Goal: Task Accomplishment & Management: Use online tool/utility

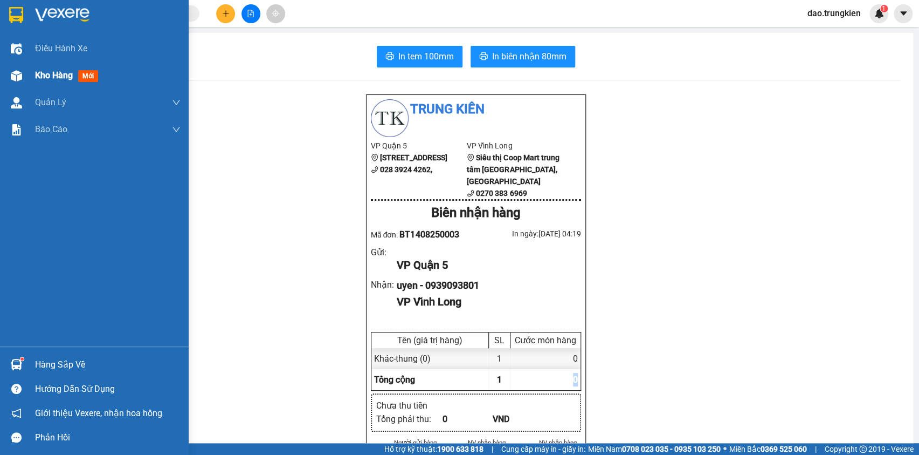
click at [63, 72] on span "Kho hàng" at bounding box center [54, 75] width 38 height 10
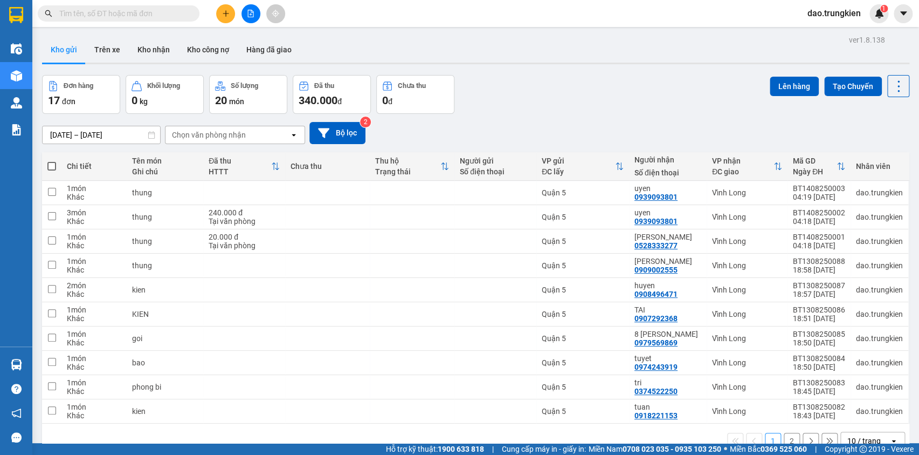
click at [48, 165] on span at bounding box center [51, 166] width 9 height 9
click at [52, 161] on input "checkbox" at bounding box center [52, 161] width 0 height 0
checkbox input "true"
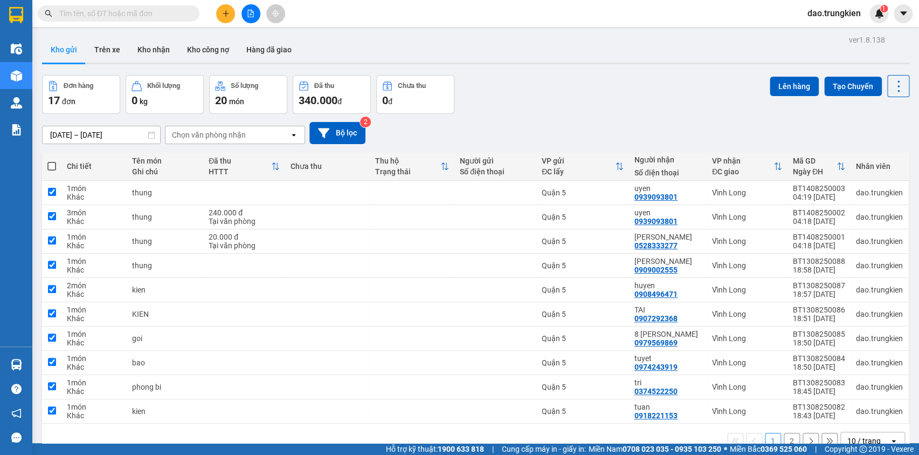
checkbox input "true"
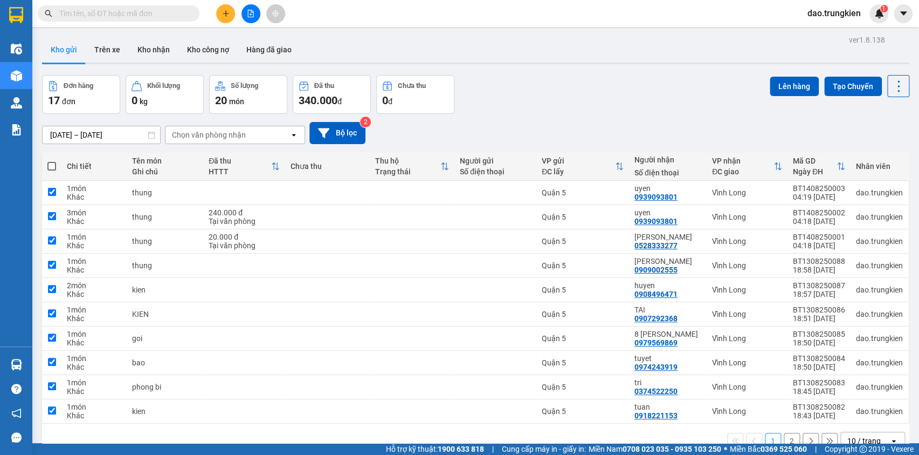
checkbox input "true"
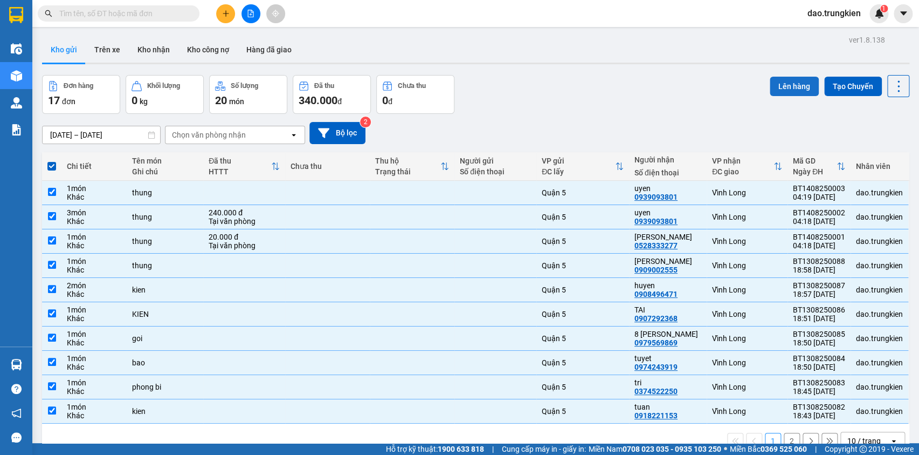
drag, startPoint x: 786, startPoint y: 83, endPoint x: 795, endPoint y: 83, distance: 9.2
click at [789, 83] on div "Lên hàng Tạo Chuyến" at bounding box center [840, 86] width 140 height 22
click at [796, 82] on button "Lên hàng" at bounding box center [794, 86] width 49 height 19
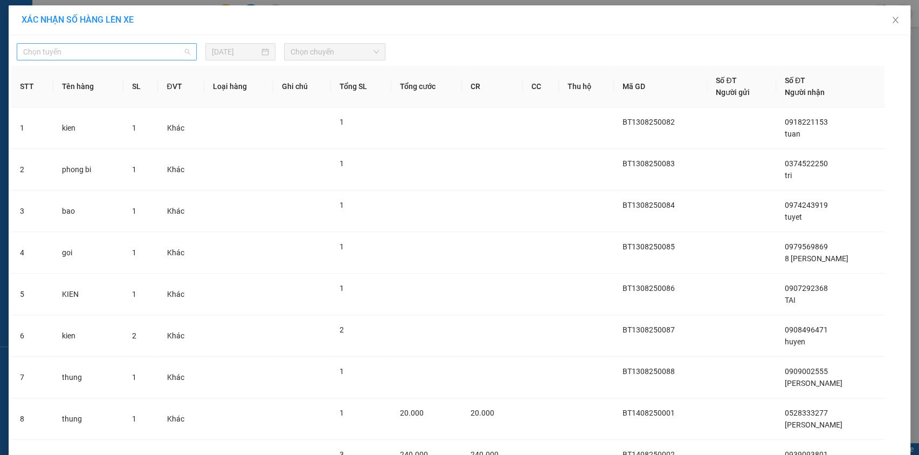
click at [126, 48] on span "Chọn tuyến" at bounding box center [106, 52] width 167 height 16
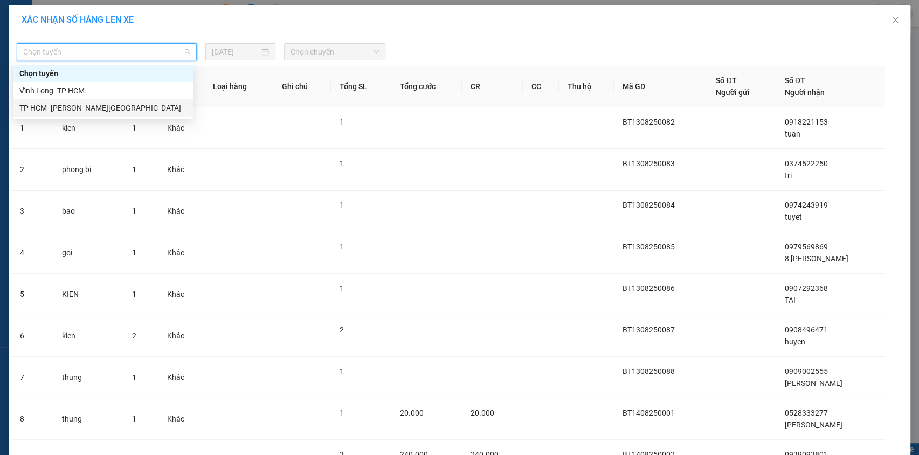
click at [73, 102] on div "TP HCM- [PERSON_NAME][GEOGRAPHIC_DATA]" at bounding box center [102, 108] width 167 height 12
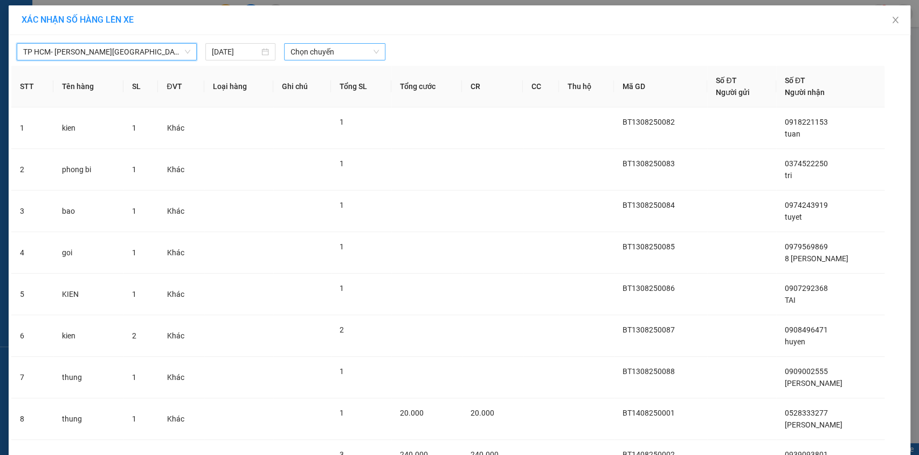
drag, startPoint x: 366, startPoint y: 53, endPoint x: 356, endPoint y: 59, distance: 10.9
click at [365, 52] on span "Chọn chuyến" at bounding box center [335, 52] width 88 height 16
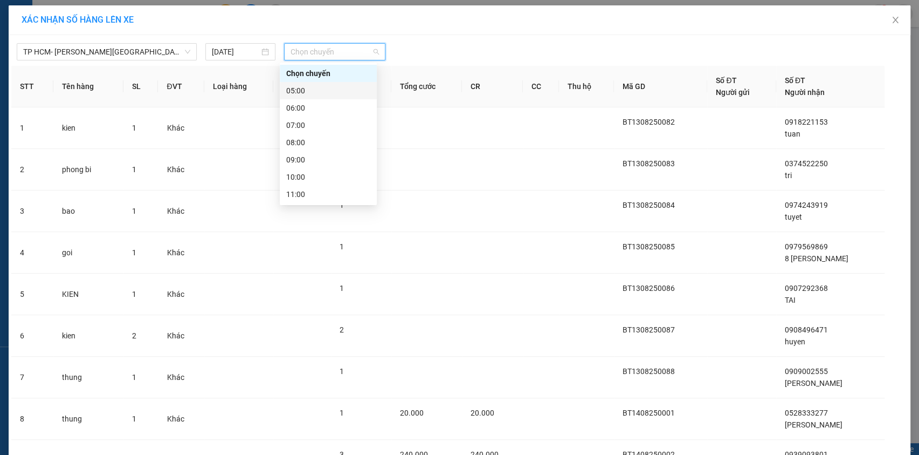
click at [311, 93] on div "05:00" at bounding box center [328, 91] width 84 height 12
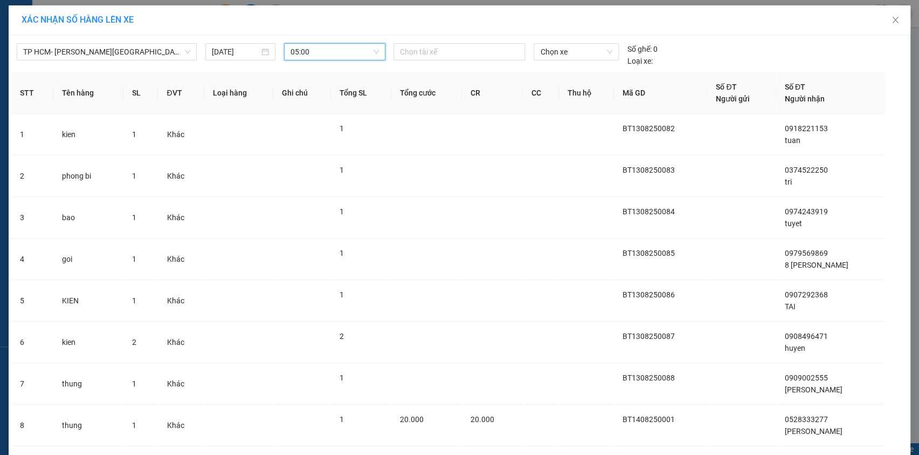
scroll to position [152, 0]
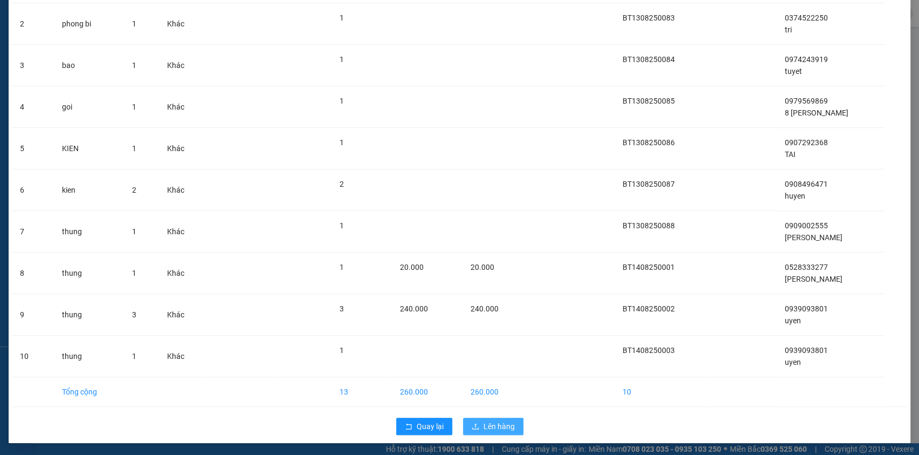
click at [493, 430] on span "Lên hàng" at bounding box center [499, 426] width 31 height 12
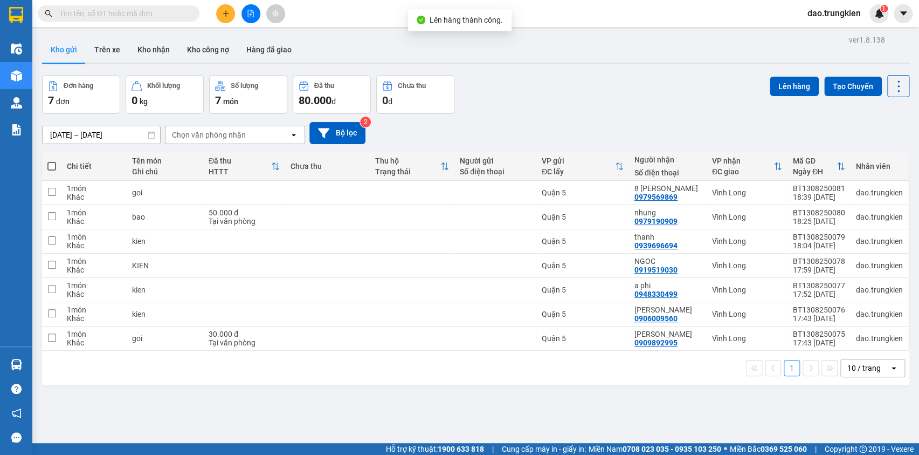
click at [54, 167] on span at bounding box center [51, 166] width 9 height 9
click at [52, 161] on input "checkbox" at bounding box center [52, 161] width 0 height 0
checkbox input "true"
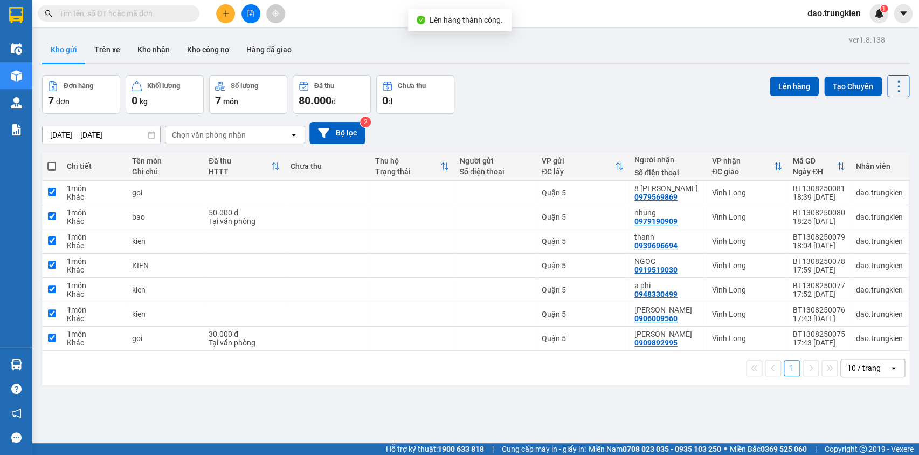
checkbox input "true"
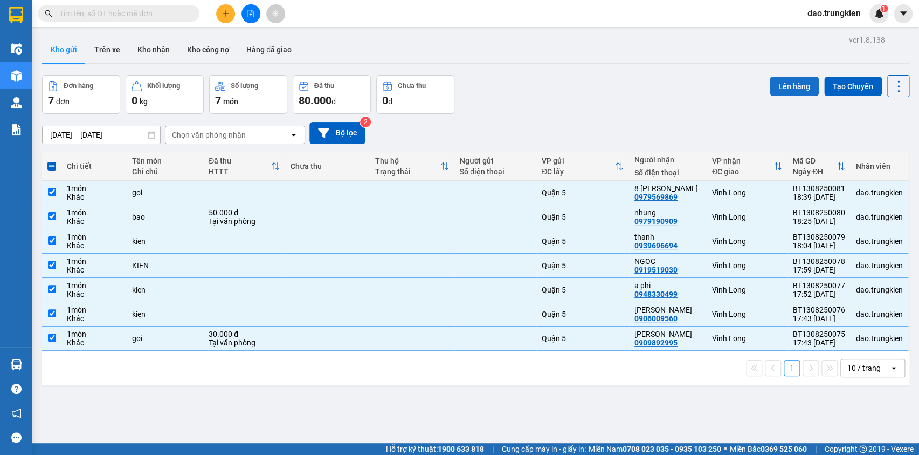
click at [792, 87] on button "Lên hàng" at bounding box center [794, 86] width 49 height 19
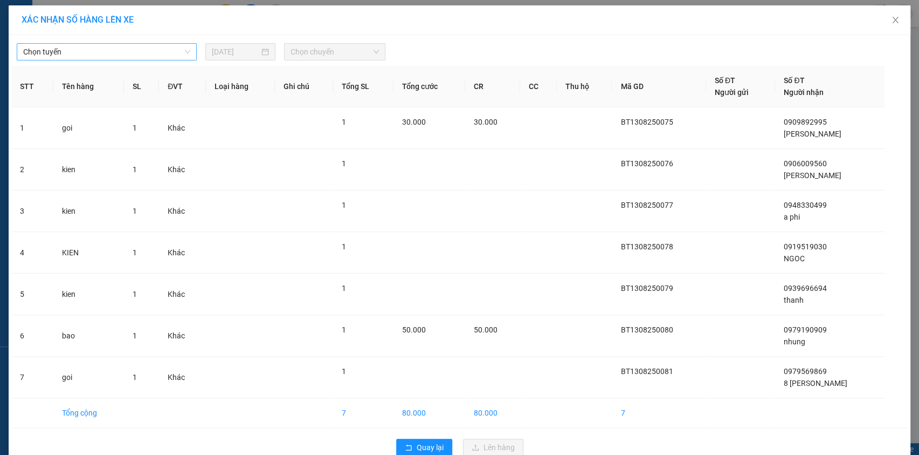
click at [148, 57] on span "Chọn tuyến" at bounding box center [106, 52] width 167 height 16
drag, startPoint x: 148, startPoint y: 57, endPoint x: 133, endPoint y: 63, distance: 16.2
click at [147, 57] on span "Chọn tuyến" at bounding box center [106, 52] width 167 height 16
click at [97, 59] on span "Chọn tuyến" at bounding box center [106, 52] width 167 height 16
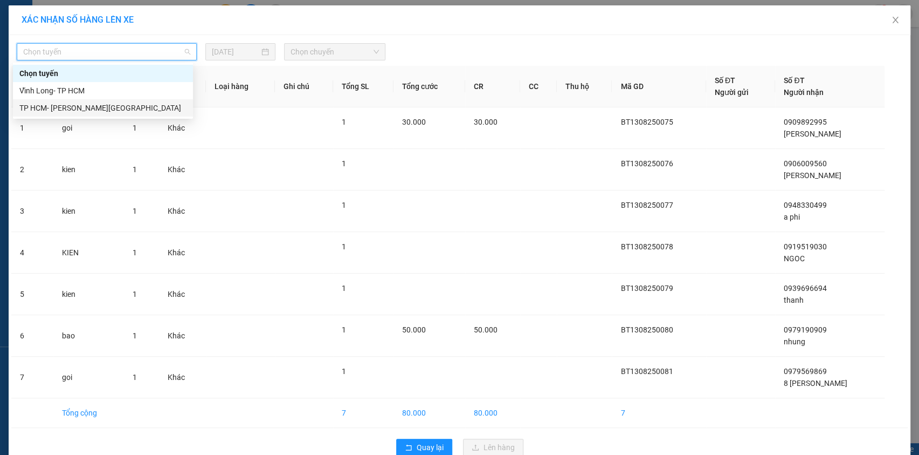
click at [60, 103] on div "TP HCM- [PERSON_NAME][GEOGRAPHIC_DATA]" at bounding box center [102, 108] width 167 height 12
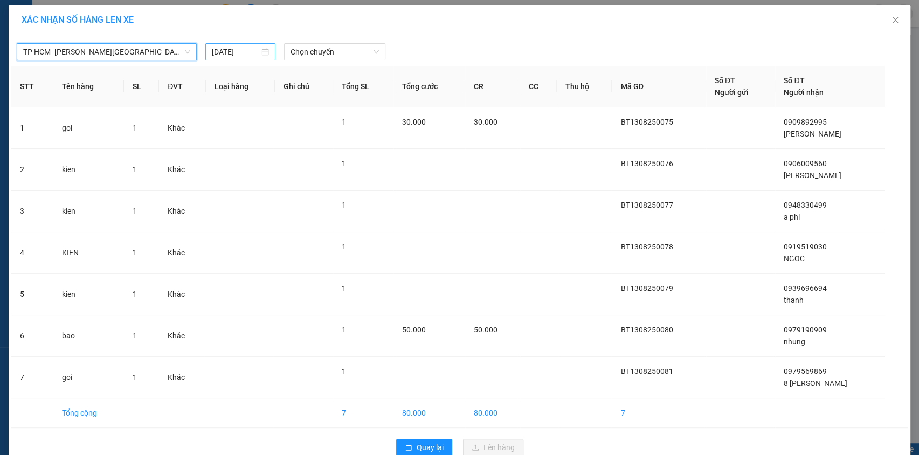
click at [229, 52] on input "13/08/2025" at bounding box center [235, 52] width 47 height 12
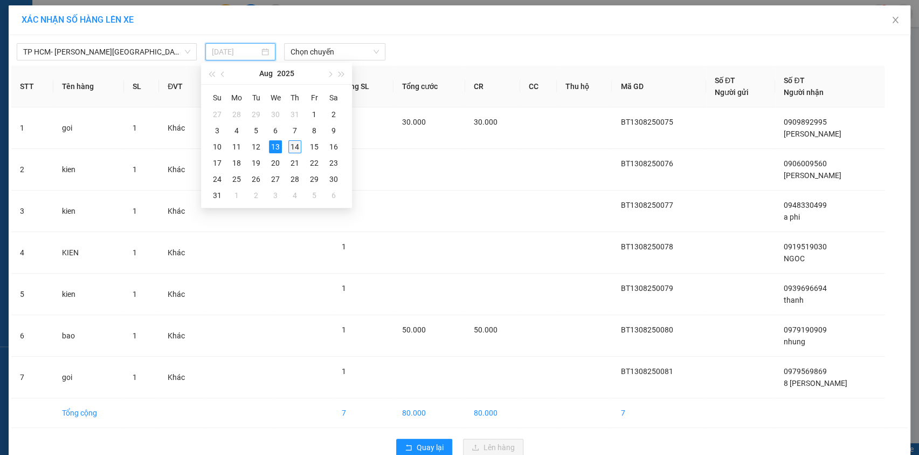
click at [296, 146] on div "14" at bounding box center [294, 146] width 13 height 13
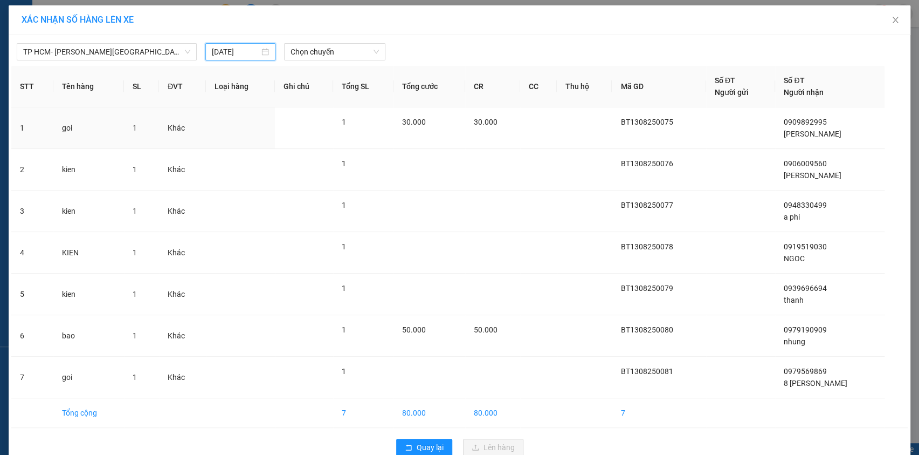
type input "[DATE]"
click at [320, 56] on span "Chọn chuyến" at bounding box center [335, 52] width 88 height 16
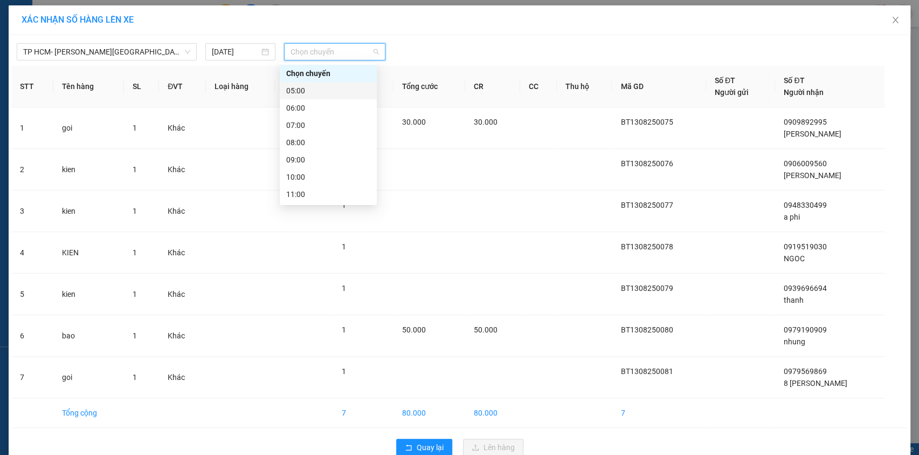
click at [301, 95] on div "05:00" at bounding box center [328, 91] width 84 height 12
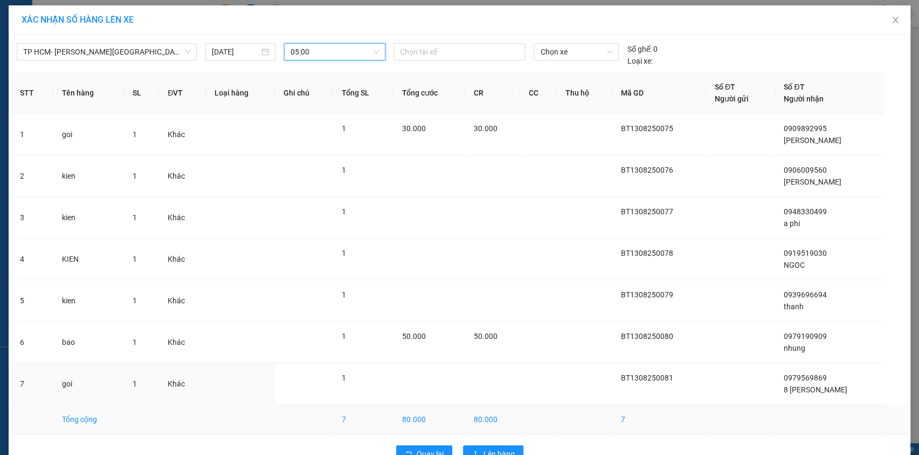
scroll to position [28, 0]
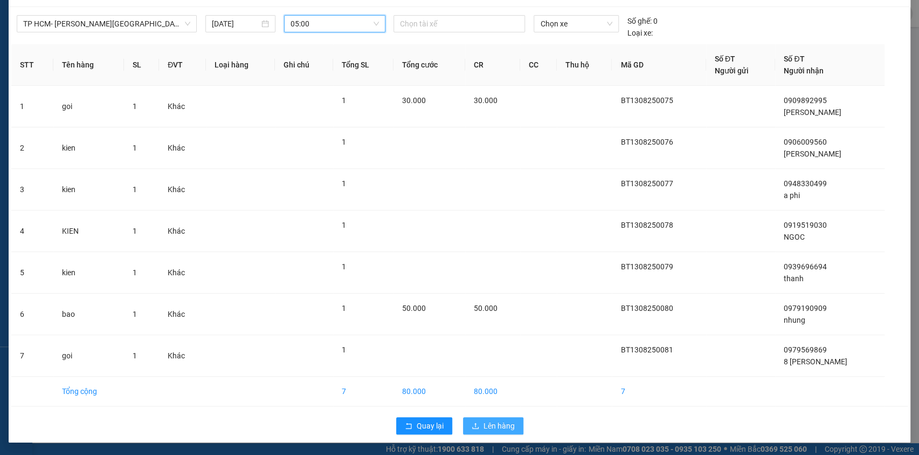
click at [498, 426] on span "Lên hàng" at bounding box center [499, 426] width 31 height 12
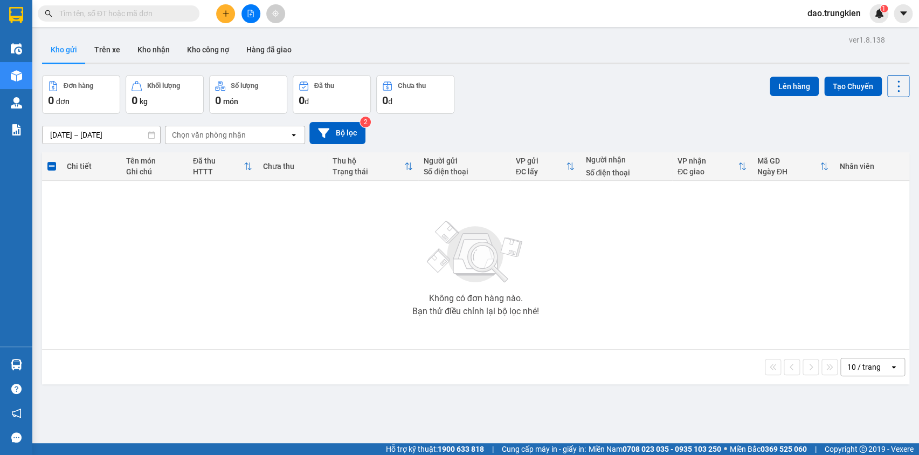
click at [229, 11] on icon "plus" at bounding box center [226, 14] width 8 height 8
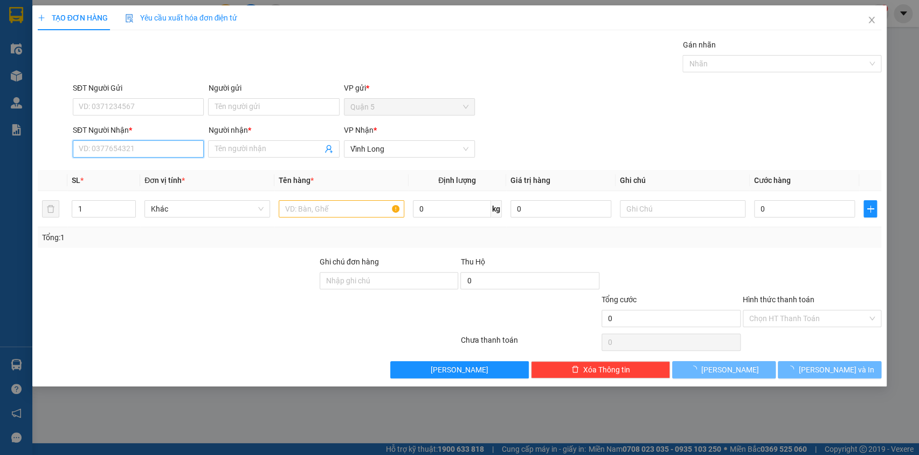
click at [108, 152] on input "SĐT Người Nhận *" at bounding box center [138, 148] width 131 height 17
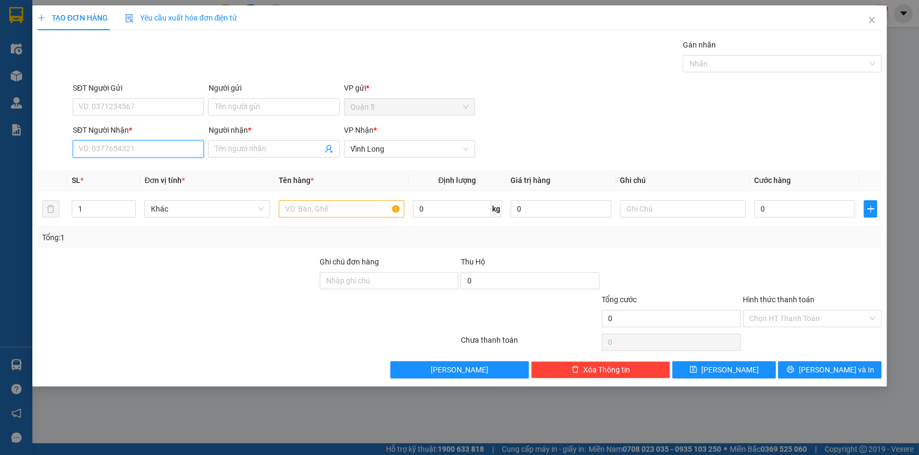
click at [113, 154] on input "SĐT Người Nhận *" at bounding box center [138, 148] width 131 height 17
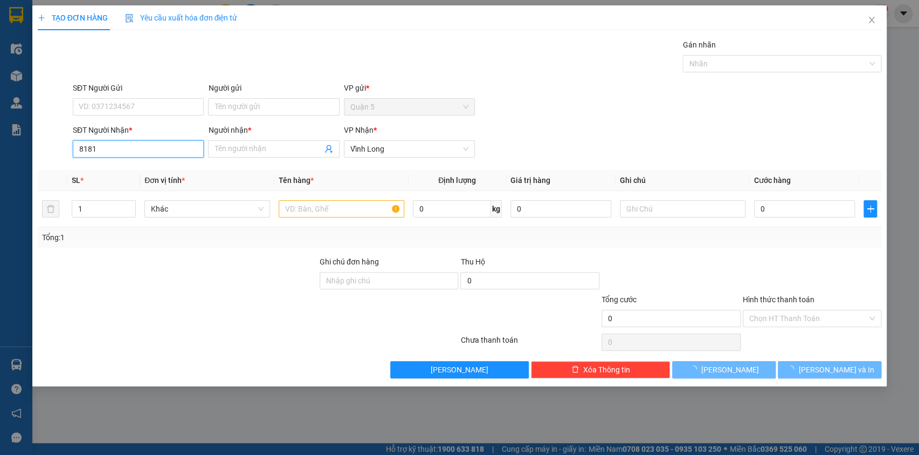
click at [77, 148] on input "8181" at bounding box center [138, 148] width 131 height 17
click at [104, 168] on div "0932198181 - giang" at bounding box center [138, 170] width 118 height 12
type input "0932198181"
type input "giang"
type input "0932198181"
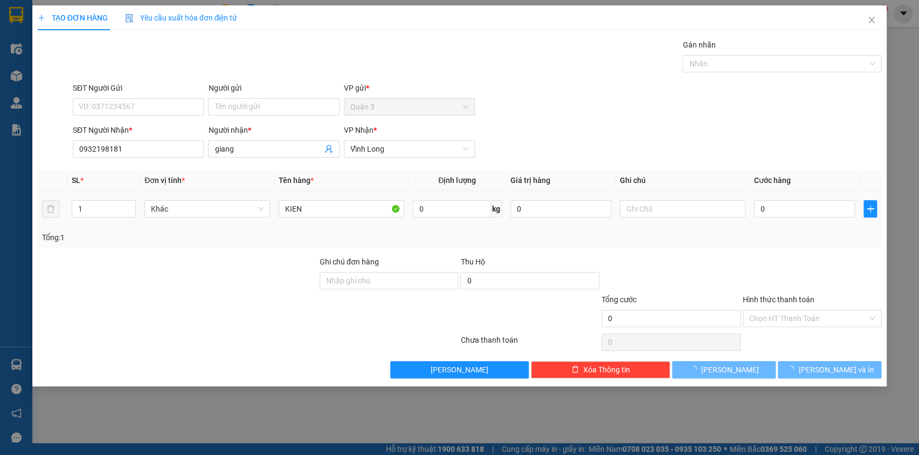
type input "2"
click at [127, 205] on span "up" at bounding box center [130, 205] width 6 height 6
click at [823, 367] on span "[PERSON_NAME] và In" at bounding box center [836, 369] width 75 height 12
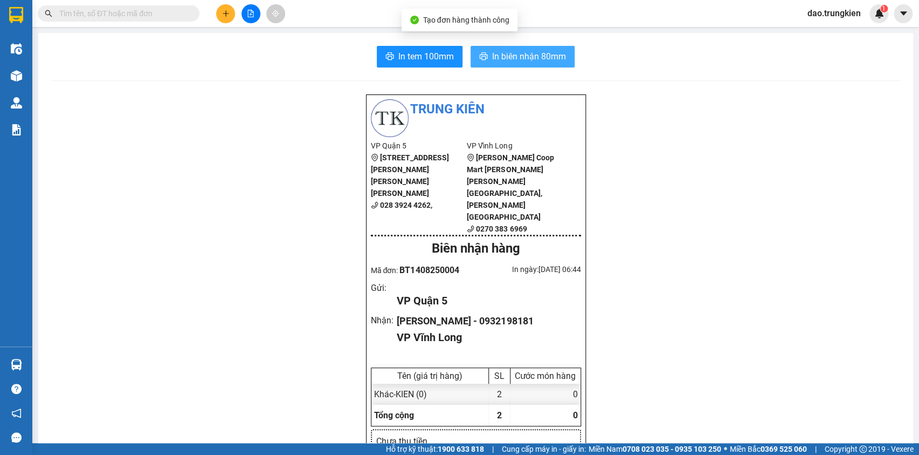
click at [514, 54] on span "In biên nhận 80mm" at bounding box center [529, 56] width 74 height 13
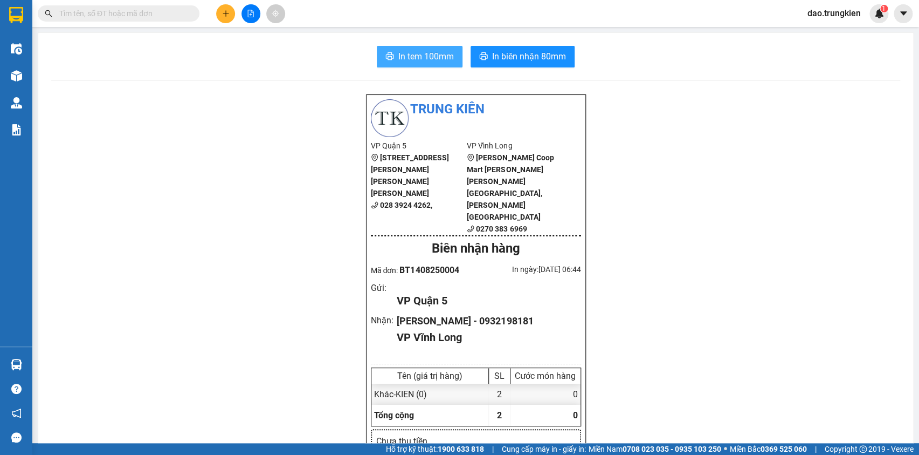
click at [410, 54] on span "In tem 100mm" at bounding box center [427, 56] width 56 height 13
click at [226, 15] on icon "plus" at bounding box center [226, 14] width 8 height 8
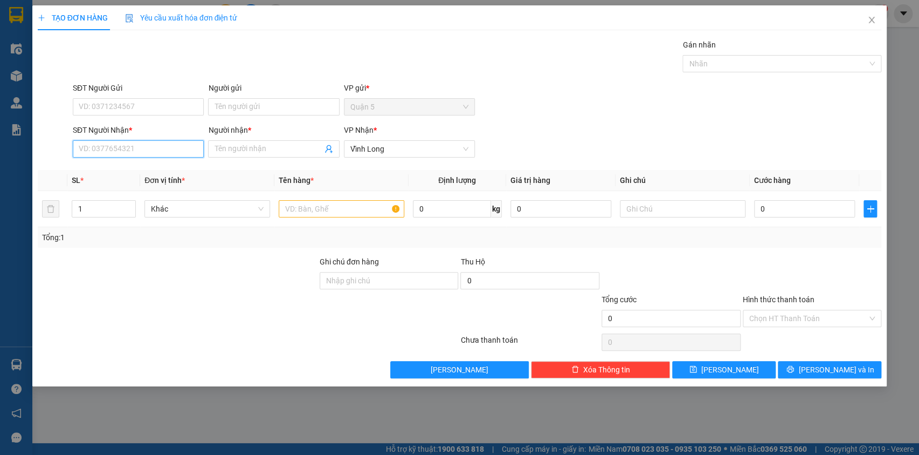
click at [92, 145] on input "SĐT Người Nhận *" at bounding box center [138, 148] width 131 height 17
click at [111, 169] on div "0939774589 - TRANG" at bounding box center [138, 170] width 118 height 12
type input "0939774589"
type input "TRANG"
type input "0939774589"
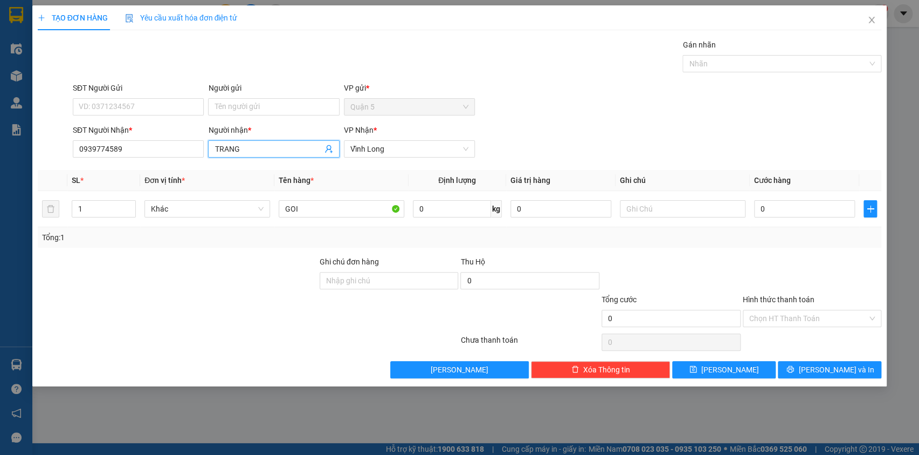
click at [270, 148] on input "TRANG" at bounding box center [268, 149] width 107 height 12
type input "T"
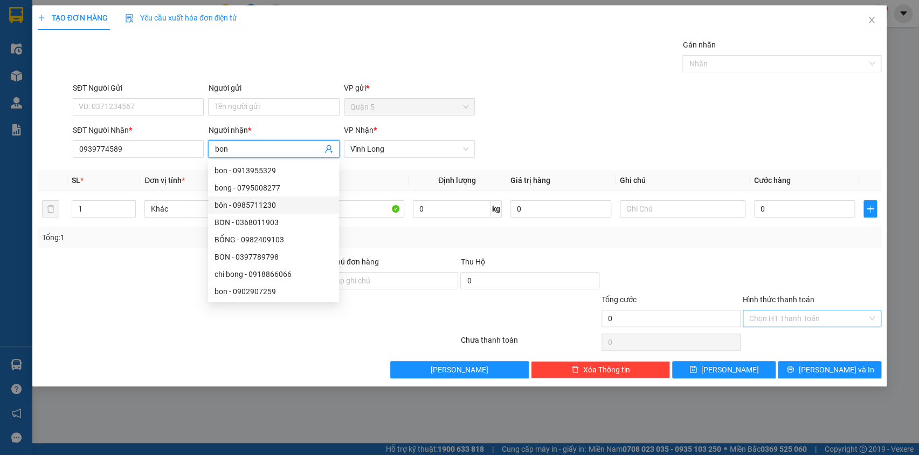
type input "bon"
click at [790, 314] on input "Hình thức thanh toán" at bounding box center [809, 318] width 119 height 16
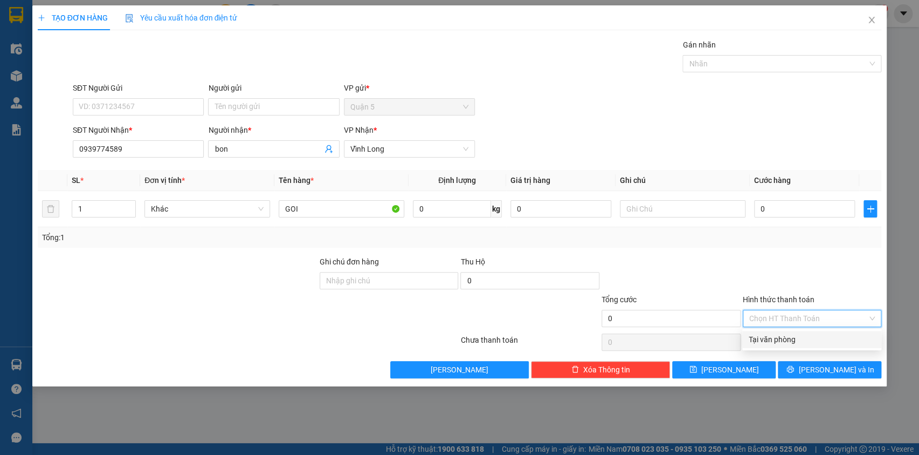
click at [782, 339] on div "Tại văn phòng" at bounding box center [812, 339] width 126 height 12
click at [794, 368] on icon "printer" at bounding box center [791, 369] width 8 height 8
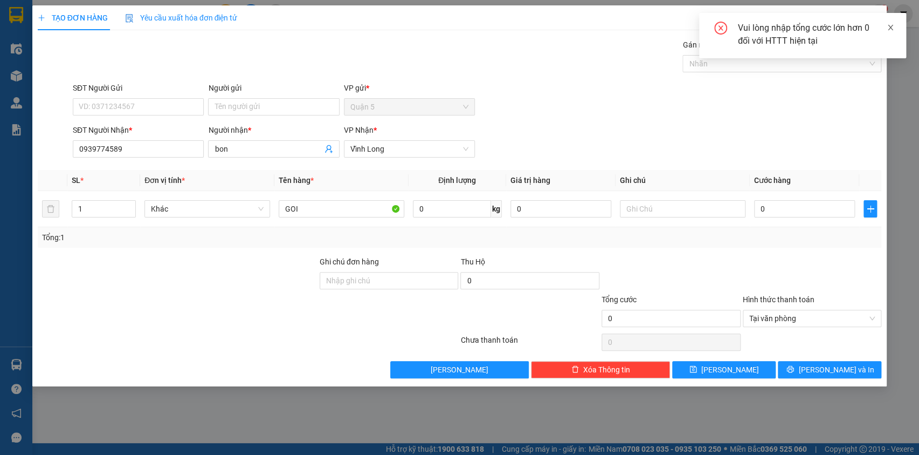
click at [888, 26] on icon "close" at bounding box center [891, 28] width 8 height 8
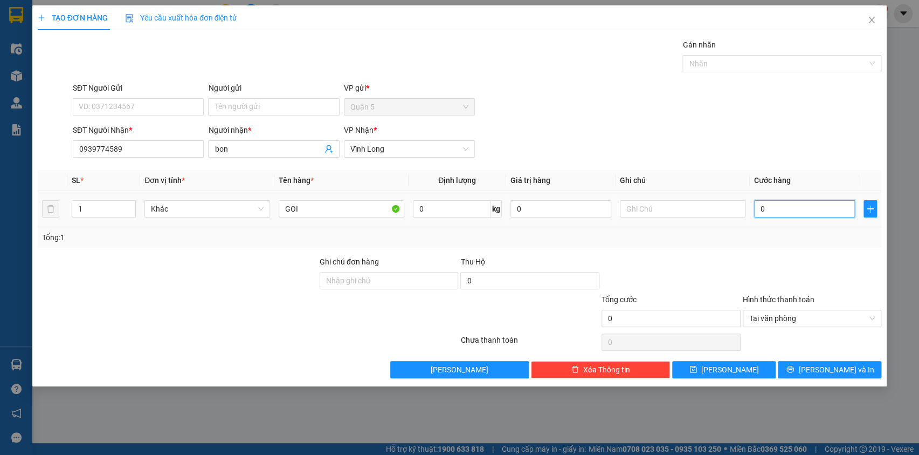
click at [789, 211] on input "0" at bounding box center [804, 208] width 101 height 17
type input "2"
type input "20"
click at [784, 321] on span "Tại văn phòng" at bounding box center [813, 318] width 126 height 16
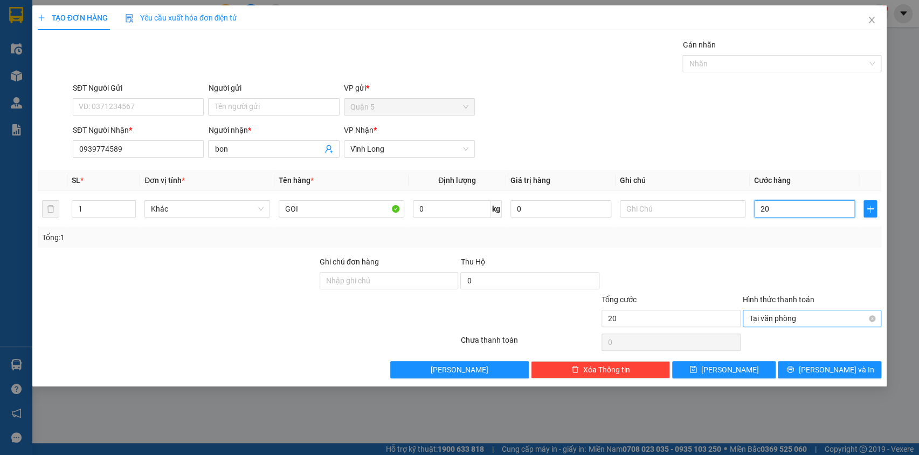
type input "20"
type input "20.000"
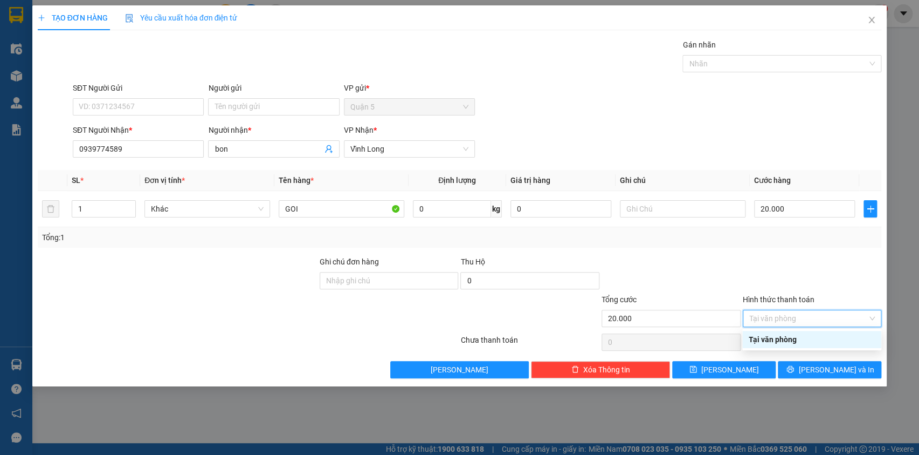
click at [788, 334] on div "Tại văn phòng" at bounding box center [812, 339] width 126 height 12
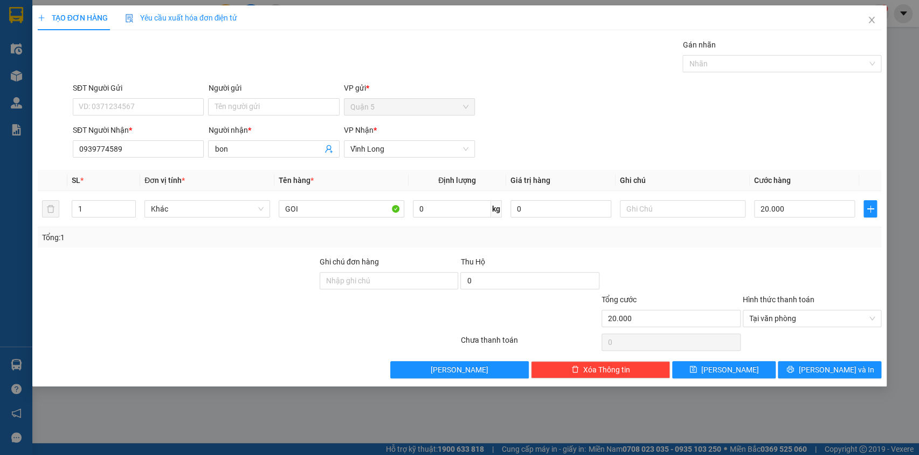
click at [788, 334] on div at bounding box center [812, 342] width 141 height 22
click at [794, 369] on icon "printer" at bounding box center [791, 369] width 8 height 8
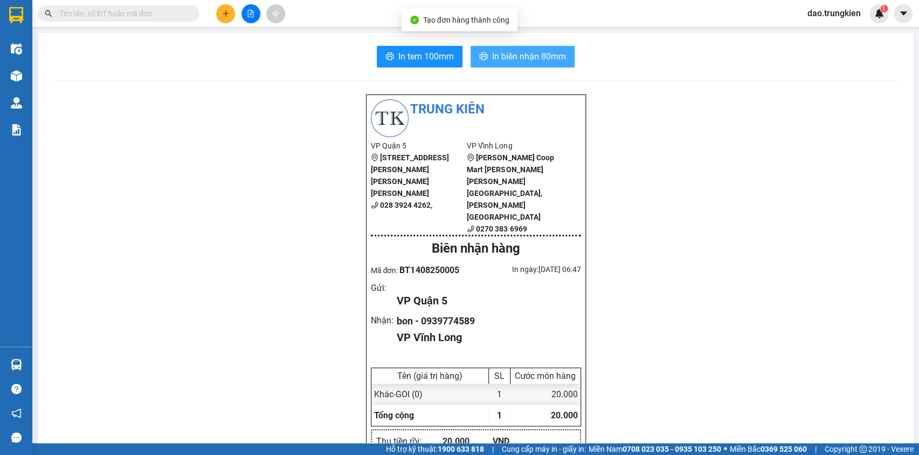
click at [515, 56] on span "In biên nhận 80mm" at bounding box center [529, 56] width 74 height 13
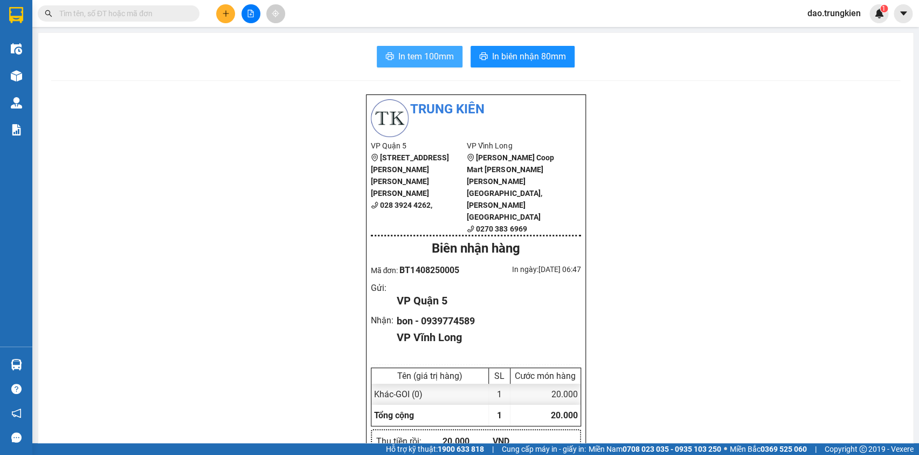
click at [423, 54] on span "In tem 100mm" at bounding box center [427, 56] width 56 height 13
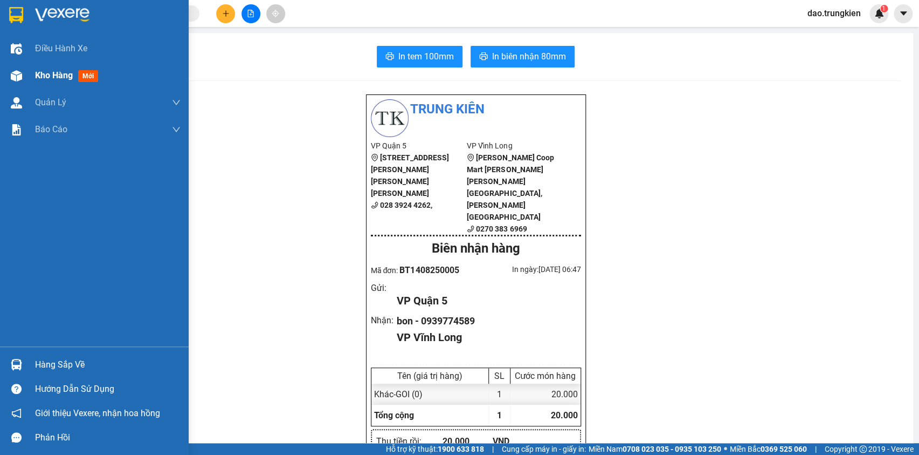
click at [64, 76] on span "Kho hàng" at bounding box center [54, 75] width 38 height 10
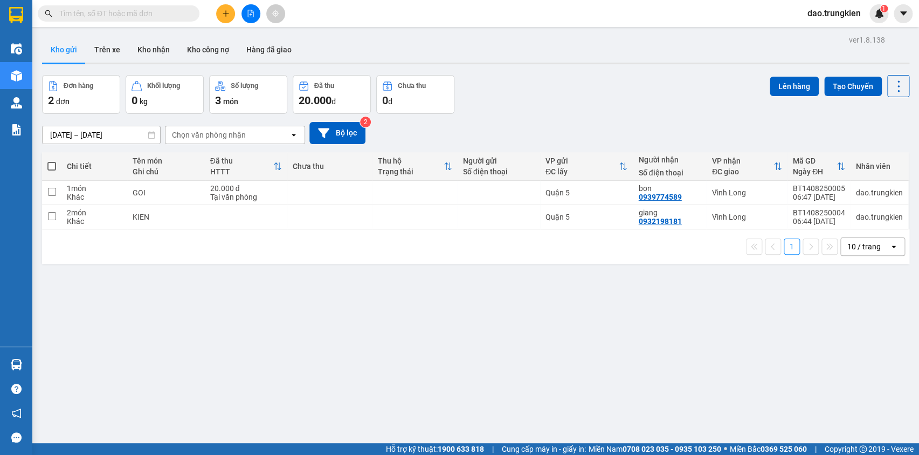
click at [51, 161] on label at bounding box center [51, 166] width 9 height 11
click at [52, 161] on input "checkbox" at bounding box center [52, 161] width 0 height 0
click at [51, 161] on label at bounding box center [51, 166] width 9 height 11
click at [52, 161] on input "checkbox" at bounding box center [52, 161] width 0 height 0
checkbox input "true"
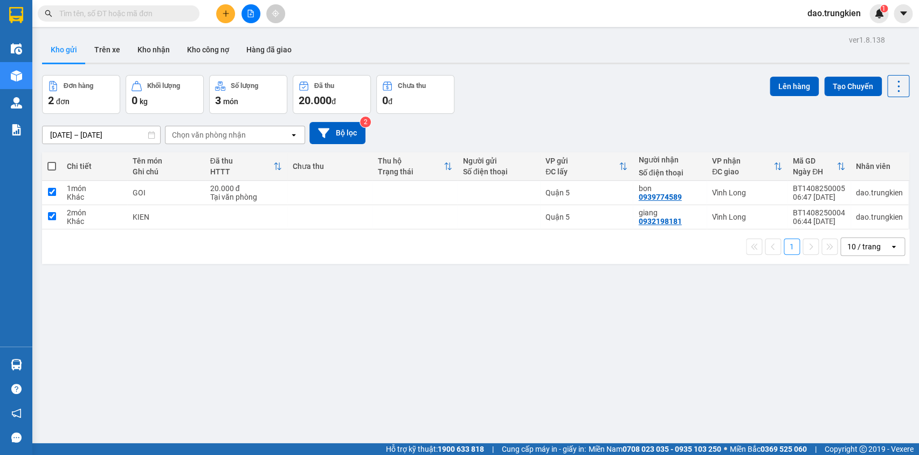
checkbox input "true"
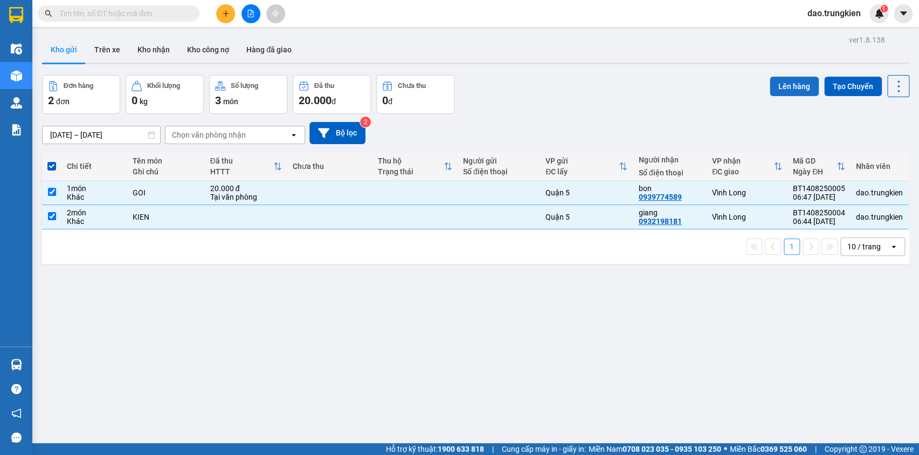
click at [798, 86] on button "Lên hàng" at bounding box center [794, 86] width 49 height 19
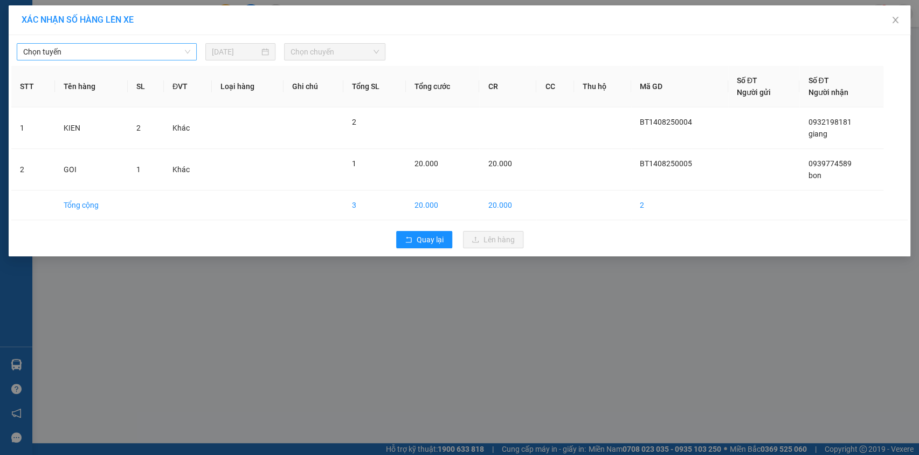
click at [152, 59] on span "Chọn tuyến" at bounding box center [106, 52] width 167 height 16
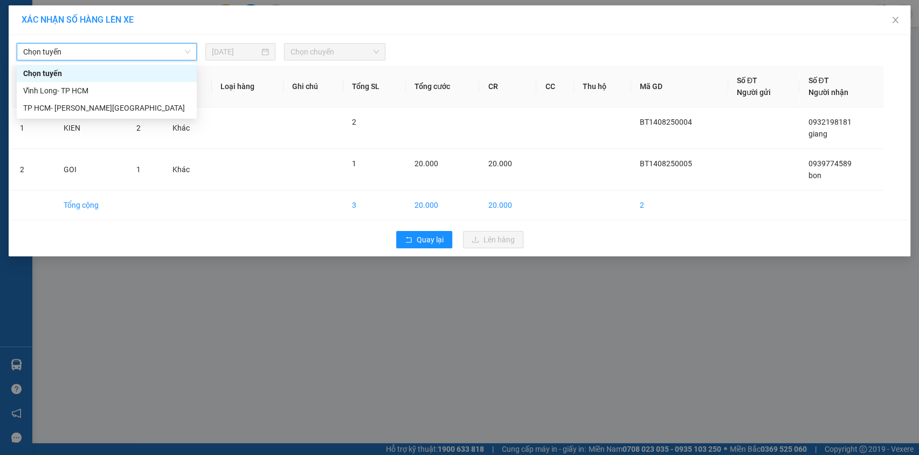
click at [152, 59] on span "Chọn tuyến" at bounding box center [106, 52] width 167 height 16
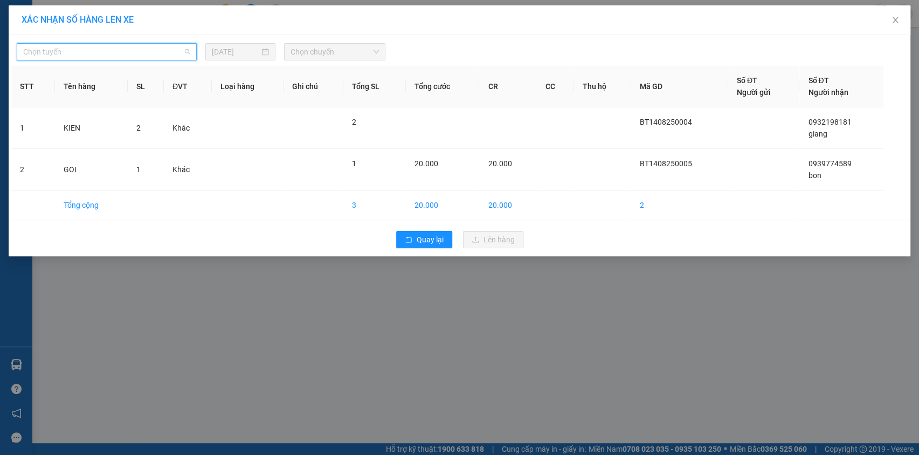
click at [108, 57] on span "Chọn tuyến" at bounding box center [106, 52] width 167 height 16
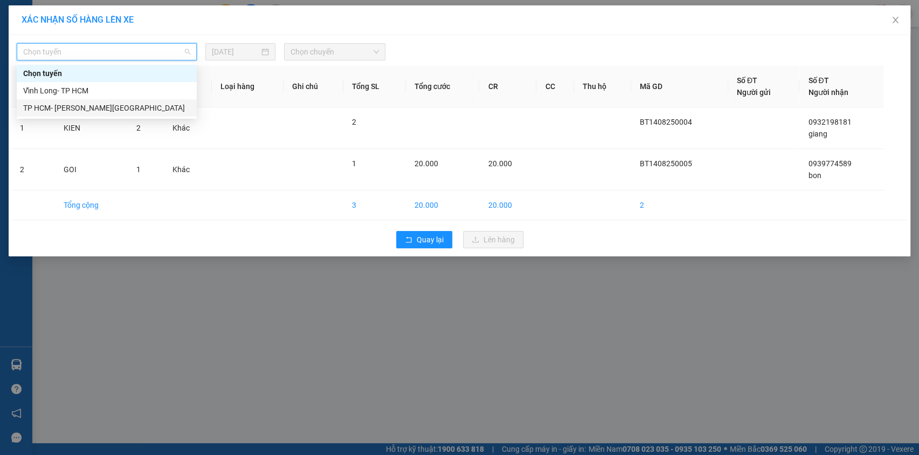
click at [79, 102] on div "TP HCM- [PERSON_NAME][GEOGRAPHIC_DATA]" at bounding box center [106, 108] width 167 height 12
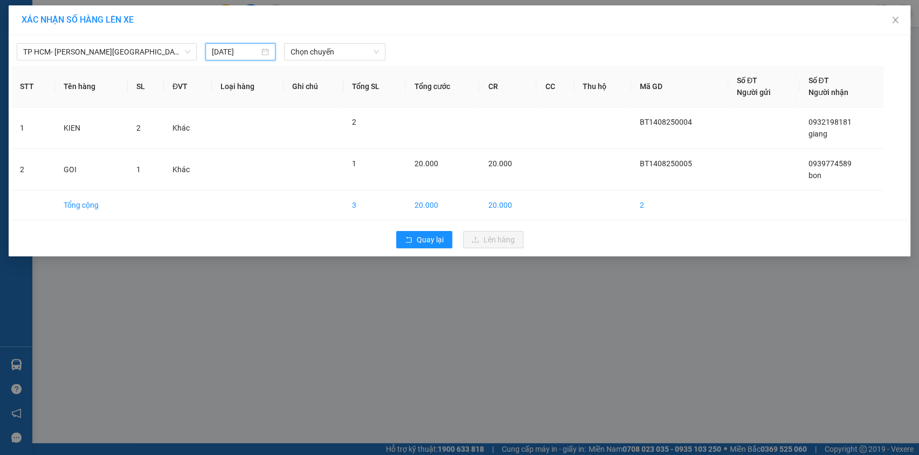
click at [231, 57] on input "13/08/2025" at bounding box center [235, 52] width 47 height 12
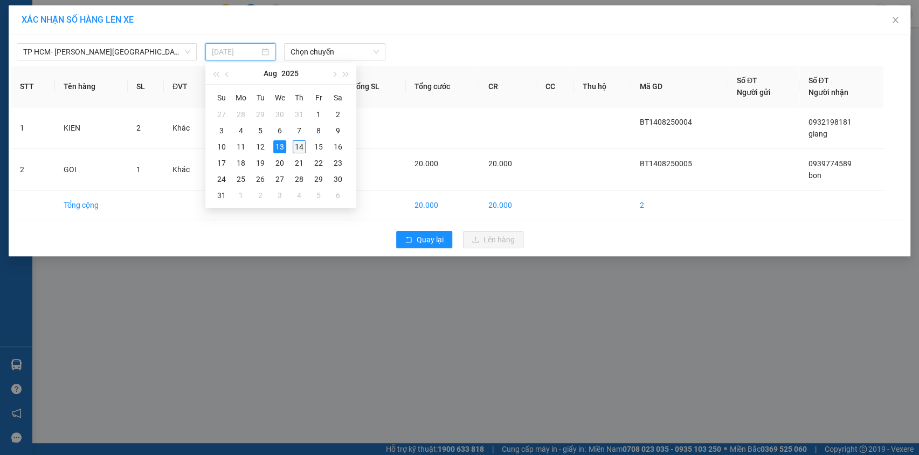
click at [302, 145] on div "14" at bounding box center [299, 146] width 13 height 13
click at [302, 145] on td at bounding box center [314, 128] width 60 height 42
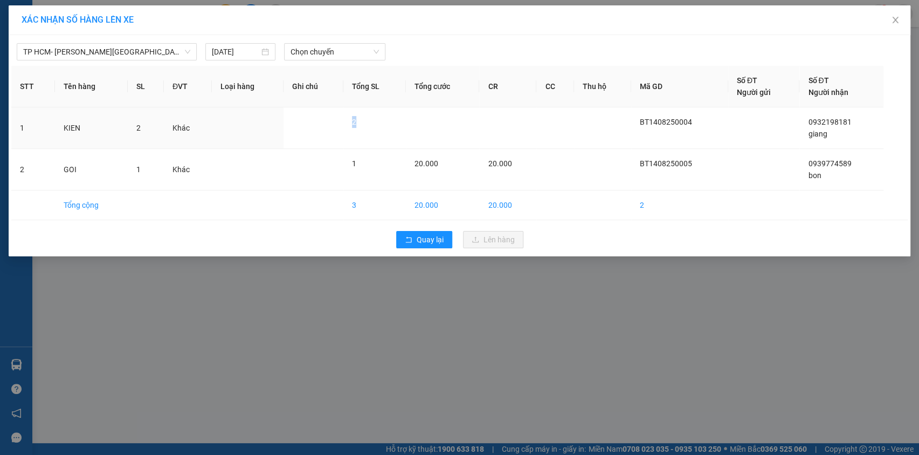
type input "[DATE]"
click at [335, 54] on span "Chọn chuyến" at bounding box center [335, 52] width 88 height 16
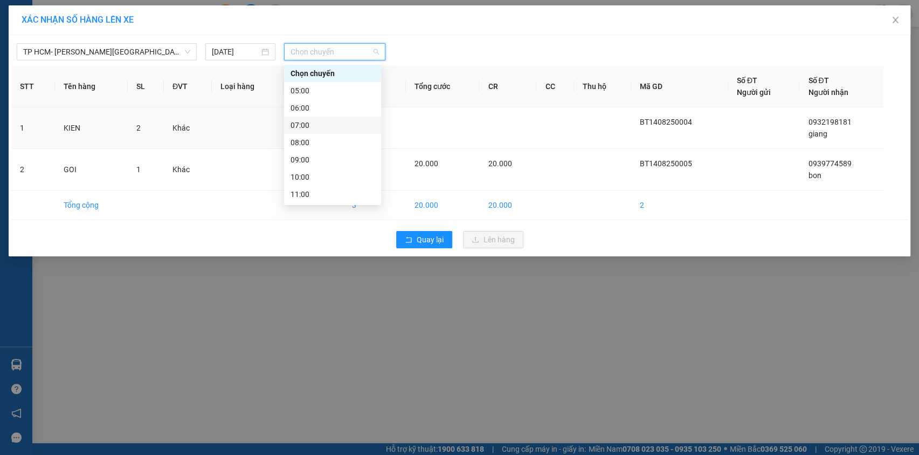
click at [306, 123] on div "07:00" at bounding box center [333, 125] width 84 height 12
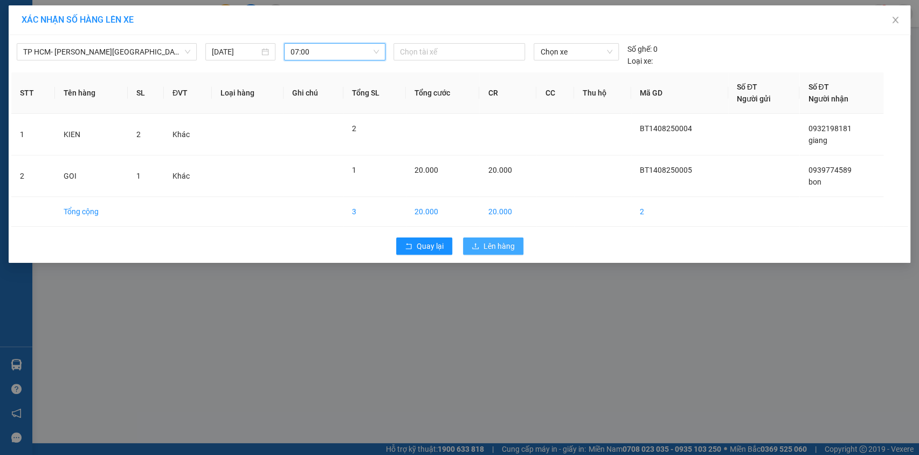
click at [483, 242] on button "Lên hàng" at bounding box center [493, 245] width 60 height 17
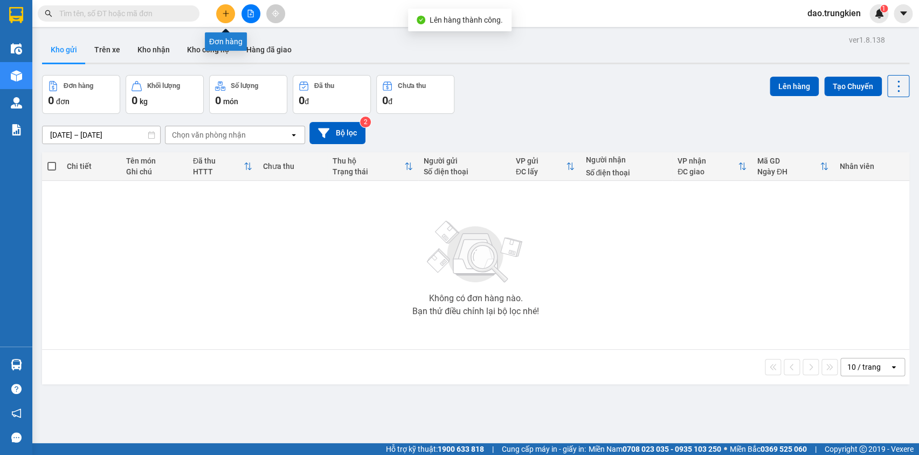
click at [223, 18] on button at bounding box center [225, 13] width 19 height 19
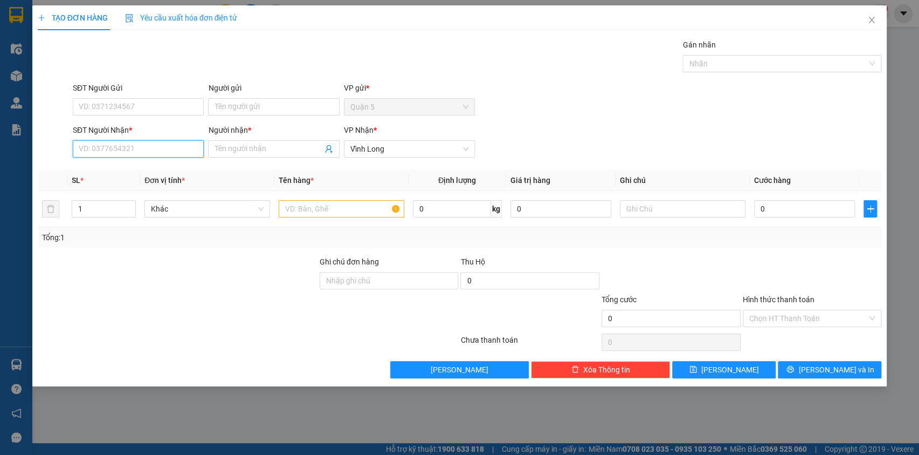
click at [139, 151] on input "SĐT Người Nhận *" at bounding box center [138, 148] width 131 height 17
click at [106, 168] on div "0908480826 - chau" at bounding box center [138, 170] width 118 height 12
type input "0908480826"
type input "chau"
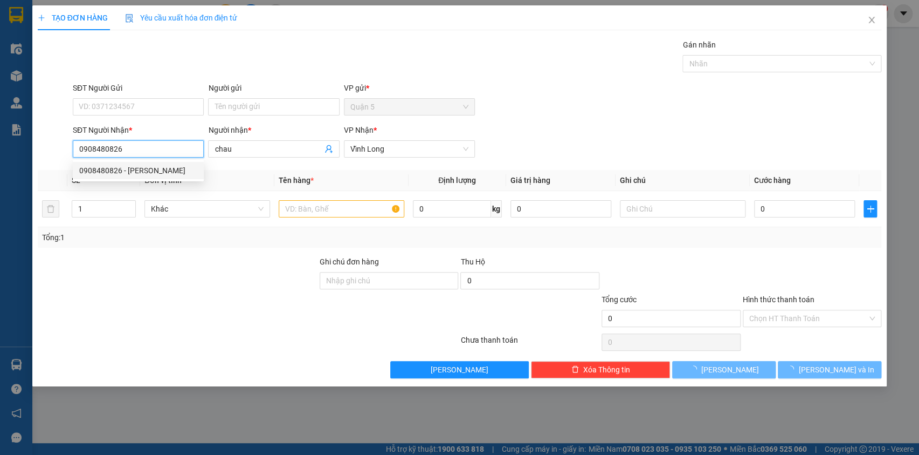
type input "30.000"
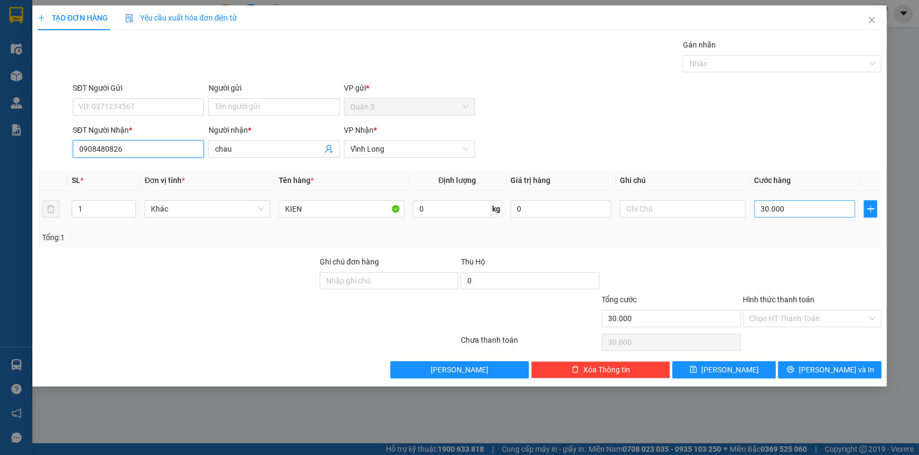
type input "0908480826"
click at [795, 209] on input "30.000" at bounding box center [804, 208] width 101 height 17
type input "2"
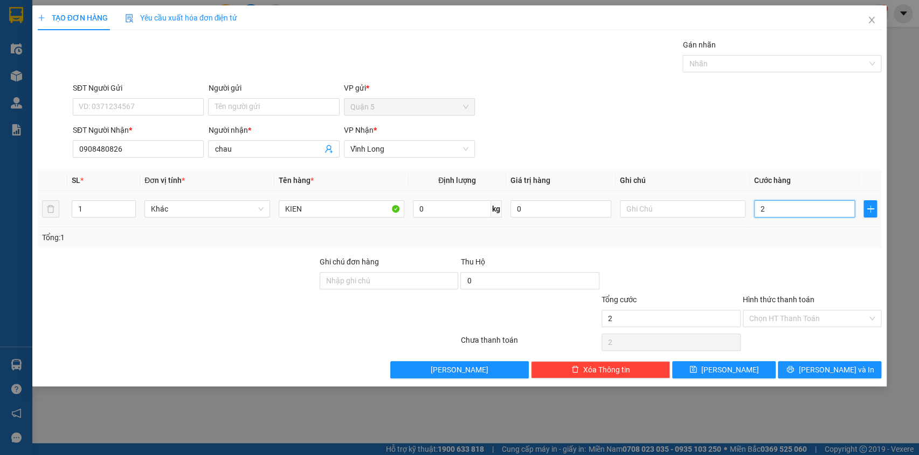
type input "20"
type input "20.000"
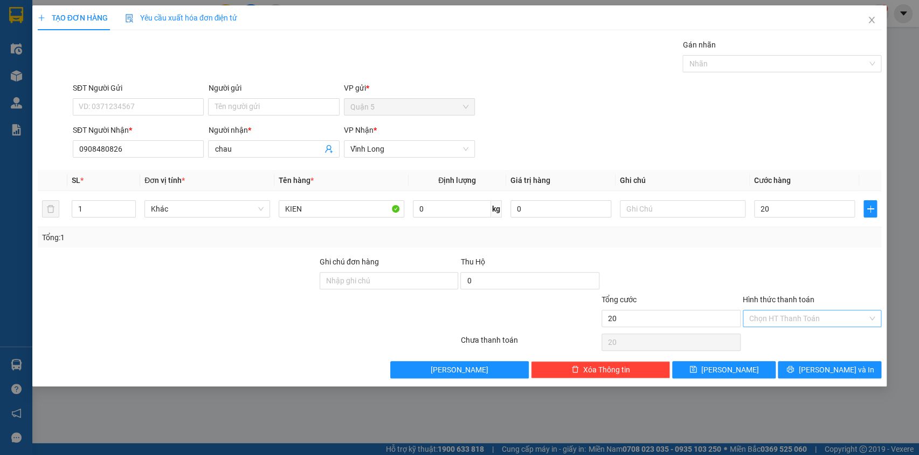
type input "20.000"
click at [800, 321] on input "Hình thức thanh toán" at bounding box center [809, 318] width 119 height 16
click at [786, 336] on div "Tại văn phòng" at bounding box center [812, 339] width 126 height 12
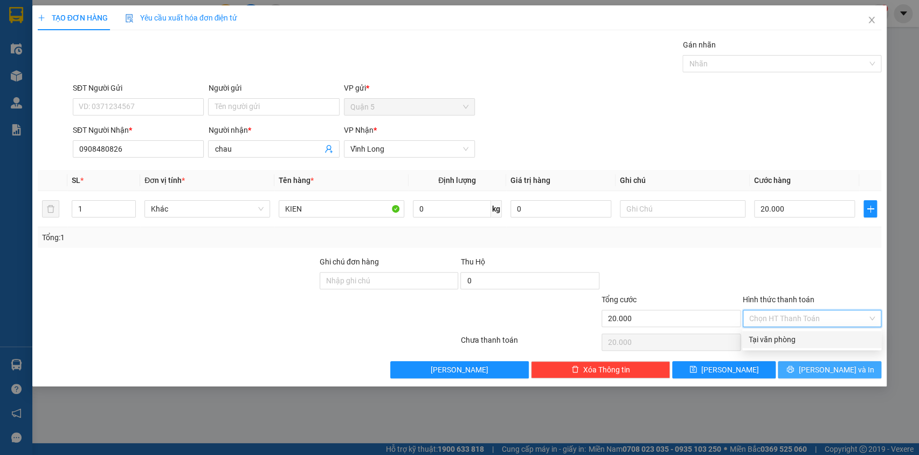
type input "0"
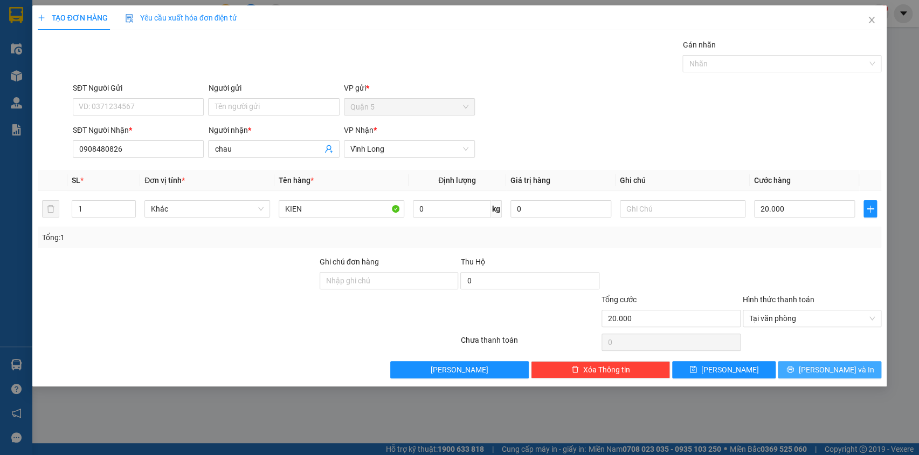
click at [794, 367] on icon "printer" at bounding box center [791, 369] width 8 height 8
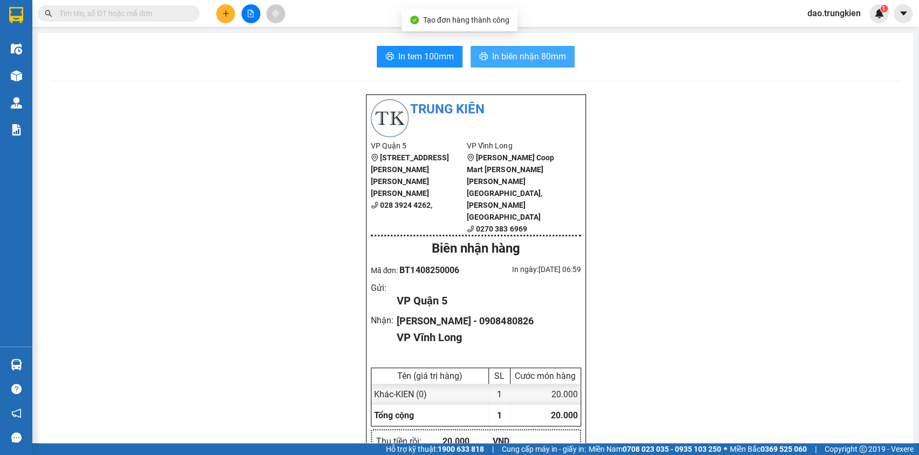
click at [505, 54] on span "In biên nhận 80mm" at bounding box center [529, 56] width 74 height 13
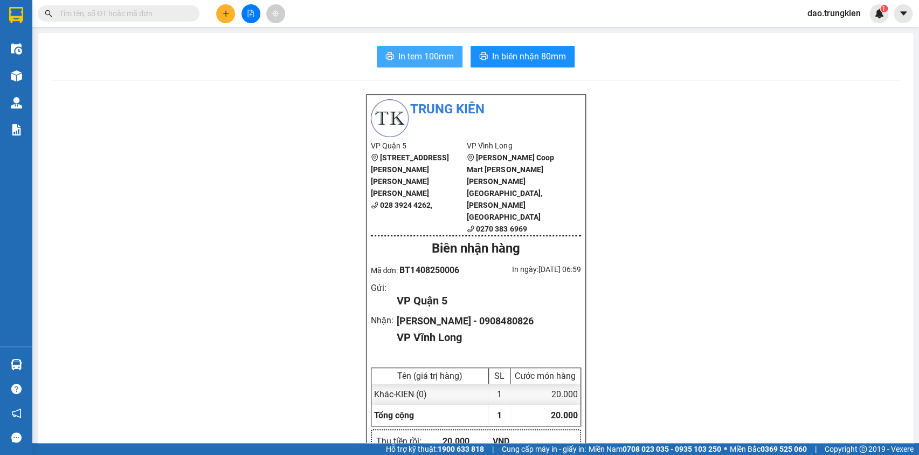
click at [433, 57] on span "In tem 100mm" at bounding box center [427, 56] width 56 height 13
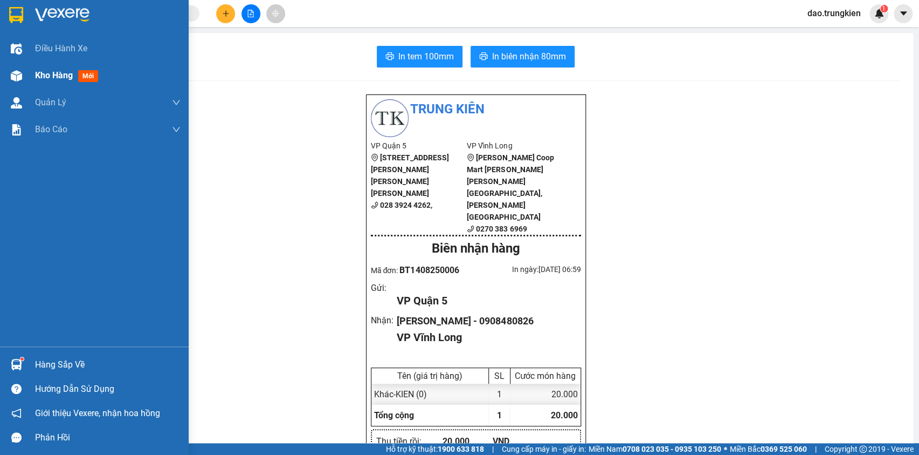
click at [58, 71] on span "Kho hàng" at bounding box center [54, 75] width 38 height 10
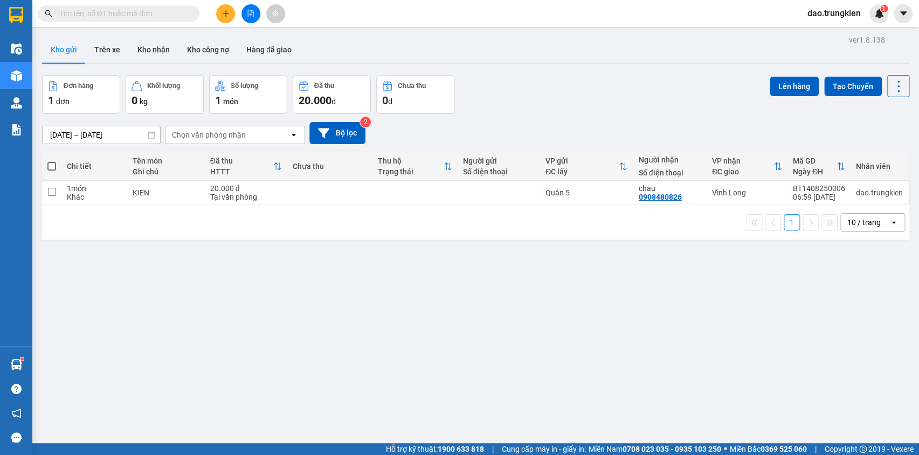
click at [51, 168] on span at bounding box center [51, 166] width 9 height 9
click at [52, 161] on input "checkbox" at bounding box center [52, 161] width 0 height 0
checkbox input "true"
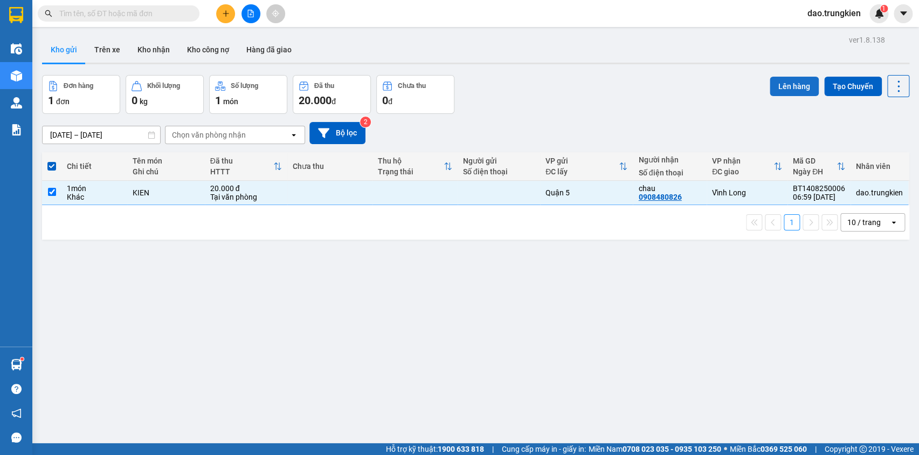
click at [782, 83] on button "Lên hàng" at bounding box center [794, 86] width 49 height 19
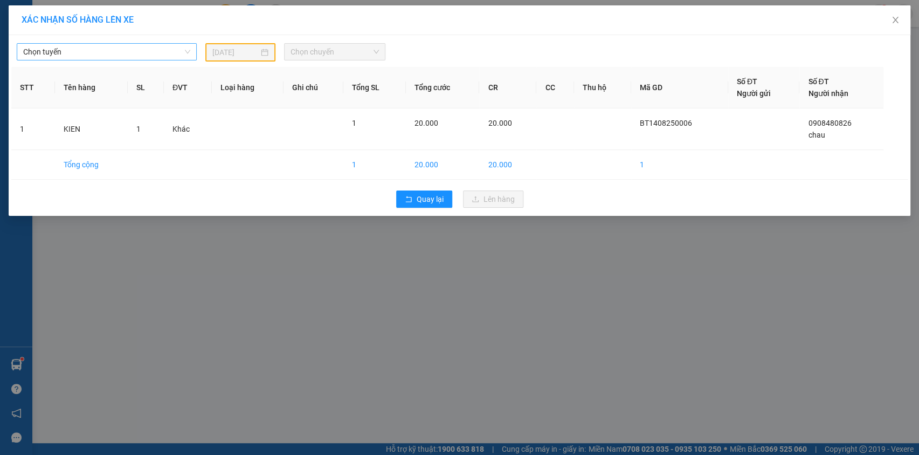
click at [177, 51] on span "Chọn tuyến" at bounding box center [106, 52] width 167 height 16
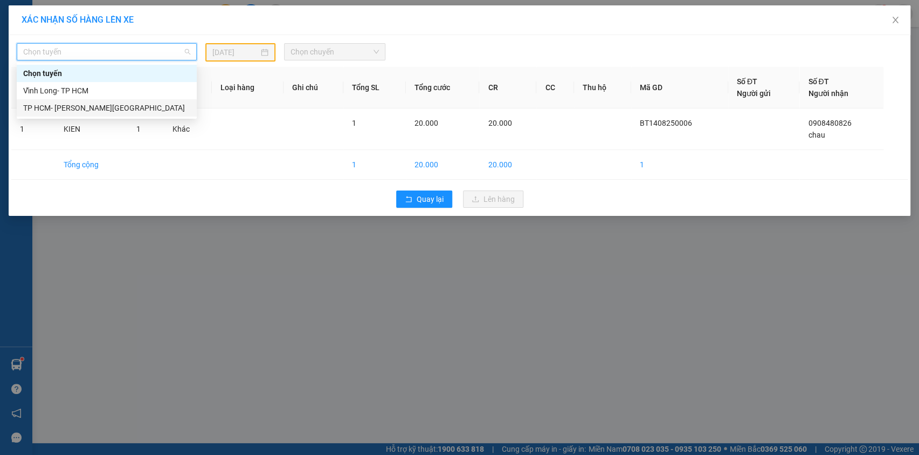
click at [75, 107] on div "TP HCM- [PERSON_NAME][GEOGRAPHIC_DATA]" at bounding box center [106, 108] width 167 height 12
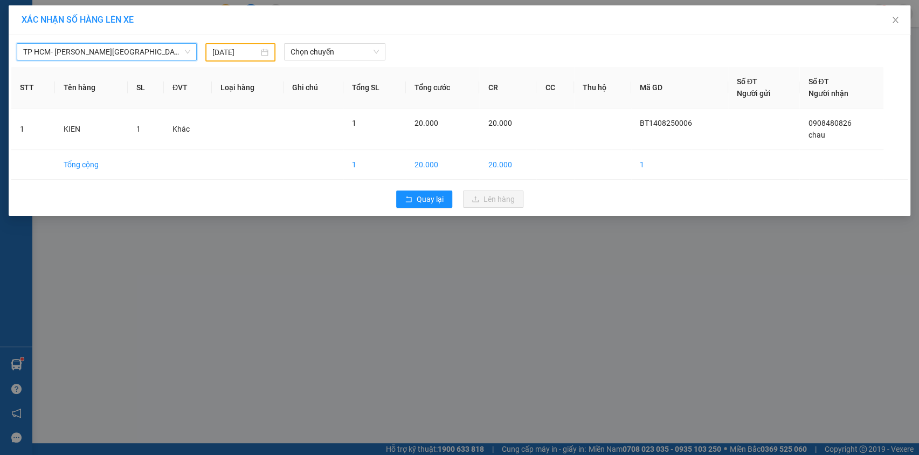
click at [214, 50] on input "13/08/2025" at bounding box center [235, 52] width 46 height 12
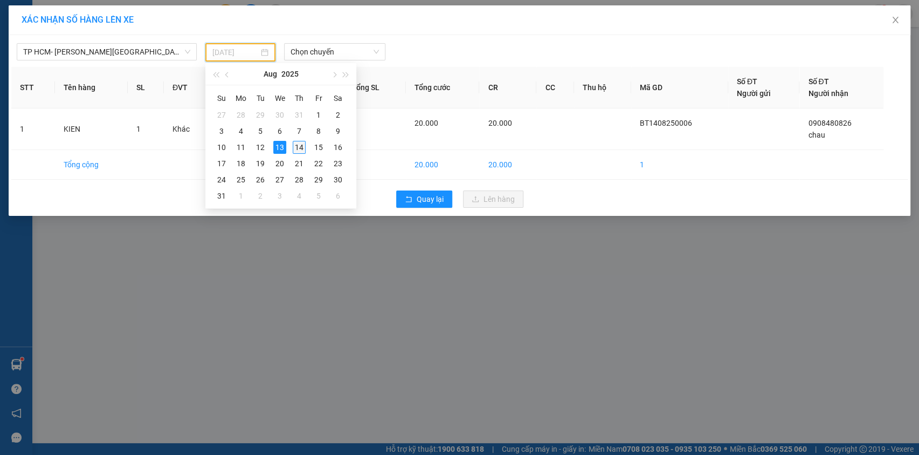
click at [300, 151] on div "14" at bounding box center [299, 147] width 13 height 13
type input "[DATE]"
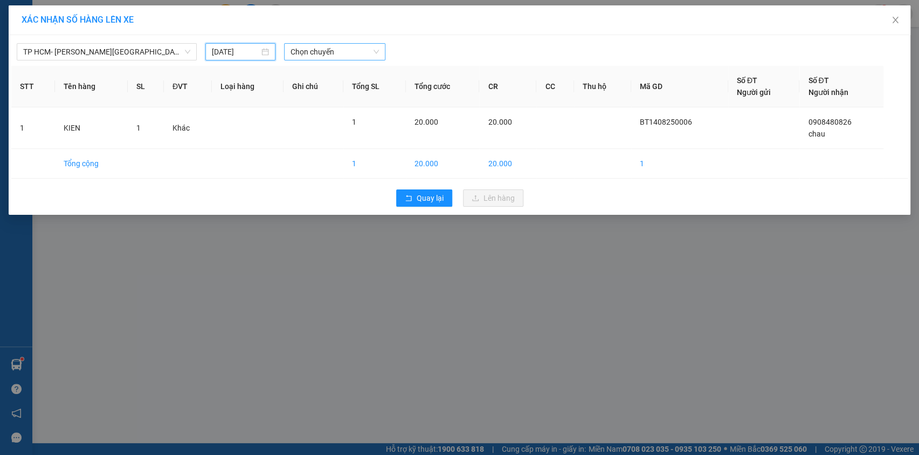
click at [340, 49] on span "Chọn chuyến" at bounding box center [335, 52] width 88 height 16
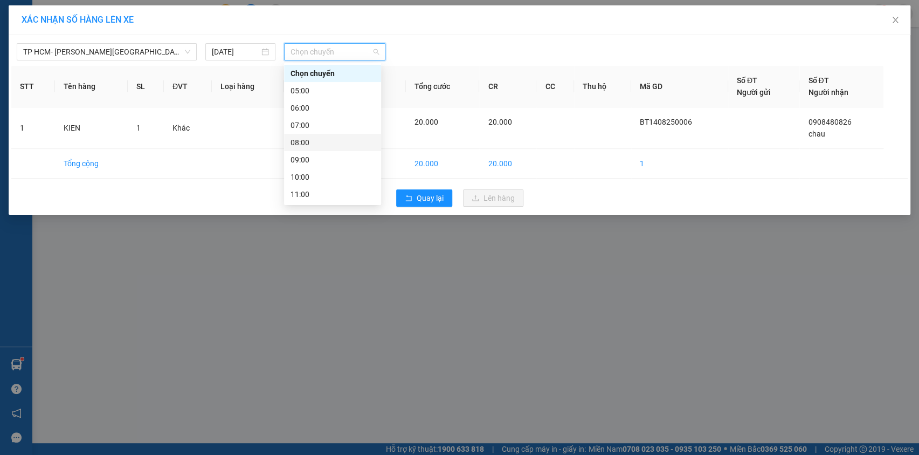
click at [307, 143] on div "08:00" at bounding box center [333, 142] width 84 height 12
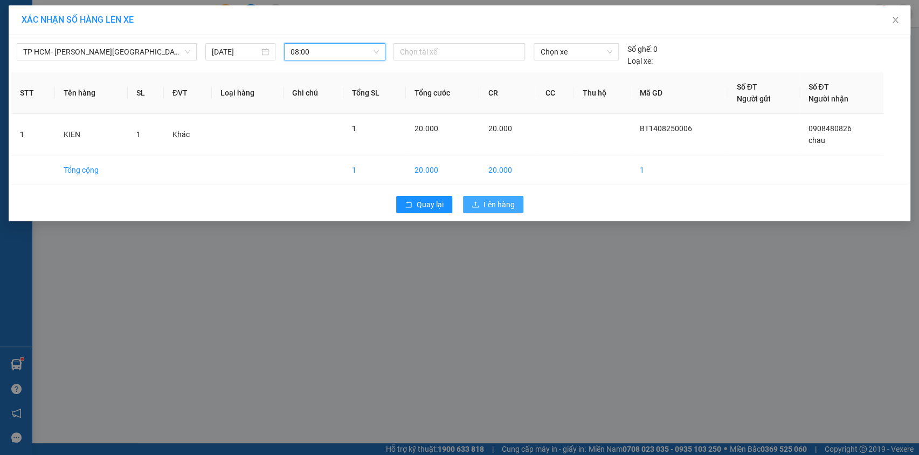
click at [498, 201] on span "Lên hàng" at bounding box center [499, 204] width 31 height 12
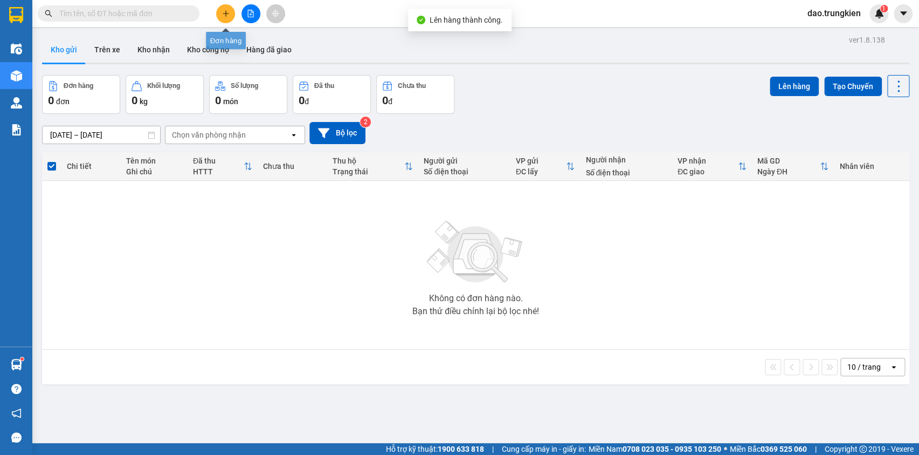
click at [230, 19] on button at bounding box center [225, 13] width 19 height 19
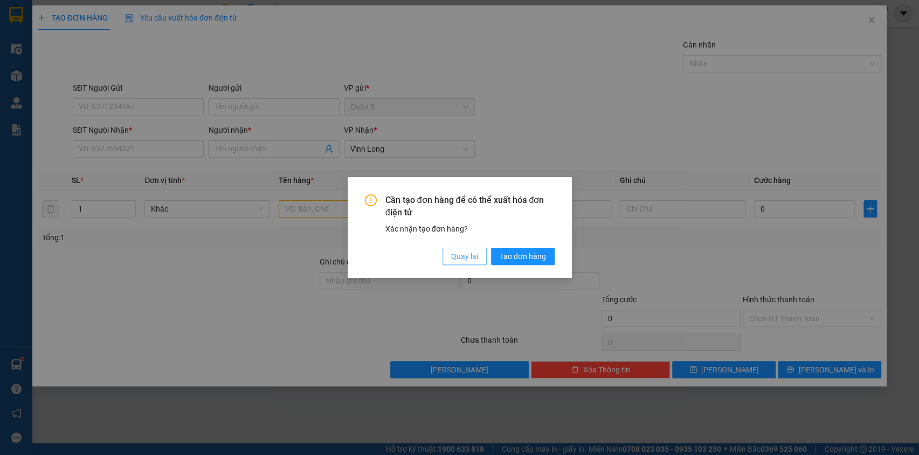
click at [469, 259] on span "Quay lại" at bounding box center [464, 256] width 27 height 12
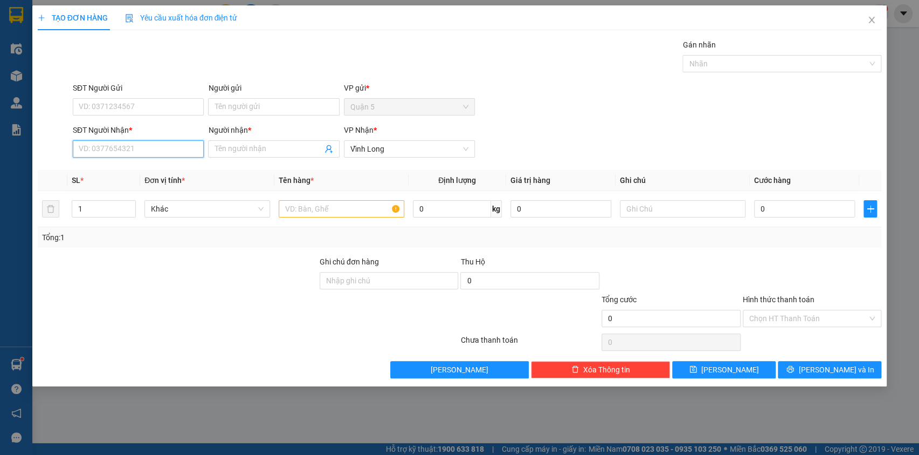
click at [98, 154] on input "SĐT Người Nhận *" at bounding box center [138, 148] width 131 height 17
click at [112, 173] on div "0907950992 - [MEDICAL_DATA]" at bounding box center [138, 170] width 118 height 12
type input "0907950992"
type input "THAM"
type input "20.000"
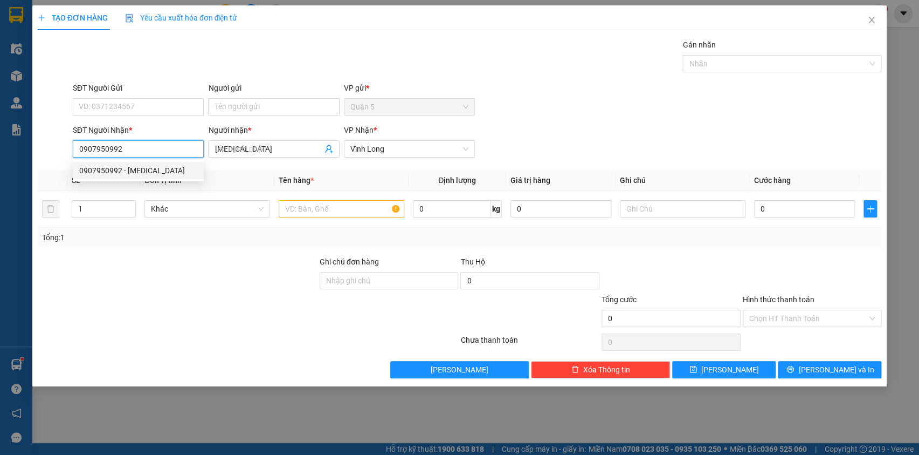
type input "20.000"
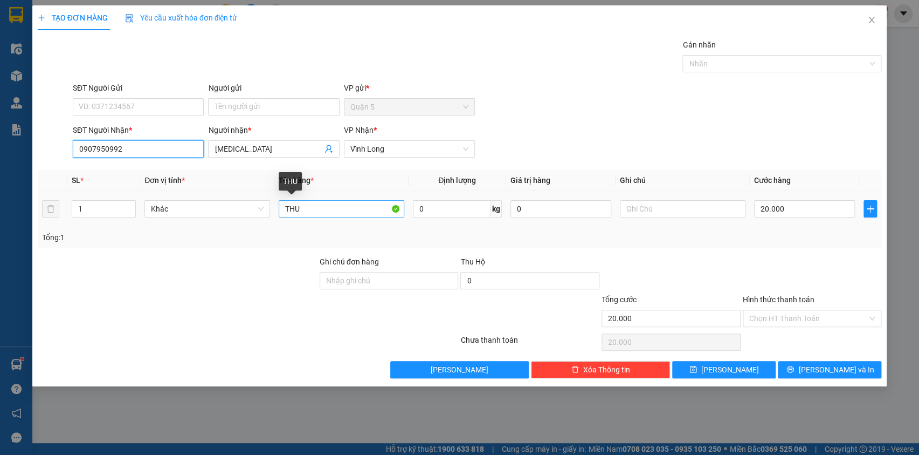
type input "0907950992"
click at [310, 211] on input "THU" at bounding box center [342, 208] width 126 height 17
type input "T"
type input "phong bi"
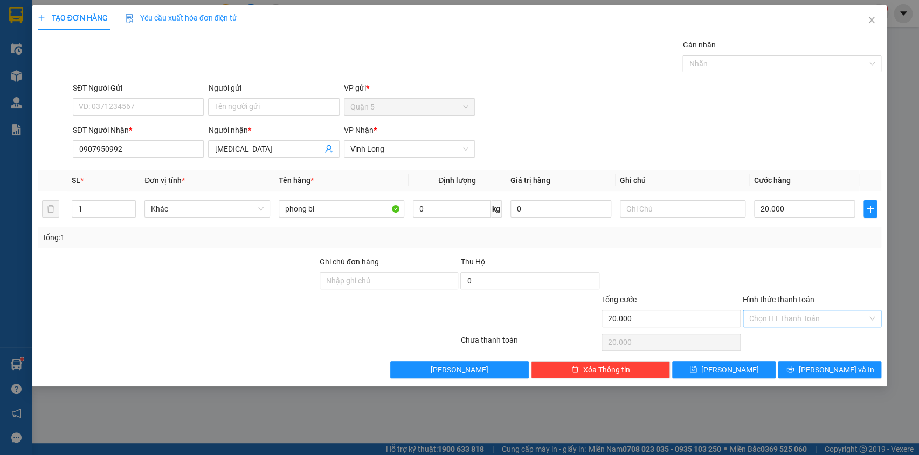
click at [803, 316] on input "Hình thức thanh toán" at bounding box center [809, 318] width 119 height 16
drag, startPoint x: 794, startPoint y: 337, endPoint x: 792, endPoint y: 349, distance: 12.6
click at [794, 338] on div "Tại văn phòng" at bounding box center [812, 339] width 126 height 12
type input "0"
click at [818, 374] on button "[PERSON_NAME] và In" at bounding box center [830, 369] width 104 height 17
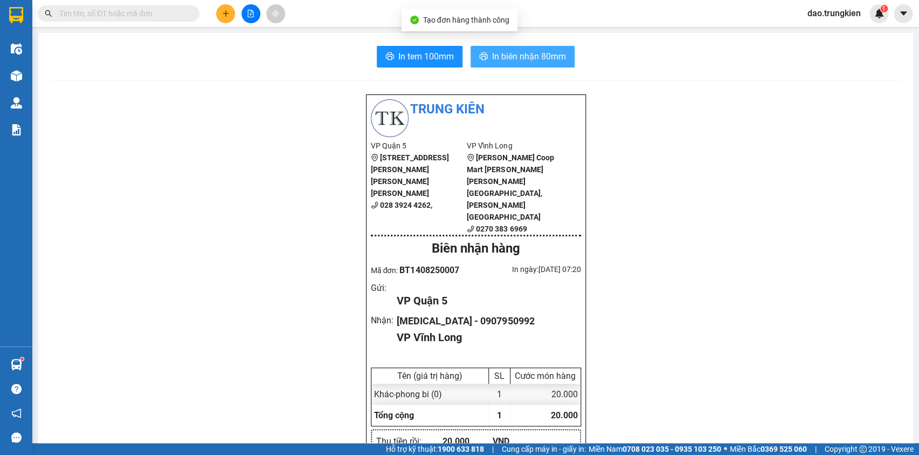
click at [506, 59] on span "In biên nhận 80mm" at bounding box center [529, 56] width 74 height 13
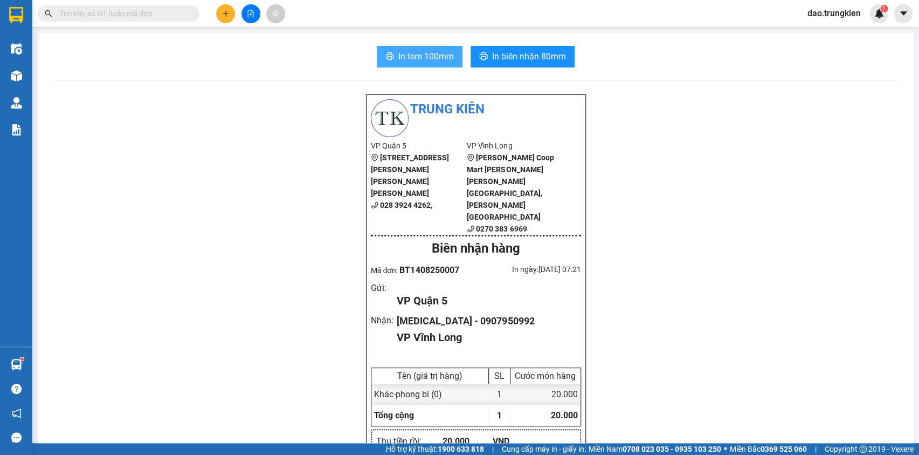
click at [432, 56] on span "In tem 100mm" at bounding box center [427, 56] width 56 height 13
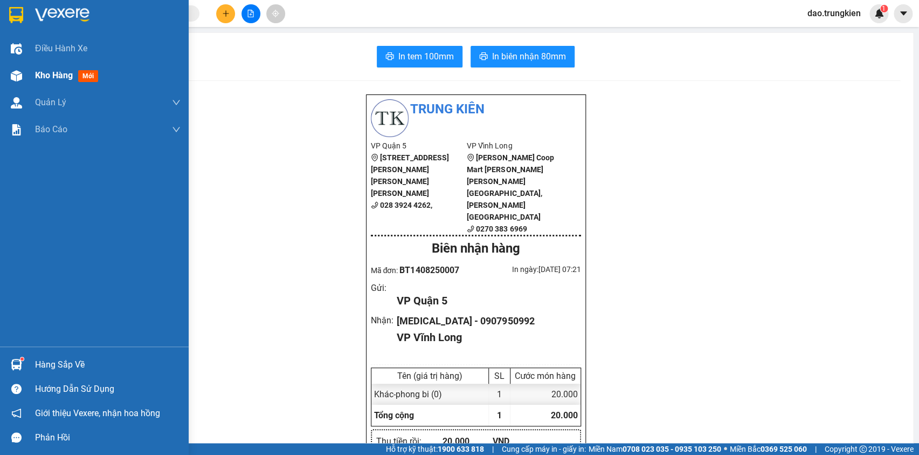
click at [65, 78] on span "Kho hàng" at bounding box center [54, 75] width 38 height 10
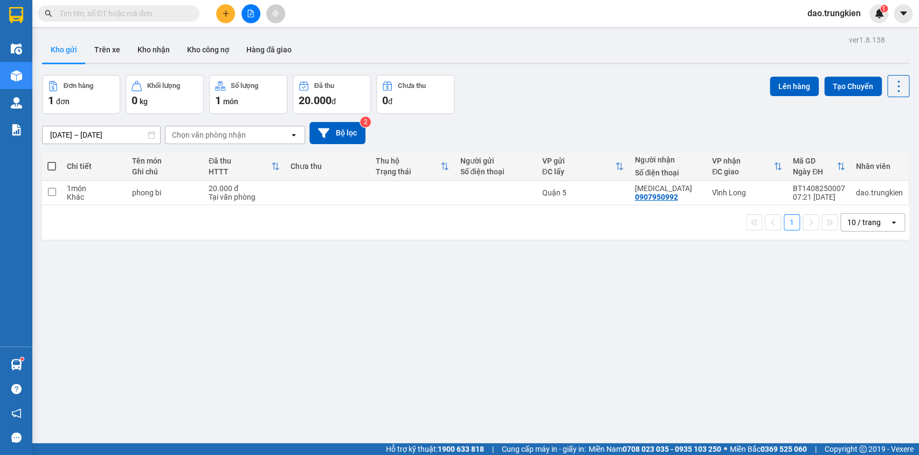
click at [52, 165] on span at bounding box center [51, 166] width 9 height 9
click at [52, 161] on input "checkbox" at bounding box center [52, 161] width 0 height 0
checkbox input "true"
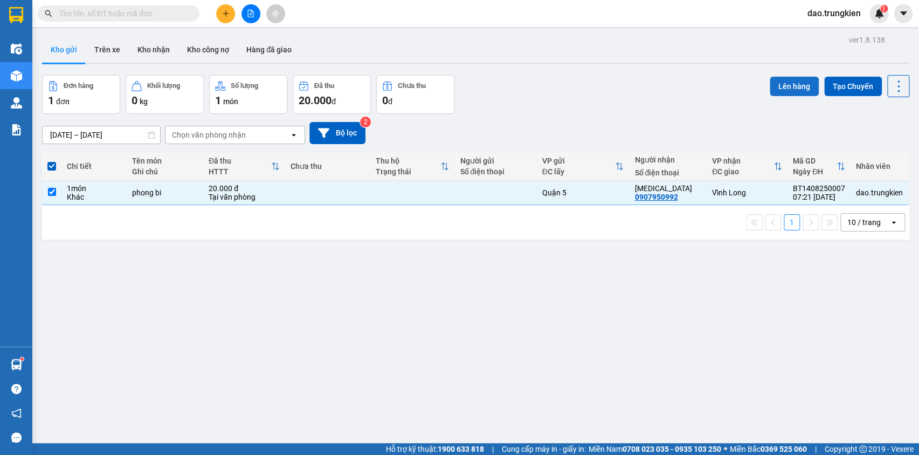
click at [770, 88] on button "Lên hàng" at bounding box center [794, 86] width 49 height 19
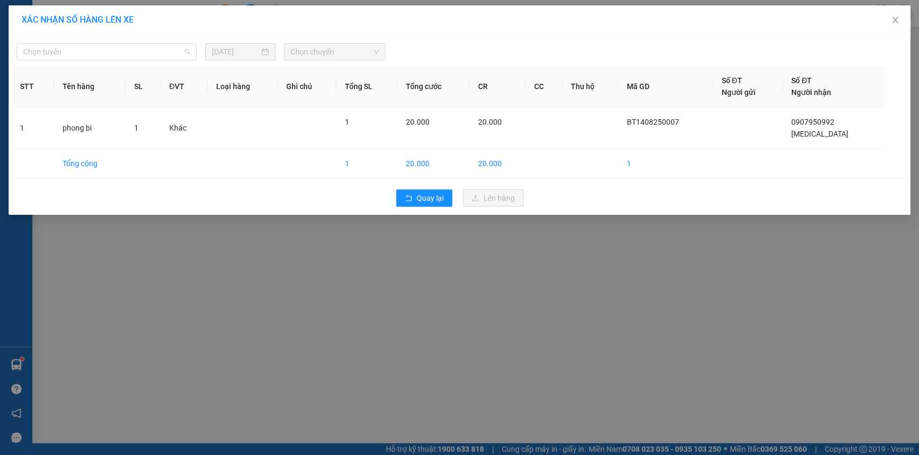
drag, startPoint x: 160, startPoint y: 54, endPoint x: 107, endPoint y: 109, distance: 77.0
click at [159, 57] on span "Chọn tuyến" at bounding box center [106, 52] width 167 height 16
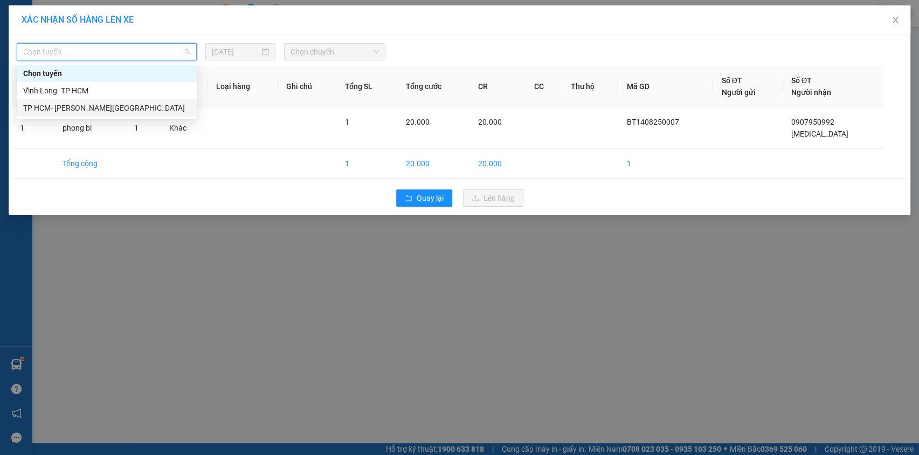
click at [79, 107] on div "TP HCM- [PERSON_NAME][GEOGRAPHIC_DATA]" at bounding box center [106, 108] width 167 height 12
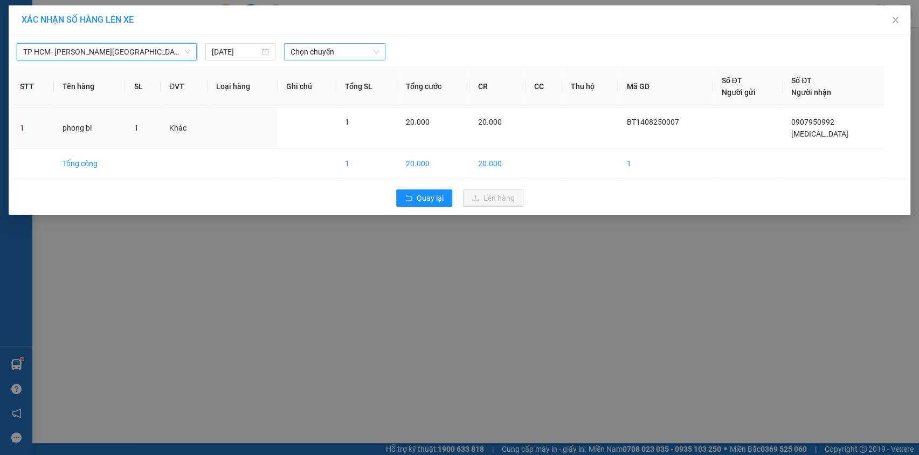
click at [296, 54] on span "Chọn chuyến" at bounding box center [335, 52] width 88 height 16
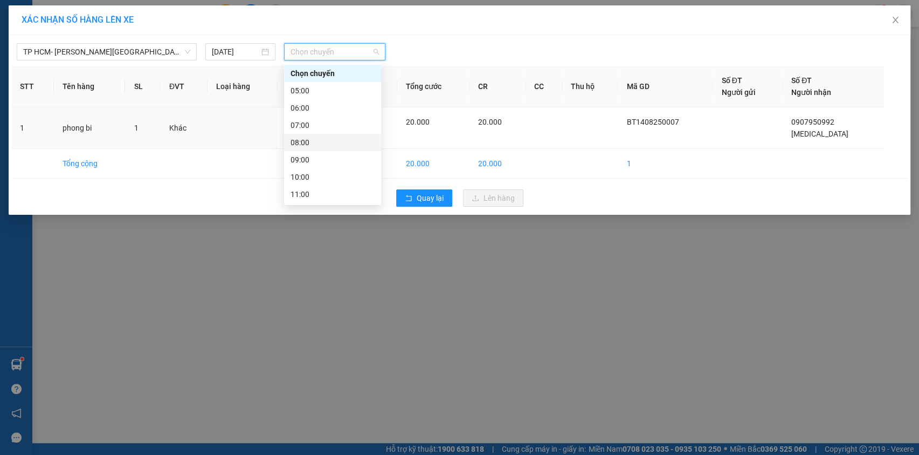
click at [307, 143] on div "08:00" at bounding box center [333, 142] width 84 height 12
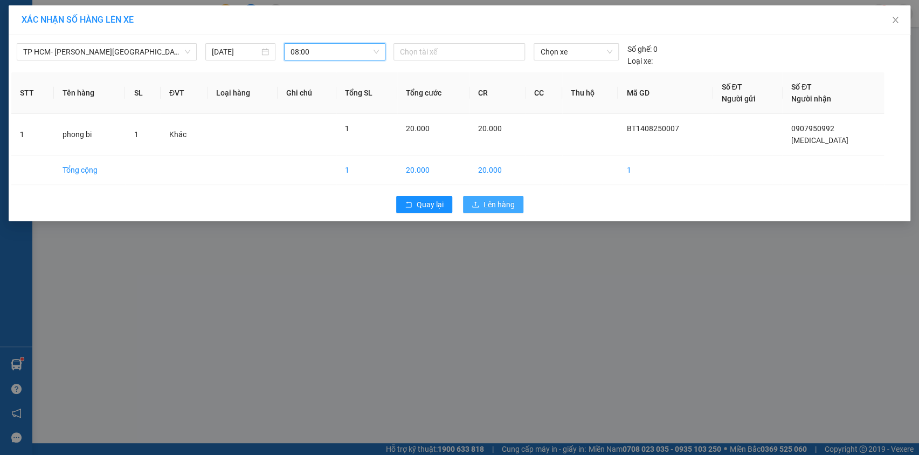
click at [472, 202] on icon "upload" at bounding box center [476, 205] width 8 height 8
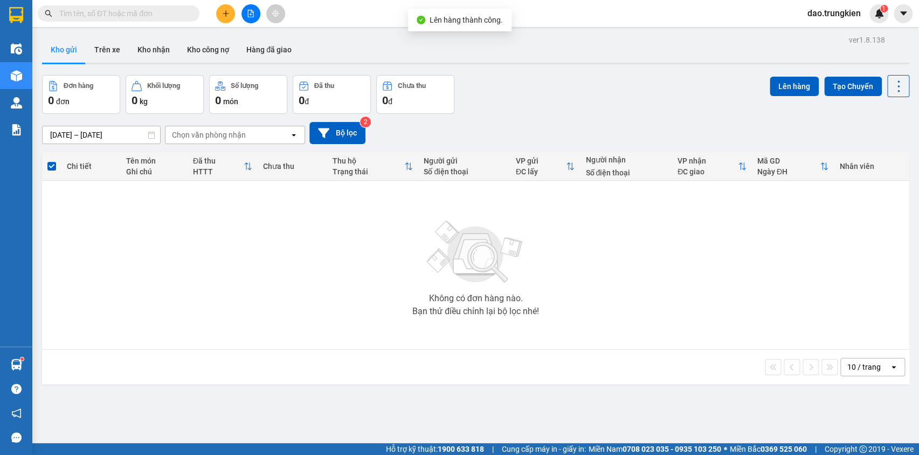
click at [225, 17] on button at bounding box center [225, 13] width 19 height 19
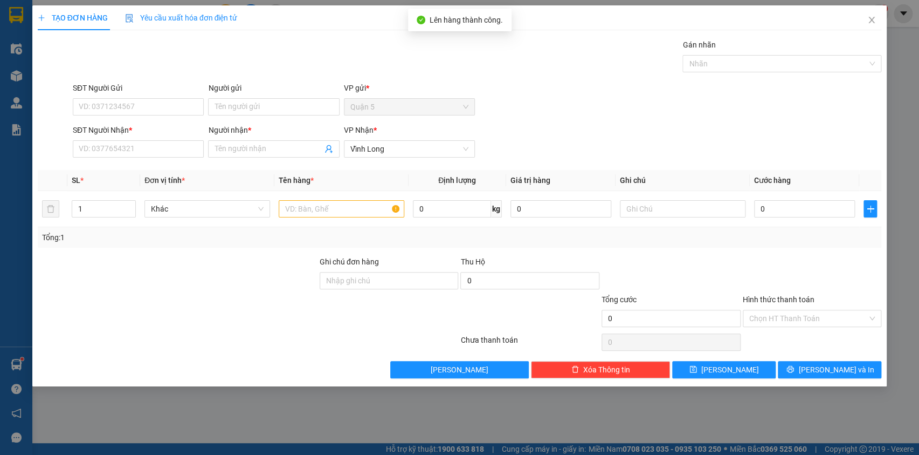
drag, startPoint x: 117, startPoint y: 167, endPoint x: 108, endPoint y: 157, distance: 13.7
click at [113, 161] on div "Transit Pickup Surcharge Ids Transit Deliver Surcharge Ids Transit Deliver Surc…" at bounding box center [460, 208] width 844 height 339
click at [98, 153] on input "SĐT Người Nhận *" at bounding box center [138, 148] width 131 height 17
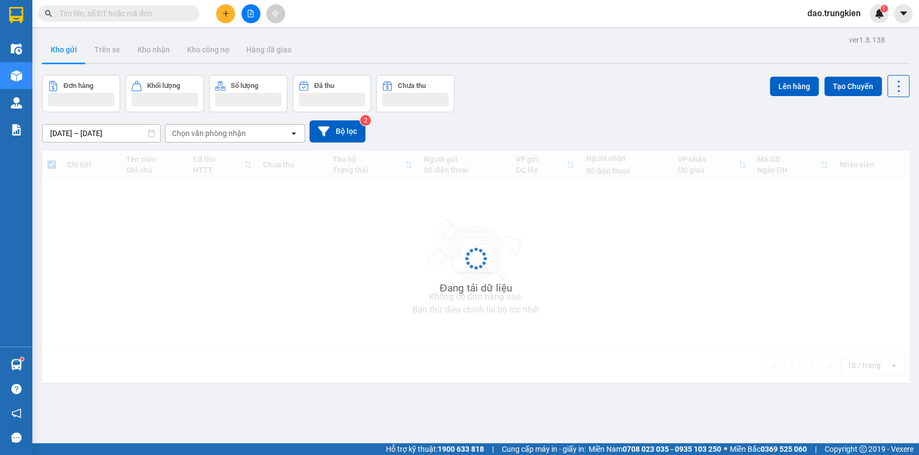
click at [69, 11] on input "text" at bounding box center [122, 14] width 127 height 12
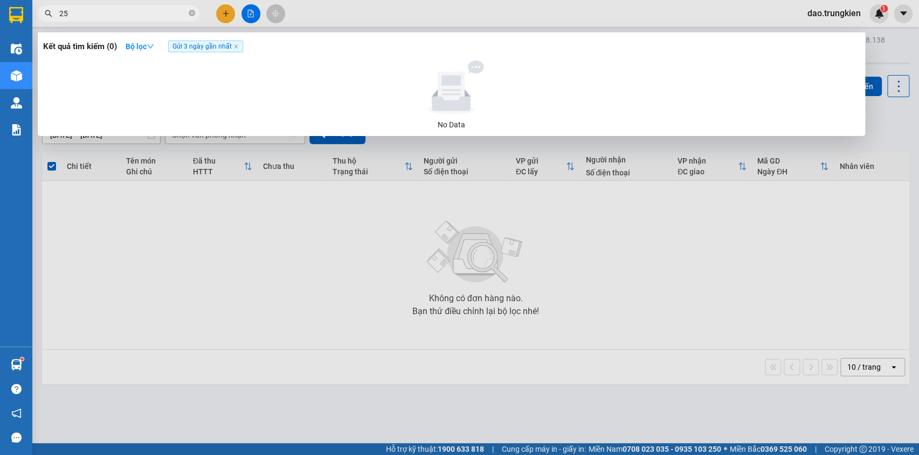
type input "258"
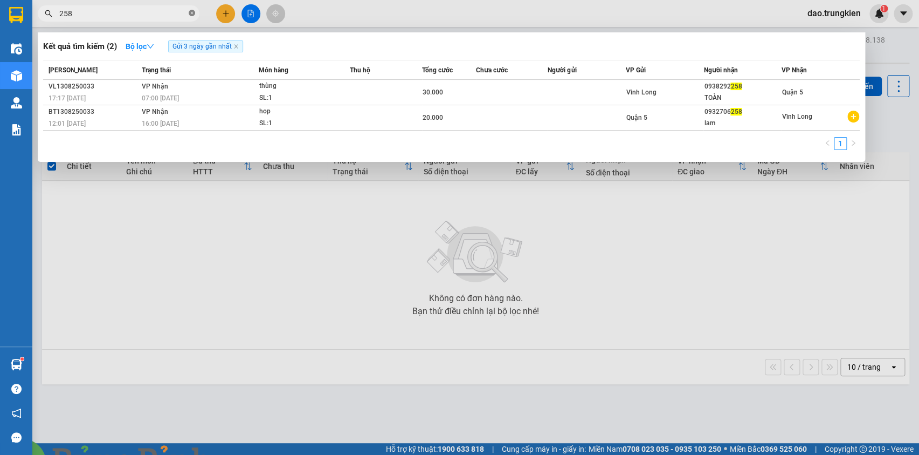
click at [194, 12] on icon "close-circle" at bounding box center [192, 13] width 6 height 6
type input "603"
click at [237, 454] on img at bounding box center [234, 461] width 6 height 6
click at [190, 9] on span at bounding box center [192, 14] width 6 height 10
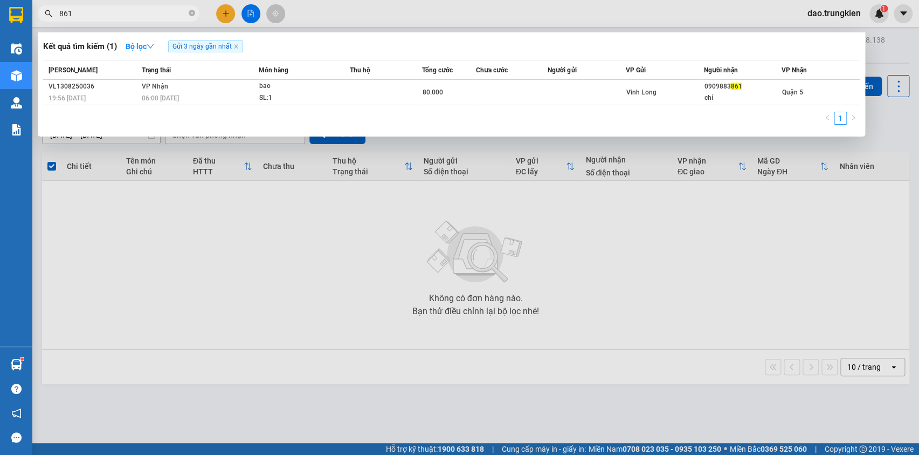
type input "861"
click at [228, 10] on div at bounding box center [459, 227] width 919 height 455
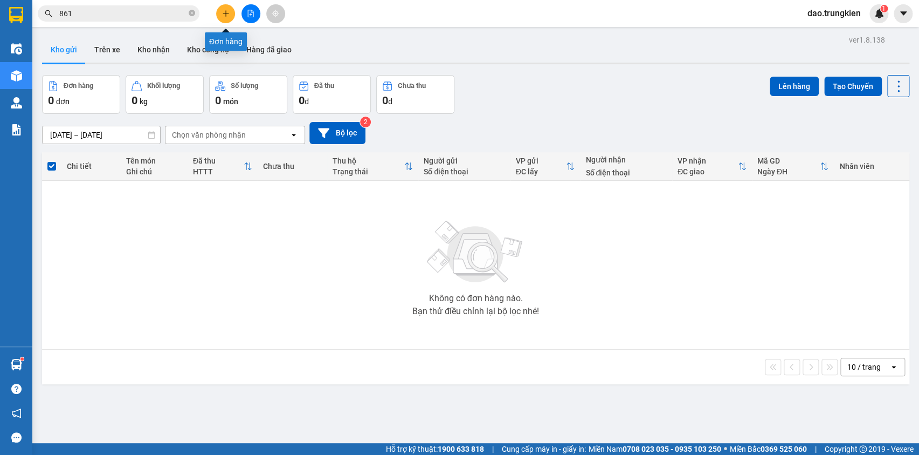
click at [226, 16] on icon "plus" at bounding box center [225, 13] width 1 height 6
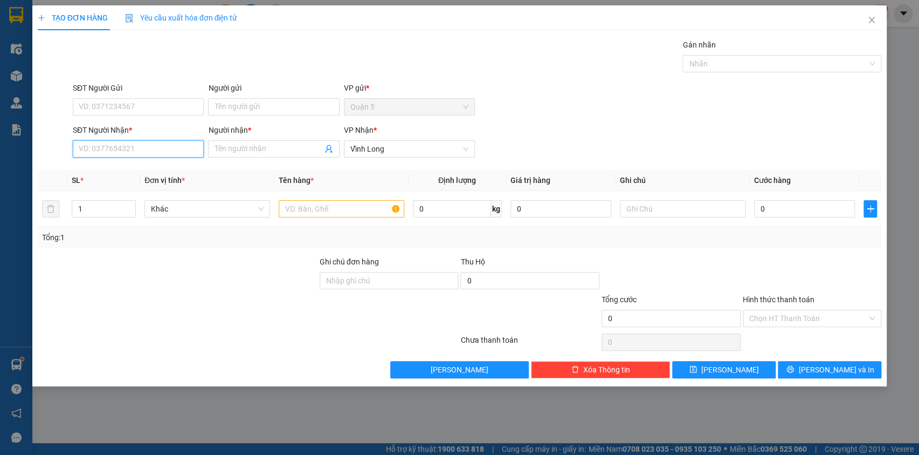
click at [96, 153] on input "SĐT Người Nhận *" at bounding box center [138, 148] width 131 height 17
type input "0706554850"
click at [118, 169] on div "0706554850 - tuyen" at bounding box center [138, 170] width 118 height 12
type input "tuyen"
type input "120.000"
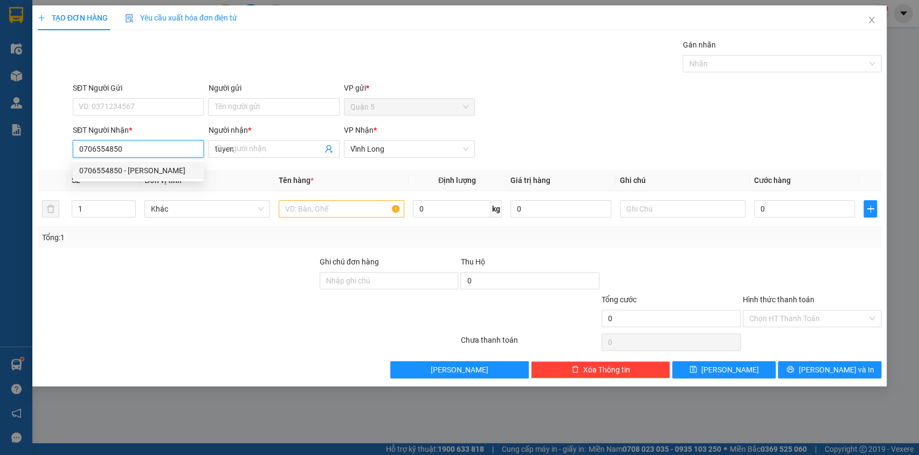
type input "120.000"
type input "0706554850"
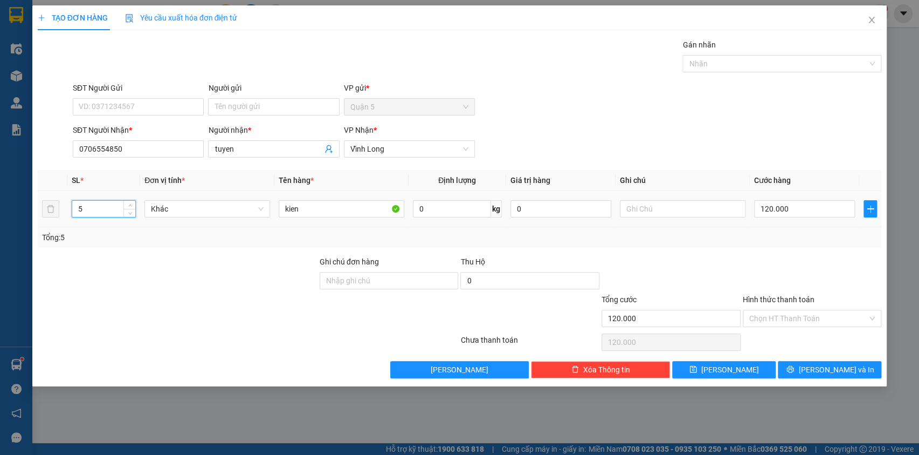
click at [94, 209] on input "5" at bounding box center [104, 209] width 64 height 16
type input "2"
click at [796, 208] on input "120.000" at bounding box center [804, 208] width 101 height 17
type input "7"
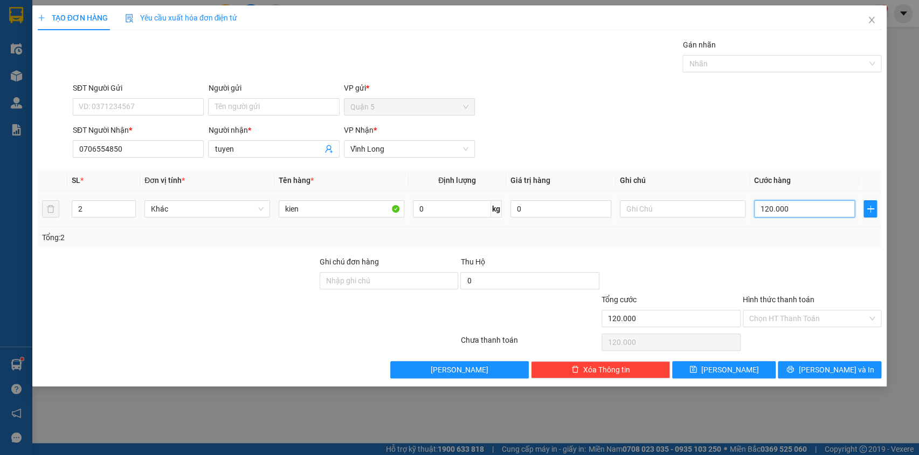
type input "7"
type input "70"
type input "70.000"
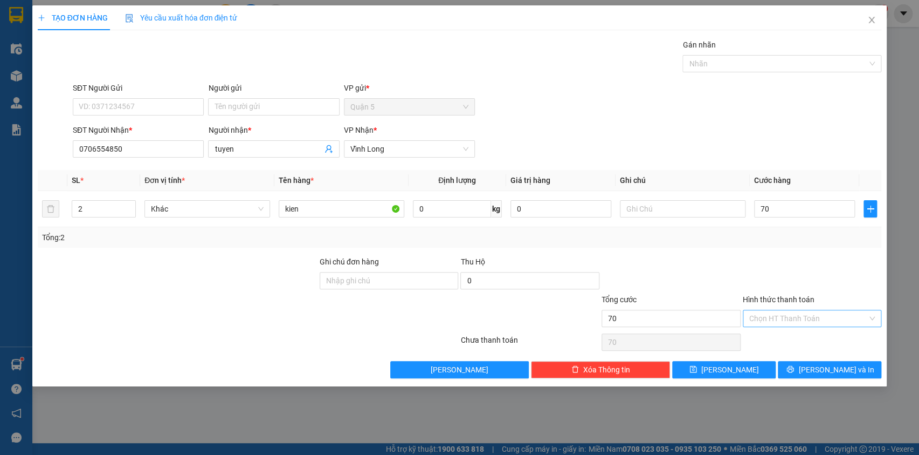
type input "70.000"
drag, startPoint x: 813, startPoint y: 316, endPoint x: 805, endPoint y: 322, distance: 10.0
click at [813, 315] on input "Hình thức thanh toán" at bounding box center [809, 318] width 119 height 16
click at [791, 340] on div "Tại văn phòng" at bounding box center [812, 339] width 126 height 12
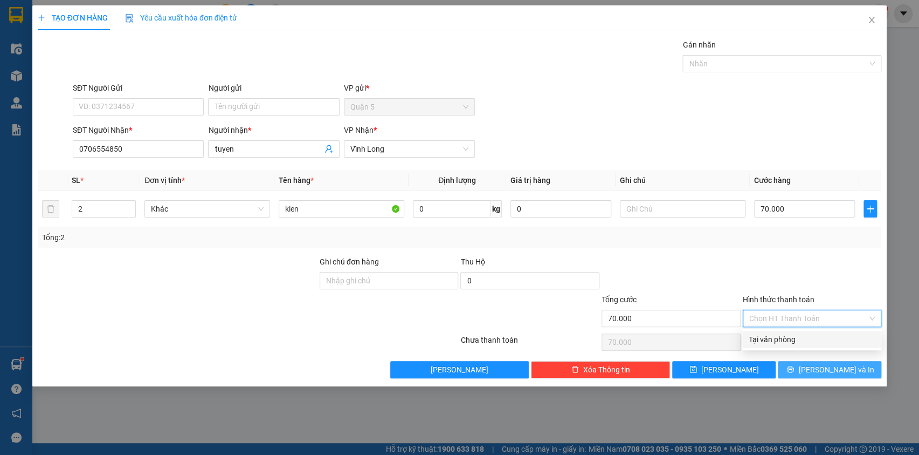
type input "0"
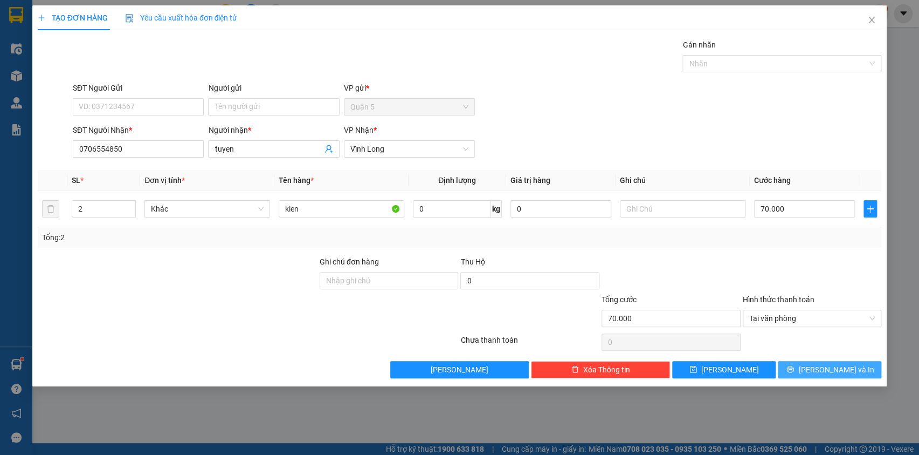
click at [832, 361] on button "[PERSON_NAME] và In" at bounding box center [830, 369] width 104 height 17
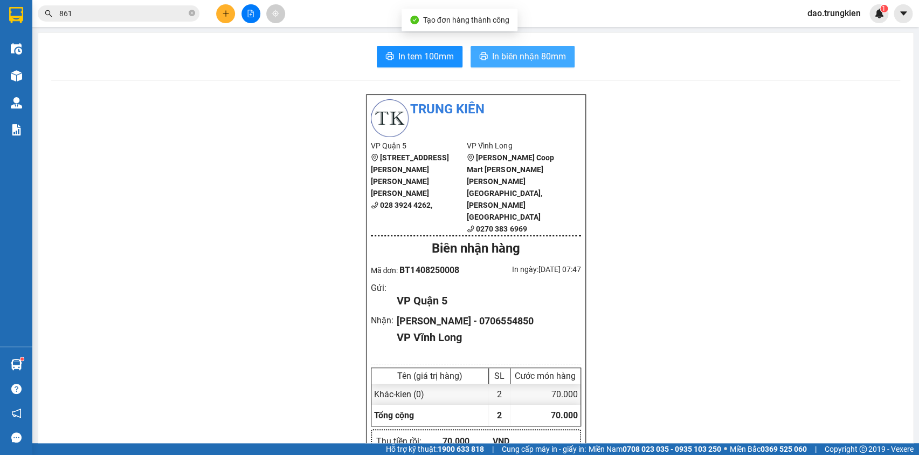
click at [501, 58] on span "In biên nhận 80mm" at bounding box center [529, 56] width 74 height 13
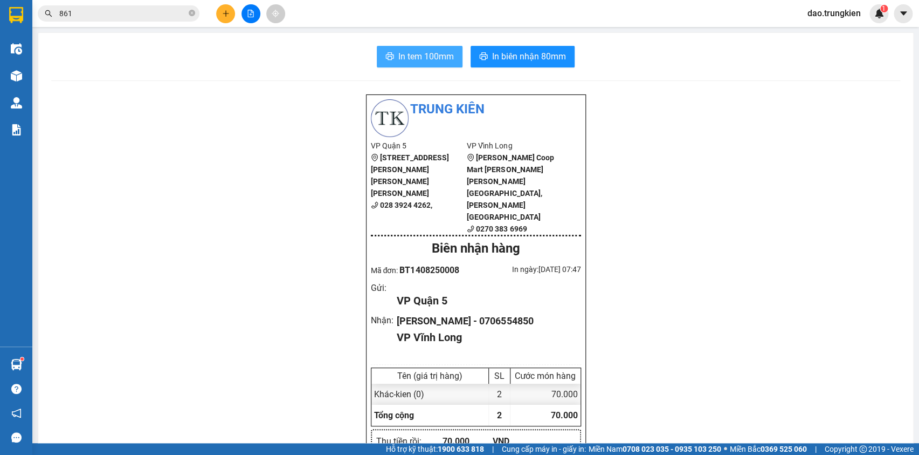
click at [404, 59] on span "In tem 100mm" at bounding box center [427, 56] width 56 height 13
click at [229, 18] on button at bounding box center [225, 13] width 19 height 19
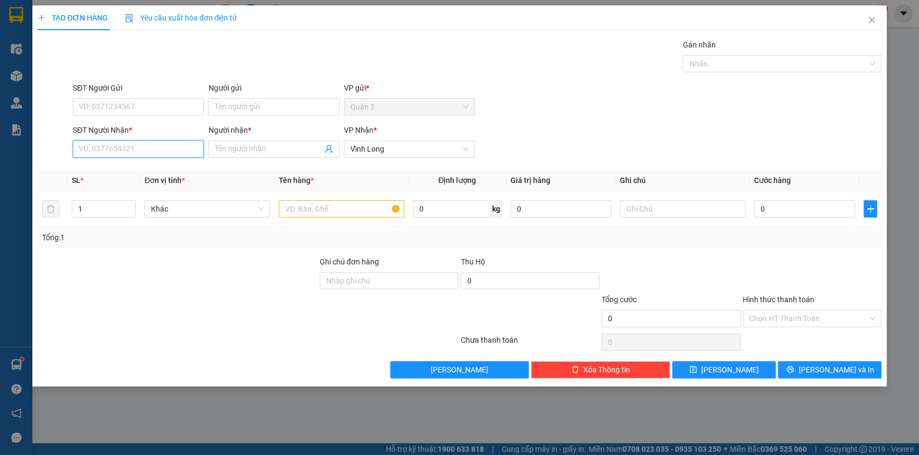
click at [97, 147] on input "SĐT Người Nhận *" at bounding box center [138, 148] width 131 height 17
click at [115, 170] on div "0963009750 - NHAT" at bounding box center [138, 170] width 118 height 12
type input "0963009750"
type input "NHAT"
type input "0963009750"
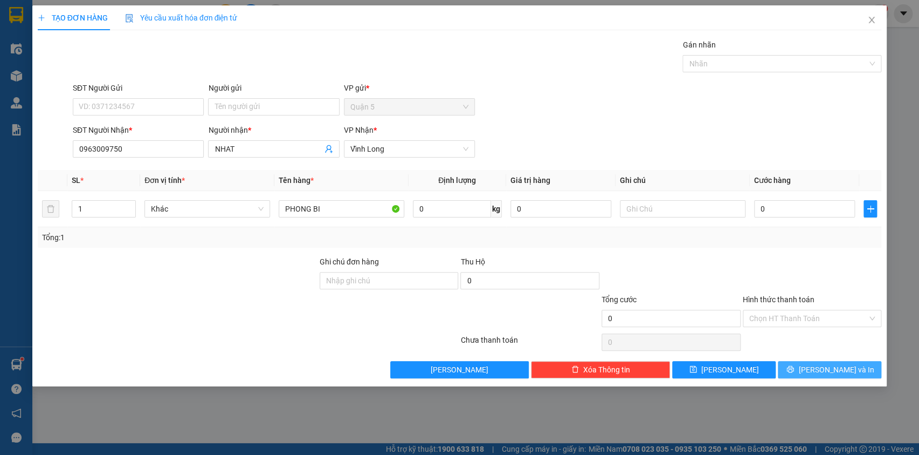
click at [832, 366] on span "[PERSON_NAME] và In" at bounding box center [836, 369] width 75 height 12
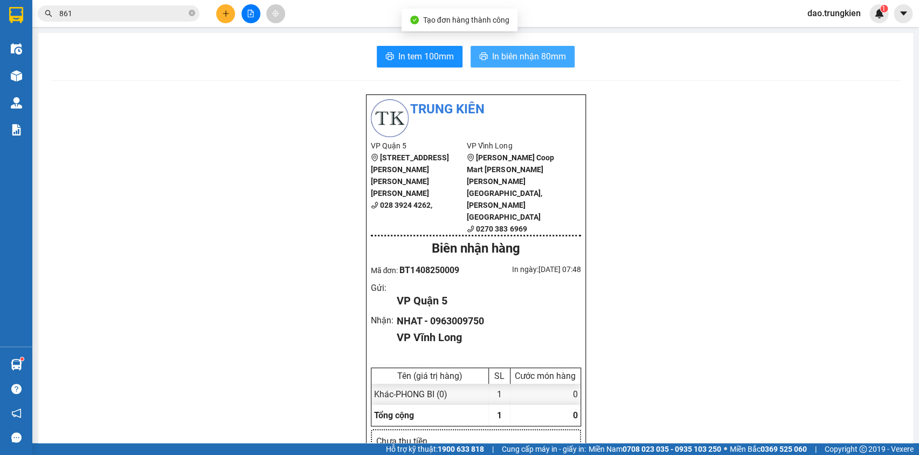
click at [518, 64] on button "In biên nhận 80mm" at bounding box center [523, 57] width 104 height 22
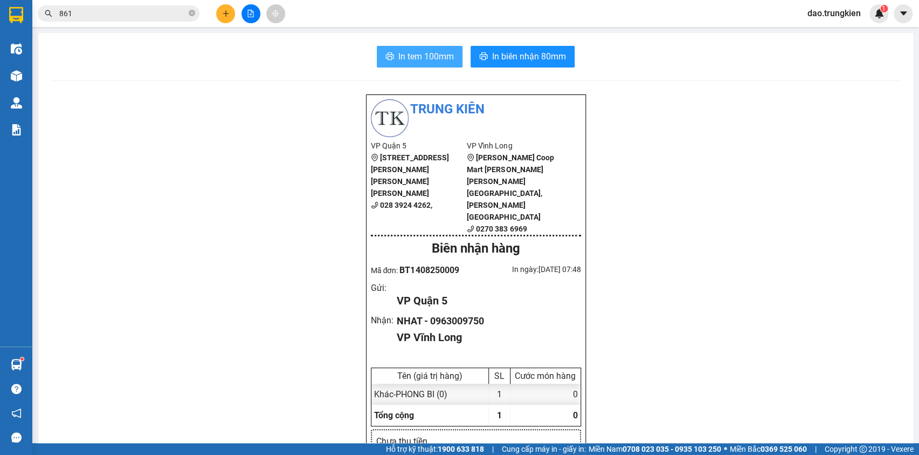
click at [408, 48] on button "In tem 100mm" at bounding box center [420, 57] width 86 height 22
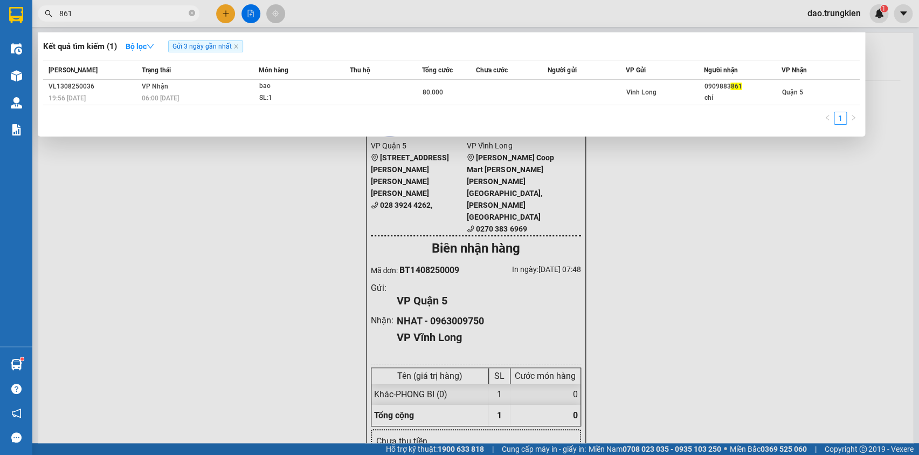
click at [156, 15] on input "861" at bounding box center [122, 14] width 127 height 12
type input "8"
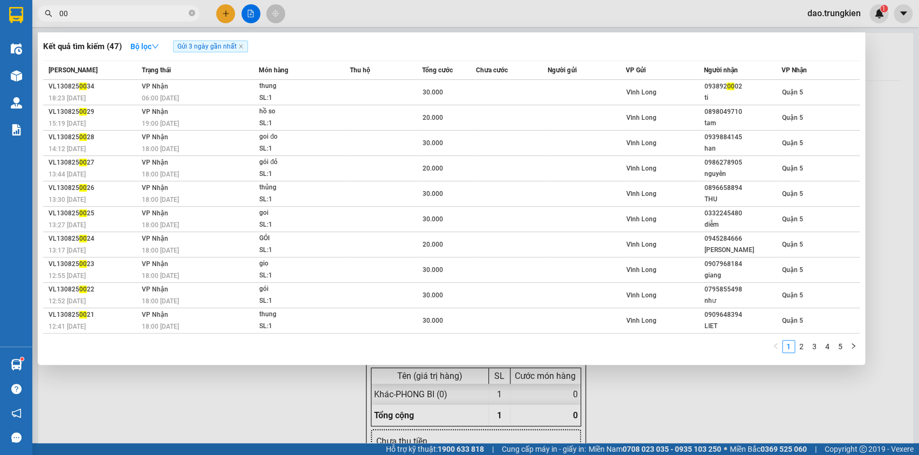
type input "0"
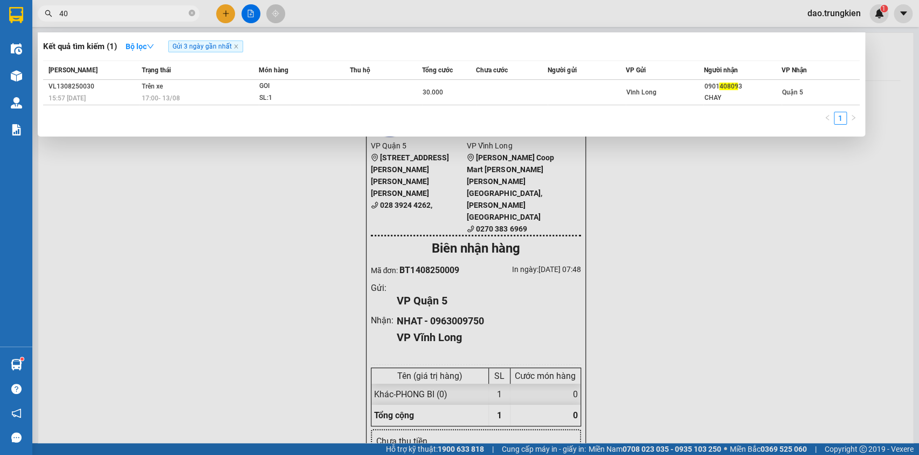
type input "4"
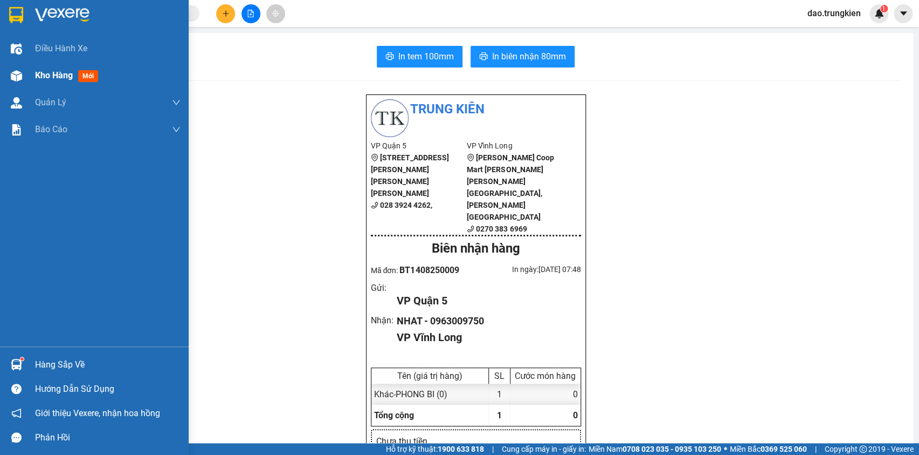
click at [81, 76] on span "mới" at bounding box center [88, 76] width 20 height 12
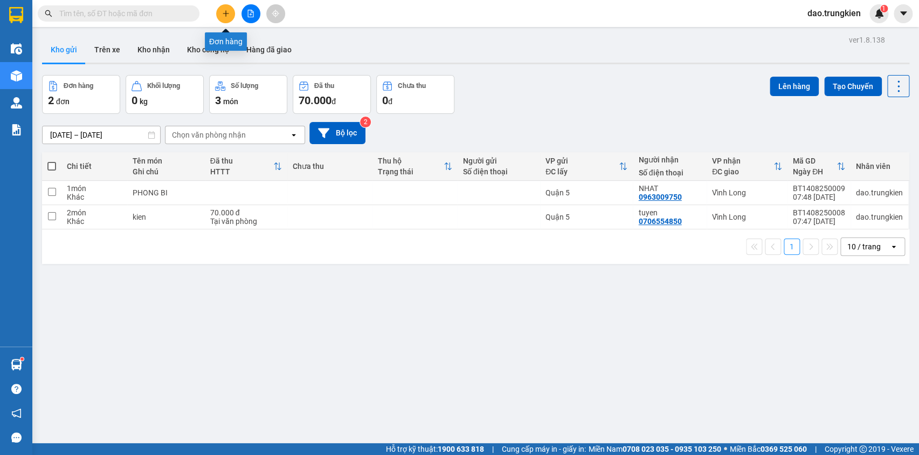
click at [225, 10] on icon "plus" at bounding box center [226, 14] width 8 height 8
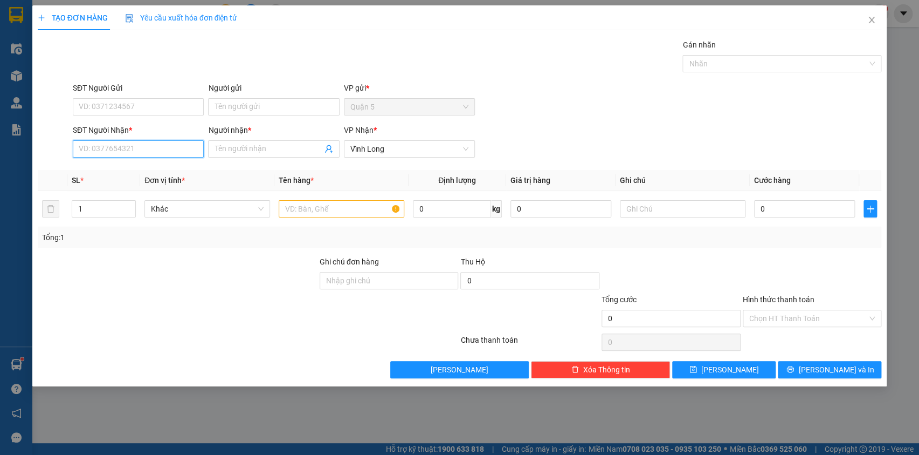
click at [116, 152] on input "SĐT Người Nhận *" at bounding box center [138, 148] width 131 height 17
click at [115, 185] on div "0772100807 - PHI vinh" at bounding box center [138, 188] width 118 height 12
type input "0772100807"
type input "PHI vinh"
type input "0772100807"
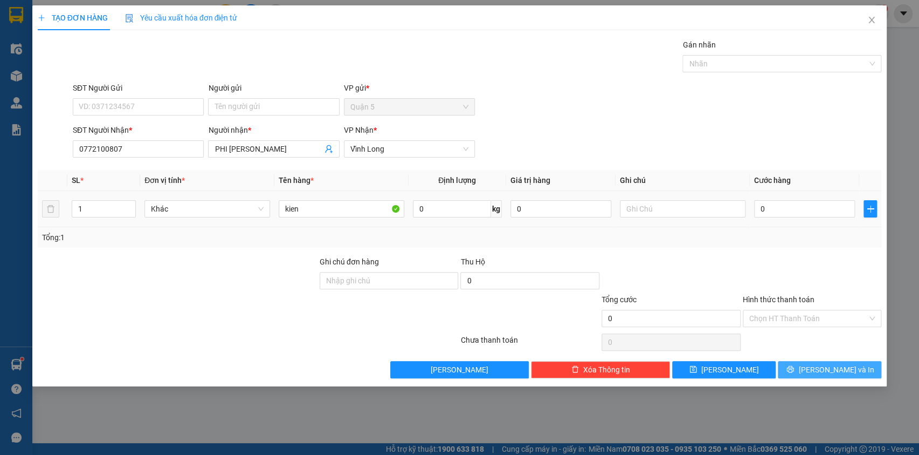
click at [820, 367] on button "[PERSON_NAME] và In" at bounding box center [830, 369] width 104 height 17
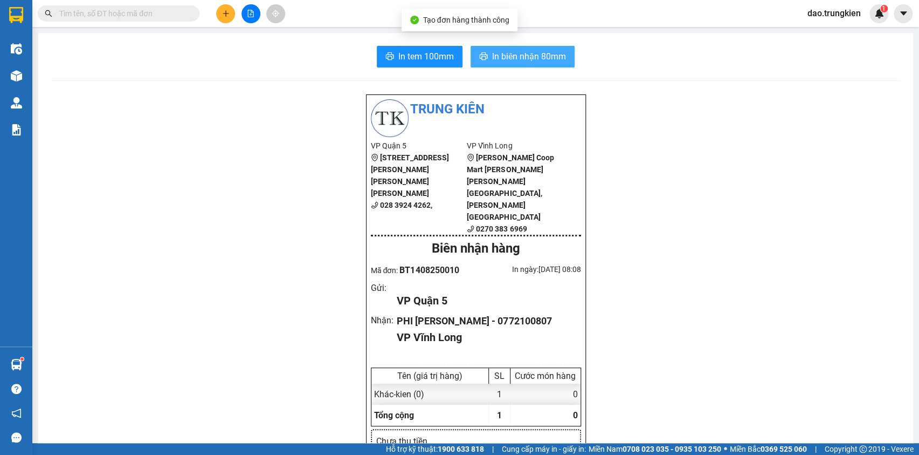
click at [526, 49] on button "In biên nhận 80mm" at bounding box center [523, 57] width 104 height 22
click at [413, 64] on button "In tem 100mm" at bounding box center [420, 57] width 86 height 22
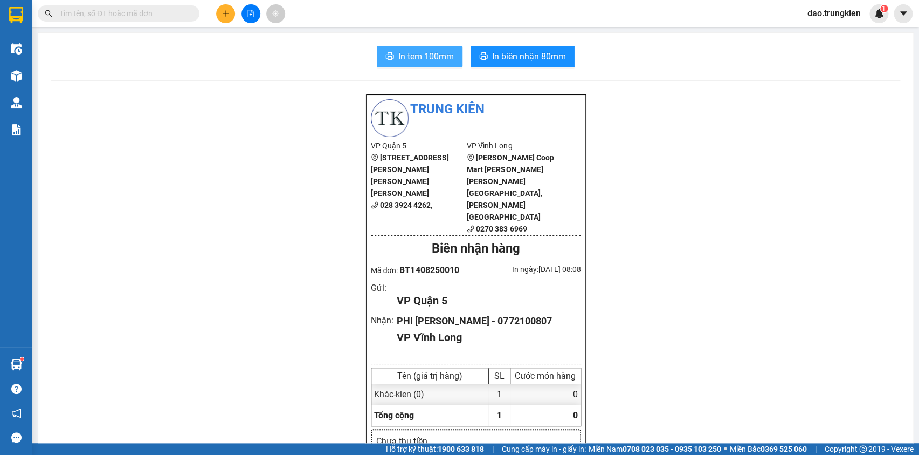
click at [421, 51] on span "In tem 100mm" at bounding box center [427, 56] width 56 height 13
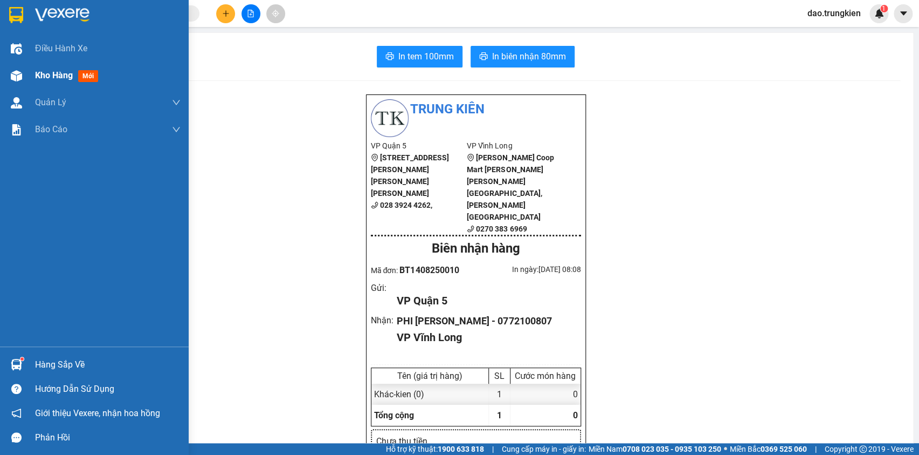
click at [92, 75] on span "mới" at bounding box center [88, 76] width 20 height 12
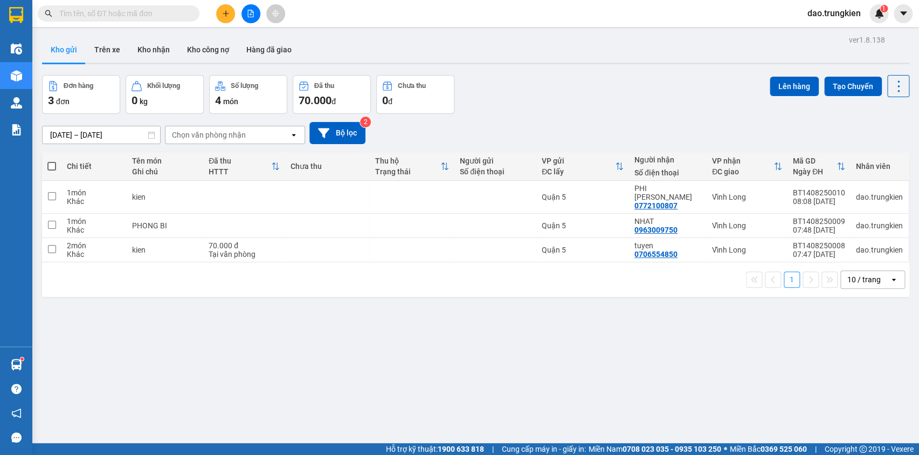
drag, startPoint x: 53, startPoint y: 162, endPoint x: 45, endPoint y: 162, distance: 8.1
click at [53, 161] on label at bounding box center [51, 166] width 9 height 11
click at [52, 161] on input "checkbox" at bounding box center [52, 161] width 0 height 0
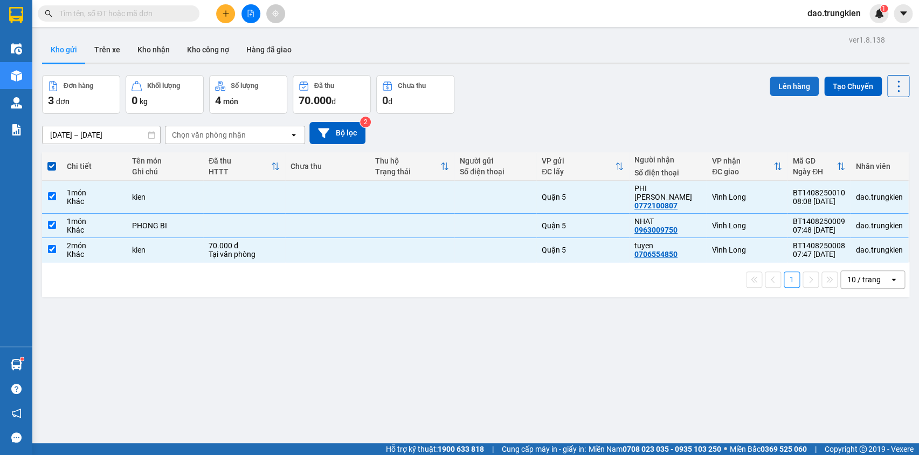
click at [798, 87] on button "Lên hàng" at bounding box center [794, 86] width 49 height 19
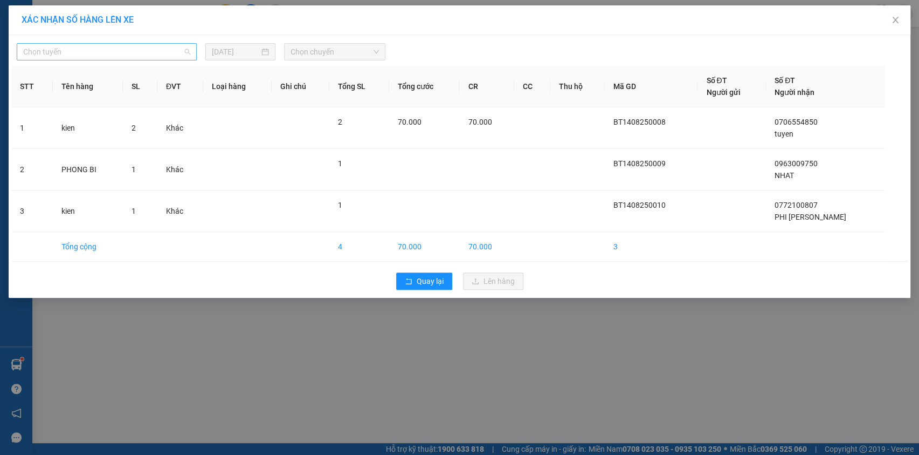
drag, startPoint x: 178, startPoint y: 54, endPoint x: 163, endPoint y: 93, distance: 41.7
click at [178, 54] on span "Chọn tuyến" at bounding box center [106, 52] width 167 height 16
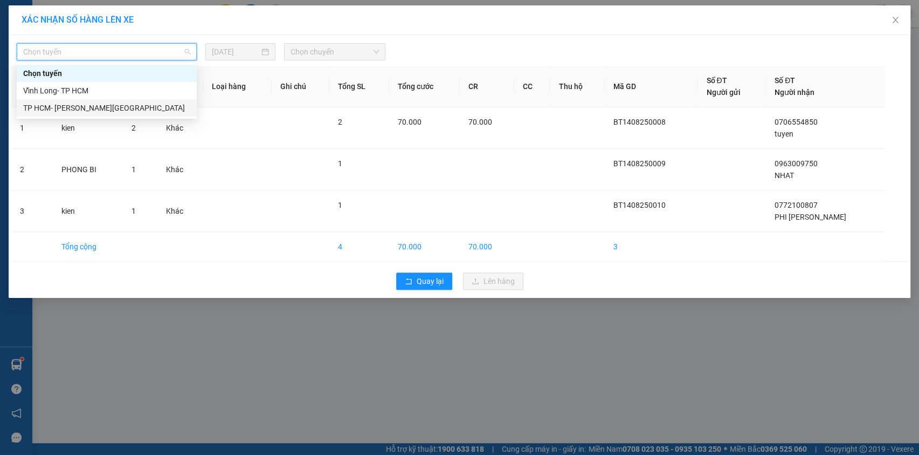
click at [150, 106] on div "TP HCM- [PERSON_NAME][GEOGRAPHIC_DATA]" at bounding box center [106, 108] width 167 height 12
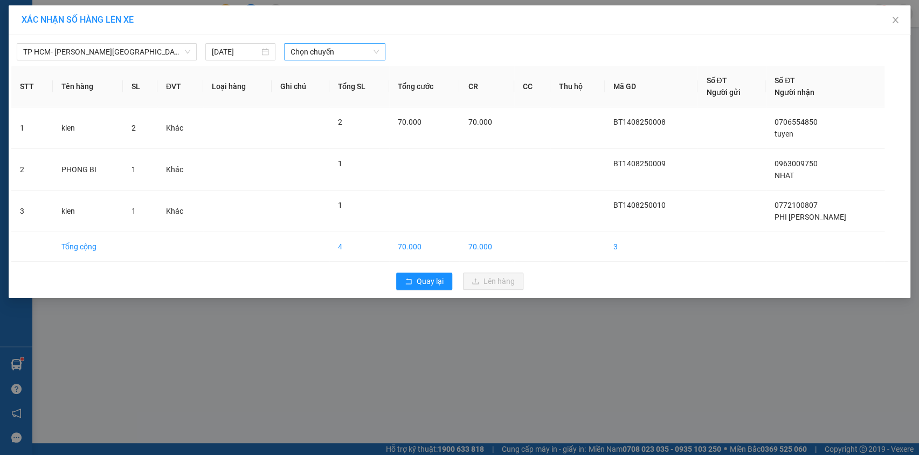
drag, startPoint x: 332, startPoint y: 41, endPoint x: 334, endPoint y: 58, distance: 17.5
click at [332, 49] on div "TP HCM- Vĩnh Long 14/08/2025 Chọn chuyến" at bounding box center [459, 49] width 897 height 23
drag, startPoint x: 344, startPoint y: 53, endPoint x: 348, endPoint y: 59, distance: 7.8
click at [345, 53] on span "Chọn chuyến" at bounding box center [335, 52] width 88 height 16
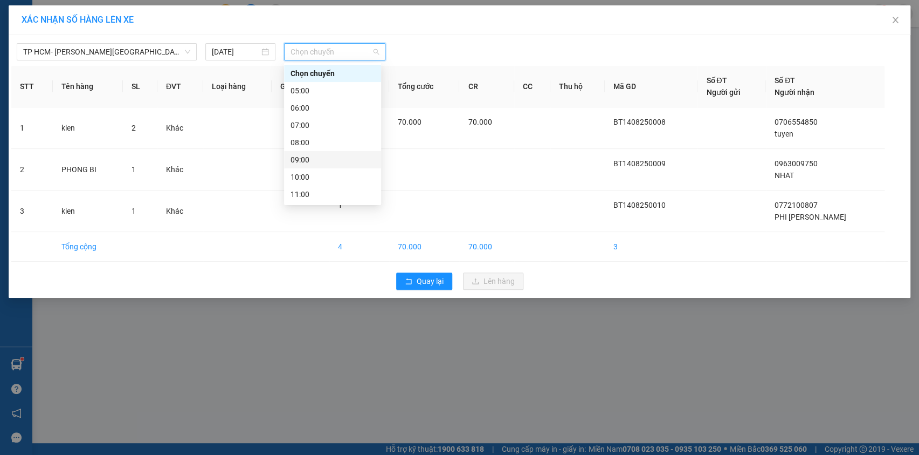
click at [345, 161] on div "09:00" at bounding box center [333, 160] width 84 height 12
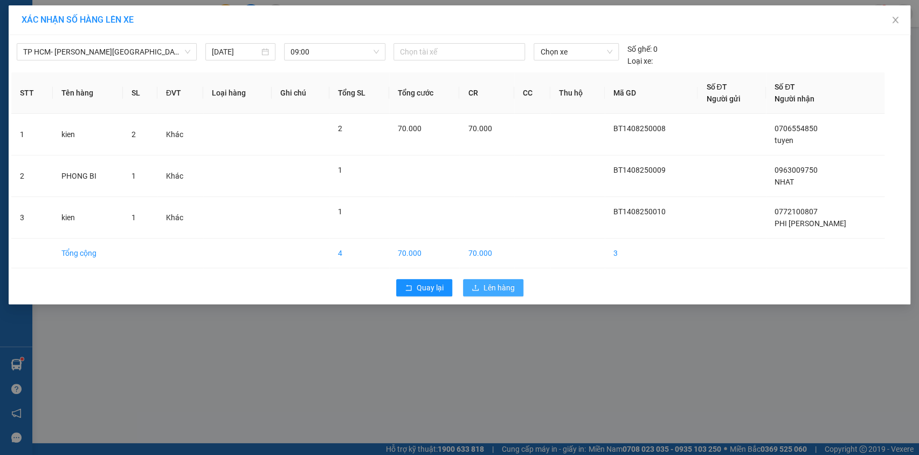
click at [500, 285] on span "Lên hàng" at bounding box center [499, 287] width 31 height 12
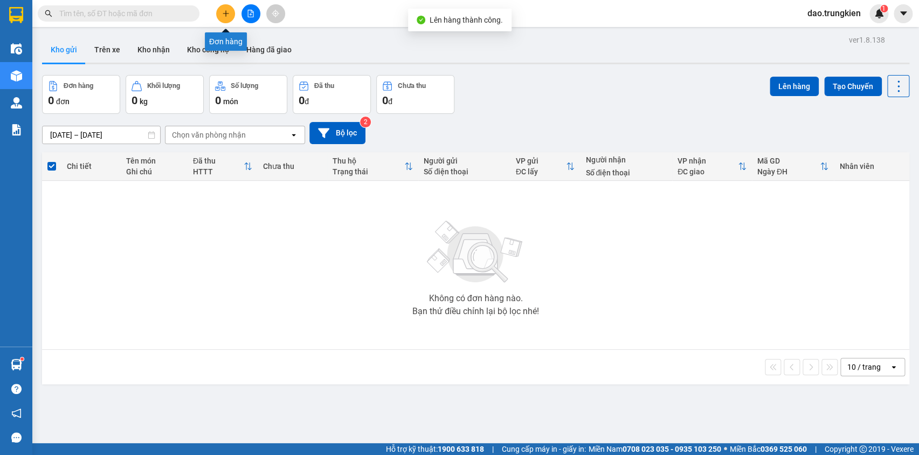
click at [224, 12] on icon "plus" at bounding box center [226, 14] width 8 height 8
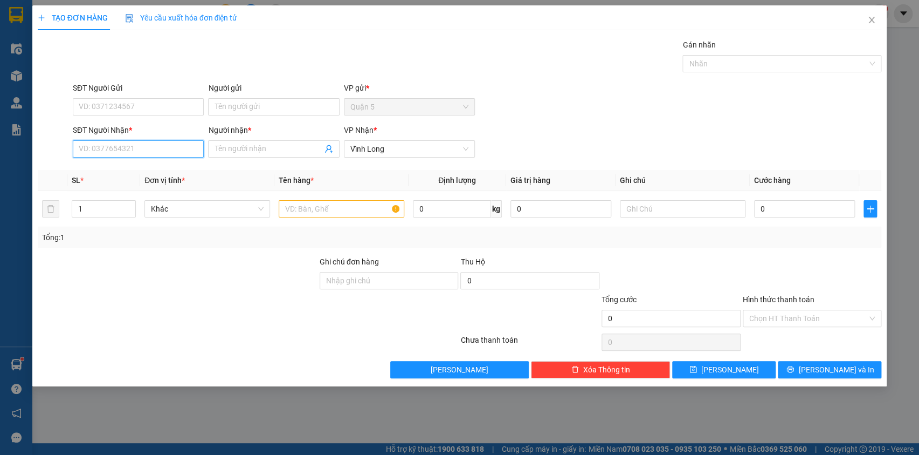
click at [94, 151] on input "SĐT Người Nhận *" at bounding box center [138, 148] width 131 height 17
type input "0984722036"
click at [108, 171] on div "0984722036 - van" at bounding box center [138, 170] width 118 height 12
type input "van"
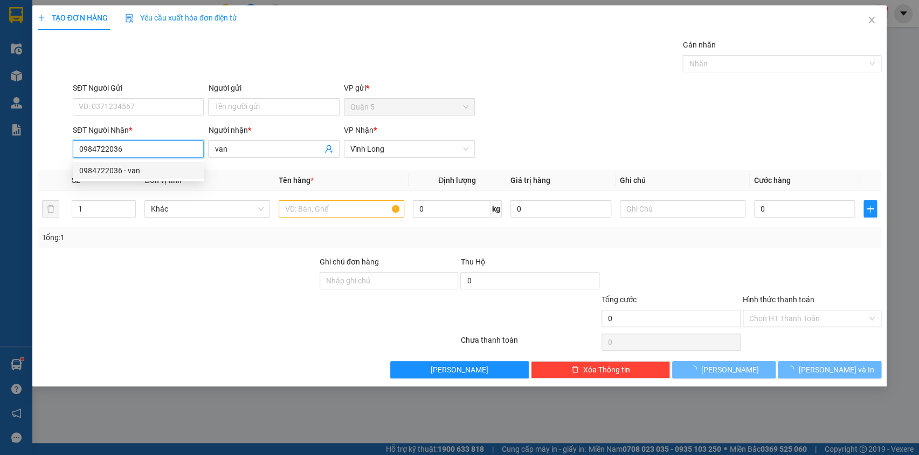
type input "20.000"
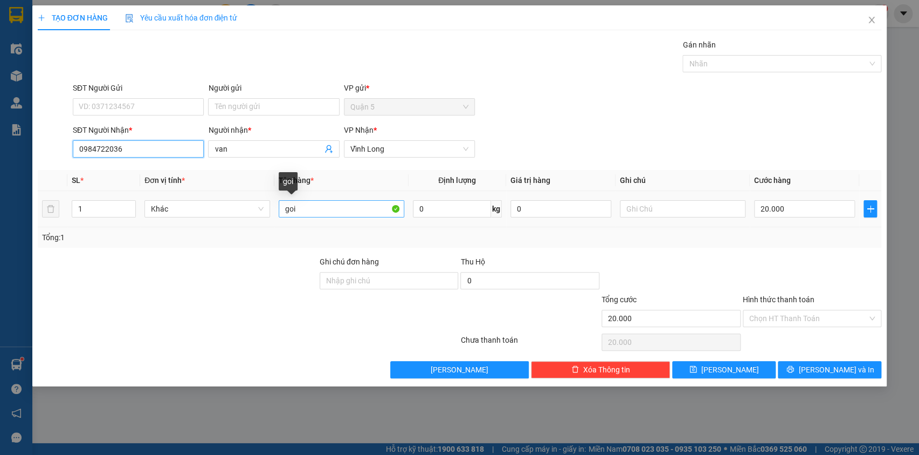
type input "0984722036"
drag, startPoint x: 309, startPoint y: 206, endPoint x: 286, endPoint y: 208, distance: 23.2
click at [287, 208] on input "goi" at bounding box center [342, 208] width 126 height 17
type input "vali"
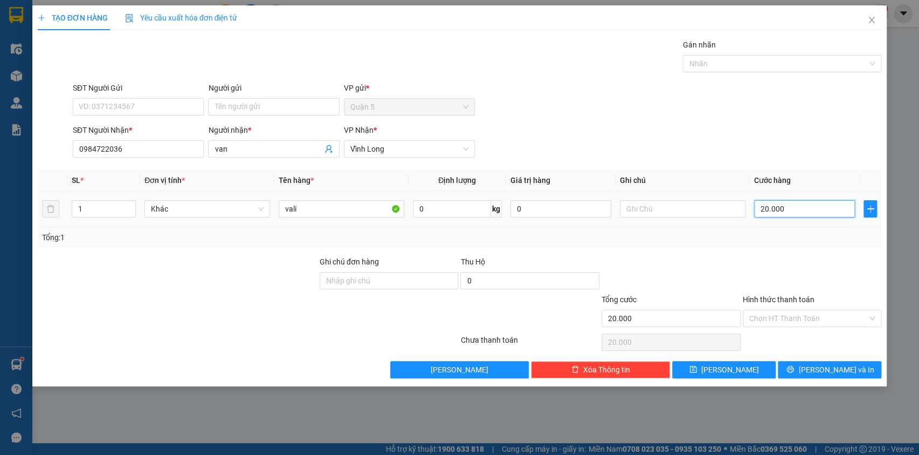
click at [786, 203] on input "20.000" at bounding box center [804, 208] width 101 height 17
type input "4"
type input "40"
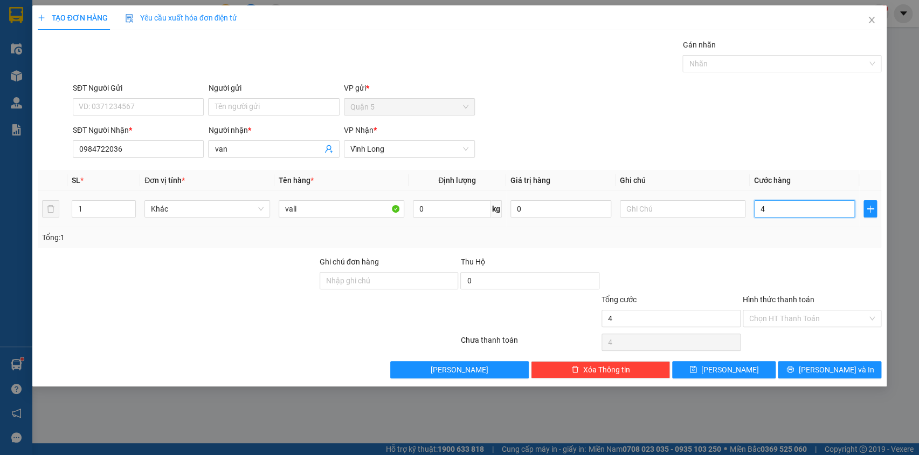
type input "40"
type input "40.000"
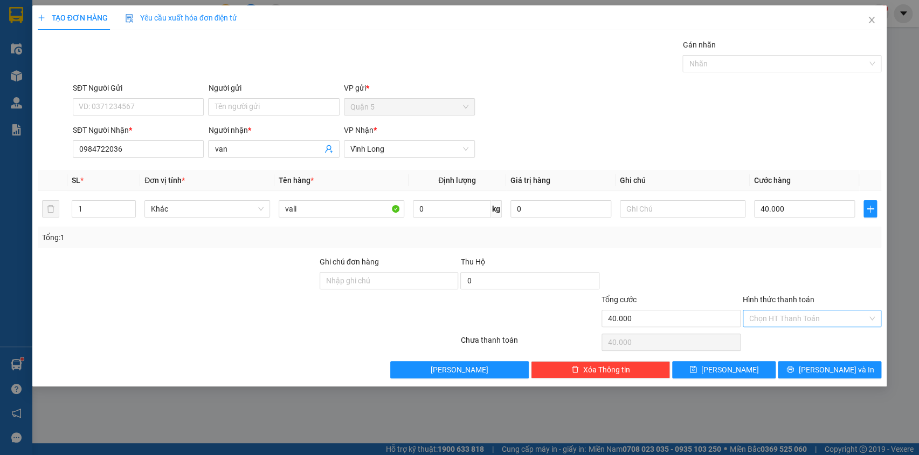
drag, startPoint x: 827, startPoint y: 318, endPoint x: 827, endPoint y: 325, distance: 7.5
click at [827, 322] on input "Hình thức thanh toán" at bounding box center [809, 318] width 119 height 16
drag, startPoint x: 825, startPoint y: 344, endPoint x: 837, endPoint y: 363, distance: 23.5
click at [826, 345] on div "Tại văn phòng" at bounding box center [812, 339] width 126 height 12
type input "0"
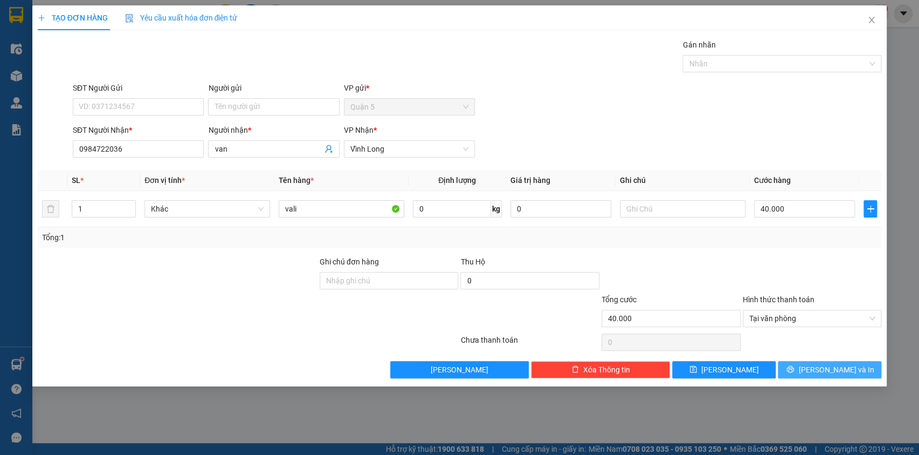
click at [838, 363] on span "[PERSON_NAME] và In" at bounding box center [836, 369] width 75 height 12
click at [823, 363] on span "[PERSON_NAME] và In" at bounding box center [836, 369] width 75 height 12
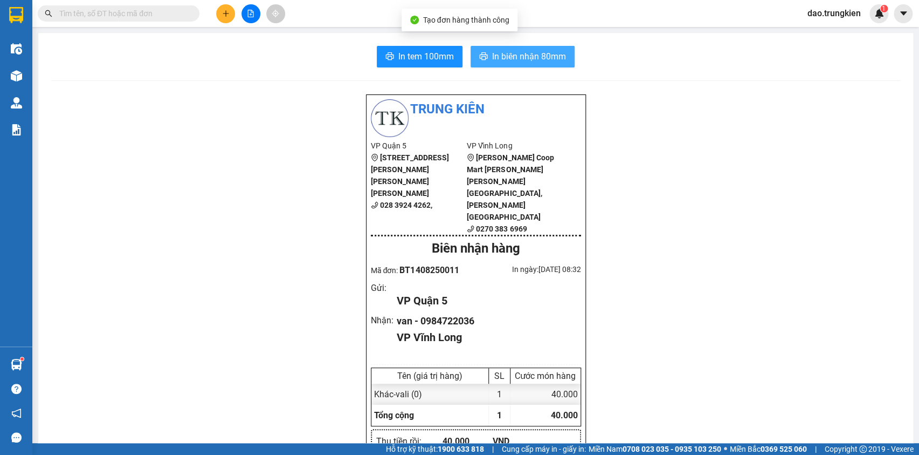
click at [503, 59] on span "In biên nhận 80mm" at bounding box center [529, 56] width 74 height 13
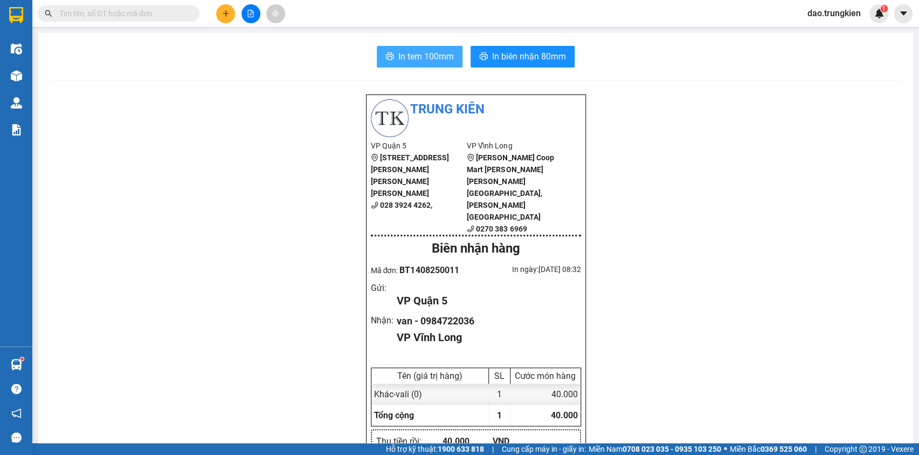
click at [399, 51] on span "In tem 100mm" at bounding box center [427, 56] width 56 height 13
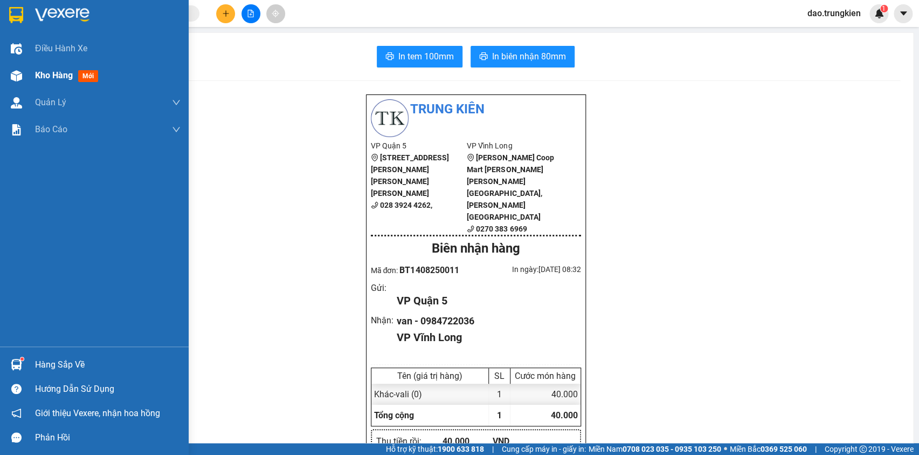
drag, startPoint x: 90, startPoint y: 75, endPoint x: 91, endPoint y: 84, distance: 9.2
click at [91, 75] on span "mới" at bounding box center [88, 76] width 20 height 12
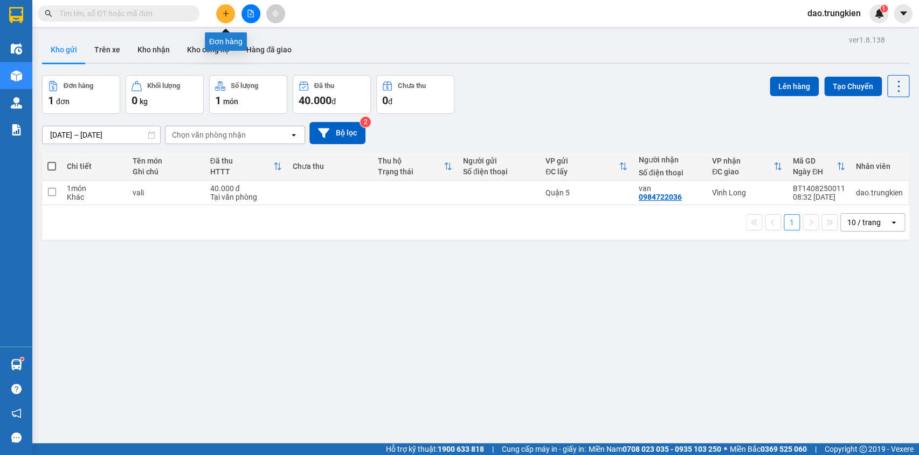
click at [225, 18] on button at bounding box center [225, 13] width 19 height 19
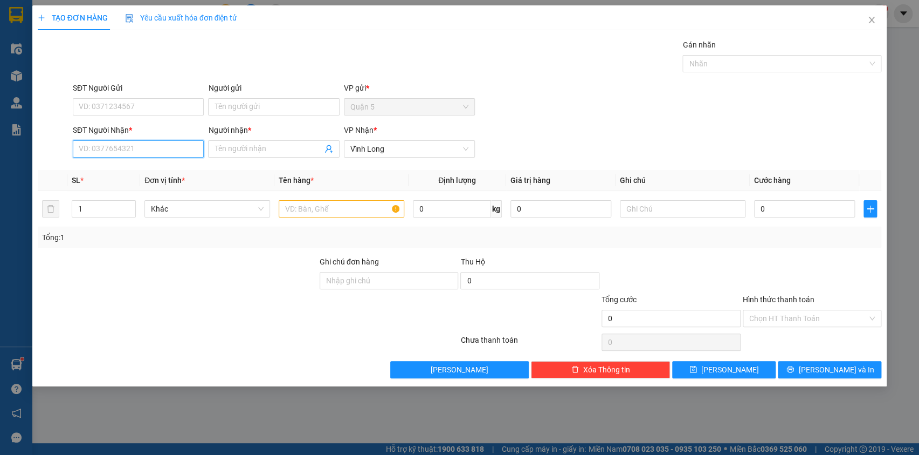
click at [88, 150] on input "SĐT Người Nhận *" at bounding box center [138, 148] width 131 height 17
type input "8866"
click at [108, 170] on div "0826068866 - hong" at bounding box center [138, 170] width 118 height 12
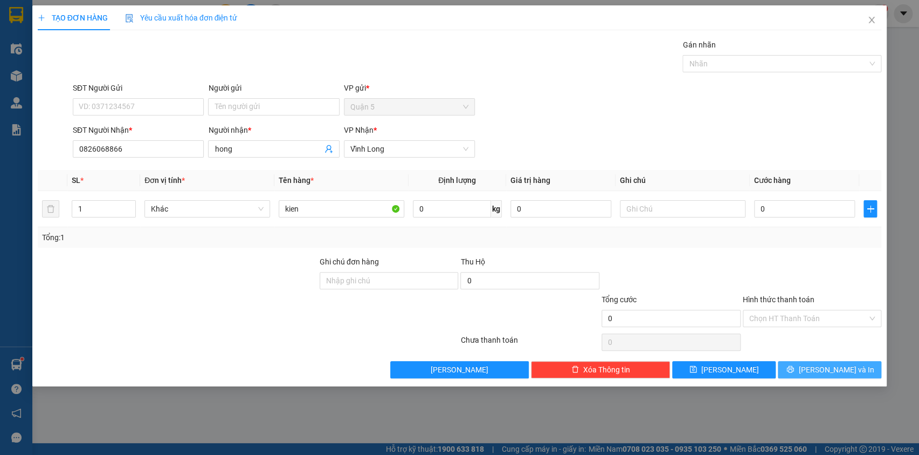
click at [831, 369] on span "[PERSON_NAME] và In" at bounding box center [836, 369] width 75 height 12
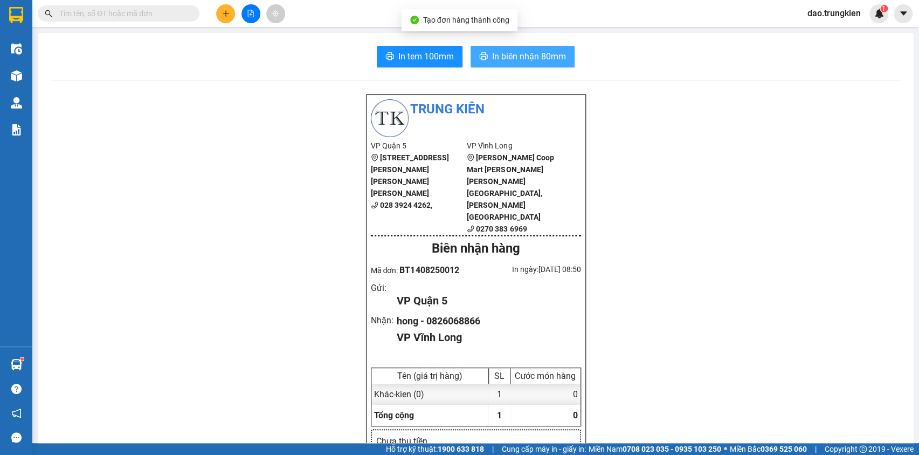
click at [496, 57] on span "In biên nhận 80mm" at bounding box center [529, 56] width 74 height 13
drag, startPoint x: 496, startPoint y: 57, endPoint x: 501, endPoint y: 90, distance: 33.3
click at [496, 58] on span "In biên nhận 80mm" at bounding box center [529, 56] width 74 height 13
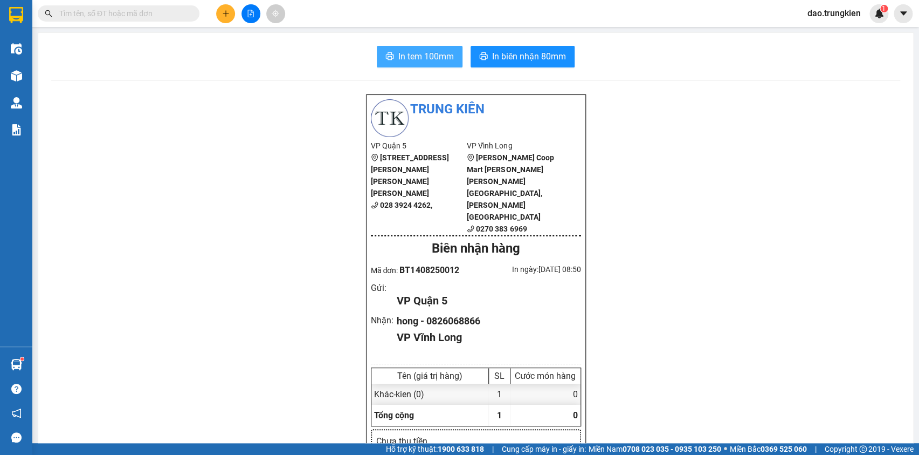
click at [404, 56] on span "In tem 100mm" at bounding box center [427, 56] width 56 height 13
click at [221, 5] on button at bounding box center [225, 13] width 19 height 19
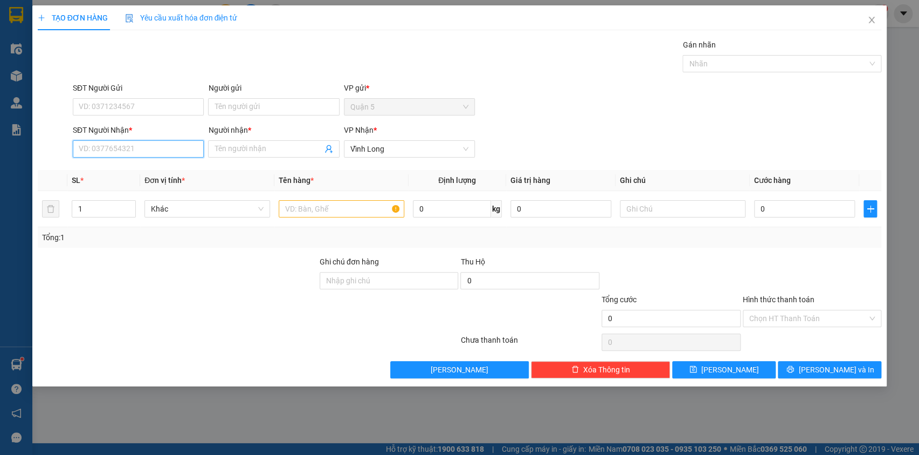
click at [104, 152] on input "SĐT Người Nhận *" at bounding box center [138, 148] width 131 height 17
click at [118, 190] on div "0789799996 - sang" at bounding box center [138, 188] width 118 height 12
type input "0789799996"
type input "sang"
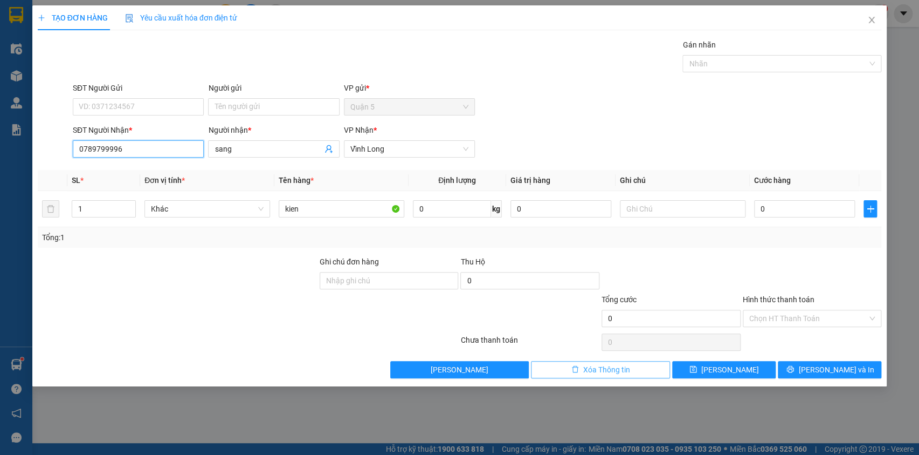
type input "0789799996"
click at [572, 369] on icon "delete" at bounding box center [576, 369] width 8 height 8
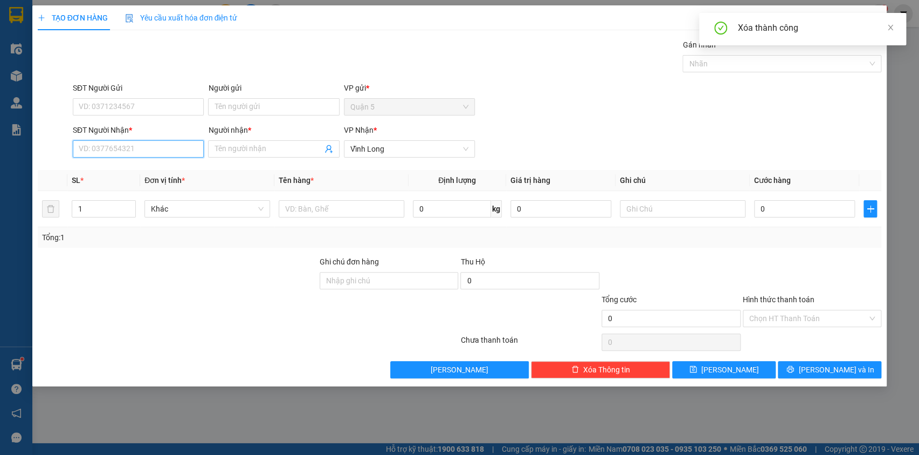
click at [90, 151] on input "SĐT Người Nhận *" at bounding box center [138, 148] width 131 height 17
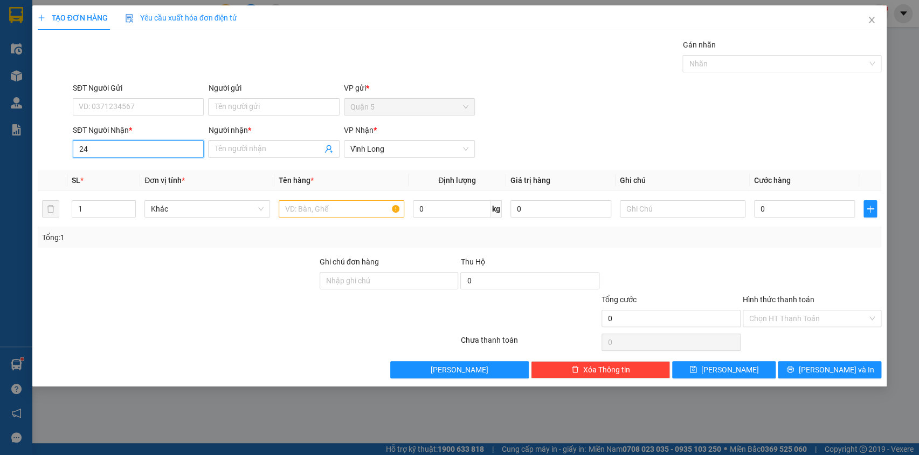
type input "242"
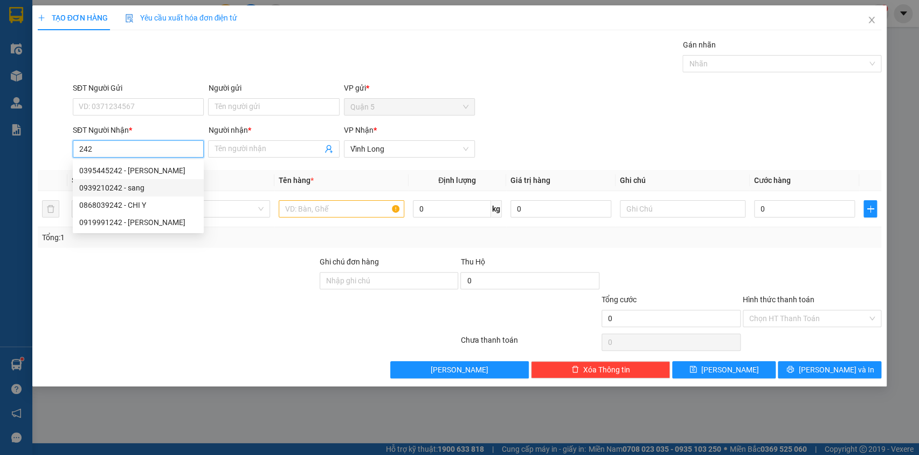
click at [103, 192] on div "0939210242 - sang" at bounding box center [138, 188] width 118 height 12
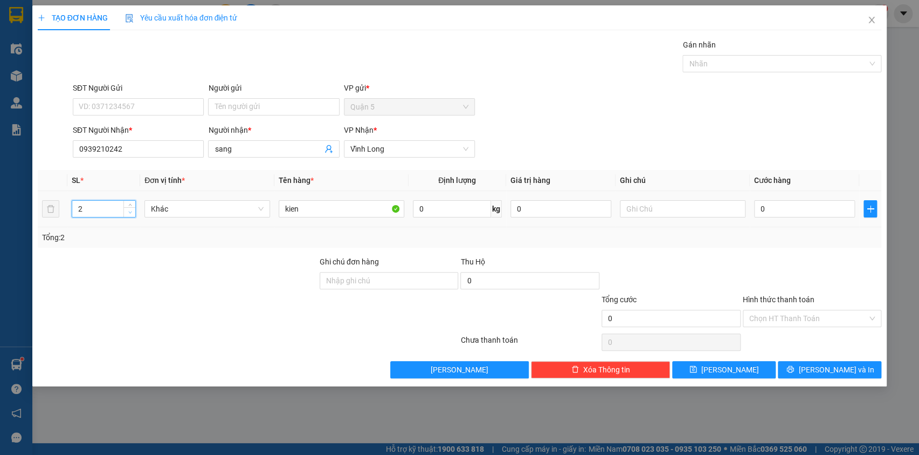
click at [128, 215] on span "Decrease Value" at bounding box center [129, 212] width 12 height 10
drag, startPoint x: 821, startPoint y: 363, endPoint x: 808, endPoint y: 352, distance: 16.8
click at [821, 363] on span "[PERSON_NAME] và In" at bounding box center [836, 369] width 75 height 12
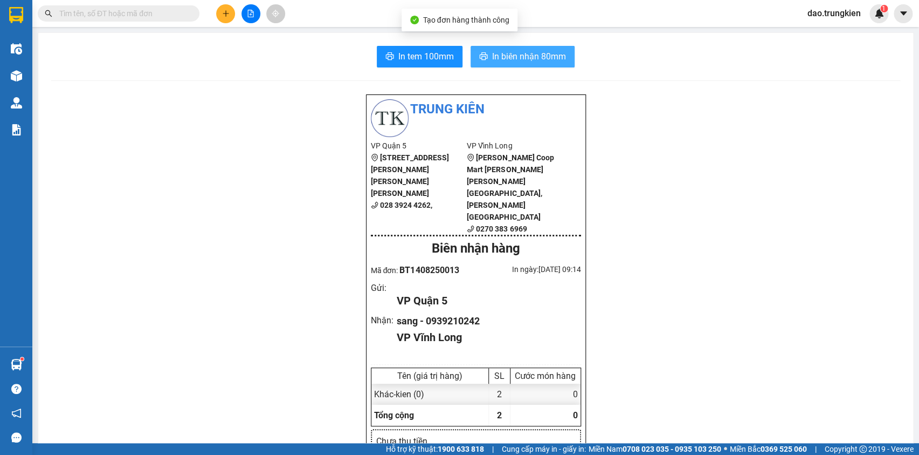
click at [512, 56] on span "In biên nhận 80mm" at bounding box center [529, 56] width 74 height 13
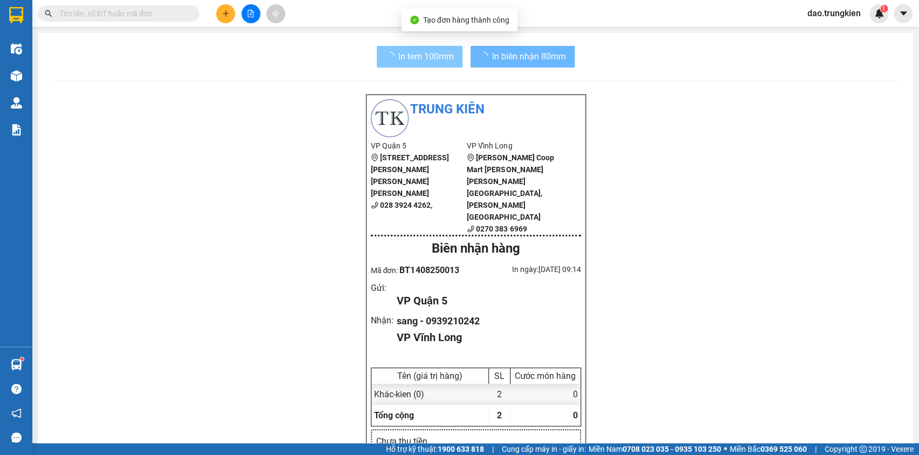
click at [406, 58] on span "In tem 100mm" at bounding box center [427, 56] width 56 height 13
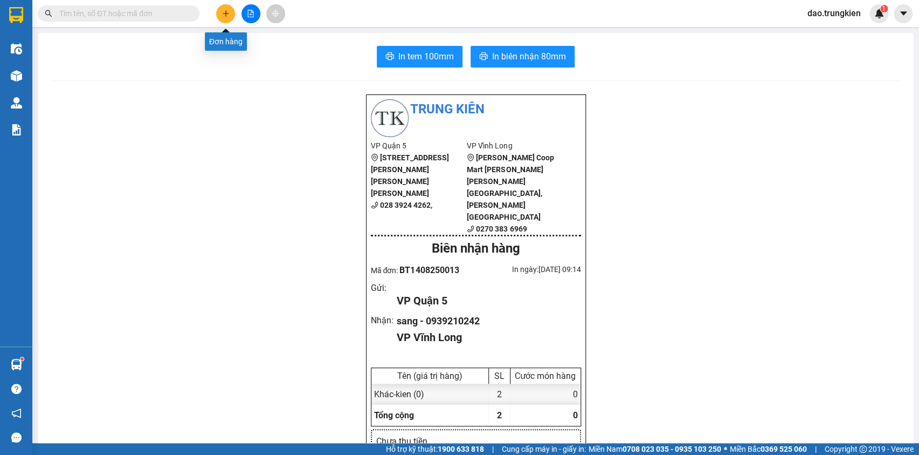
click at [225, 16] on icon "plus" at bounding box center [225, 13] width 1 height 6
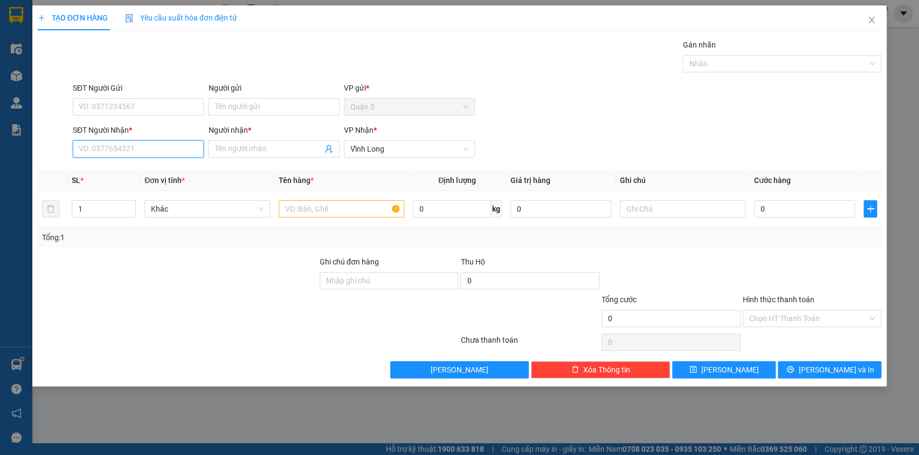
click at [81, 147] on input "SĐT Người Nhận *" at bounding box center [138, 148] width 131 height 17
click at [101, 153] on input "SĐT Người Nhận *" at bounding box center [138, 148] width 131 height 17
type input "0"
click at [101, 167] on div "0907303292 - thao" at bounding box center [138, 170] width 118 height 12
type input "0907303292"
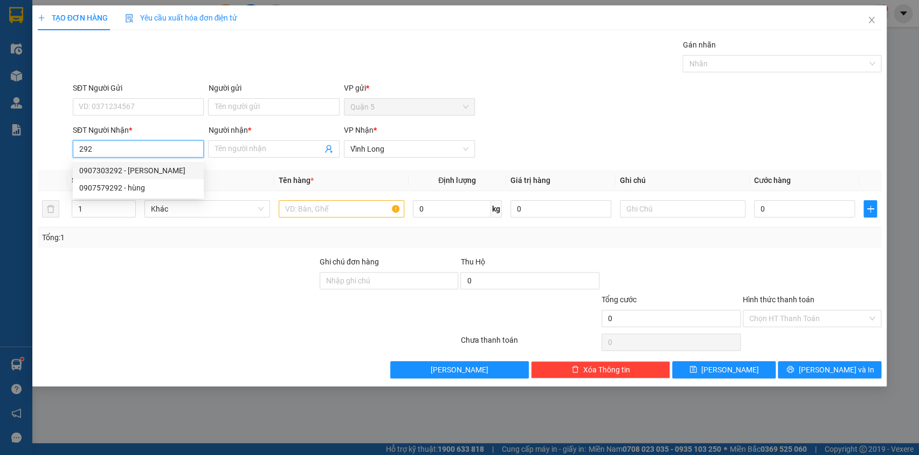
type input "thao"
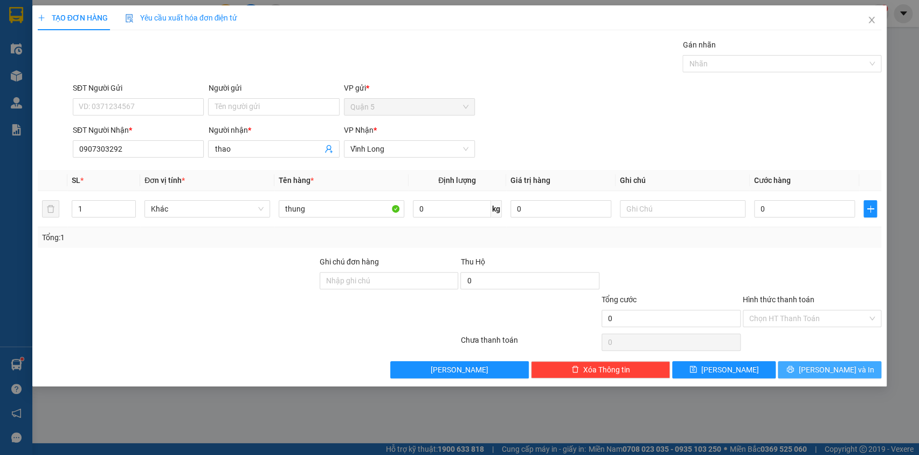
click at [827, 369] on span "[PERSON_NAME] và In" at bounding box center [836, 369] width 75 height 12
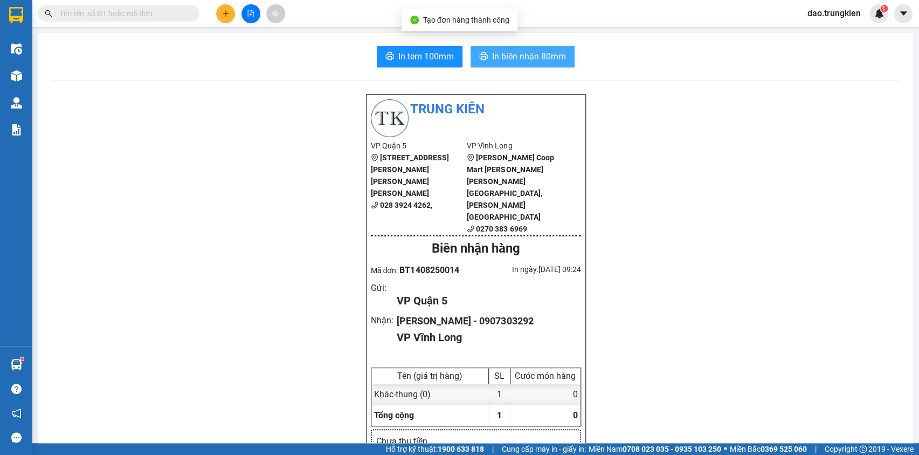
click at [521, 57] on span "In biên nhận 80mm" at bounding box center [529, 56] width 74 height 13
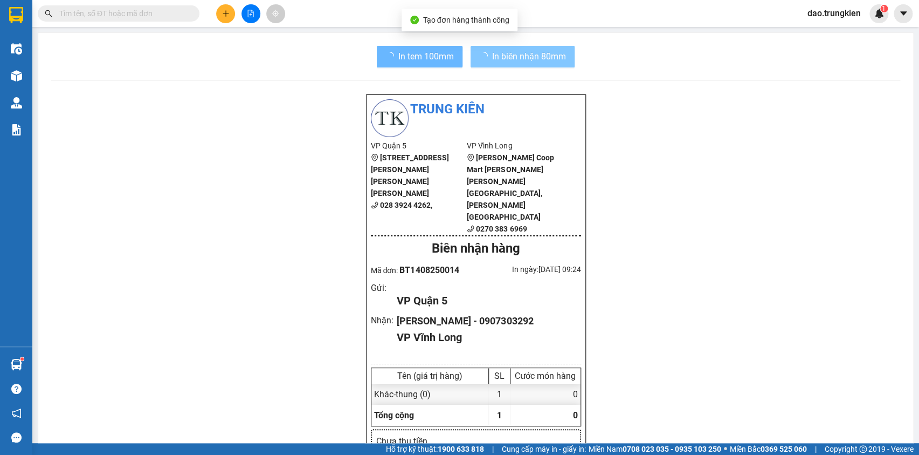
click at [404, 59] on span "In tem 100mm" at bounding box center [427, 56] width 56 height 13
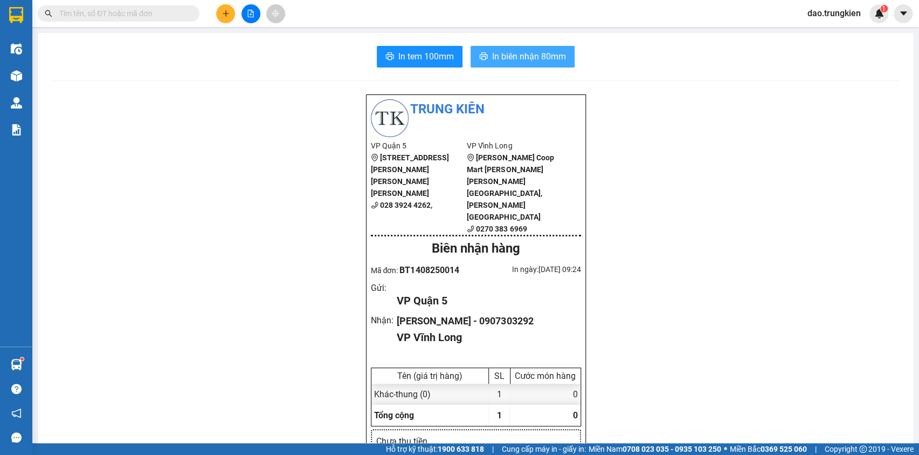
click at [404, 59] on span "In tem 100mm" at bounding box center [427, 56] width 56 height 13
click at [244, 57] on div "In tem 100mm In biên nhận 80mm" at bounding box center [475, 57] width 849 height 22
click at [226, 14] on icon "plus" at bounding box center [226, 14] width 8 height 8
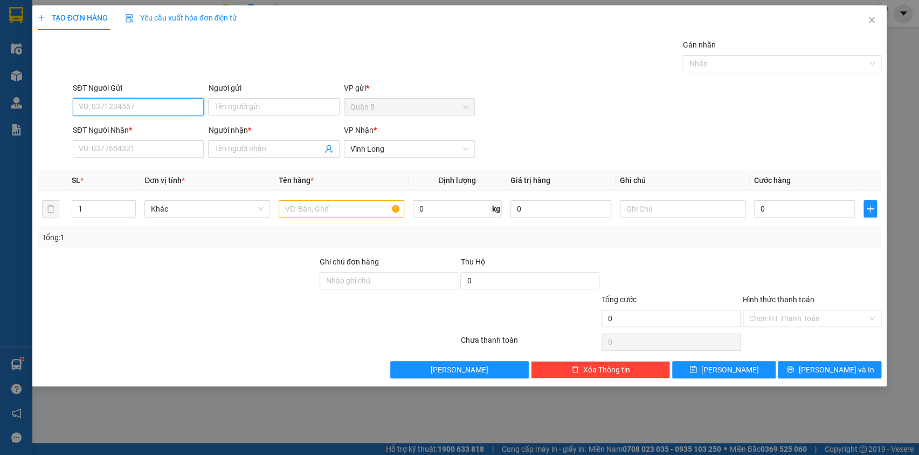
type input "6"
click at [97, 146] on input "SĐT Người Nhận *" at bounding box center [138, 148] width 131 height 17
type input "0919148459"
click at [226, 151] on input "Người nhận *" at bounding box center [268, 149] width 107 height 12
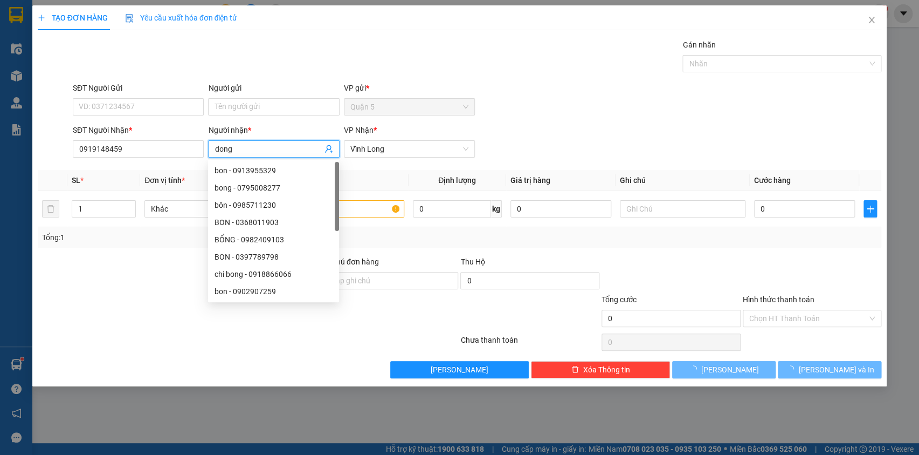
type input "dong"
click at [253, 62] on div "Gán nhãn Nhãn" at bounding box center [477, 58] width 813 height 38
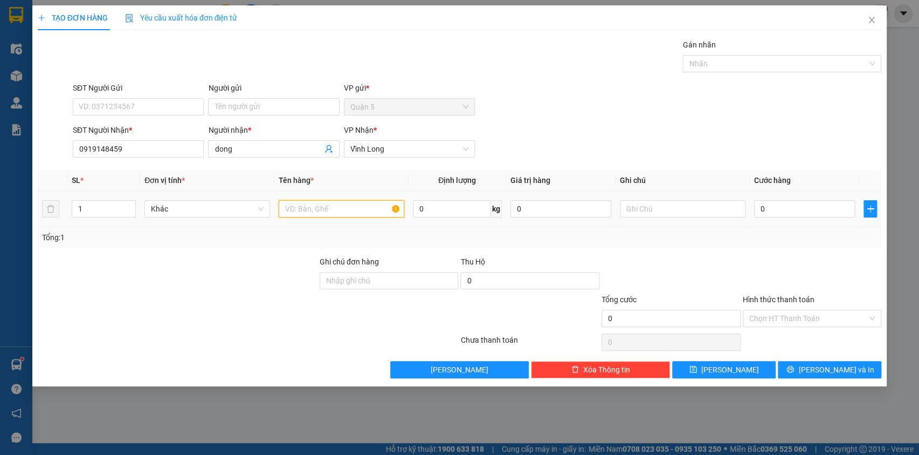
click at [298, 208] on input "text" at bounding box center [342, 208] width 126 height 17
type input "goi"
click at [771, 205] on input "0" at bounding box center [804, 208] width 101 height 17
type input "2"
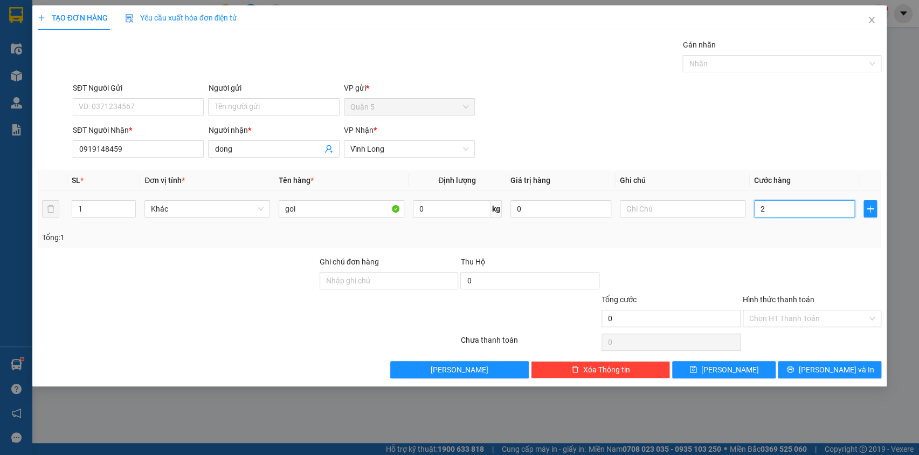
type input "2"
type input "20"
click at [781, 321] on input "Hình thức thanh toán" at bounding box center [809, 318] width 119 height 16
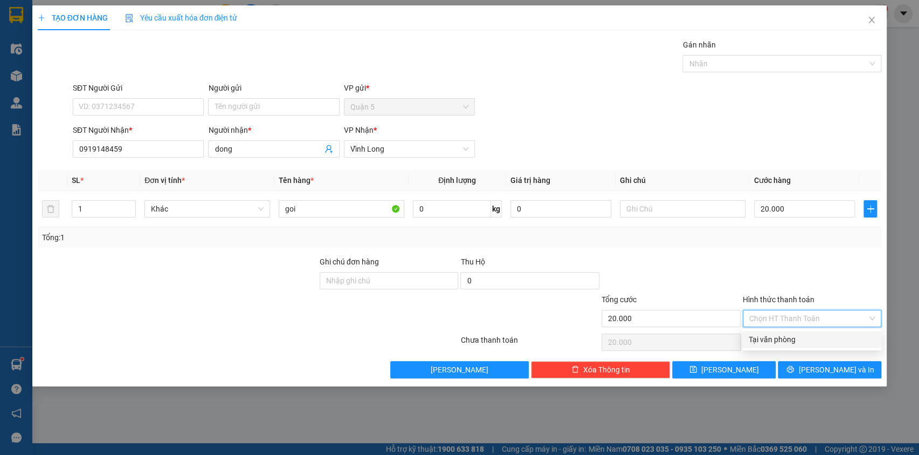
click at [781, 335] on div "Tại văn phòng" at bounding box center [812, 339] width 126 height 12
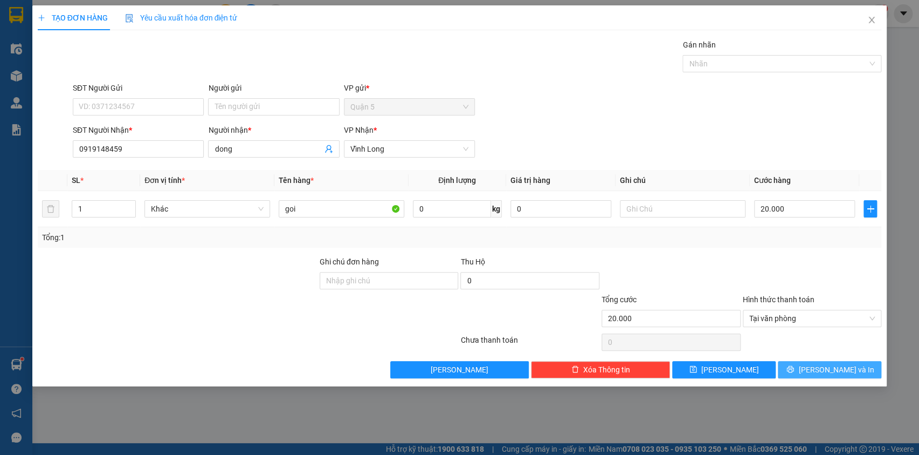
click at [814, 364] on button "[PERSON_NAME] và In" at bounding box center [830, 369] width 104 height 17
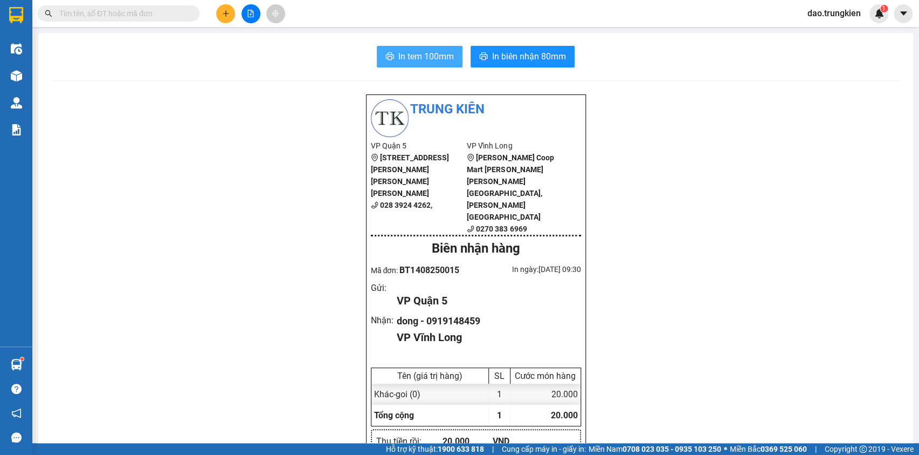
click at [404, 57] on span "In tem 100mm" at bounding box center [427, 56] width 56 height 13
click at [399, 56] on span "In tem 100mm" at bounding box center [427, 56] width 56 height 13
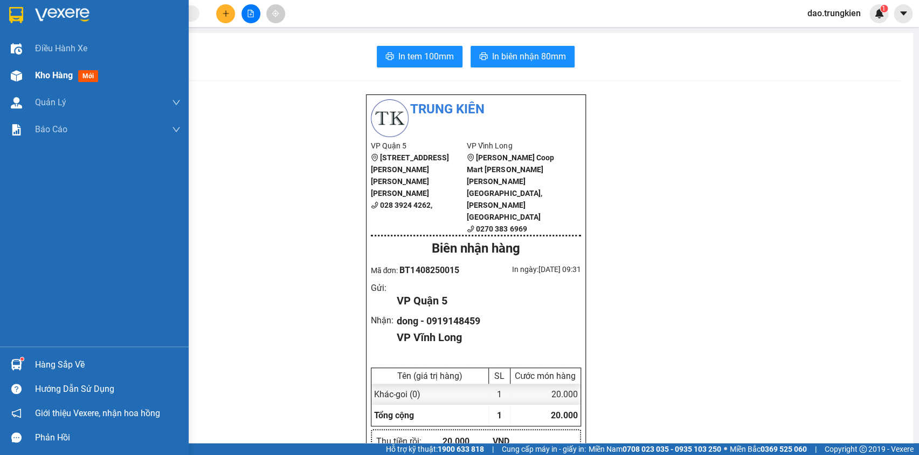
click at [81, 73] on span "mới" at bounding box center [88, 76] width 20 height 12
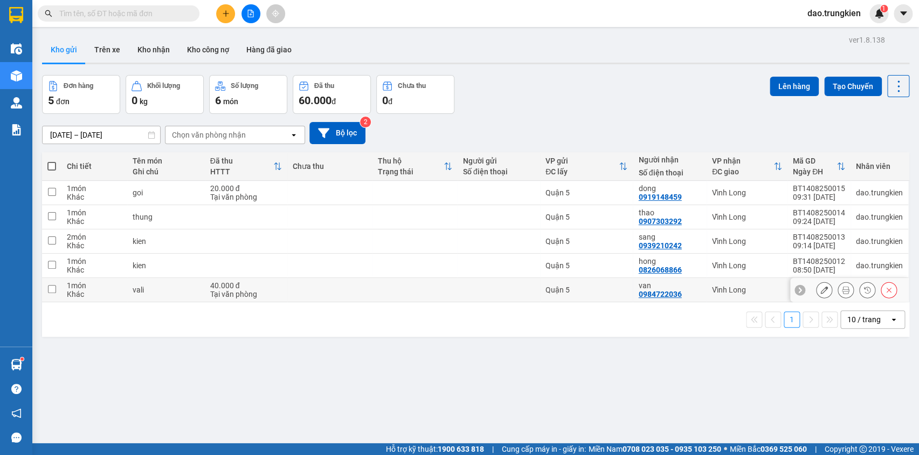
click at [587, 284] on td "Quận 5" at bounding box center [586, 290] width 93 height 24
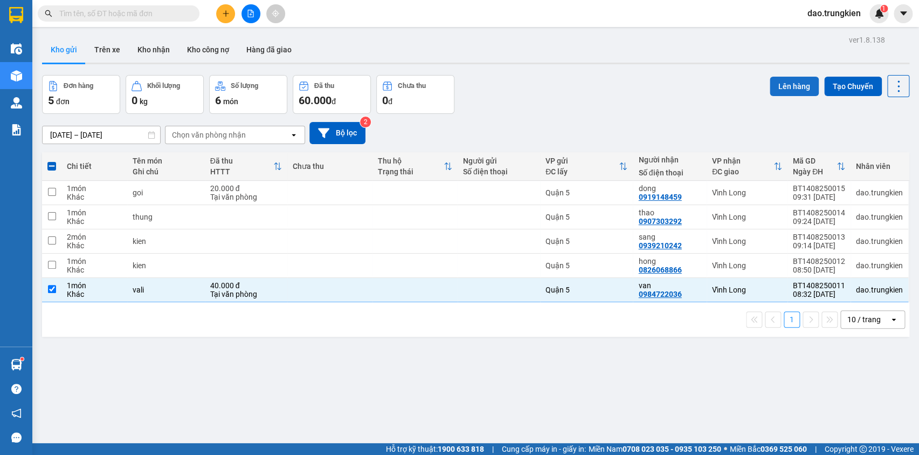
click at [781, 77] on button "Lên hàng" at bounding box center [794, 86] width 49 height 19
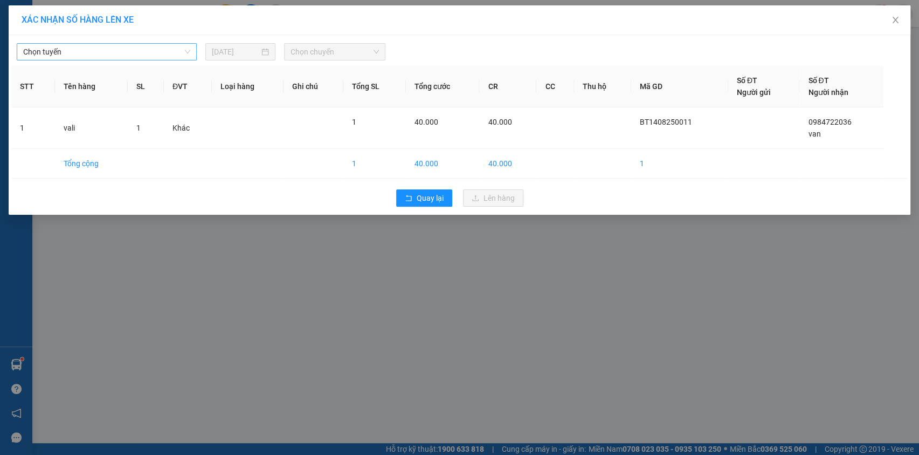
click at [168, 59] on span "Chọn tuyến" at bounding box center [106, 52] width 167 height 16
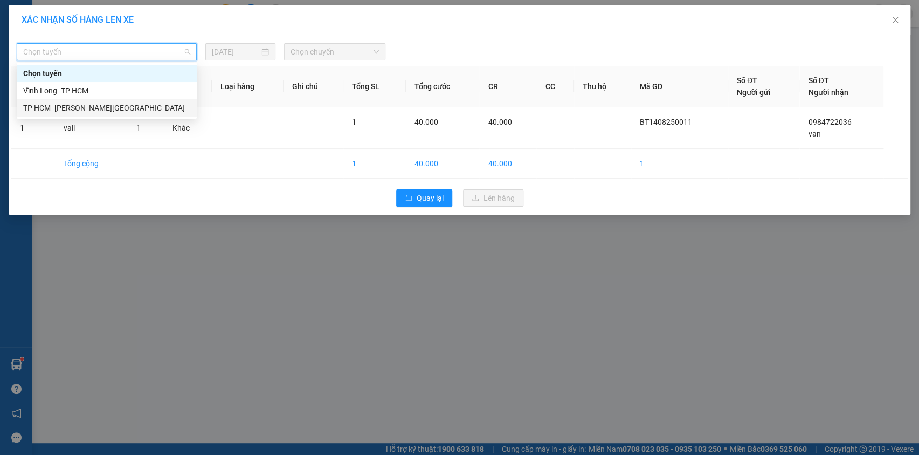
click at [159, 110] on div "TP HCM- [GEOGRAPHIC_DATA]" at bounding box center [106, 108] width 167 height 12
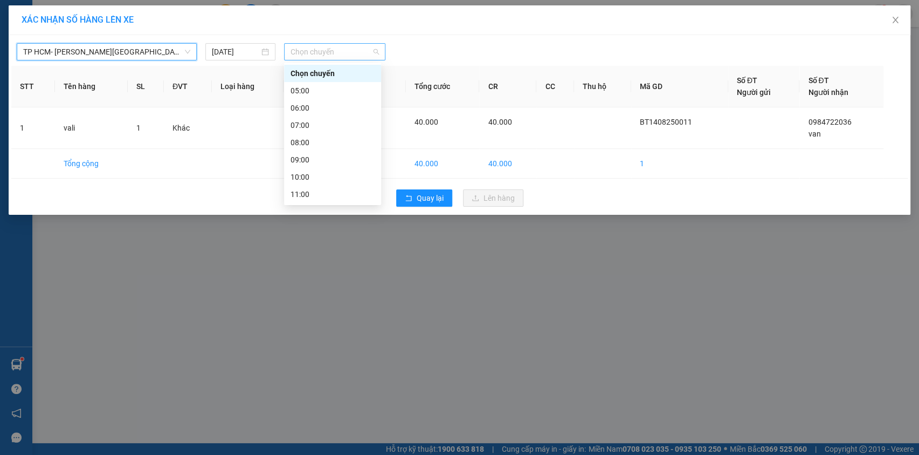
click at [357, 49] on span "Chọn chuyến" at bounding box center [335, 52] width 88 height 16
click at [339, 158] on div "09:00" at bounding box center [333, 160] width 84 height 12
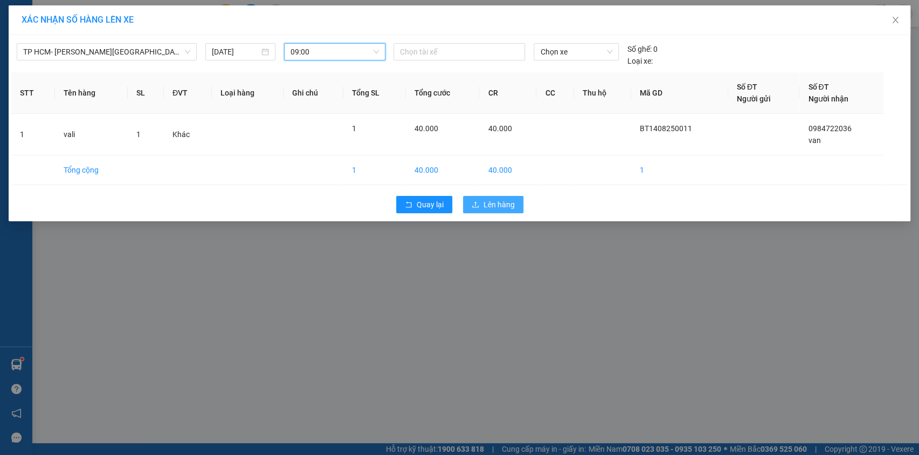
click at [490, 201] on span "Lên hàng" at bounding box center [499, 204] width 31 height 12
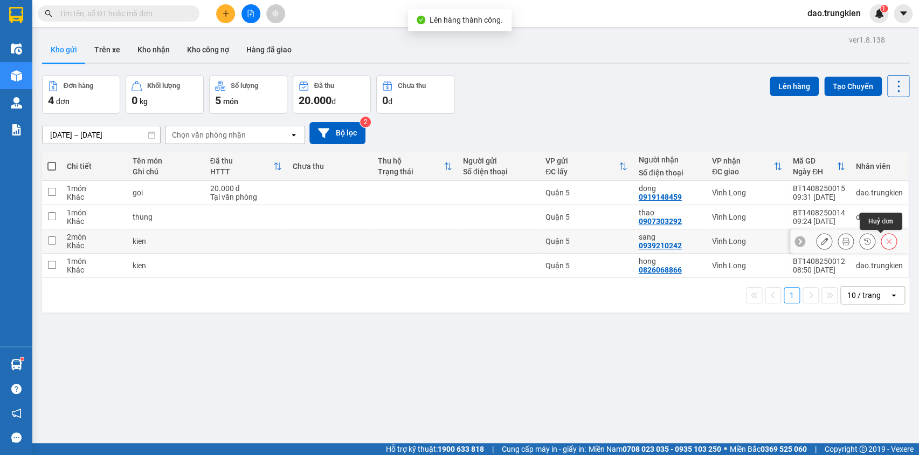
click at [885, 243] on icon at bounding box center [889, 241] width 8 height 8
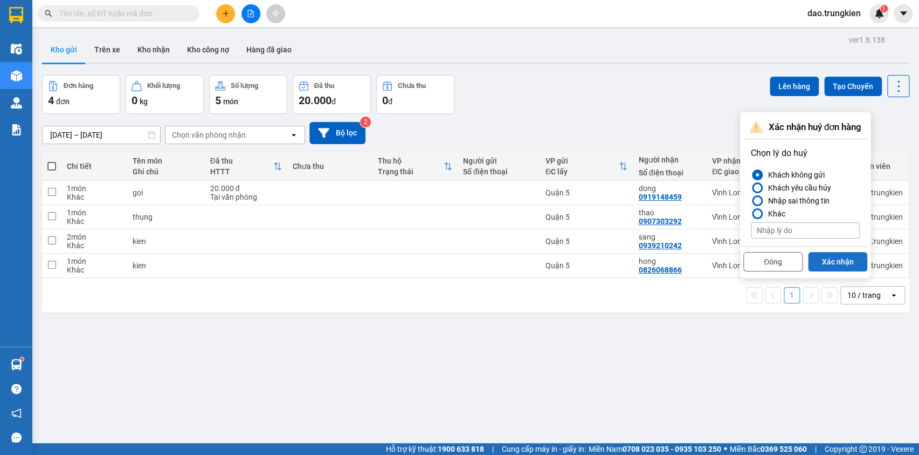
click at [842, 264] on button "Xác nhận" at bounding box center [837, 261] width 59 height 19
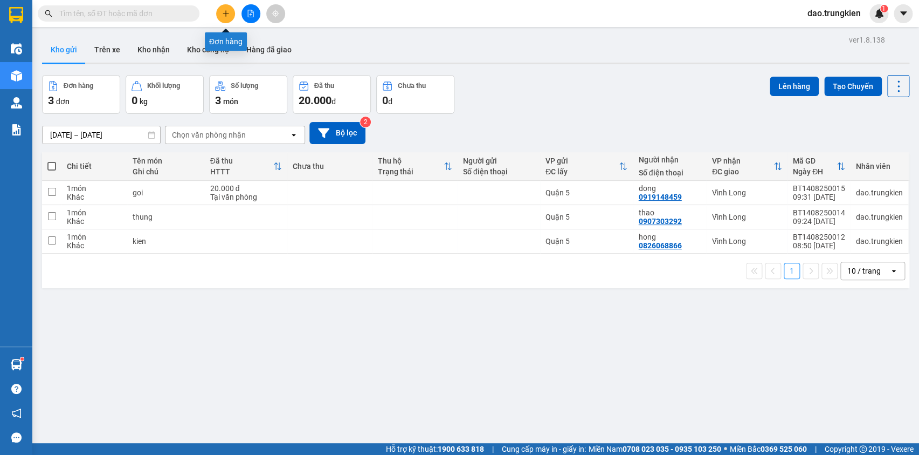
click at [226, 18] on button at bounding box center [225, 13] width 19 height 19
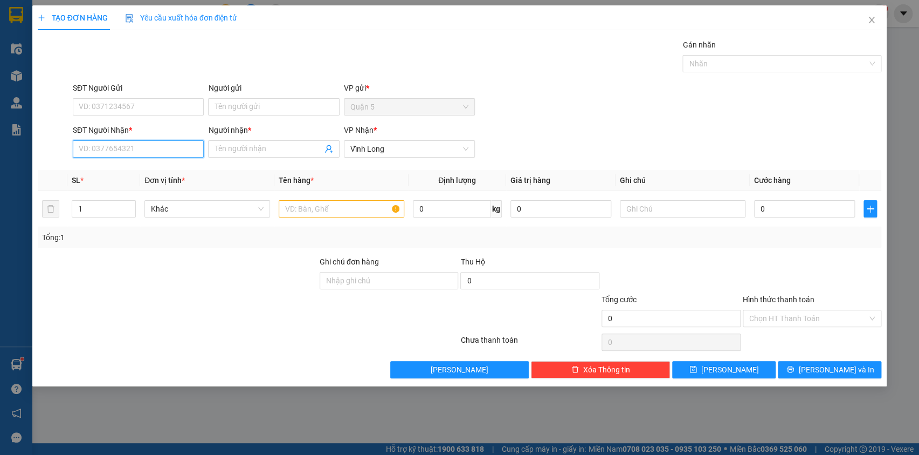
click at [121, 152] on input "SĐT Người Nhận *" at bounding box center [138, 148] width 131 height 17
type input "807"
click at [111, 174] on div "0772100807 - PHI vinh" at bounding box center [138, 170] width 118 height 12
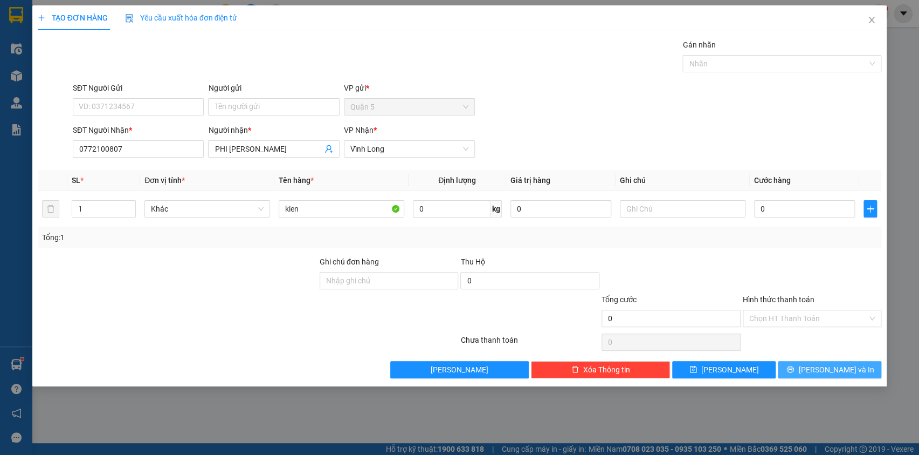
click at [838, 369] on span "[PERSON_NAME] và In" at bounding box center [836, 369] width 75 height 12
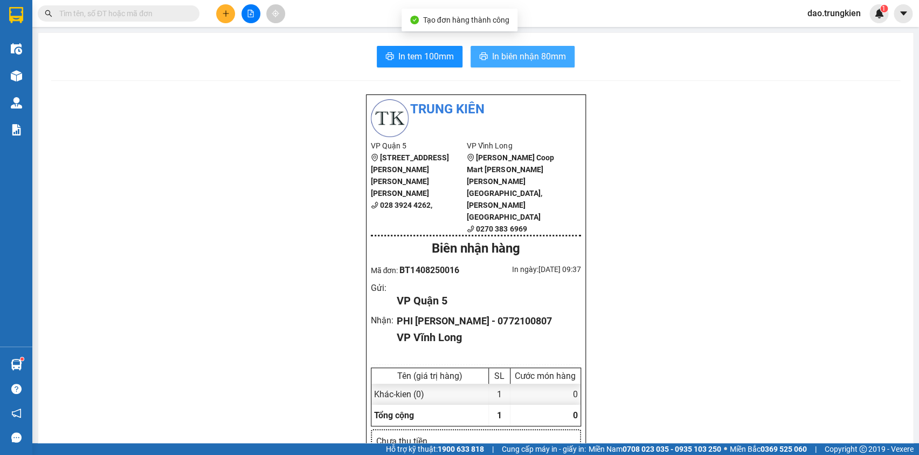
click at [492, 53] on span "In biên nhận 80mm" at bounding box center [529, 56] width 74 height 13
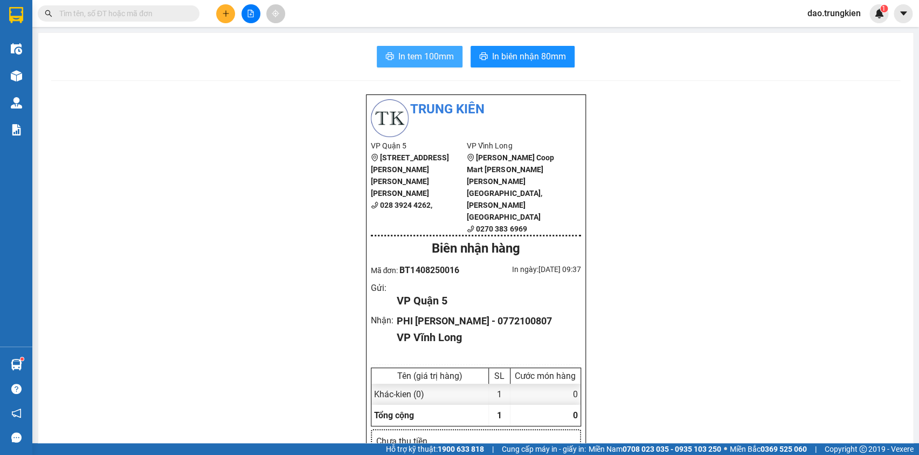
click at [410, 50] on span "In tem 100mm" at bounding box center [427, 56] width 56 height 13
click at [222, 11] on icon "plus" at bounding box center [226, 14] width 8 height 8
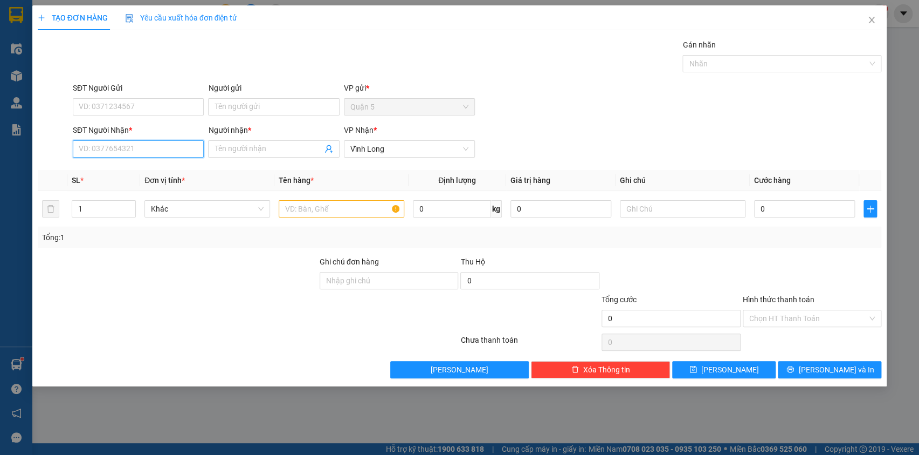
click at [92, 154] on input "SĐT Người Nhận *" at bounding box center [138, 148] width 131 height 17
click at [126, 167] on div "0763912178 - hung phat" at bounding box center [138, 170] width 118 height 12
type input "0763912178"
type input "hung phat"
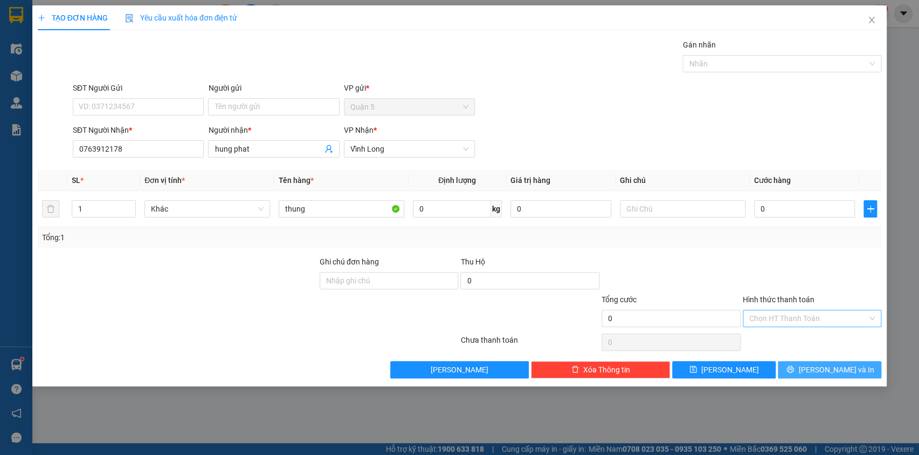
click at [822, 367] on span "[PERSON_NAME] và In" at bounding box center [836, 369] width 75 height 12
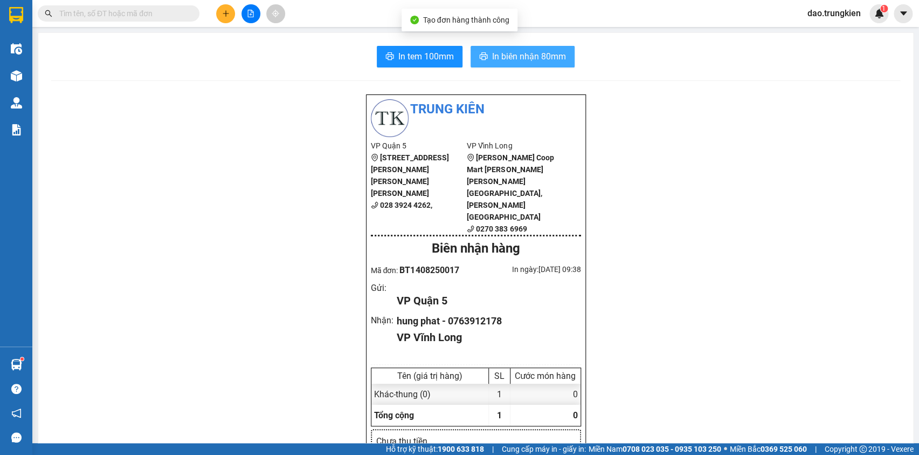
click at [506, 58] on span "In biên nhận 80mm" at bounding box center [529, 56] width 74 height 13
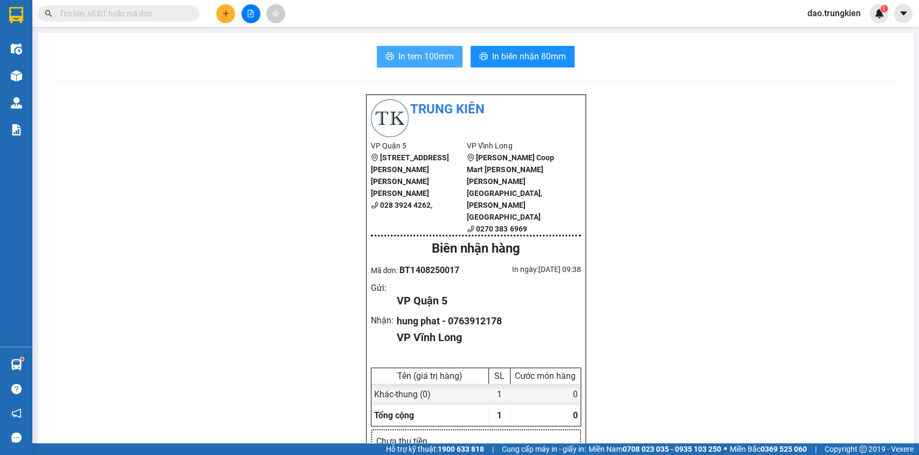
click at [404, 54] on span "In tem 100mm" at bounding box center [427, 56] width 56 height 13
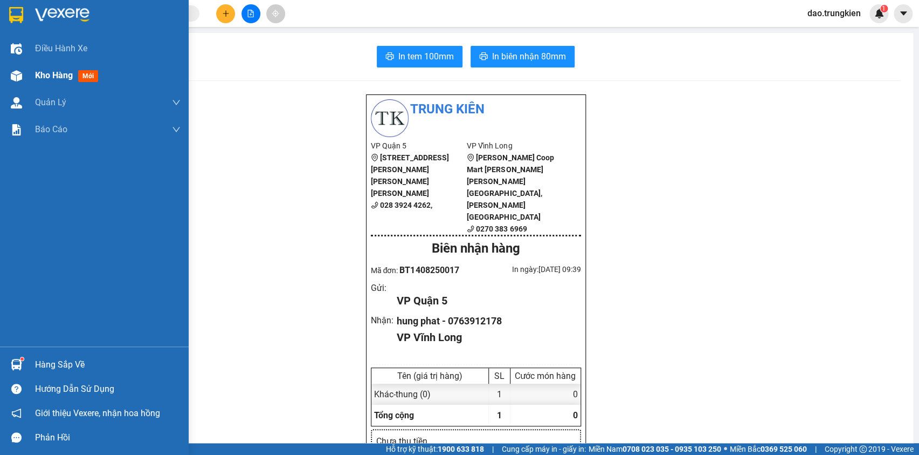
click at [84, 71] on span "mới" at bounding box center [88, 76] width 20 height 12
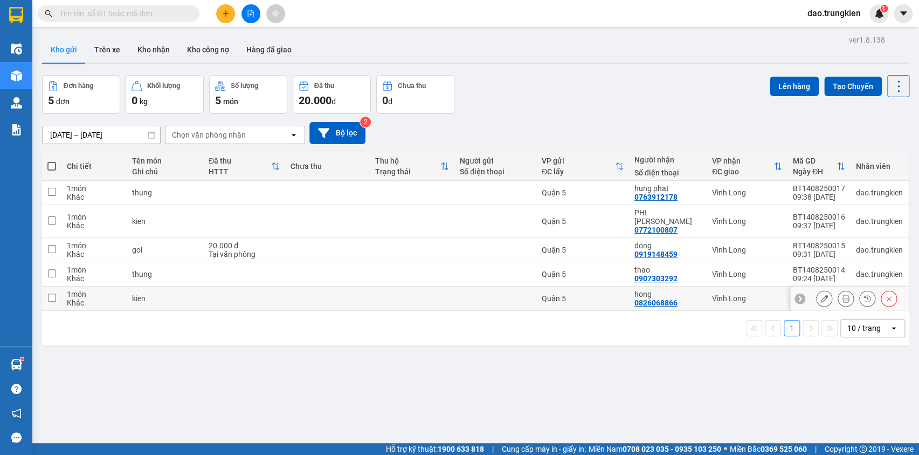
drag, startPoint x: 152, startPoint y: 286, endPoint x: 159, endPoint y: 270, distance: 17.4
click at [153, 294] on div "kien" at bounding box center [165, 298] width 66 height 9
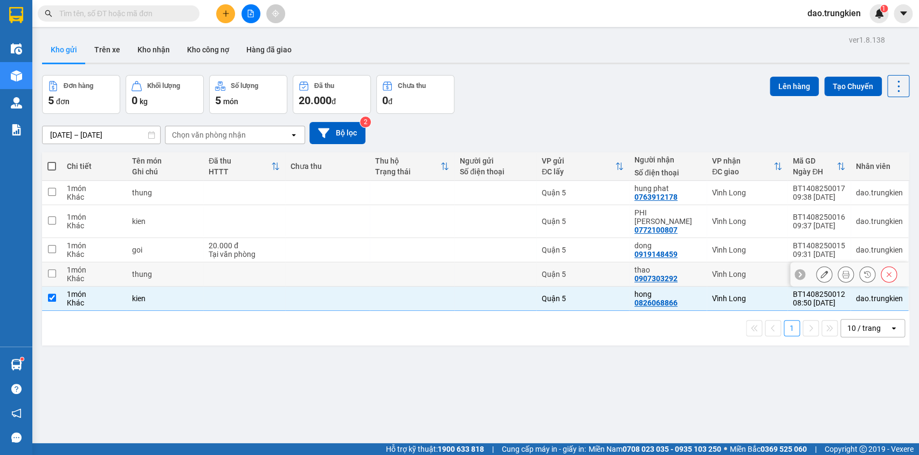
click at [160, 270] on div "thung" at bounding box center [165, 274] width 66 height 9
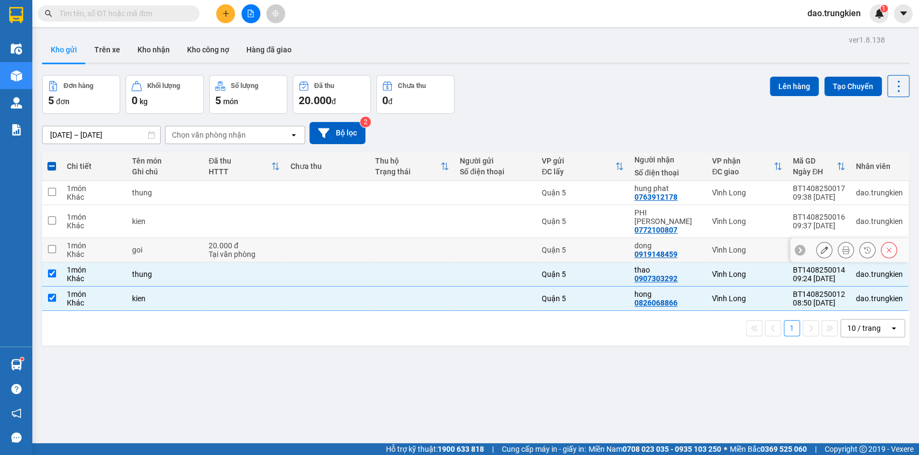
drag, startPoint x: 163, startPoint y: 237, endPoint x: 145, endPoint y: 244, distance: 18.9
click at [162, 245] on div "goi" at bounding box center [165, 249] width 66 height 9
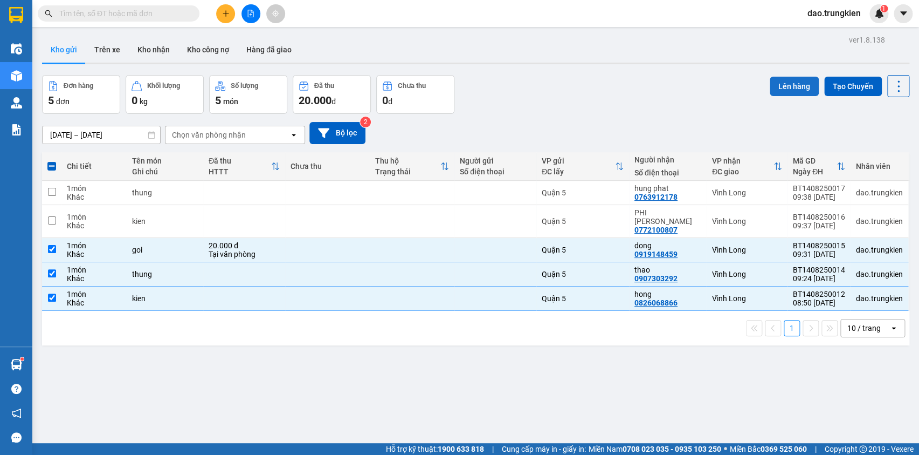
click at [791, 83] on button "Lên hàng" at bounding box center [794, 86] width 49 height 19
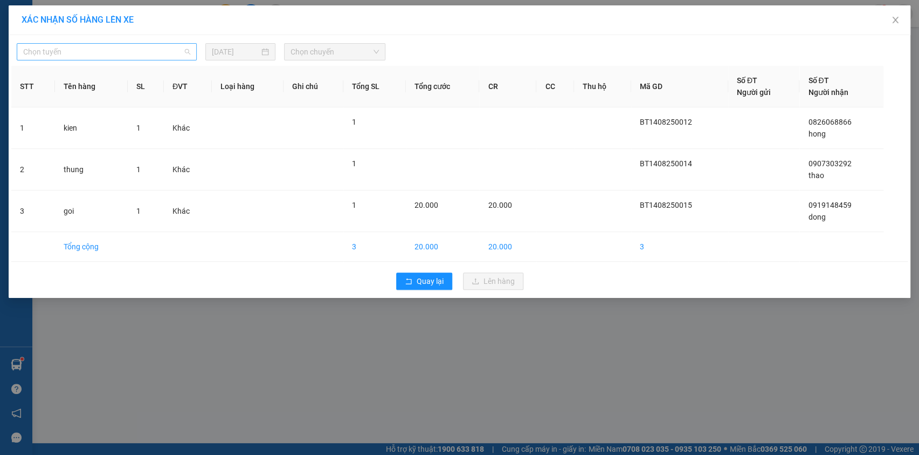
drag, startPoint x: 183, startPoint y: 49, endPoint x: 183, endPoint y: 54, distance: 5.4
click at [183, 52] on span "Chọn tuyến" at bounding box center [106, 52] width 167 height 16
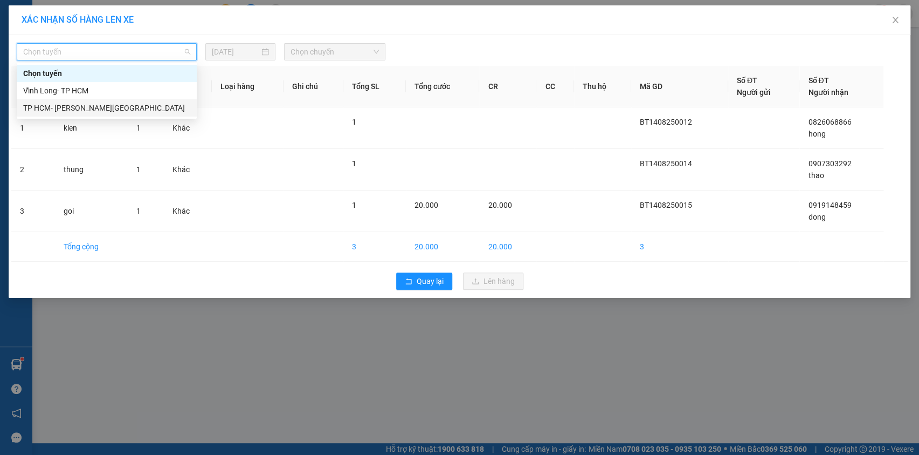
click at [139, 102] on div "TP HCM- [GEOGRAPHIC_DATA]" at bounding box center [106, 108] width 167 height 12
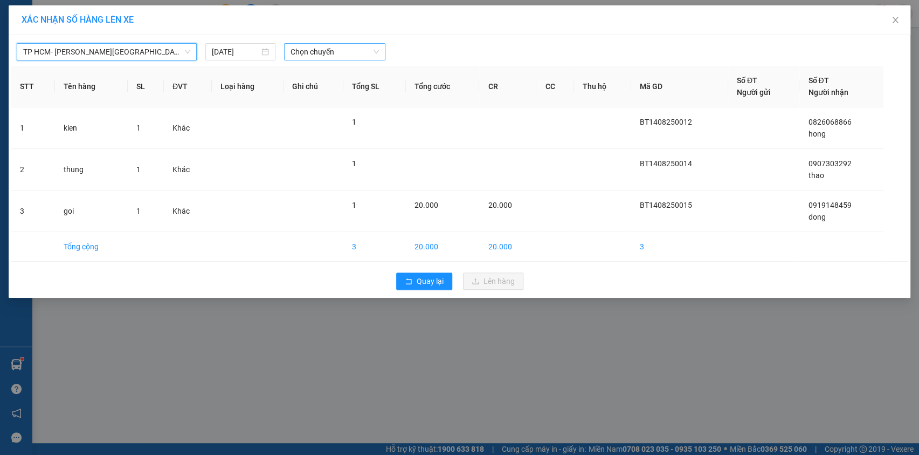
click at [336, 52] on span "Chọn chuyến" at bounding box center [335, 52] width 88 height 16
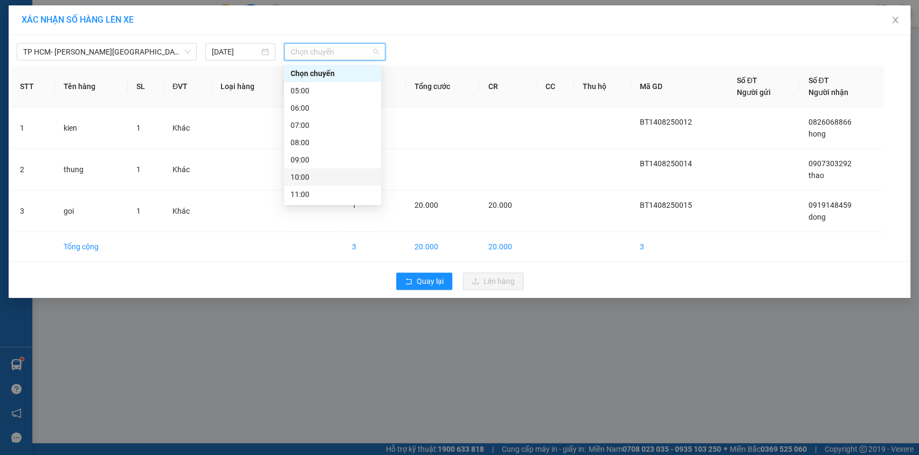
click at [352, 173] on div "10:00" at bounding box center [333, 177] width 84 height 12
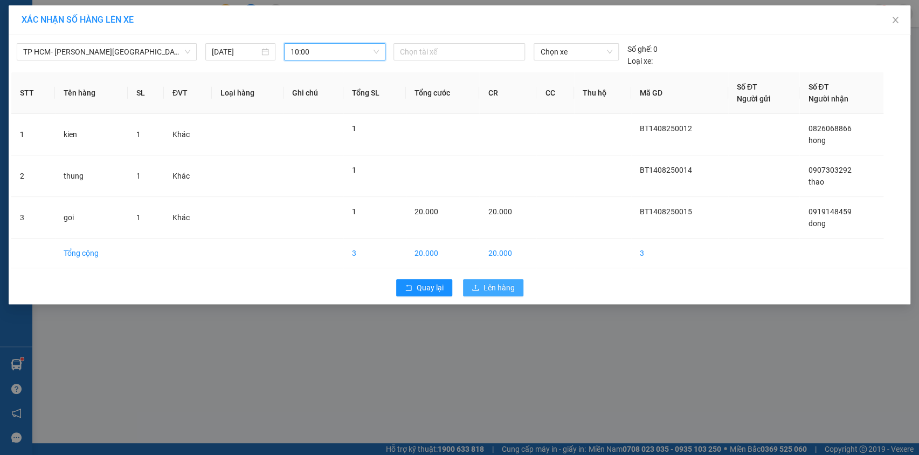
click at [506, 286] on span "Lên hàng" at bounding box center [499, 287] width 31 height 12
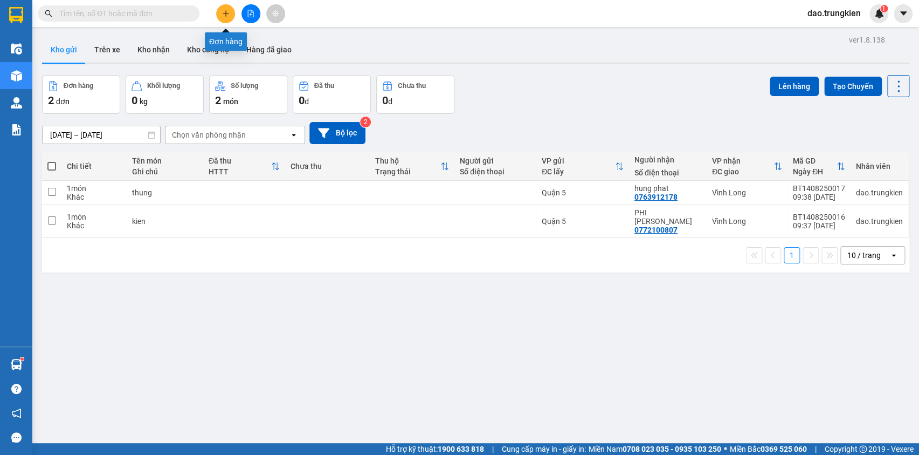
click at [224, 13] on icon "plus" at bounding box center [226, 13] width 6 height 1
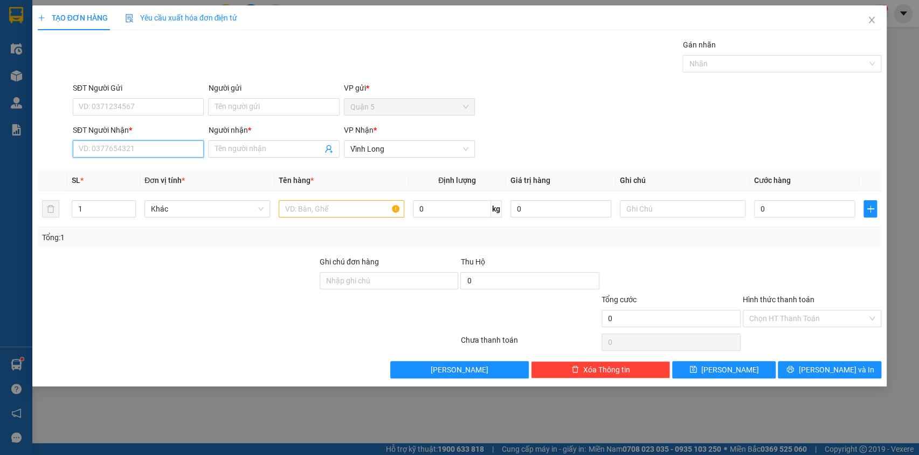
click at [98, 148] on input "SĐT Người Nhận *" at bounding box center [138, 148] width 131 height 17
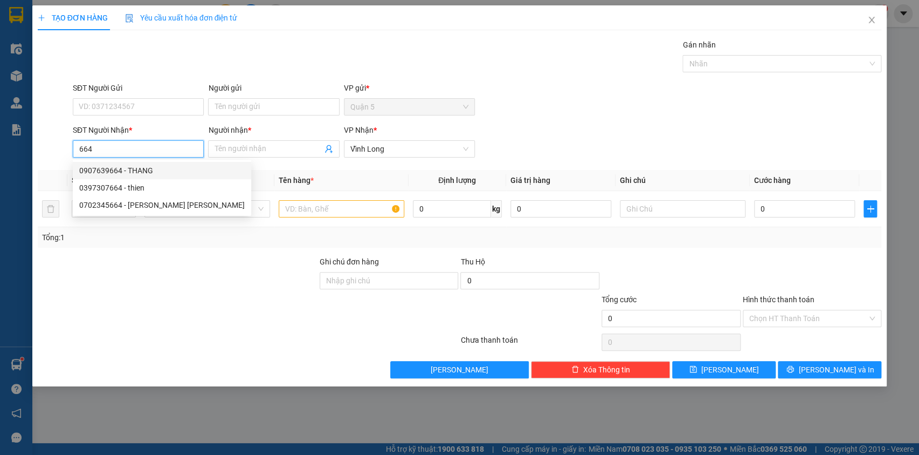
click at [109, 169] on div "0907639664 - THANG" at bounding box center [162, 170] width 166 height 12
type input "0907639664"
type input "THANG"
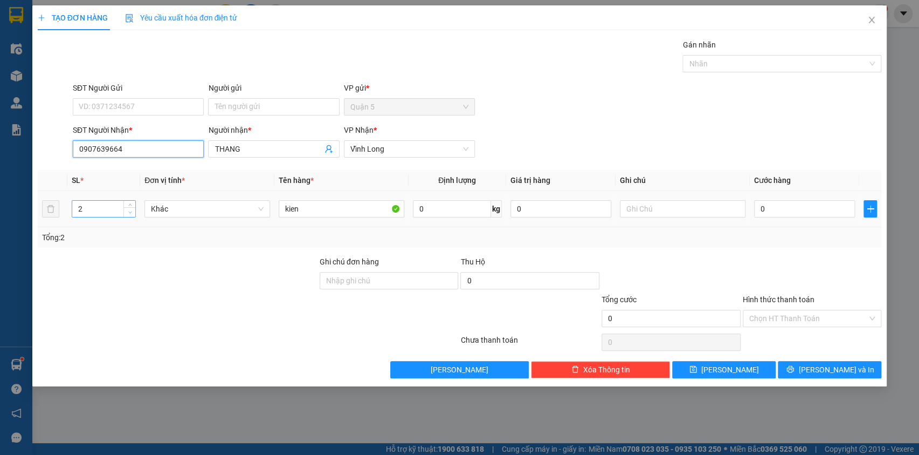
type input "0907639664"
type input "1"
click at [128, 213] on span "down" at bounding box center [130, 212] width 6 height 6
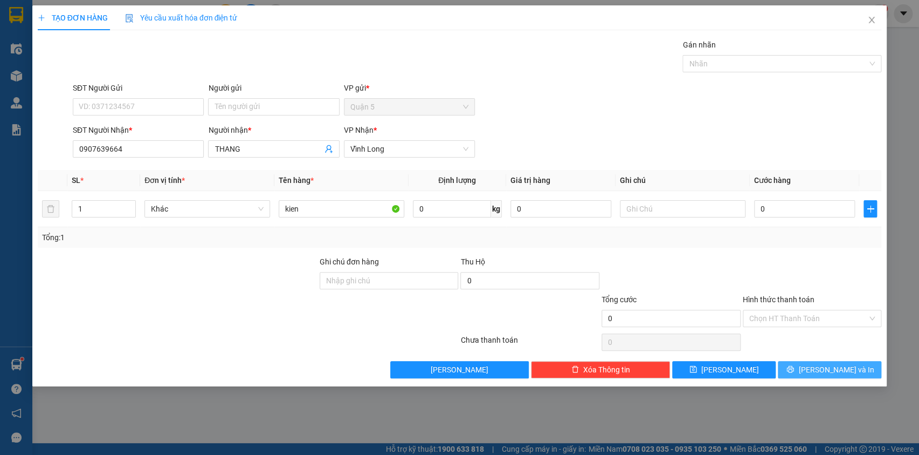
click at [822, 368] on span "[PERSON_NAME] và In" at bounding box center [836, 369] width 75 height 12
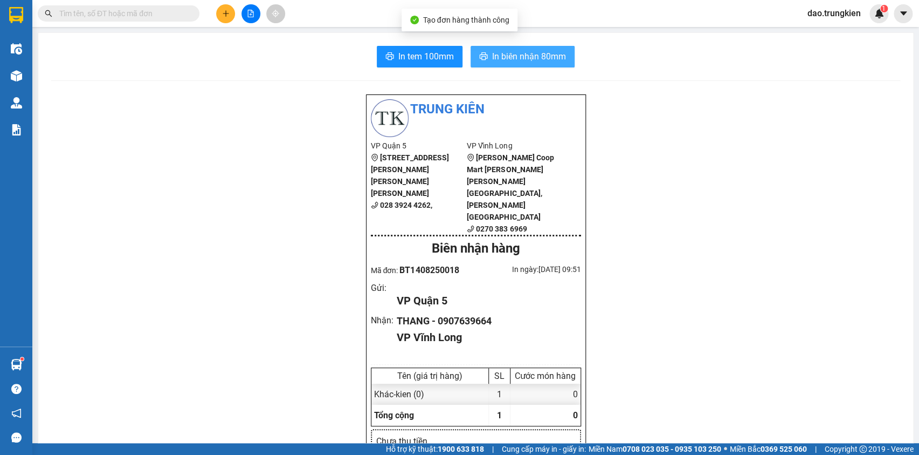
click at [492, 60] on span "In biên nhận 80mm" at bounding box center [529, 56] width 74 height 13
drag, startPoint x: 422, startPoint y: 54, endPoint x: 441, endPoint y: 70, distance: 24.5
click at [423, 56] on span "In tem 100mm" at bounding box center [427, 56] width 56 height 13
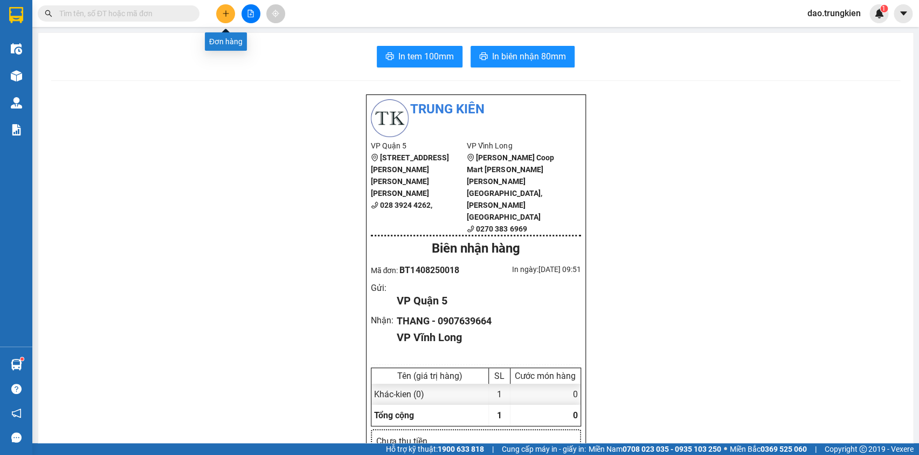
click at [222, 9] on button at bounding box center [225, 13] width 19 height 19
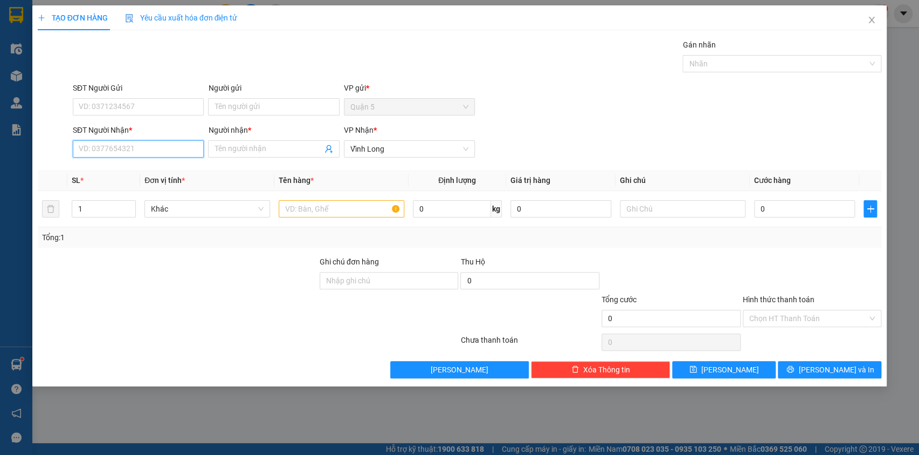
click at [94, 150] on input "SĐT Người Nhận *" at bounding box center [138, 148] width 131 height 17
click at [118, 170] on div "0907222687 - THIEN AN" at bounding box center [138, 170] width 118 height 12
type input "0907222687"
type input "THIEN AN"
type input "0907222687"
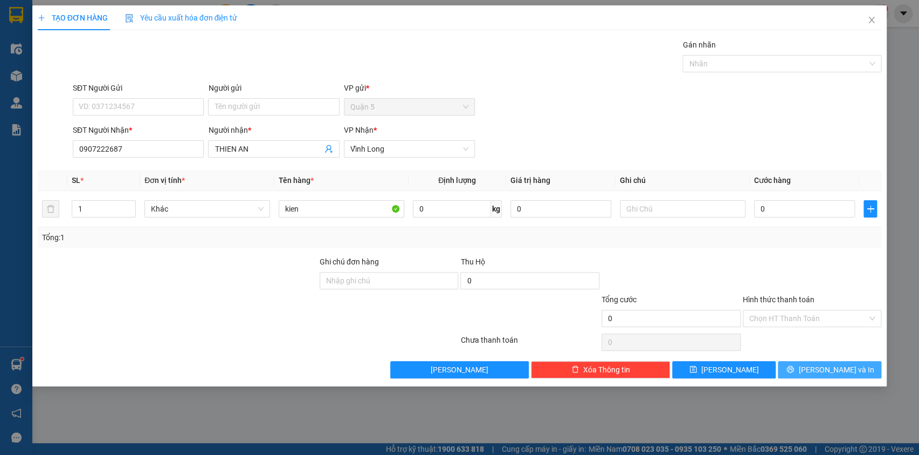
drag, startPoint x: 791, startPoint y: 367, endPoint x: 791, endPoint y: 361, distance: 6.5
click at [793, 368] on button "[PERSON_NAME] và In" at bounding box center [830, 369] width 104 height 17
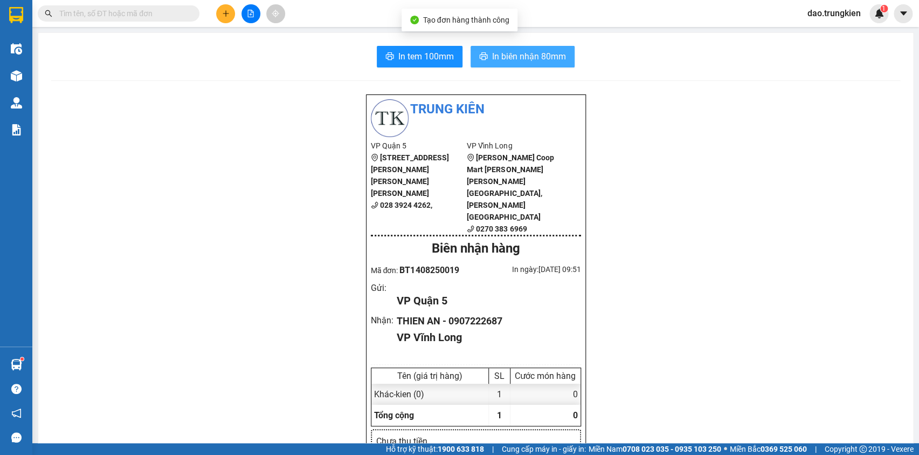
click at [492, 56] on span "In biên nhận 80mm" at bounding box center [529, 56] width 74 height 13
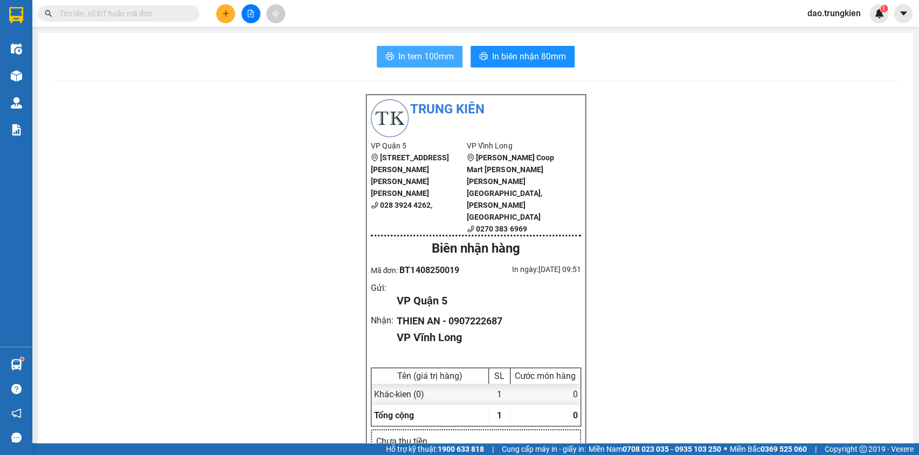
click at [416, 51] on span "In tem 100mm" at bounding box center [427, 56] width 56 height 13
click at [223, 11] on icon "plus" at bounding box center [226, 14] width 8 height 8
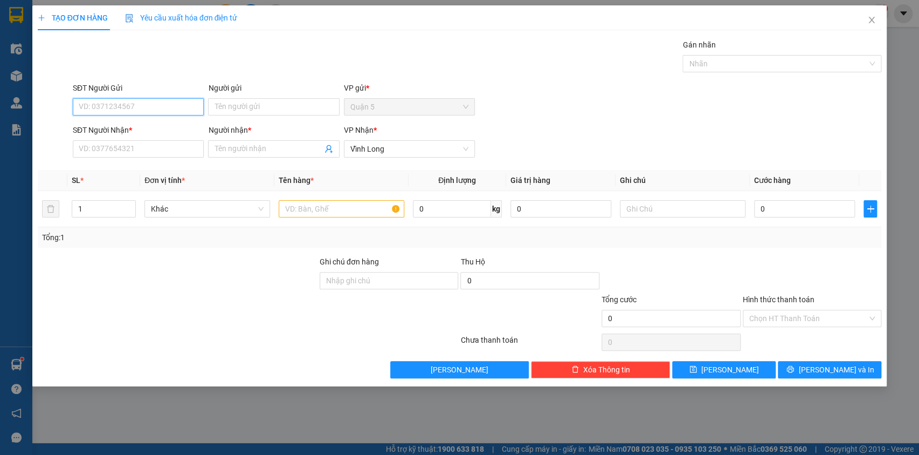
type input "1"
click at [112, 147] on input "SĐT Người Nhận *" at bounding box center [138, 148] width 131 height 17
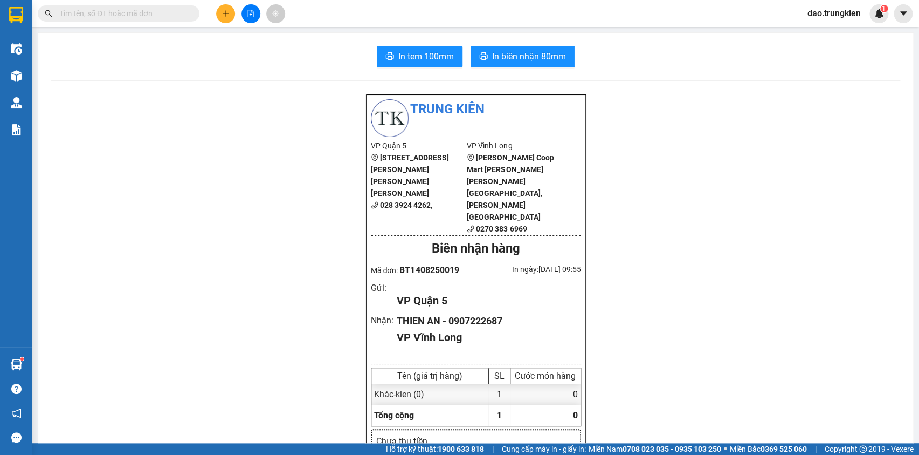
click at [101, 12] on input "text" at bounding box center [122, 14] width 127 height 12
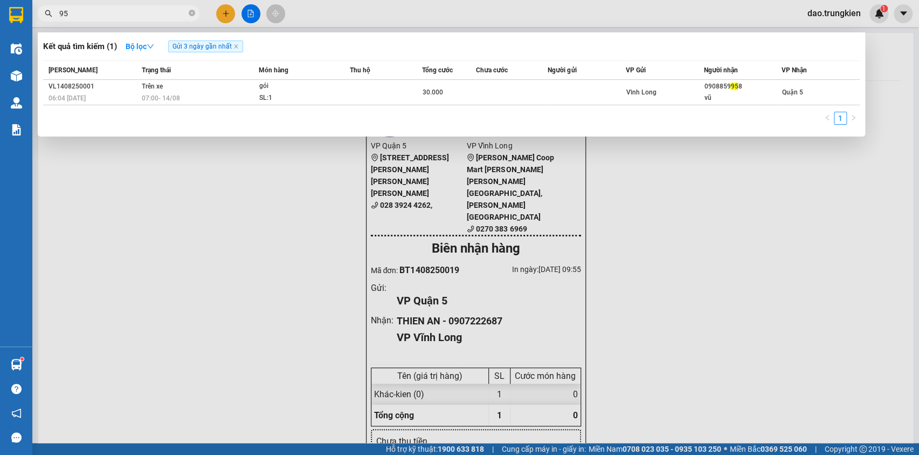
type input "9"
type input "904"
click at [191, 14] on icon "close-circle" at bounding box center [192, 13] width 6 height 6
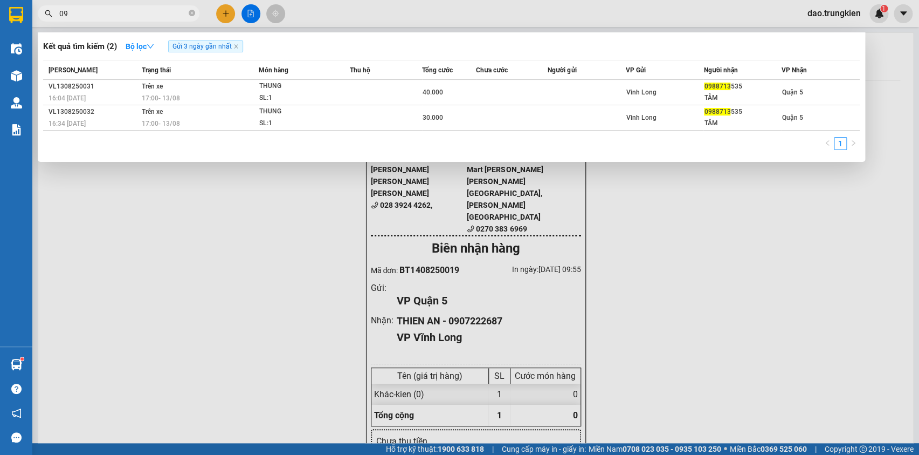
type input "0"
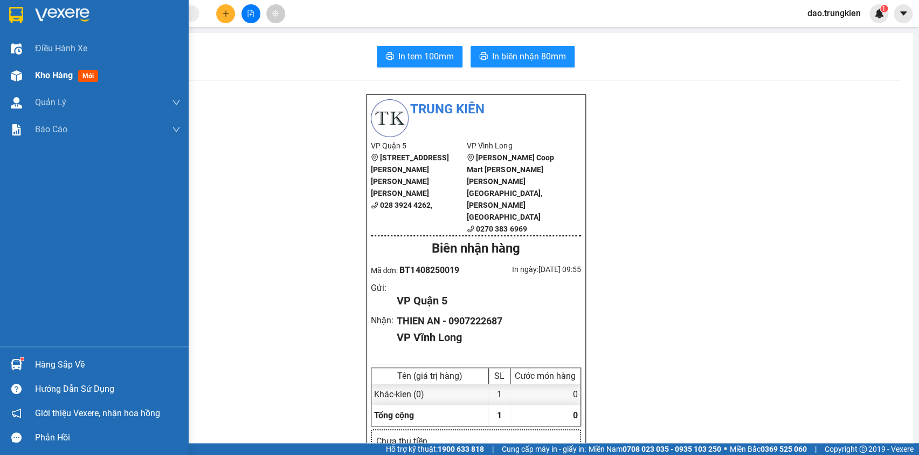
click at [84, 72] on span "mới" at bounding box center [88, 76] width 20 height 12
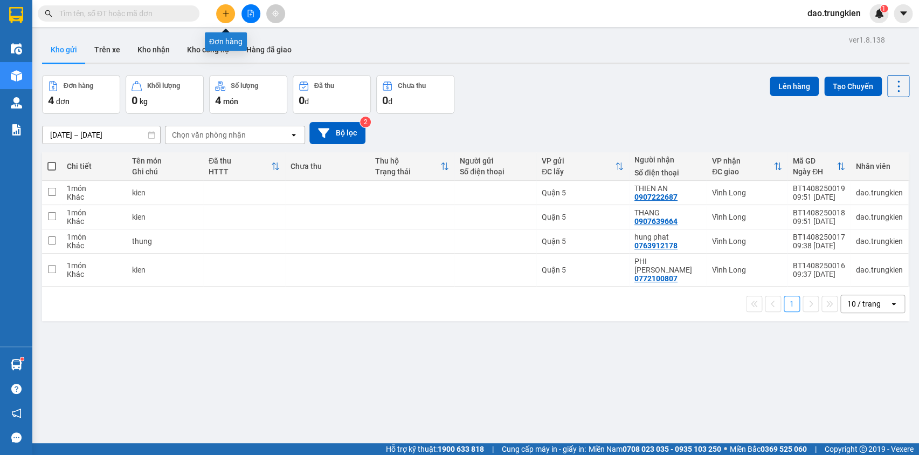
click at [223, 14] on icon "plus" at bounding box center [226, 14] width 8 height 8
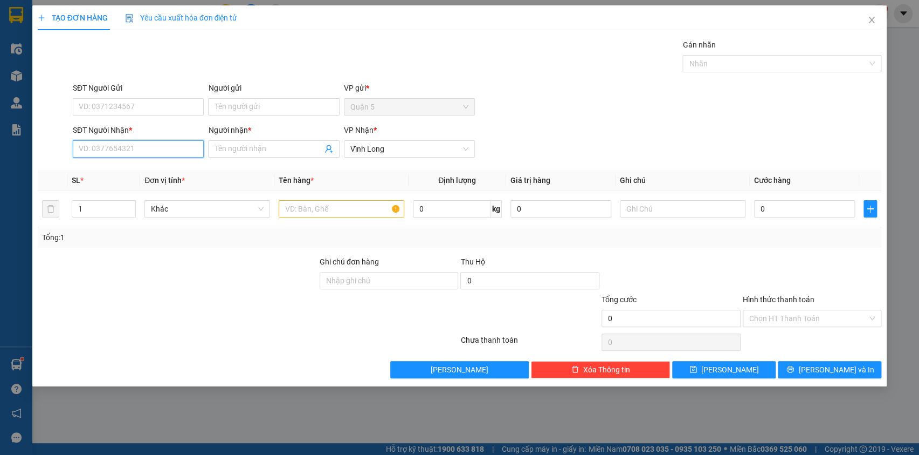
click at [108, 149] on input "SĐT Người Nhận *" at bounding box center [138, 148] width 131 height 17
click at [105, 167] on div "0799602839 - hang" at bounding box center [138, 170] width 118 height 12
type input "0799602839"
type input "hang"
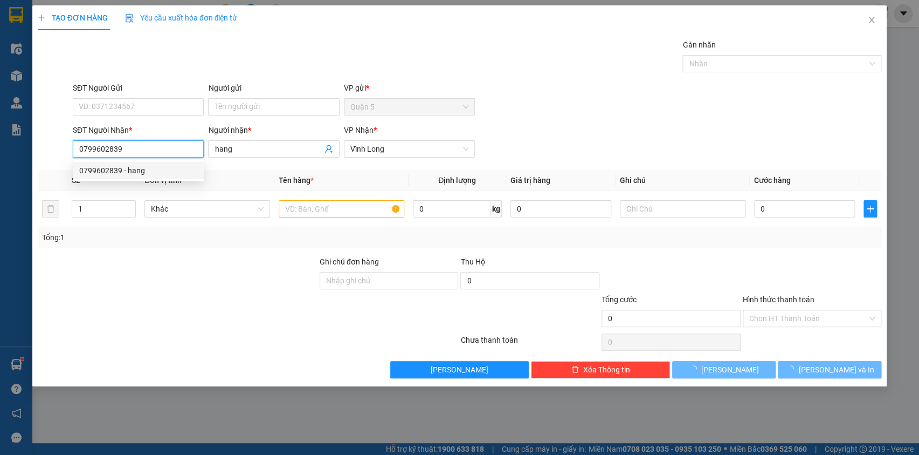
type input "20.000"
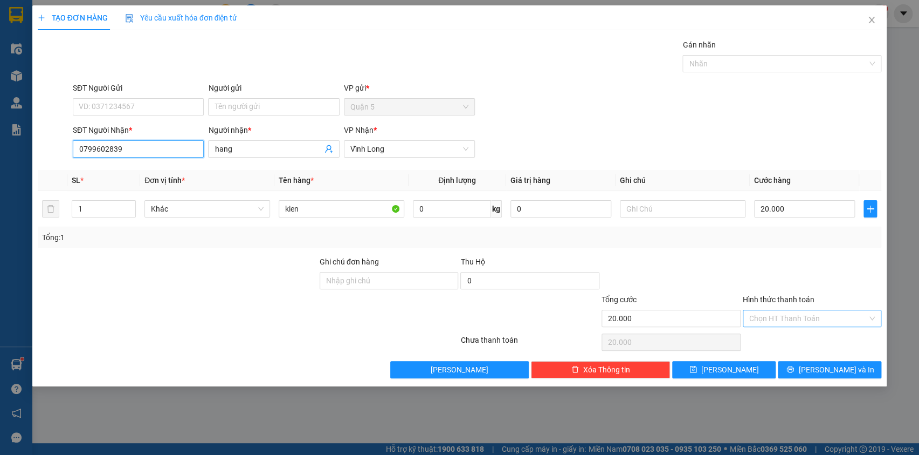
type input "0799602839"
click at [794, 319] on input "Hình thức thanh toán" at bounding box center [809, 318] width 119 height 16
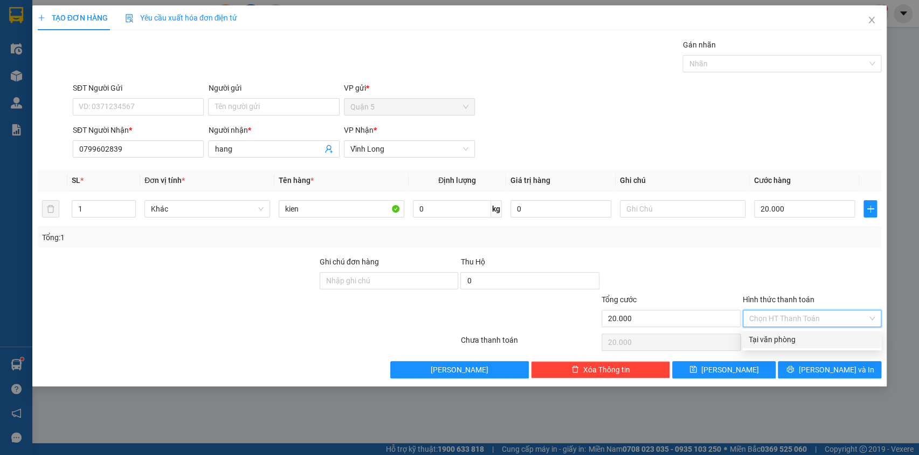
click at [795, 337] on div "Tại văn phòng" at bounding box center [812, 339] width 126 height 12
type input "0"
drag, startPoint x: 808, startPoint y: 367, endPoint x: 803, endPoint y: 356, distance: 11.6
click at [809, 369] on button "[PERSON_NAME] và In" at bounding box center [830, 369] width 104 height 17
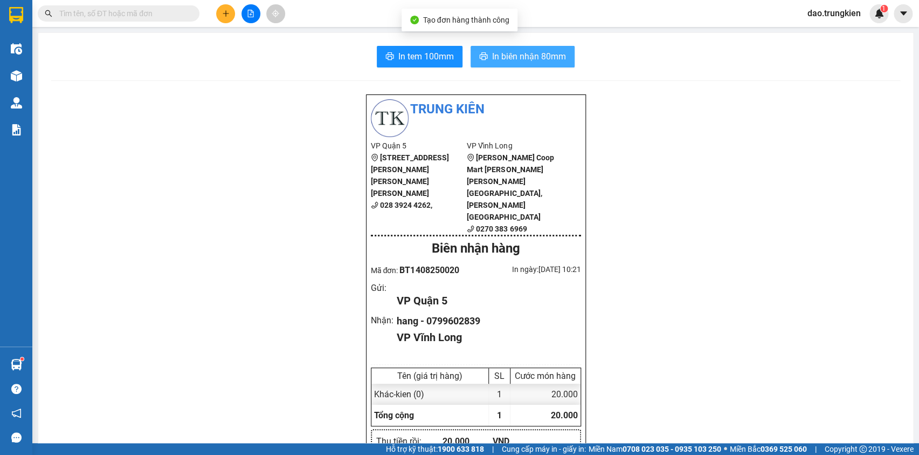
click at [525, 52] on span "In biên nhận 80mm" at bounding box center [529, 56] width 74 height 13
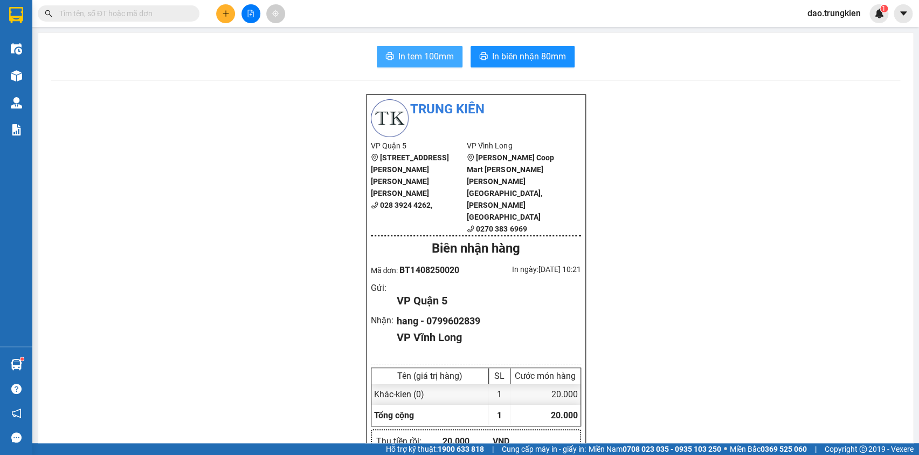
click at [421, 53] on span "In tem 100mm" at bounding box center [427, 56] width 56 height 13
click at [231, 10] on button at bounding box center [225, 13] width 19 height 19
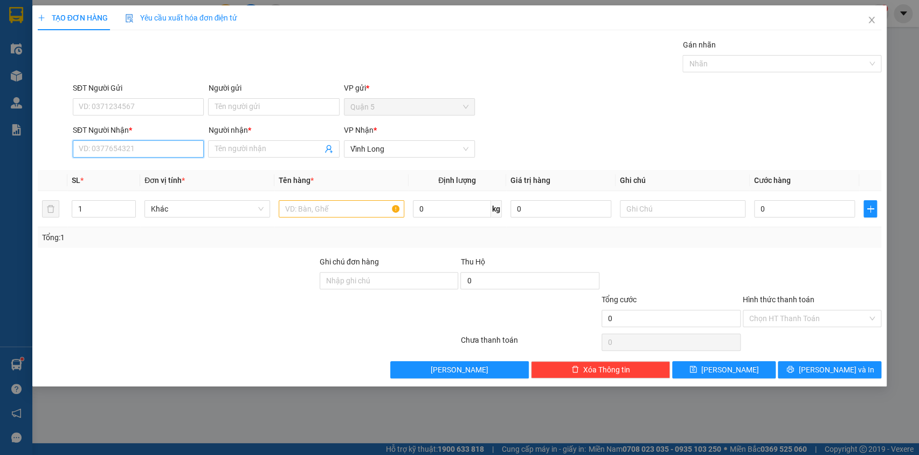
click at [125, 154] on input "SĐT Người Nhận *" at bounding box center [138, 148] width 131 height 17
click at [125, 151] on input "SĐT Người Nhận *" at bounding box center [138, 148] width 131 height 17
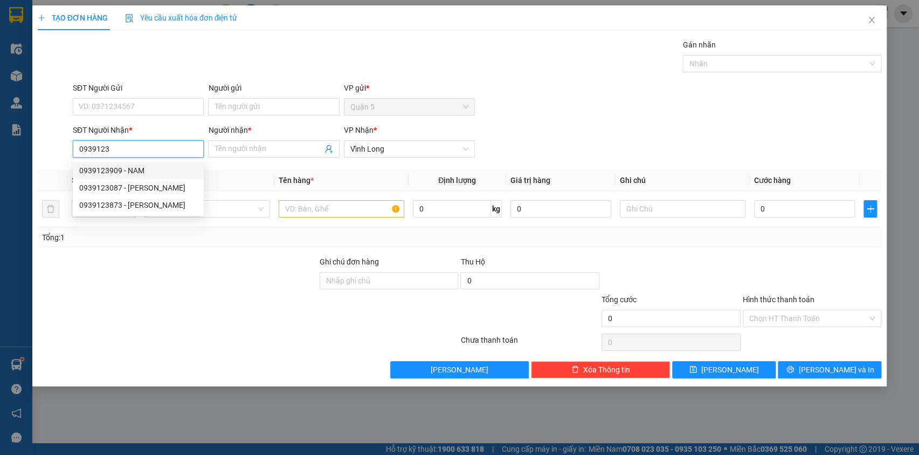
click at [136, 169] on div "0939123909 - NAM" at bounding box center [138, 170] width 118 height 12
type input "0939123909"
type input "NAM"
type input "20.000"
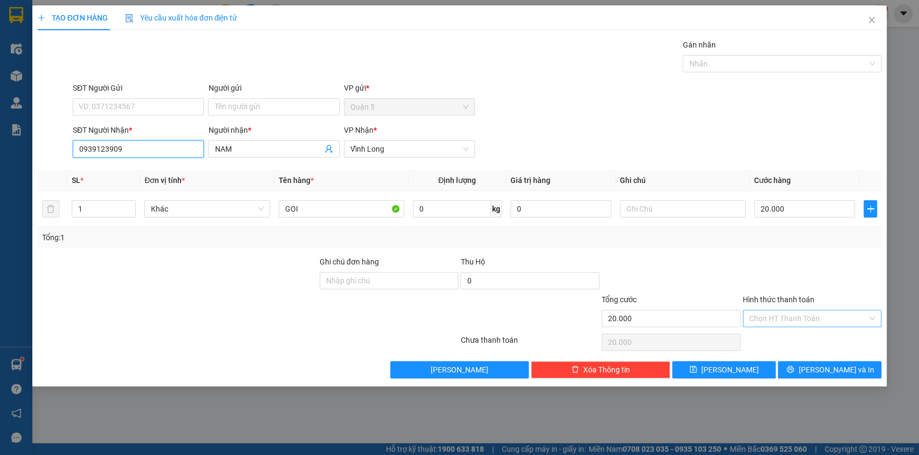
type input "0939123909"
click at [822, 317] on input "Hình thức thanh toán" at bounding box center [809, 318] width 119 height 16
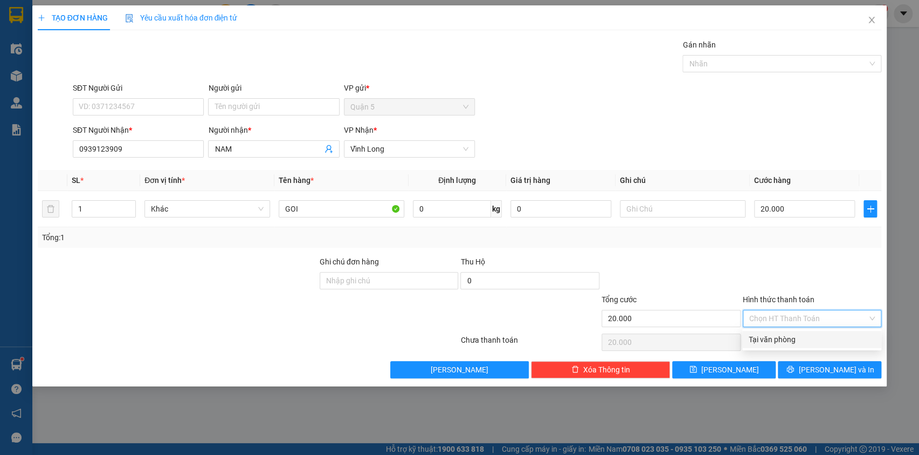
click at [789, 340] on div "Tại văn phòng" at bounding box center [812, 339] width 126 height 12
type input "0"
click at [797, 376] on button "[PERSON_NAME] và In" at bounding box center [830, 369] width 104 height 17
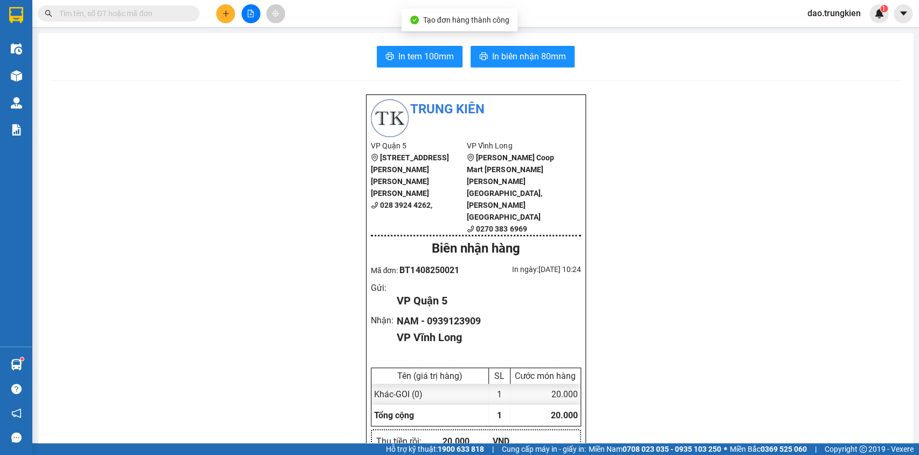
click at [500, 50] on span "In biên nhận 80mm" at bounding box center [529, 56] width 74 height 13
click at [415, 54] on span "In tem 100mm" at bounding box center [427, 56] width 56 height 13
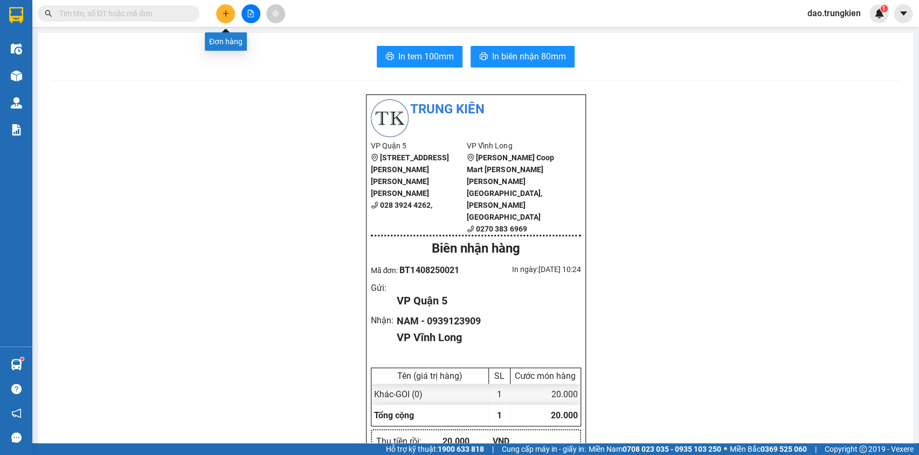
click at [223, 11] on icon "plus" at bounding box center [226, 14] width 8 height 8
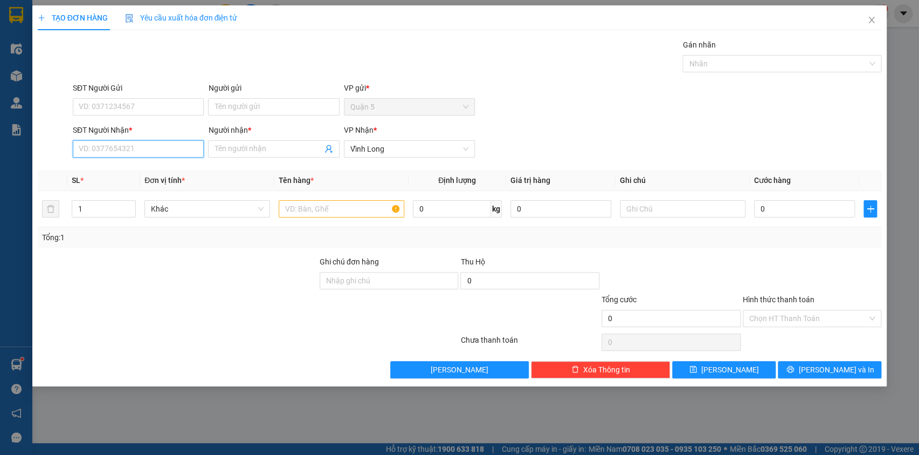
click at [97, 156] on input "SĐT Người Nhận *" at bounding box center [138, 148] width 131 height 17
click at [113, 188] on div "0901516339 - loan xnk" at bounding box center [138, 188] width 118 height 12
type input "0901516339"
type input "loan xnk"
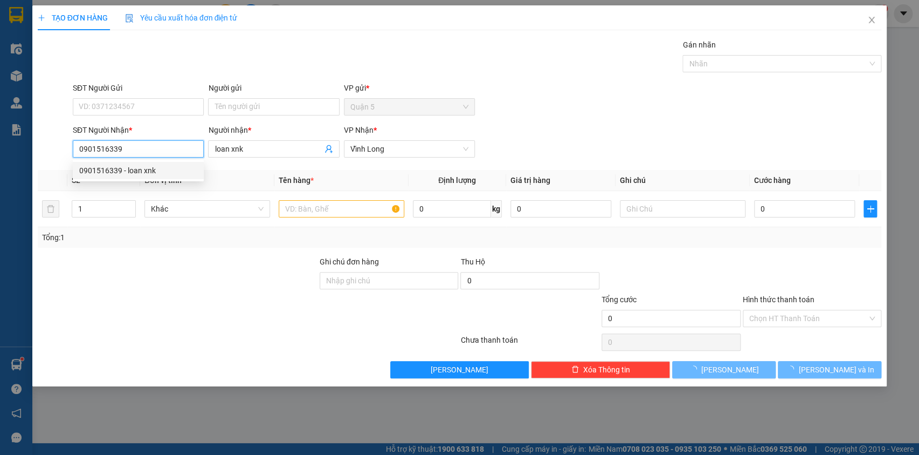
type input "20.000"
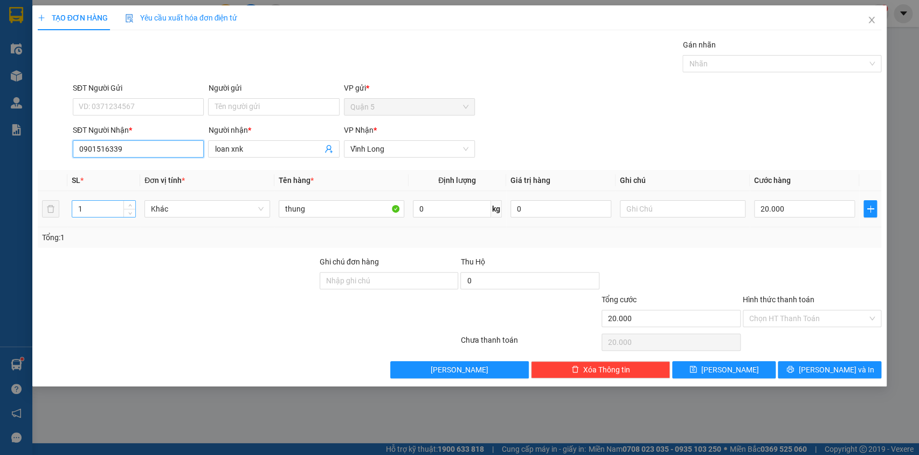
type input "0901516339"
click at [97, 205] on input "1" at bounding box center [104, 209] width 64 height 16
type input "13"
click at [787, 207] on input "20.000" at bounding box center [804, 208] width 101 height 17
type input "0"
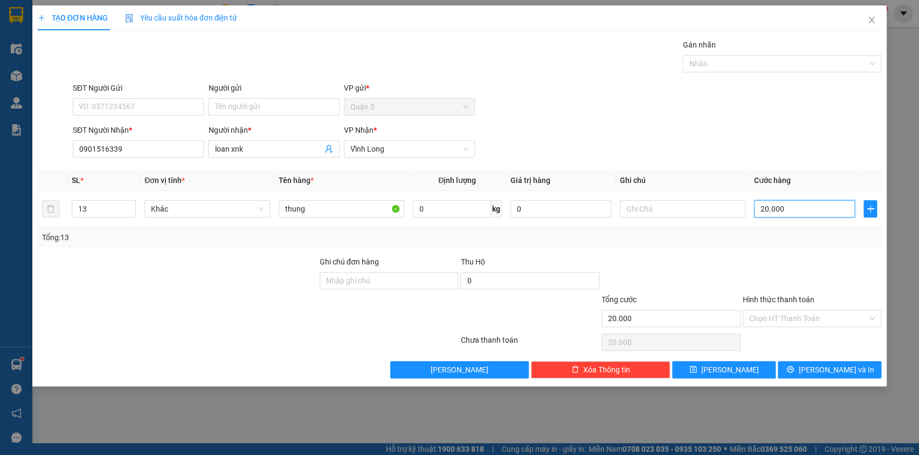
type input "0"
drag, startPoint x: 823, startPoint y: 373, endPoint x: 825, endPoint y: 364, distance: 8.9
click at [823, 369] on span "[PERSON_NAME] và In" at bounding box center [836, 369] width 75 height 12
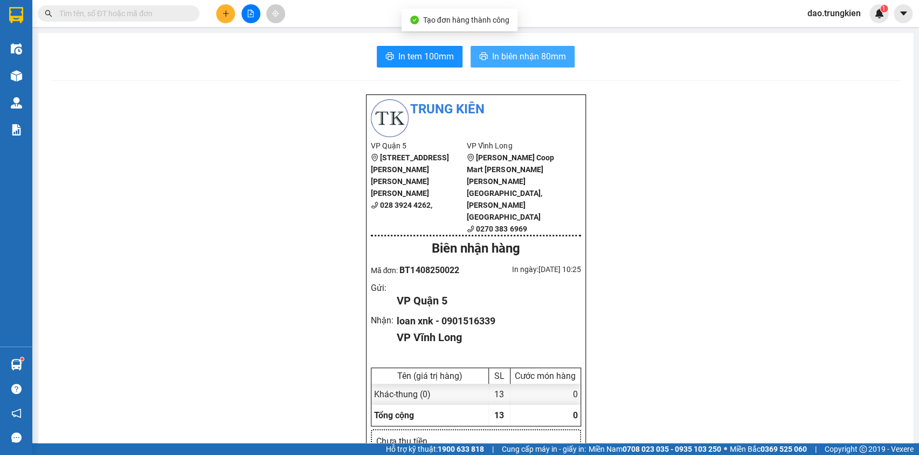
click at [508, 50] on span "In biên nhận 80mm" at bounding box center [529, 56] width 74 height 13
click at [512, 56] on span "In biên nhận 80mm" at bounding box center [529, 56] width 74 height 13
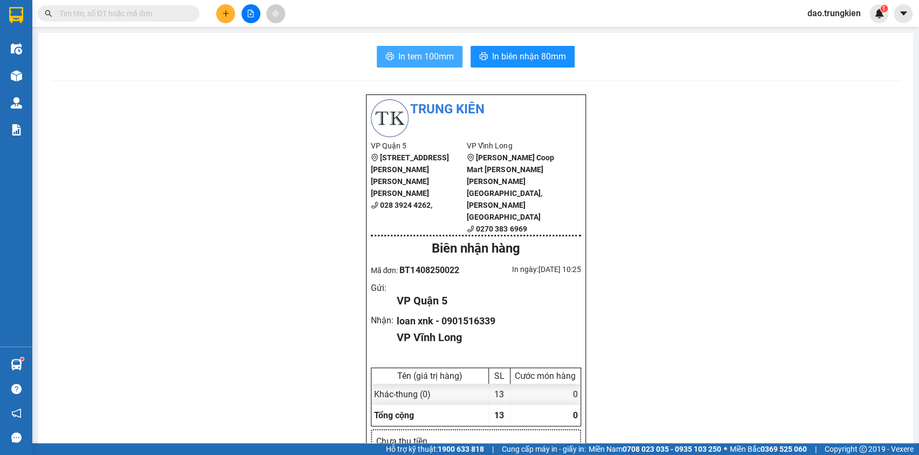
click at [399, 57] on span "In tem 100mm" at bounding box center [427, 56] width 56 height 13
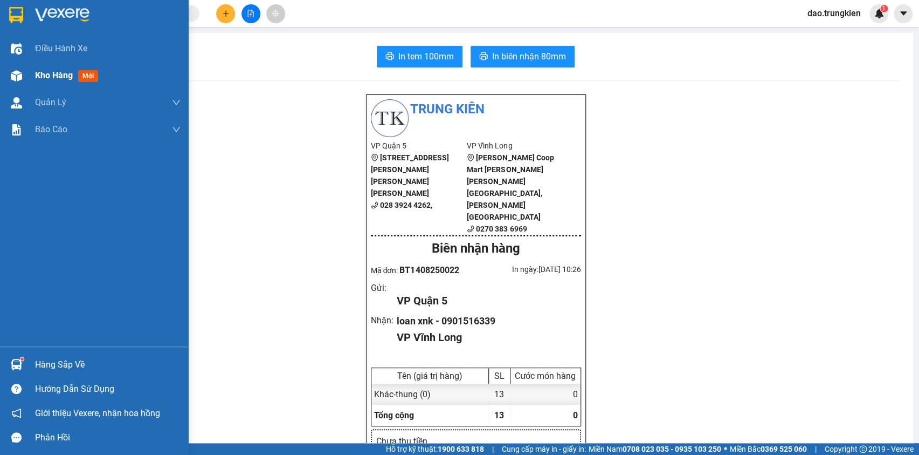
click at [94, 77] on span "mới" at bounding box center [88, 76] width 20 height 12
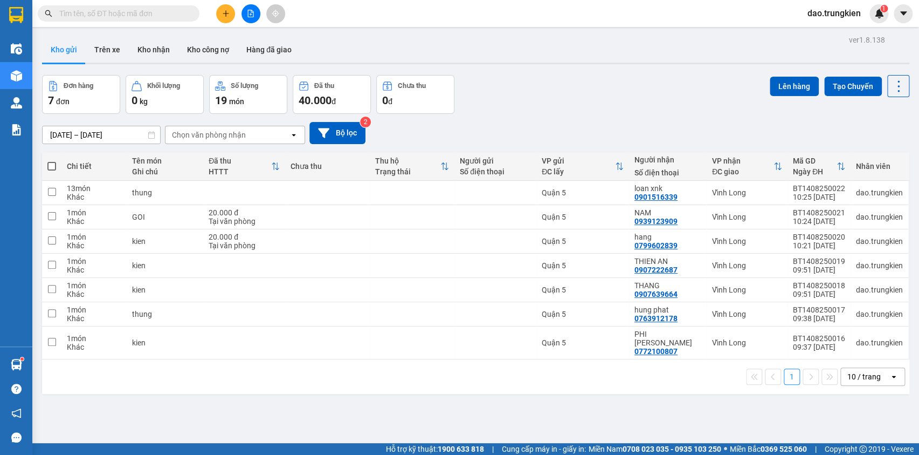
click at [51, 163] on span at bounding box center [51, 166] width 9 height 9
click at [52, 161] on input "checkbox" at bounding box center [52, 161] width 0 height 0
checkbox input "true"
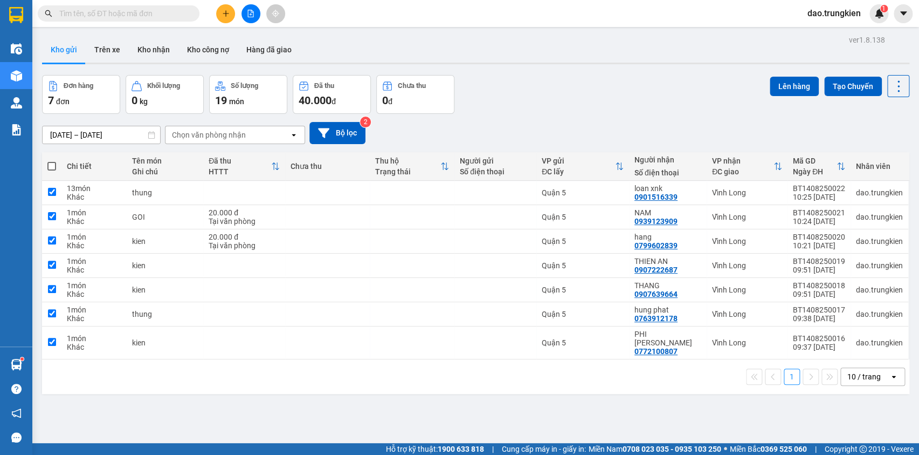
checkbox input "true"
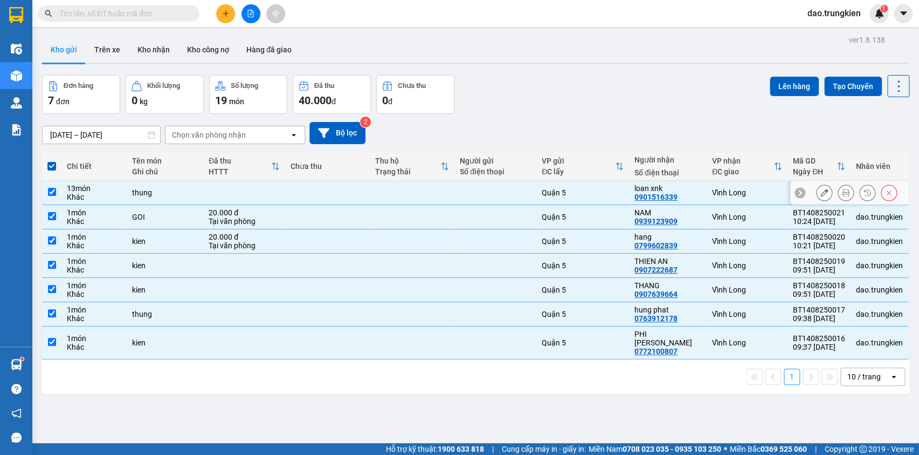
click at [179, 187] on td "thung" at bounding box center [165, 193] width 77 height 24
checkbox input "false"
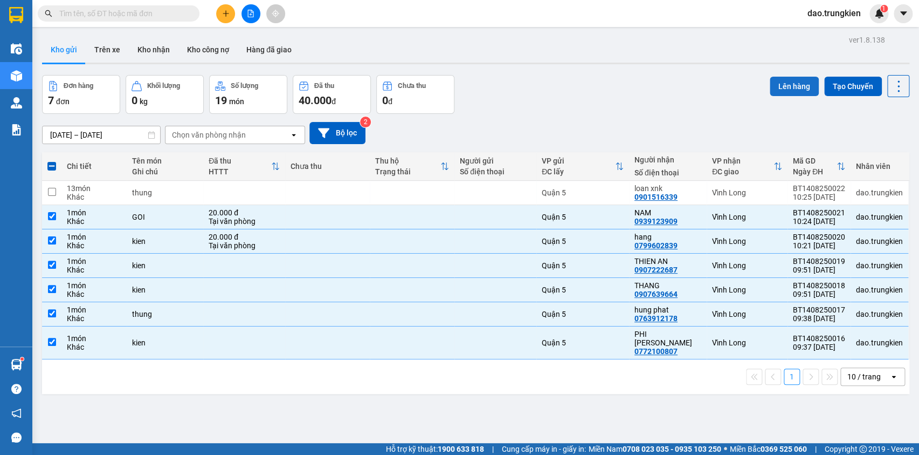
click at [796, 86] on button "Lên hàng" at bounding box center [794, 86] width 49 height 19
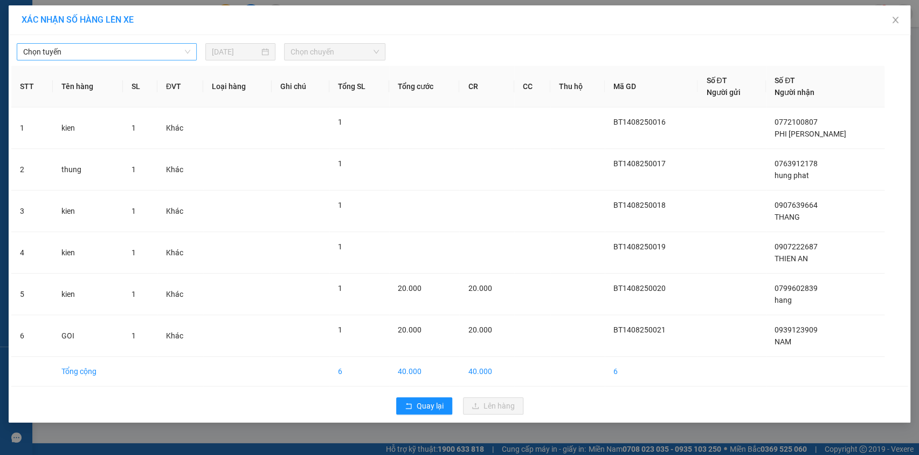
click at [174, 50] on span "Chọn tuyến" at bounding box center [106, 52] width 167 height 16
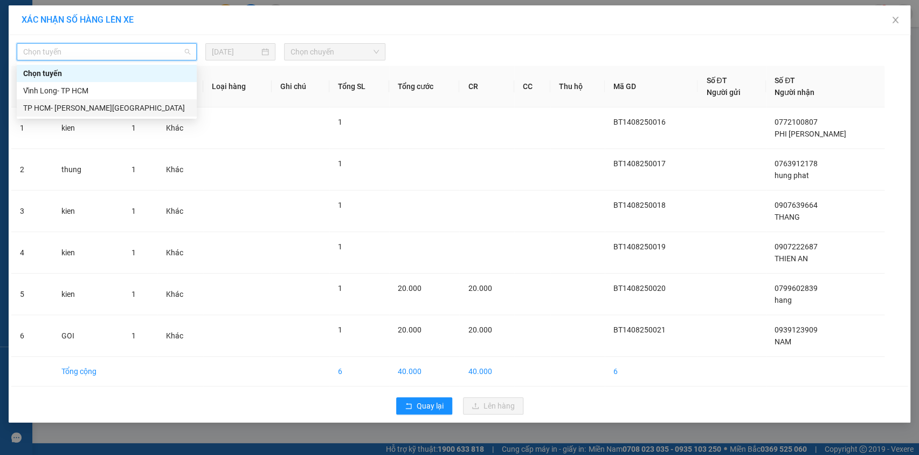
click at [160, 111] on div "TP HCM- [PERSON_NAME][GEOGRAPHIC_DATA]" at bounding box center [106, 108] width 167 height 12
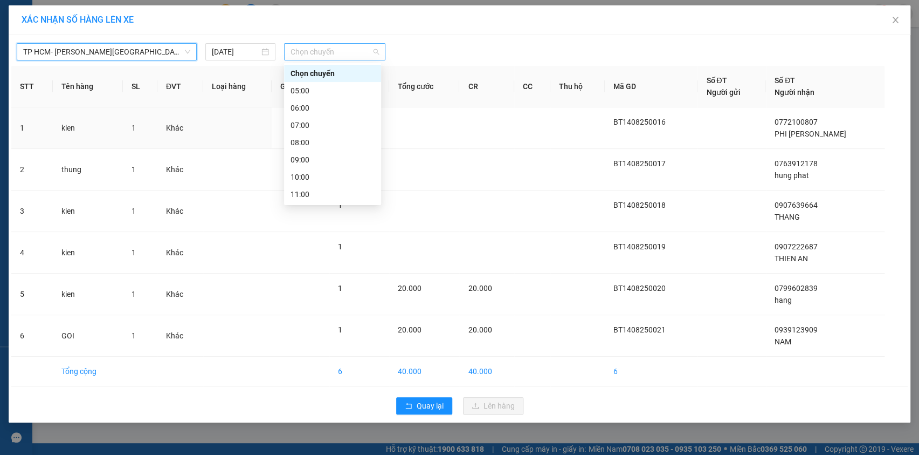
click at [333, 54] on span "Chọn chuyến" at bounding box center [335, 52] width 88 height 16
click at [336, 190] on div "11:00" at bounding box center [333, 194] width 84 height 12
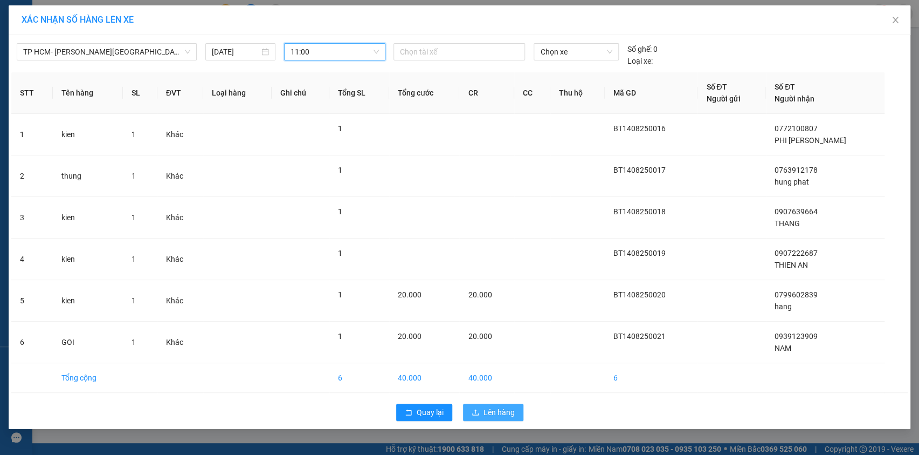
click at [493, 410] on span "Lên hàng" at bounding box center [499, 412] width 31 height 12
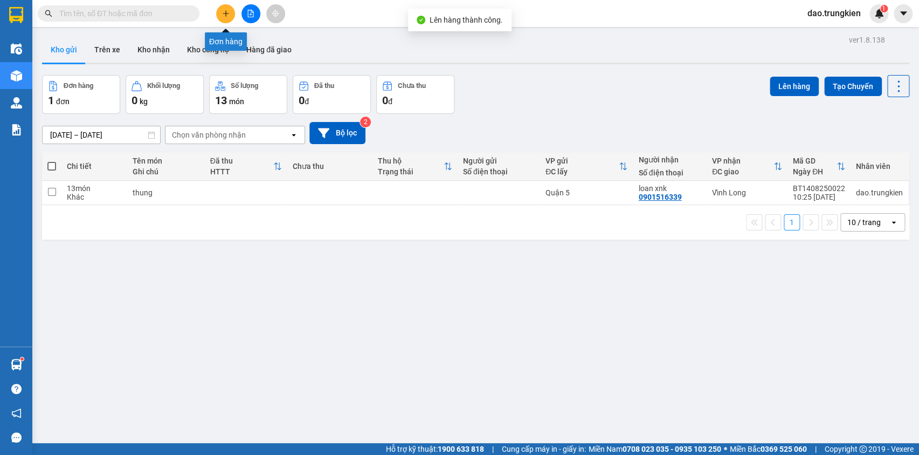
click at [226, 13] on icon "plus" at bounding box center [226, 13] width 6 height 1
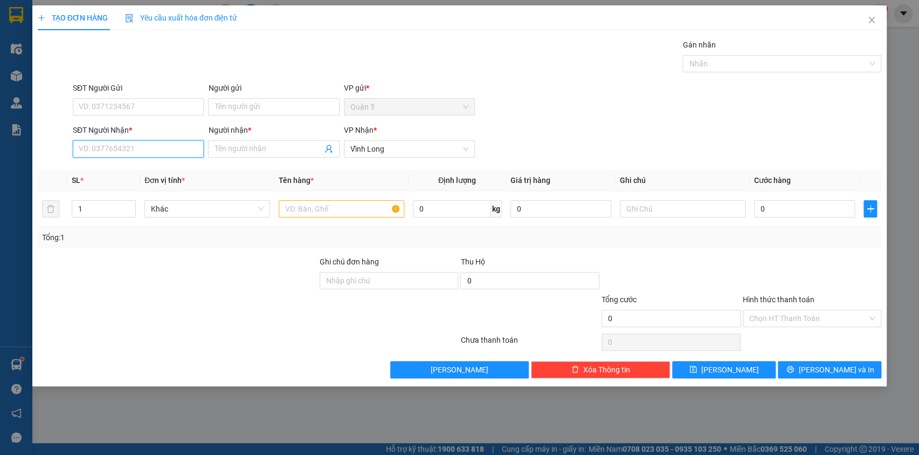
click at [105, 150] on input "SĐT Người Nhận *" at bounding box center [138, 148] width 131 height 17
click at [117, 176] on div "0909185304 - chien" at bounding box center [138, 170] width 118 height 12
type input "0909185304"
type input "chien"
type input "0909185304"
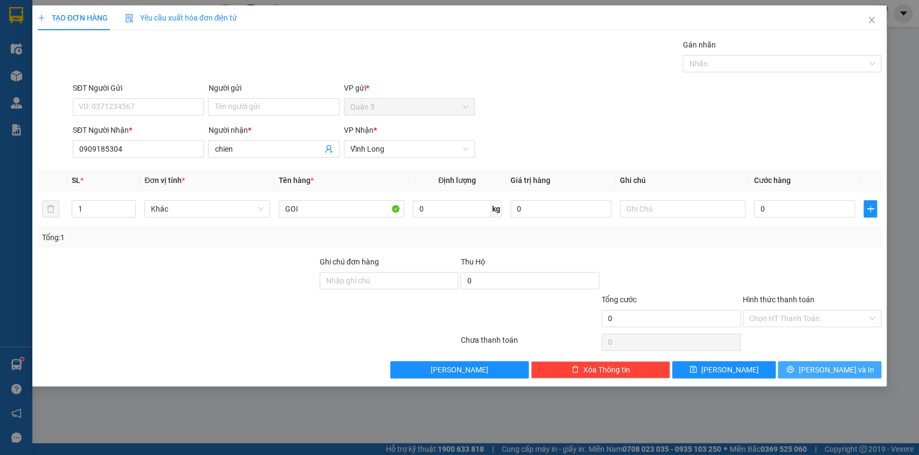
click at [825, 374] on span "[PERSON_NAME] và In" at bounding box center [836, 369] width 75 height 12
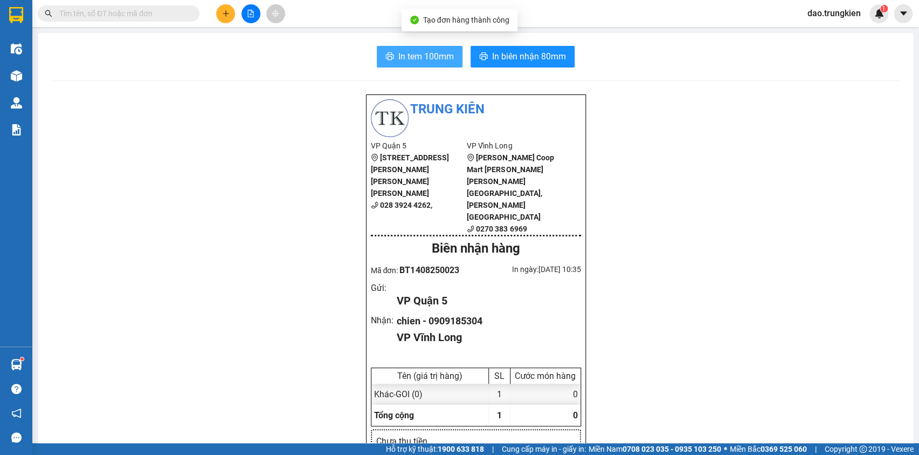
click at [431, 55] on span "In tem 100mm" at bounding box center [427, 56] width 56 height 13
click at [227, 15] on button at bounding box center [225, 13] width 19 height 19
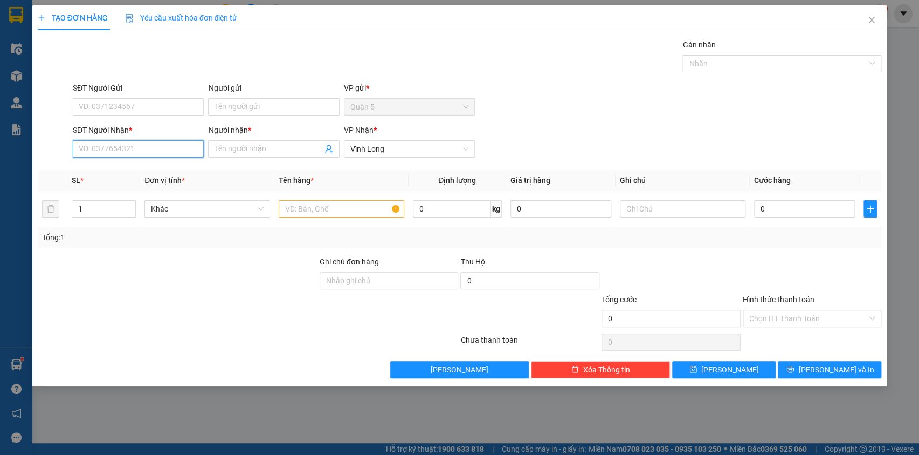
click at [94, 147] on input "SĐT Người Nhận *" at bounding box center [138, 148] width 131 height 17
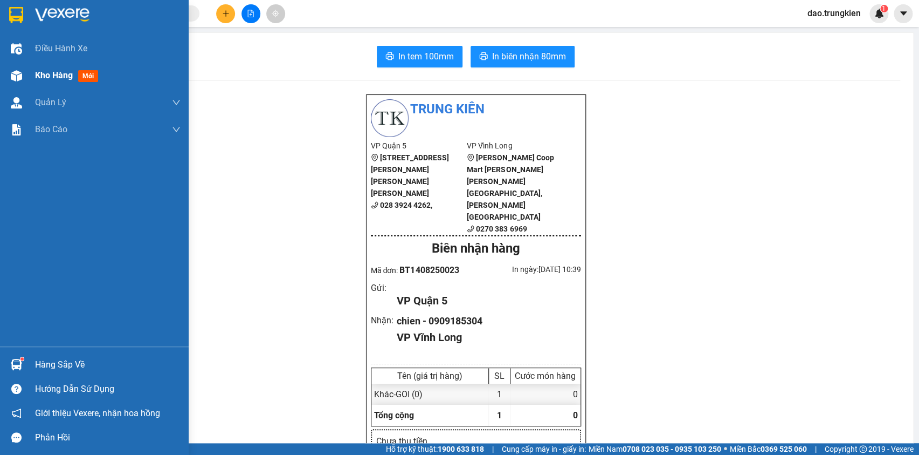
click at [87, 74] on span "mới" at bounding box center [88, 76] width 20 height 12
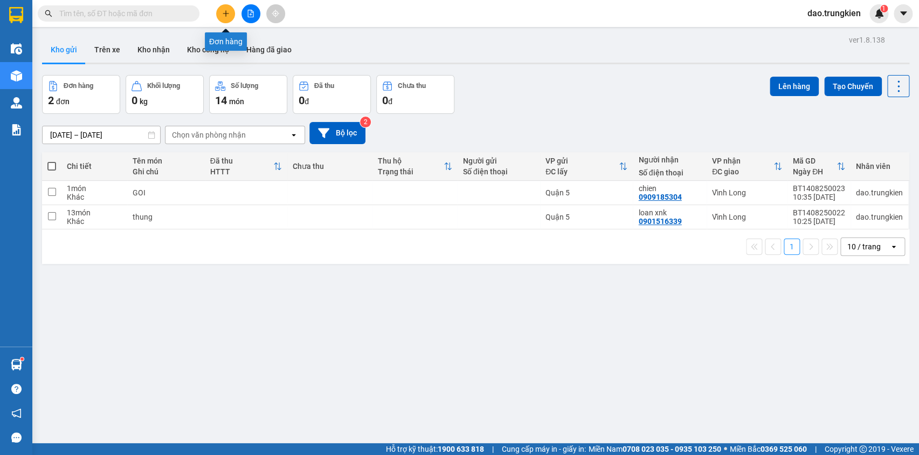
click at [224, 10] on icon "plus" at bounding box center [226, 14] width 8 height 8
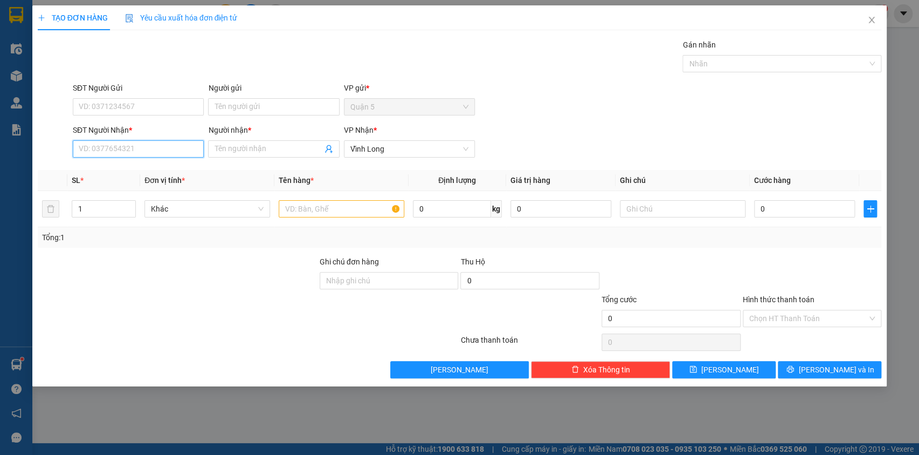
click at [101, 155] on input "SĐT Người Nhận *" at bounding box center [138, 148] width 131 height 17
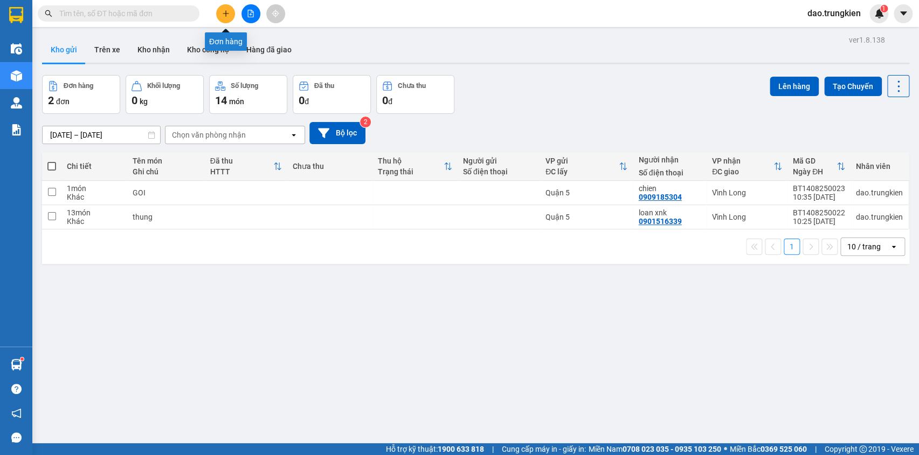
click at [226, 16] on icon "plus" at bounding box center [225, 13] width 1 height 6
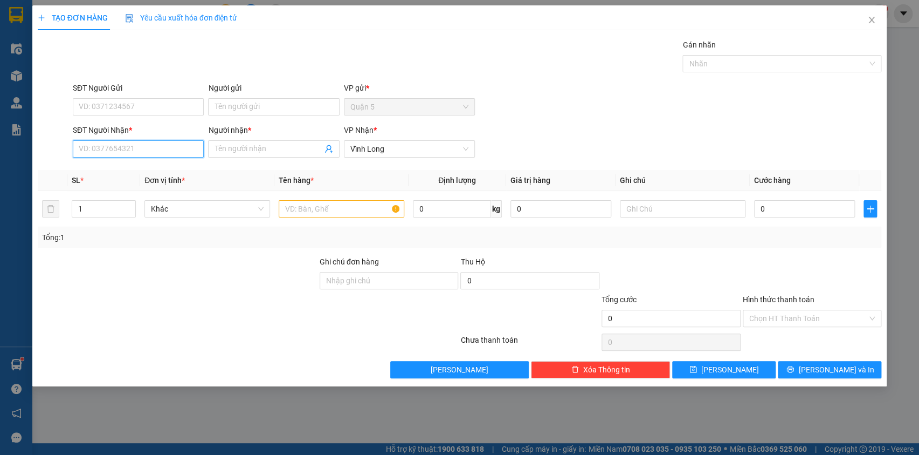
click at [104, 151] on input "SĐT Người Nhận *" at bounding box center [138, 148] width 131 height 17
click at [106, 169] on div "0939043681 - mai" at bounding box center [138, 170] width 118 height 12
type input "0939043681"
type input "mai"
type input "0939043681"
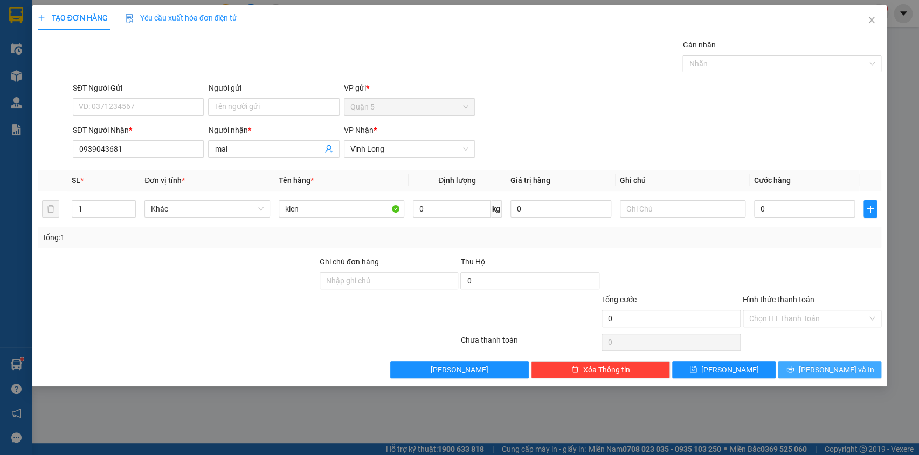
drag, startPoint x: 851, startPoint y: 374, endPoint x: 822, endPoint y: 347, distance: 39.3
click at [851, 374] on button "[PERSON_NAME] và In" at bounding box center [830, 369] width 104 height 17
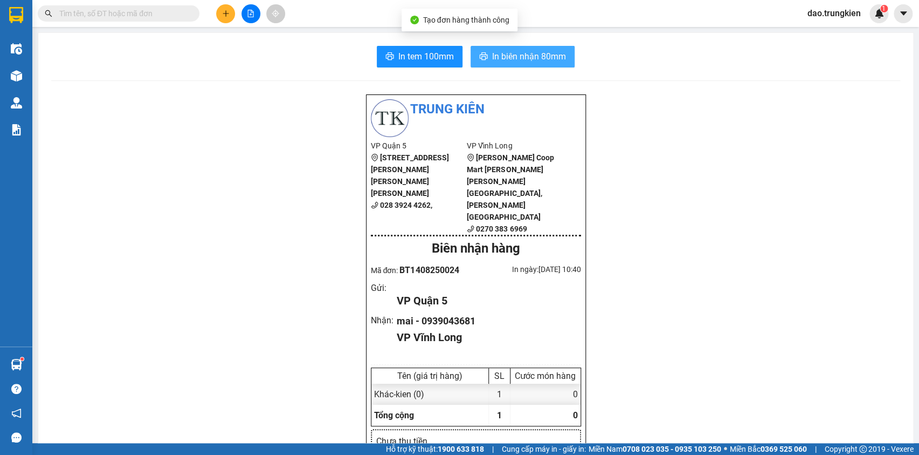
drag, startPoint x: 505, startPoint y: 57, endPoint x: 509, endPoint y: 74, distance: 17.6
click at [505, 58] on span "In biên nhận 80mm" at bounding box center [529, 56] width 74 height 13
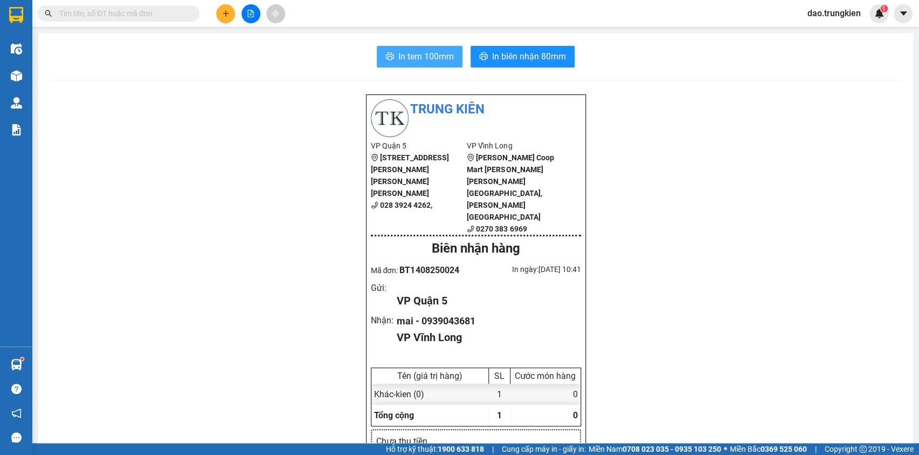
click at [412, 58] on span "In tem 100mm" at bounding box center [427, 56] width 56 height 13
click at [426, 50] on span "In tem 100mm" at bounding box center [427, 56] width 56 height 13
drag, startPoint x: 431, startPoint y: 53, endPoint x: 423, endPoint y: 57, distance: 9.2
click at [431, 53] on span "In tem 100mm" at bounding box center [427, 56] width 56 height 13
click at [228, 11] on icon "plus" at bounding box center [226, 14] width 8 height 8
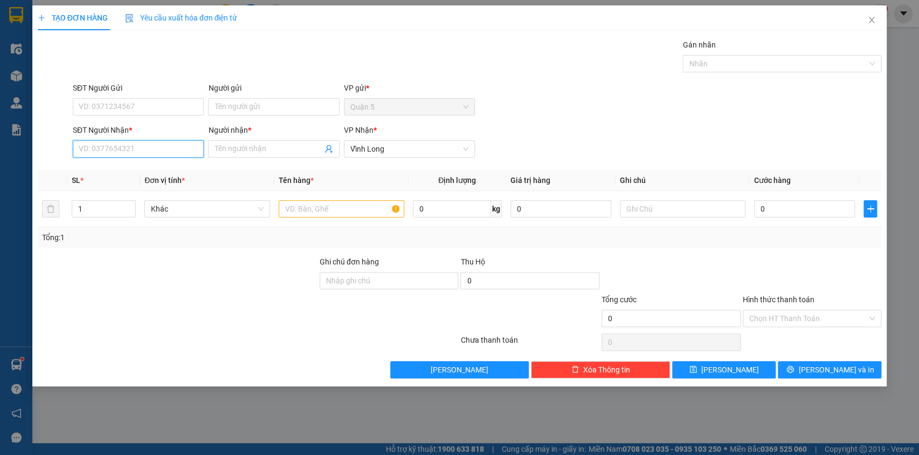
click at [87, 146] on input "SĐT Người Nhận *" at bounding box center [138, 148] width 131 height 17
click at [129, 173] on div "0941862987 - hong hanh duc" at bounding box center [138, 170] width 118 height 12
type input "0941862987"
type input "hong hanh duc"
type input "0941862987"
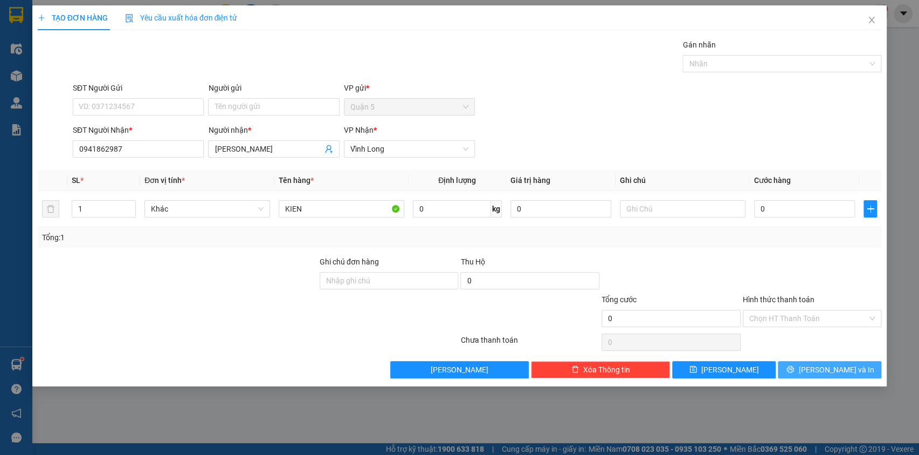
click at [818, 362] on button "[PERSON_NAME] và In" at bounding box center [830, 369] width 104 height 17
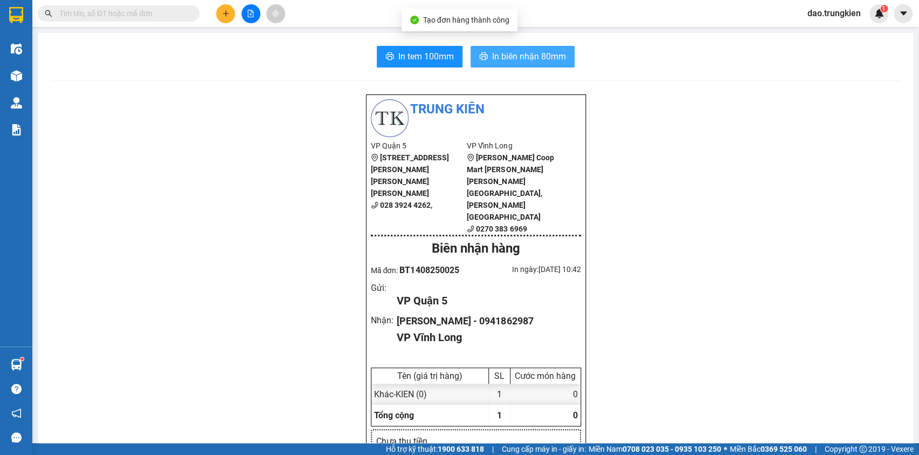
click at [494, 60] on span "In biên nhận 80mm" at bounding box center [529, 56] width 74 height 13
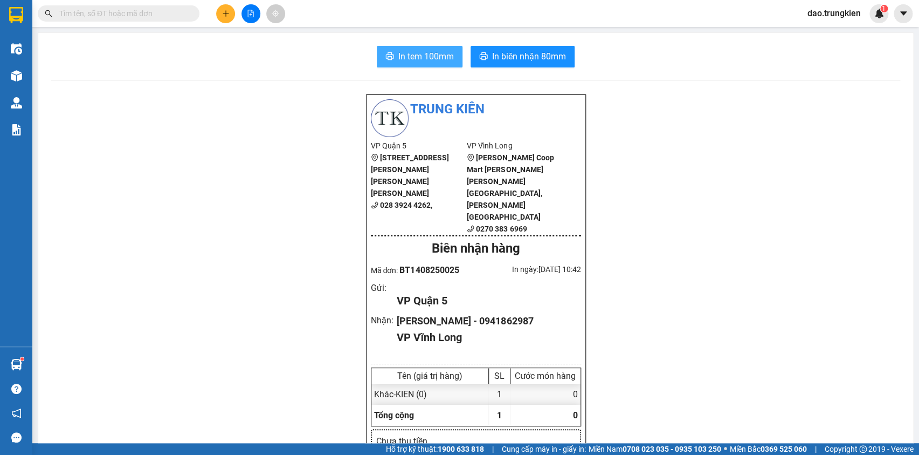
click at [410, 51] on span "In tem 100mm" at bounding box center [427, 56] width 56 height 13
click at [223, 13] on icon "plus" at bounding box center [226, 14] width 8 height 8
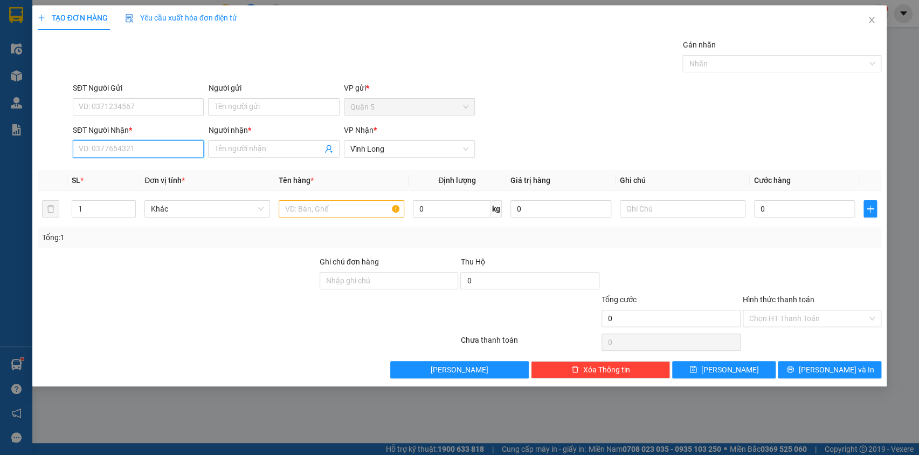
click at [108, 150] on input "SĐT Người Nhận *" at bounding box center [138, 148] width 131 height 17
type input "0"
type input "0939898699"
click at [107, 169] on div "0939898699 - [PERSON_NAME]" at bounding box center [138, 170] width 118 height 12
type input "nguyen"
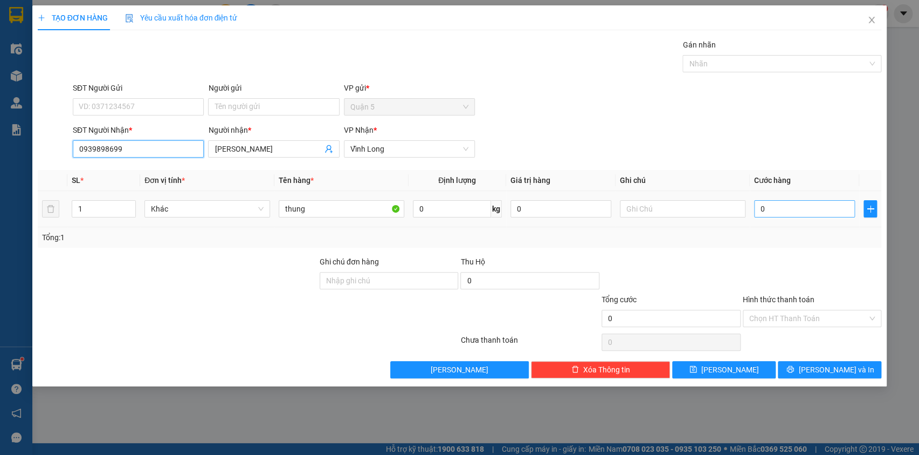
type input "0939898699"
click at [774, 210] on input "0" at bounding box center [804, 208] width 101 height 17
type input "3"
type input "30"
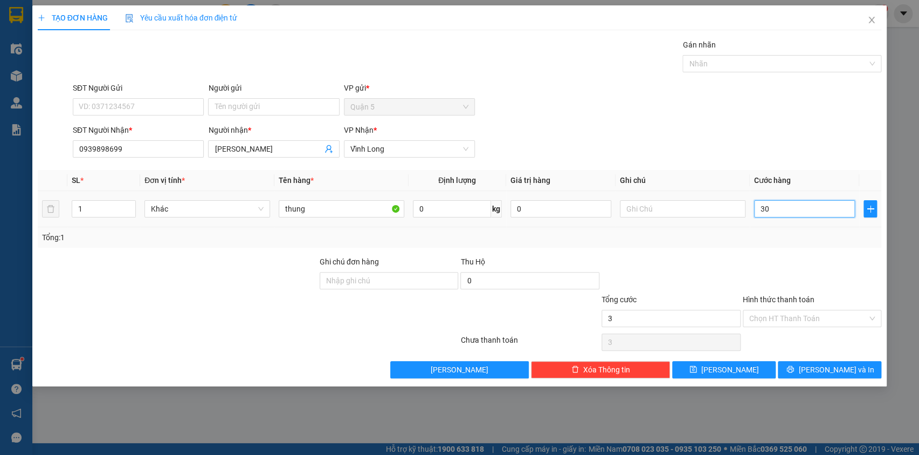
type input "30"
type input "30.000"
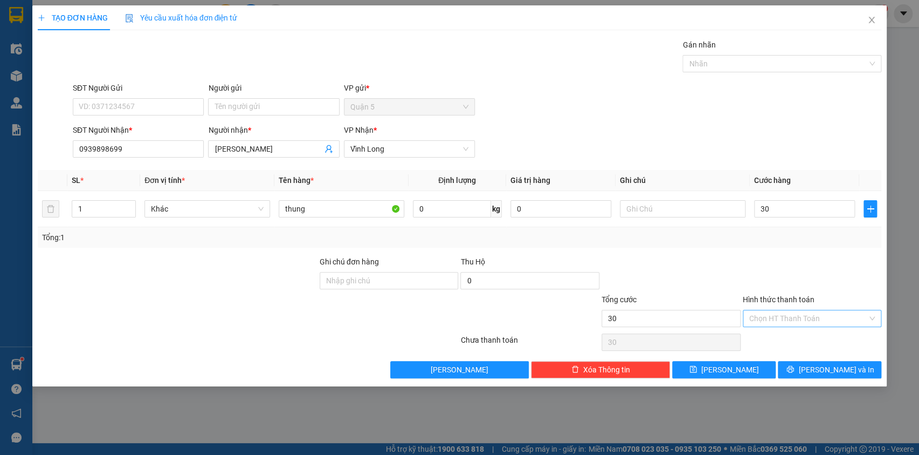
type input "30.000"
click at [794, 320] on input "Hình thức thanh toán" at bounding box center [809, 318] width 119 height 16
drag, startPoint x: 801, startPoint y: 341, endPoint x: 829, endPoint y: 358, distance: 32.9
click at [802, 342] on div "Tại văn phòng" at bounding box center [812, 339] width 126 height 12
type input "0"
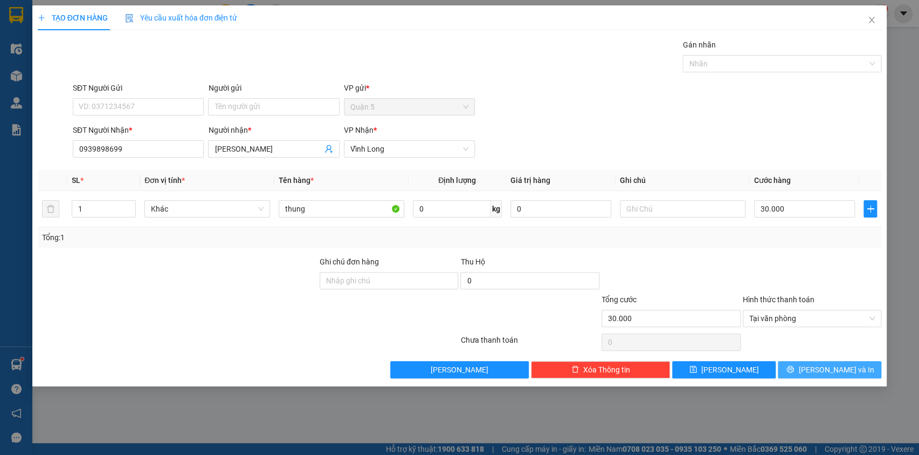
click at [826, 361] on button "[PERSON_NAME] và In" at bounding box center [830, 369] width 104 height 17
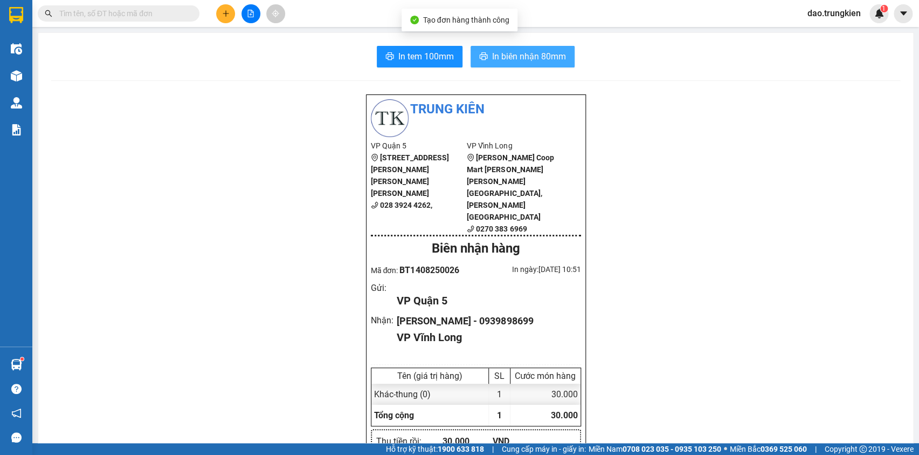
click at [515, 54] on span "In biên nhận 80mm" at bounding box center [529, 56] width 74 height 13
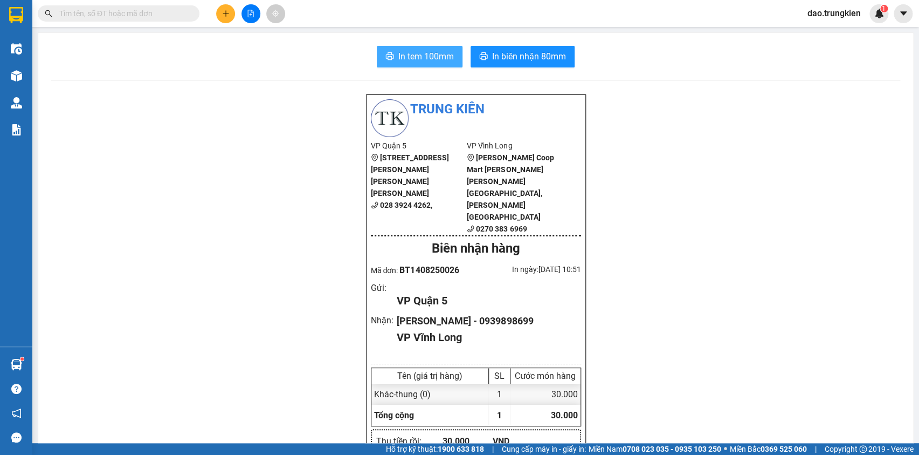
click at [395, 47] on button "In tem 100mm" at bounding box center [420, 57] width 86 height 22
click at [227, 14] on icon "plus" at bounding box center [226, 14] width 8 height 8
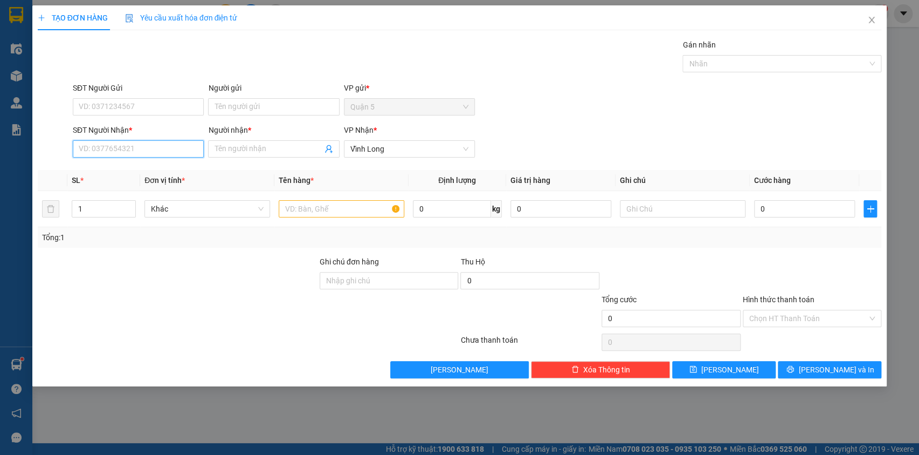
click at [136, 146] on input "SĐT Người Nhận *" at bounding box center [138, 148] width 131 height 17
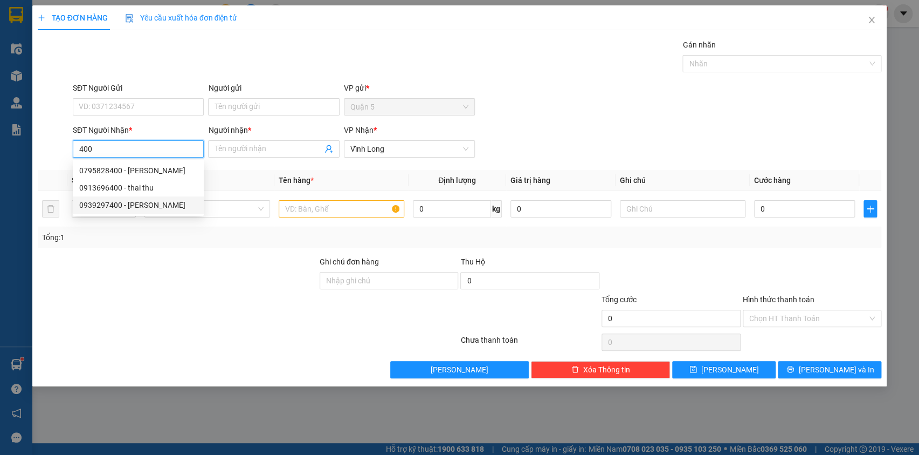
click at [118, 203] on div "0939297400 - khanh chau" at bounding box center [138, 205] width 118 height 12
type input "0939297400"
type input "khanh chau"
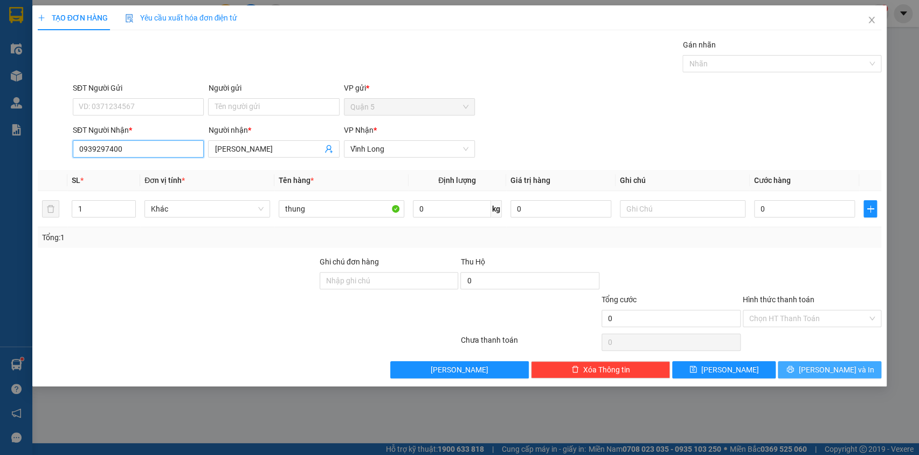
type input "0939297400"
click at [839, 371] on span "[PERSON_NAME] và In" at bounding box center [836, 369] width 75 height 12
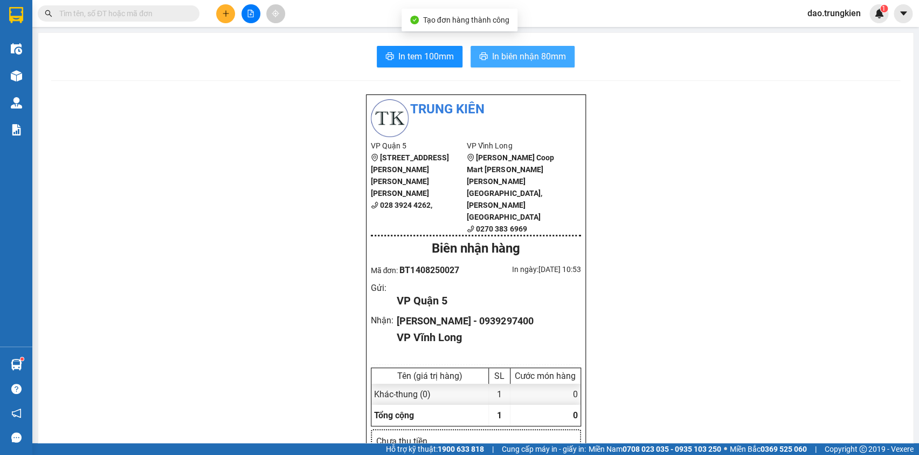
click at [522, 59] on span "In biên nhận 80mm" at bounding box center [529, 56] width 74 height 13
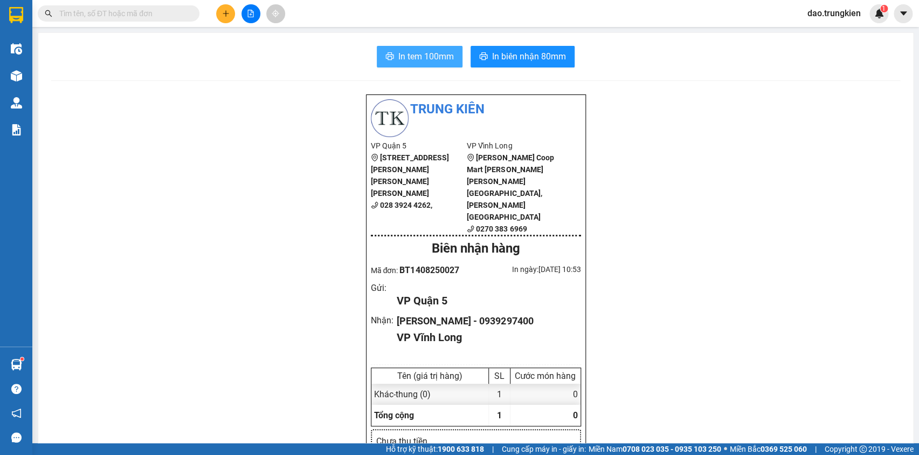
click at [409, 60] on span "In tem 100mm" at bounding box center [427, 56] width 56 height 13
click at [231, 15] on button at bounding box center [225, 13] width 19 height 19
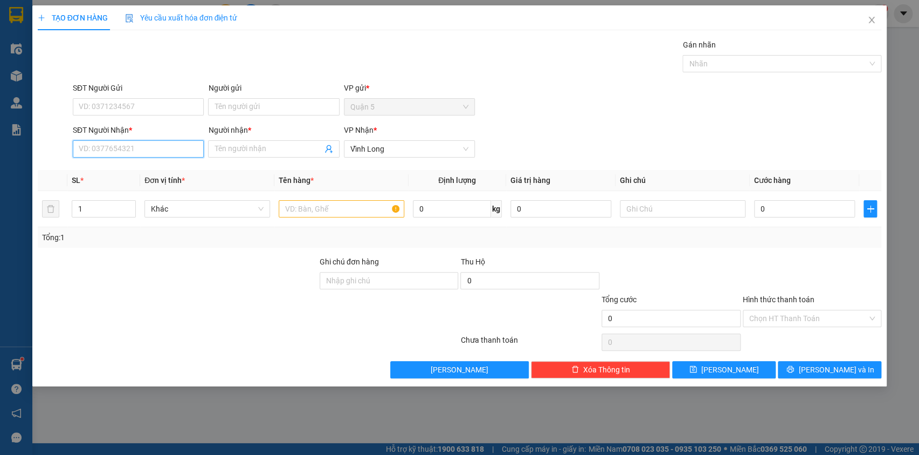
drag, startPoint x: 123, startPoint y: 141, endPoint x: 120, endPoint y: 150, distance: 9.7
click at [121, 148] on input "SĐT Người Nhận *" at bounding box center [138, 148] width 131 height 17
click at [118, 168] on div "0907222687 - THIEN AN" at bounding box center [138, 170] width 118 height 12
type input "0907222687"
type input "THIEN AN"
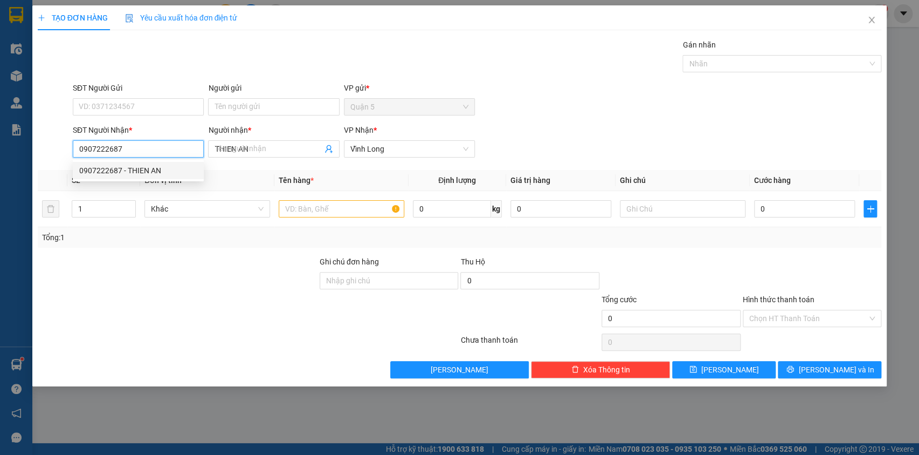
click at [118, 168] on div "0907222687 - THIEN AN" at bounding box center [138, 170] width 118 height 12
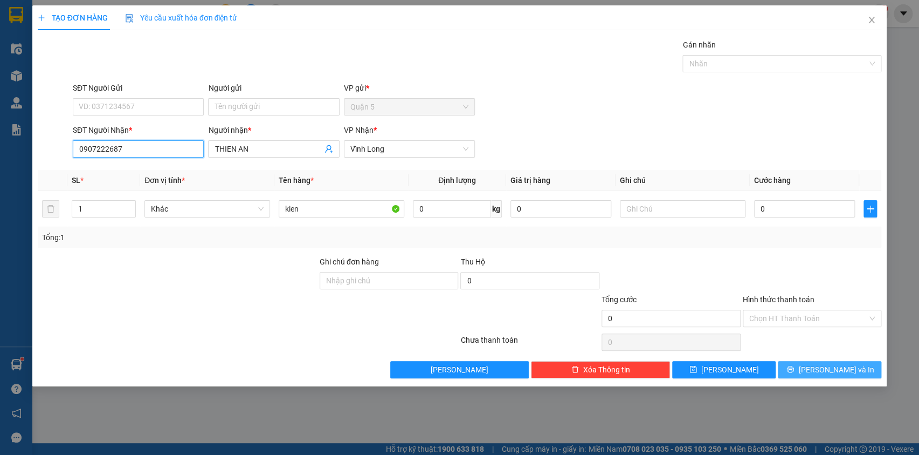
type input "0907222687"
drag, startPoint x: 824, startPoint y: 360, endPoint x: 814, endPoint y: 345, distance: 18.2
click at [823, 361] on button "[PERSON_NAME] và In" at bounding box center [830, 369] width 104 height 17
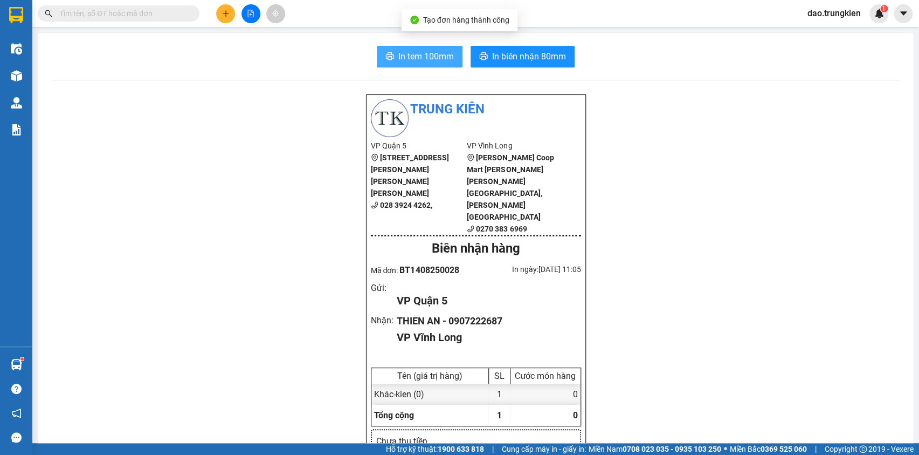
click at [410, 54] on span "In tem 100mm" at bounding box center [427, 56] width 56 height 13
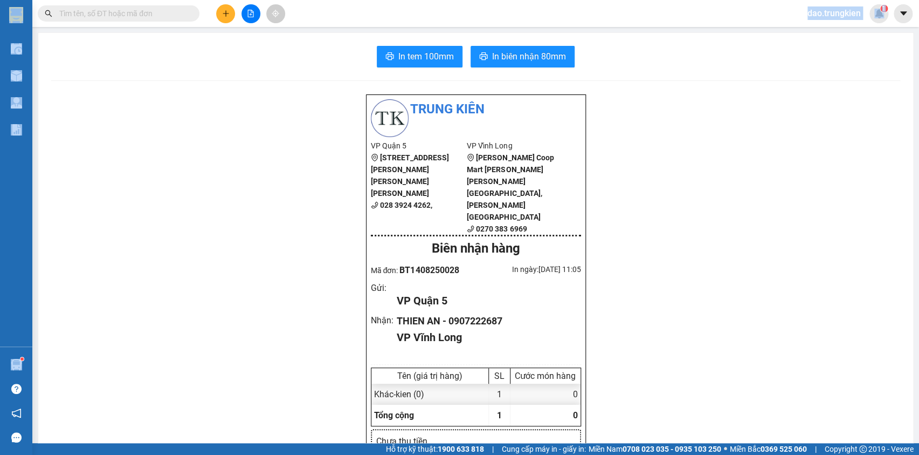
drag, startPoint x: 86, startPoint y: 33, endPoint x: 93, endPoint y: 31, distance: 7.2
click at [93, 30] on section "Kết quả tìm kiếm ( 2 ) Bộ lọc Gửi 3 ngày gần nhất Mã ĐH Trạng thái Món hàng Thu…" at bounding box center [459, 227] width 919 height 455
click at [95, 17] on input "text" at bounding box center [122, 14] width 127 height 12
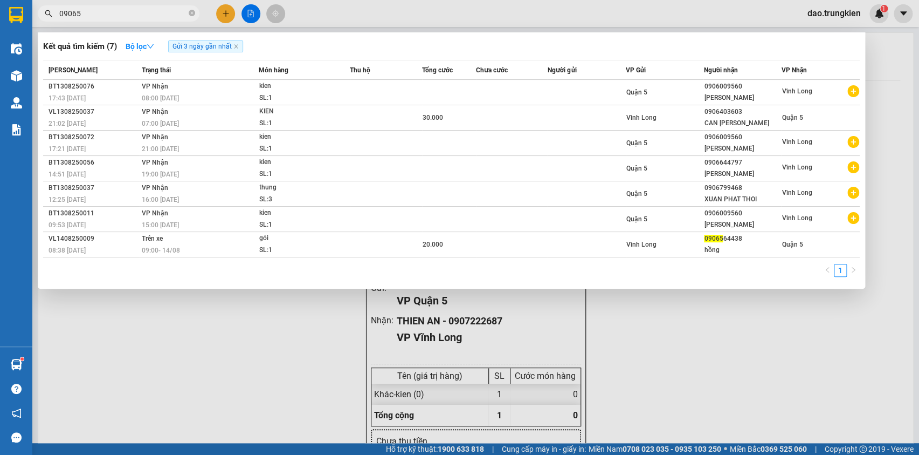
type input "090656"
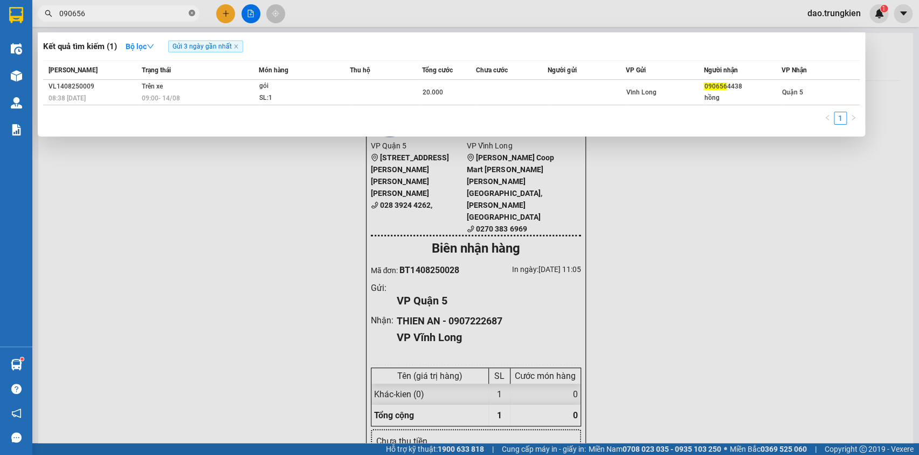
click at [192, 11] on icon "close-circle" at bounding box center [192, 13] width 6 height 6
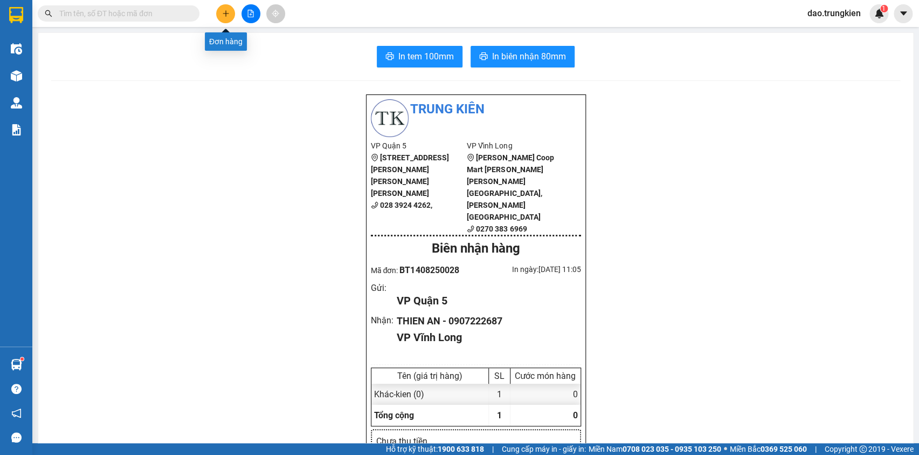
click at [223, 16] on icon "plus" at bounding box center [226, 14] width 8 height 8
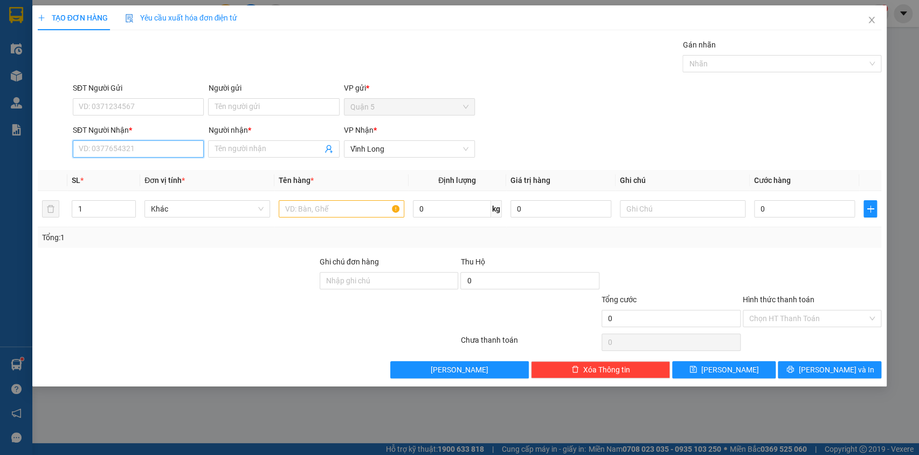
click at [102, 151] on input "SĐT Người Nhận *" at bounding box center [138, 148] width 131 height 17
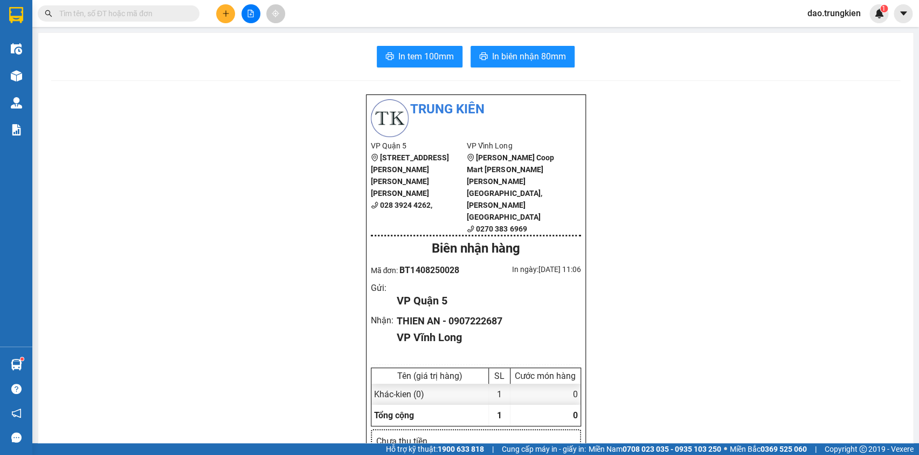
click at [90, 9] on input "text" at bounding box center [122, 14] width 127 height 12
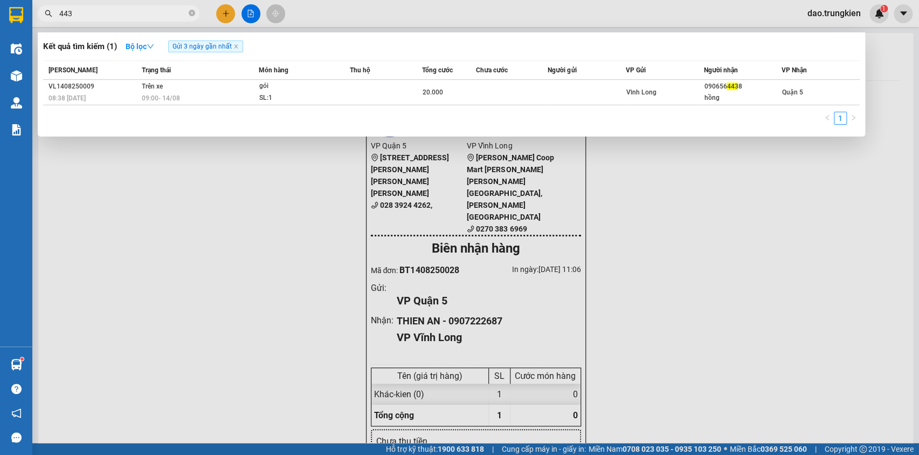
type input "4438"
click at [190, 11] on icon "close-circle" at bounding box center [192, 13] width 6 height 6
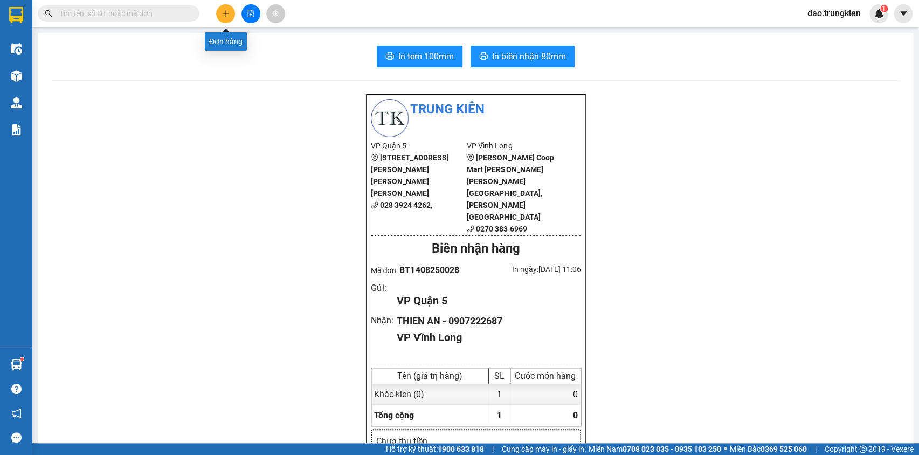
click at [219, 13] on button at bounding box center [225, 13] width 19 height 19
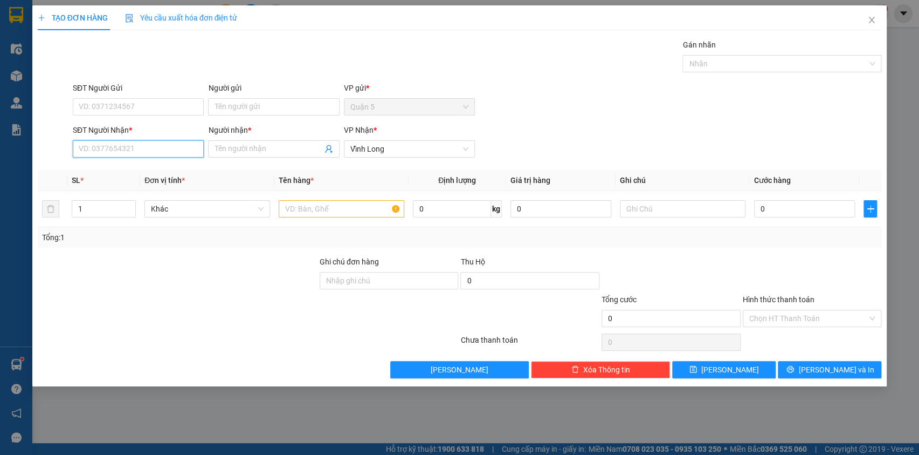
click at [121, 151] on input "SĐT Người Nhận *" at bounding box center [138, 148] width 131 height 17
type input "0862420504"
click at [231, 149] on input "Người nhận *" at bounding box center [268, 149] width 107 height 12
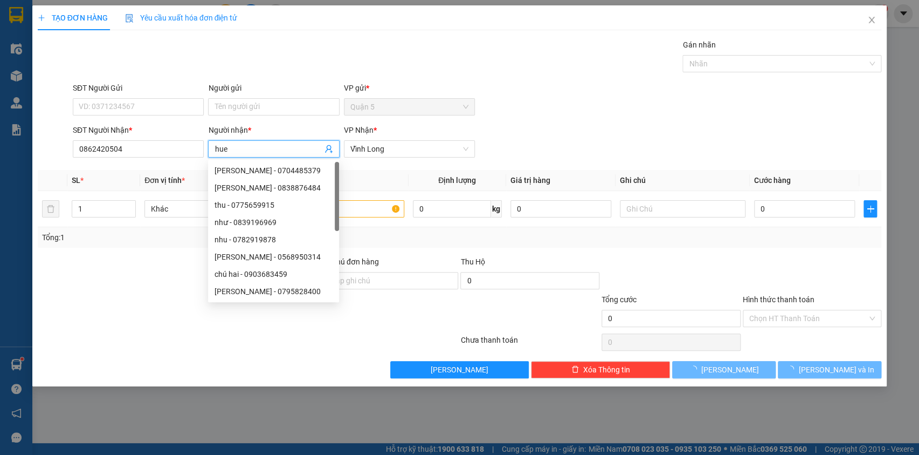
type input "hue"
drag, startPoint x: 263, startPoint y: 51, endPoint x: 264, endPoint y: 63, distance: 12.4
click at [263, 53] on div "Gán nhãn Nhãn" at bounding box center [477, 58] width 813 height 38
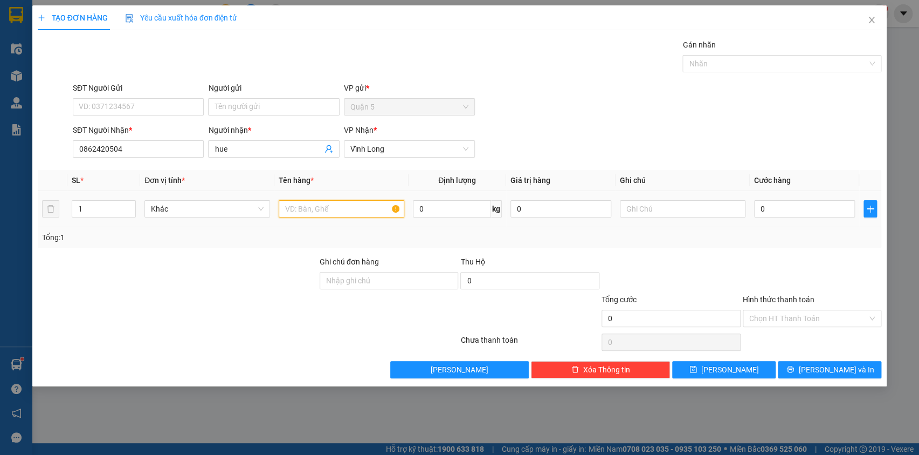
click at [297, 209] on input "text" at bounding box center [342, 208] width 126 height 17
type input "hop"
type input "2"
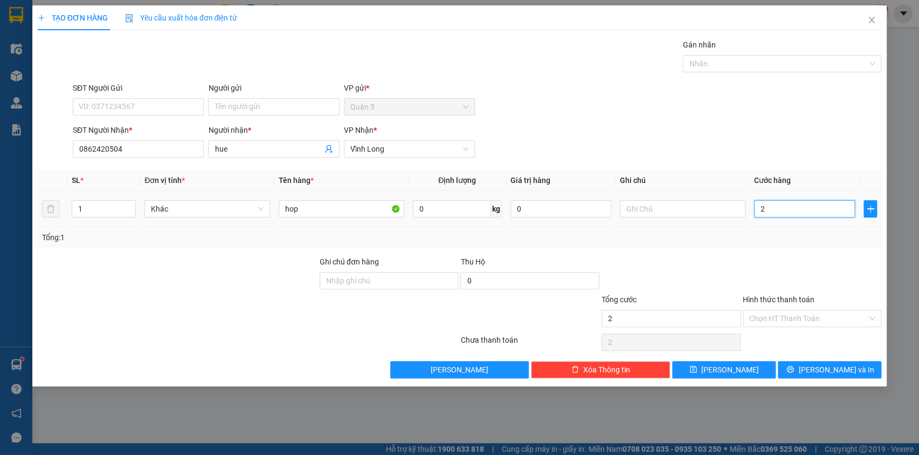
type input "20"
type input "20.000"
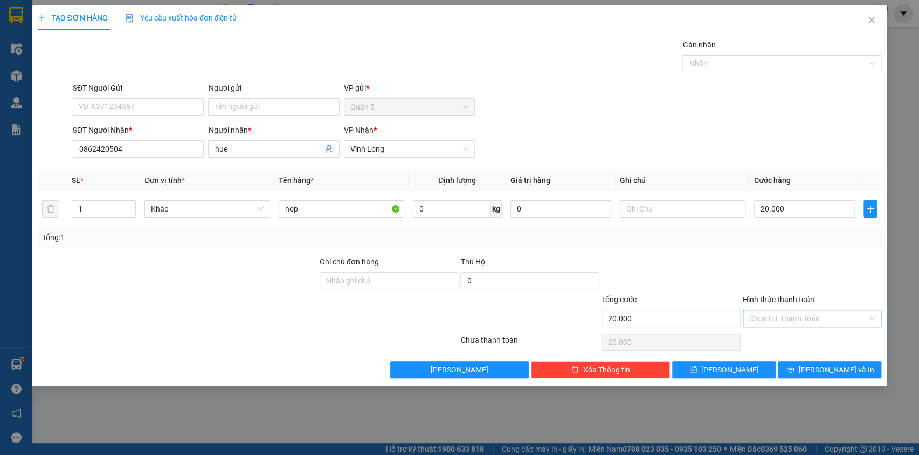
click at [770, 321] on input "Hình thức thanh toán" at bounding box center [809, 318] width 119 height 16
click at [780, 338] on div "Tại văn phòng" at bounding box center [812, 339] width 139 height 17
type input "0"
click at [799, 371] on button "[PERSON_NAME] và In" at bounding box center [830, 369] width 104 height 17
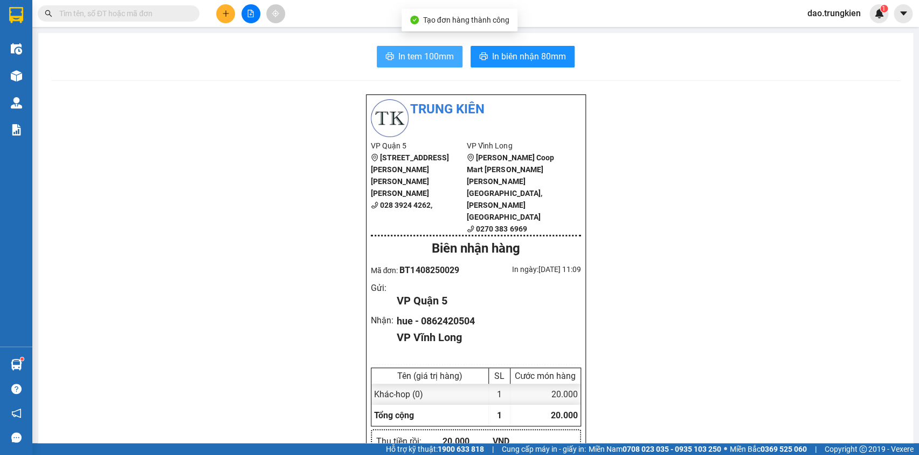
click at [413, 56] on span "In tem 100mm" at bounding box center [427, 56] width 56 height 13
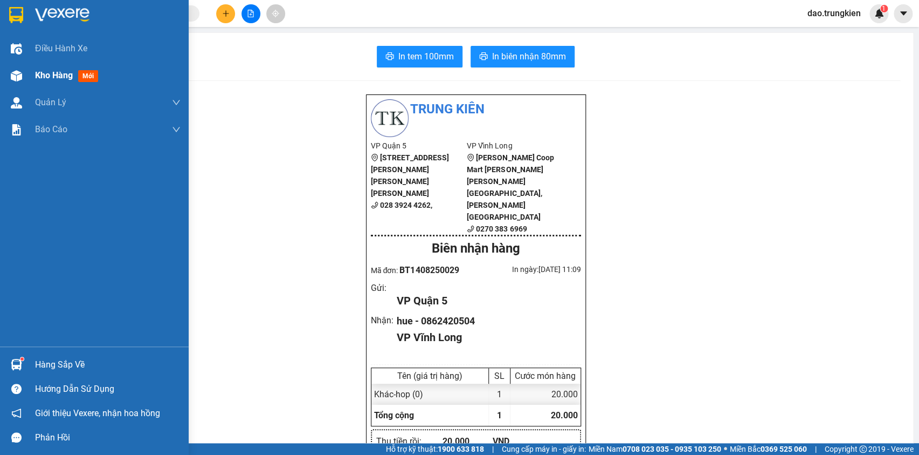
click at [86, 75] on span "mới" at bounding box center [88, 76] width 20 height 12
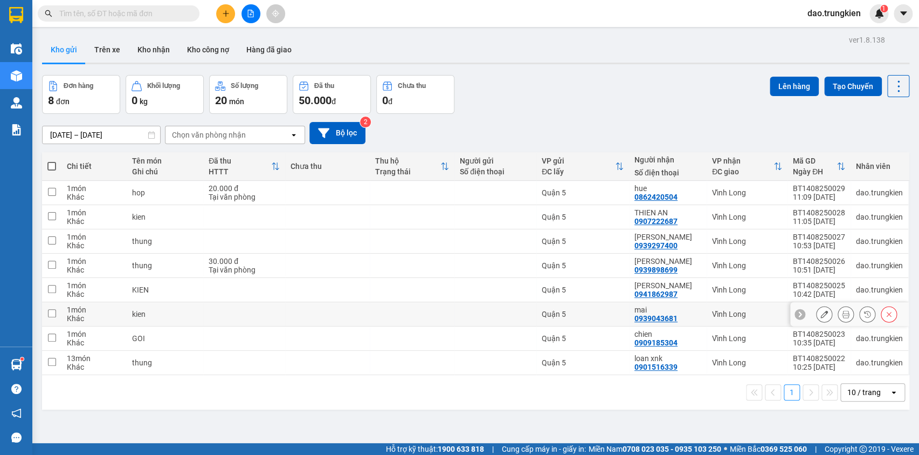
click at [456, 320] on td at bounding box center [496, 314] width 82 height 24
checkbox input "true"
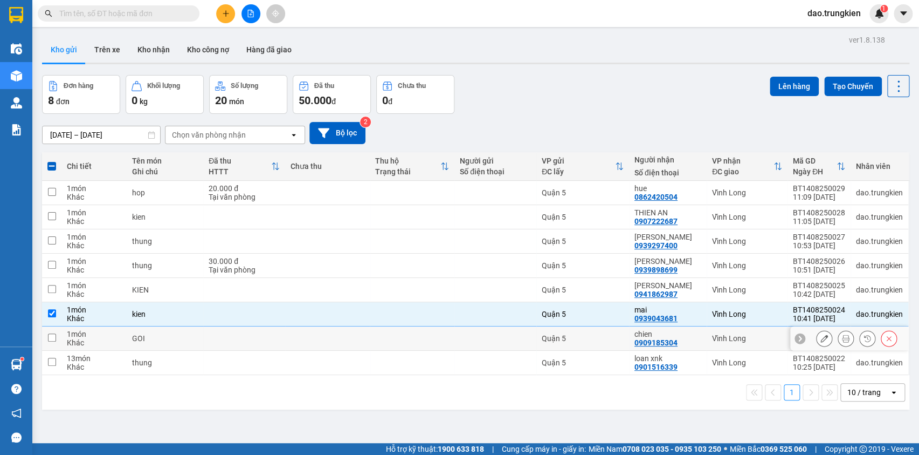
click at [303, 334] on td at bounding box center [327, 338] width 85 height 24
checkbox input "true"
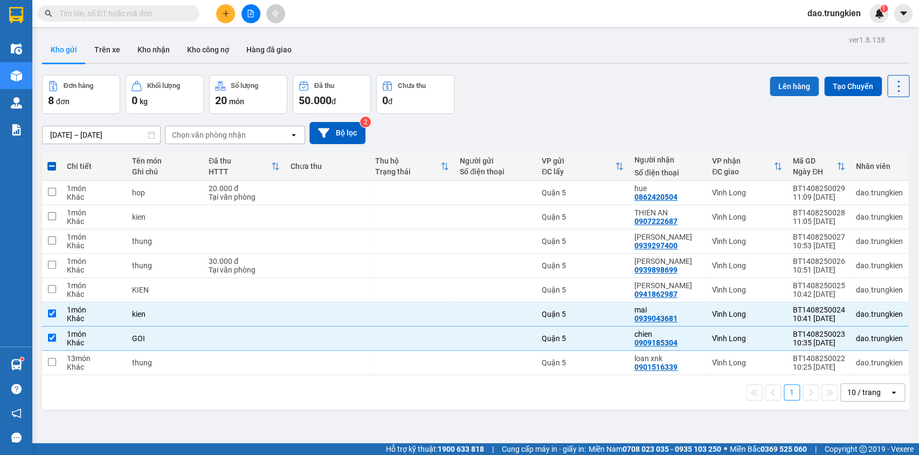
click at [789, 84] on button "Lên hàng" at bounding box center [794, 86] width 49 height 19
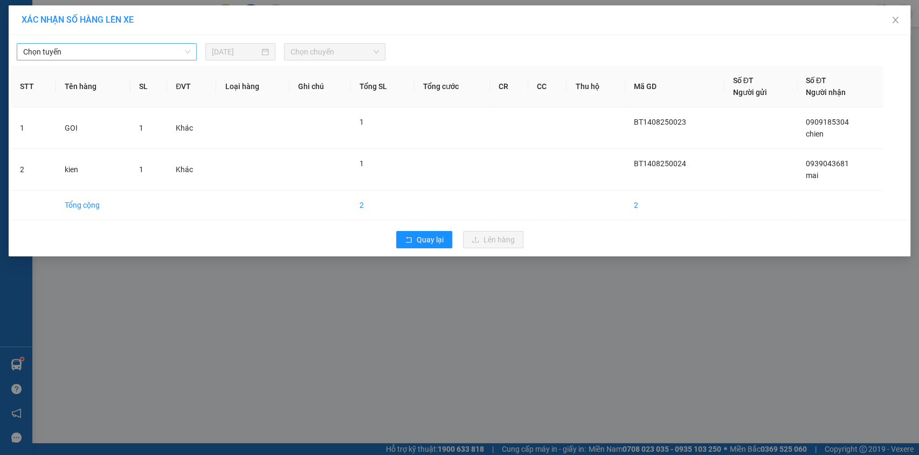
drag, startPoint x: 179, startPoint y: 51, endPoint x: 178, endPoint y: 60, distance: 9.2
click at [179, 56] on span "Chọn tuyến" at bounding box center [106, 52] width 167 height 16
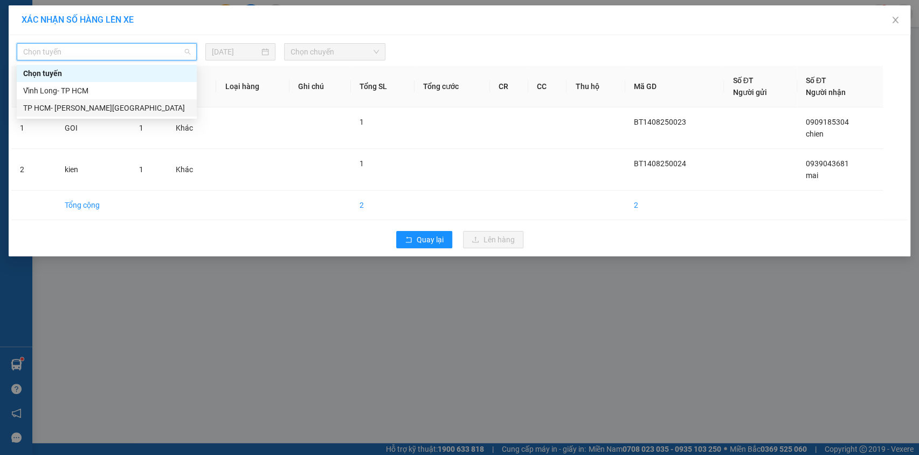
click at [169, 111] on div "TP HCM- [PERSON_NAME][GEOGRAPHIC_DATA]" at bounding box center [106, 108] width 167 height 12
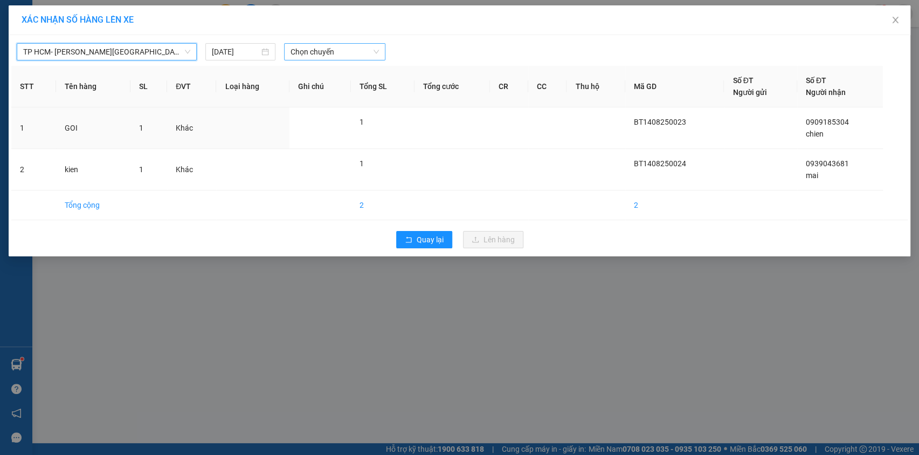
drag, startPoint x: 313, startPoint y: 51, endPoint x: 323, endPoint y: 59, distance: 13.0
click at [317, 53] on span "Chọn chuyến" at bounding box center [335, 52] width 88 height 16
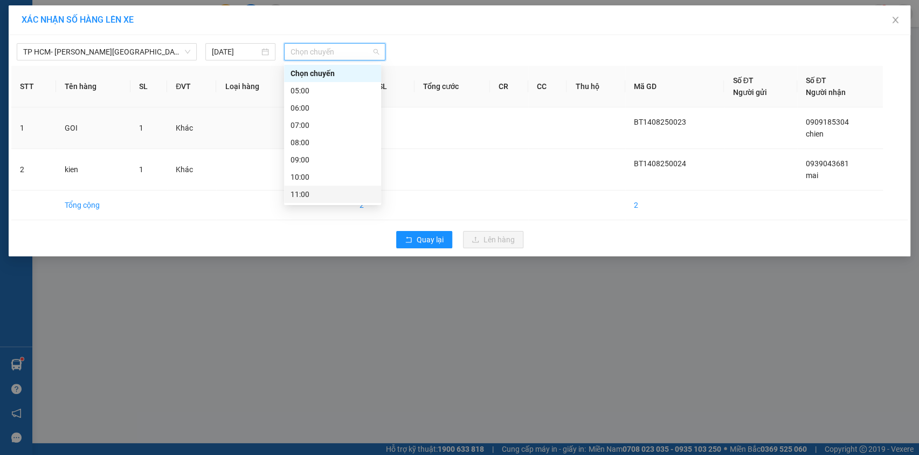
click at [326, 190] on div "11:00" at bounding box center [333, 194] width 84 height 12
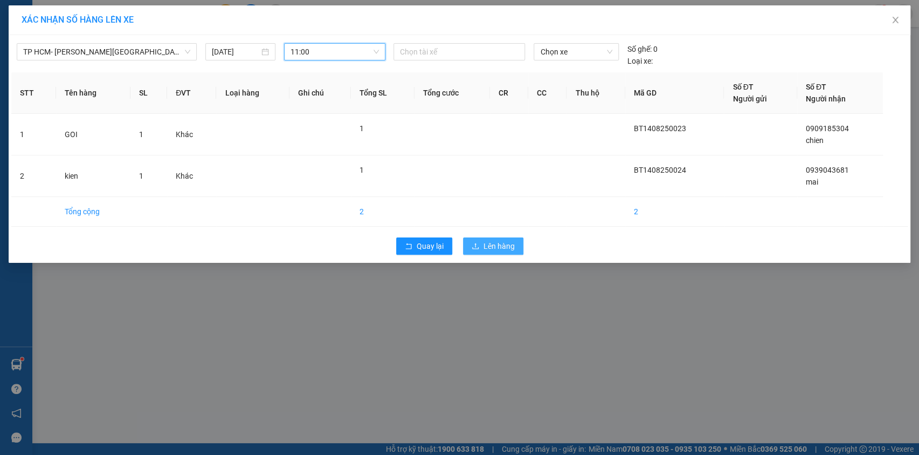
click at [500, 241] on span "Lên hàng" at bounding box center [499, 246] width 31 height 12
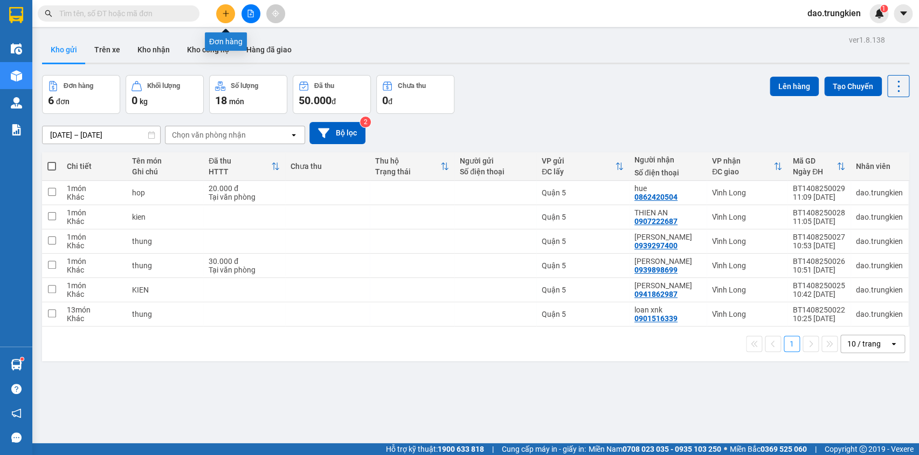
click at [226, 18] on button at bounding box center [225, 13] width 19 height 19
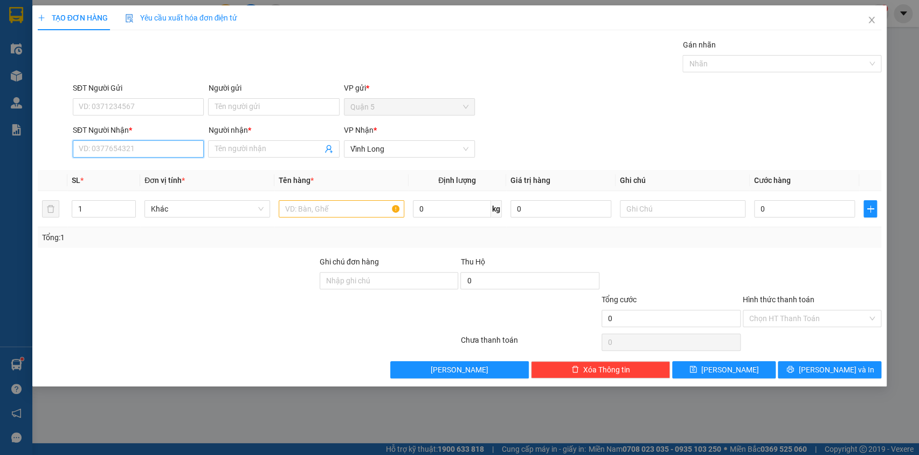
click at [93, 148] on input "SĐT Người Nhận *" at bounding box center [138, 148] width 131 height 17
click at [112, 170] on div "0931888864 - MINH LUAN" at bounding box center [138, 170] width 118 height 12
type input "0931888864"
type input "MINH LUAN"
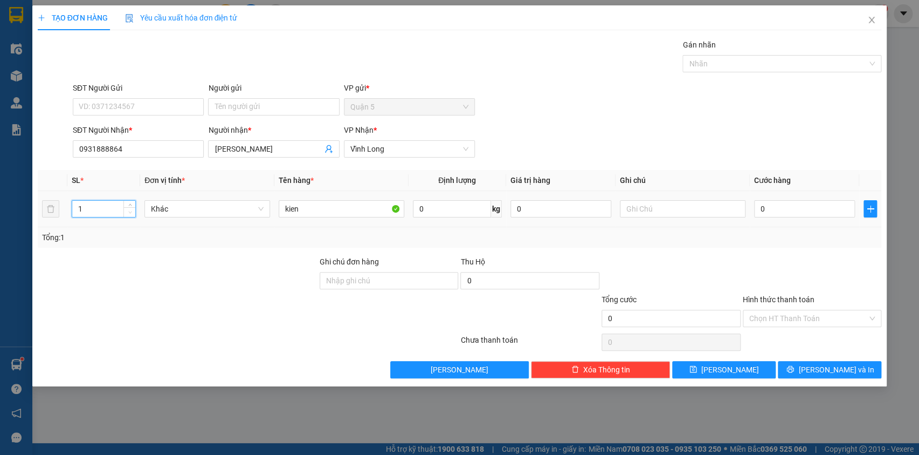
click at [129, 212] on icon "down" at bounding box center [130, 212] width 4 height 4
click at [820, 372] on button "[PERSON_NAME] và In" at bounding box center [830, 369] width 104 height 17
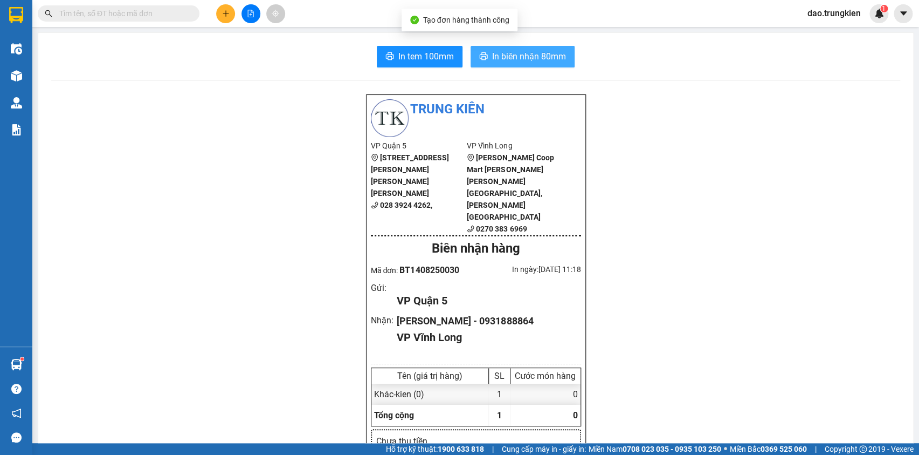
click at [508, 56] on span "In biên nhận 80mm" at bounding box center [529, 56] width 74 height 13
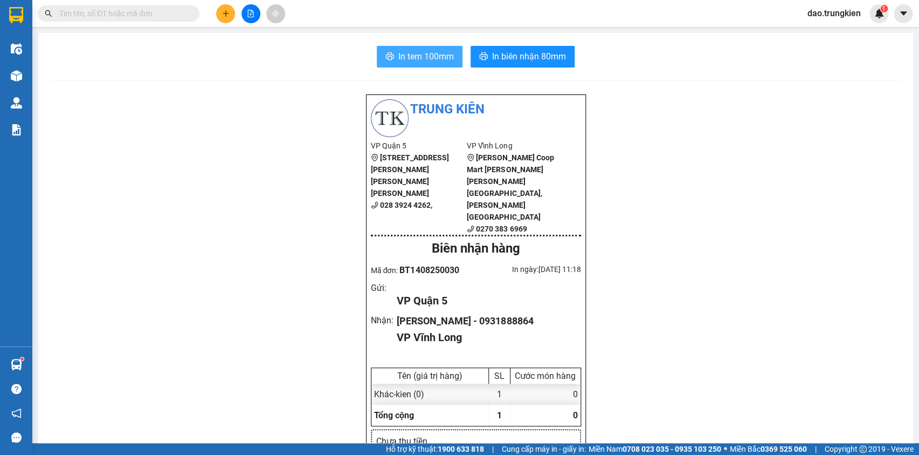
click at [406, 56] on span "In tem 100mm" at bounding box center [427, 56] width 56 height 13
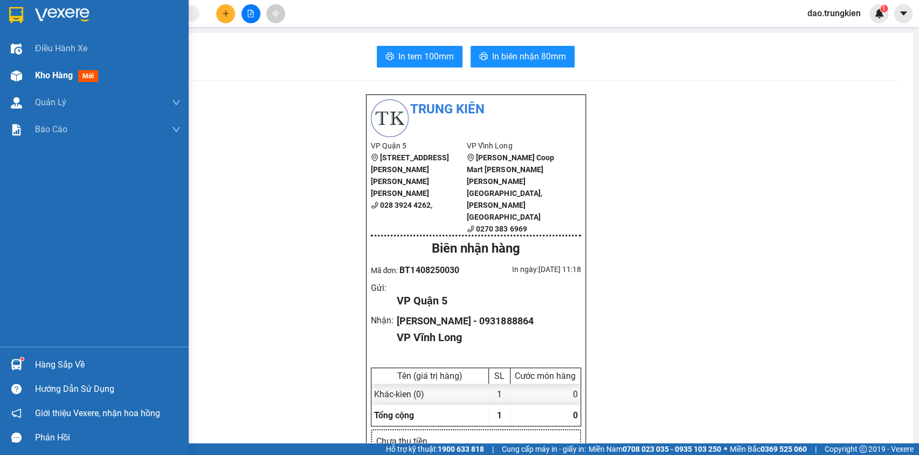
click at [84, 74] on span "mới" at bounding box center [88, 76] width 20 height 12
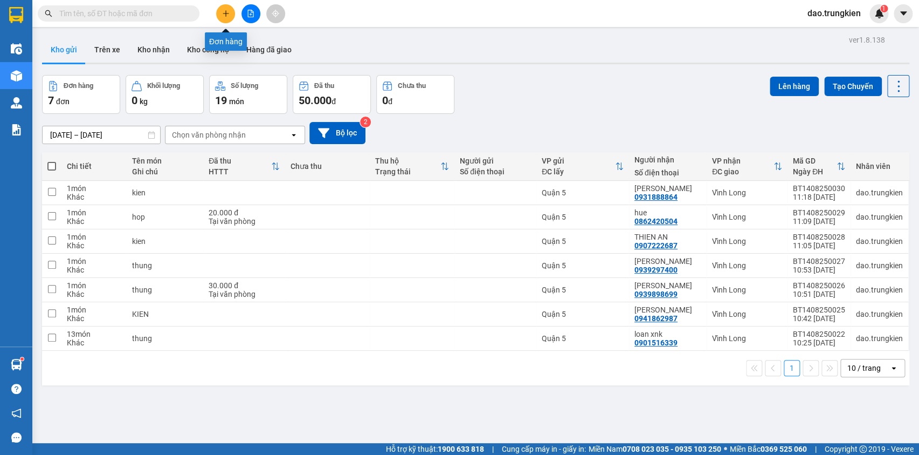
click at [223, 6] on button at bounding box center [225, 13] width 19 height 19
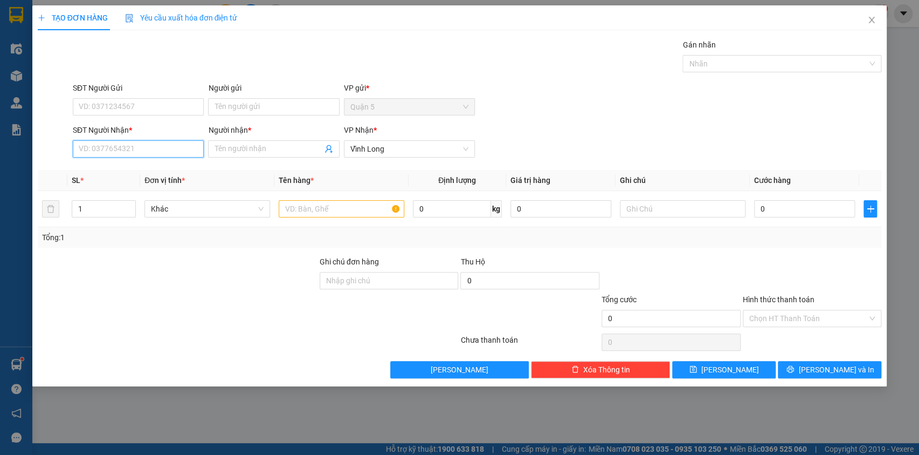
click at [102, 151] on input "SĐT Người Nhận *" at bounding box center [138, 148] width 131 height 17
click at [104, 170] on div "0798490490 - hai an huu" at bounding box center [143, 170] width 128 height 12
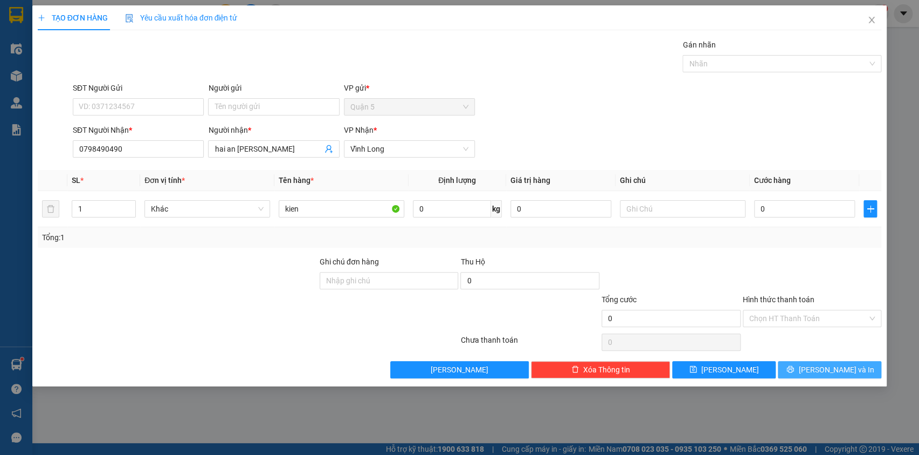
click at [819, 367] on button "[PERSON_NAME] và In" at bounding box center [830, 369] width 104 height 17
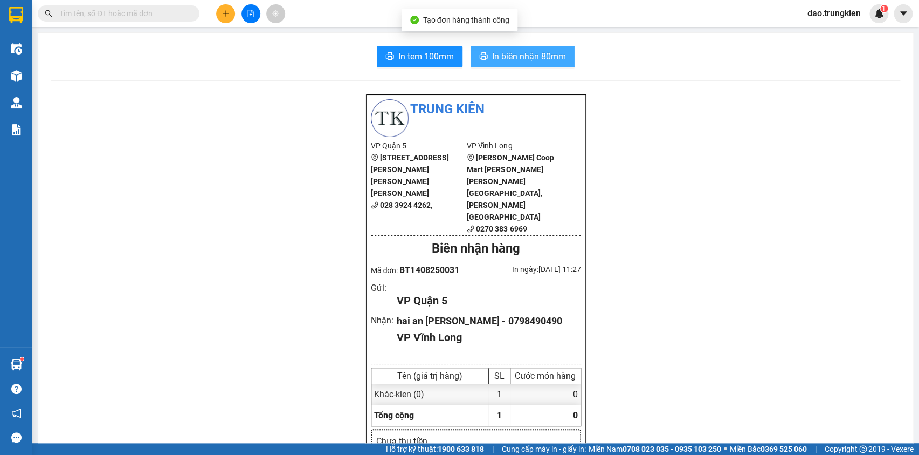
drag, startPoint x: 528, startPoint y: 54, endPoint x: 503, endPoint y: 48, distance: 26.0
click at [514, 51] on span "In biên nhận 80mm" at bounding box center [529, 56] width 74 height 13
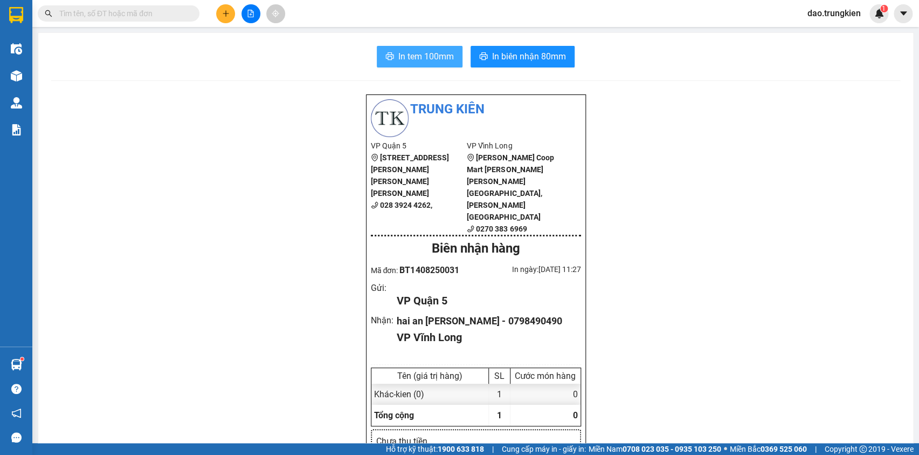
click at [411, 54] on span "In tem 100mm" at bounding box center [427, 56] width 56 height 13
click at [228, 17] on icon "plus" at bounding box center [226, 14] width 8 height 8
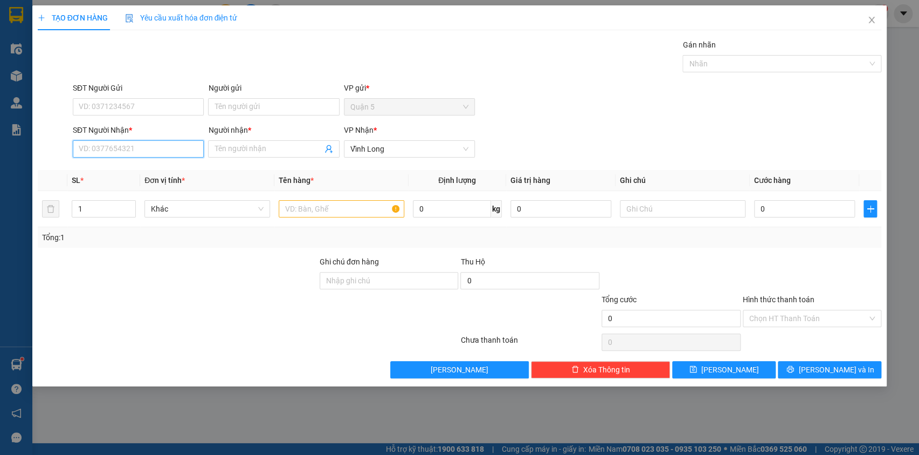
click at [97, 147] on input "SĐT Người Nhận *" at bounding box center [138, 148] width 131 height 17
click at [104, 173] on div "0974235845 - ngau em" at bounding box center [138, 170] width 118 height 12
type input "0974235845"
type input "ngau em"
type input "0974235845"
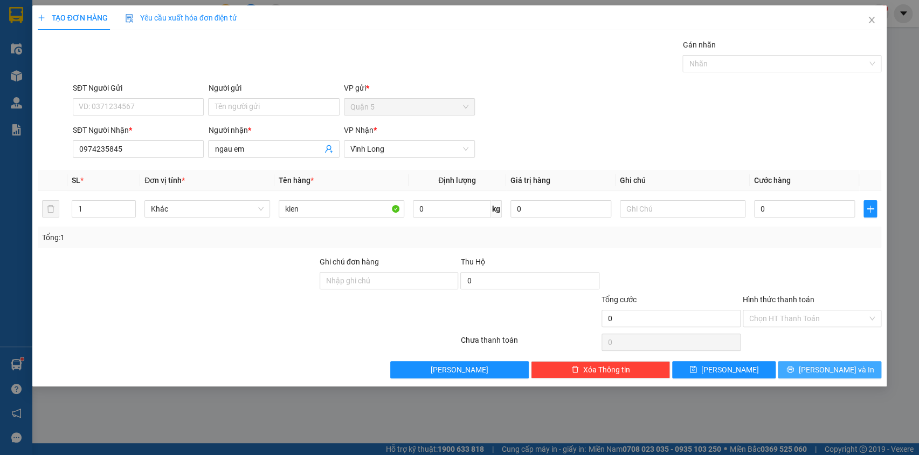
click at [794, 370] on icon "printer" at bounding box center [791, 369] width 8 height 8
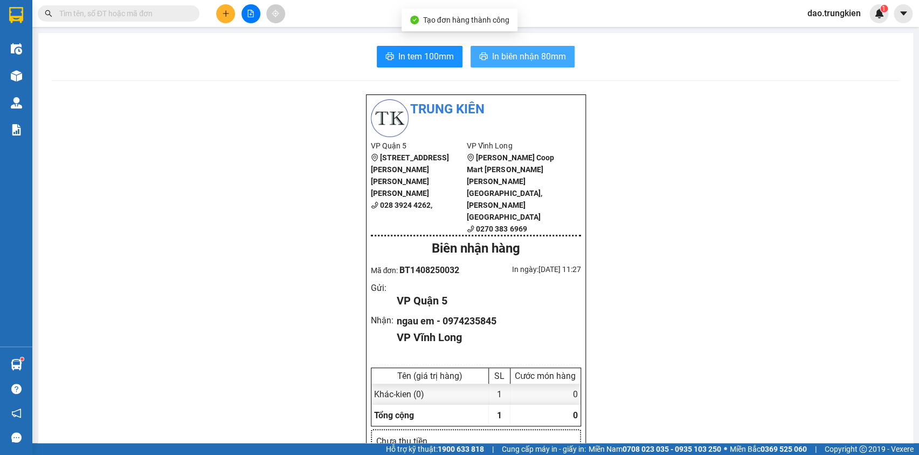
click at [533, 55] on span "In biên nhận 80mm" at bounding box center [529, 56] width 74 height 13
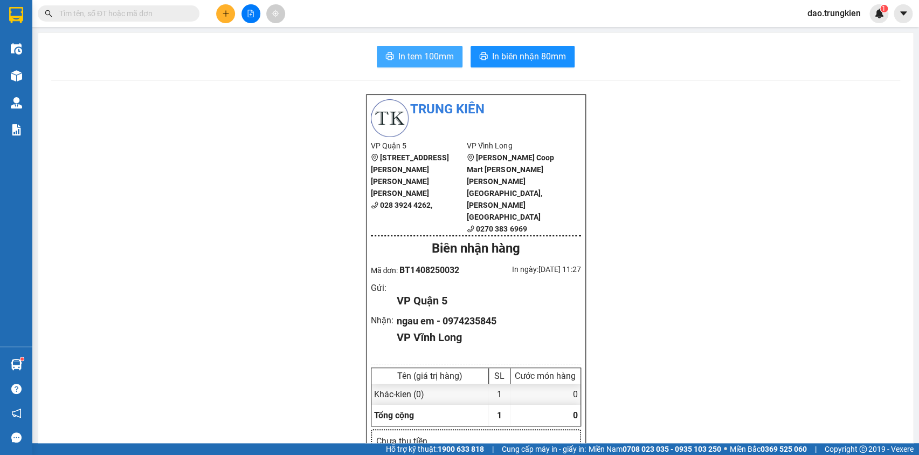
click at [412, 53] on span "In tem 100mm" at bounding box center [427, 56] width 56 height 13
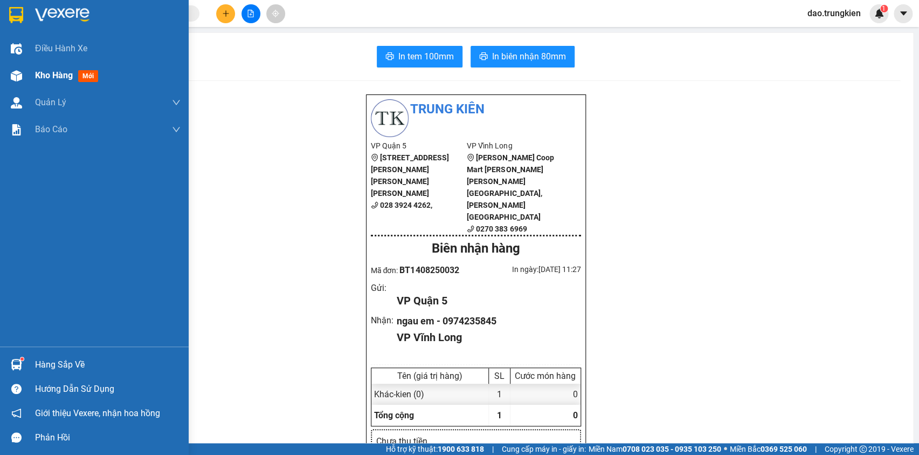
click at [88, 74] on span "mới" at bounding box center [88, 76] width 20 height 12
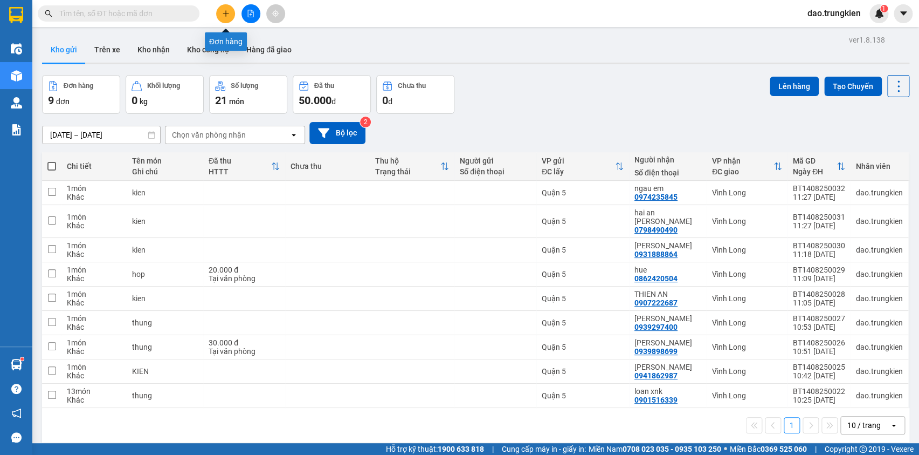
click at [229, 16] on icon "plus" at bounding box center [226, 14] width 8 height 8
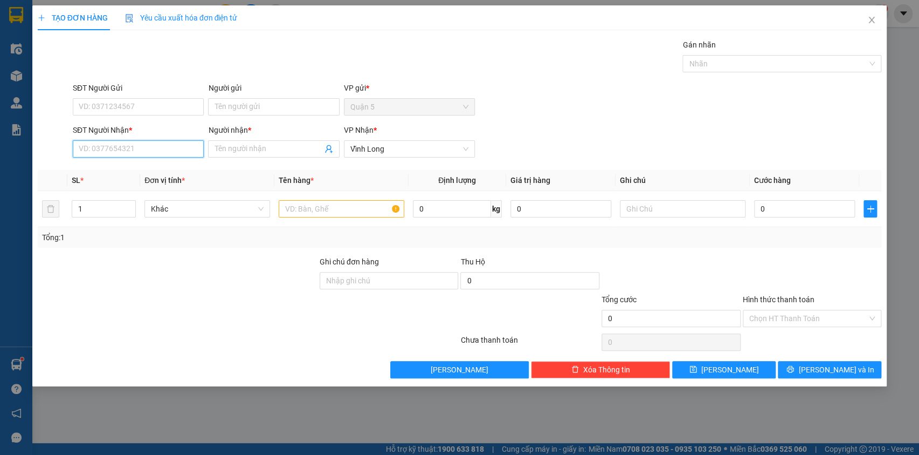
click at [109, 148] on input "SĐT Người Nhận *" at bounding box center [138, 148] width 131 height 17
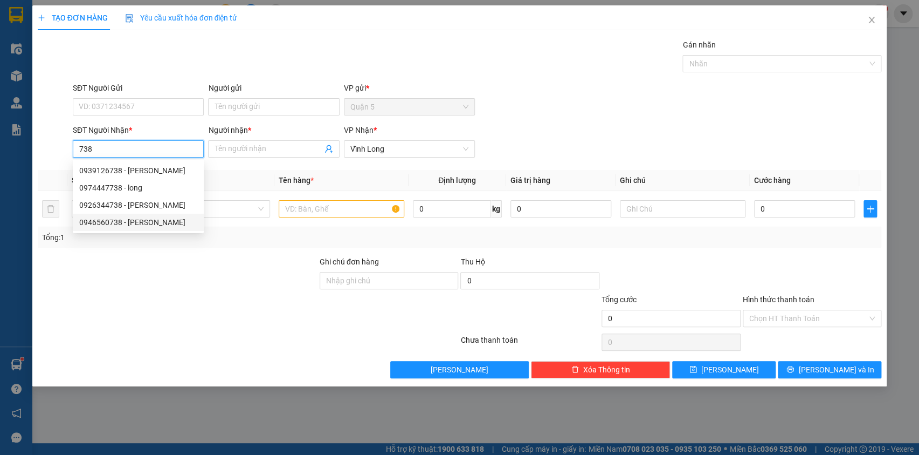
click at [105, 220] on div "0946560738 - mai phuong" at bounding box center [138, 222] width 118 height 12
type input "0946560738"
type input "mai phuong"
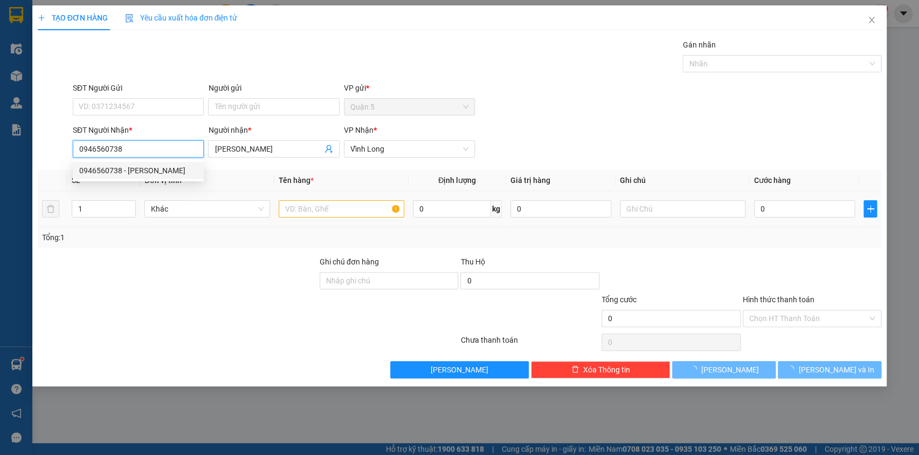
type input "100.000"
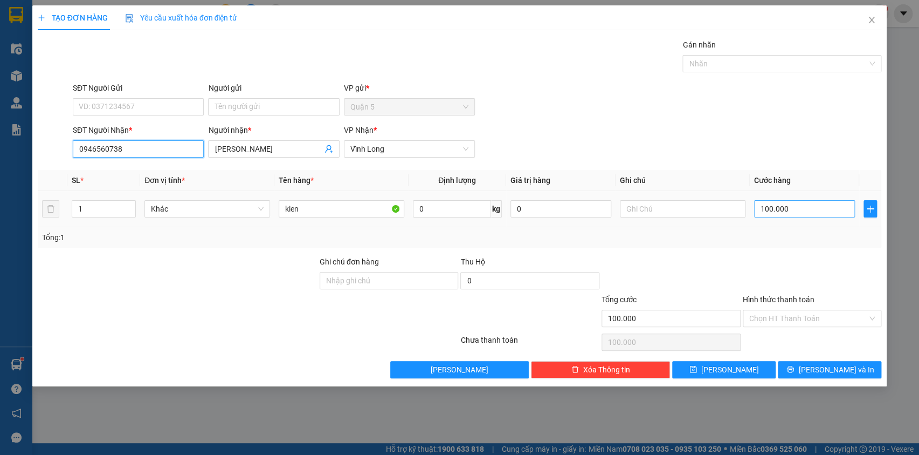
type input "0946560738"
click at [807, 204] on input "100.000" at bounding box center [804, 208] width 101 height 17
type input "4"
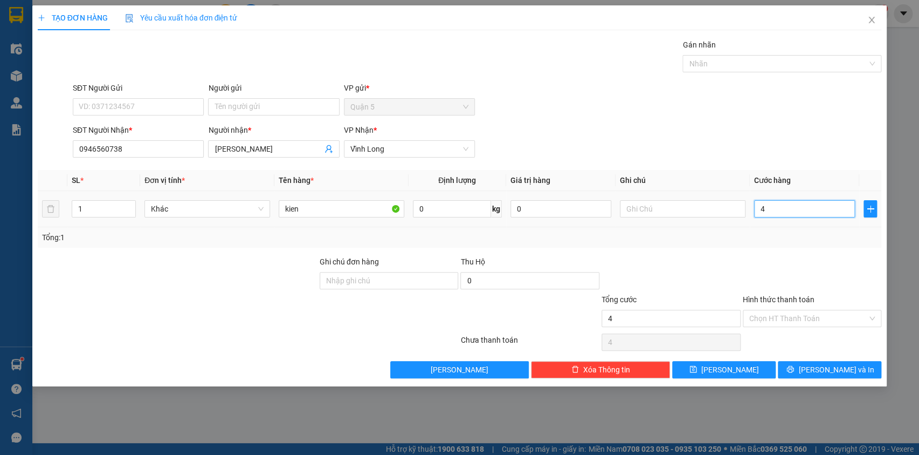
type input "40"
type input "40.000"
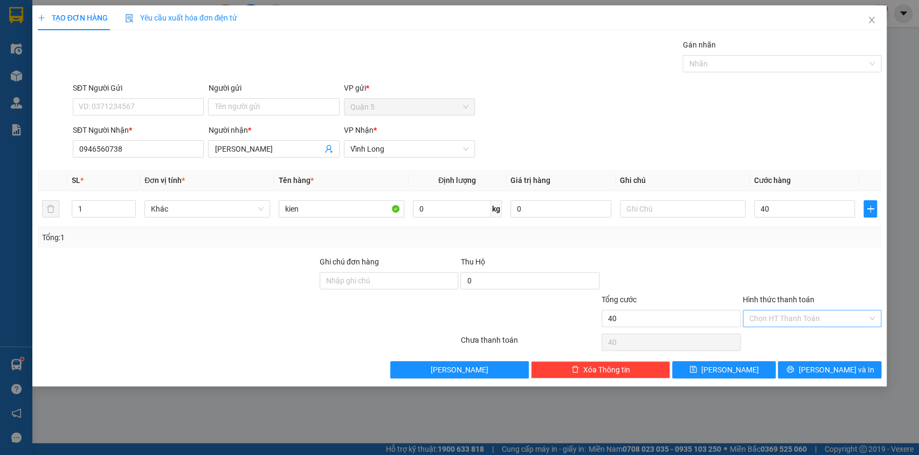
type input "40.000"
click at [775, 318] on input "Hình thức thanh toán" at bounding box center [809, 318] width 119 height 16
click at [779, 343] on div "Tại văn phòng" at bounding box center [812, 339] width 126 height 12
type input "0"
click at [803, 374] on button "[PERSON_NAME] và In" at bounding box center [830, 369] width 104 height 17
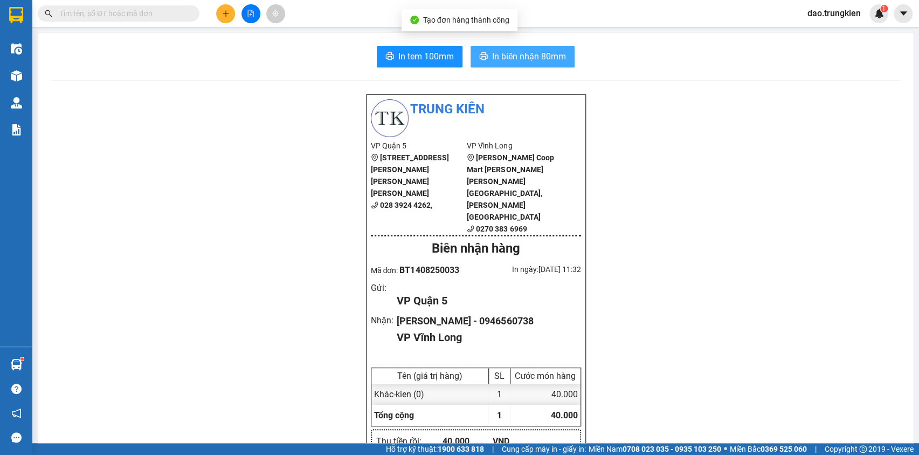
drag, startPoint x: 512, startPoint y: 46, endPoint x: 508, endPoint y: 57, distance: 11.4
click at [510, 50] on button "In biên nhận 80mm" at bounding box center [523, 57] width 104 height 22
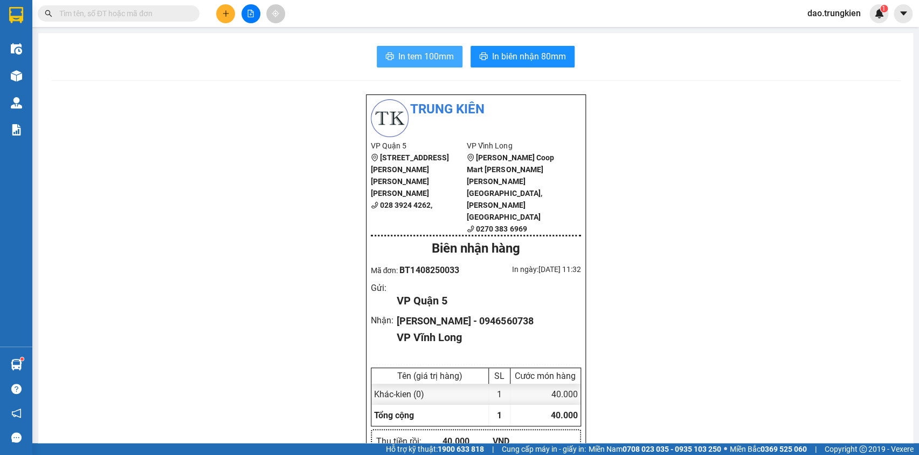
click at [426, 59] on span "In tem 100mm" at bounding box center [427, 56] width 56 height 13
click at [221, 5] on button at bounding box center [225, 13] width 19 height 19
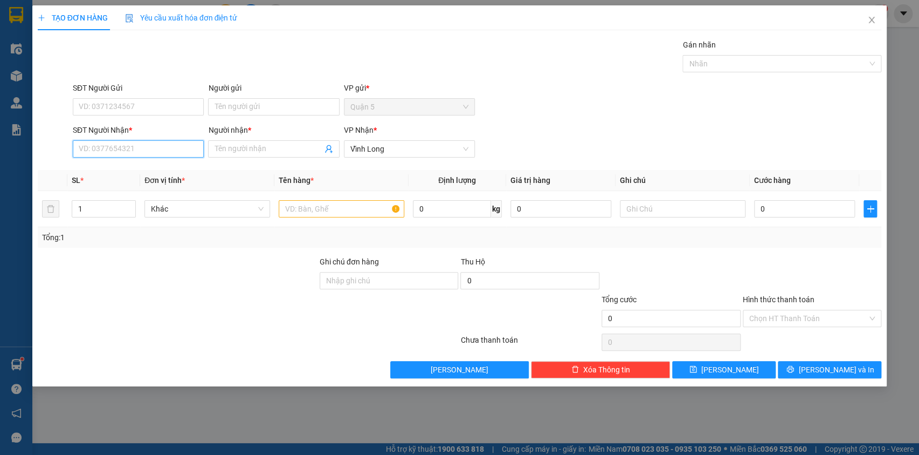
click at [109, 155] on input "SĐT Người Nhận *" at bounding box center [138, 148] width 131 height 17
drag, startPoint x: 113, startPoint y: 174, endPoint x: 216, endPoint y: 182, distance: 103.4
click at [113, 173] on div "0907072605 - TRANG" at bounding box center [138, 170] width 118 height 12
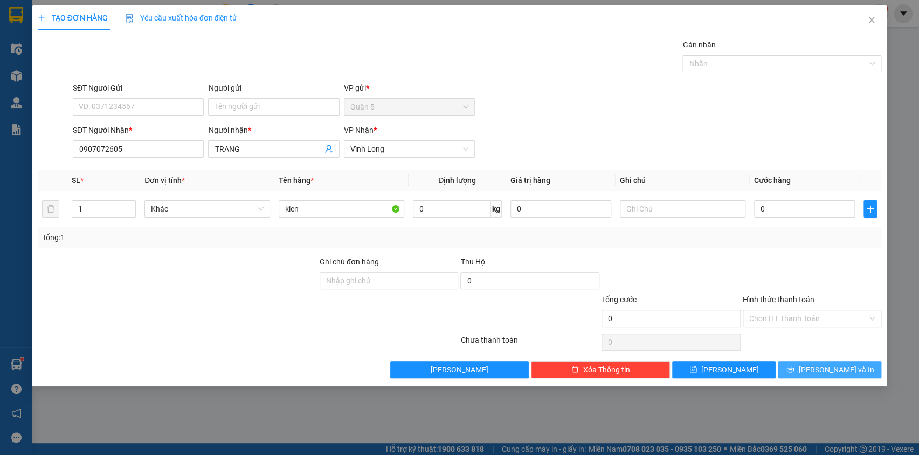
click at [830, 372] on span "[PERSON_NAME] và In" at bounding box center [836, 369] width 75 height 12
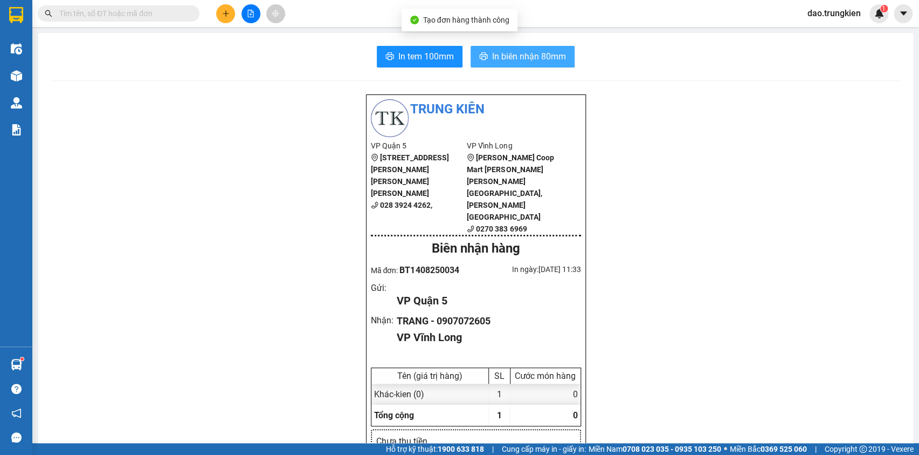
click at [533, 55] on span "In biên nhận 80mm" at bounding box center [529, 56] width 74 height 13
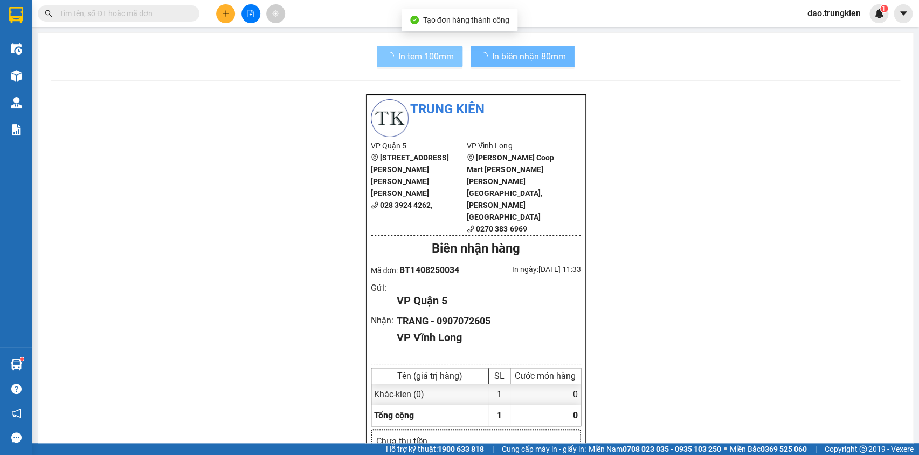
click at [417, 60] on span "In tem 100mm" at bounding box center [427, 56] width 56 height 13
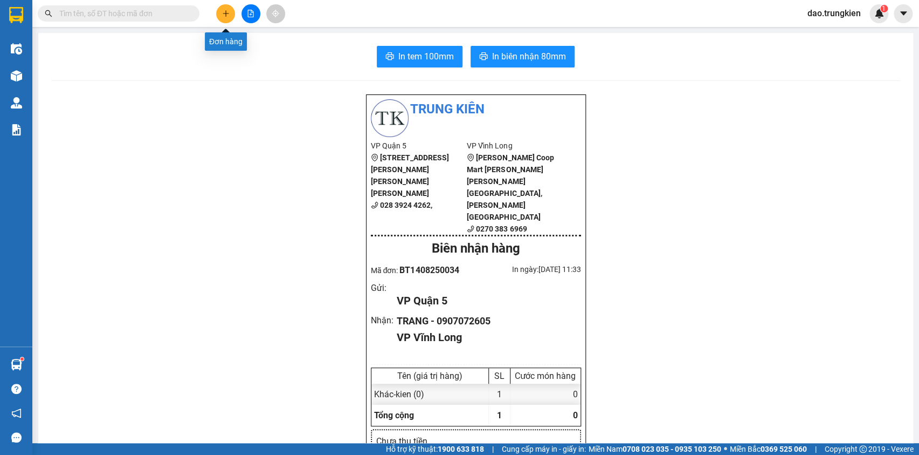
click at [223, 10] on icon "plus" at bounding box center [226, 14] width 8 height 8
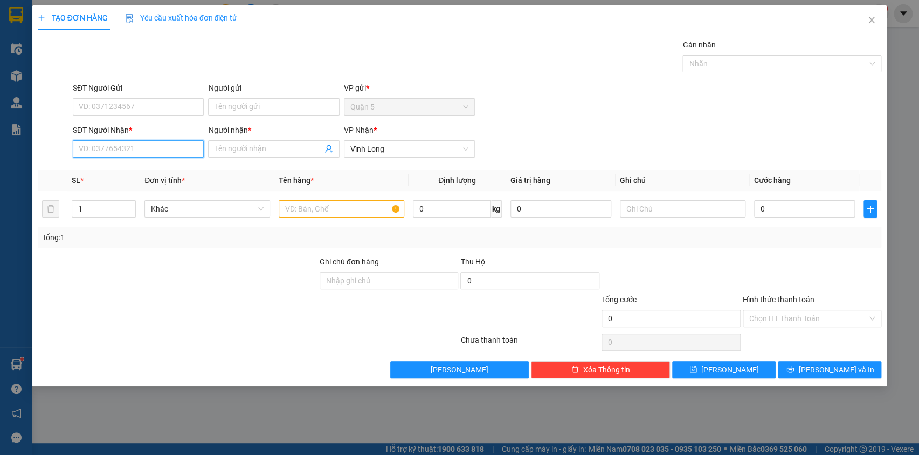
click at [100, 147] on input "SĐT Người Nhận *" at bounding box center [138, 148] width 131 height 17
type input "49"
click at [114, 173] on div "0798490490 - hai an huu" at bounding box center [143, 170] width 128 height 12
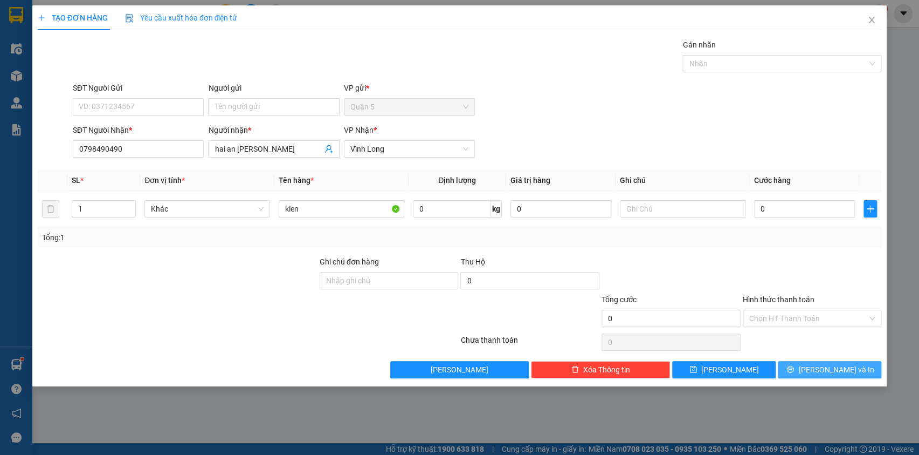
drag, startPoint x: 806, startPoint y: 370, endPoint x: 671, endPoint y: 390, distance: 135.7
click at [803, 370] on button "[PERSON_NAME] và In" at bounding box center [830, 369] width 104 height 17
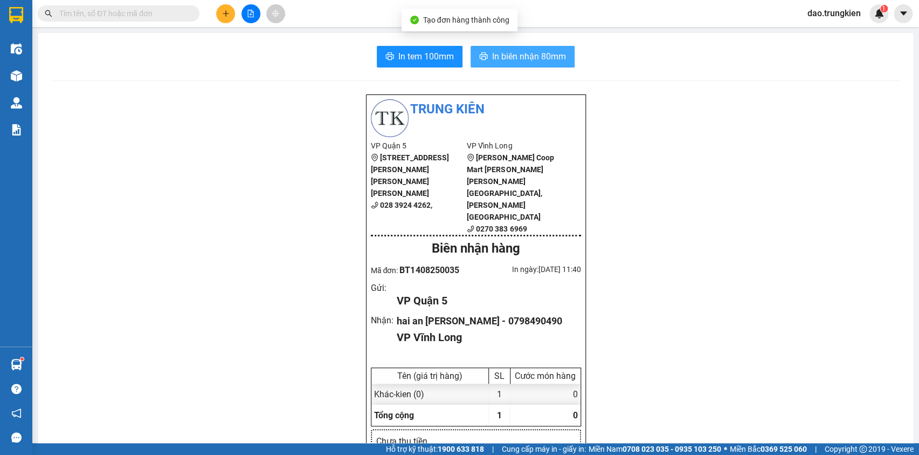
click at [526, 55] on span "In biên nhận 80mm" at bounding box center [529, 56] width 74 height 13
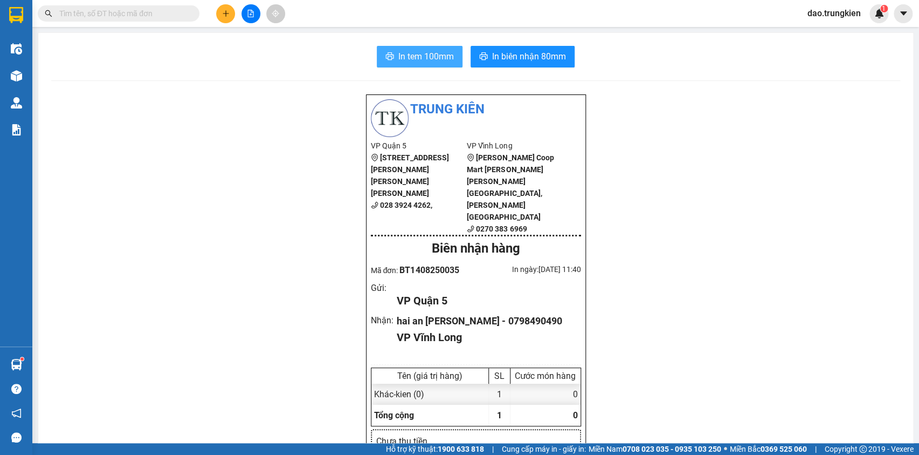
click at [407, 58] on span "In tem 100mm" at bounding box center [427, 56] width 56 height 13
click at [83, 13] on input "text" at bounding box center [122, 14] width 127 height 12
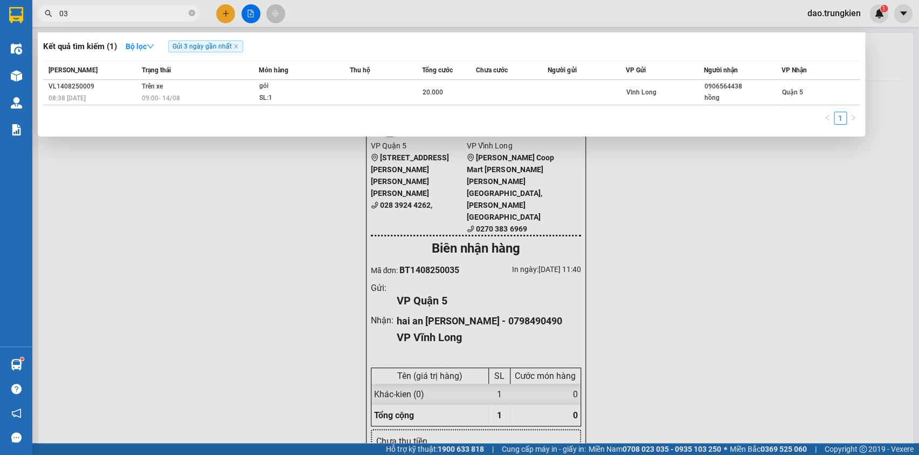
type input "030"
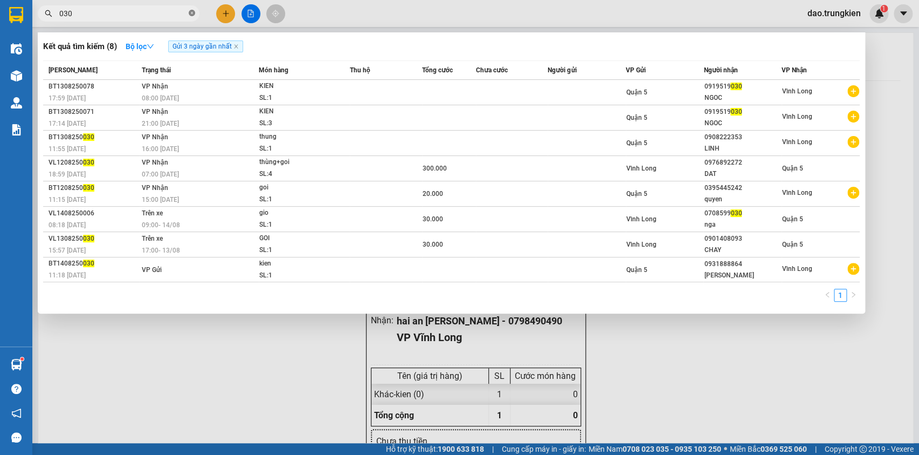
click at [190, 12] on icon "close-circle" at bounding box center [192, 13] width 6 height 6
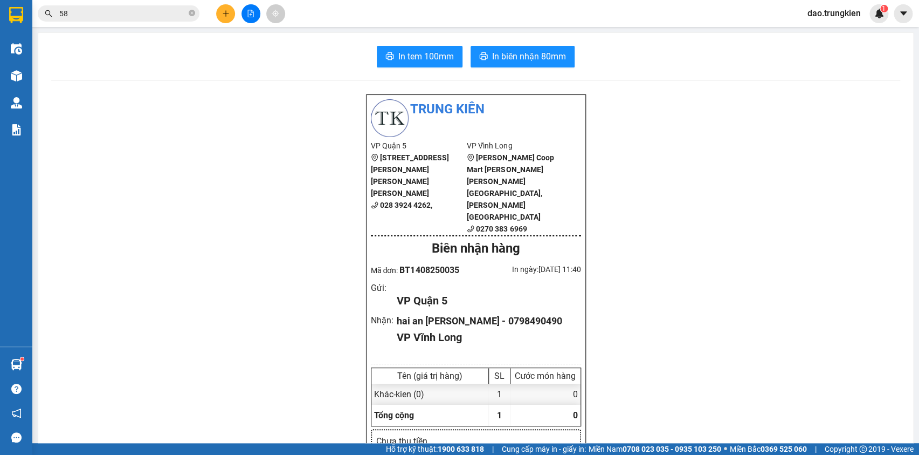
type input "589"
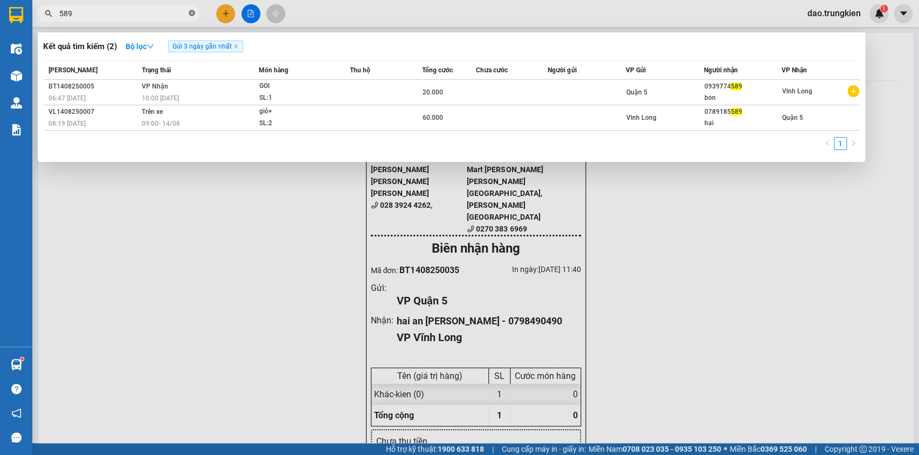
click at [193, 10] on icon "close-circle" at bounding box center [192, 13] width 6 height 6
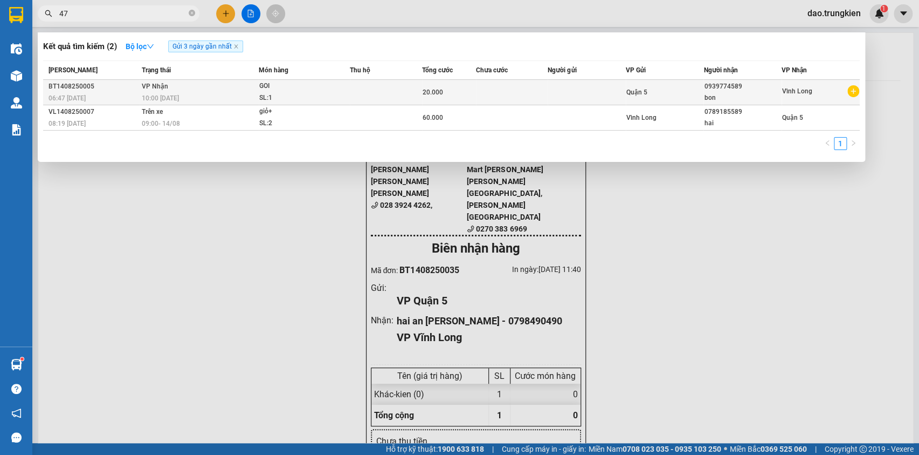
type input "472"
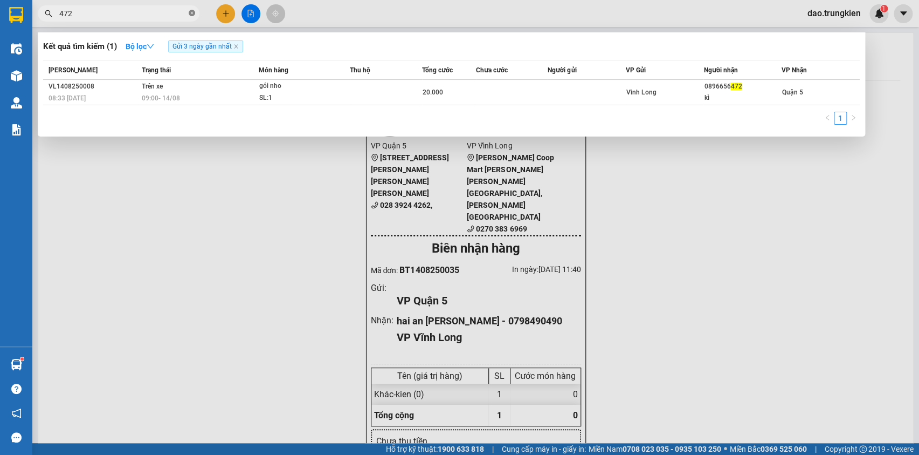
click at [190, 12] on icon "close-circle" at bounding box center [192, 13] width 6 height 6
type input "438"
click at [192, 16] on icon "close-circle" at bounding box center [192, 13] width 6 height 6
type input "8068"
click at [190, 13] on icon "close-circle" at bounding box center [192, 13] width 6 height 6
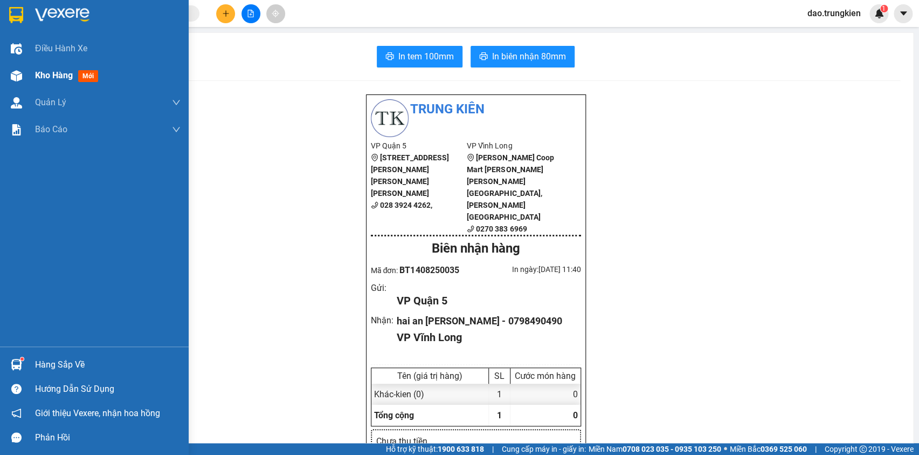
click at [85, 74] on span "mới" at bounding box center [88, 76] width 20 height 12
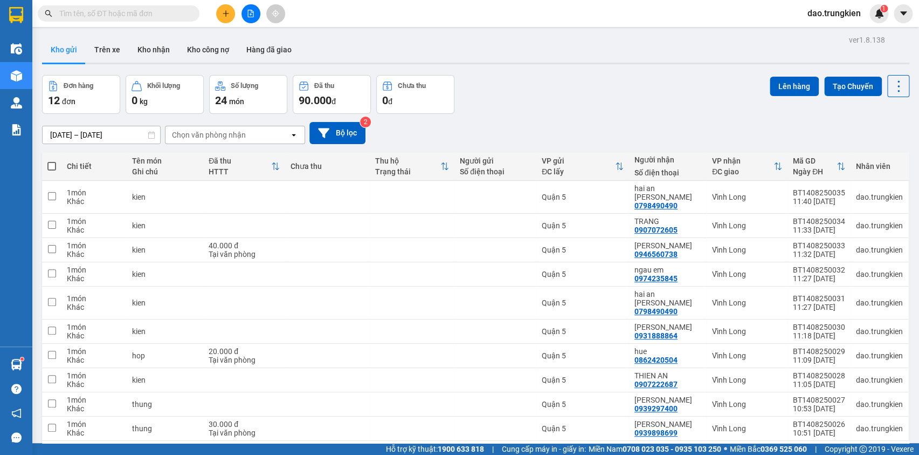
click at [49, 162] on span at bounding box center [51, 166] width 9 height 9
click at [52, 161] on input "checkbox" at bounding box center [52, 161] width 0 height 0
checkbox input "true"
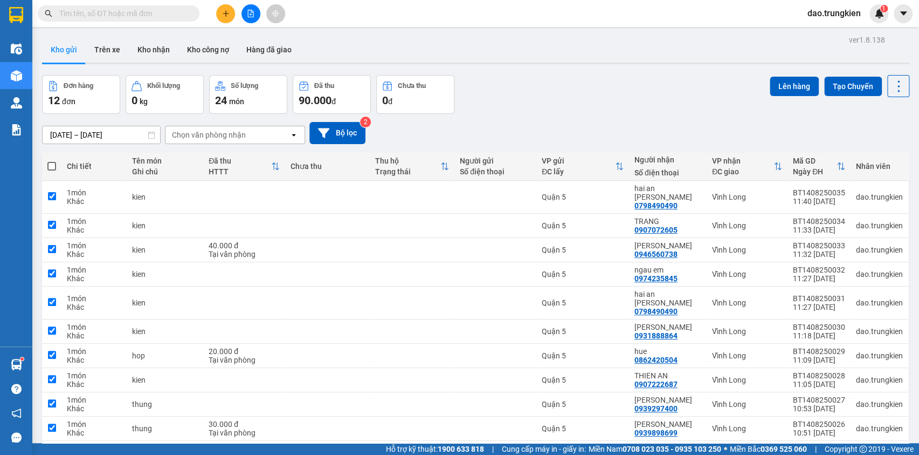
checkbox input "true"
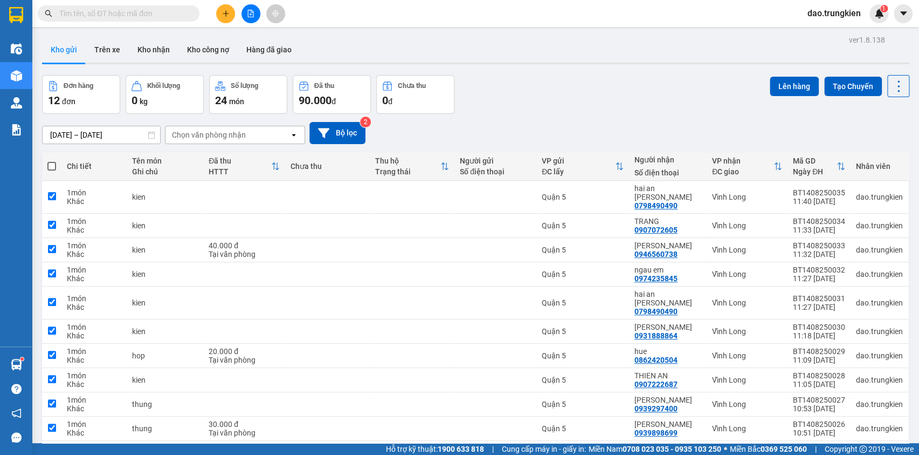
checkbox input "true"
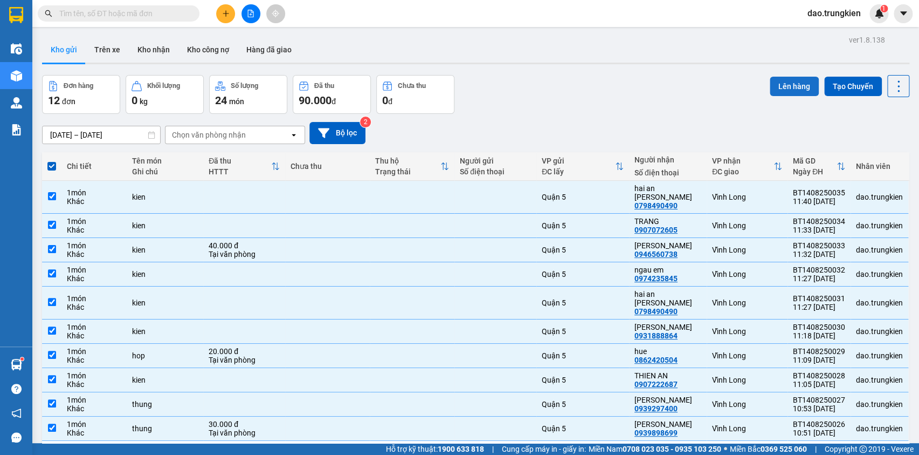
click at [790, 77] on button "Lên hàng" at bounding box center [794, 86] width 49 height 19
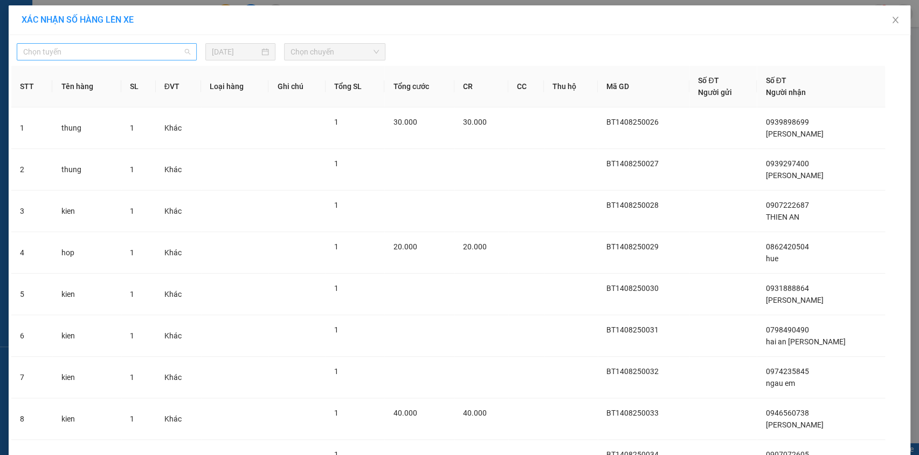
drag, startPoint x: 171, startPoint y: 49, endPoint x: 170, endPoint y: 56, distance: 7.0
click at [171, 54] on span "Chọn tuyến" at bounding box center [106, 52] width 167 height 16
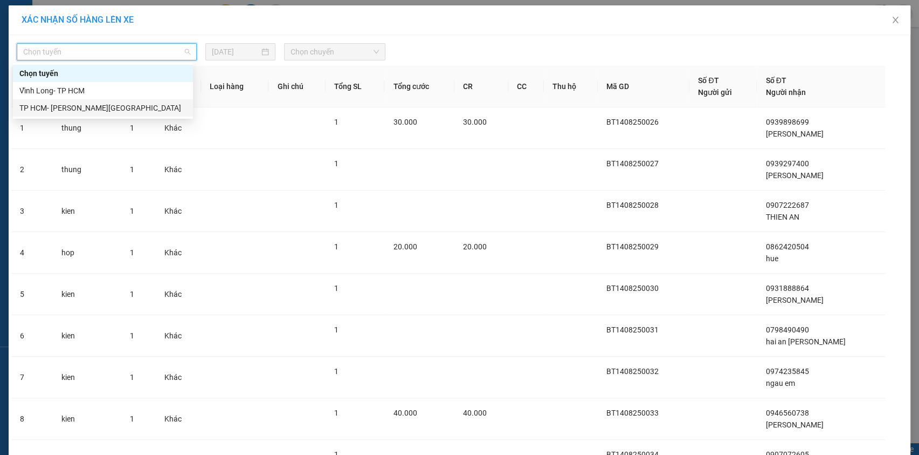
click at [156, 111] on div "TP HCM- [PERSON_NAME][GEOGRAPHIC_DATA]" at bounding box center [102, 108] width 167 height 12
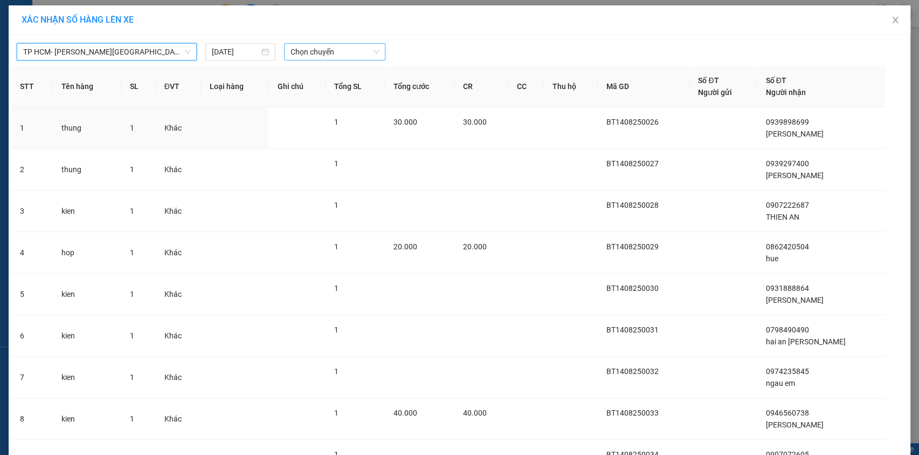
click at [320, 49] on span "Chọn chuyến" at bounding box center [335, 52] width 88 height 16
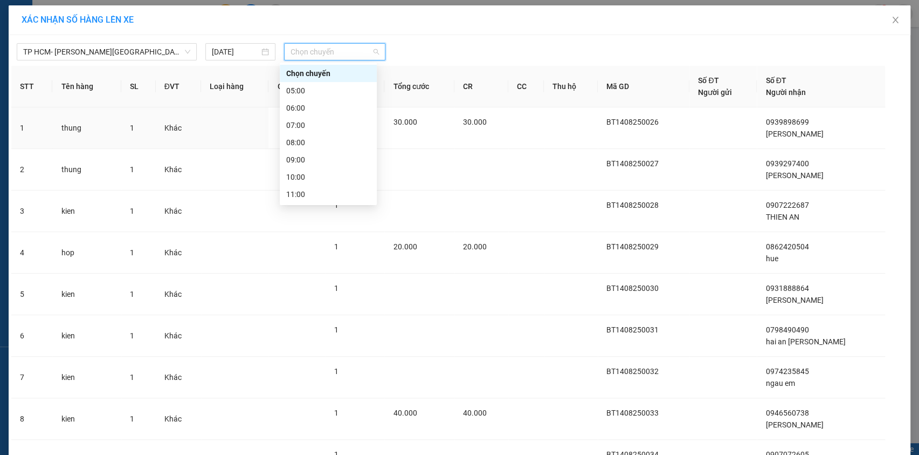
click at [333, 205] on div "12:00" at bounding box center [328, 211] width 84 height 12
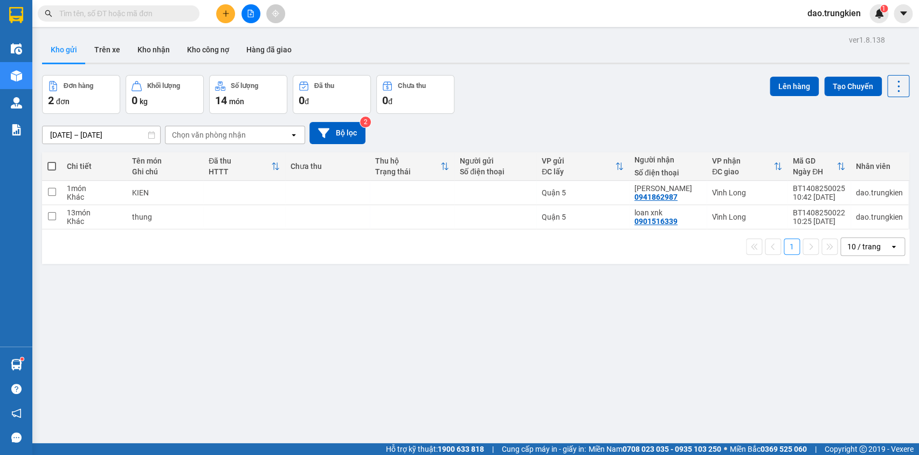
drag, startPoint x: 50, startPoint y: 160, endPoint x: 38, endPoint y: 167, distance: 14.1
click at [50, 164] on span at bounding box center [51, 166] width 9 height 9
click at [52, 161] on input "checkbox" at bounding box center [52, 161] width 0 height 0
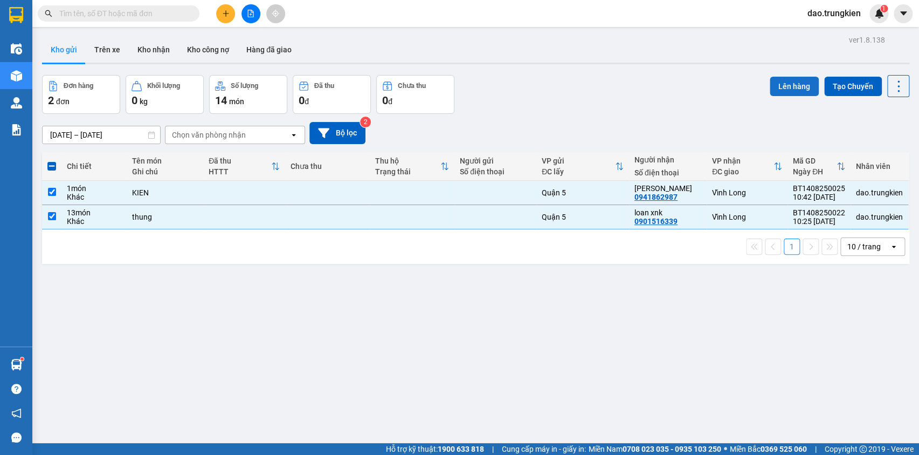
click at [793, 80] on button "Lên hàng" at bounding box center [794, 86] width 49 height 19
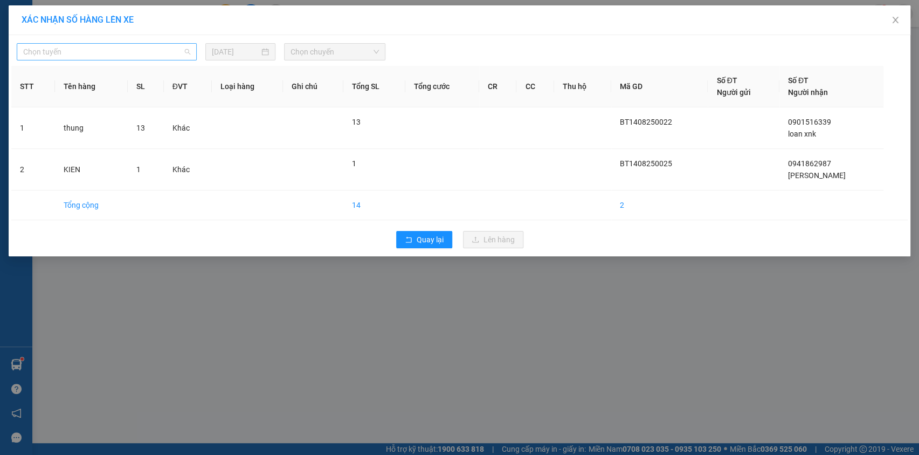
drag, startPoint x: 188, startPoint y: 44, endPoint x: 185, endPoint y: 58, distance: 13.7
click at [187, 49] on span "Chọn tuyến" at bounding box center [106, 52] width 167 height 16
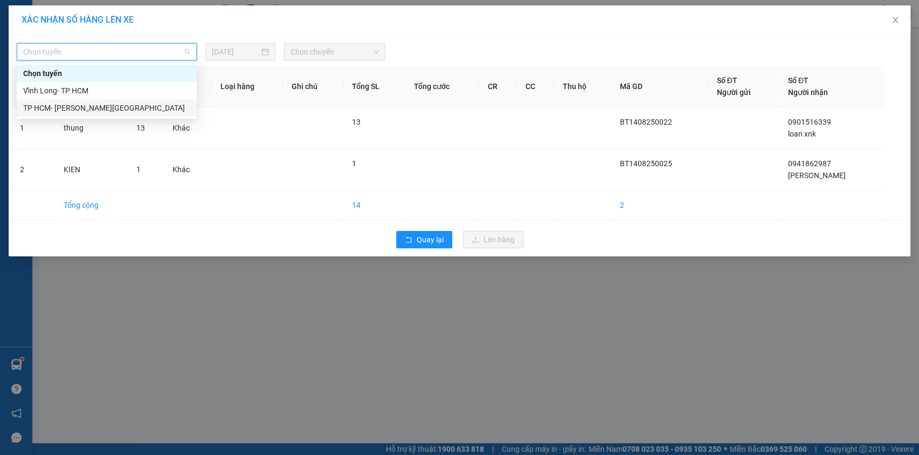
click at [164, 106] on div "TP HCM- [PERSON_NAME][GEOGRAPHIC_DATA]" at bounding box center [106, 108] width 167 height 12
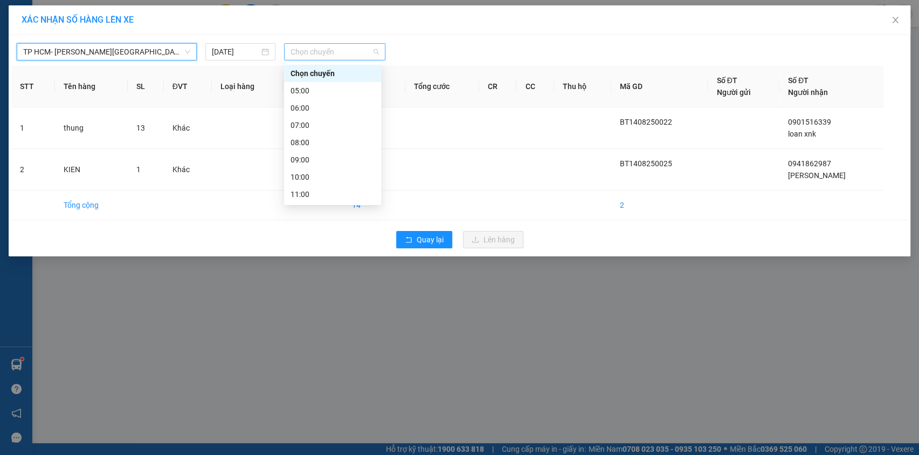
click at [346, 44] on span "Chọn chuyến" at bounding box center [335, 52] width 88 height 16
click at [329, 205] on div "12:00" at bounding box center [333, 211] width 84 height 12
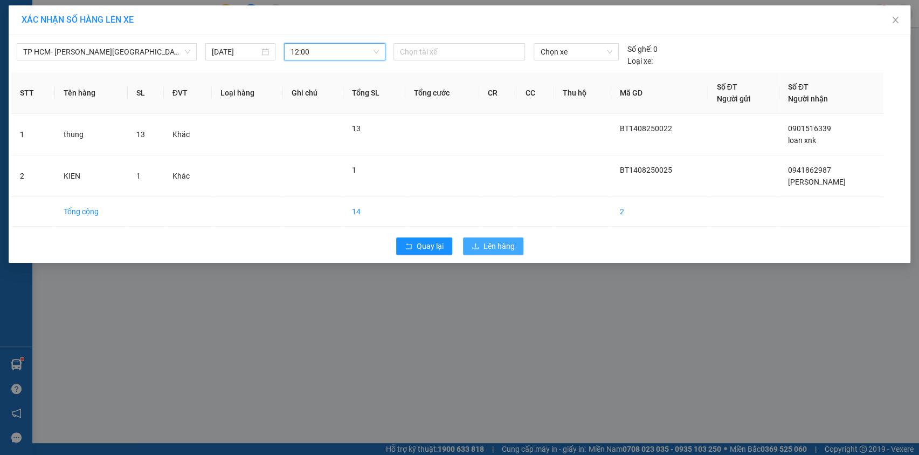
click at [493, 247] on span "Lên hàng" at bounding box center [499, 246] width 31 height 12
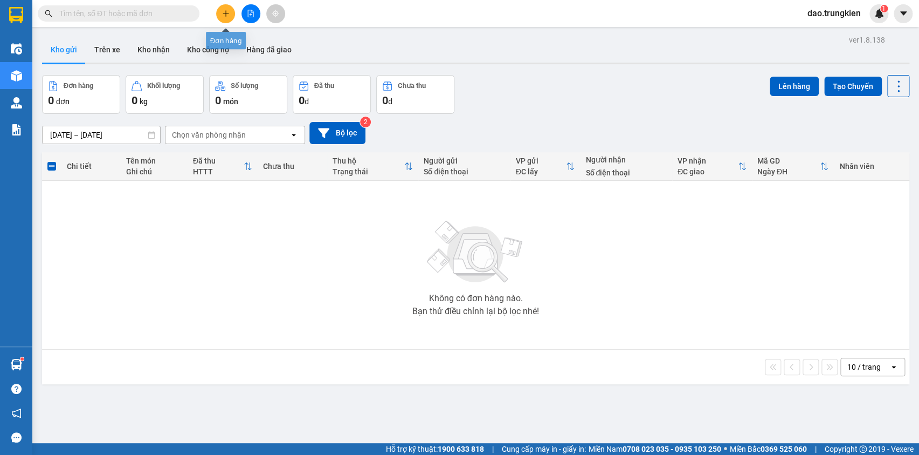
click at [222, 9] on button at bounding box center [225, 13] width 19 height 19
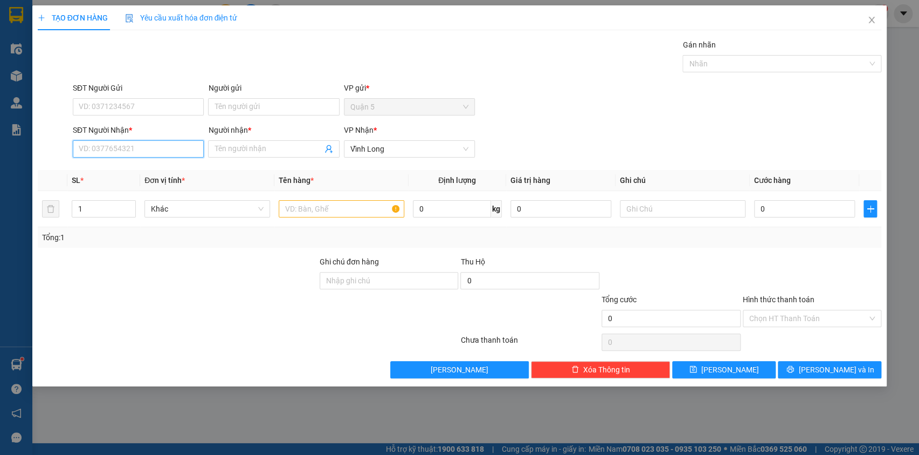
click at [121, 146] on input "SĐT Người Nhận *" at bounding box center [138, 148] width 131 height 17
click at [104, 173] on div "0915598161 - thuy" at bounding box center [138, 170] width 118 height 12
type input "0915598161"
type input "thuy"
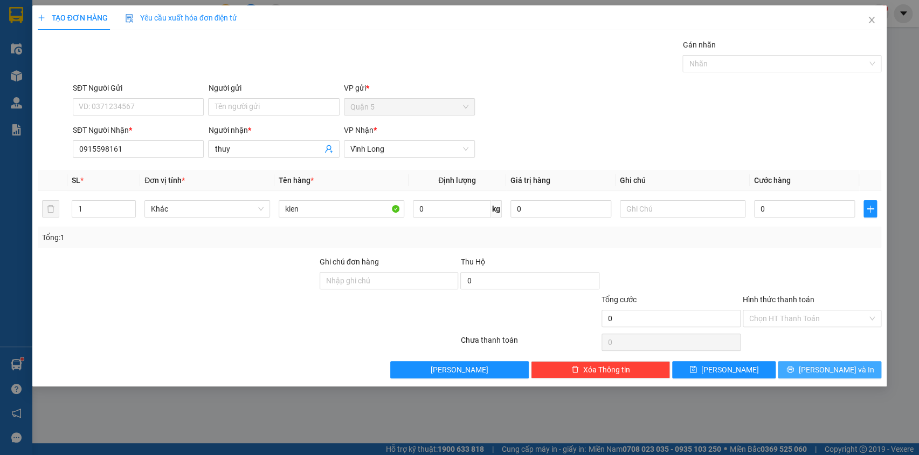
click at [817, 370] on button "[PERSON_NAME] và In" at bounding box center [830, 369] width 104 height 17
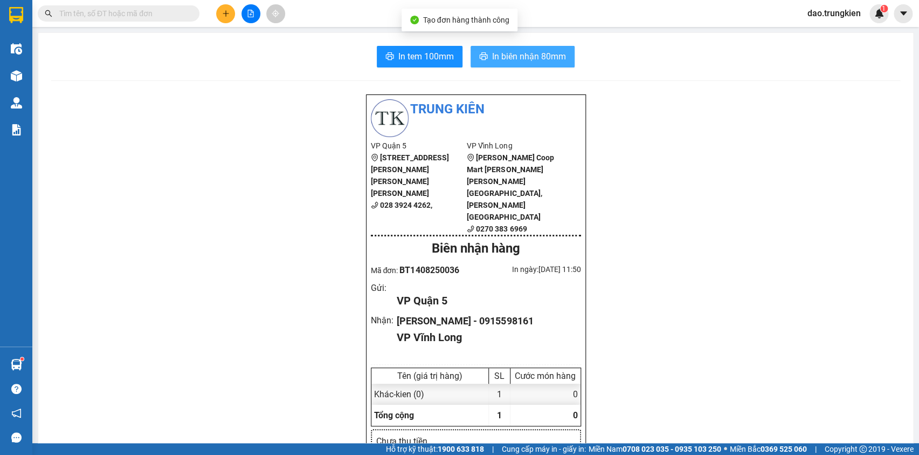
click at [513, 53] on span "In biên nhận 80mm" at bounding box center [529, 56] width 74 height 13
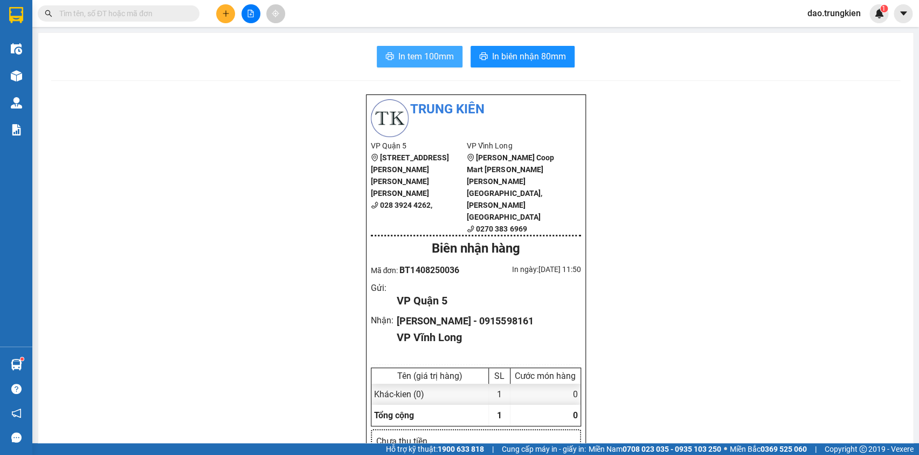
click at [386, 58] on icon "printer" at bounding box center [390, 56] width 9 height 9
click at [106, 11] on input "text" at bounding box center [122, 14] width 127 height 12
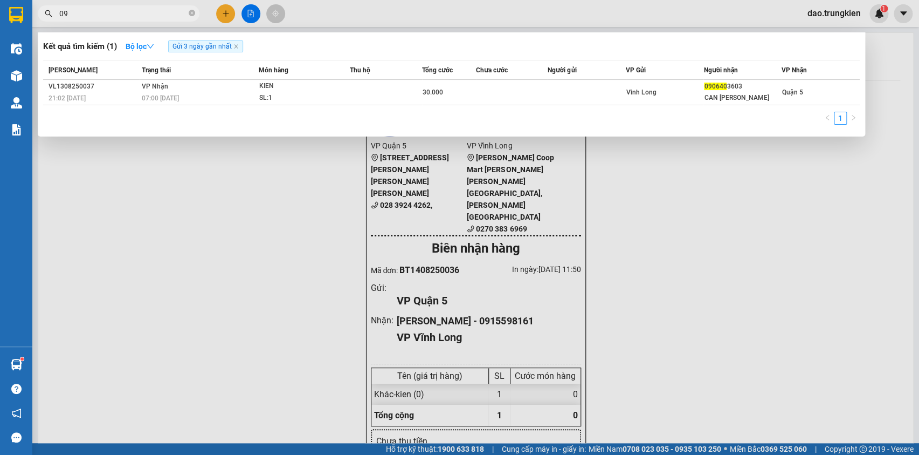
type input "0"
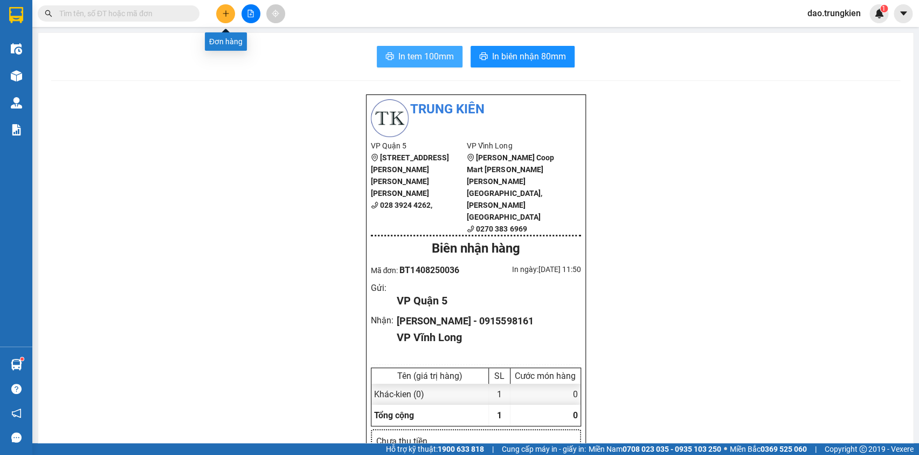
click at [222, 16] on icon "plus" at bounding box center [226, 14] width 8 height 8
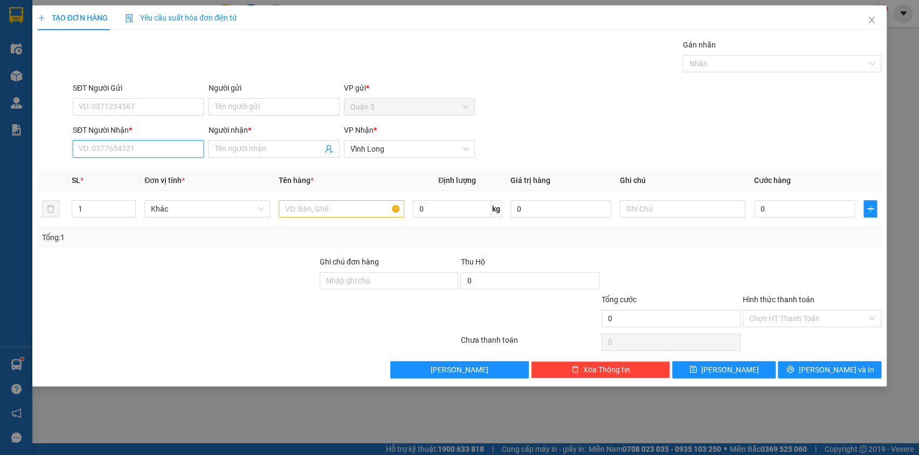
click at [87, 148] on input "SĐT Người Nhận *" at bounding box center [138, 148] width 131 height 17
type input "7"
click at [106, 171] on div "0908366754 - [PERSON_NAME]" at bounding box center [138, 170] width 118 height 12
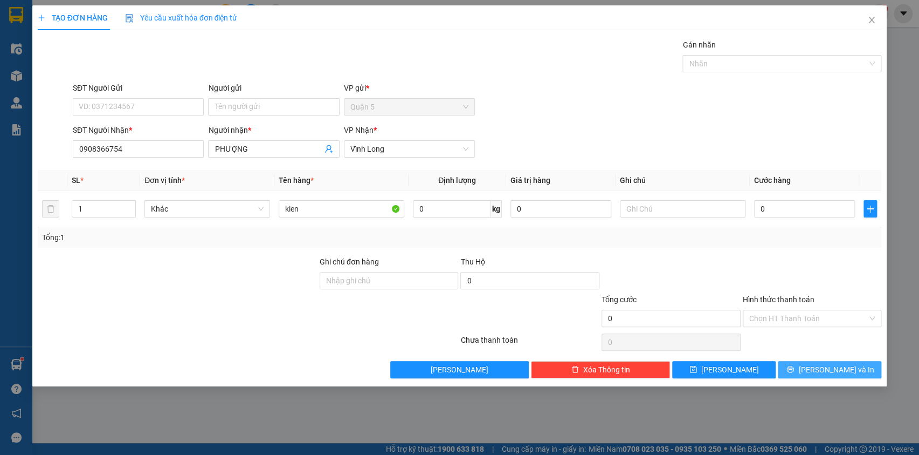
click at [807, 366] on button "[PERSON_NAME] và In" at bounding box center [830, 369] width 104 height 17
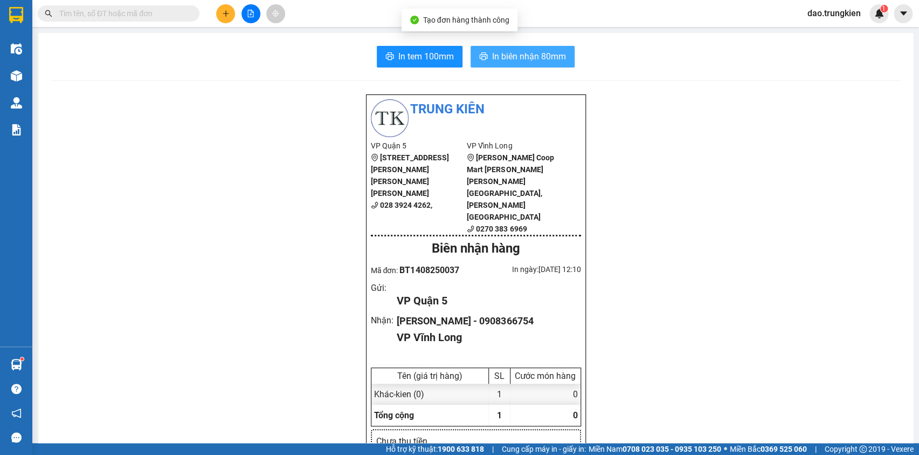
click at [505, 59] on span "In biên nhận 80mm" at bounding box center [529, 56] width 74 height 13
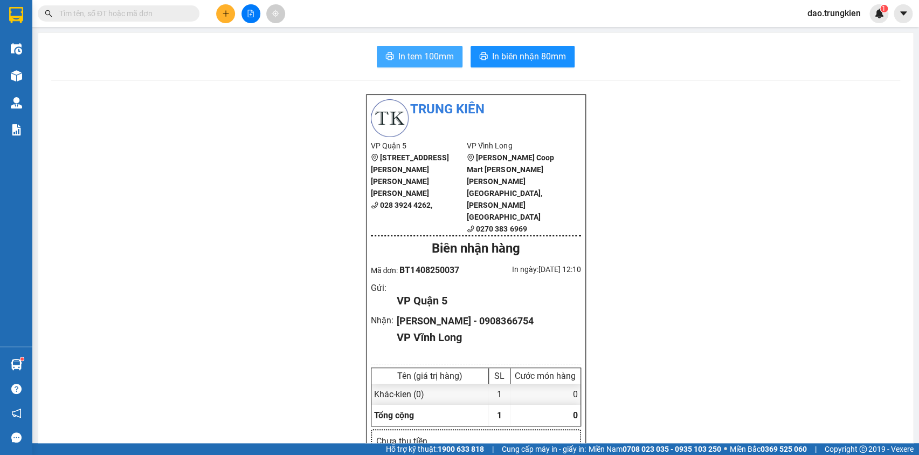
click at [415, 58] on span "In tem 100mm" at bounding box center [427, 56] width 56 height 13
click at [224, 7] on button at bounding box center [225, 13] width 19 height 19
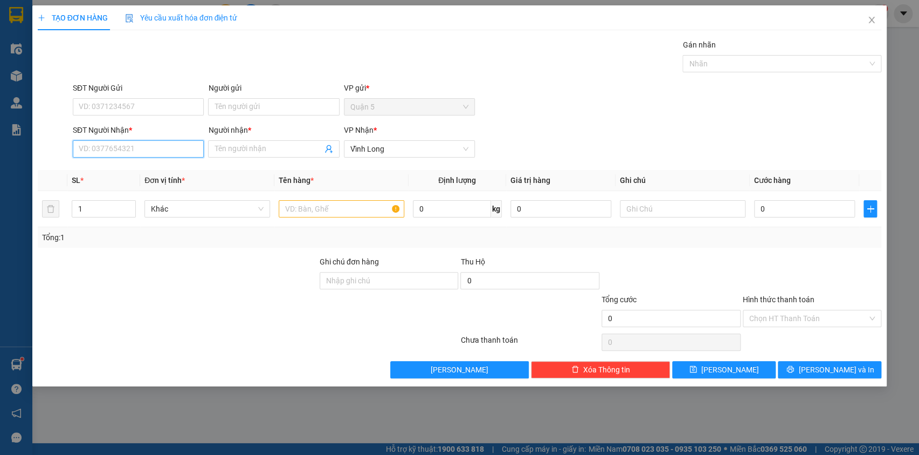
click at [108, 152] on input "SĐT Người Nhận *" at bounding box center [138, 148] width 131 height 17
click at [113, 175] on div "0828868261 - kHUONG" at bounding box center [138, 170] width 118 height 12
type input "0828868261"
type input "kHUONG"
type input "0828868261"
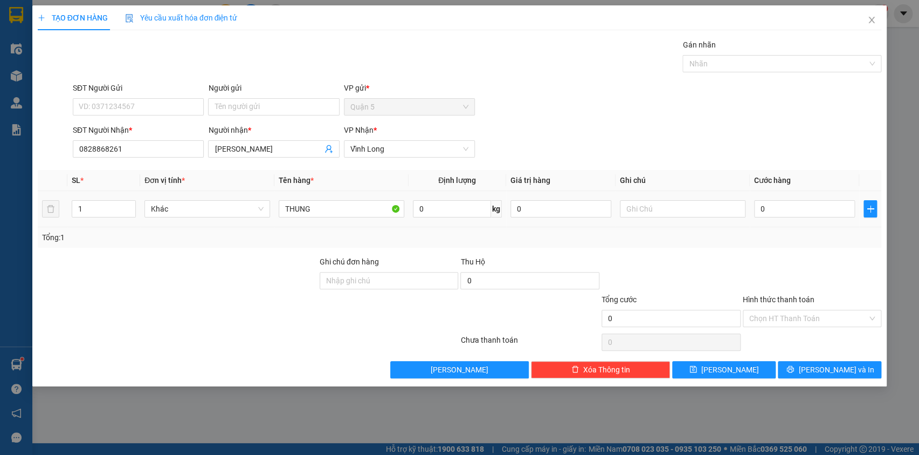
drag, startPoint x: 127, startPoint y: 203, endPoint x: 353, endPoint y: 260, distance: 233.5
click at [129, 203] on span "up" at bounding box center [130, 205] width 6 height 6
type input "2"
click at [834, 370] on span "[PERSON_NAME] và In" at bounding box center [836, 369] width 75 height 12
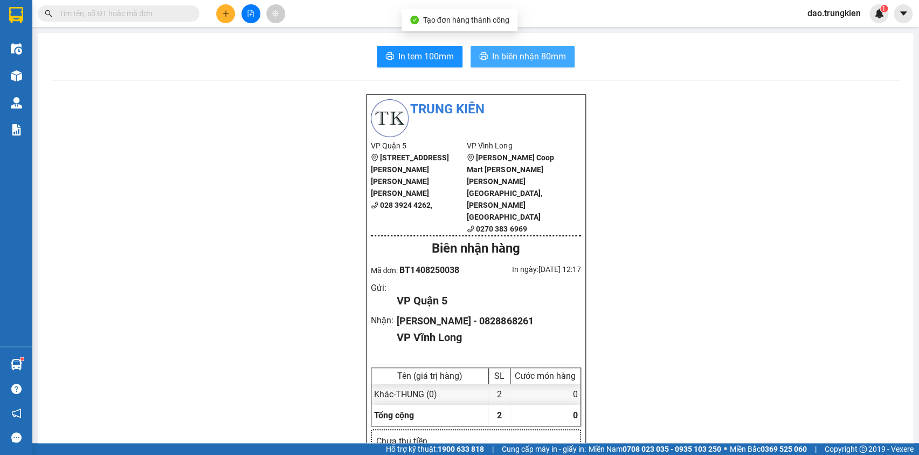
click at [502, 54] on span "In biên nhận 80mm" at bounding box center [529, 56] width 74 height 13
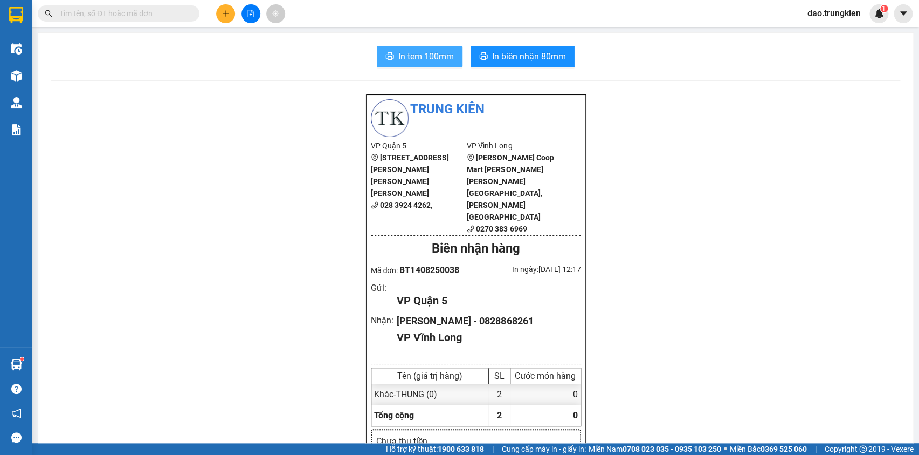
click at [426, 50] on span "In tem 100mm" at bounding box center [427, 56] width 56 height 13
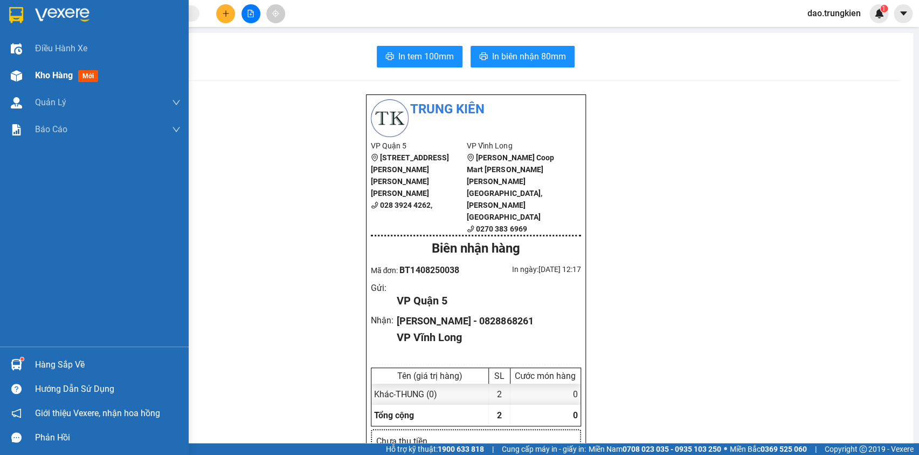
click at [89, 78] on span "mới" at bounding box center [88, 76] width 20 height 12
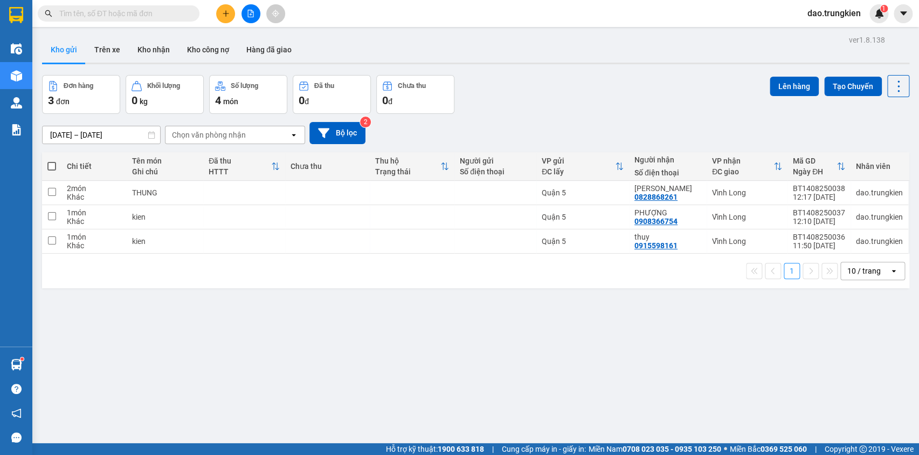
click at [72, 16] on input "text" at bounding box center [122, 14] width 127 height 12
click at [223, 11] on icon "plus" at bounding box center [226, 14] width 8 height 8
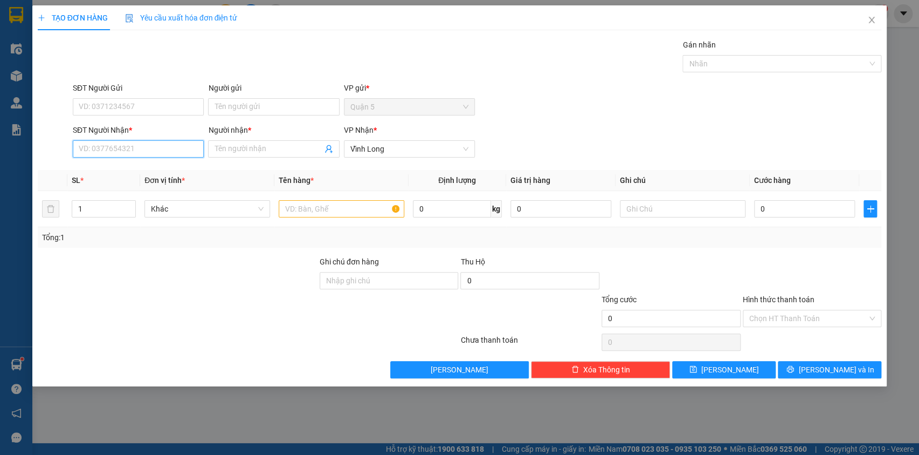
click at [100, 151] on input "SĐT Người Nhận *" at bounding box center [138, 148] width 131 height 17
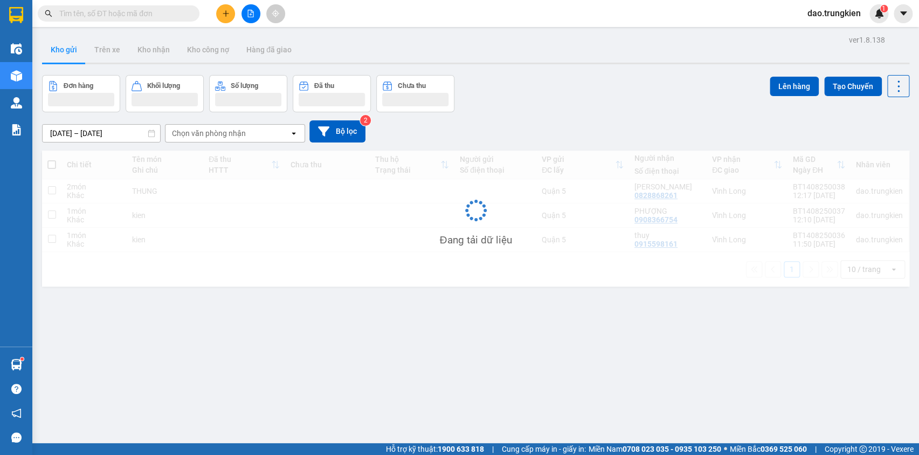
click at [86, 11] on input "text" at bounding box center [122, 14] width 127 height 12
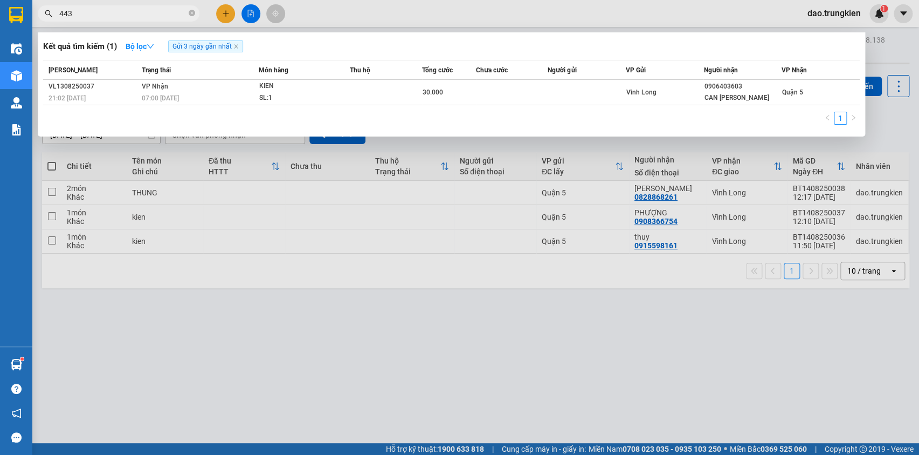
type input "4438"
click at [193, 10] on icon "close-circle" at bounding box center [192, 13] width 6 height 6
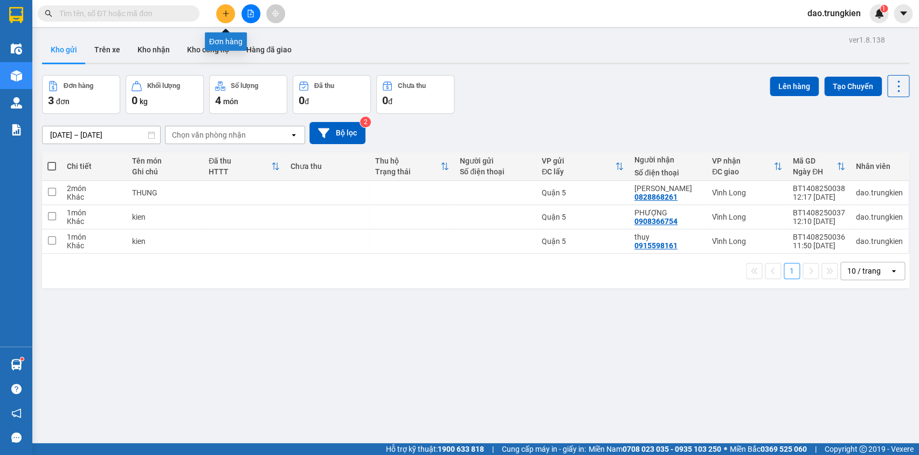
click at [227, 13] on icon "plus" at bounding box center [226, 13] width 6 height 1
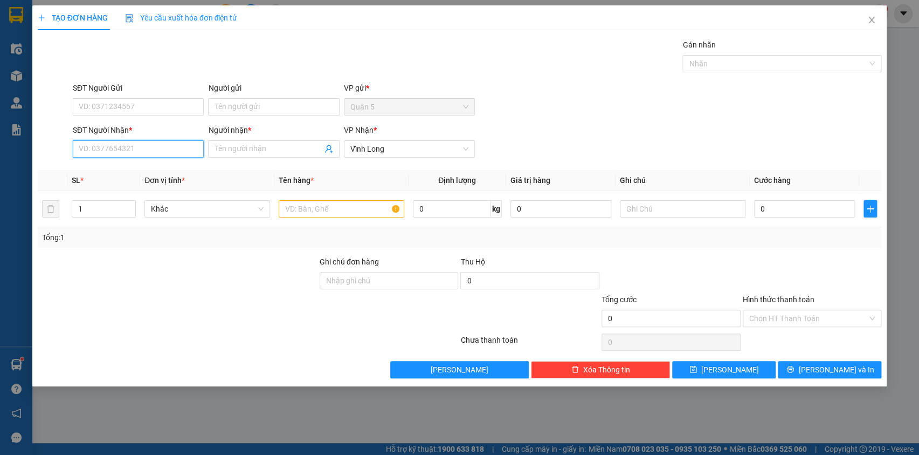
click at [109, 148] on input "SĐT Người Nhận *" at bounding box center [138, 148] width 131 height 17
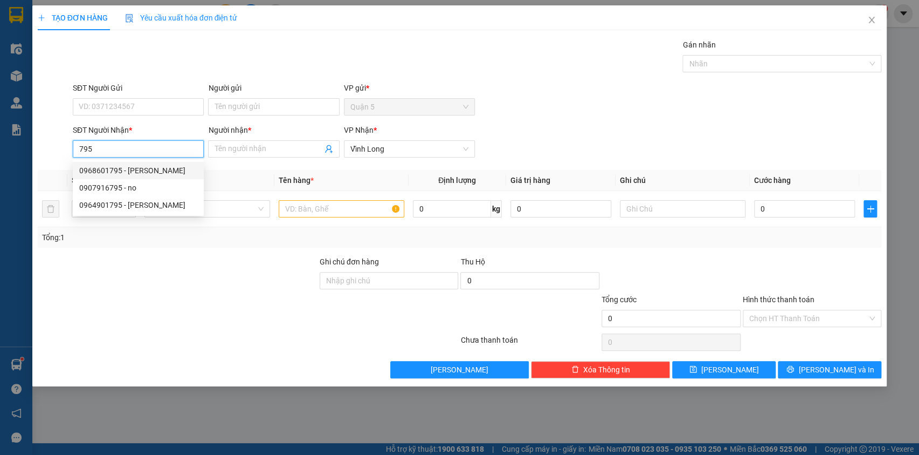
click at [118, 174] on div "0968601795 - linh" at bounding box center [138, 170] width 118 height 12
type input "0968601795"
type input "linh"
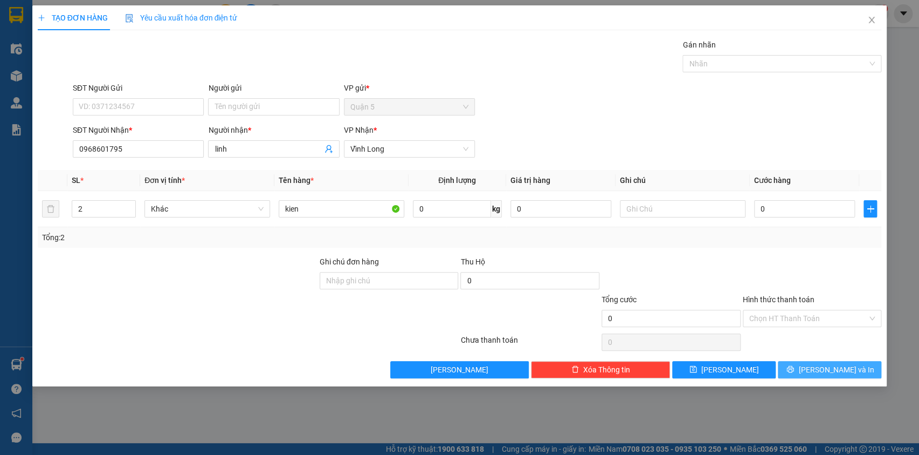
click at [826, 366] on span "[PERSON_NAME] và In" at bounding box center [836, 369] width 75 height 12
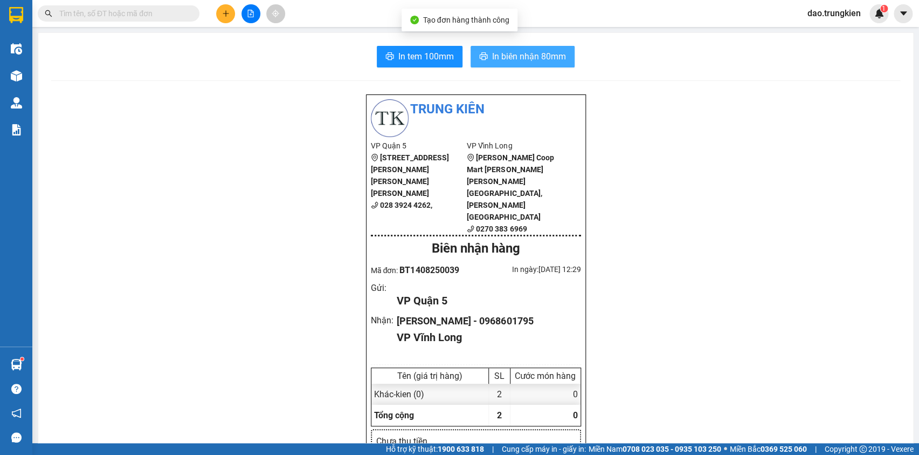
click at [519, 54] on span "In biên nhận 80mm" at bounding box center [529, 56] width 74 height 13
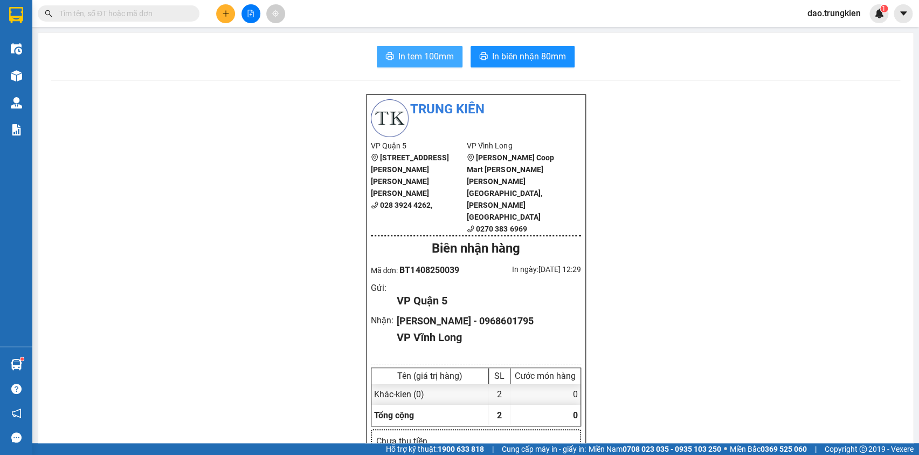
click at [410, 54] on span "In tem 100mm" at bounding box center [427, 56] width 56 height 13
click at [113, 19] on div "Kết quả tìm kiếm ( 1 ) Bộ lọc Gửi 3 ngày gần nhất Mã ĐH Trạng thái Món hàng Thu…" at bounding box center [459, 13] width 919 height 27
click at [83, 11] on input "text" at bounding box center [122, 14] width 127 height 12
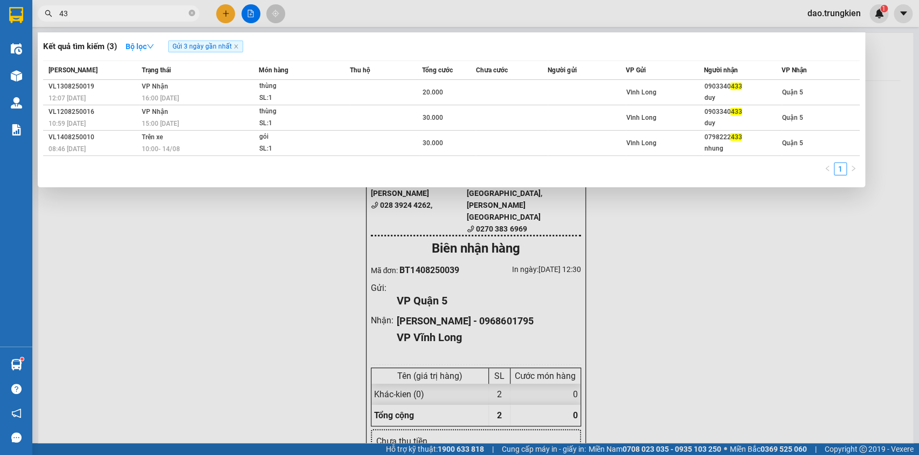
type input "4"
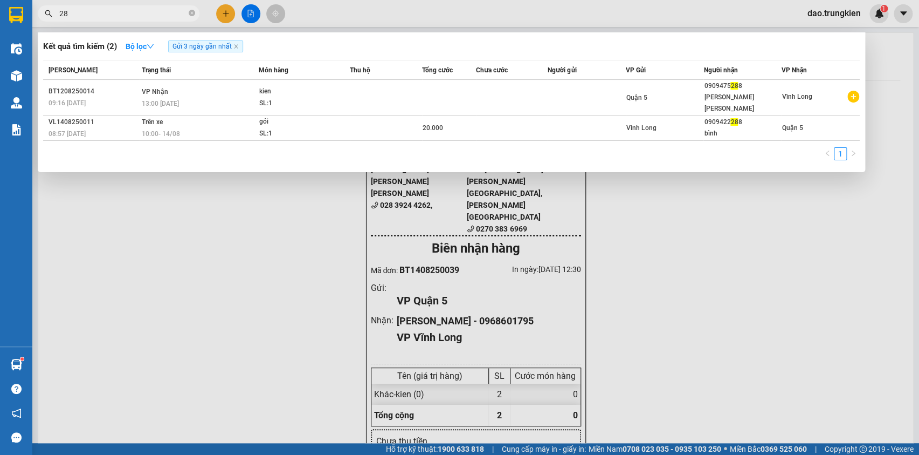
type input "2"
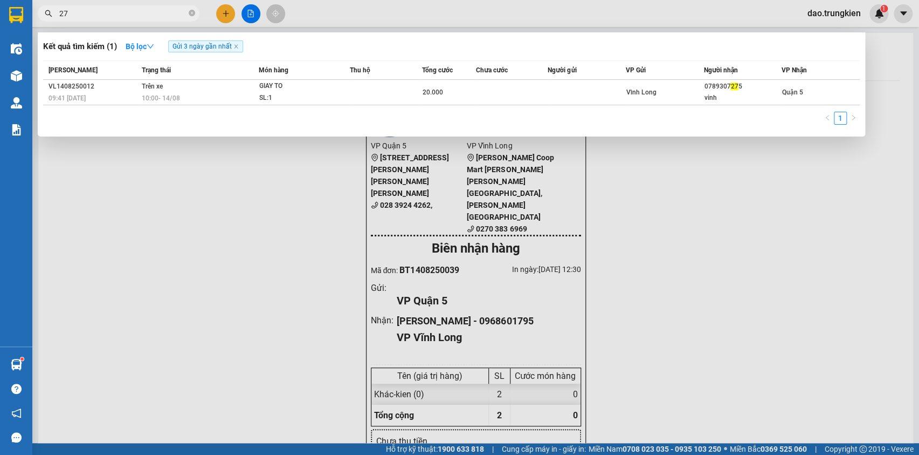
type input "2"
type input "8"
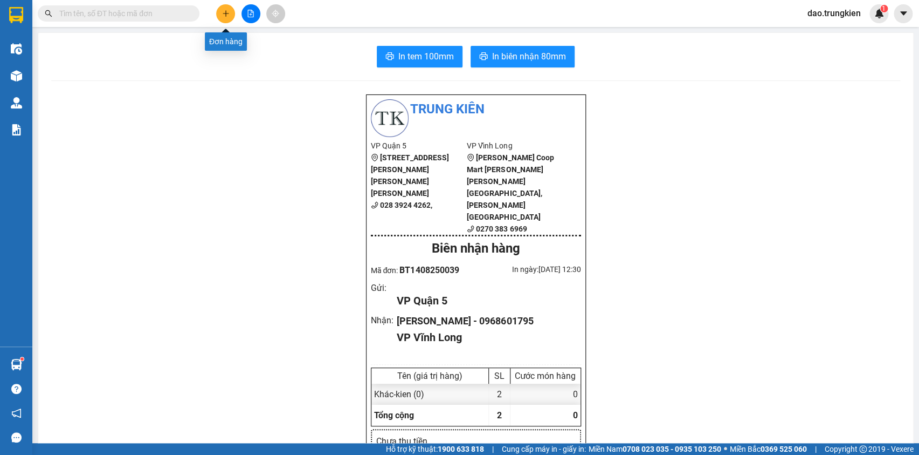
click at [223, 15] on icon "plus" at bounding box center [226, 14] width 8 height 8
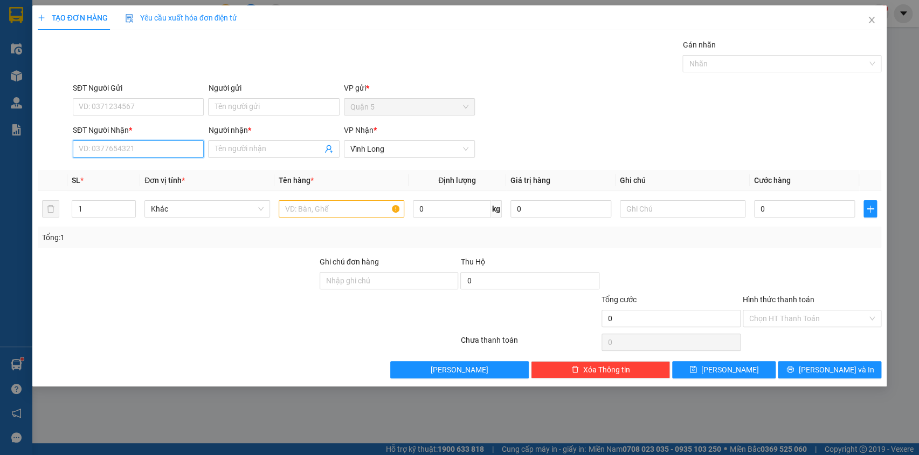
click at [93, 143] on input "SĐT Người Nhận *" at bounding box center [138, 148] width 131 height 17
click at [121, 167] on div "0979569869 - 8 thanh" at bounding box center [138, 170] width 118 height 12
type input "0979569869"
type input "8 [PERSON_NAME]"
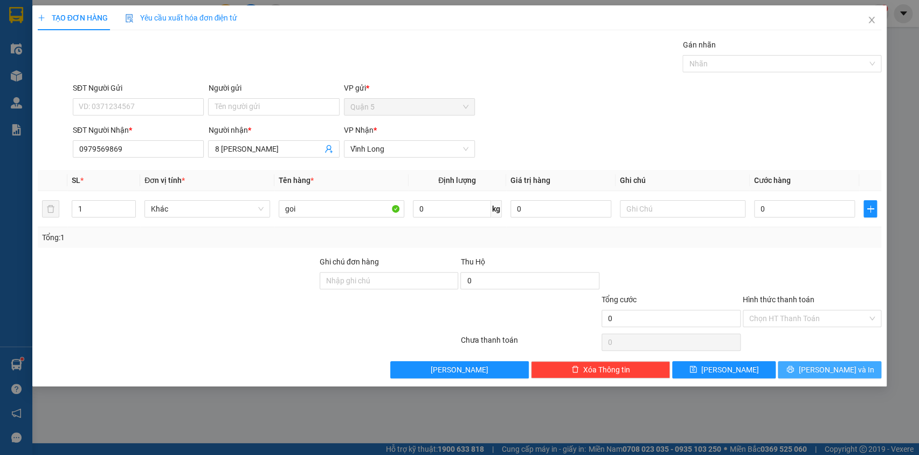
click at [831, 362] on button "[PERSON_NAME] và In" at bounding box center [830, 369] width 104 height 17
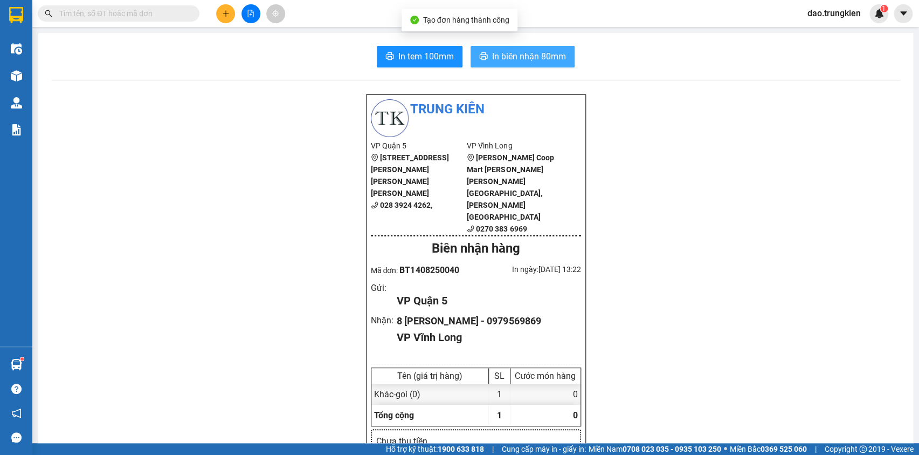
click at [521, 49] on button "In biên nhận 80mm" at bounding box center [523, 57] width 104 height 22
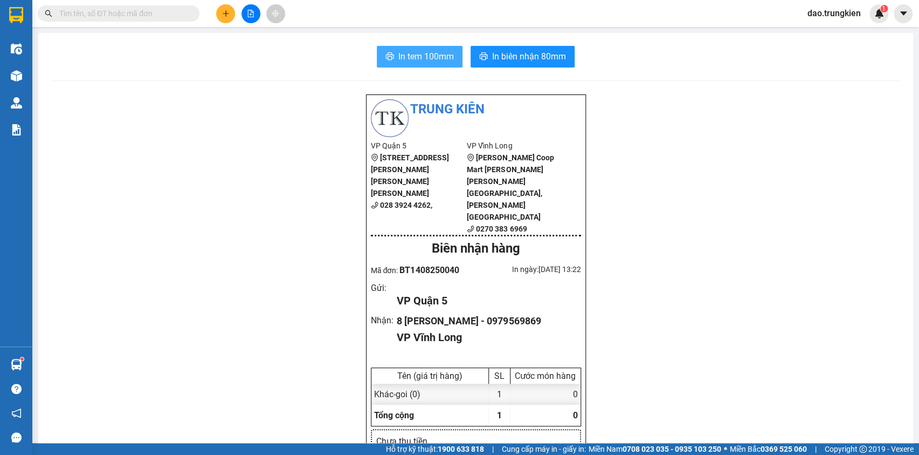
click at [393, 54] on button "In tem 100mm" at bounding box center [420, 57] width 86 height 22
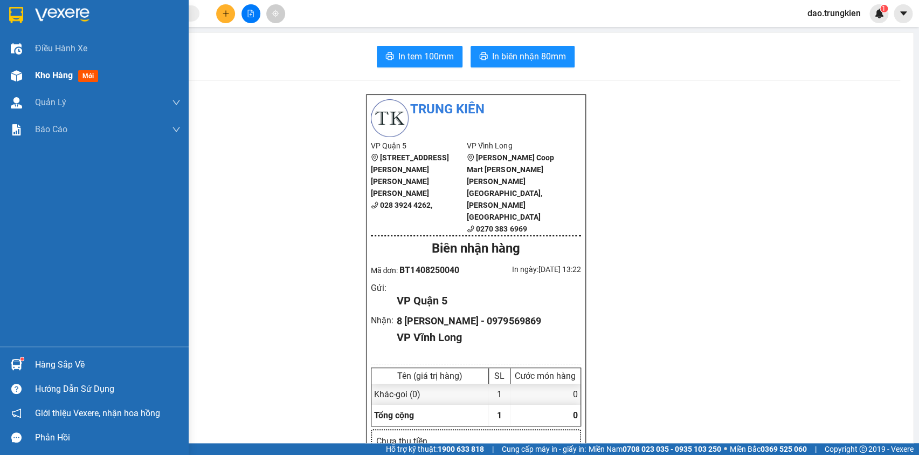
drag, startPoint x: 84, startPoint y: 80, endPoint x: 81, endPoint y: 65, distance: 16.0
click at [86, 80] on span "mới" at bounding box center [88, 76] width 20 height 12
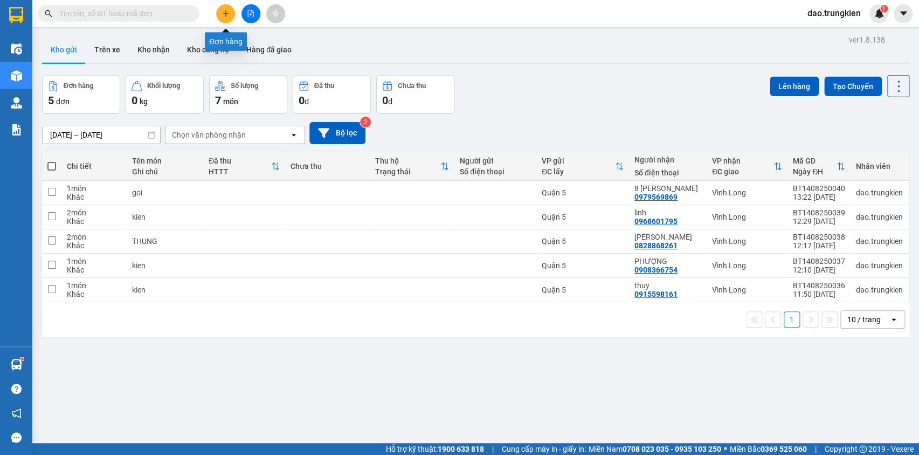
click at [222, 12] on icon "plus" at bounding box center [226, 14] width 8 height 8
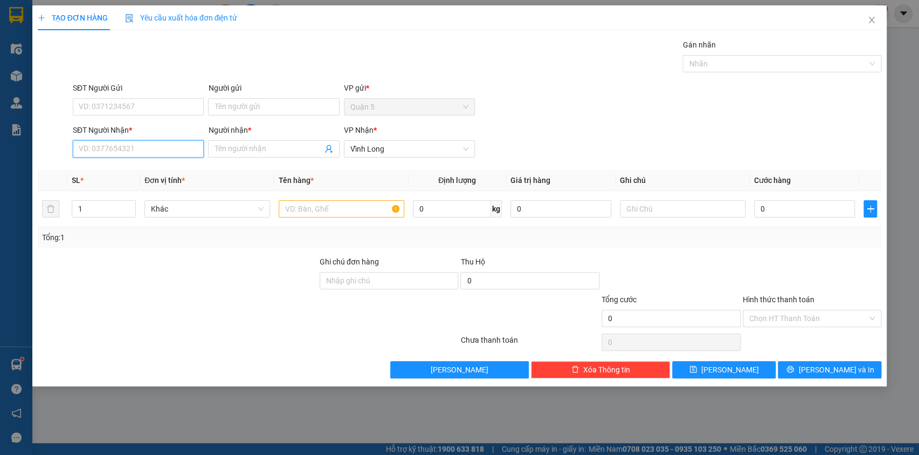
click at [109, 146] on input "SĐT Người Nhận *" at bounding box center [138, 148] width 131 height 17
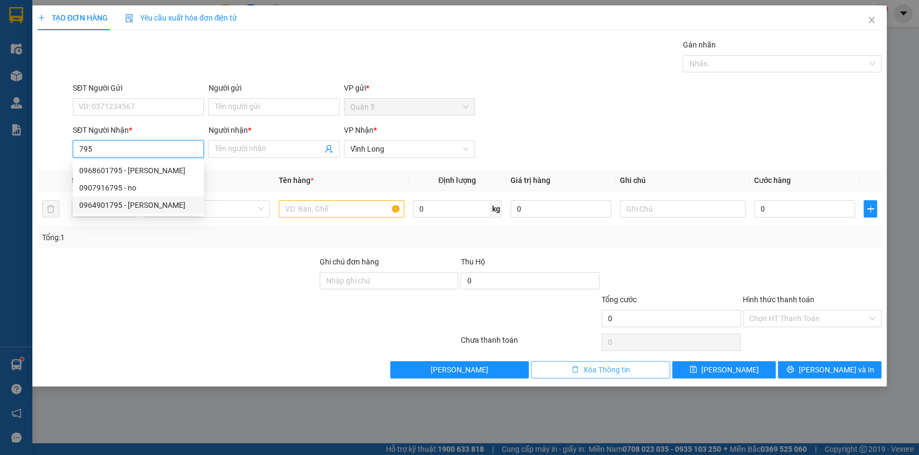
type input "795"
click at [588, 366] on span "Xóa Thông tin" at bounding box center [606, 369] width 47 height 12
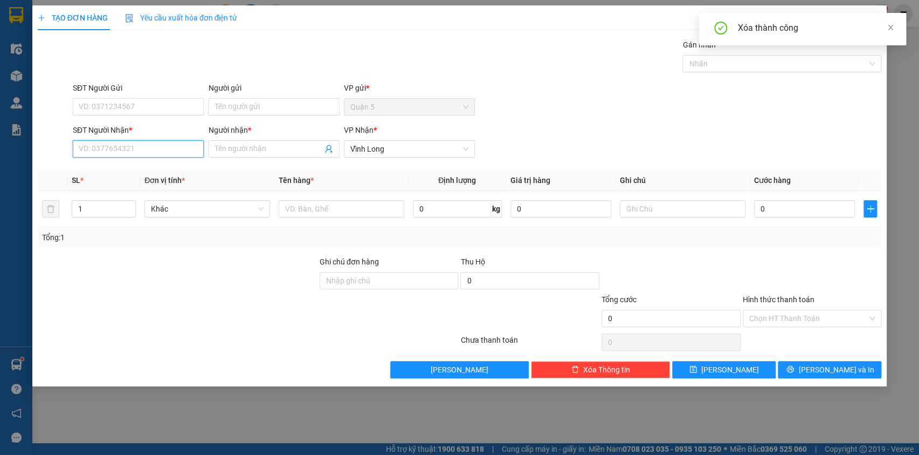
click at [81, 148] on input "SĐT Người Nhận *" at bounding box center [138, 148] width 131 height 17
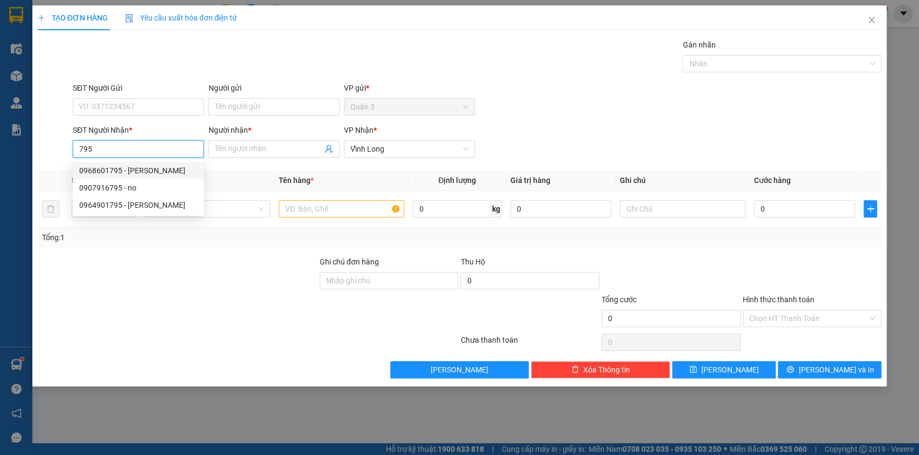
click at [107, 169] on div "0968601795 - linh" at bounding box center [138, 170] width 118 height 12
type input "0968601795"
type input "linh"
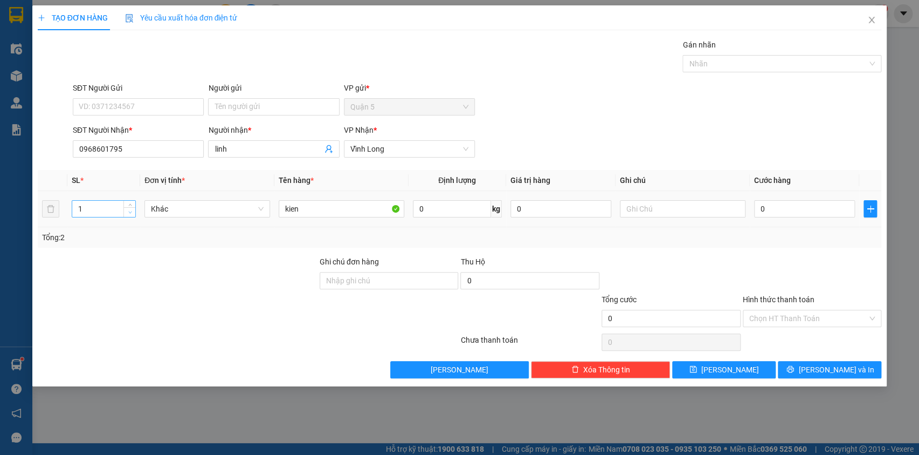
click at [130, 211] on icon "down" at bounding box center [130, 212] width 4 height 4
click at [819, 355] on div "Transit Pickup Surcharge Ids Transit Deliver Surcharge Ids Transit Deliver Surc…" at bounding box center [460, 208] width 844 height 339
click at [825, 374] on span "[PERSON_NAME] và In" at bounding box center [836, 369] width 75 height 12
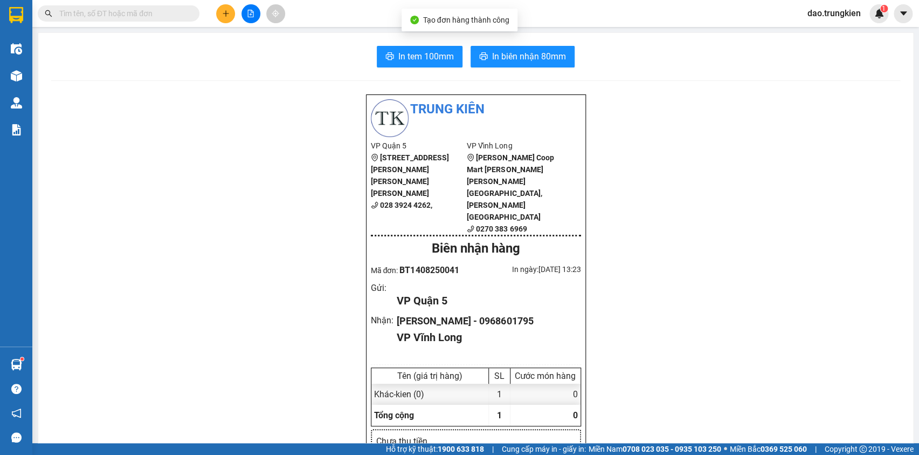
click at [503, 59] on span "In biên nhận 80mm" at bounding box center [529, 56] width 74 height 13
drag, startPoint x: 403, startPoint y: 55, endPoint x: 405, endPoint y: 73, distance: 17.9
click at [403, 56] on span "In tem 100mm" at bounding box center [427, 56] width 56 height 13
click at [226, 8] on button at bounding box center [225, 13] width 19 height 19
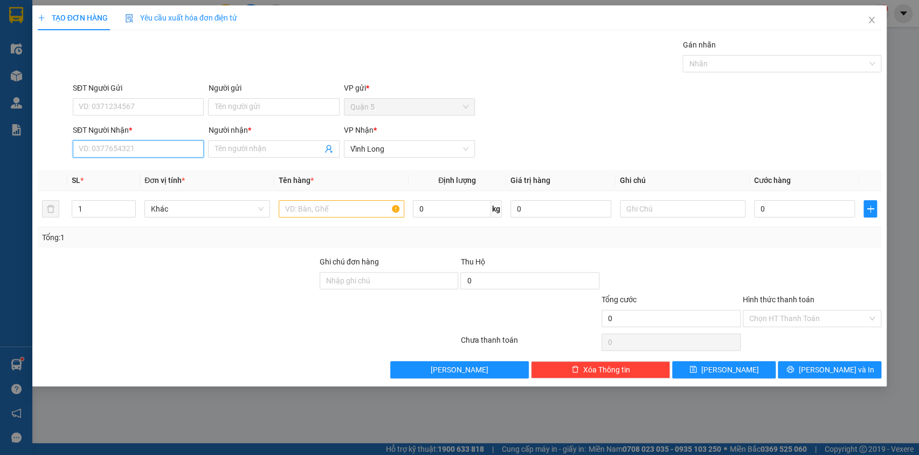
click at [149, 143] on input "SĐT Người Nhận *" at bounding box center [138, 148] width 131 height 17
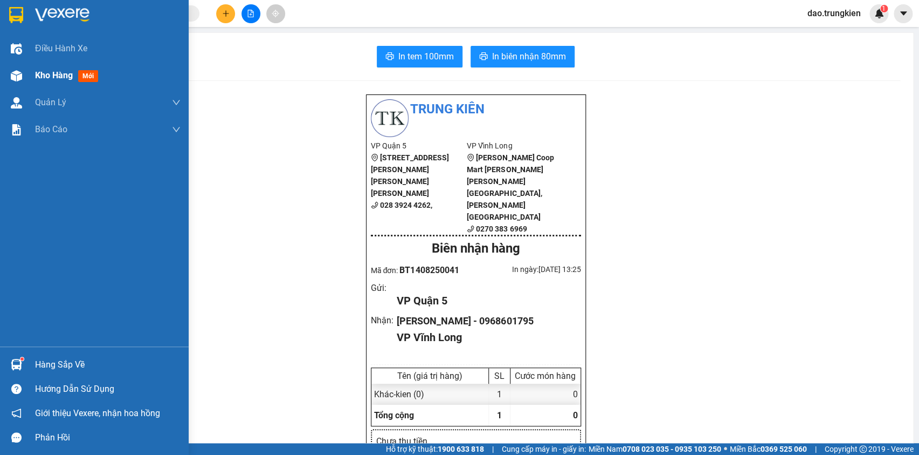
click at [96, 80] on span "mới" at bounding box center [88, 76] width 20 height 12
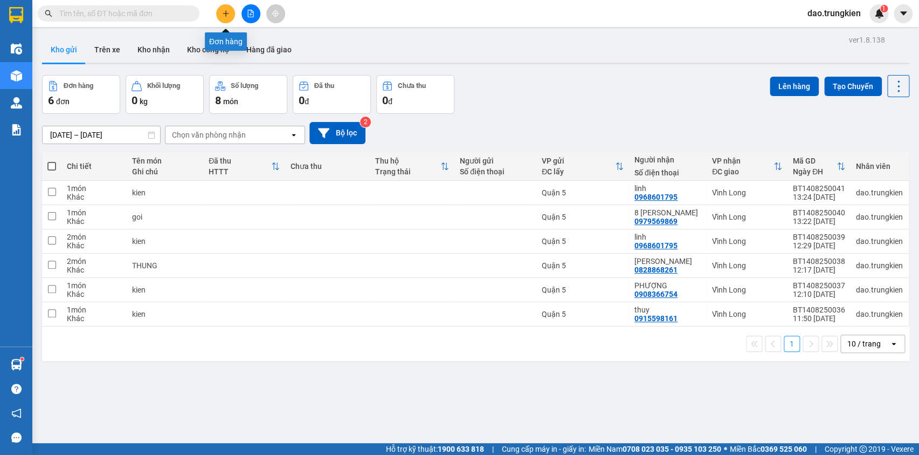
click at [225, 10] on icon "plus" at bounding box center [226, 14] width 8 height 8
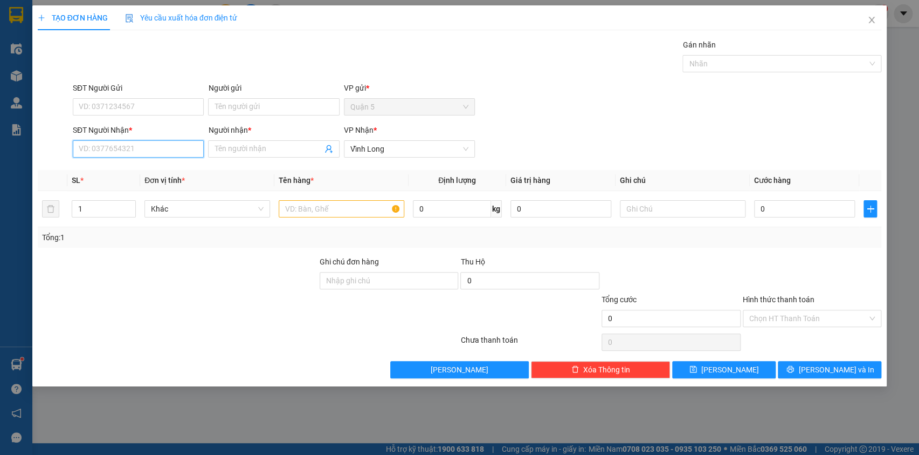
click at [100, 148] on input "SĐT Người Nhận *" at bounding box center [138, 148] width 131 height 17
click at [111, 169] on div "0907222687 - THIEN AN" at bounding box center [138, 170] width 118 height 12
type input "0907222687"
type input "THIEN AN"
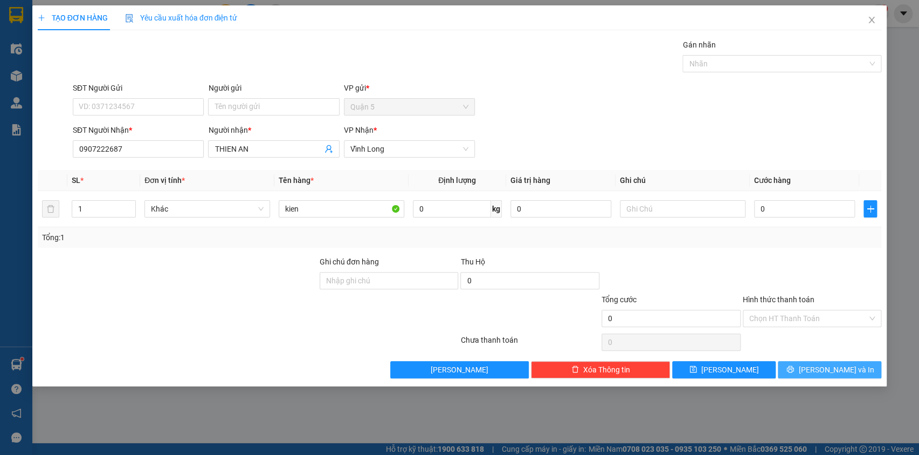
click at [832, 371] on span "[PERSON_NAME] và In" at bounding box center [836, 369] width 75 height 12
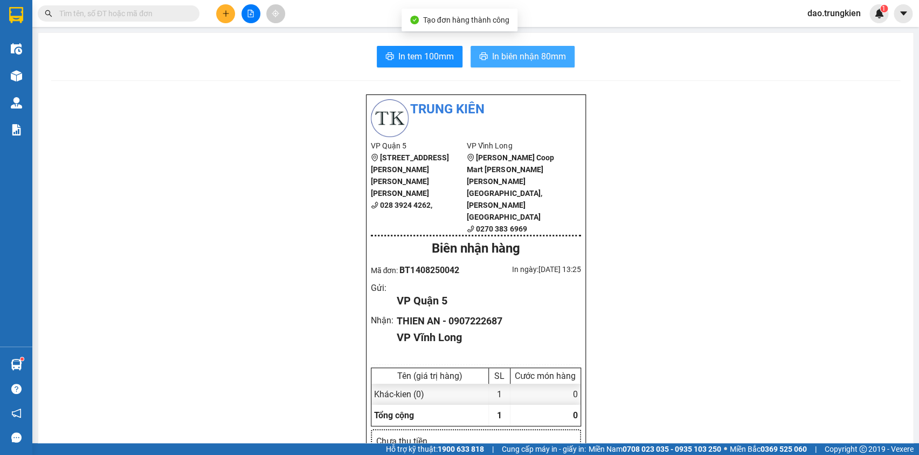
drag, startPoint x: 499, startPoint y: 51, endPoint x: 492, endPoint y: 87, distance: 36.9
click at [500, 52] on span "In biên nhận 80mm" at bounding box center [529, 56] width 74 height 13
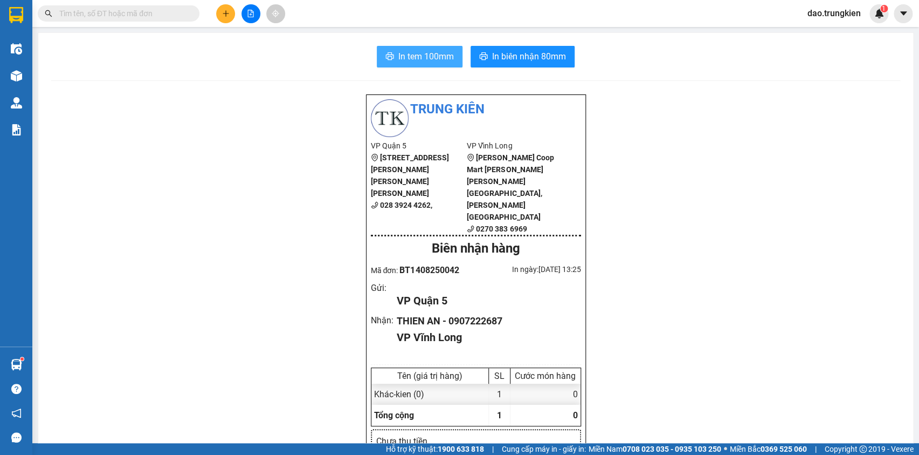
drag, startPoint x: 401, startPoint y: 48, endPoint x: 417, endPoint y: 57, distance: 18.3
click at [401, 47] on button "In tem 100mm" at bounding box center [420, 57] width 86 height 22
click at [223, 13] on icon "plus" at bounding box center [226, 13] width 6 height 1
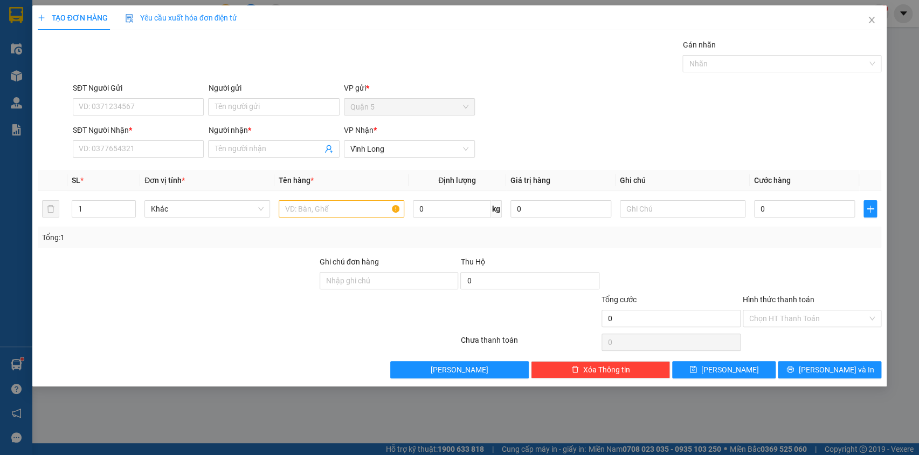
drag, startPoint x: 115, startPoint y: 132, endPoint x: 70, endPoint y: 156, distance: 51.4
click at [117, 133] on div "SĐT Người Nhận *" at bounding box center [138, 130] width 131 height 12
click at [117, 140] on input "SĐT Người Nhận *" at bounding box center [138, 148] width 131 height 17
click at [94, 146] on input "SĐT Người Nhận *" at bounding box center [138, 148] width 131 height 17
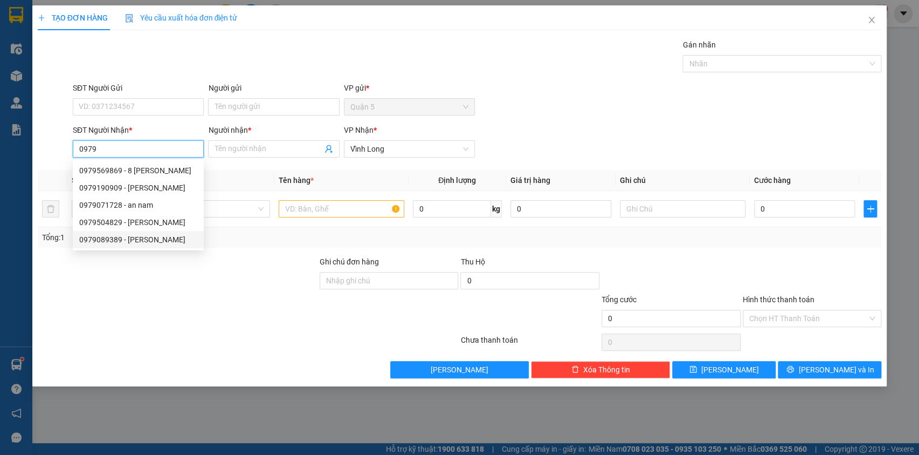
click at [119, 241] on div "0979089389 - hue cuong" at bounding box center [138, 239] width 118 height 12
type input "0979089389"
type input "[PERSON_NAME]"
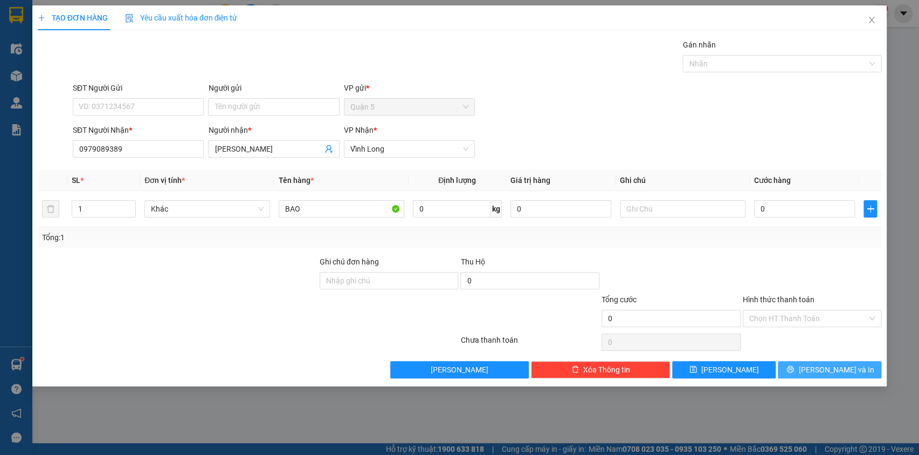
click at [794, 367] on icon "printer" at bounding box center [790, 369] width 7 height 7
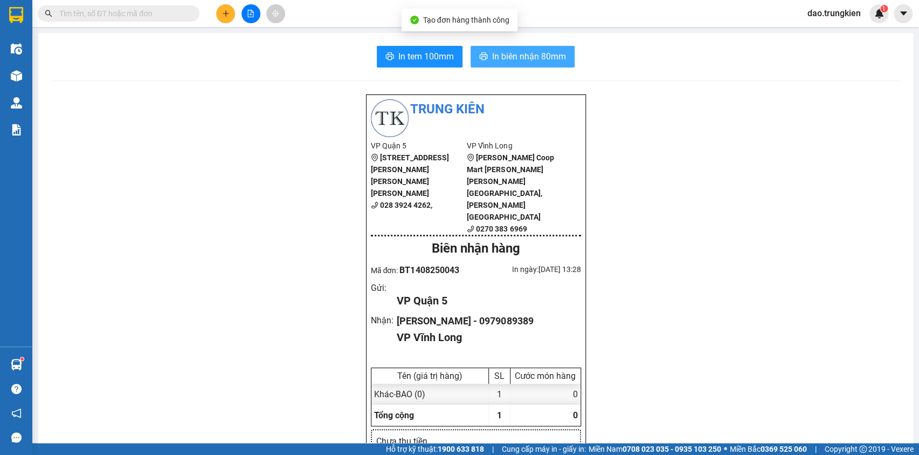
click at [503, 58] on span "In biên nhận 80mm" at bounding box center [529, 56] width 74 height 13
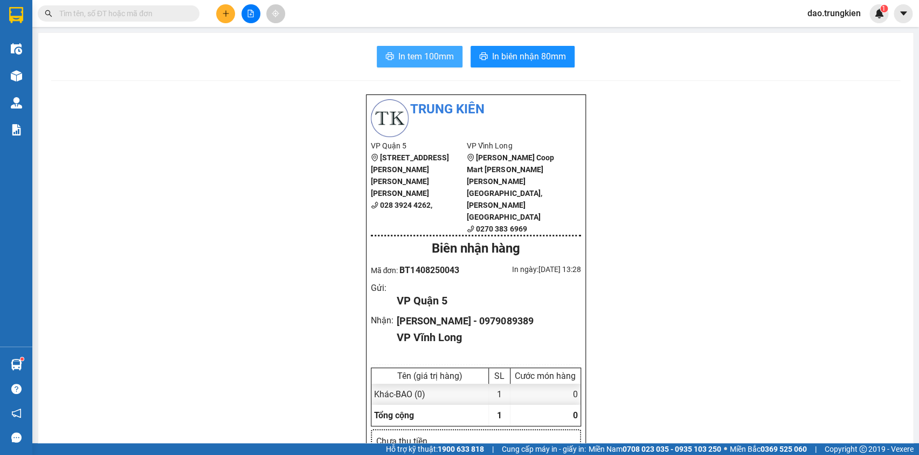
click at [416, 53] on span "In tem 100mm" at bounding box center [427, 56] width 56 height 13
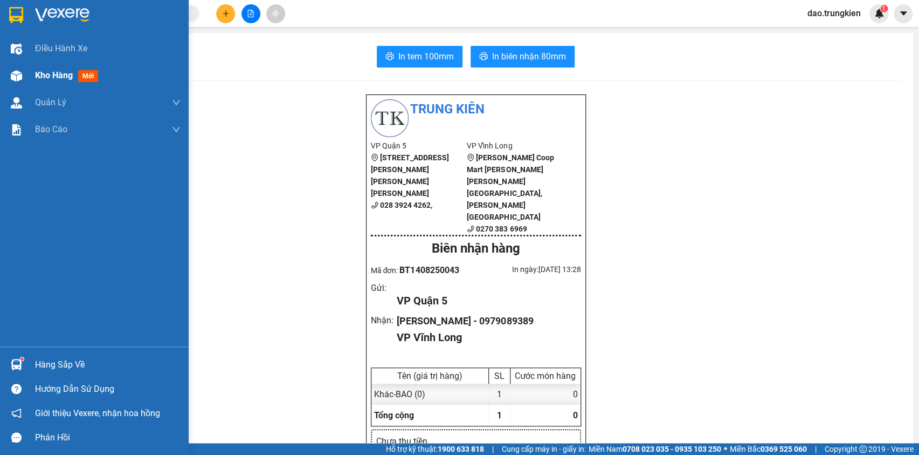
click at [81, 73] on span "mới" at bounding box center [88, 76] width 20 height 12
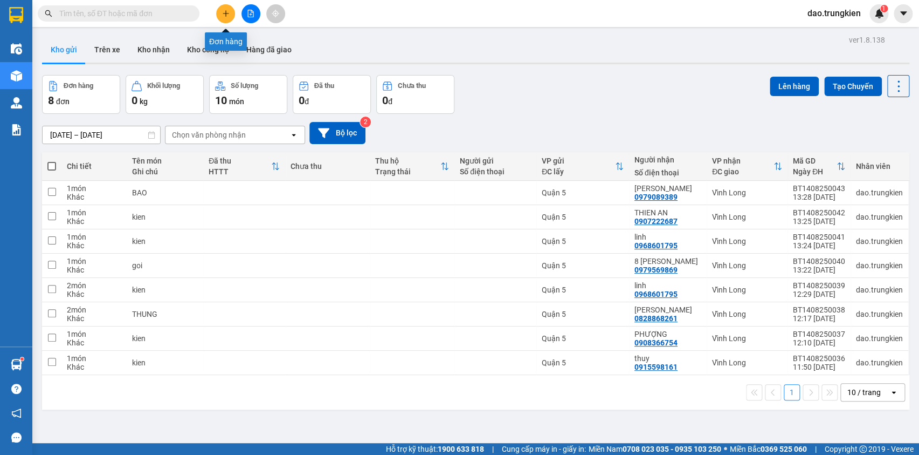
click at [231, 9] on button at bounding box center [225, 13] width 19 height 19
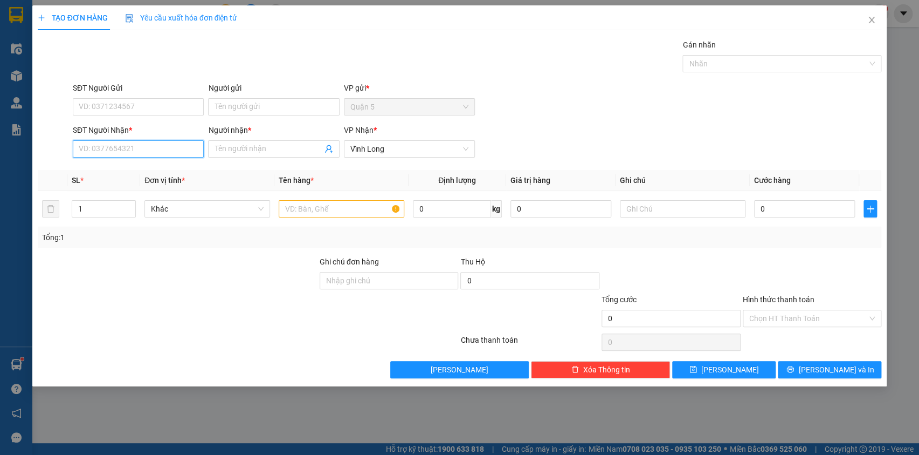
click at [115, 147] on input "SĐT Người Nhận *" at bounding box center [138, 148] width 131 height 17
type input "0965179518"
click at [114, 174] on div "0965179518 - minh" at bounding box center [138, 170] width 118 height 12
type input "minh"
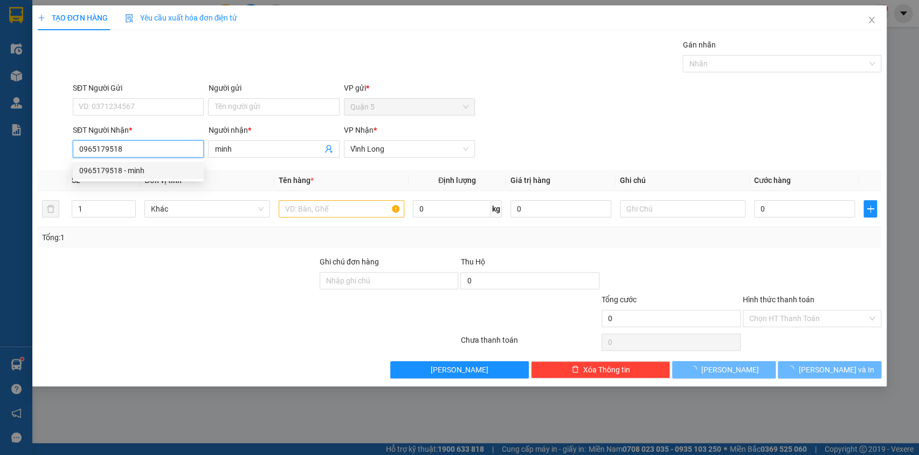
type input "20.000"
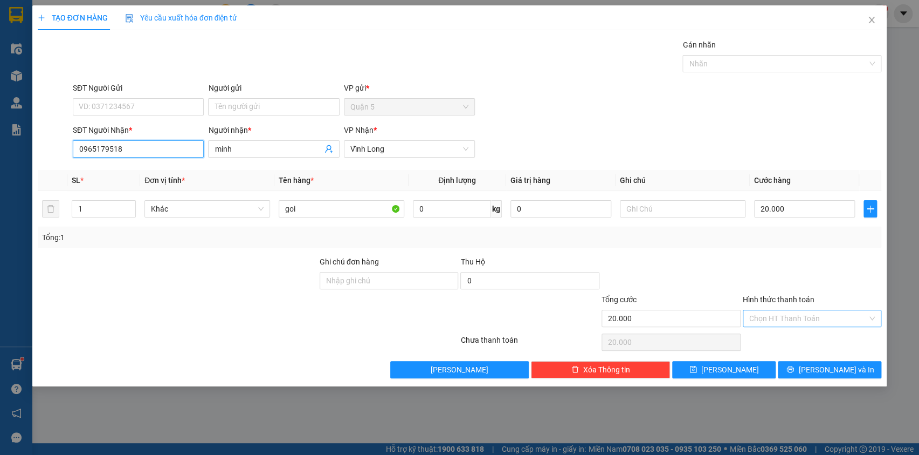
type input "0965179518"
drag, startPoint x: 773, startPoint y: 318, endPoint x: 777, endPoint y: 325, distance: 7.7
click at [773, 318] on input "Hình thức thanh toán" at bounding box center [809, 318] width 119 height 16
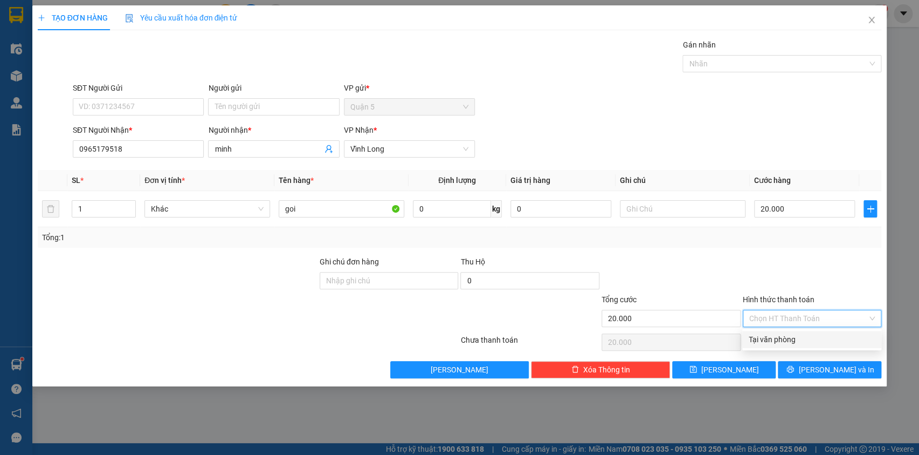
click at [785, 338] on div "Tại văn phòng" at bounding box center [812, 339] width 126 height 12
type input "0"
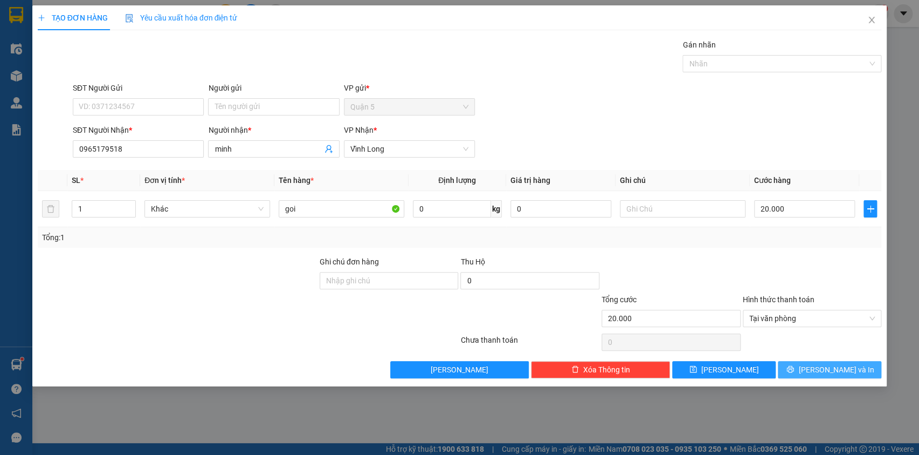
click at [794, 367] on icon "printer" at bounding box center [791, 369] width 8 height 8
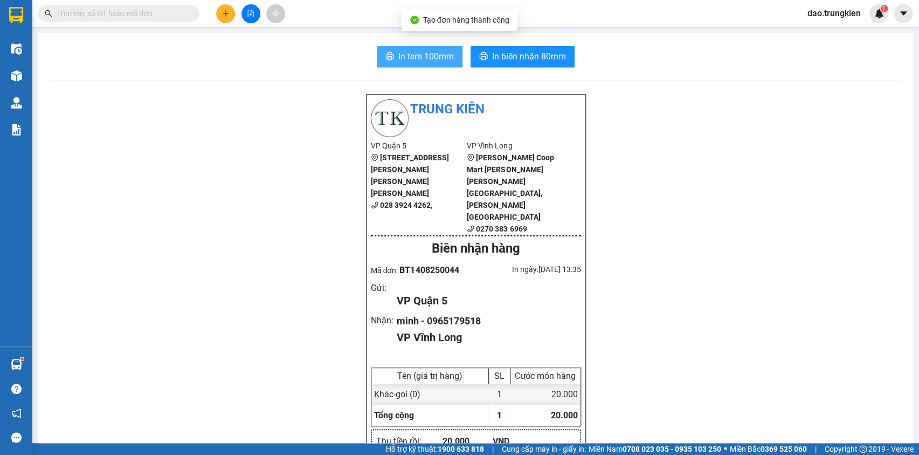
click at [407, 54] on span "In tem 100mm" at bounding box center [427, 56] width 56 height 13
click at [222, 11] on icon "plus" at bounding box center [226, 14] width 8 height 8
click at [80, 15] on input "text" at bounding box center [122, 14] width 127 height 12
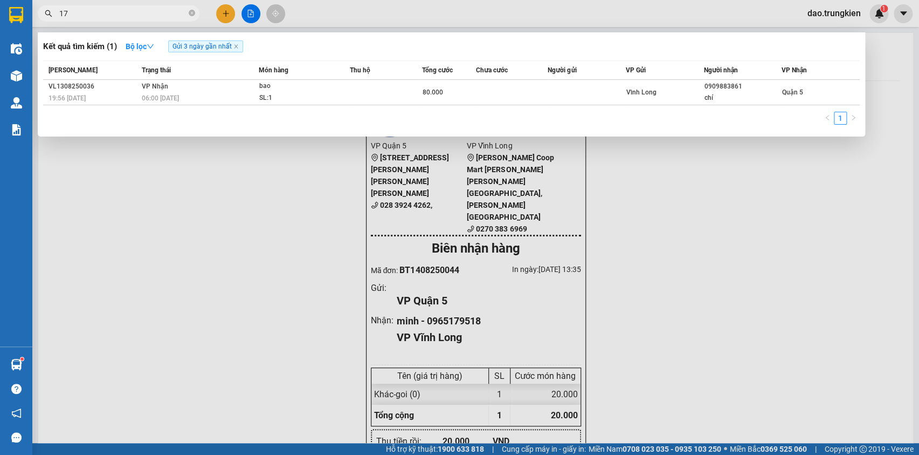
type input "179"
click at [191, 13] on icon "close-circle" at bounding box center [192, 13] width 6 height 6
type input "350"
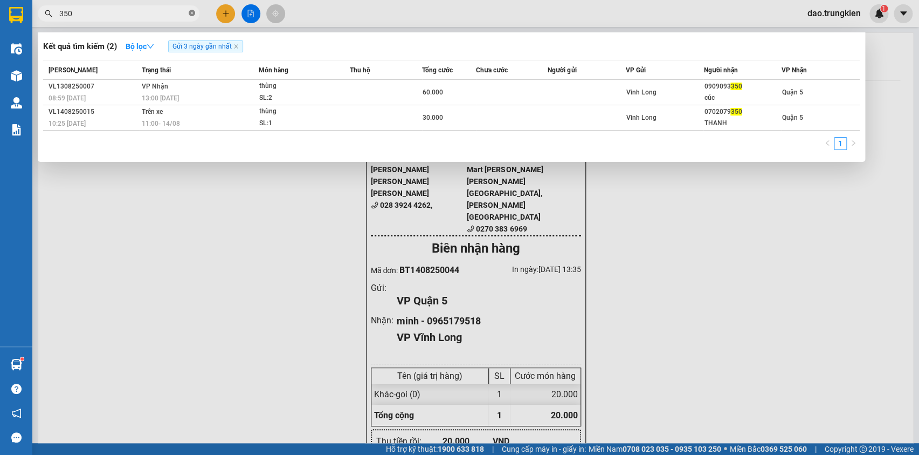
click at [191, 13] on icon "close-circle" at bounding box center [192, 13] width 6 height 6
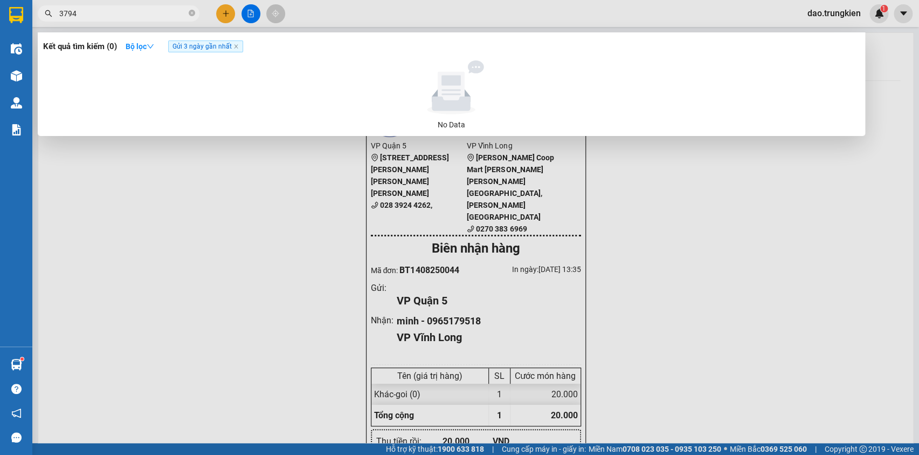
type input "379"
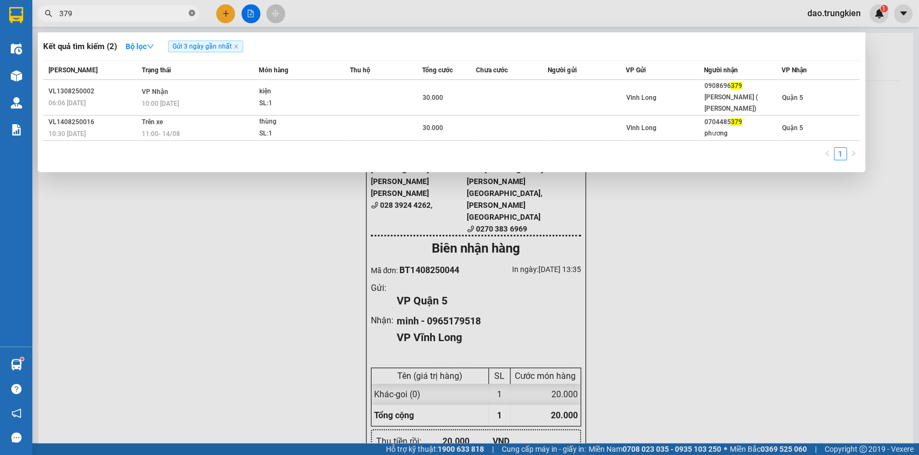
click at [190, 15] on icon "close-circle" at bounding box center [192, 13] width 6 height 6
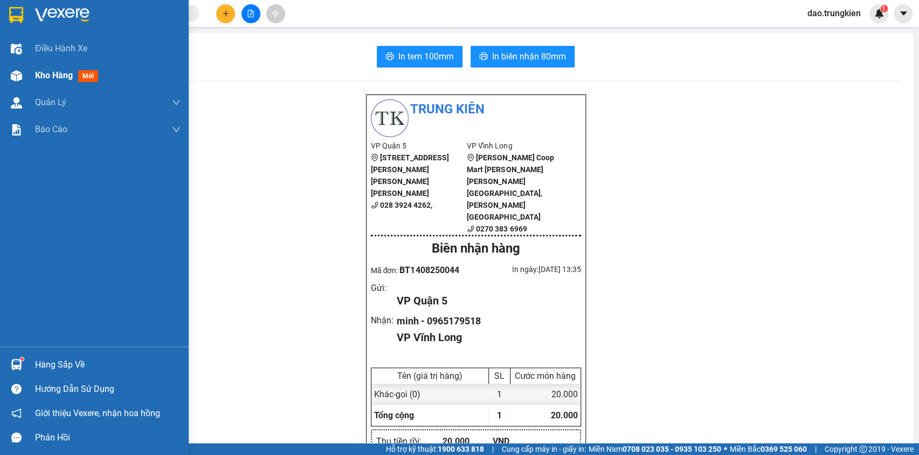
click at [87, 76] on span "mới" at bounding box center [88, 76] width 20 height 12
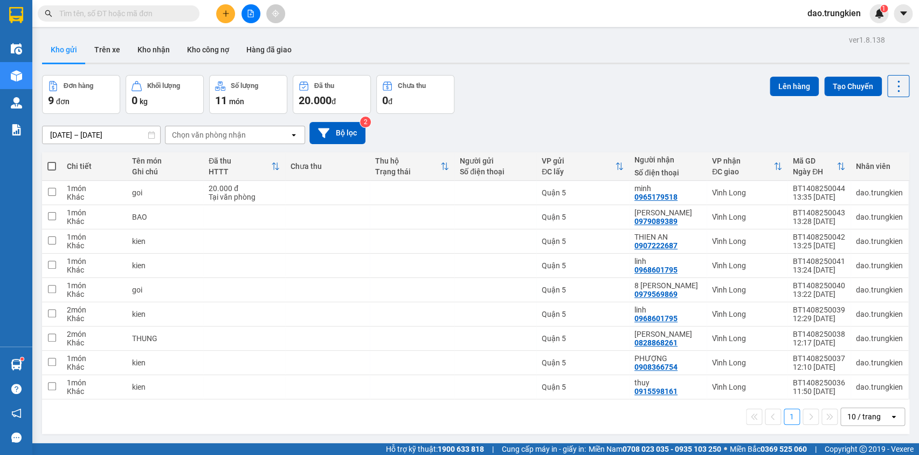
click at [49, 163] on span at bounding box center [51, 166] width 9 height 9
click at [52, 161] on input "checkbox" at bounding box center [52, 161] width 0 height 0
checkbox input "true"
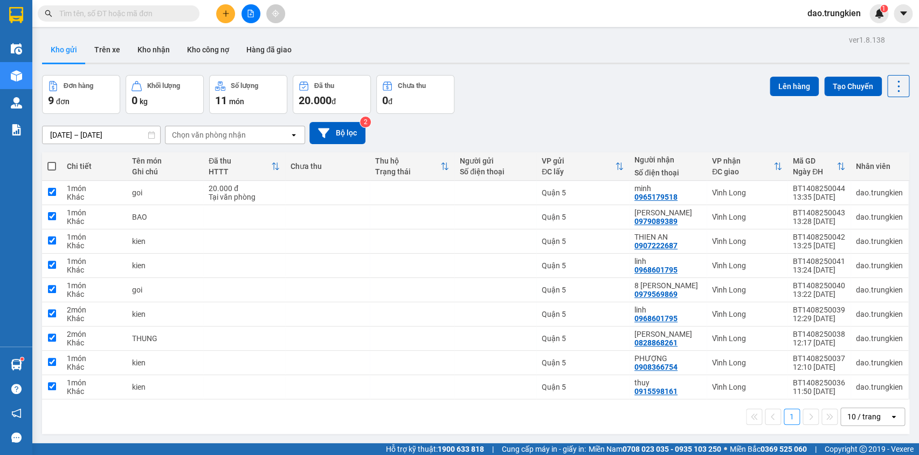
checkbox input "true"
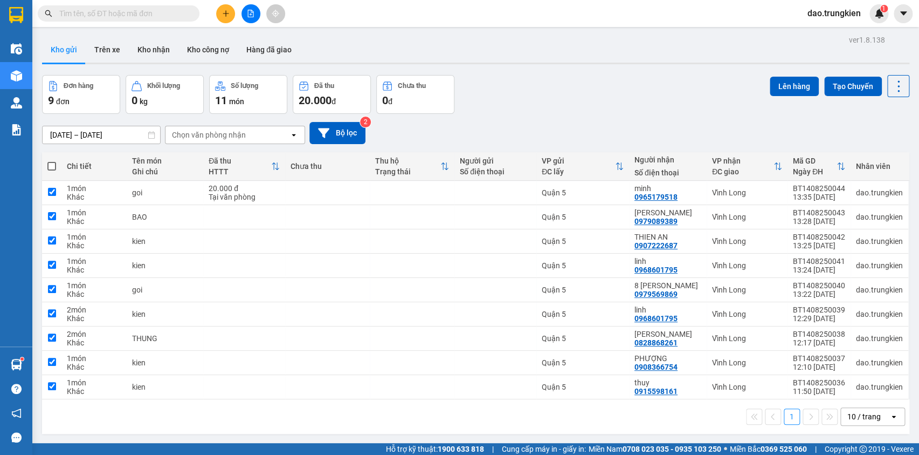
checkbox input "true"
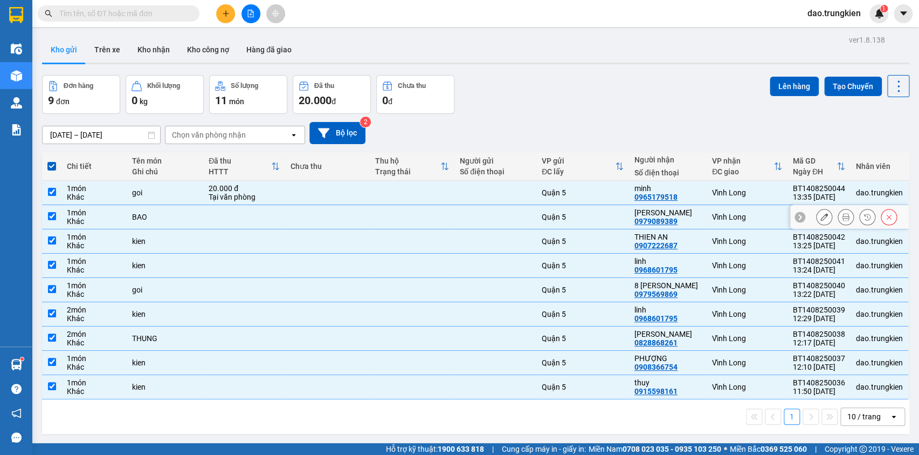
click at [453, 216] on td at bounding box center [412, 217] width 85 height 24
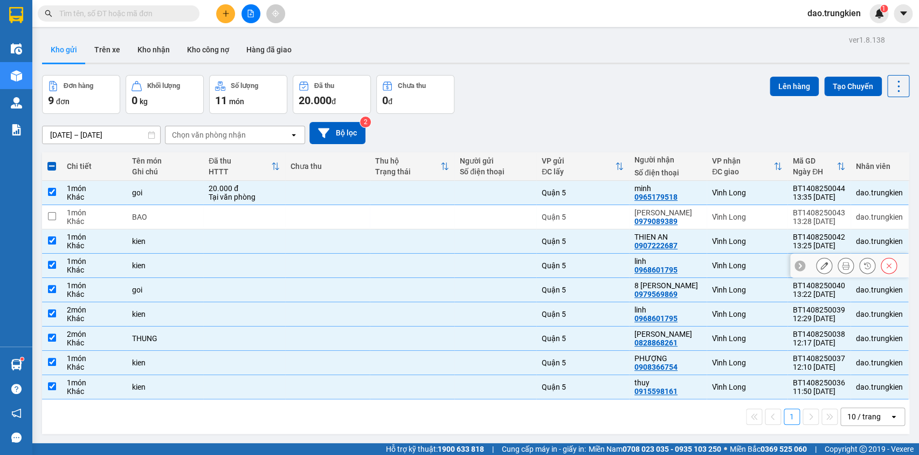
click at [510, 264] on div at bounding box center [495, 265] width 71 height 9
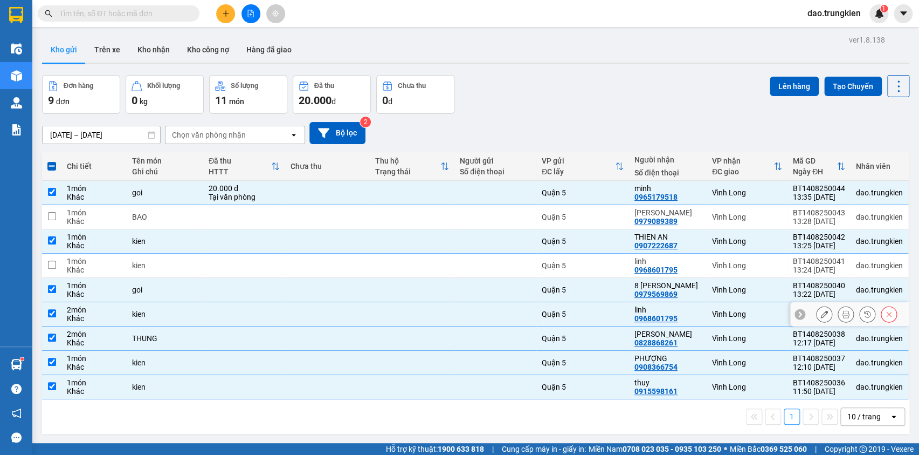
click at [509, 318] on td at bounding box center [496, 314] width 82 height 24
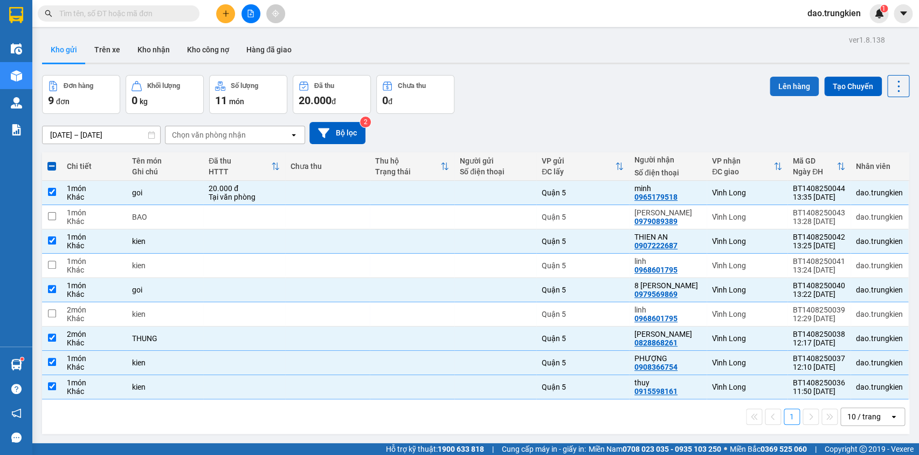
click at [777, 84] on button "Lên hàng" at bounding box center [794, 86] width 49 height 19
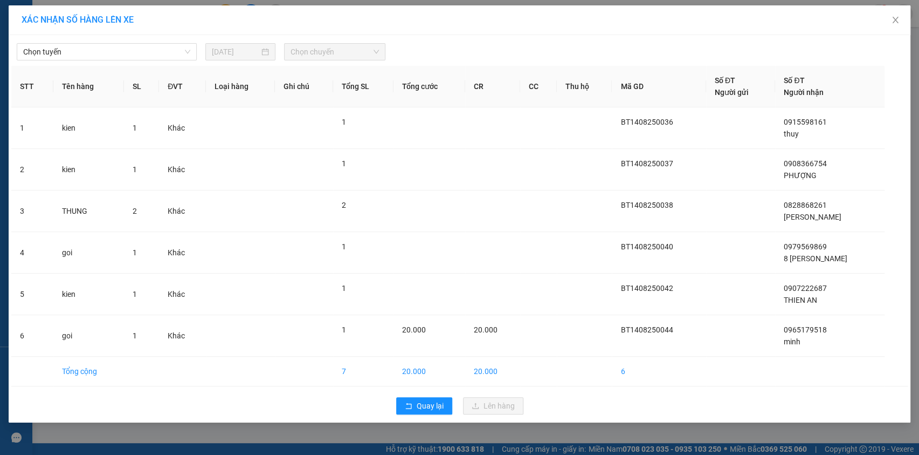
drag, startPoint x: 183, startPoint y: 46, endPoint x: 186, endPoint y: 61, distance: 14.7
click at [184, 54] on span "Chọn tuyến" at bounding box center [106, 52] width 167 height 16
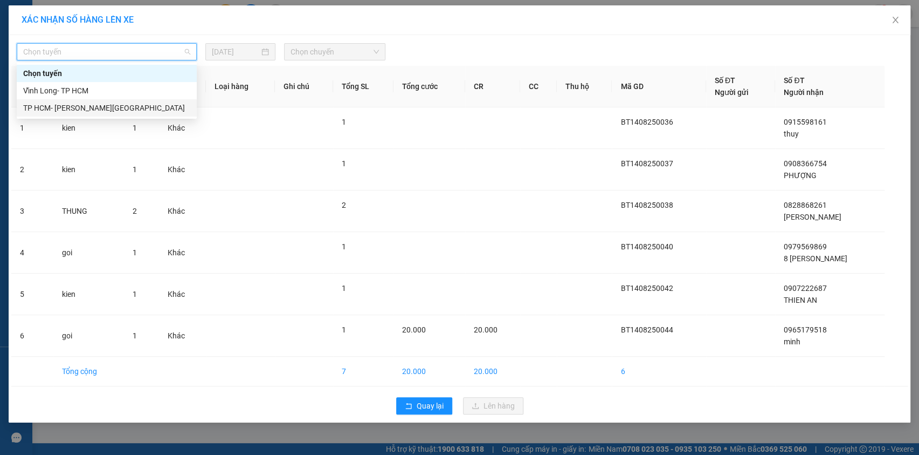
click at [162, 104] on div "TP HCM- [PERSON_NAME][GEOGRAPHIC_DATA]" at bounding box center [106, 108] width 167 height 12
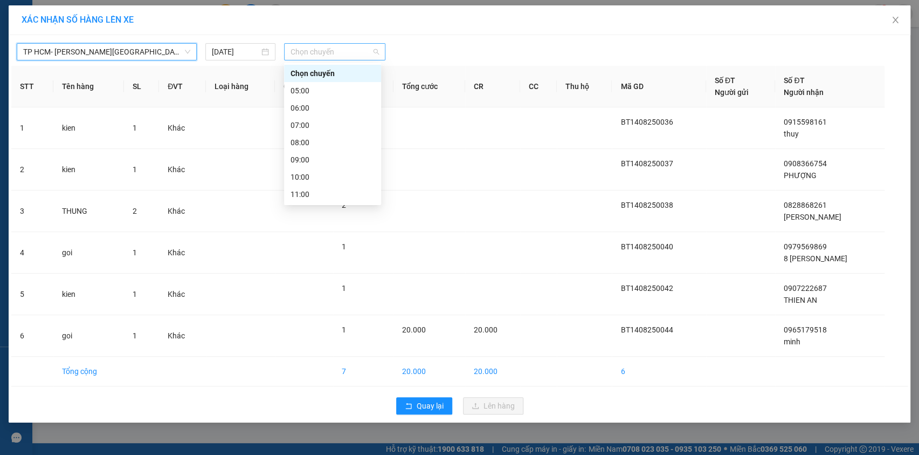
drag, startPoint x: 312, startPoint y: 50, endPoint x: 328, endPoint y: 90, distance: 43.1
click at [313, 50] on span "Chọn chuyến" at bounding box center [335, 52] width 88 height 16
click at [338, 240] on div "14:00" at bounding box center [333, 246] width 84 height 12
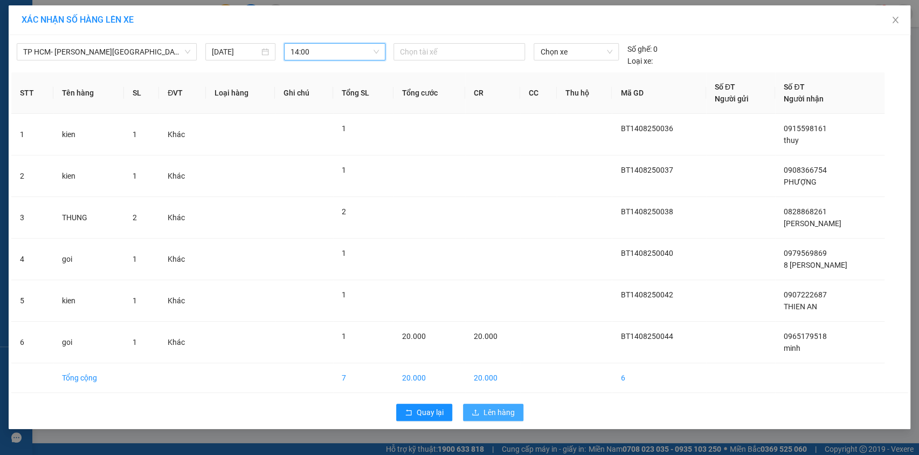
click at [503, 407] on span "Lên hàng" at bounding box center [499, 412] width 31 height 12
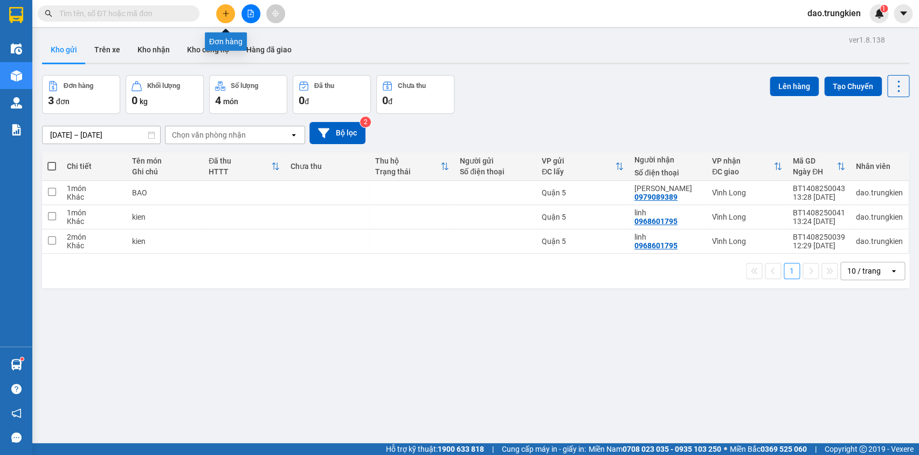
click at [222, 11] on icon "plus" at bounding box center [226, 14] width 8 height 8
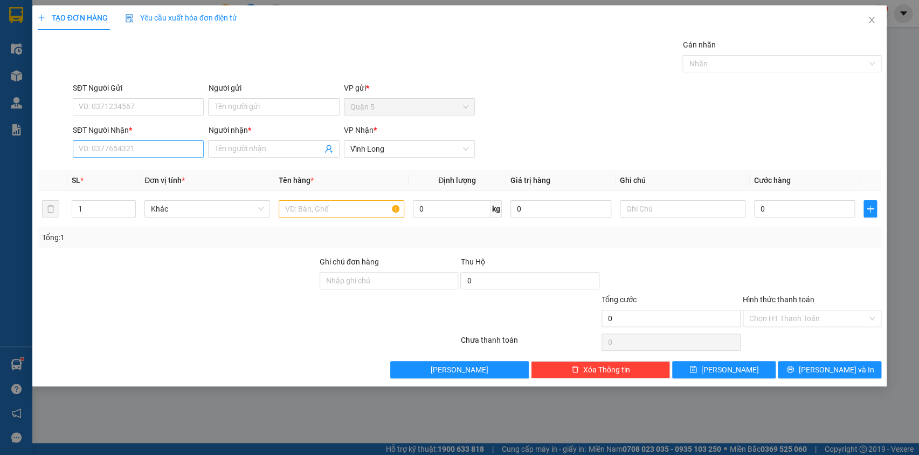
drag, startPoint x: 132, startPoint y: 157, endPoint x: 131, endPoint y: 152, distance: 5.4
click at [131, 155] on div "SĐT Người Nhận * VD: 0377654321" at bounding box center [138, 143] width 131 height 38
click at [126, 142] on input "SĐT Người Nhận *" at bounding box center [138, 148] width 131 height 17
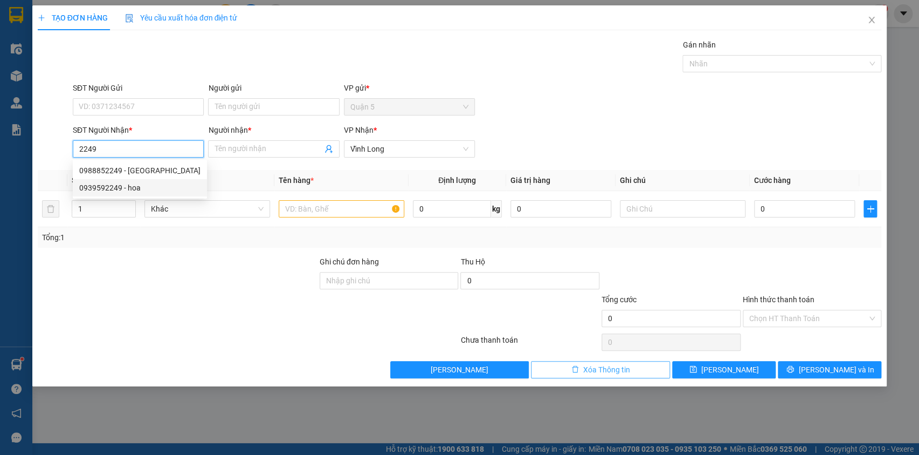
type input "2249"
click at [584, 366] on span "Xóa Thông tin" at bounding box center [606, 369] width 47 height 12
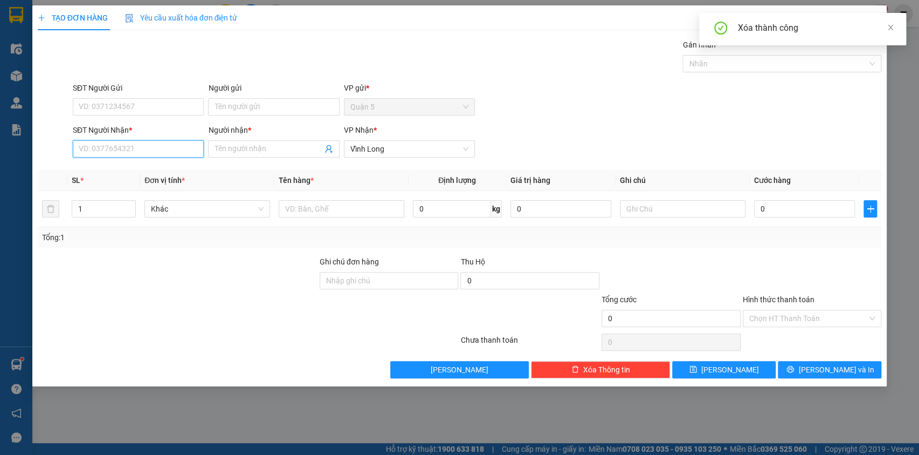
click at [98, 145] on input "SĐT Người Nhận *" at bounding box center [138, 148] width 131 height 17
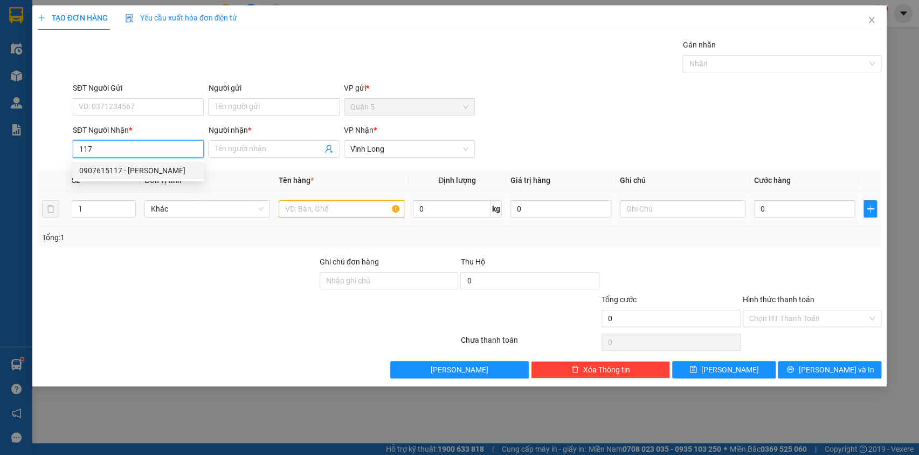
drag, startPoint x: 111, startPoint y: 173, endPoint x: 203, endPoint y: 194, distance: 95.1
click at [111, 173] on div "0907615117 - [PERSON_NAME]" at bounding box center [138, 170] width 118 height 12
type input "0907615117"
type input "[PERSON_NAME]"
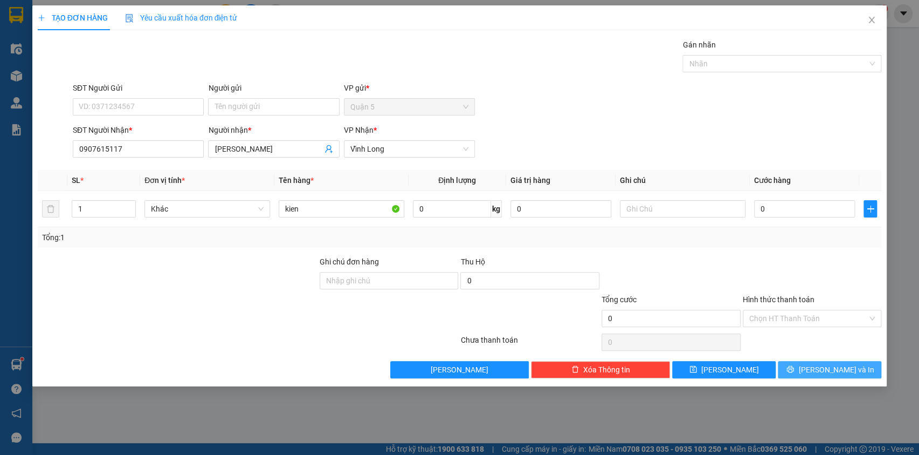
drag, startPoint x: 822, startPoint y: 356, endPoint x: 822, endPoint y: 363, distance: 7.0
click at [822, 359] on div "Transit Pickup Surcharge Ids Transit Deliver Surcharge Ids Transit Deliver Surc…" at bounding box center [460, 208] width 844 height 339
drag, startPoint x: 822, startPoint y: 368, endPoint x: 740, endPoint y: 242, distance: 150.5
click at [822, 368] on span "[PERSON_NAME] và In" at bounding box center [836, 369] width 75 height 12
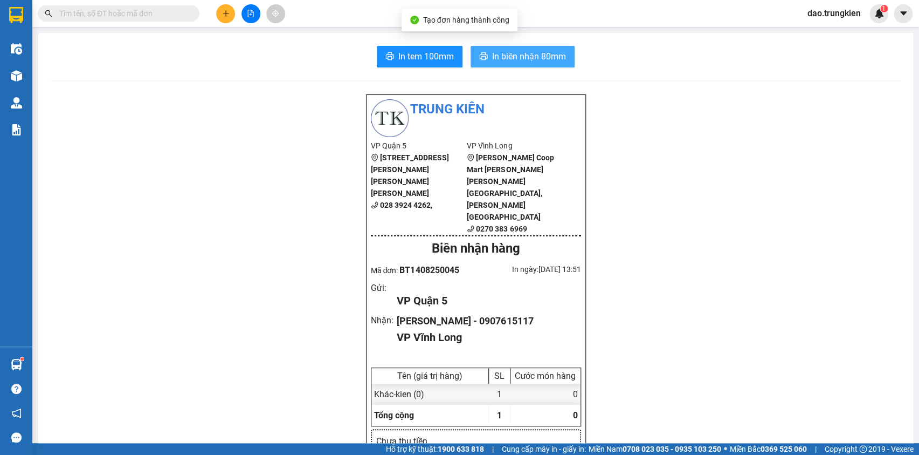
drag, startPoint x: 502, startPoint y: 52, endPoint x: 506, endPoint y: 60, distance: 9.4
click at [501, 53] on span "In biên nhận 80mm" at bounding box center [529, 56] width 74 height 13
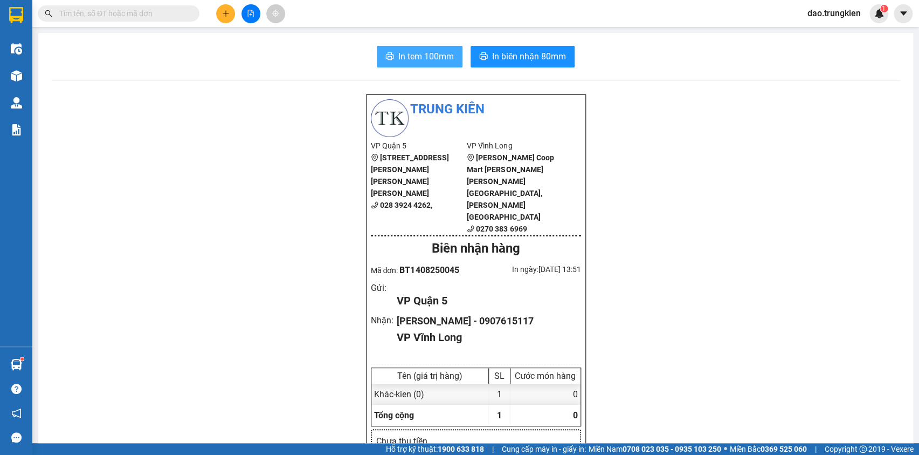
click at [424, 60] on span "In tem 100mm" at bounding box center [427, 56] width 56 height 13
click at [229, 11] on icon "plus" at bounding box center [226, 14] width 8 height 8
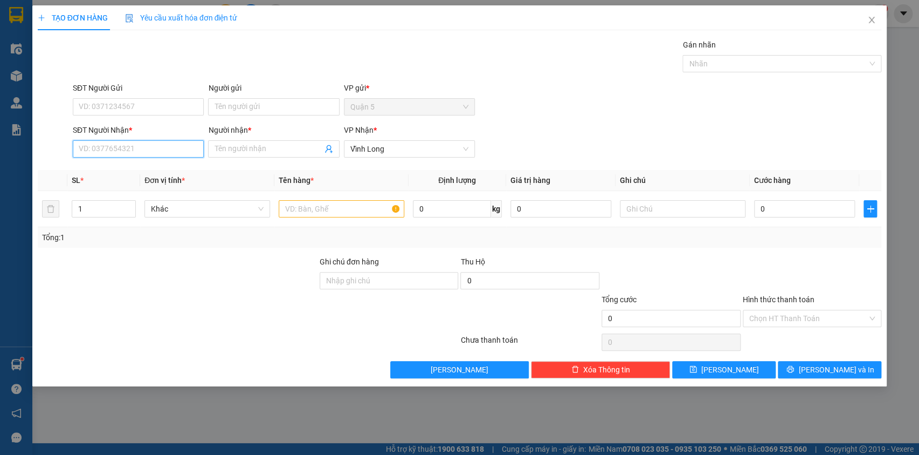
click at [84, 151] on input "SĐT Người Nhận *" at bounding box center [138, 148] width 131 height 17
click at [100, 168] on div "0918221153 - tuan" at bounding box center [138, 170] width 118 height 12
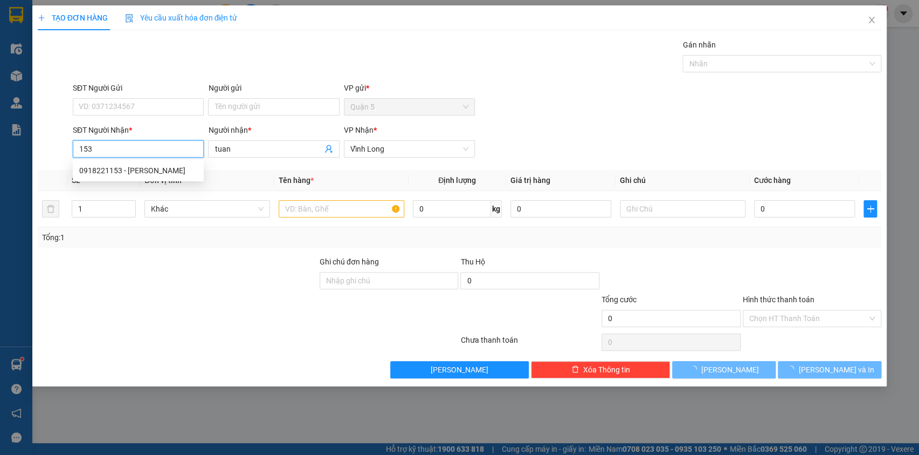
type input "0918221153"
type input "tuan"
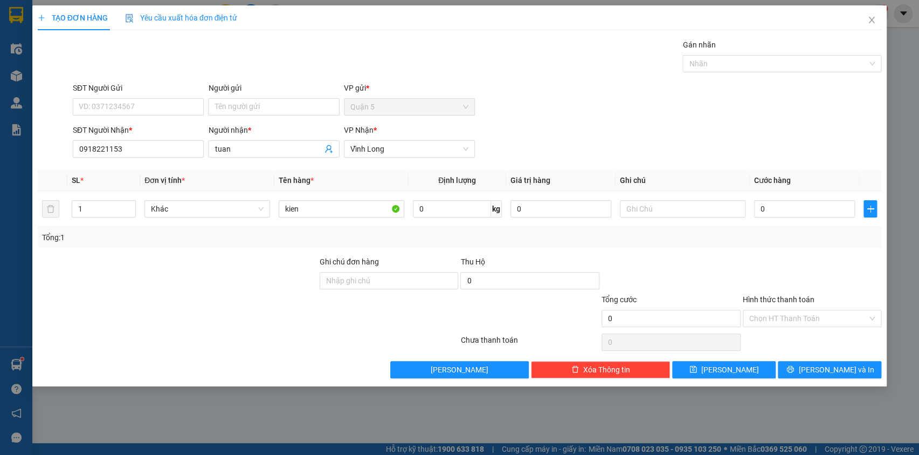
click at [806, 359] on div "Transit Pickup Surcharge Ids Transit Deliver Surcharge Ids Transit Deliver Surc…" at bounding box center [460, 208] width 844 height 339
click at [822, 367] on span "[PERSON_NAME] và In" at bounding box center [836, 369] width 75 height 12
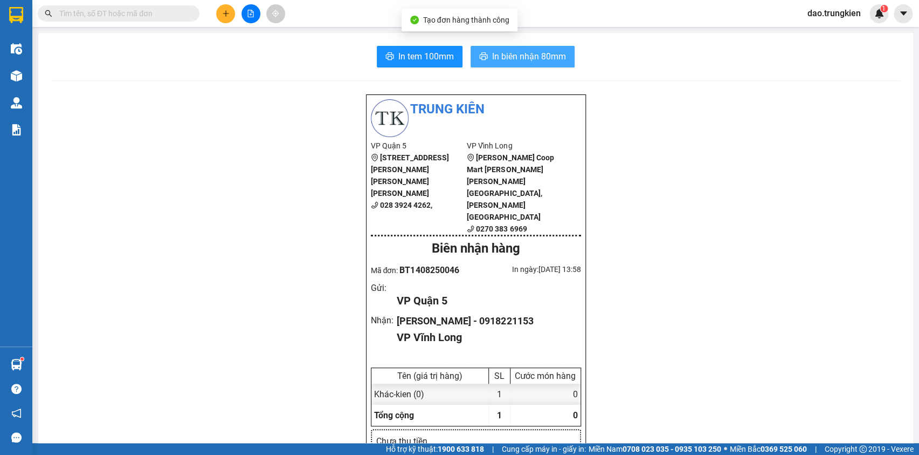
drag, startPoint x: 502, startPoint y: 56, endPoint x: 492, endPoint y: 70, distance: 16.3
click at [502, 58] on span "In biên nhận 80mm" at bounding box center [529, 56] width 74 height 13
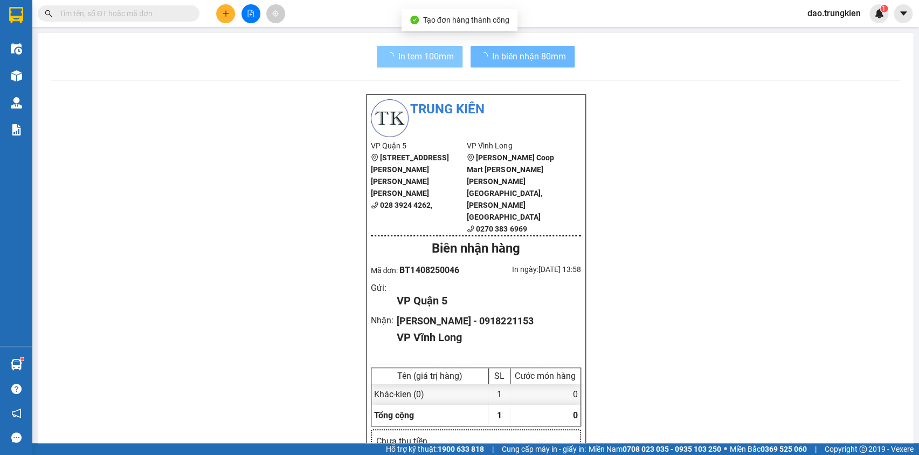
click at [402, 51] on span "In tem 100mm" at bounding box center [427, 56] width 56 height 13
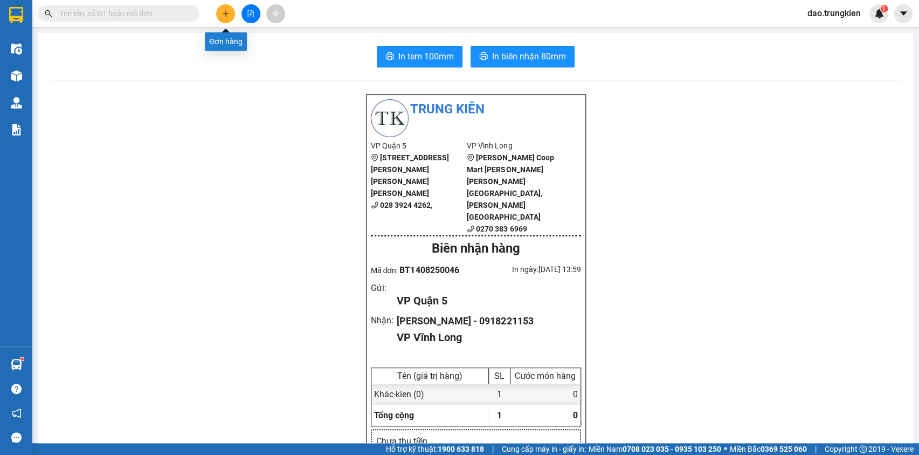
click at [221, 14] on button at bounding box center [225, 13] width 19 height 19
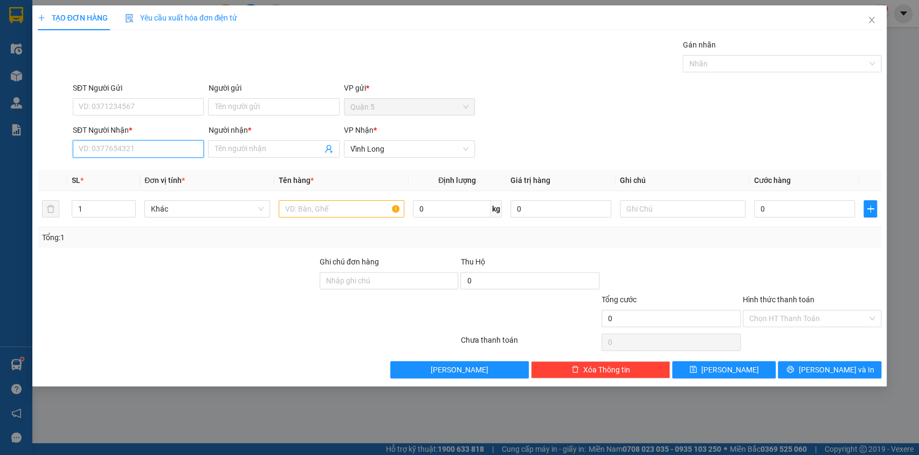
click at [97, 149] on input "SĐT Người Nhận *" at bounding box center [138, 148] width 131 height 17
type input "399"
drag, startPoint x: 117, startPoint y: 166, endPoint x: 169, endPoint y: 167, distance: 51.8
click at [118, 166] on div "0859049399 - mong anh" at bounding box center [138, 170] width 118 height 12
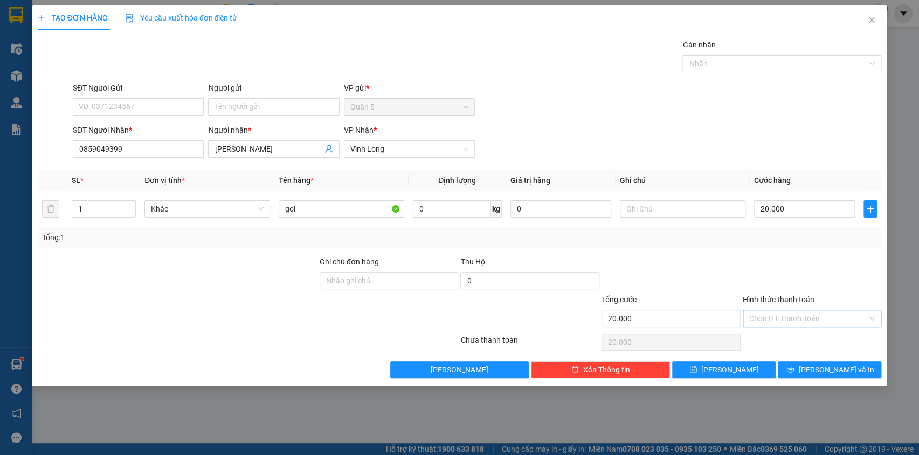
click at [778, 319] on input "Hình thức thanh toán" at bounding box center [809, 318] width 119 height 16
drag, startPoint x: 787, startPoint y: 340, endPoint x: 795, endPoint y: 345, distance: 10.2
click at [787, 340] on div "Tại văn phòng" at bounding box center [812, 339] width 126 height 12
drag, startPoint x: 826, startPoint y: 374, endPoint x: 833, endPoint y: 314, distance: 60.3
click at [825, 374] on span "[PERSON_NAME] và In" at bounding box center [836, 369] width 75 height 12
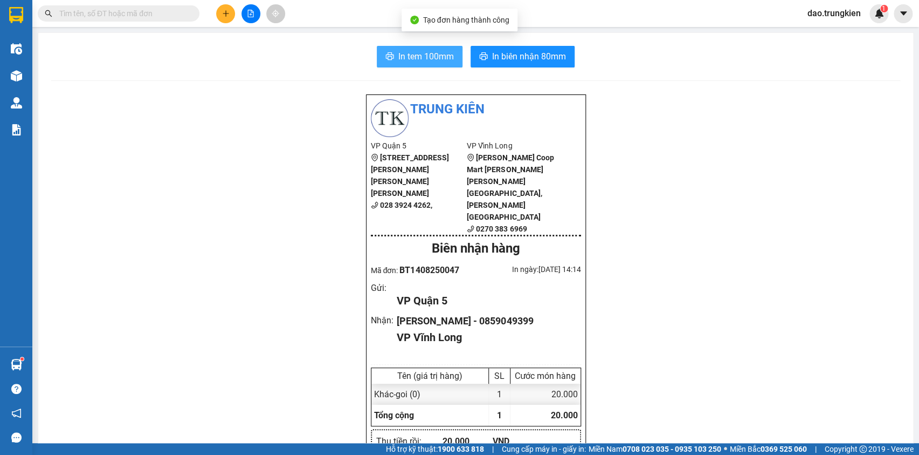
click at [427, 52] on span "In tem 100mm" at bounding box center [427, 56] width 56 height 13
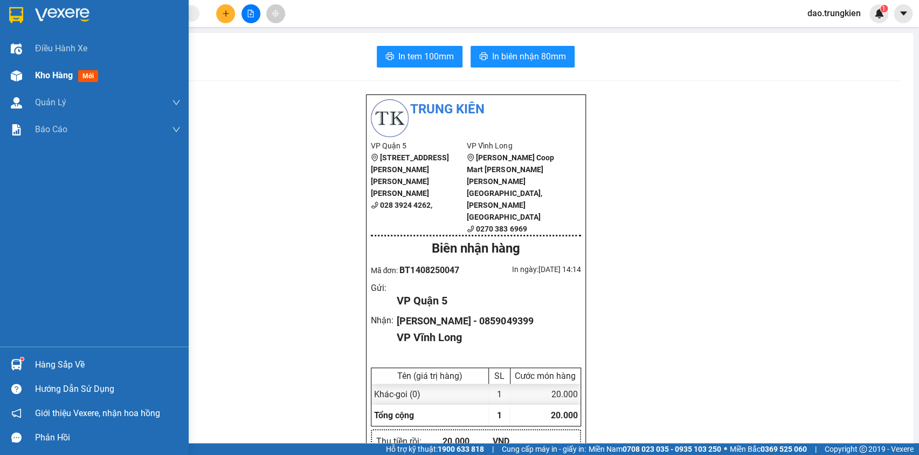
click at [88, 71] on span "mới" at bounding box center [88, 76] width 20 height 12
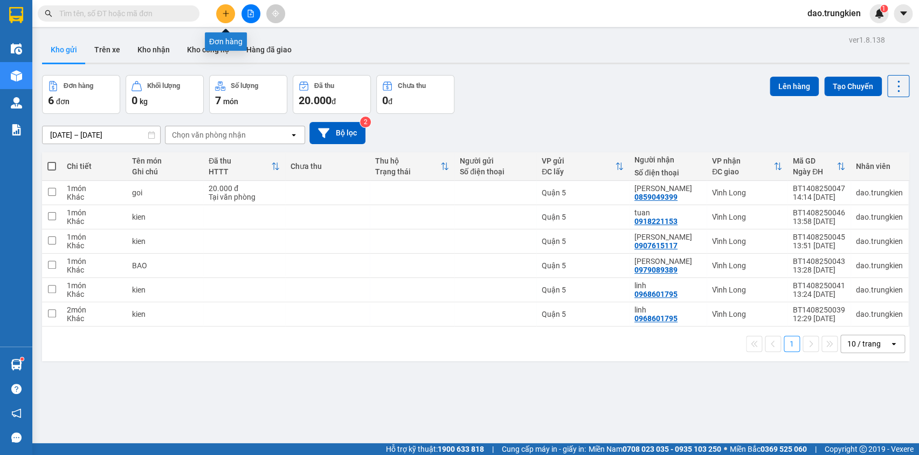
click at [219, 15] on button at bounding box center [225, 13] width 19 height 19
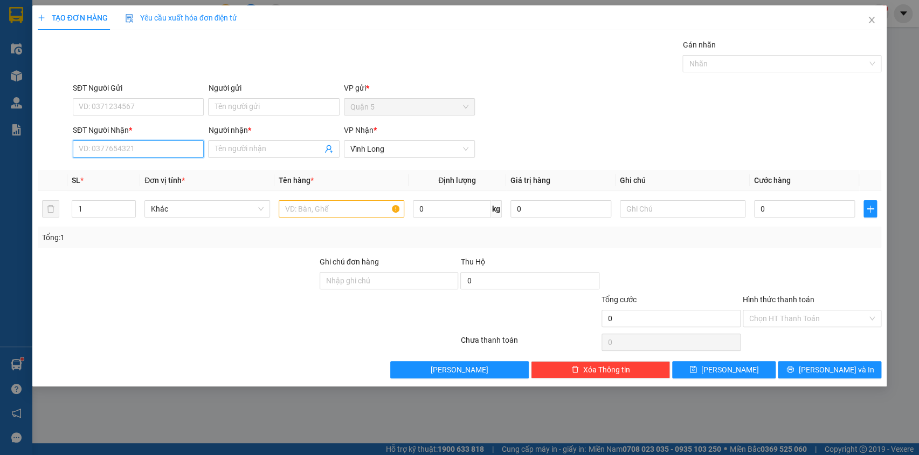
click at [81, 149] on input "SĐT Người Nhận *" at bounding box center [138, 148] width 131 height 17
click at [112, 169] on div "0949565189 - huong" at bounding box center [138, 170] width 118 height 12
type input "0949565189"
type input "huong"
type input "0949565189"
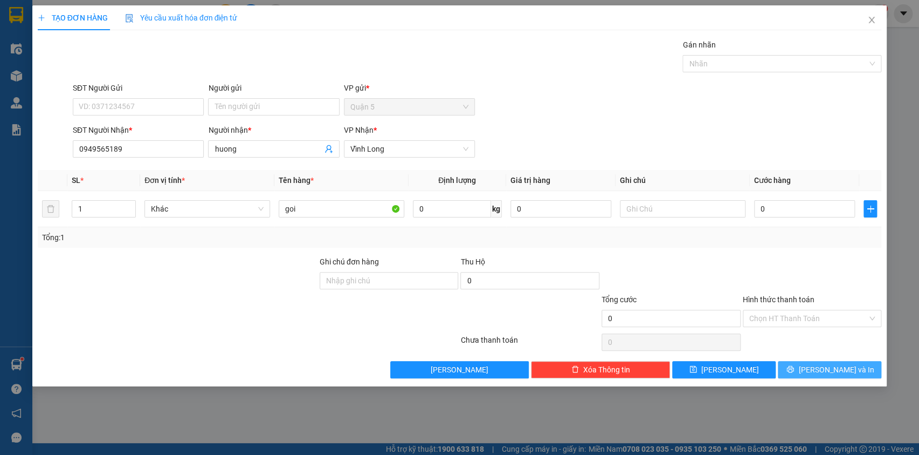
click at [816, 375] on button "[PERSON_NAME] và In" at bounding box center [830, 369] width 104 height 17
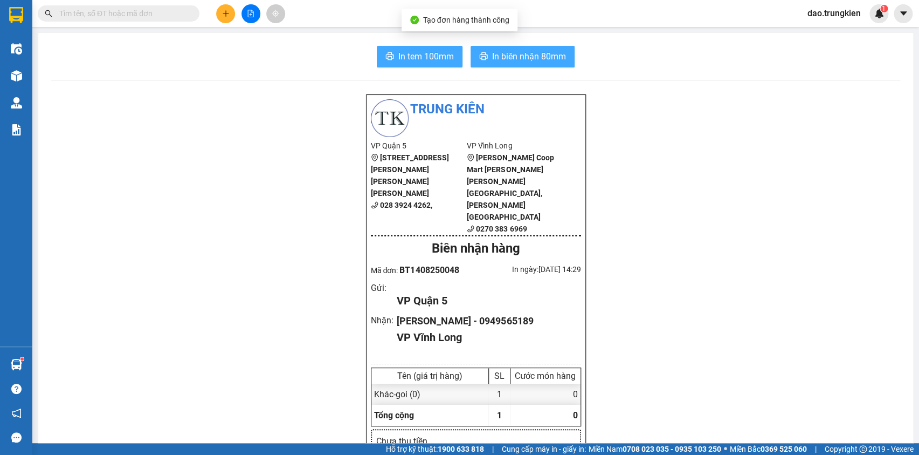
drag, startPoint x: 532, startPoint y: 51, endPoint x: 445, endPoint y: 51, distance: 86.8
click at [531, 51] on span "In biên nhận 80mm" at bounding box center [529, 56] width 74 height 13
click at [396, 64] on button "In tem 100mm" at bounding box center [420, 57] width 86 height 22
click at [409, 54] on span "In tem 100mm" at bounding box center [427, 56] width 56 height 13
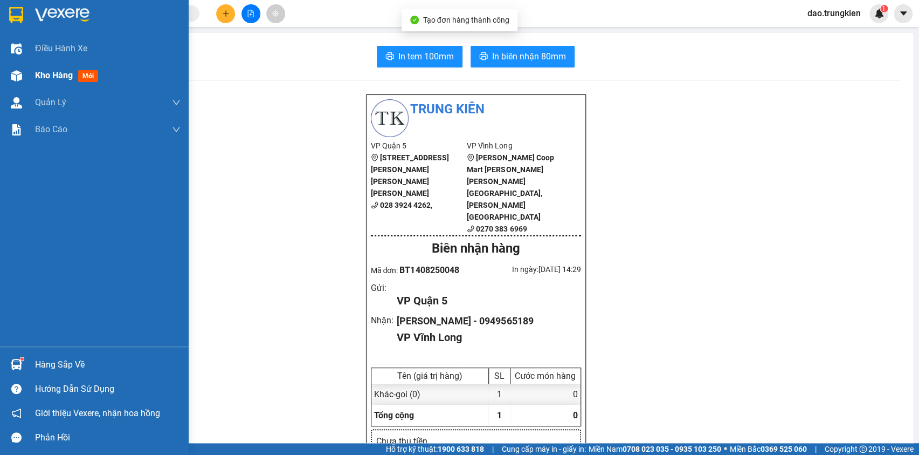
click at [88, 77] on span "mới" at bounding box center [88, 76] width 20 height 12
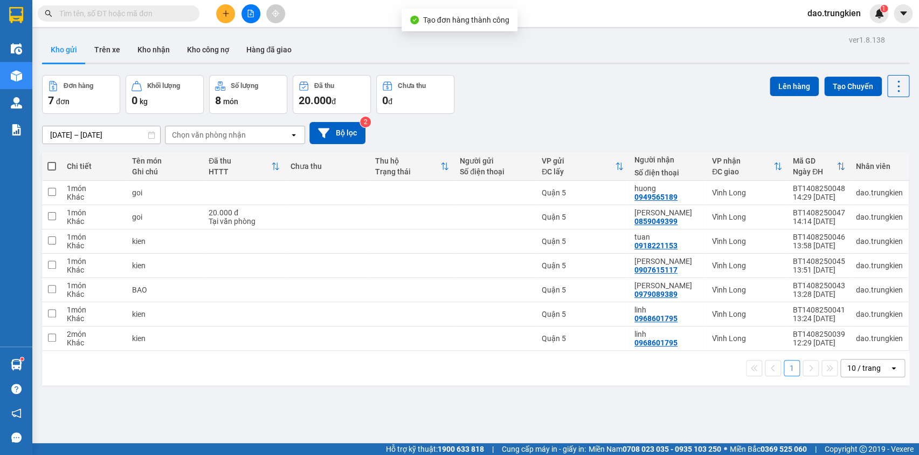
click at [88, 12] on input "text" at bounding box center [122, 14] width 127 height 12
click at [47, 163] on span at bounding box center [51, 166] width 9 height 9
click at [52, 161] on input "checkbox" at bounding box center [52, 161] width 0 height 0
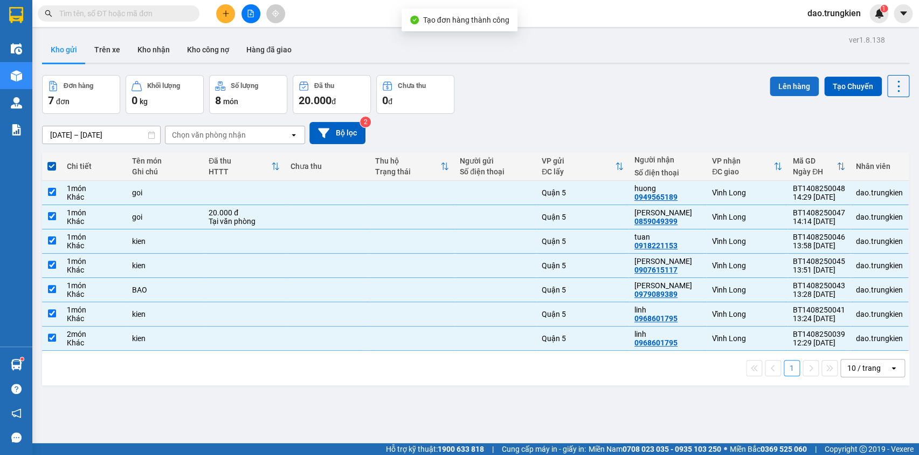
click at [799, 81] on button "Lên hàng" at bounding box center [794, 86] width 49 height 19
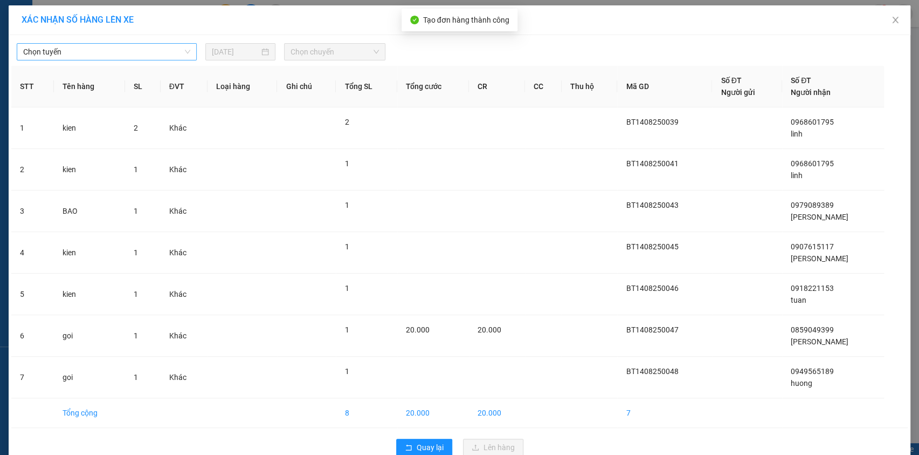
click at [176, 54] on span "Chọn tuyến" at bounding box center [106, 52] width 167 height 16
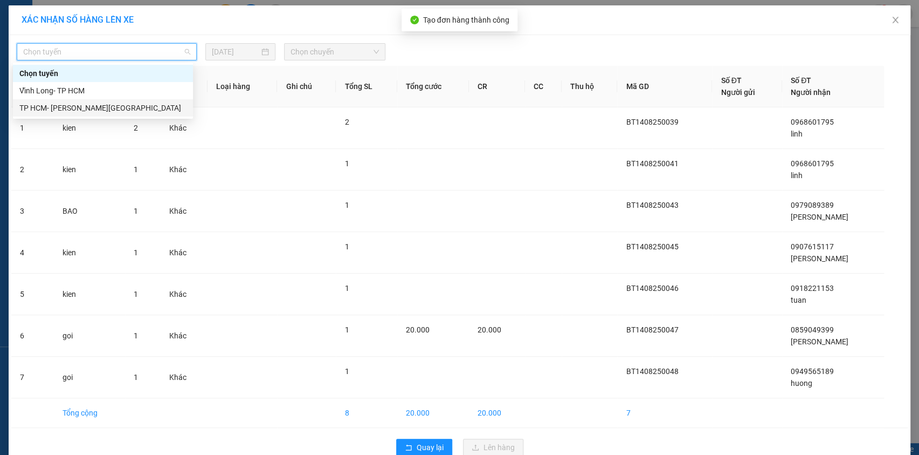
click at [164, 107] on div "TP HCM- [PERSON_NAME][GEOGRAPHIC_DATA]" at bounding box center [102, 108] width 167 height 12
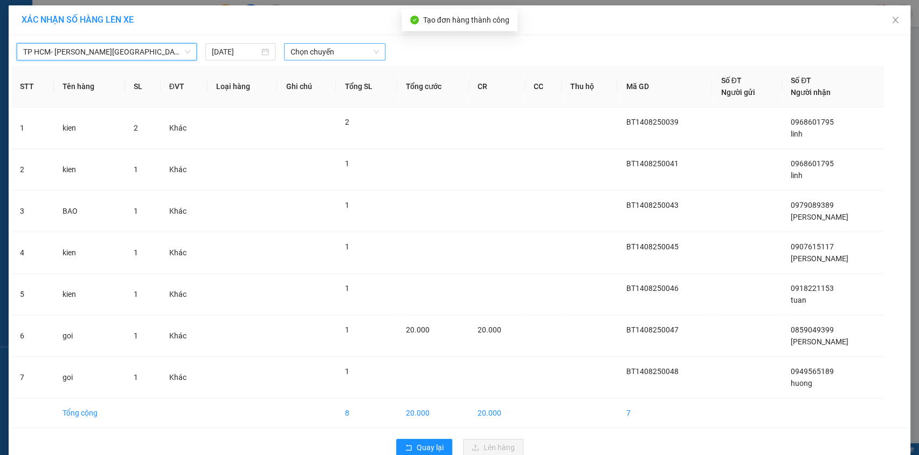
click at [324, 56] on span "Chọn chuyến" at bounding box center [335, 52] width 88 height 16
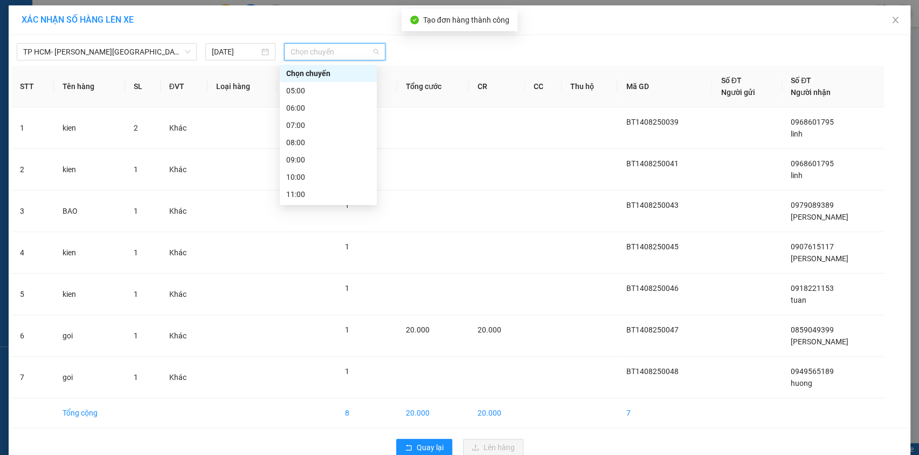
click at [322, 257] on div "15:00" at bounding box center [328, 263] width 84 height 12
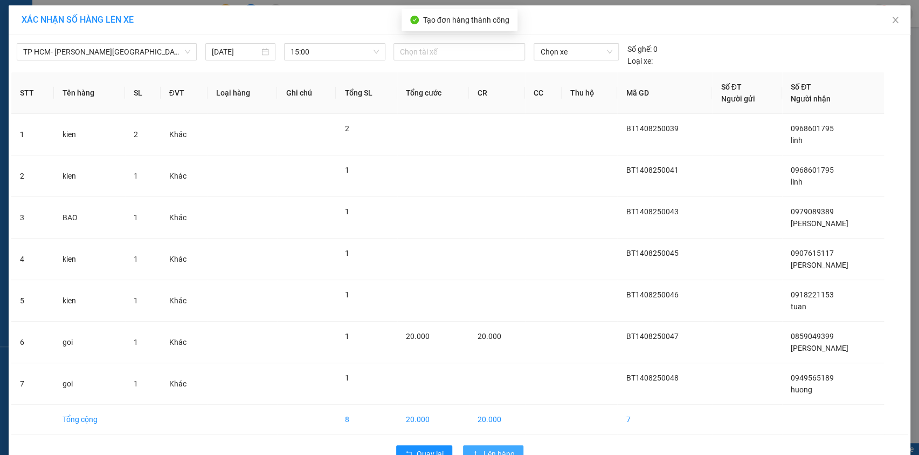
drag, startPoint x: 493, startPoint y: 426, endPoint x: 442, endPoint y: 406, distance: 55.2
click at [490, 448] on span "Lên hàng" at bounding box center [499, 454] width 31 height 12
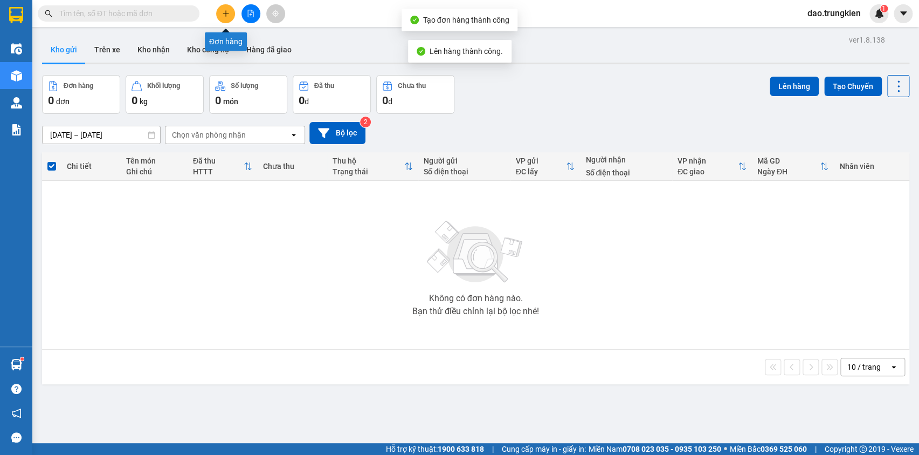
click at [221, 18] on button at bounding box center [225, 13] width 19 height 19
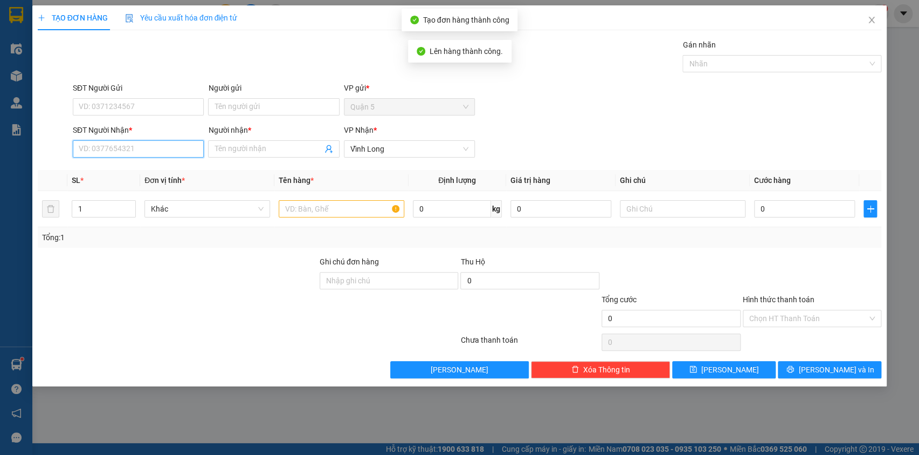
click at [107, 154] on input "SĐT Người Nhận *" at bounding box center [138, 148] width 131 height 17
type input "2"
type input "6464"
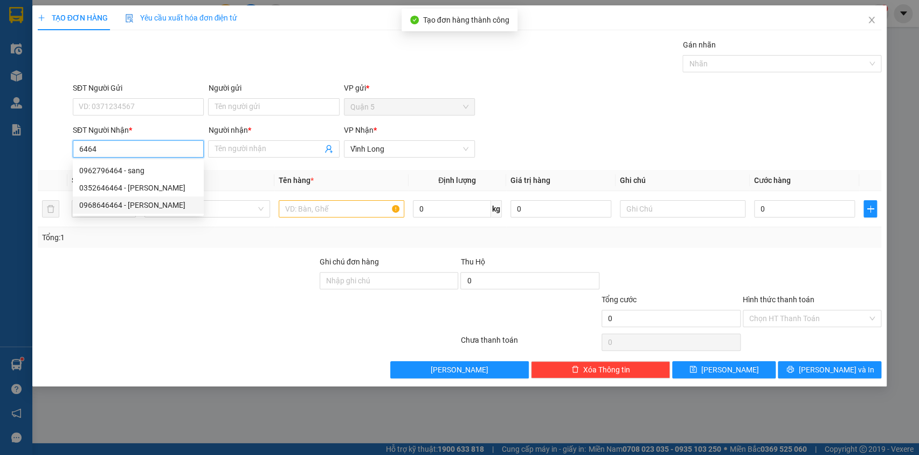
click at [146, 207] on div "0968646464 - hoang tu" at bounding box center [138, 205] width 118 height 12
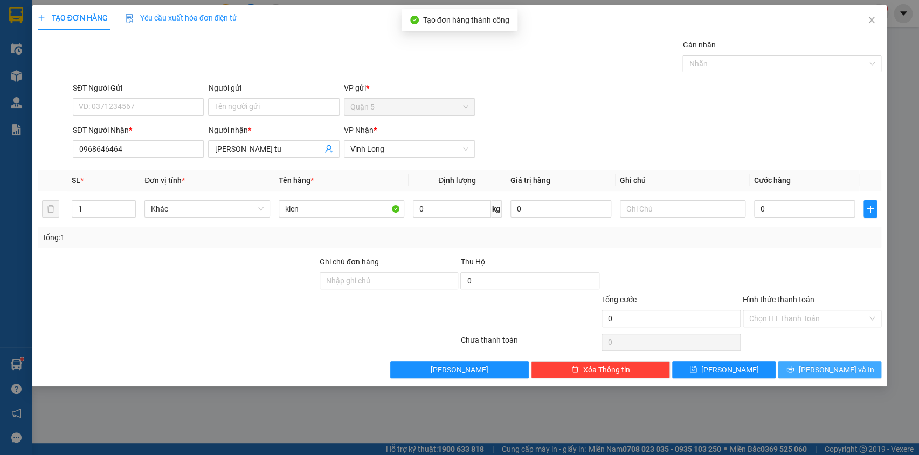
drag, startPoint x: 830, startPoint y: 376, endPoint x: 829, endPoint y: 370, distance: 6.7
click at [829, 376] on button "[PERSON_NAME] và In" at bounding box center [830, 369] width 104 height 17
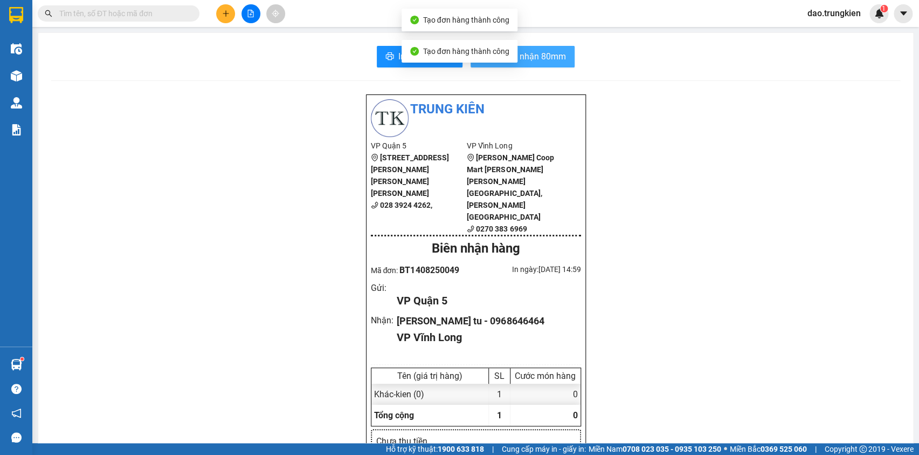
click at [526, 50] on span "In biên nhận 80mm" at bounding box center [529, 56] width 74 height 13
click at [399, 57] on span "In tem 100mm" at bounding box center [427, 56] width 56 height 13
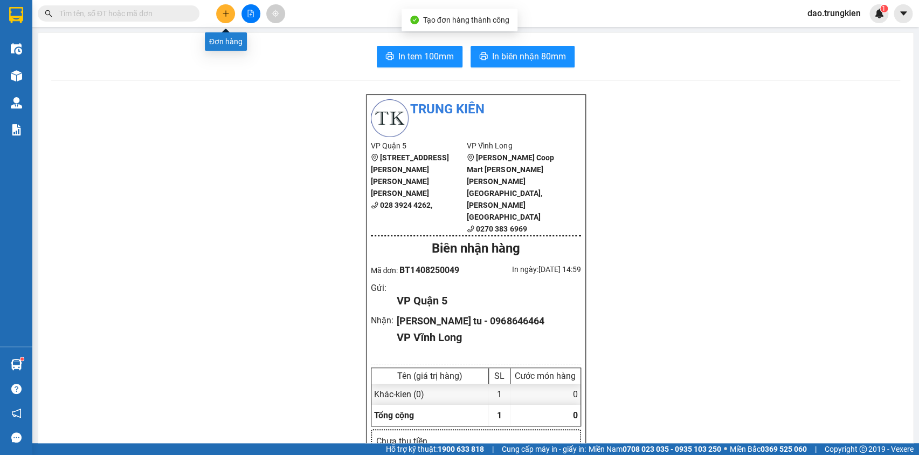
click at [228, 12] on icon "plus" at bounding box center [226, 14] width 8 height 8
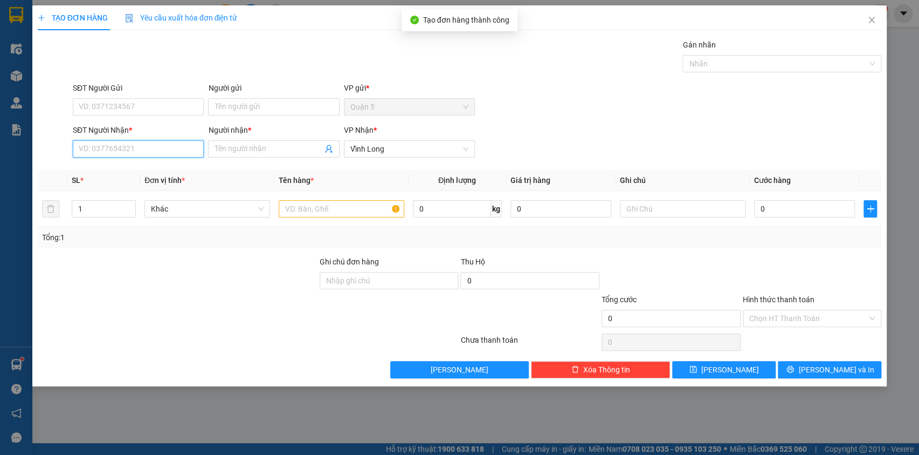
drag, startPoint x: 108, startPoint y: 147, endPoint x: 105, endPoint y: 166, distance: 19.1
click at [102, 150] on input "SĐT Người Nhận *" at bounding box center [138, 148] width 131 height 17
type input "0772802579"
click at [102, 175] on div "0772802579 - binh" at bounding box center [138, 170] width 118 height 12
type input "binh"
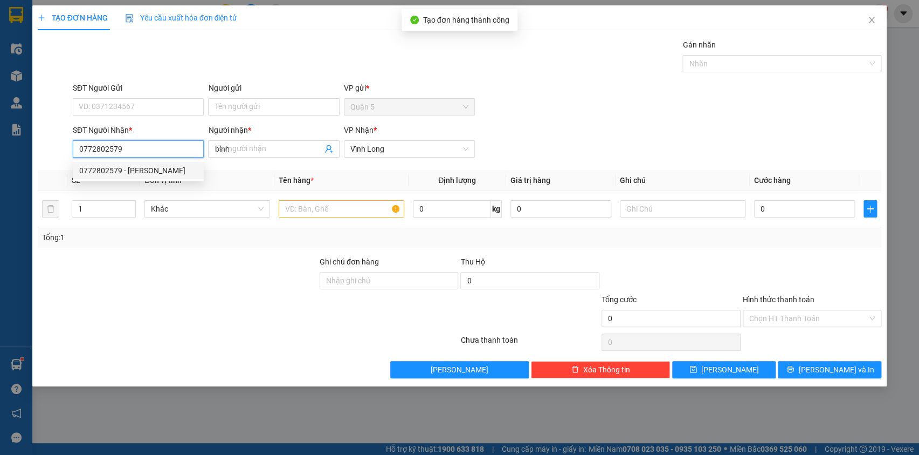
type input "20.000"
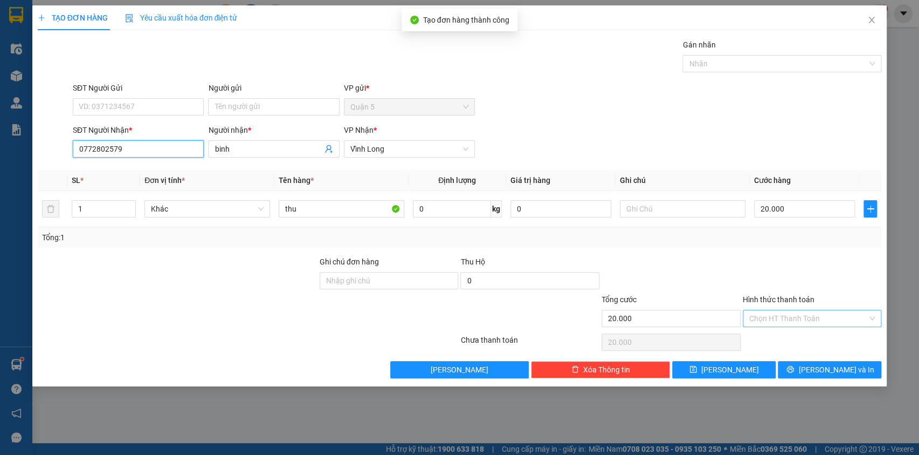
type input "0772802579"
click at [785, 318] on input "Hình thức thanh toán" at bounding box center [809, 318] width 119 height 16
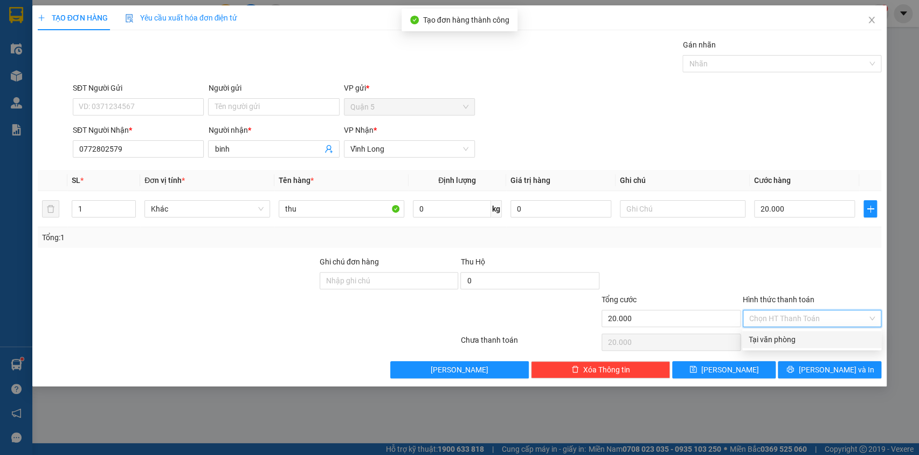
drag, startPoint x: 786, startPoint y: 335, endPoint x: 808, endPoint y: 353, distance: 27.6
click at [789, 338] on div "Tại văn phòng" at bounding box center [812, 339] width 126 height 12
click at [794, 370] on icon "printer" at bounding box center [791, 369] width 8 height 8
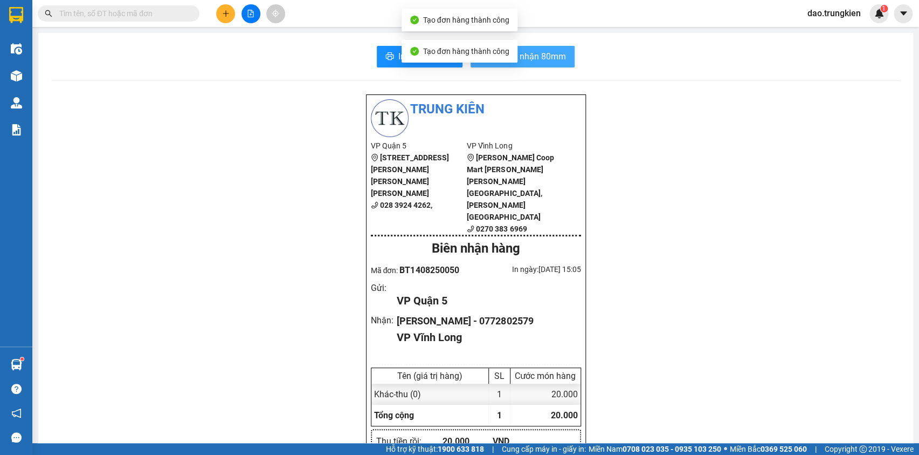
click at [547, 52] on span "In biên nhận 80mm" at bounding box center [529, 56] width 74 height 13
click at [399, 54] on span "In tem 100mm" at bounding box center [427, 56] width 56 height 13
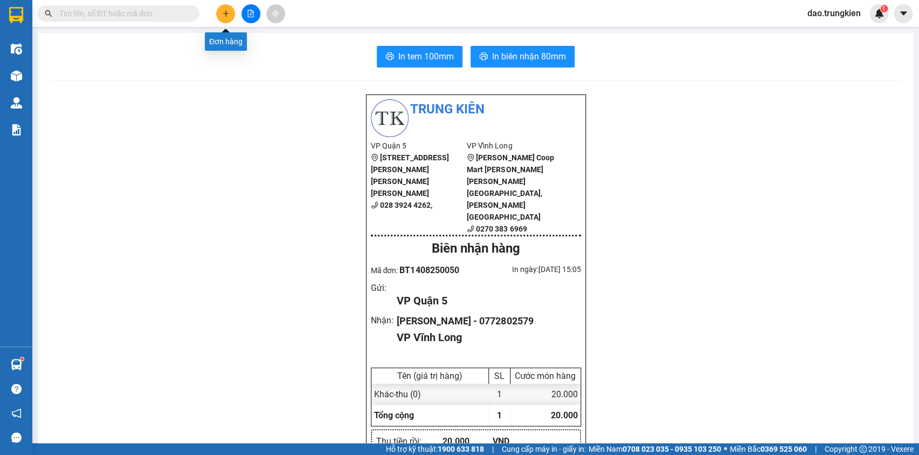
click at [227, 15] on icon "plus" at bounding box center [226, 14] width 8 height 8
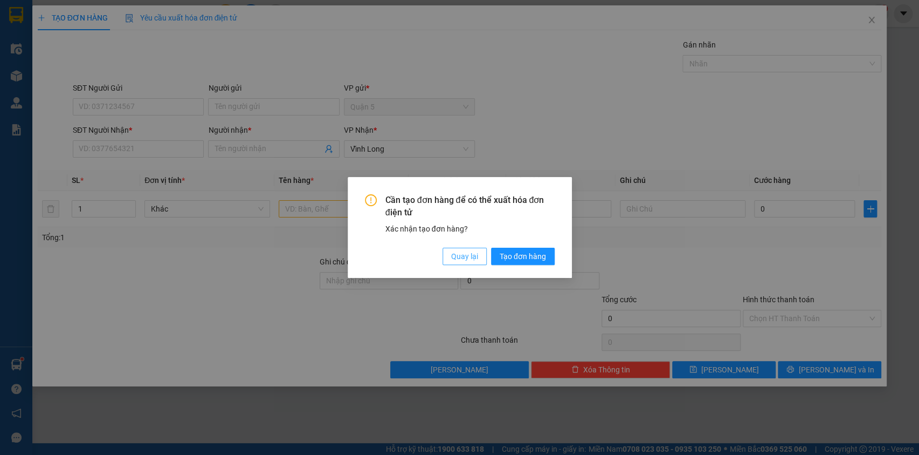
click at [463, 251] on span "Quay lại" at bounding box center [464, 256] width 27 height 12
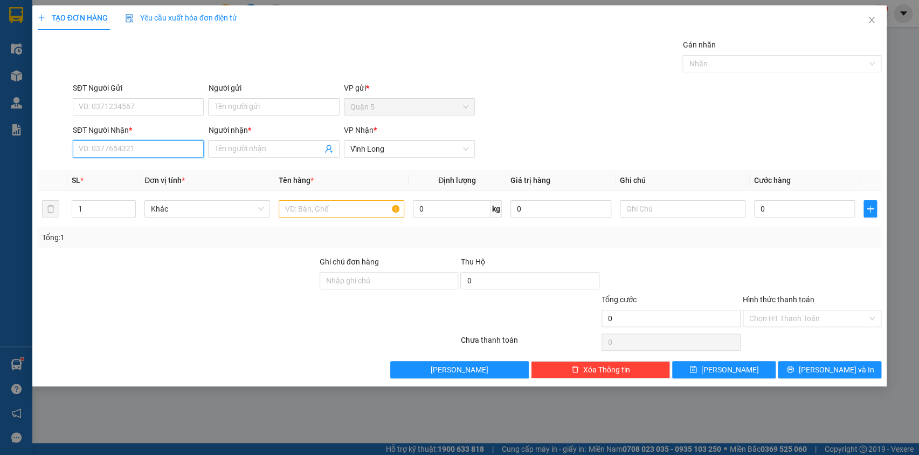
click at [101, 153] on input "SĐT Người Nhận *" at bounding box center [138, 148] width 131 height 17
click at [108, 174] on div "0918008859 - tam" at bounding box center [138, 170] width 118 height 12
type input "0918008859"
type input "tam"
type input "0918008859"
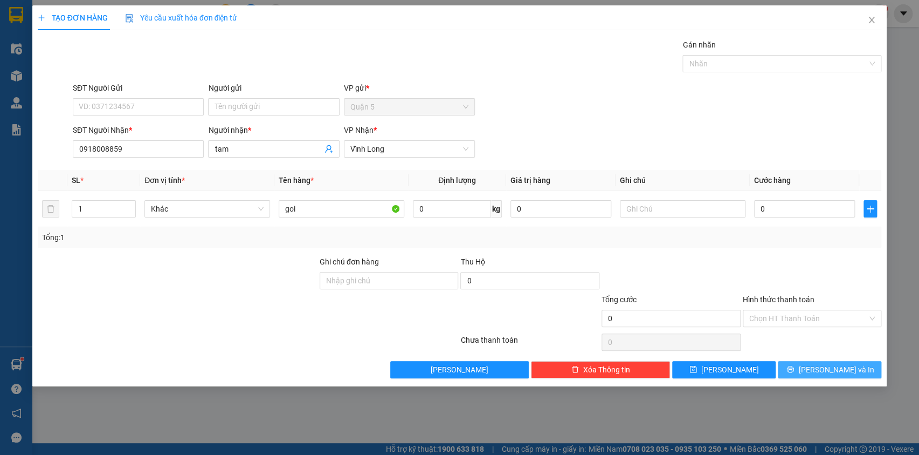
click at [818, 367] on button "[PERSON_NAME] và In" at bounding box center [830, 369] width 104 height 17
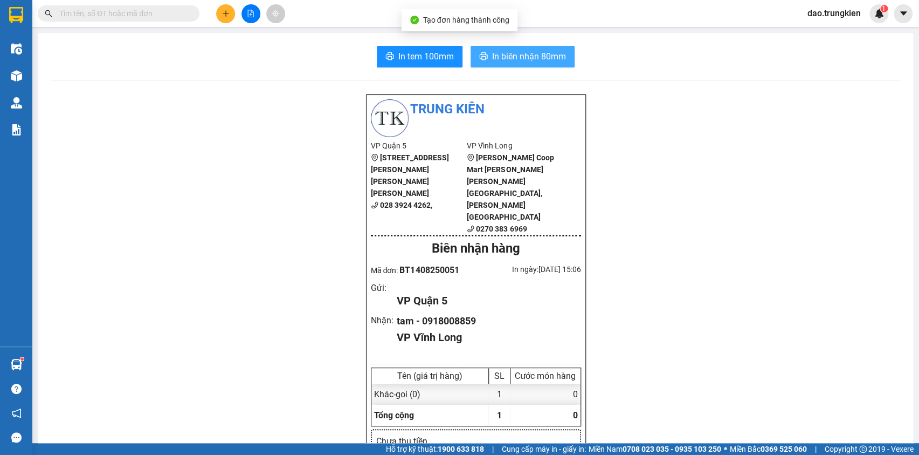
click at [496, 57] on span "In biên nhận 80mm" at bounding box center [529, 56] width 74 height 13
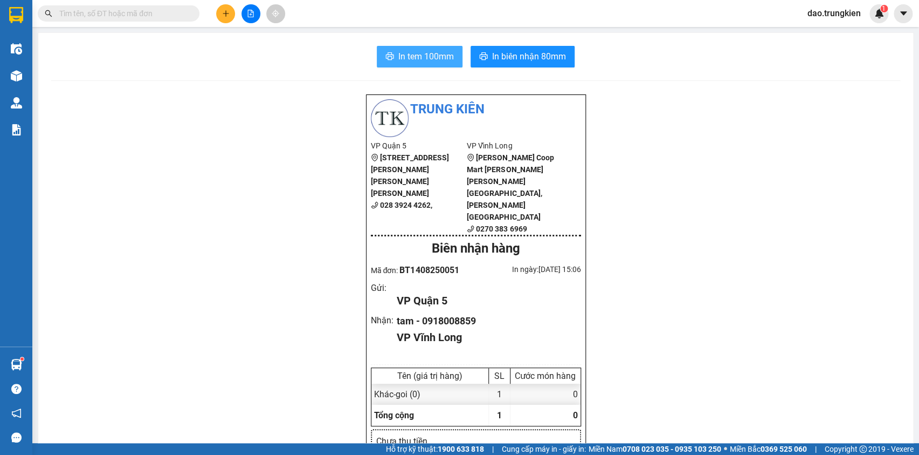
click at [388, 52] on button "In tem 100mm" at bounding box center [420, 57] width 86 height 22
click at [222, 14] on icon "plus" at bounding box center [226, 14] width 8 height 8
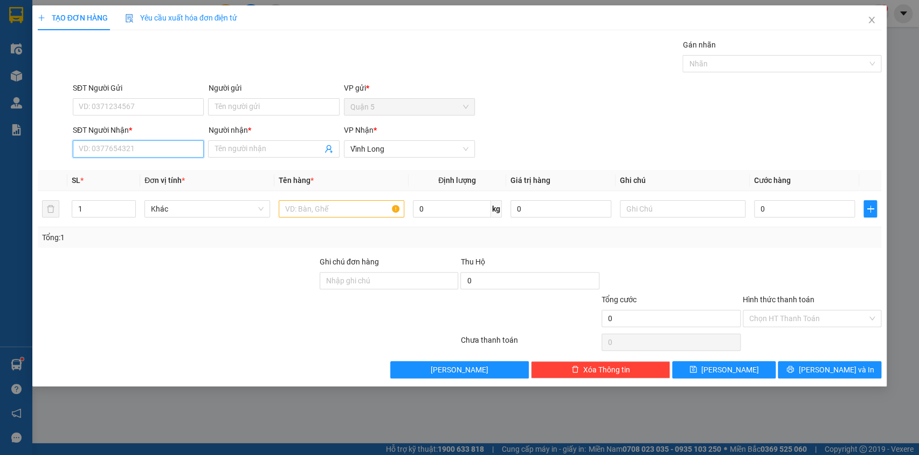
click at [95, 153] on input "SĐT Người Nhận *" at bounding box center [138, 148] width 131 height 17
click at [119, 170] on div "0528333277 - PHUONG quang" at bounding box center [138, 170] width 118 height 12
type input "0528333277"
type input "[PERSON_NAME]"
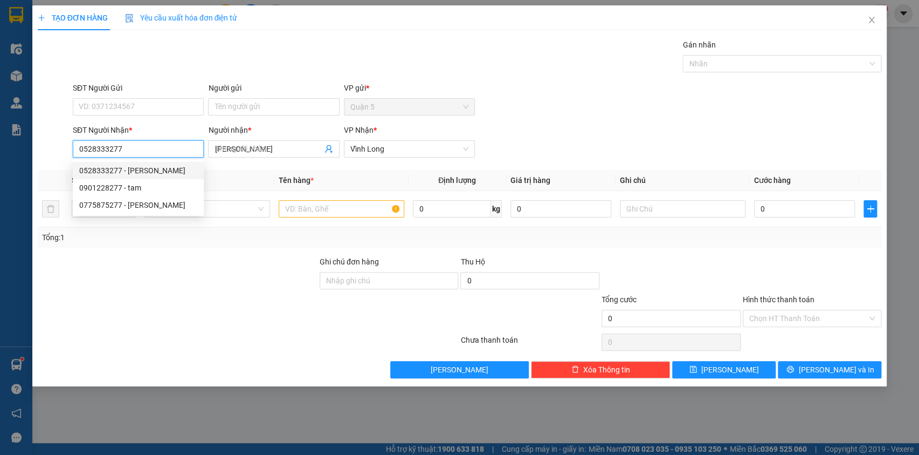
type input "20.000"
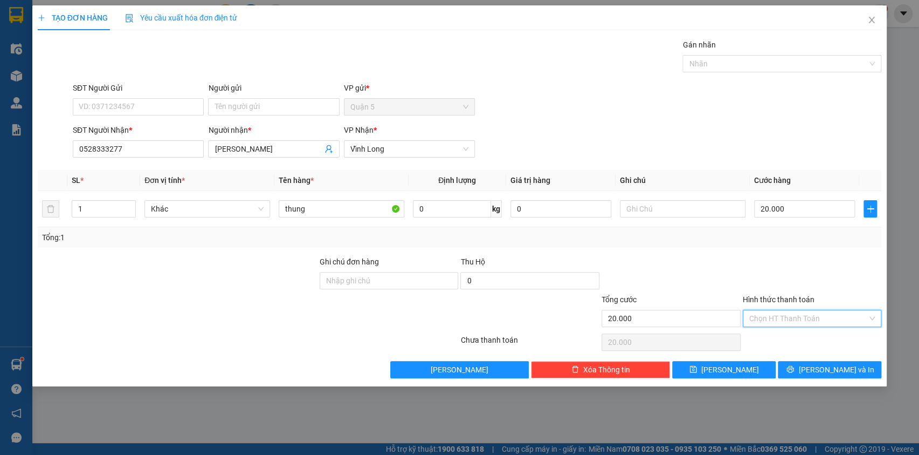
click at [782, 317] on input "Hình thức thanh toán" at bounding box center [809, 318] width 119 height 16
click at [789, 340] on div "Tại văn phòng" at bounding box center [812, 339] width 126 height 12
click at [821, 370] on span "[PERSON_NAME] và In" at bounding box center [836, 369] width 75 height 12
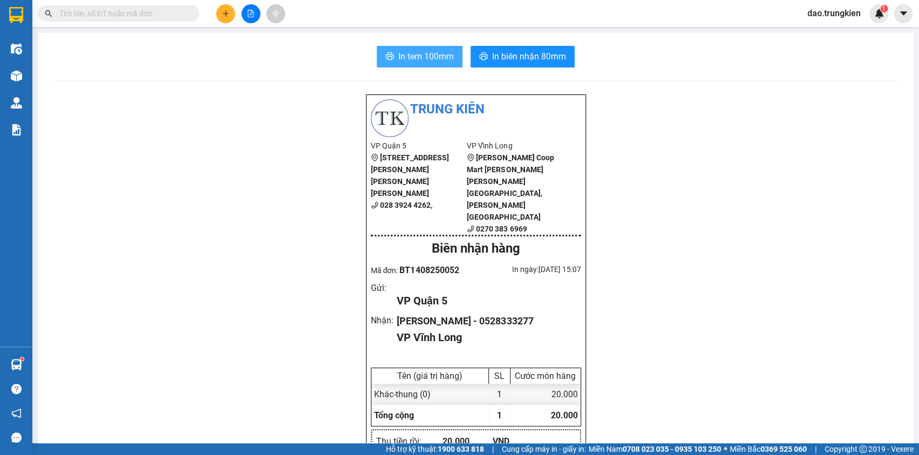
click at [404, 57] on span "In tem 100mm" at bounding box center [427, 56] width 56 height 13
click at [227, 13] on icon "plus" at bounding box center [226, 13] width 6 height 1
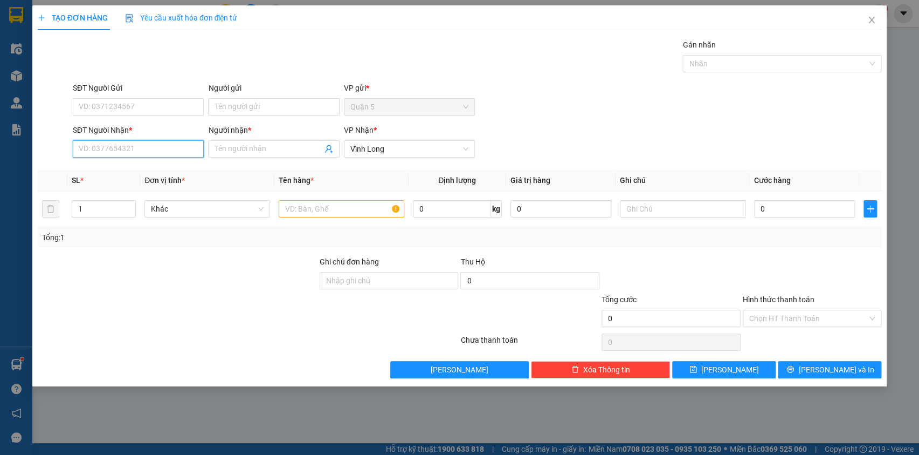
click at [100, 146] on input "SĐT Người Nhận *" at bounding box center [138, 148] width 131 height 17
click at [108, 171] on div "0974235845 - ngau em" at bounding box center [138, 170] width 118 height 12
type input "0974235845"
type input "ngau em"
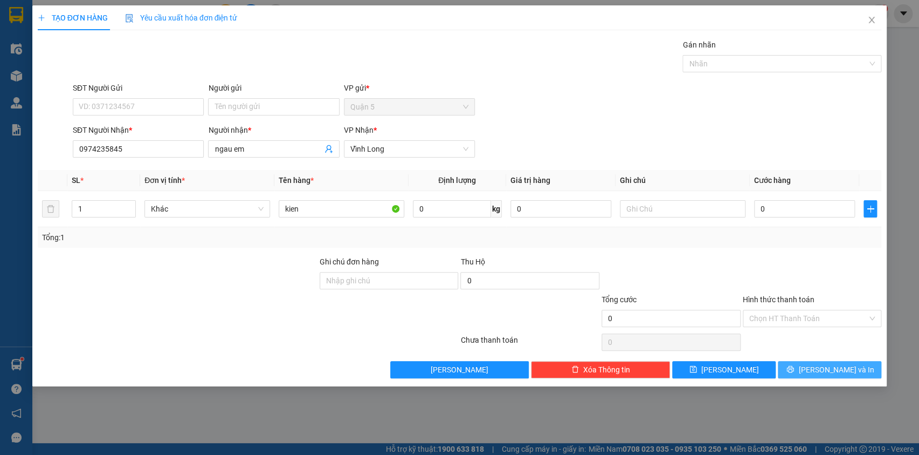
click at [810, 362] on button "[PERSON_NAME] và In" at bounding box center [830, 369] width 104 height 17
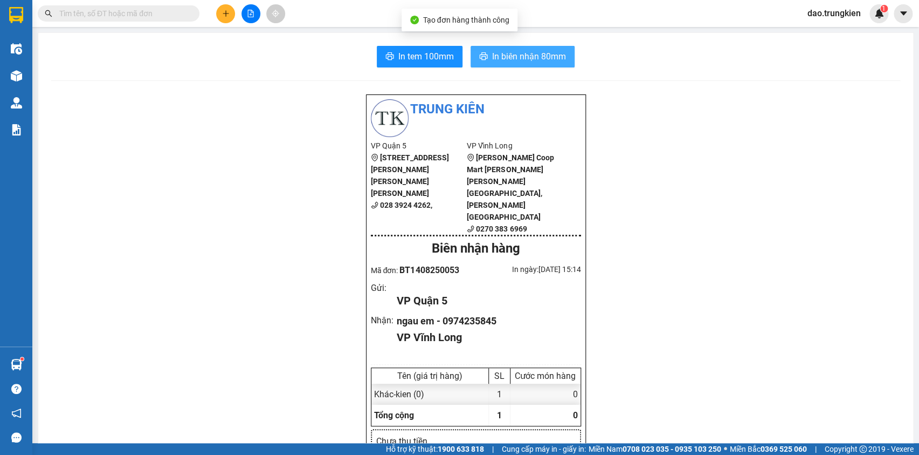
click at [535, 57] on span "In biên nhận 80mm" at bounding box center [529, 56] width 74 height 13
click at [410, 57] on span "In tem 100mm" at bounding box center [427, 56] width 56 height 13
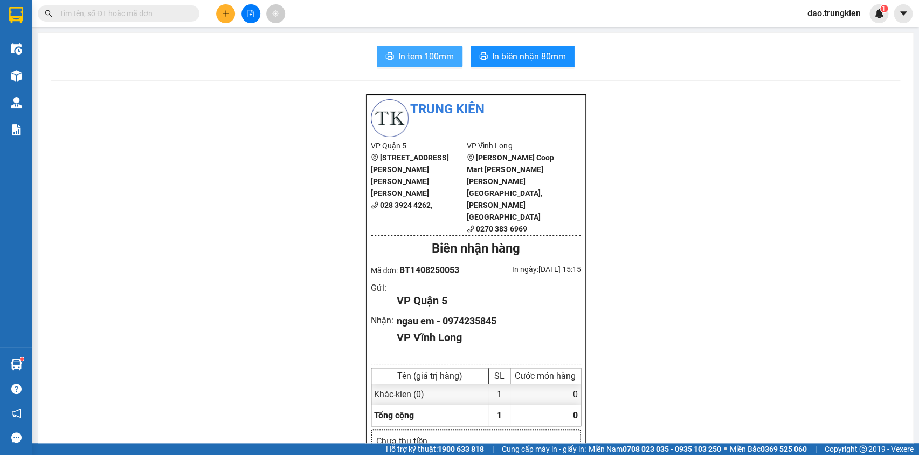
click at [407, 55] on span "In tem 100mm" at bounding box center [427, 56] width 56 height 13
click at [222, 11] on icon "plus" at bounding box center [226, 14] width 8 height 8
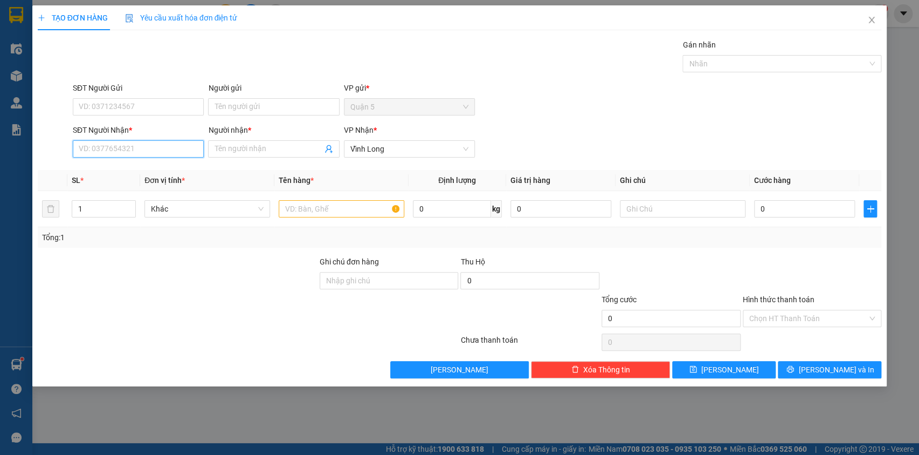
click at [94, 151] on input "SĐT Người Nhận *" at bounding box center [138, 148] width 131 height 17
click at [102, 170] on div "0908067890 - chi sa" at bounding box center [138, 170] width 118 height 12
type input "0908067890"
type input "chi sa"
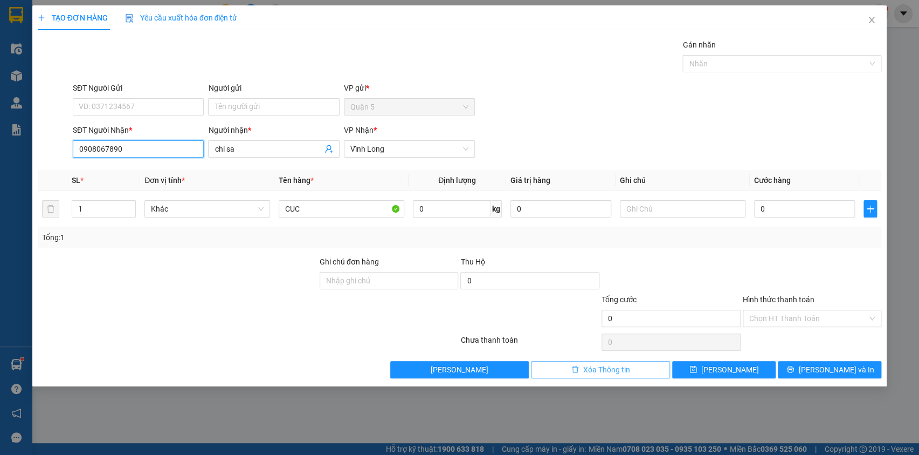
type input "0908067890"
click at [590, 365] on span "Xóa Thông tin" at bounding box center [606, 369] width 47 height 12
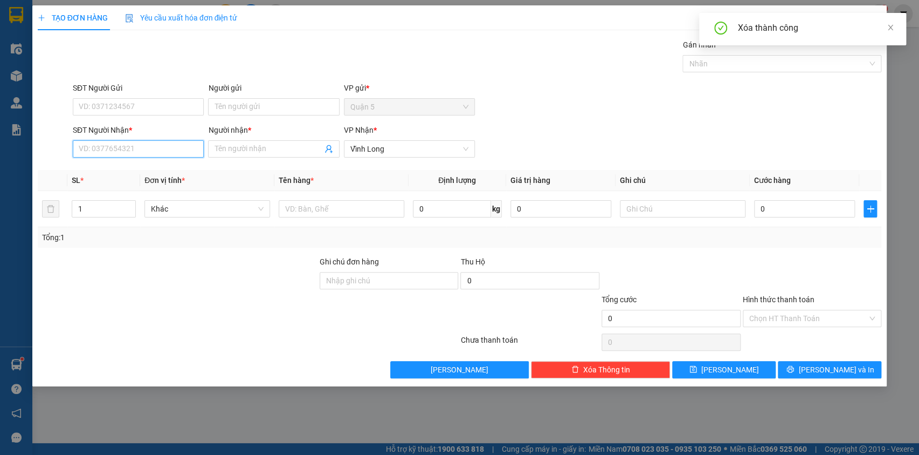
click at [99, 152] on input "SĐT Người Nhận *" at bounding box center [138, 148] width 131 height 17
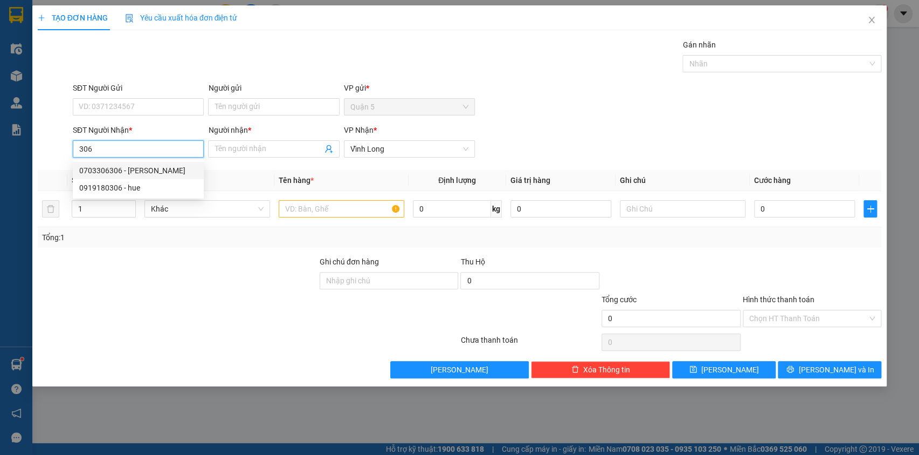
click at [123, 165] on div "0703306306 - BINH phuoc anh" at bounding box center [138, 170] width 118 height 12
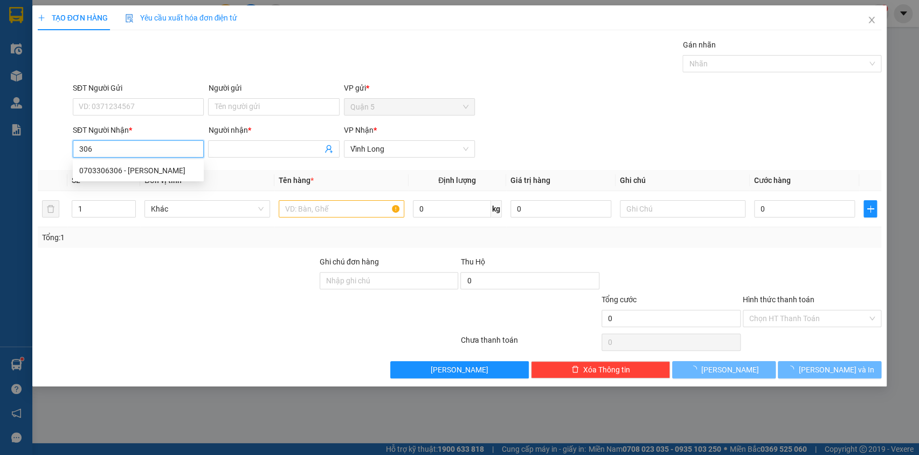
type input "0703306306"
type input "[PERSON_NAME]"
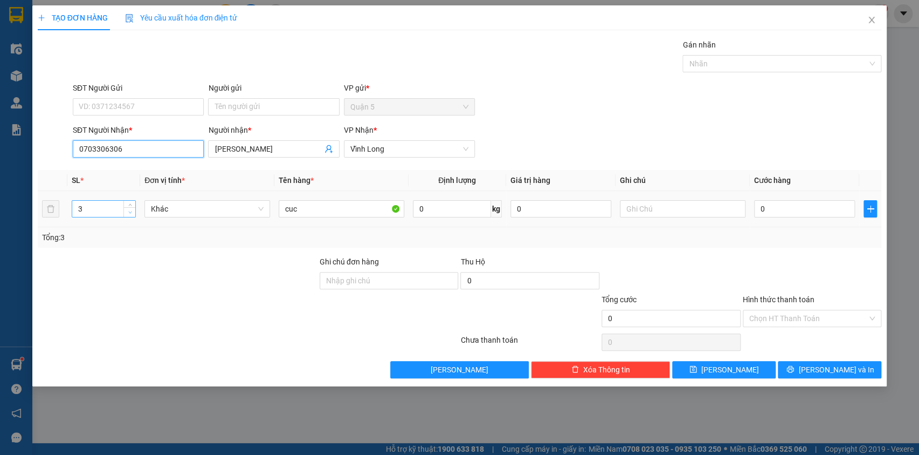
type input "0703306306"
type input "2"
click at [129, 213] on icon "down" at bounding box center [130, 212] width 4 height 4
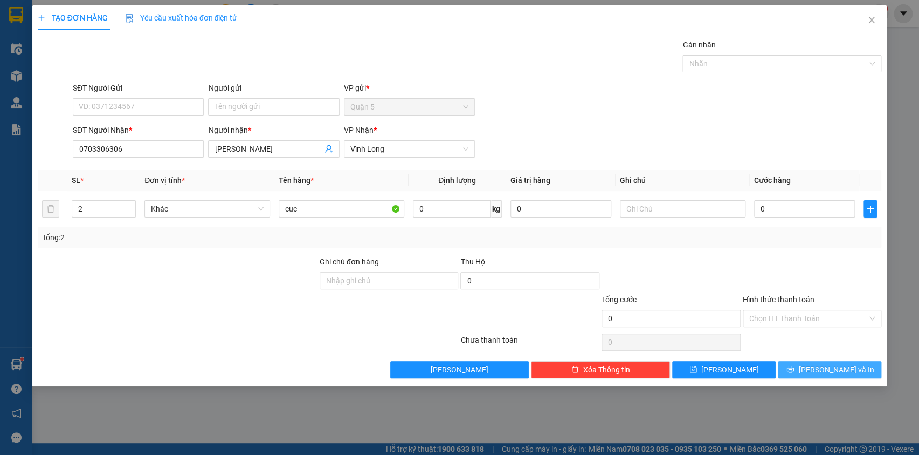
click at [813, 364] on button "[PERSON_NAME] và In" at bounding box center [830, 369] width 104 height 17
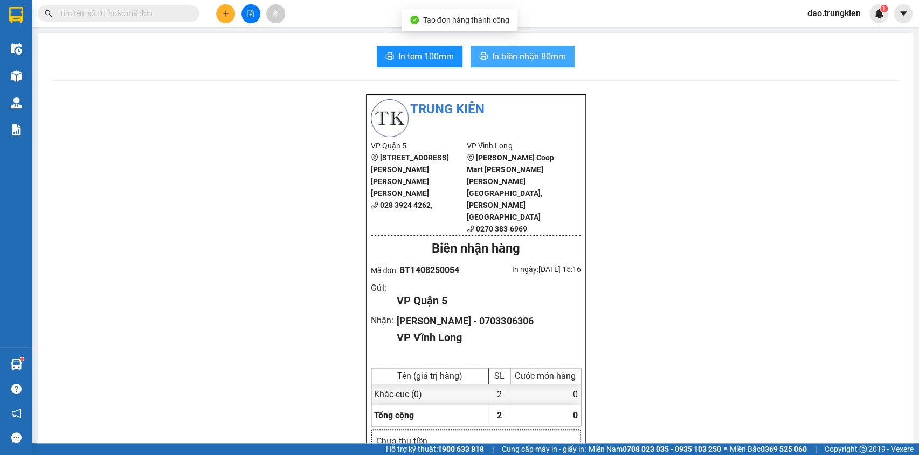
click at [523, 60] on span "In biên nhận 80mm" at bounding box center [529, 56] width 74 height 13
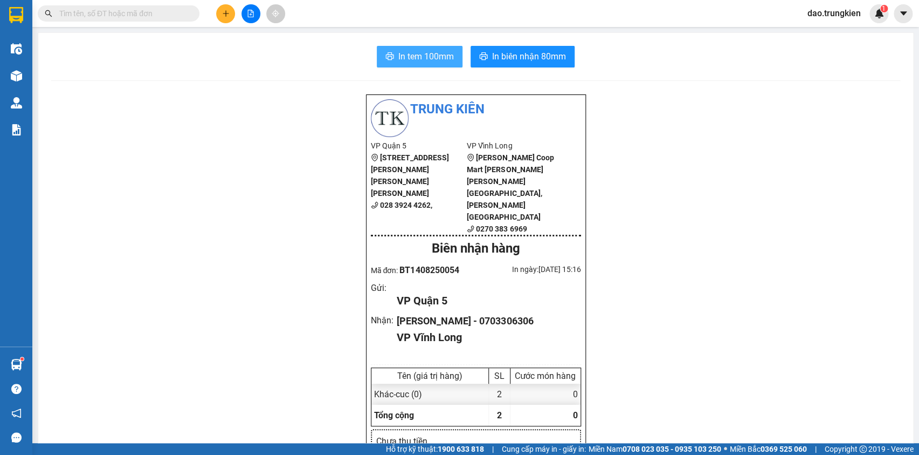
click at [410, 54] on span "In tem 100mm" at bounding box center [427, 56] width 56 height 13
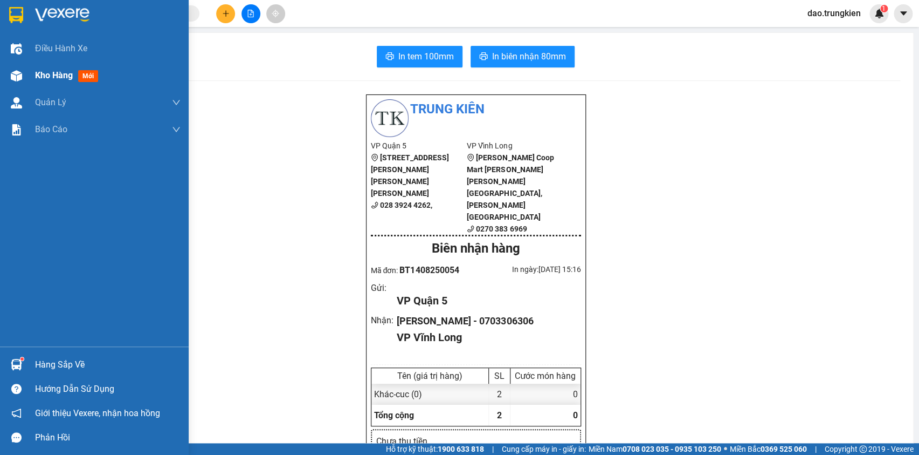
drag, startPoint x: 82, startPoint y: 79, endPoint x: 99, endPoint y: 73, distance: 18.4
click at [83, 80] on span "mới" at bounding box center [88, 76] width 20 height 12
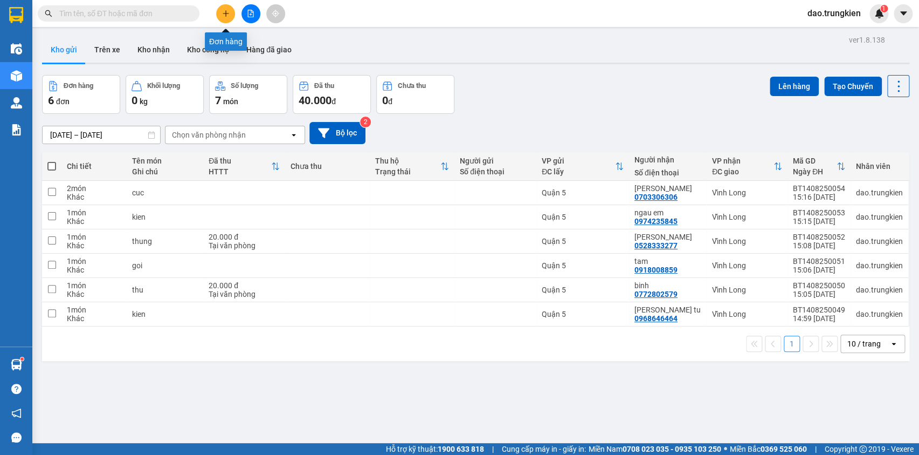
drag, startPoint x: 226, startPoint y: 10, endPoint x: 226, endPoint y: 16, distance: 5.9
click at [226, 16] on icon "plus" at bounding box center [226, 14] width 8 height 8
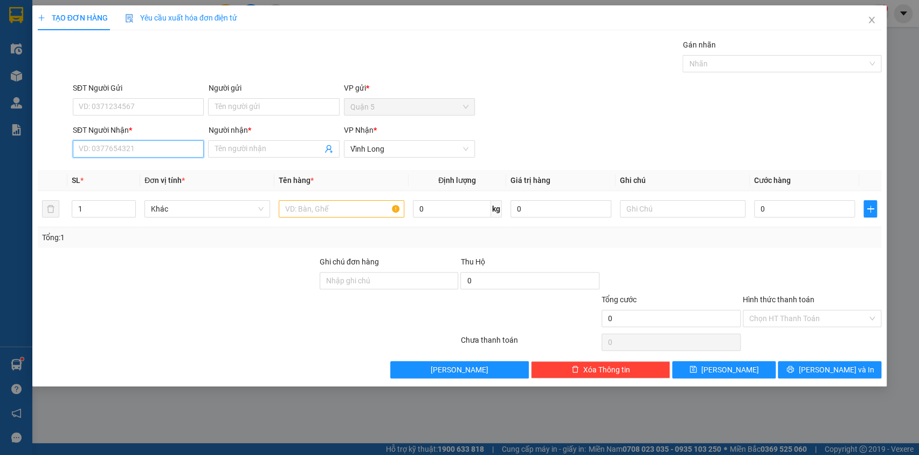
click at [101, 146] on input "SĐT Người Nhận *" at bounding box center [138, 148] width 131 height 17
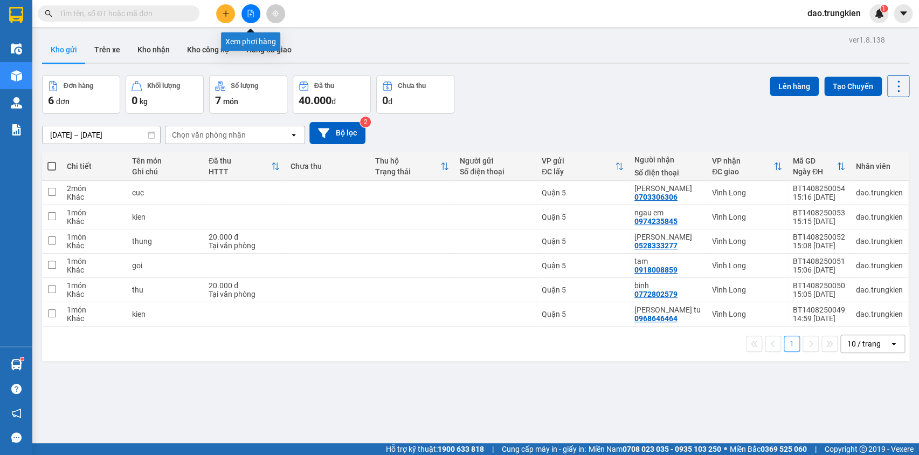
click at [248, 15] on icon "file-add" at bounding box center [251, 14] width 8 height 8
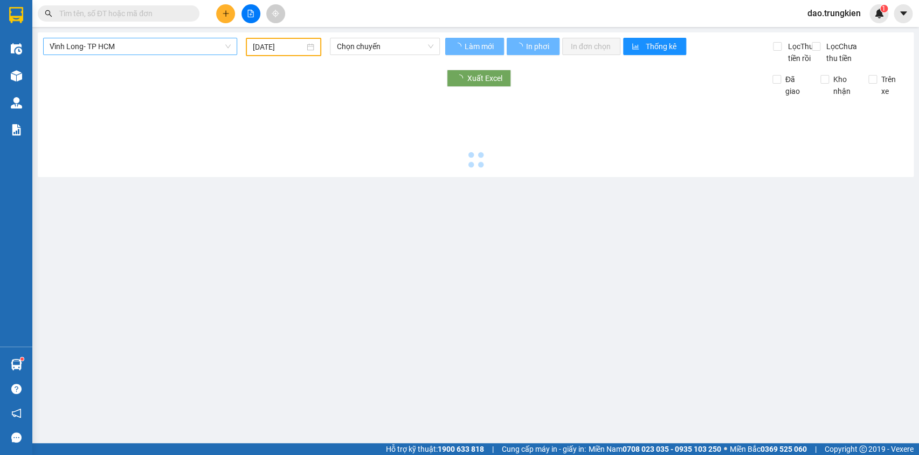
type input "[DATE]"
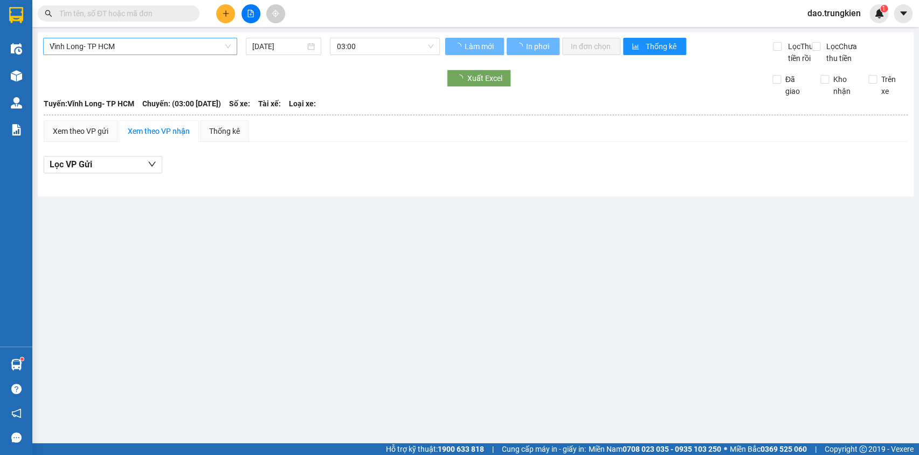
click at [205, 45] on span "Vĩnh Long- TP HCM" at bounding box center [140, 46] width 181 height 16
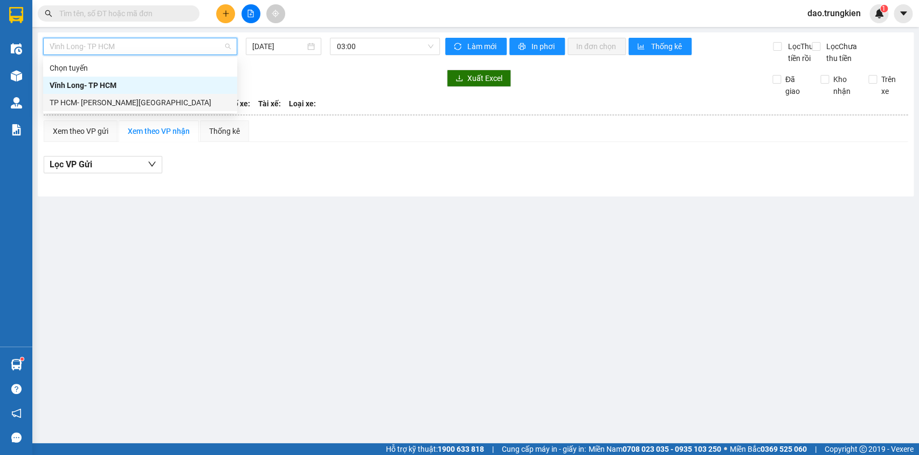
click at [190, 105] on div "TP HCM- [PERSON_NAME][GEOGRAPHIC_DATA]" at bounding box center [140, 103] width 181 height 12
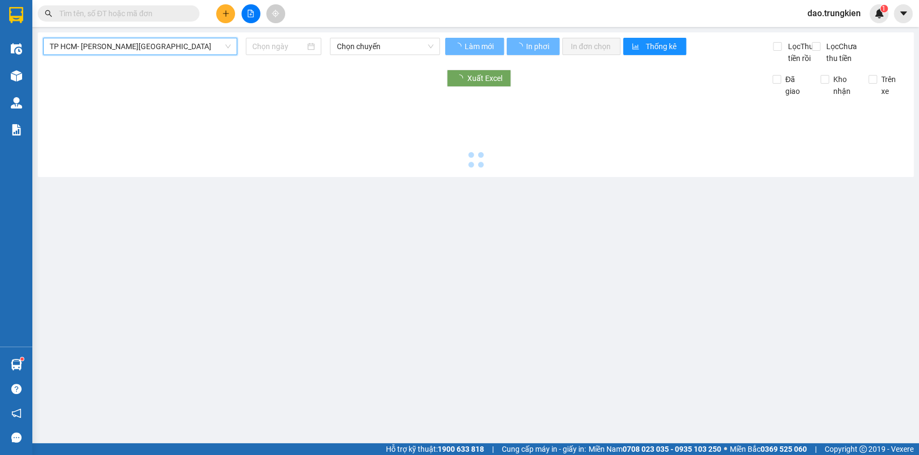
type input "[DATE]"
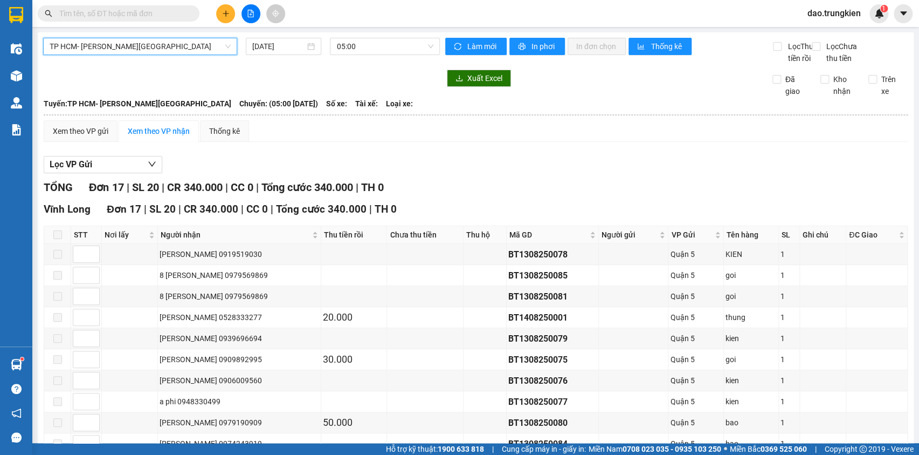
drag, startPoint x: 219, startPoint y: 40, endPoint x: 221, endPoint y: 52, distance: 12.1
click at [221, 43] on span "TP HCM- [PERSON_NAME][GEOGRAPHIC_DATA]" at bounding box center [140, 46] width 181 height 16
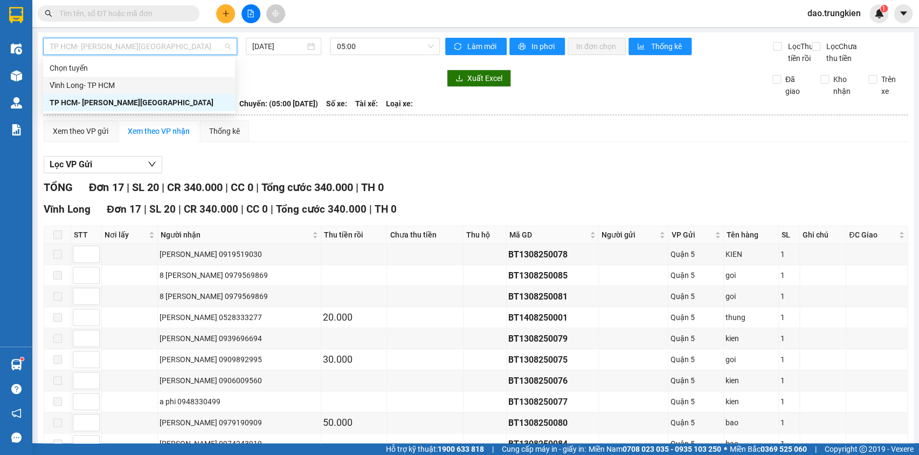
click at [192, 81] on div "Vĩnh Long- TP HCM" at bounding box center [139, 85] width 179 height 12
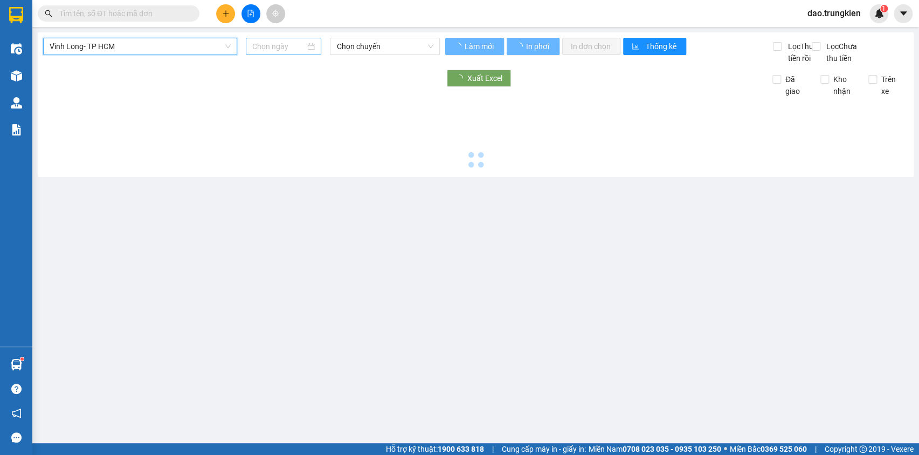
type input "[DATE]"
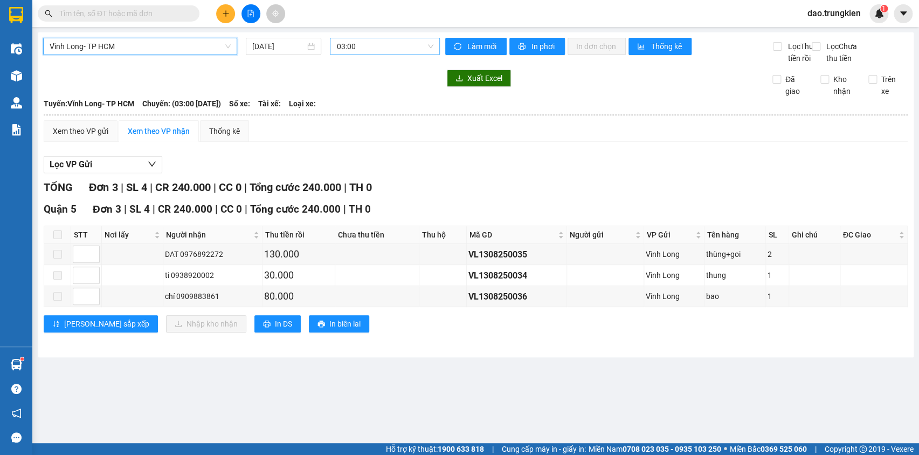
click at [359, 45] on span "03:00" at bounding box center [384, 46] width 97 height 16
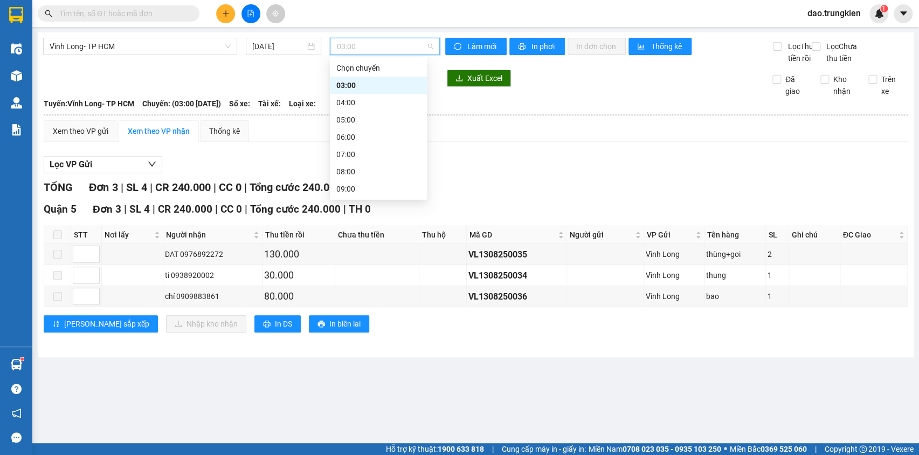
click at [381, 249] on div "13:00" at bounding box center [378, 257] width 97 height 17
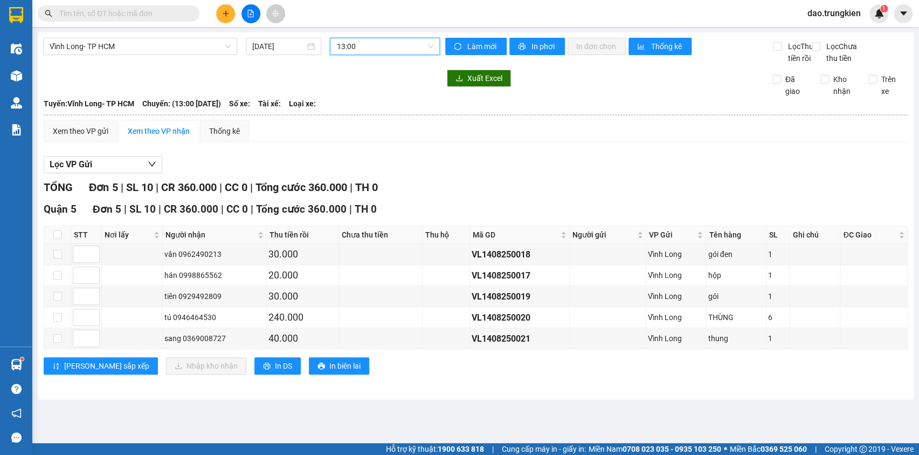
click at [116, 11] on input "text" at bounding box center [122, 14] width 127 height 12
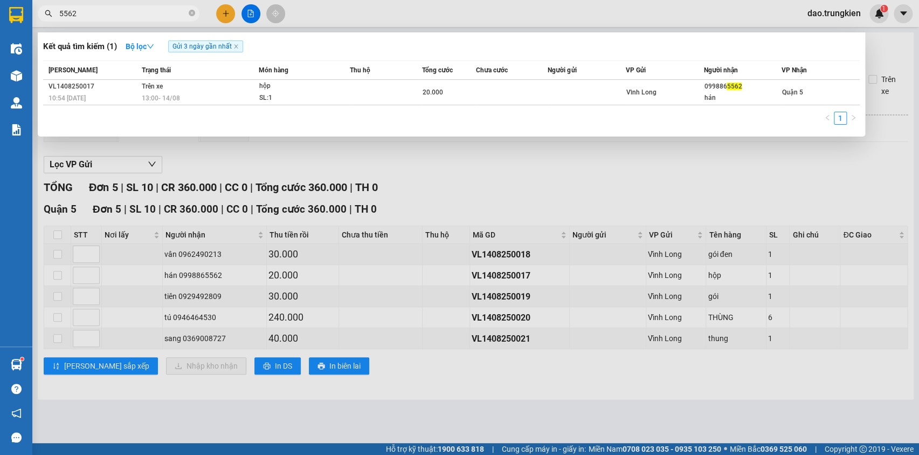
type input "5562"
click at [233, 50] on span "Gửi 3 ngày gần nhất" at bounding box center [205, 46] width 75 height 12
click at [238, 45] on span "Gửi 3 ngày gần nhất" at bounding box center [205, 46] width 75 height 12
click at [239, 47] on icon "close" at bounding box center [235, 46] width 5 height 5
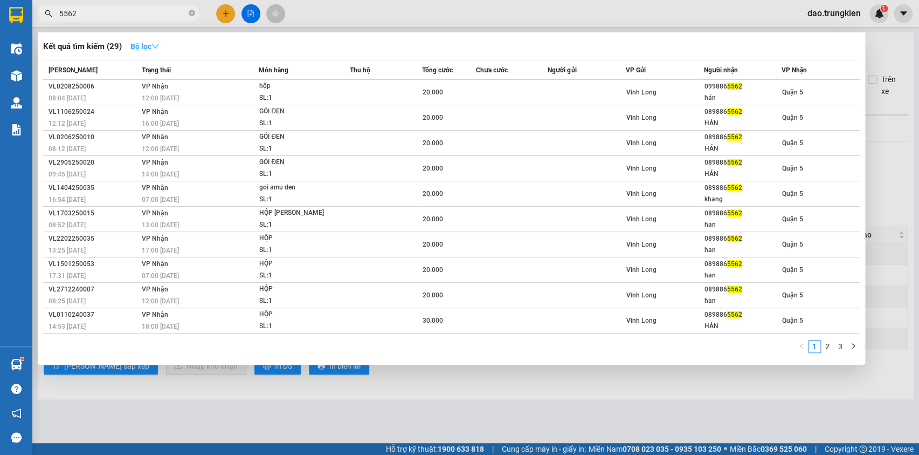
click at [159, 43] on icon "down" at bounding box center [156, 47] width 8 height 8
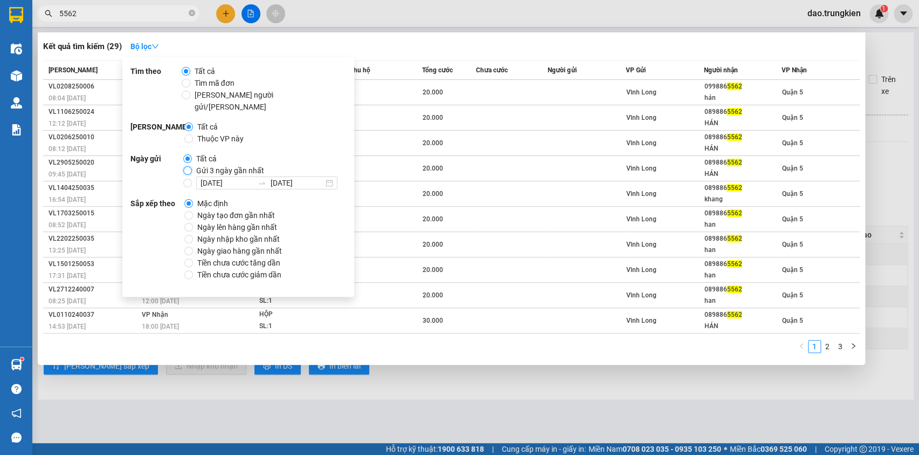
click at [186, 166] on input "Gửi 3 ngày gần nhất" at bounding box center [187, 170] width 9 height 9
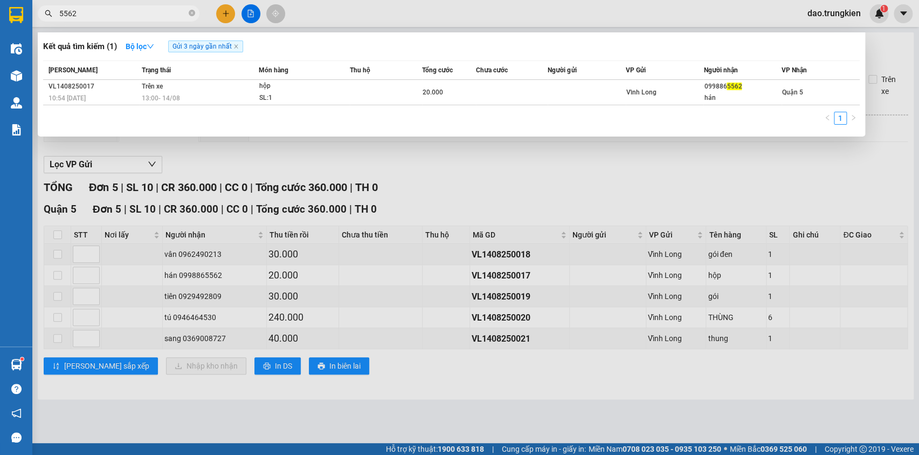
click at [477, 427] on div at bounding box center [459, 227] width 919 height 455
click at [192, 14] on icon "close-circle" at bounding box center [192, 13] width 6 height 6
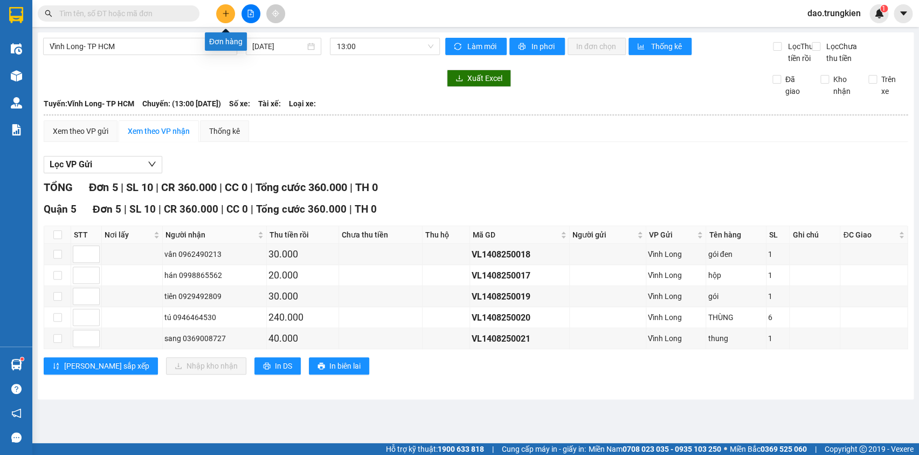
click at [223, 11] on icon "plus" at bounding box center [226, 14] width 8 height 8
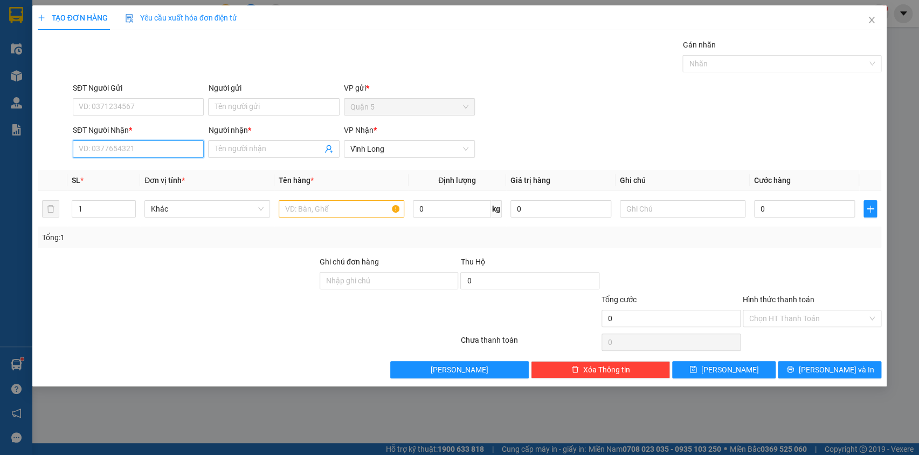
click at [93, 151] on input "SĐT Người Nhận *" at bounding box center [138, 148] width 131 height 17
click at [117, 172] on div "0984861116 - MY" at bounding box center [138, 170] width 118 height 12
type input "0984861116"
type input "MY"
type input "20.000"
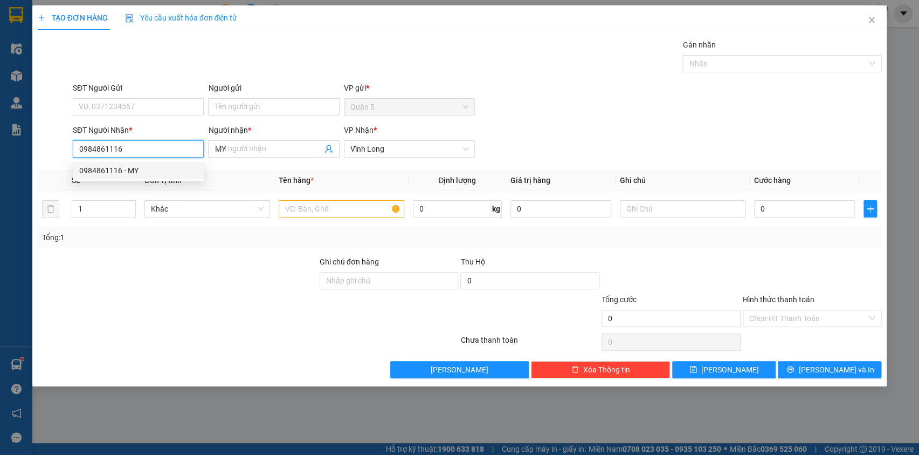
type input "20.000"
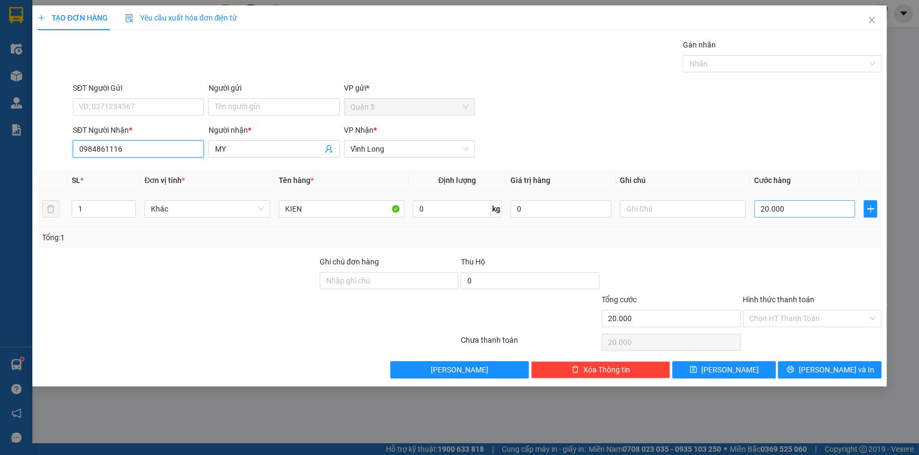
type input "0984861116"
click at [796, 208] on input "20.000" at bounding box center [804, 208] width 101 height 17
type input "0"
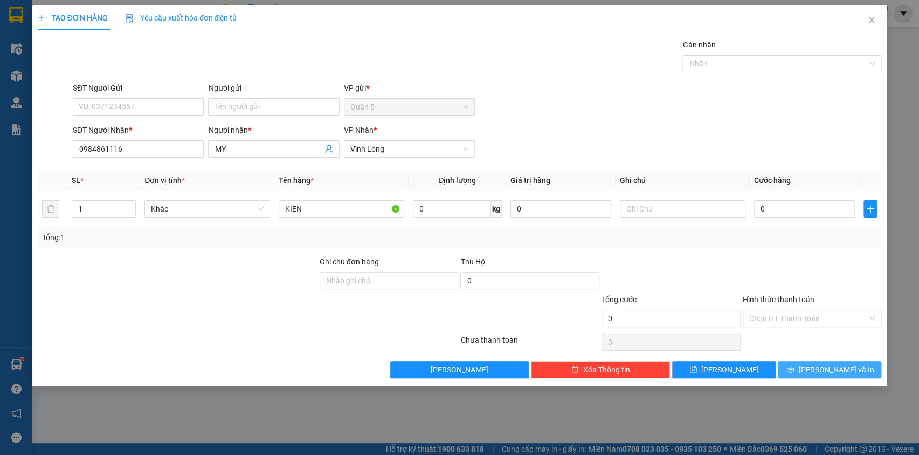
click at [819, 368] on button "[PERSON_NAME] và In" at bounding box center [830, 369] width 104 height 17
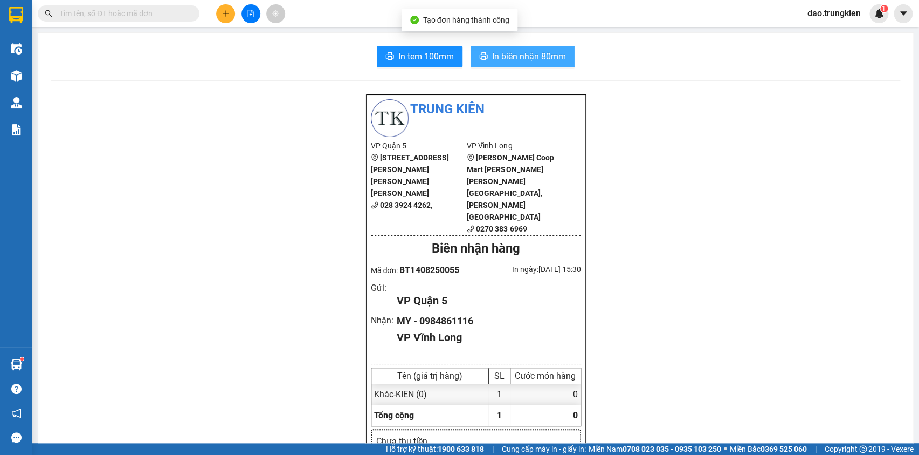
click at [533, 58] on span "In biên nhận 80mm" at bounding box center [529, 56] width 74 height 13
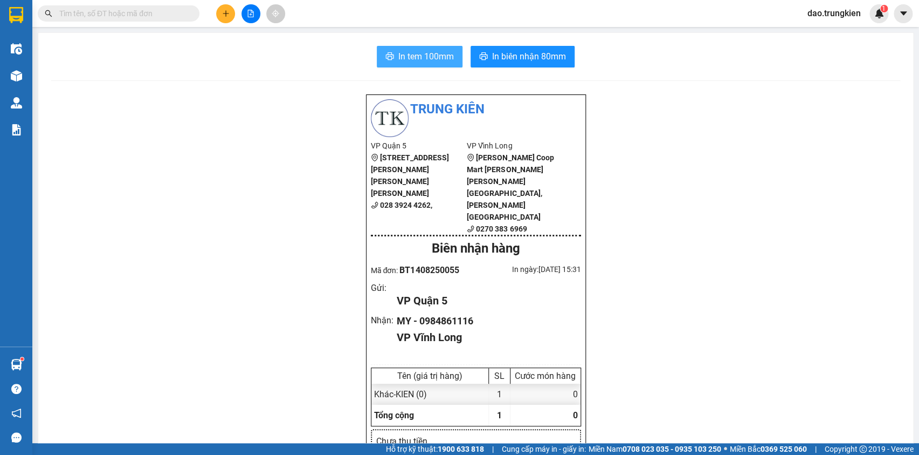
click at [423, 52] on span "In tem 100mm" at bounding box center [427, 56] width 56 height 13
click at [222, 11] on icon "plus" at bounding box center [226, 14] width 8 height 8
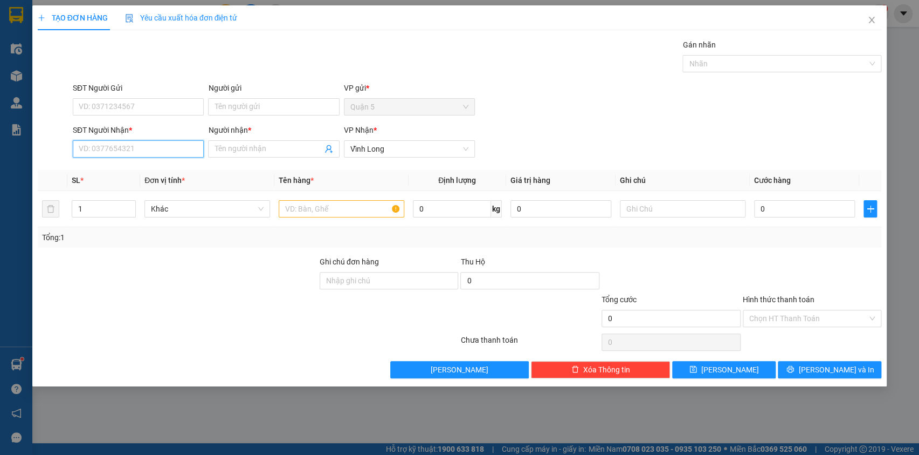
click at [102, 152] on input "SĐT Người Nhận *" at bounding box center [138, 148] width 131 height 17
click at [107, 171] on div "0789650727 - tran huy" at bounding box center [138, 170] width 118 height 12
type input "0789650727"
type input "tran huy"
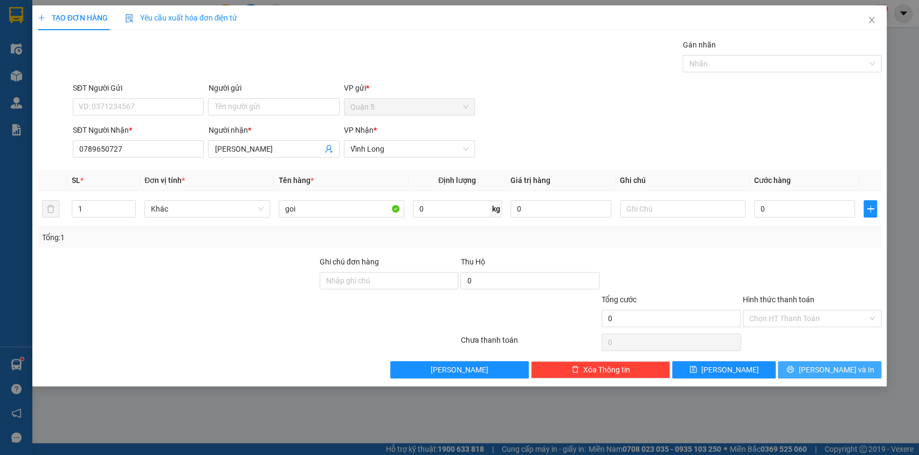
drag, startPoint x: 830, startPoint y: 367, endPoint x: 807, endPoint y: 336, distance: 38.4
click at [826, 367] on span "[PERSON_NAME] và In" at bounding box center [836, 369] width 75 height 12
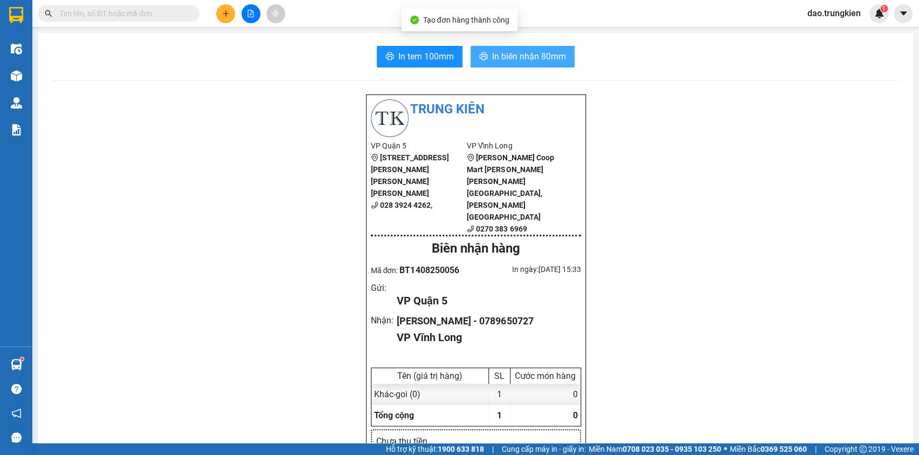
click at [518, 57] on span "In biên nhận 80mm" at bounding box center [529, 56] width 74 height 13
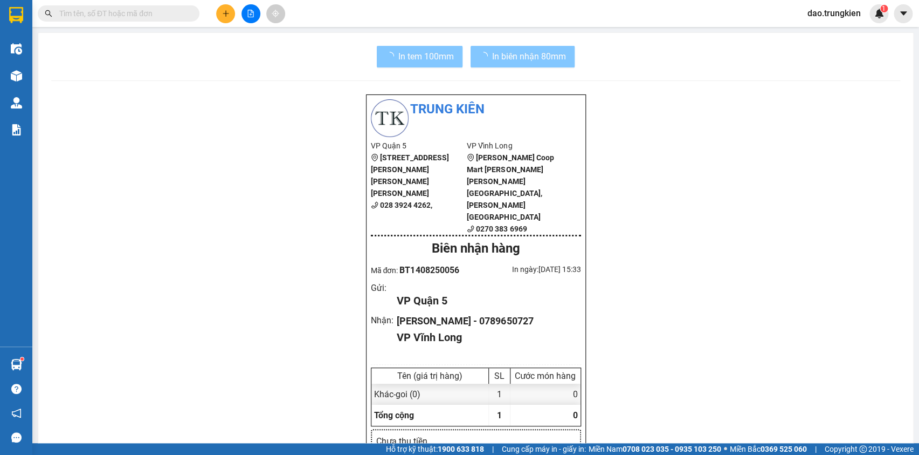
click at [408, 54] on span "In tem 100mm" at bounding box center [427, 56] width 56 height 13
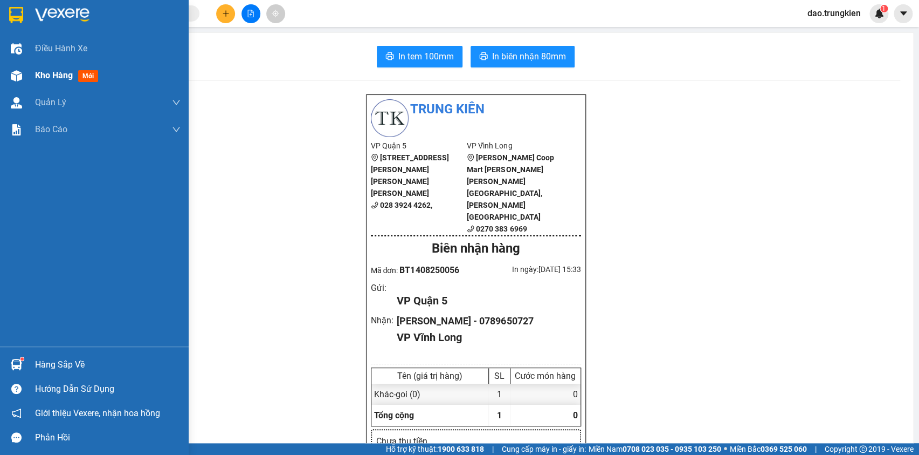
drag, startPoint x: 86, startPoint y: 70, endPoint x: 97, endPoint y: 70, distance: 11.3
click at [86, 77] on div "Kho hàng mới" at bounding box center [68, 74] width 67 height 13
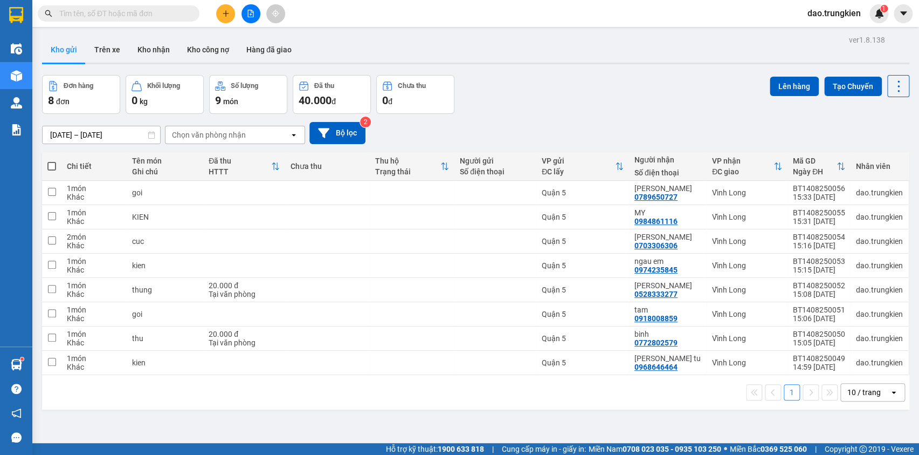
click at [52, 166] on span at bounding box center [51, 166] width 9 height 9
click at [52, 161] on input "checkbox" at bounding box center [52, 161] width 0 height 0
checkbox input "true"
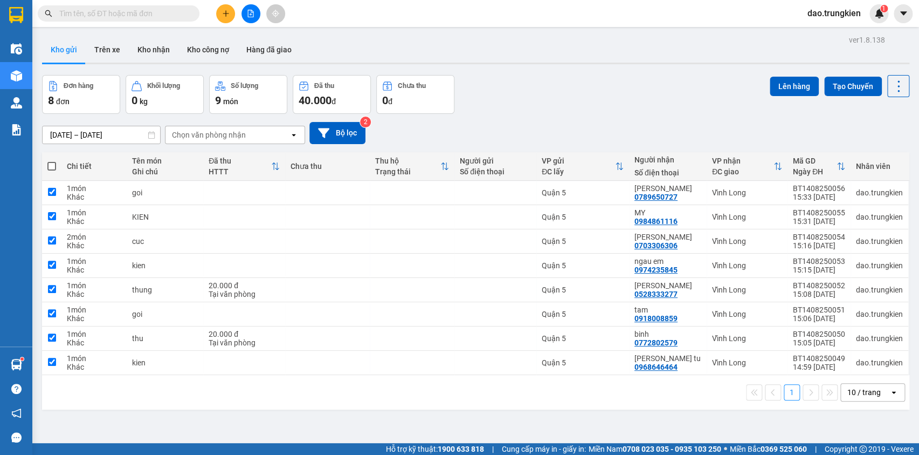
checkbox input "true"
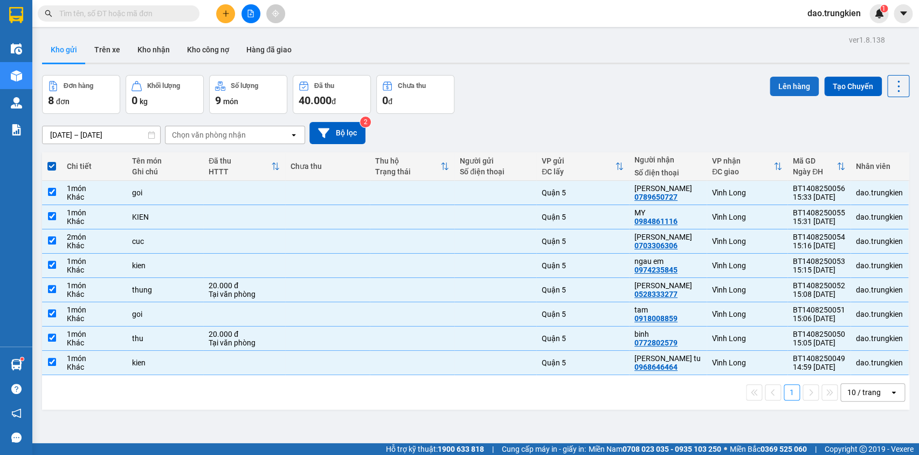
click at [779, 92] on button "Lên hàng" at bounding box center [794, 86] width 49 height 19
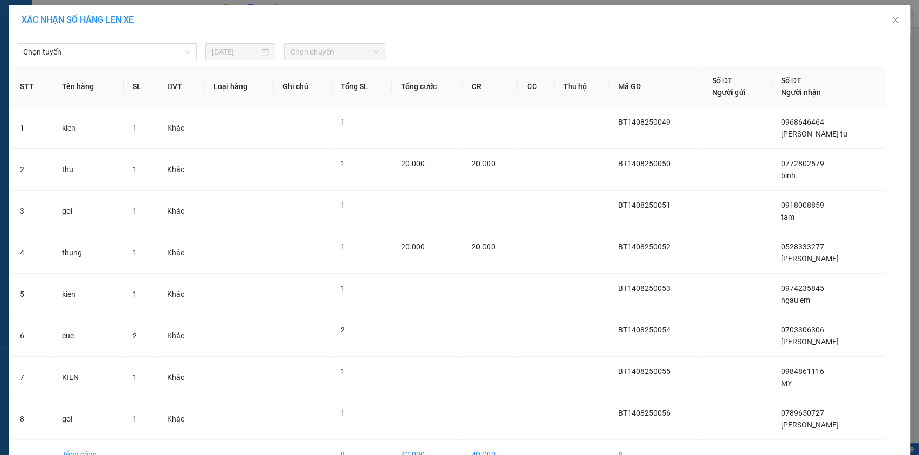
drag, startPoint x: 164, startPoint y: 50, endPoint x: 168, endPoint y: 62, distance: 13.0
click at [166, 51] on span "Chọn tuyến" at bounding box center [106, 52] width 167 height 16
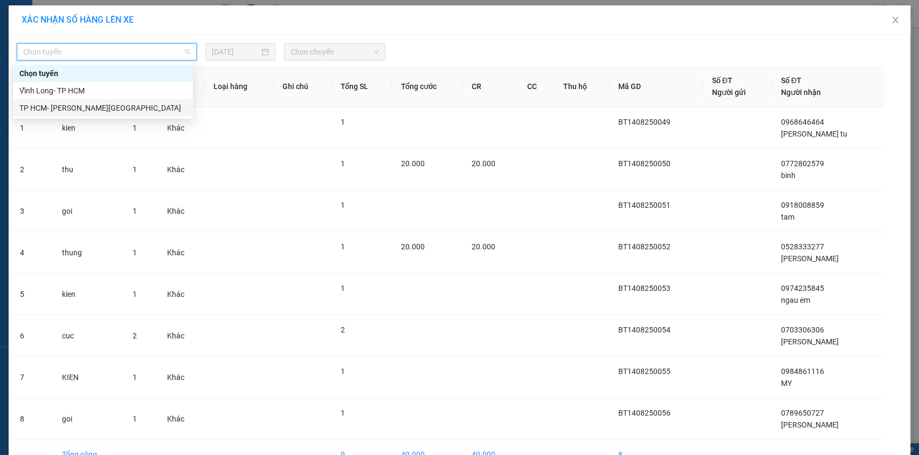
click at [153, 112] on div "TP HCM- [PERSON_NAME][GEOGRAPHIC_DATA]" at bounding box center [102, 108] width 167 height 12
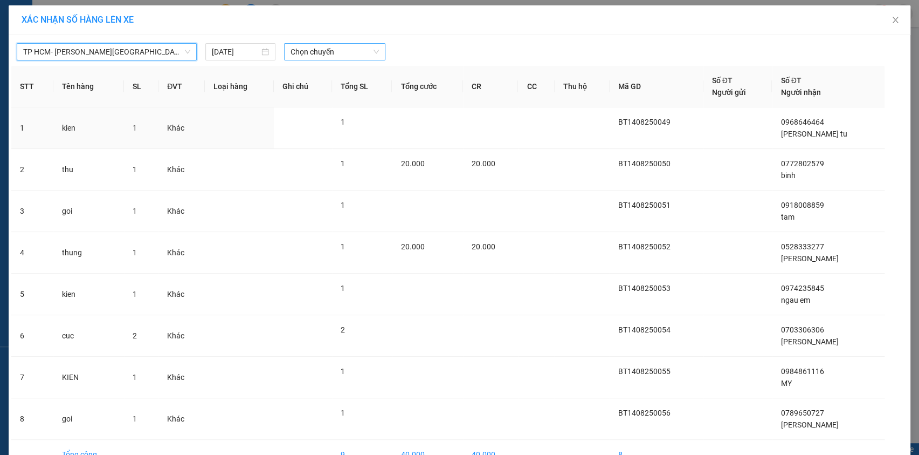
click at [351, 47] on span "Chọn chuyến" at bounding box center [335, 52] width 88 height 16
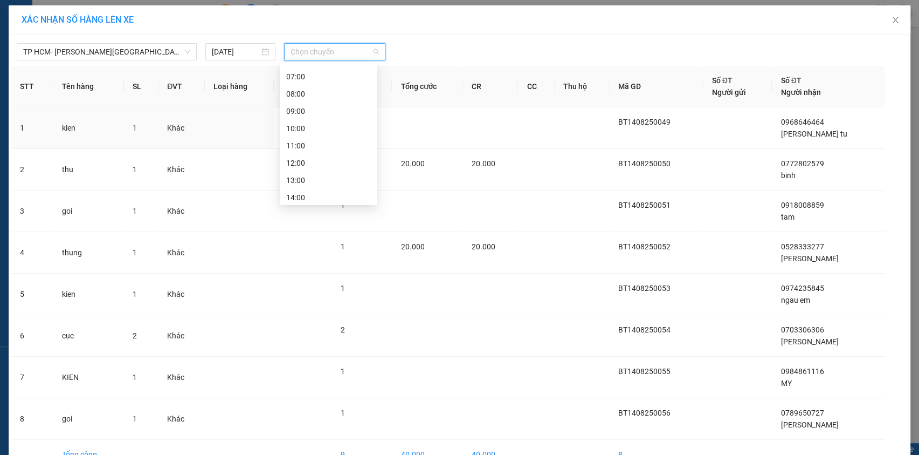
scroll to position [138, 0]
click at [324, 146] on div "16:00" at bounding box center [328, 143] width 84 height 12
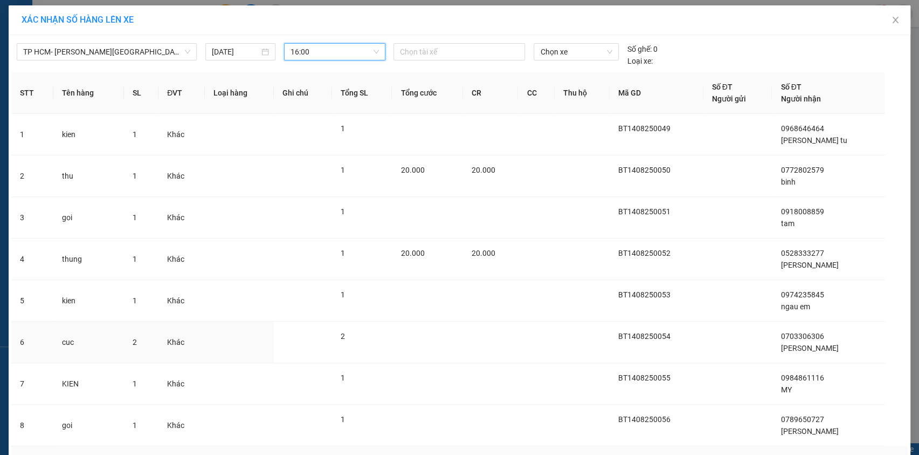
scroll to position [70, 0]
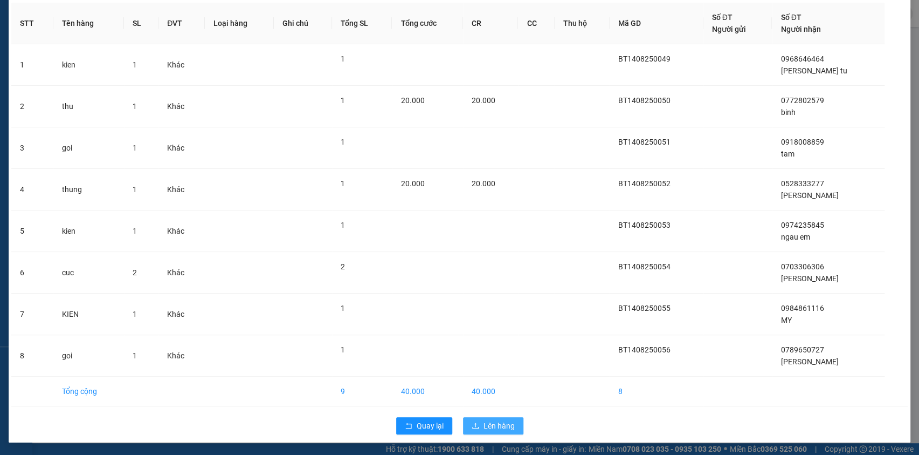
click at [495, 417] on button "Lên hàng" at bounding box center [493, 425] width 60 height 17
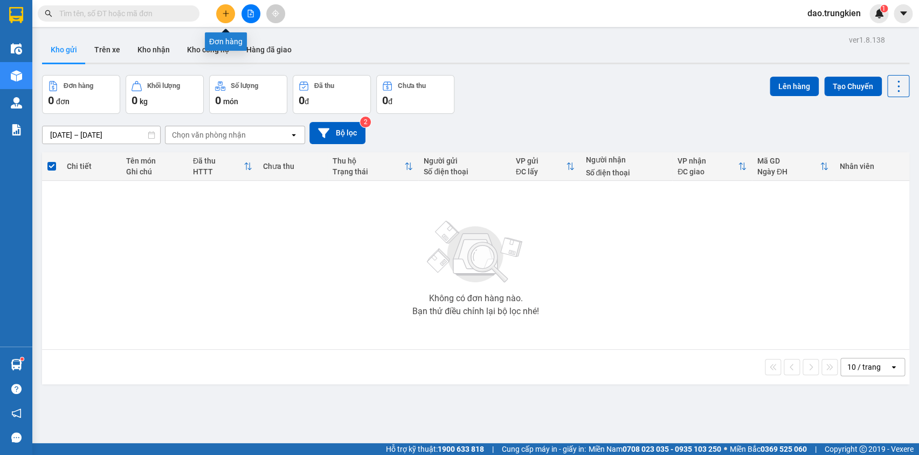
click at [224, 14] on icon "plus" at bounding box center [226, 14] width 8 height 8
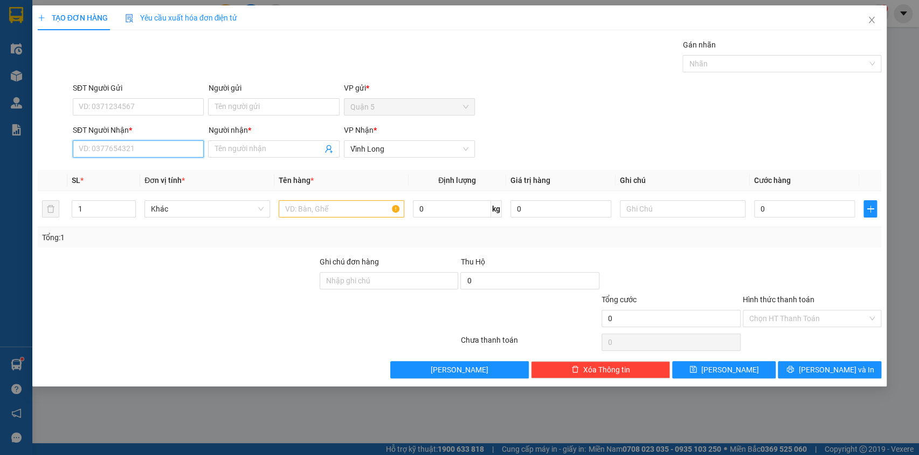
click at [91, 151] on input "SĐT Người Nhận *" at bounding box center [138, 148] width 131 height 17
click at [114, 169] on div "0794321585 - nhi" at bounding box center [138, 170] width 118 height 12
type input "0794321585"
type input "nhi"
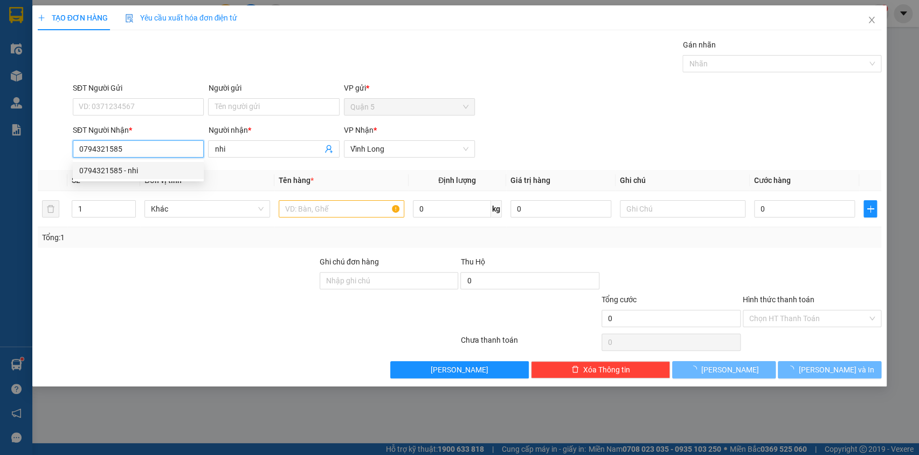
type input "30.000"
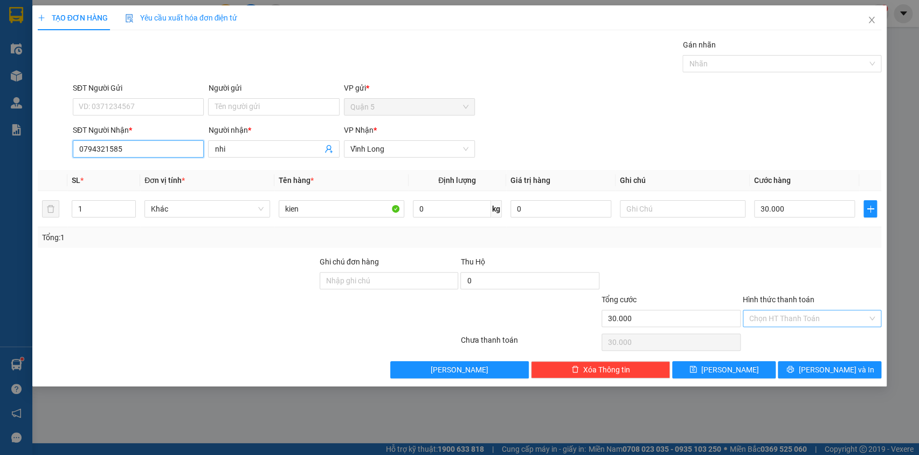
type input "0794321585"
click at [777, 317] on input "Hình thức thanh toán" at bounding box center [809, 318] width 119 height 16
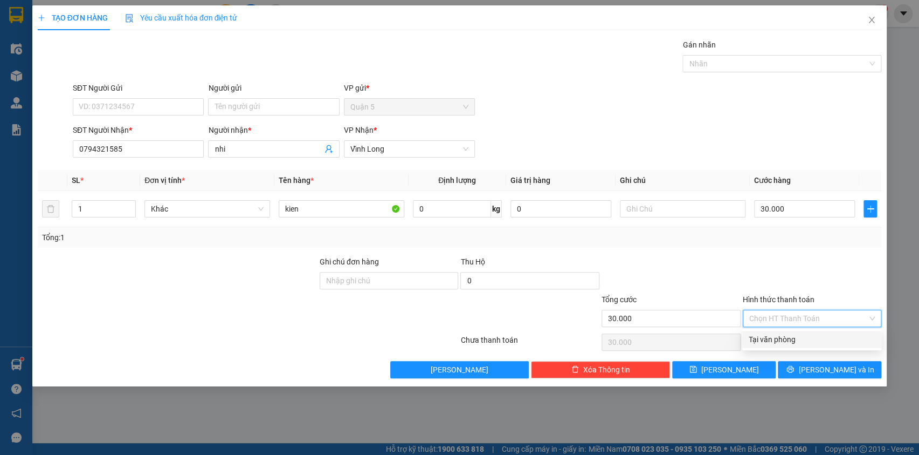
drag, startPoint x: 782, startPoint y: 335, endPoint x: 791, endPoint y: 341, distance: 10.4
click at [783, 334] on div "Tại văn phòng" at bounding box center [812, 339] width 126 height 12
type input "0"
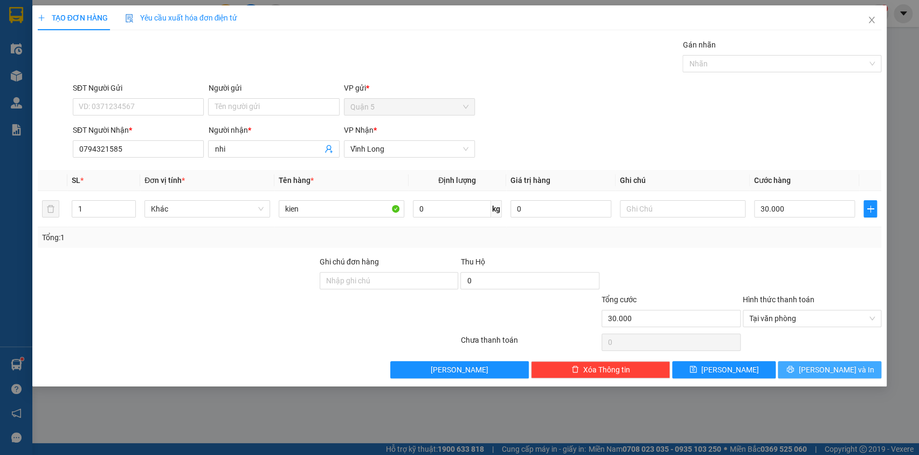
drag, startPoint x: 808, startPoint y: 369, endPoint x: 803, endPoint y: 359, distance: 11.3
click at [810, 368] on button "[PERSON_NAME] và In" at bounding box center [830, 369] width 104 height 17
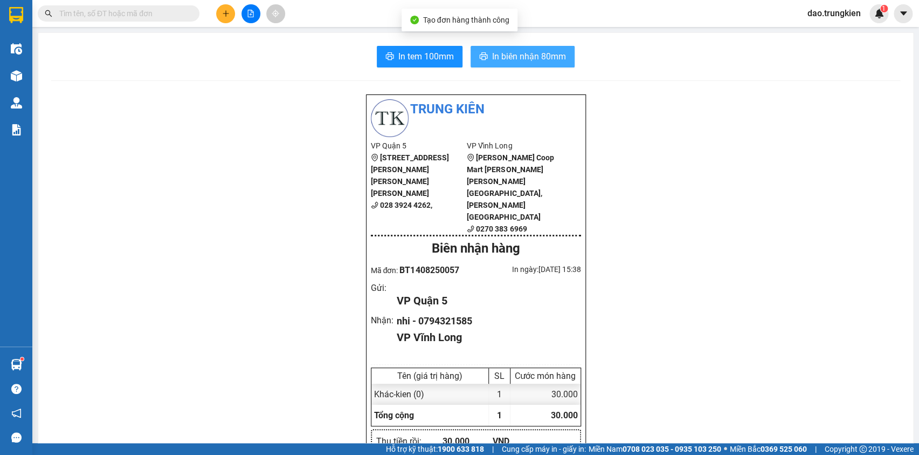
drag, startPoint x: 500, startPoint y: 51, endPoint x: 477, endPoint y: 81, distance: 38.1
click at [501, 51] on span "In biên nhận 80mm" at bounding box center [529, 56] width 74 height 13
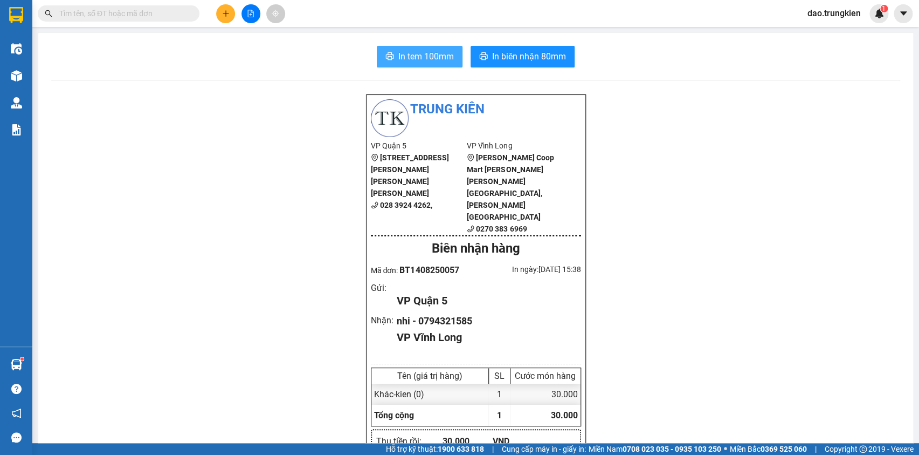
click at [413, 60] on span "In tem 100mm" at bounding box center [427, 56] width 56 height 13
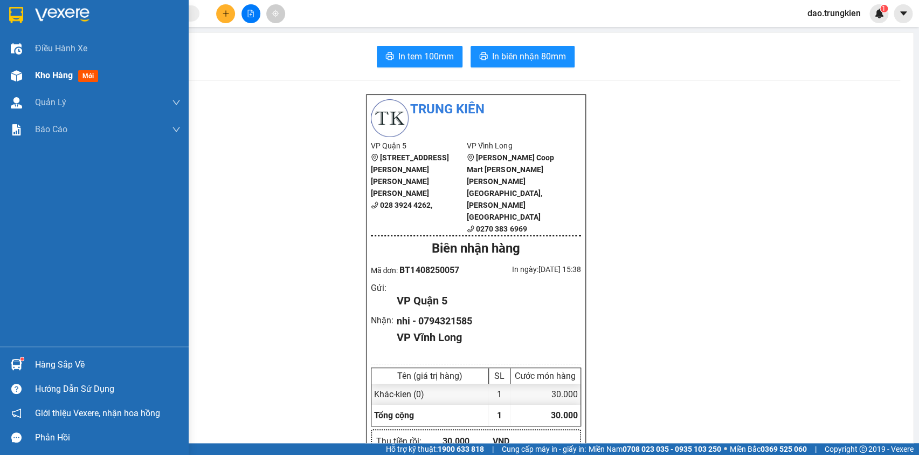
drag, startPoint x: 87, startPoint y: 71, endPoint x: 103, endPoint y: 70, distance: 15.6
click at [88, 71] on span "mới" at bounding box center [88, 76] width 20 height 12
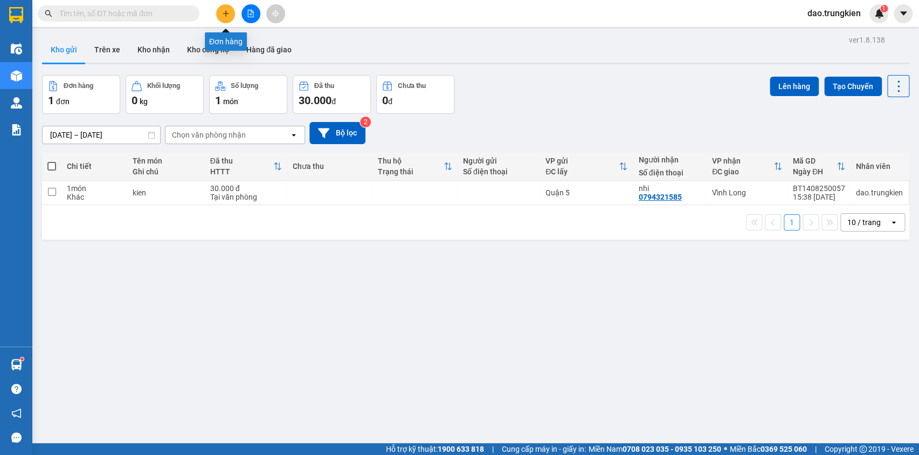
click at [222, 16] on icon "plus" at bounding box center [226, 14] width 8 height 8
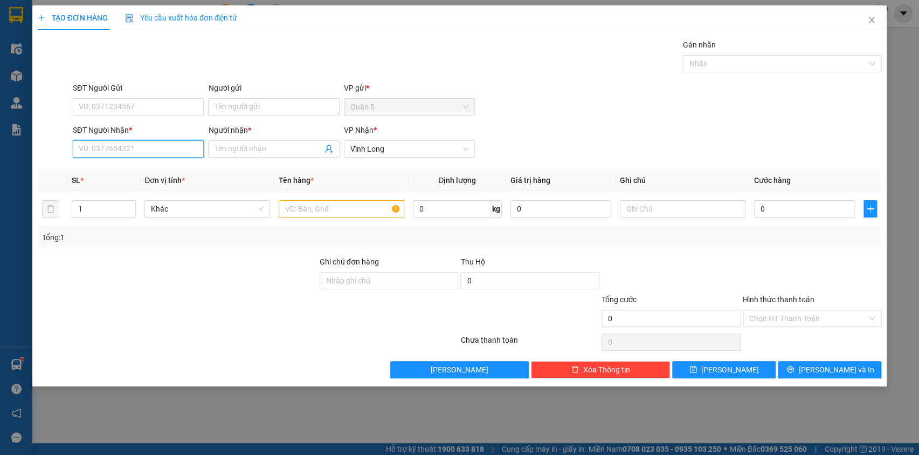
click at [102, 152] on input "SĐT Người Nhận *" at bounding box center [138, 148] width 131 height 17
click at [108, 173] on div "0908366754 - [PERSON_NAME]" at bounding box center [138, 170] width 118 height 12
type input "0908366754"
type input "PHƯỢNG"
type input "0908366754"
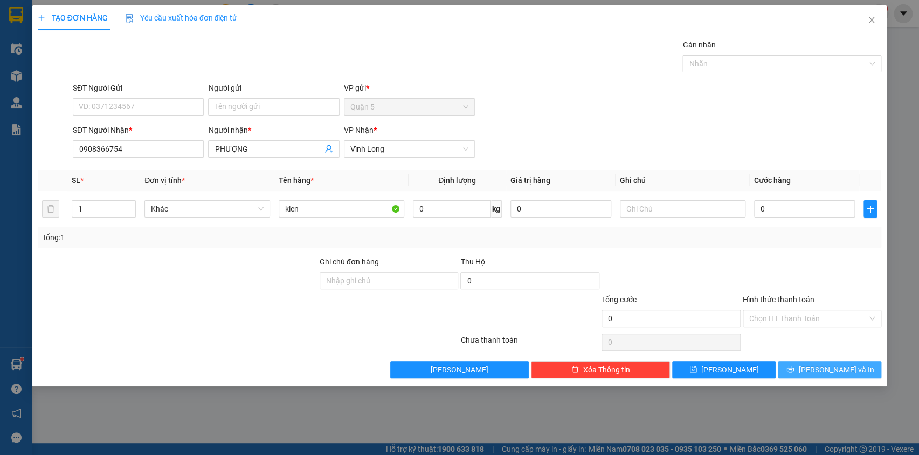
click at [799, 371] on button "[PERSON_NAME] và In" at bounding box center [830, 369] width 104 height 17
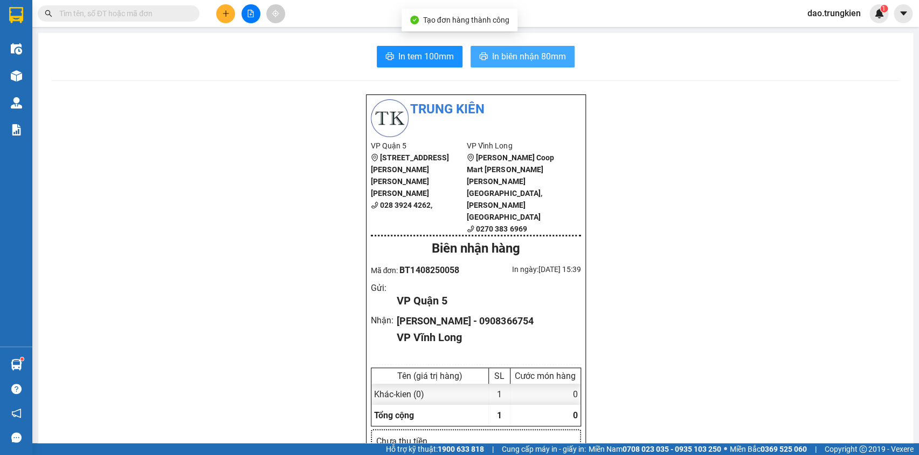
drag, startPoint x: 505, startPoint y: 45, endPoint x: 507, endPoint y: 64, distance: 18.9
click at [505, 46] on button "In biên nhận 80mm" at bounding box center [523, 57] width 104 height 22
click at [507, 64] on button "In biên nhận 80mm" at bounding box center [523, 57] width 104 height 22
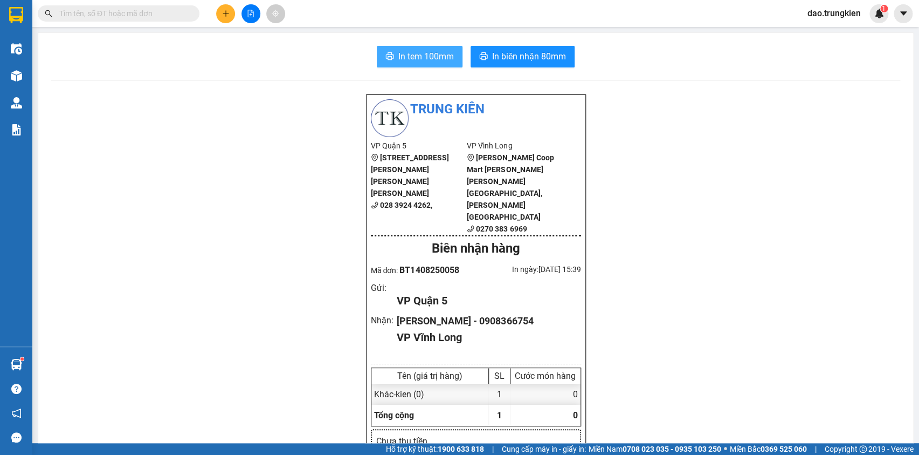
click at [409, 53] on span "In tem 100mm" at bounding box center [427, 56] width 56 height 13
click at [227, 11] on icon "plus" at bounding box center [226, 14] width 8 height 8
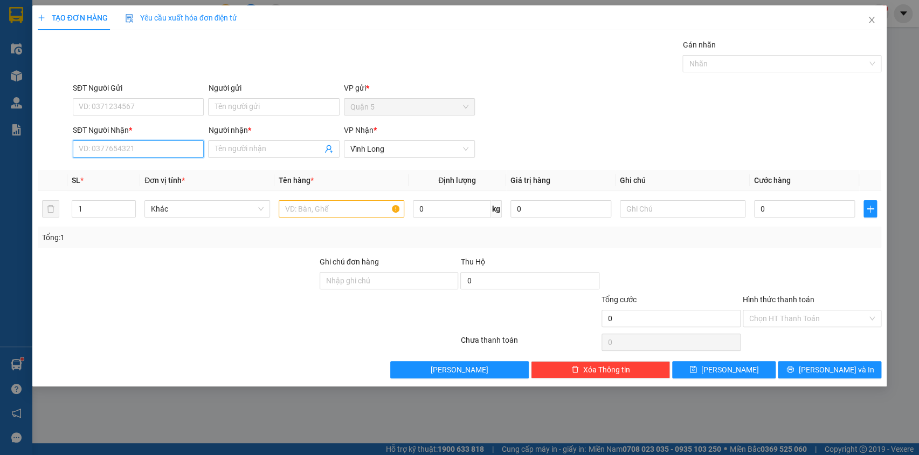
click at [91, 149] on input "SĐT Người Nhận *" at bounding box center [138, 148] width 131 height 17
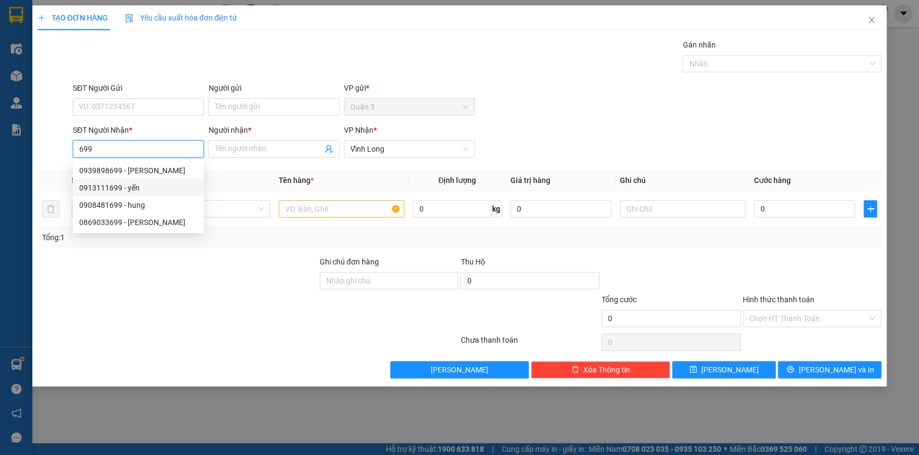
click at [97, 189] on div "0913111699 - yến" at bounding box center [138, 188] width 118 height 12
type input "0913111699"
type input "yến"
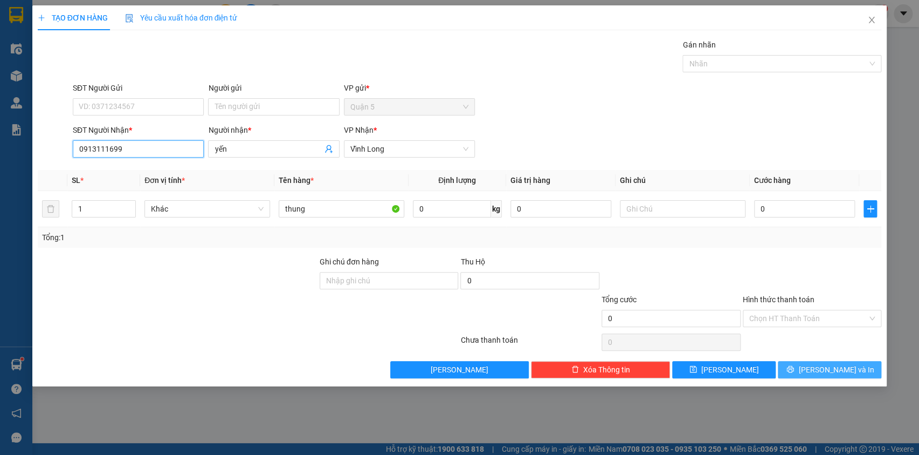
type input "0913111699"
click at [823, 367] on span "[PERSON_NAME] và In" at bounding box center [836, 369] width 75 height 12
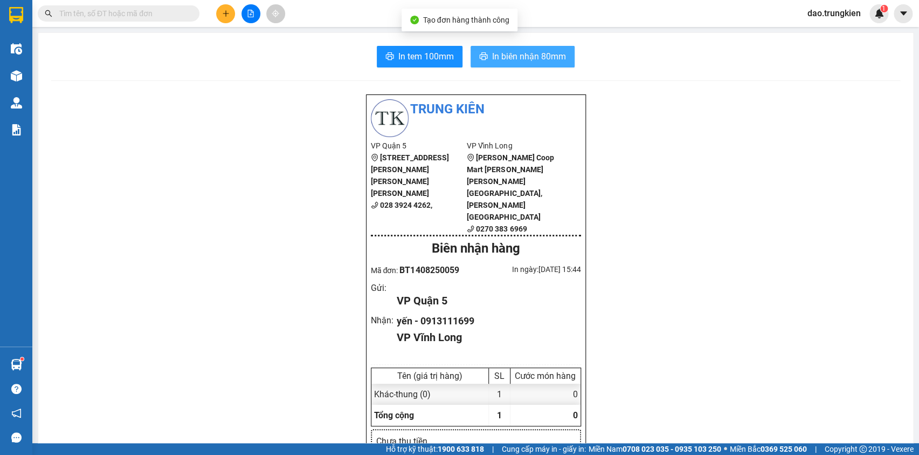
click at [505, 58] on span "In biên nhận 80mm" at bounding box center [529, 56] width 74 height 13
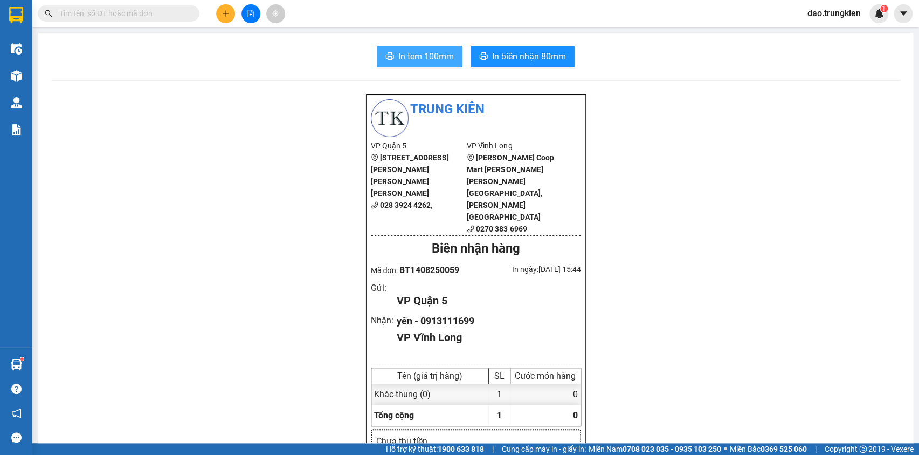
click at [403, 51] on span "In tem 100mm" at bounding box center [427, 56] width 56 height 13
click at [226, 9] on button at bounding box center [225, 13] width 19 height 19
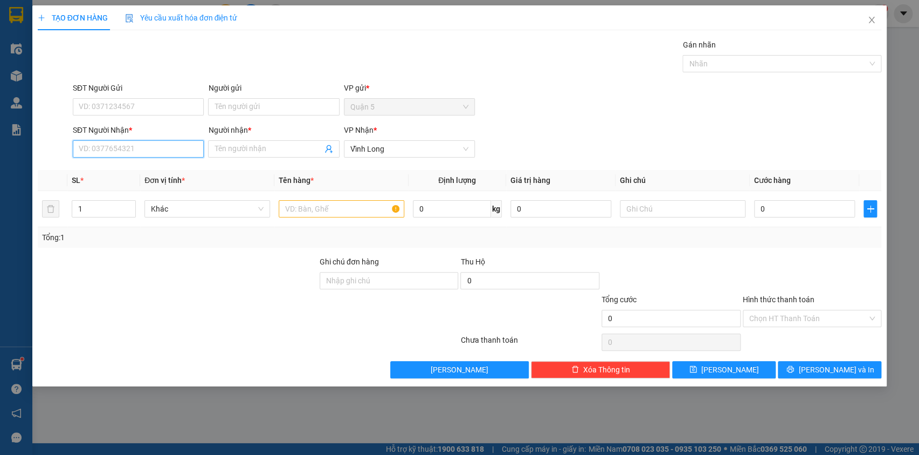
click at [105, 151] on input "SĐT Người Nhận *" at bounding box center [138, 148] width 131 height 17
click at [112, 188] on div "0987446363 - a [PERSON_NAME]" at bounding box center [138, 188] width 118 height 12
type input "0987446363"
type input "a phong"
type input "0987446363"
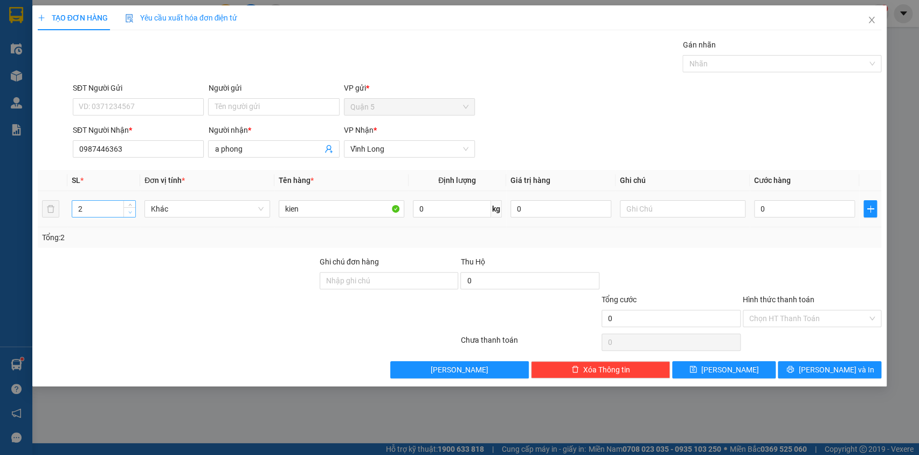
type input "1"
click at [132, 211] on span "down" at bounding box center [130, 212] width 6 height 6
click at [825, 364] on span "[PERSON_NAME] và In" at bounding box center [836, 369] width 75 height 12
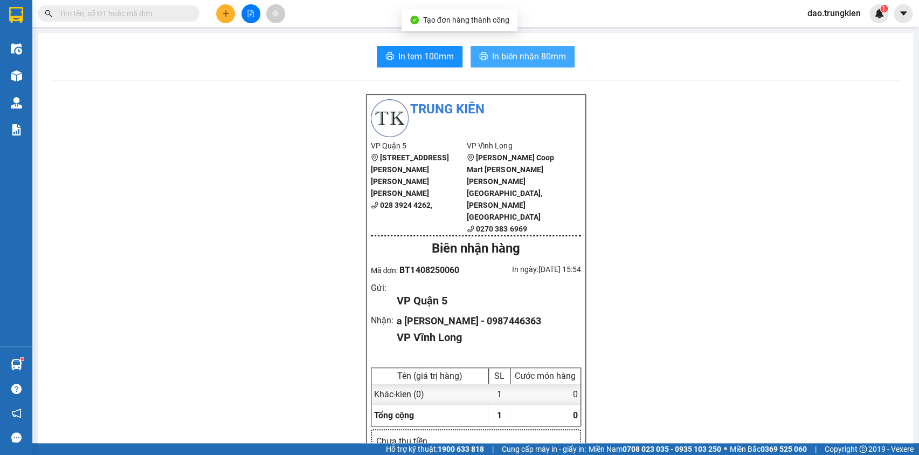
click at [527, 56] on span "In biên nhận 80mm" at bounding box center [529, 56] width 74 height 13
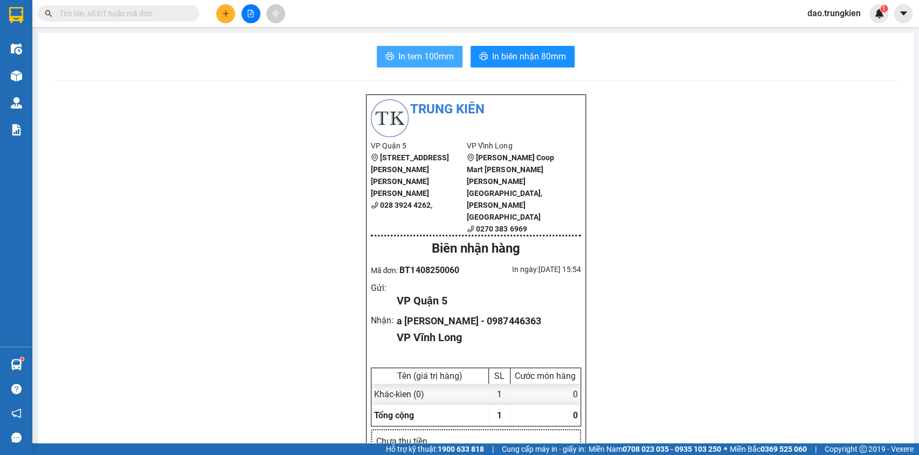
click at [404, 50] on span "In tem 100mm" at bounding box center [427, 56] width 56 height 13
click at [223, 11] on icon "plus" at bounding box center [226, 14] width 8 height 8
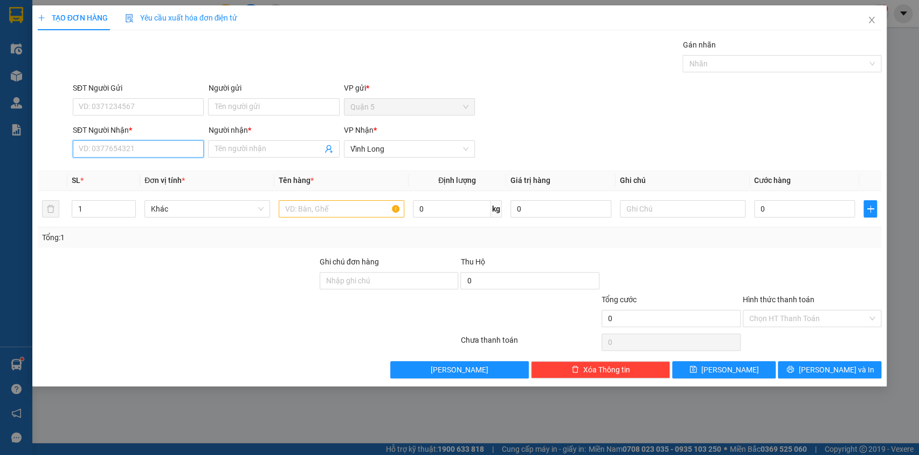
click at [127, 152] on input "SĐT Người Nhận *" at bounding box center [138, 148] width 131 height 17
type input "699"
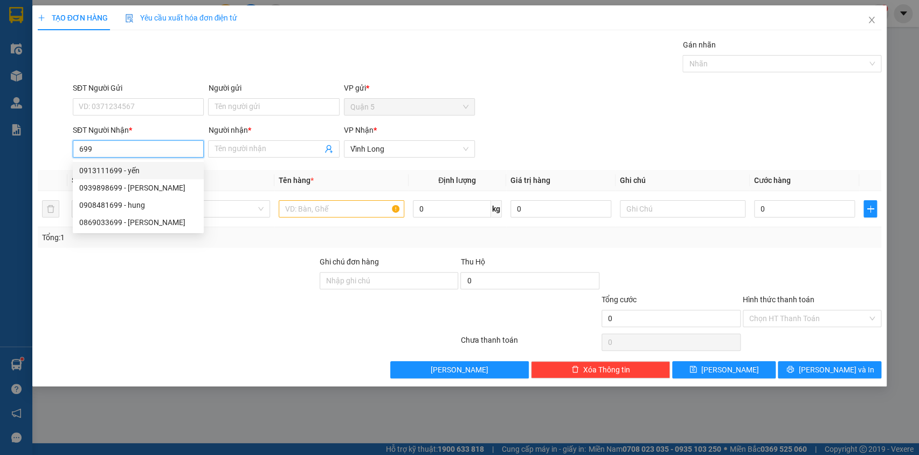
click at [123, 170] on div "0913111699 - yến" at bounding box center [138, 170] width 118 height 12
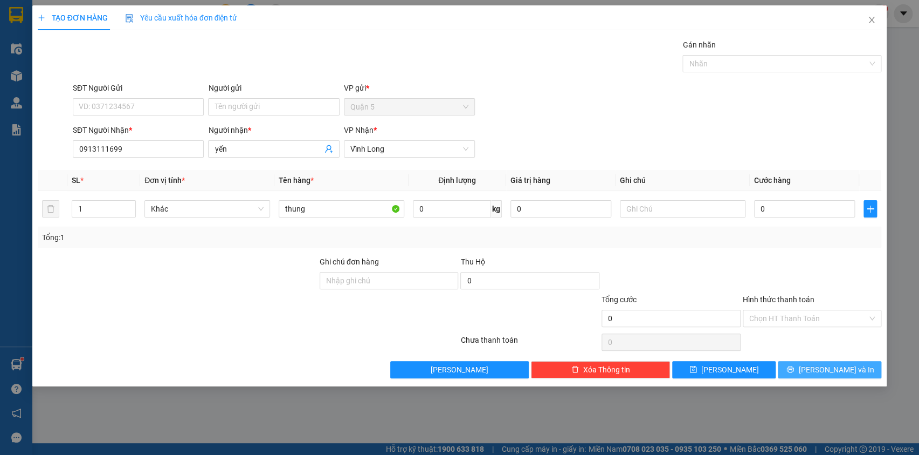
click at [828, 363] on span "[PERSON_NAME] và In" at bounding box center [836, 369] width 75 height 12
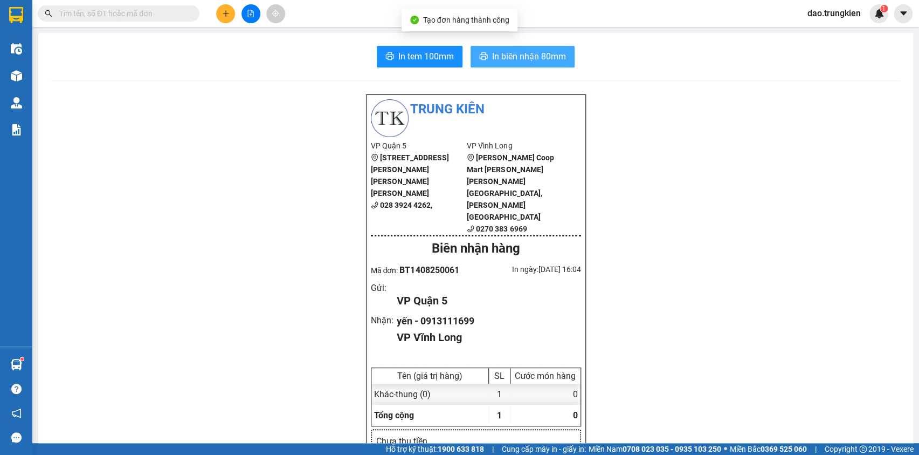
click at [504, 52] on span "In biên nhận 80mm" at bounding box center [529, 56] width 74 height 13
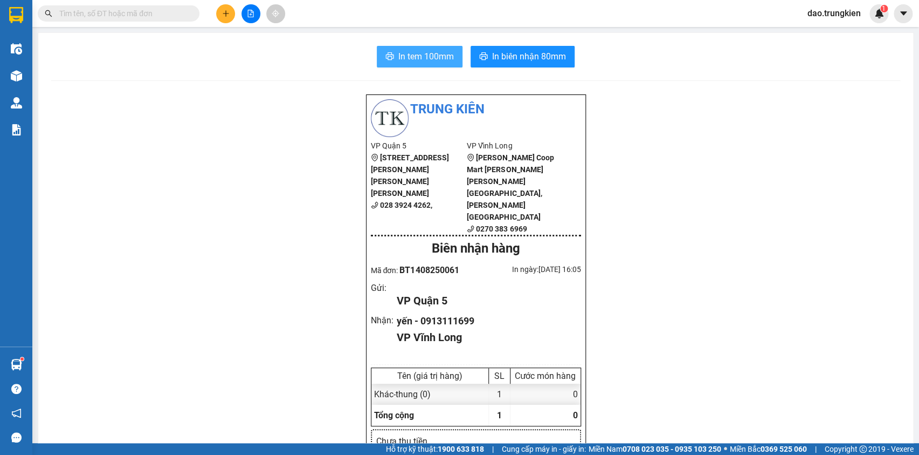
click at [416, 54] on span "In tem 100mm" at bounding box center [427, 56] width 56 height 13
click at [225, 6] on button at bounding box center [225, 13] width 19 height 19
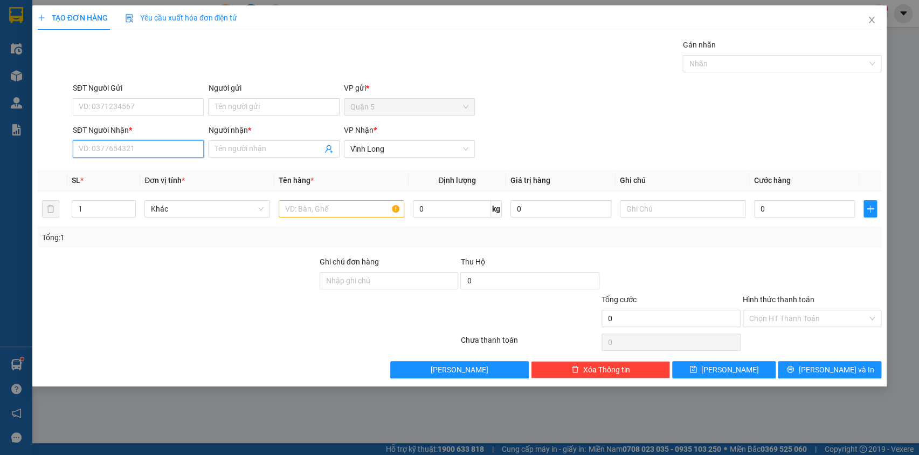
click at [97, 153] on input "SĐT Người Nhận *" at bounding box center [138, 148] width 131 height 17
click at [98, 174] on div "0908366754 - [PERSON_NAME]" at bounding box center [138, 170] width 118 height 12
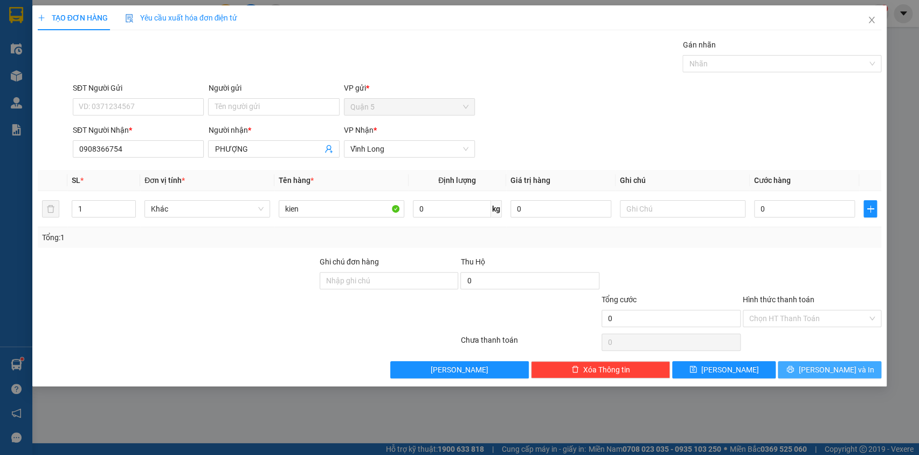
click at [835, 373] on span "[PERSON_NAME] và In" at bounding box center [836, 369] width 75 height 12
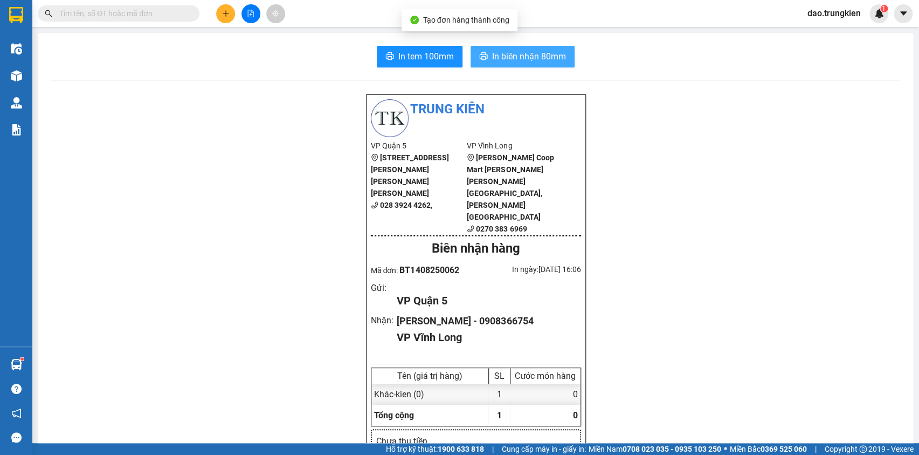
click at [527, 60] on span "In biên nhận 80mm" at bounding box center [529, 56] width 74 height 13
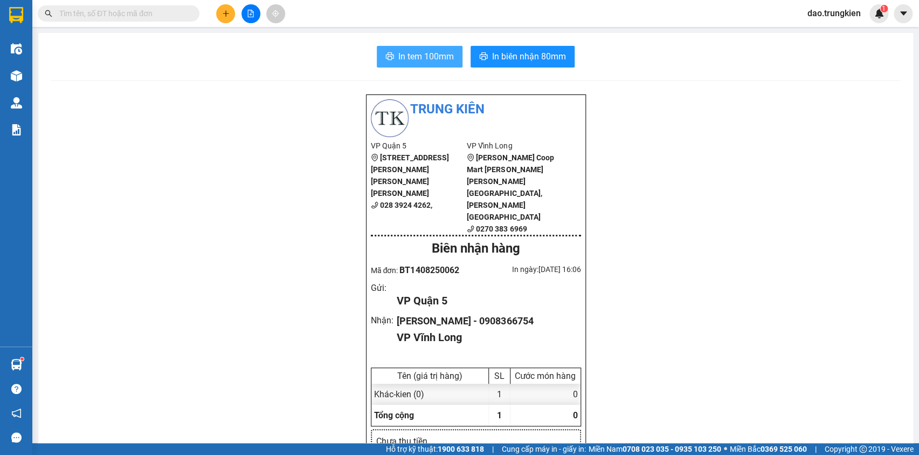
click at [412, 59] on span "In tem 100mm" at bounding box center [427, 56] width 56 height 13
click at [221, 8] on button at bounding box center [225, 13] width 19 height 19
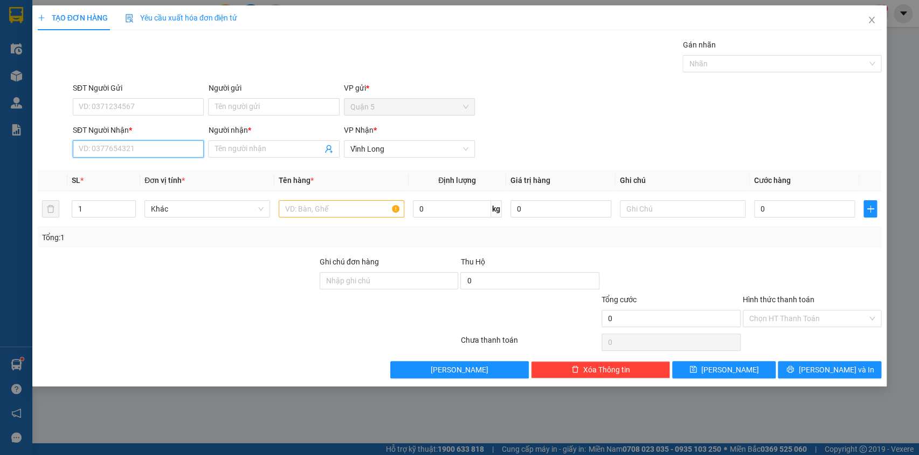
click at [123, 148] on input "SĐT Người Nhận *" at bounding box center [138, 148] width 131 height 17
click at [116, 172] on div "0987694649 - [PERSON_NAME] phat" at bounding box center [140, 170] width 123 height 12
type input "0987694649"
type input "[PERSON_NAME] phat"
type input "0987694649"
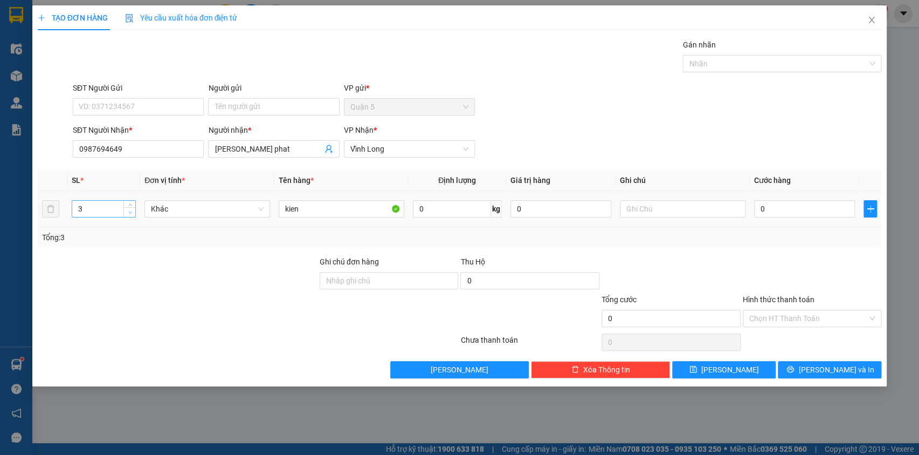
type input "2"
click at [131, 211] on icon "down" at bounding box center [130, 212] width 4 height 4
click at [818, 368] on button "[PERSON_NAME] và In" at bounding box center [830, 369] width 104 height 17
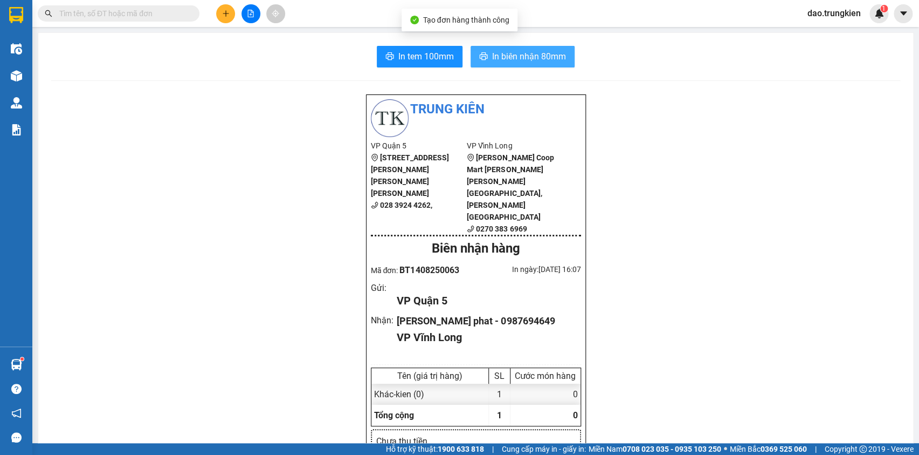
click at [515, 49] on button "In biên nhận 80mm" at bounding box center [523, 57] width 104 height 22
click at [410, 56] on span "In tem 100mm" at bounding box center [427, 56] width 56 height 13
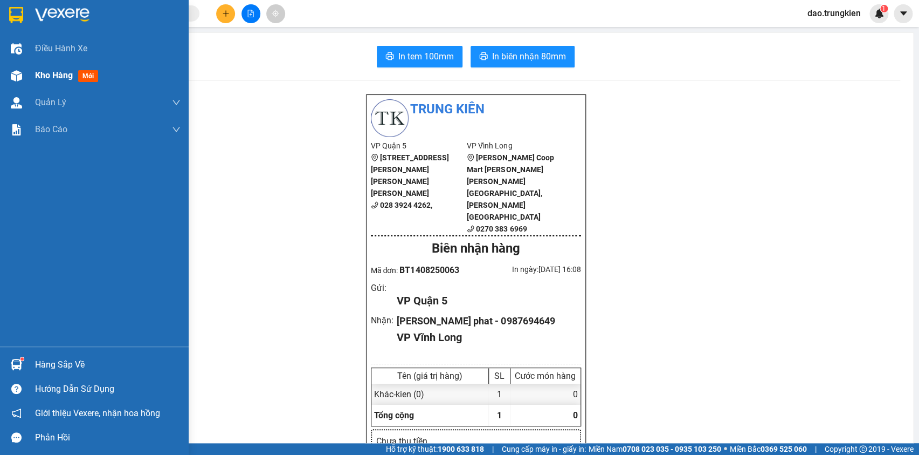
click at [87, 72] on span "mới" at bounding box center [88, 76] width 20 height 12
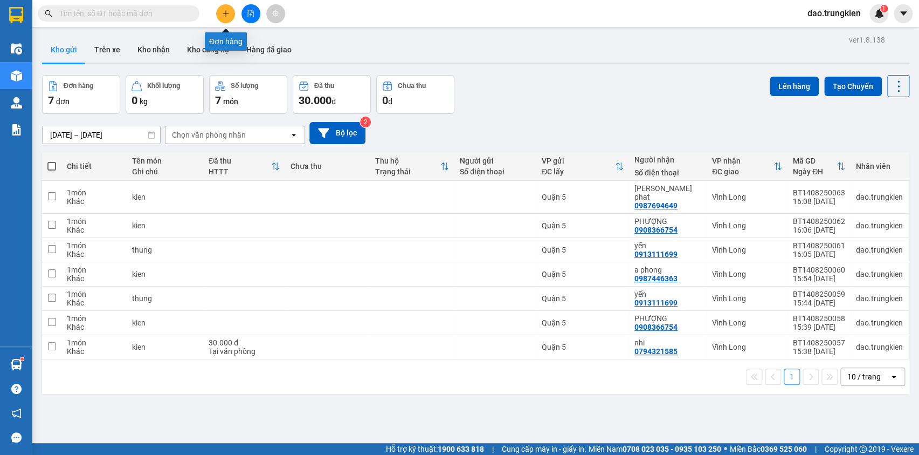
click at [229, 7] on button at bounding box center [225, 13] width 19 height 19
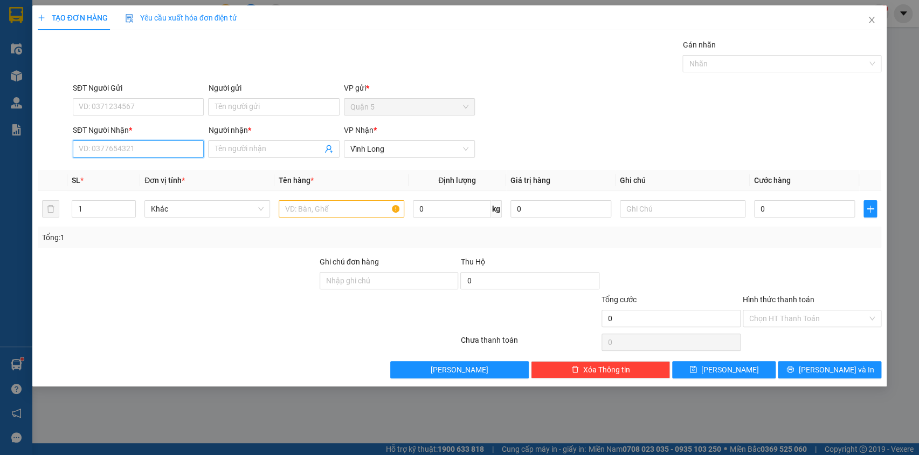
click at [139, 141] on input "SĐT Người Nhận *" at bounding box center [138, 148] width 131 height 17
click at [114, 171] on div "0932706258 - lam" at bounding box center [138, 170] width 118 height 12
type input "0932706258"
type input "lam"
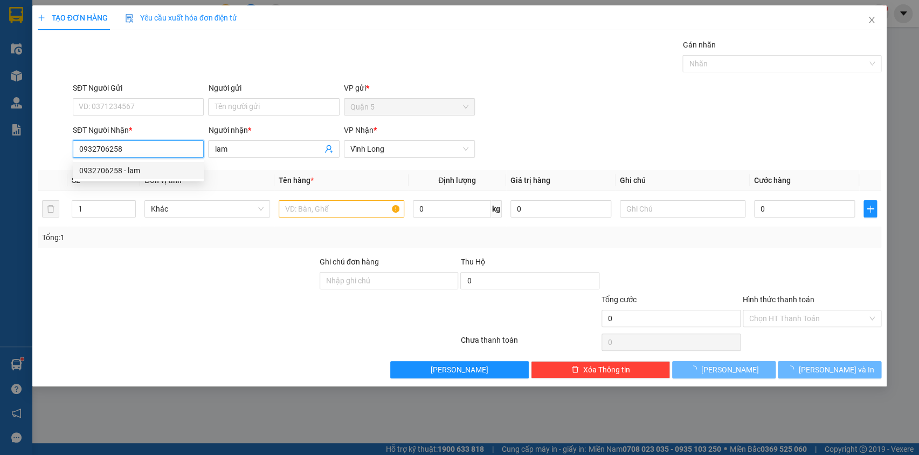
type input "20.000"
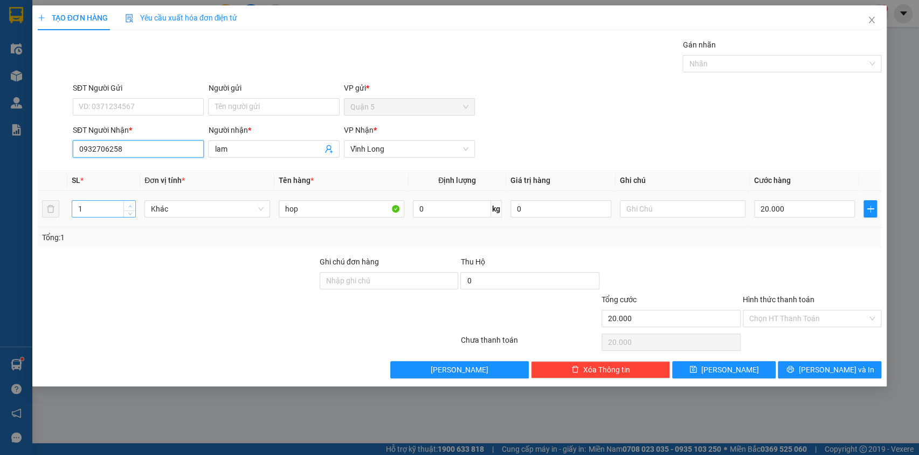
type input "0932706258"
type input "2"
click at [129, 204] on icon "up" at bounding box center [130, 206] width 4 height 4
click at [782, 205] on input "20.000" at bounding box center [804, 208] width 101 height 17
type input "6"
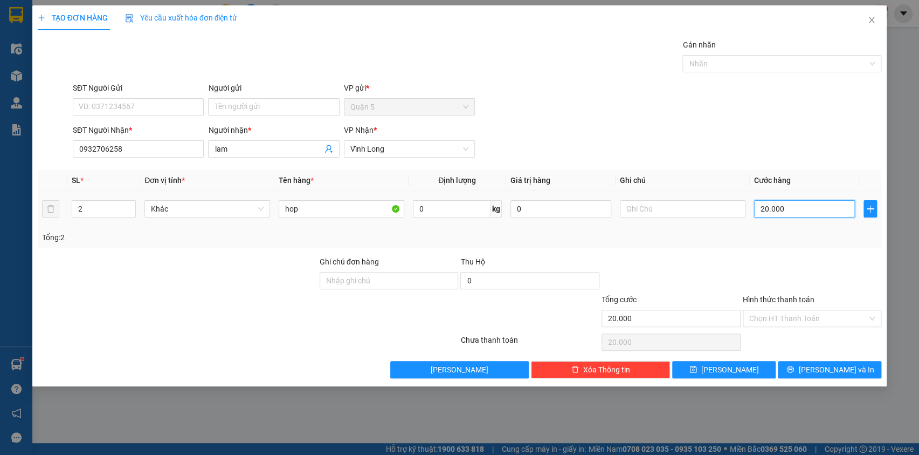
type input "6"
type input "60"
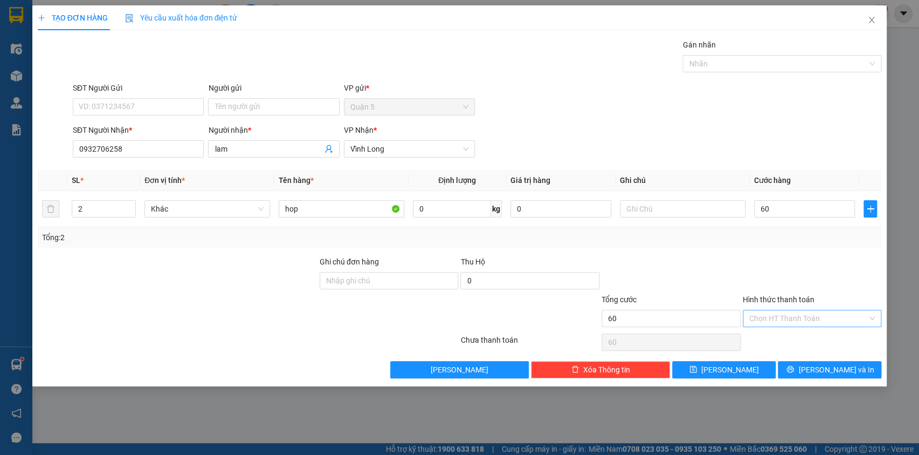
type input "60.000"
click at [782, 313] on input "Hình thức thanh toán" at bounding box center [809, 318] width 119 height 16
click at [778, 335] on div "Tại văn phòng" at bounding box center [812, 339] width 126 height 12
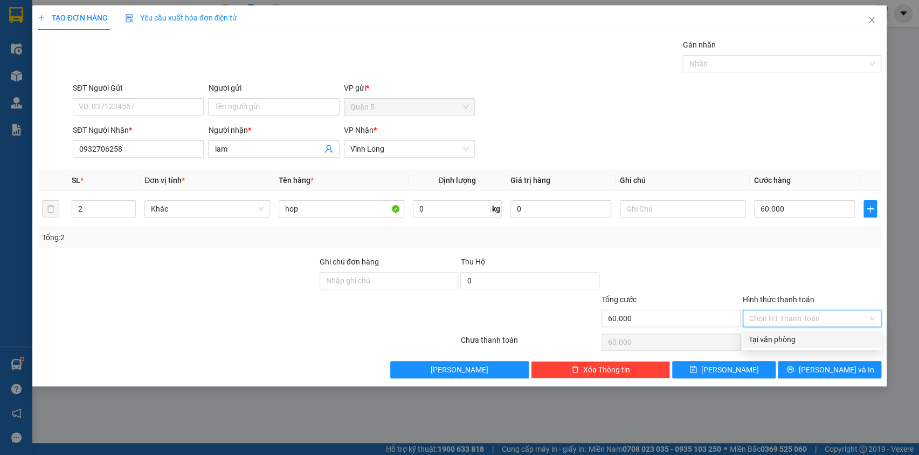
type input "0"
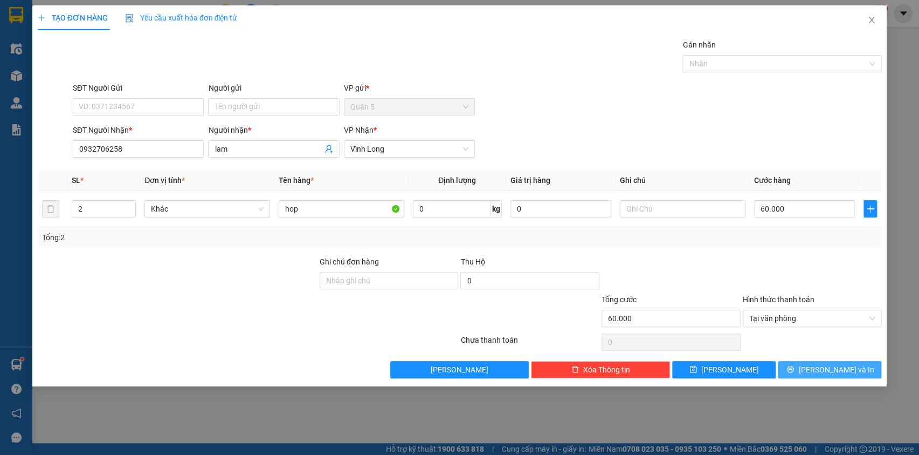
click at [830, 372] on span "[PERSON_NAME] và In" at bounding box center [836, 369] width 75 height 12
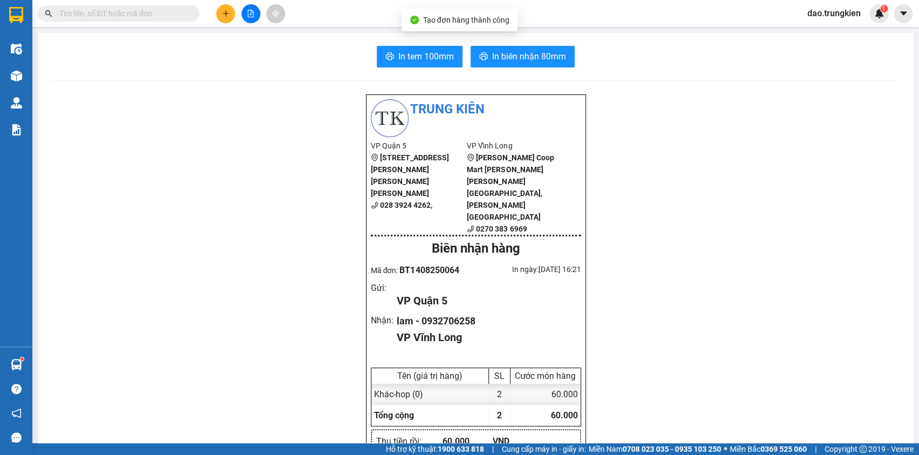
click at [539, 59] on span "In biên nhận 80mm" at bounding box center [529, 56] width 74 height 13
click at [428, 58] on span "In tem 100mm" at bounding box center [427, 56] width 56 height 13
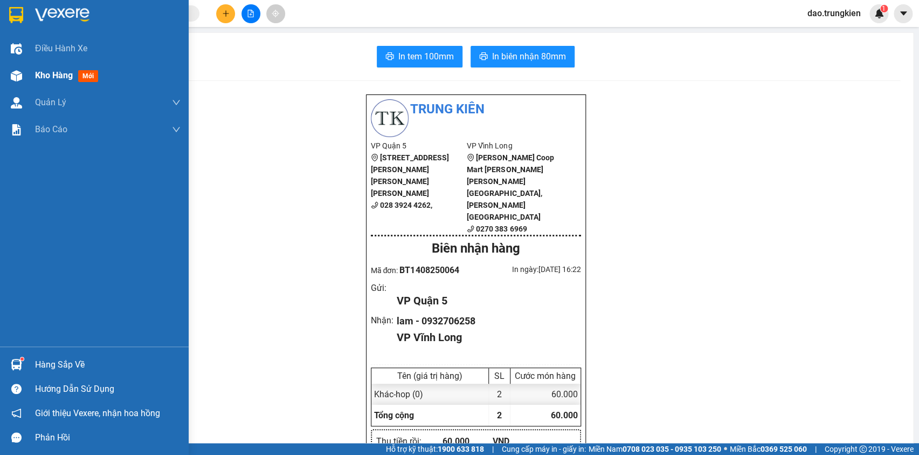
click at [88, 74] on span "mới" at bounding box center [88, 76] width 20 height 12
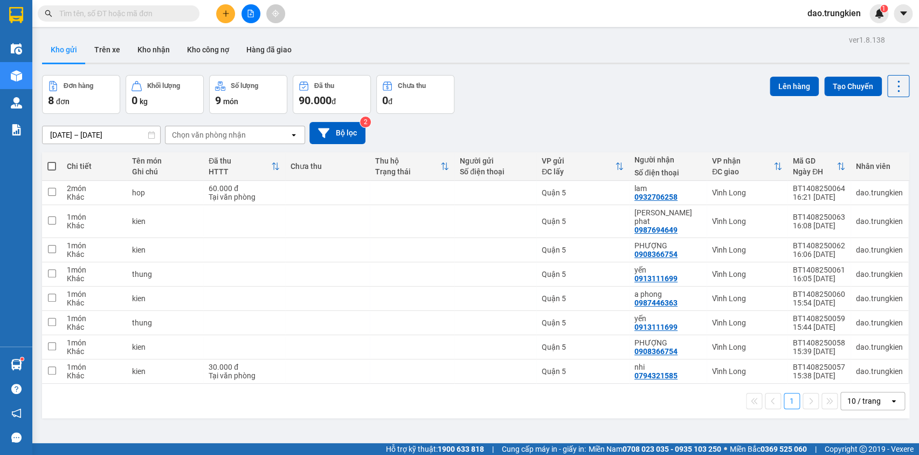
click at [49, 159] on th at bounding box center [51, 166] width 19 height 29
click at [49, 164] on span at bounding box center [51, 166] width 9 height 9
click at [52, 161] on input "checkbox" at bounding box center [52, 161] width 0 height 0
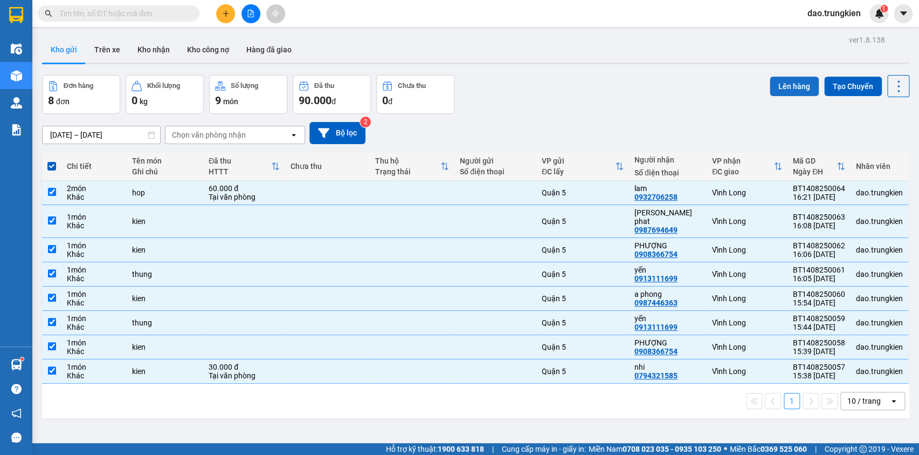
click at [784, 87] on button "Lên hàng" at bounding box center [794, 86] width 49 height 19
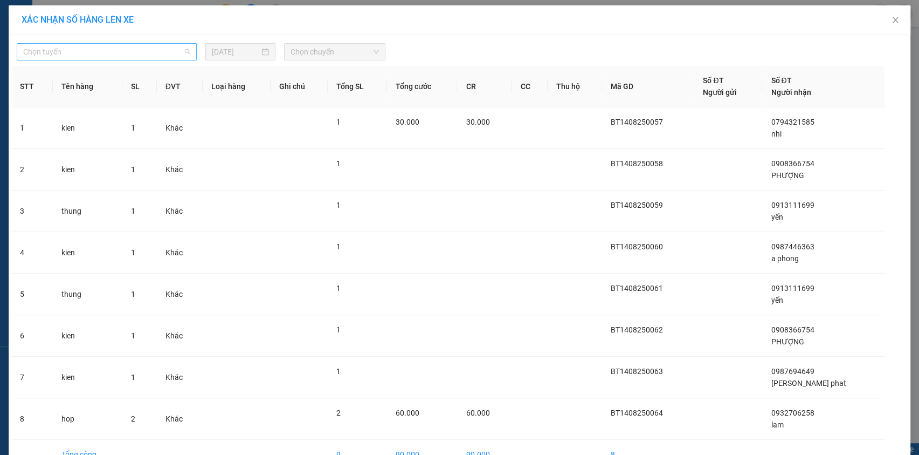
click at [177, 57] on span "Chọn tuyến" at bounding box center [106, 52] width 167 height 16
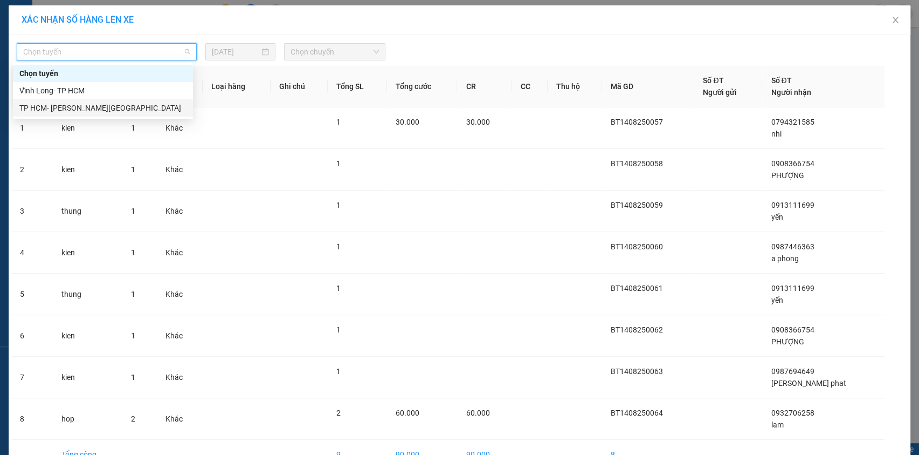
click at [152, 108] on div "TP HCM- [PERSON_NAME][GEOGRAPHIC_DATA]" at bounding box center [102, 108] width 167 height 12
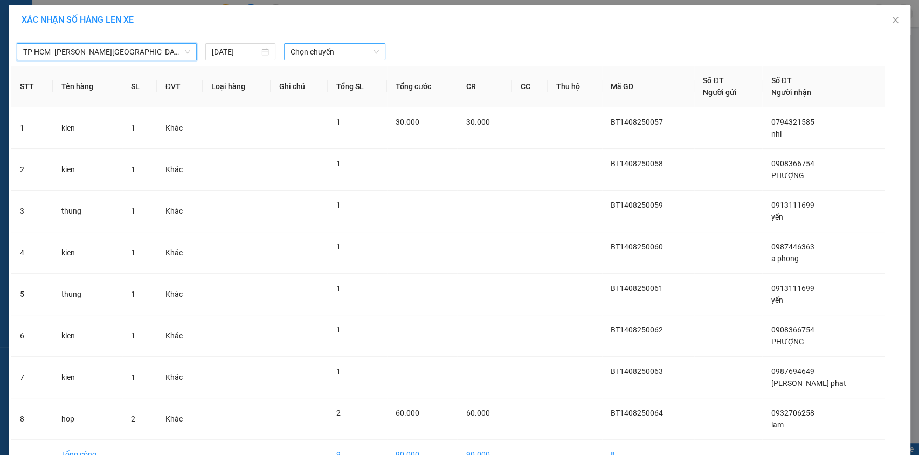
click at [336, 54] on span "Chọn chuyến" at bounding box center [335, 52] width 88 height 16
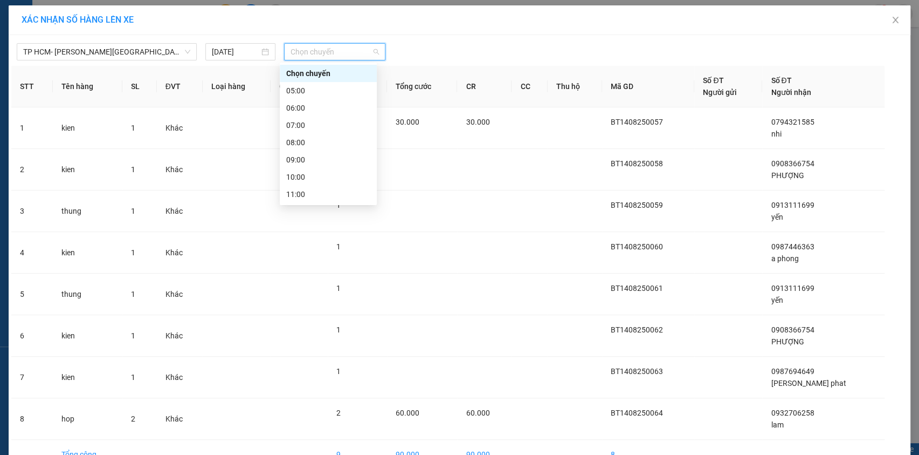
click at [328, 292] on div "17:00" at bounding box center [328, 298] width 84 height 12
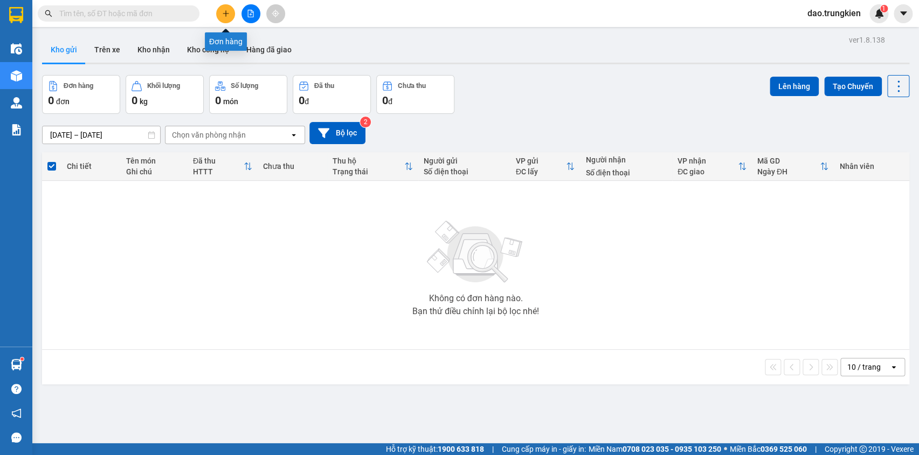
click at [225, 5] on button at bounding box center [225, 13] width 19 height 19
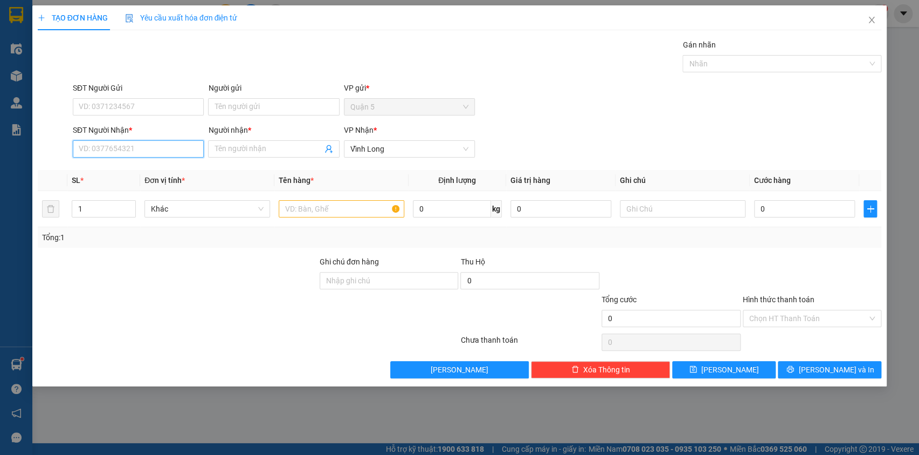
click at [102, 153] on input "SĐT Người Nhận *" at bounding box center [138, 148] width 131 height 17
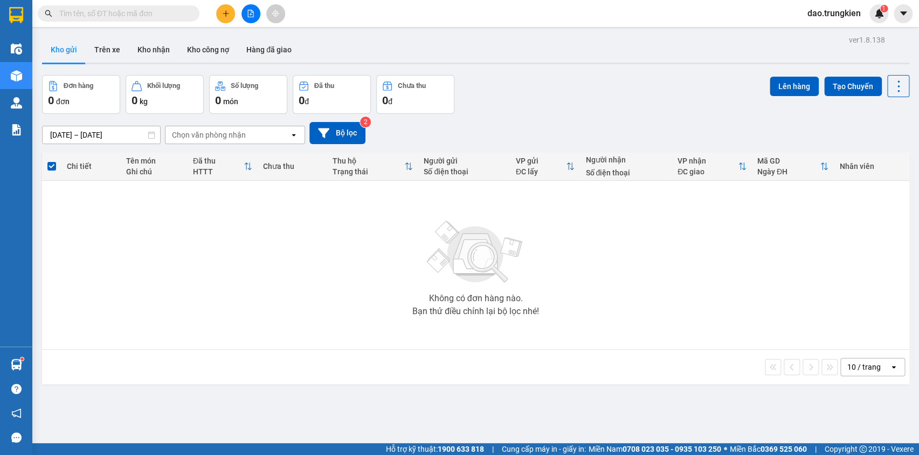
click at [92, 13] on input "text" at bounding box center [122, 14] width 127 height 12
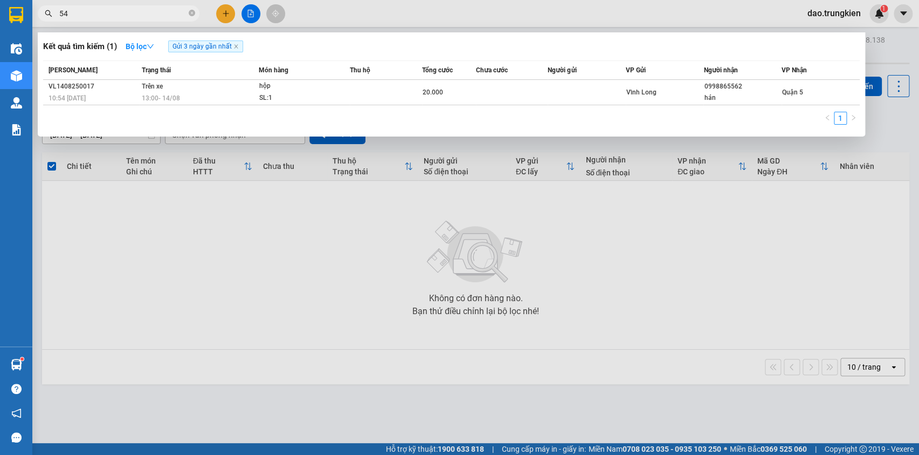
type input "545"
click at [190, 12] on icon "close-circle" at bounding box center [192, 13] width 6 height 6
type input "297"
click at [190, 12] on icon "close-circle" at bounding box center [192, 13] width 6 height 6
type input "210"
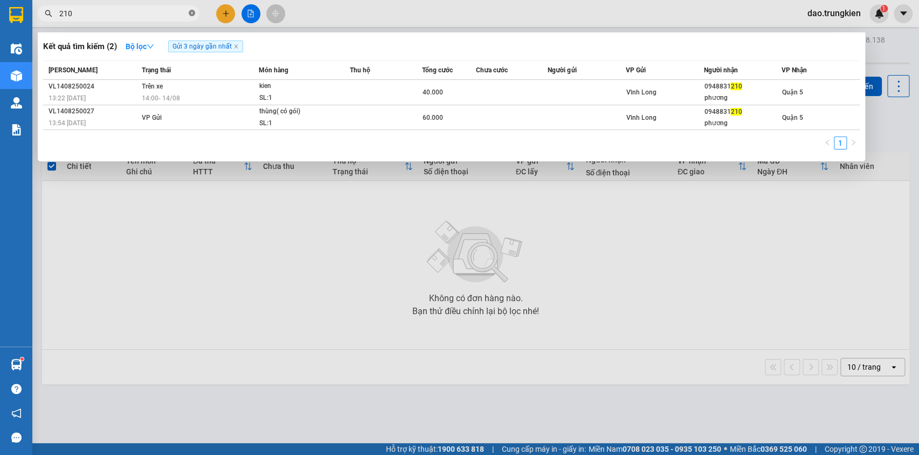
click at [190, 9] on span at bounding box center [192, 14] width 6 height 10
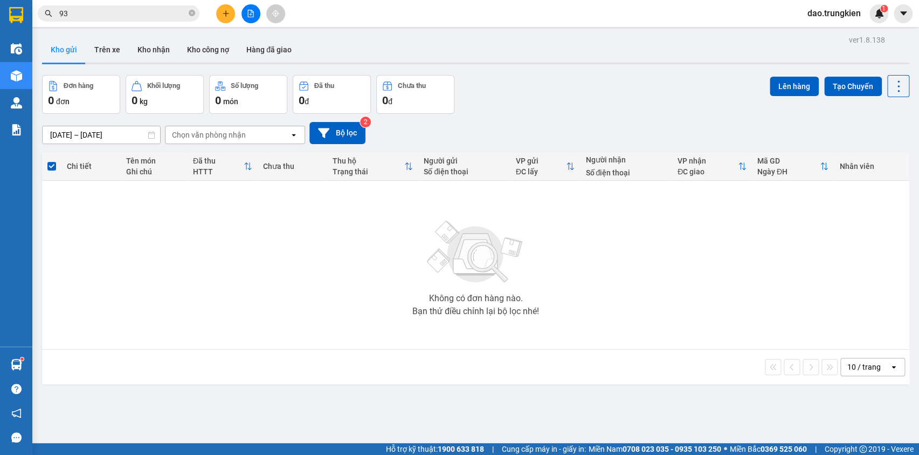
type input "936"
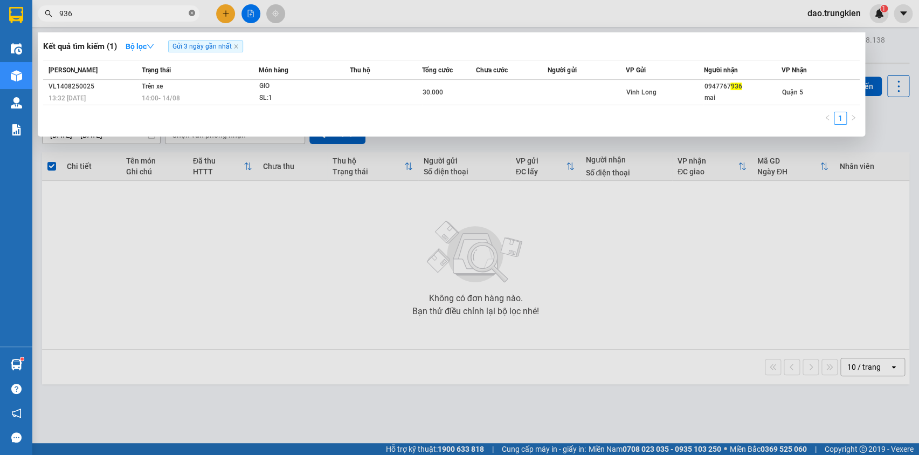
click at [190, 11] on icon "close-circle" at bounding box center [192, 13] width 6 height 6
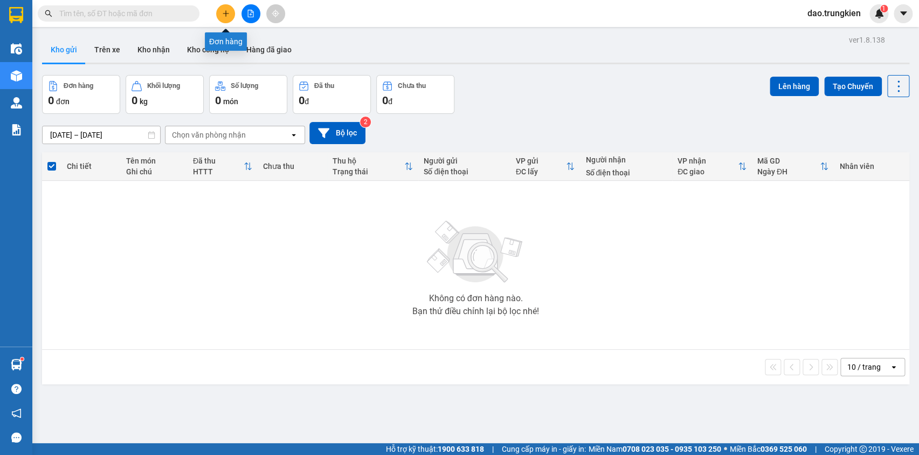
click at [224, 17] on icon "plus" at bounding box center [226, 14] width 8 height 8
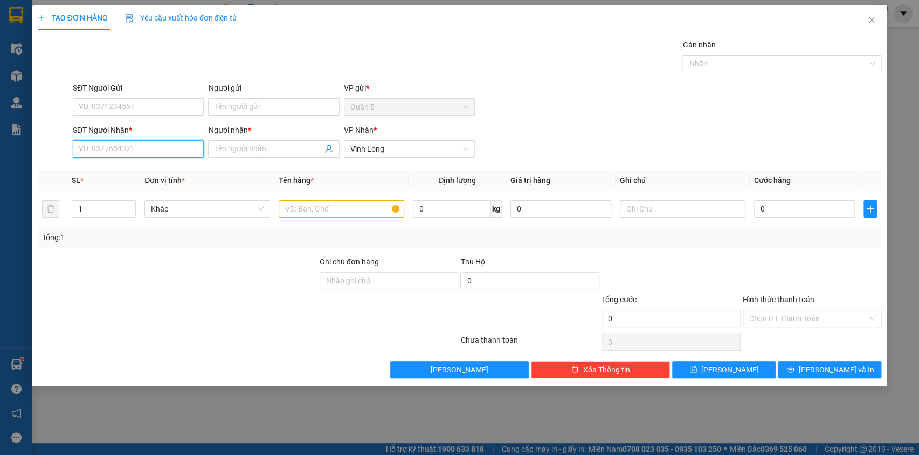
click at [84, 156] on input "SĐT Người Nhận *" at bounding box center [138, 148] width 131 height 17
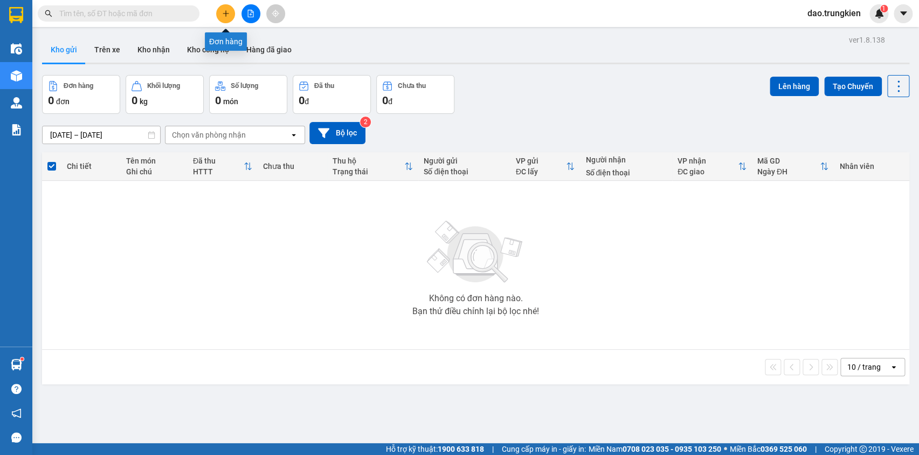
click at [229, 14] on icon "plus" at bounding box center [226, 14] width 8 height 8
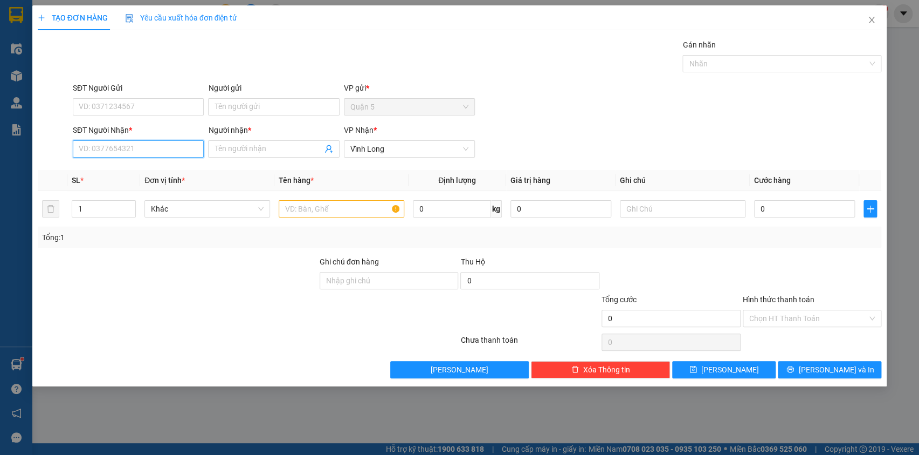
click at [107, 155] on input "SĐT Người Nhận *" at bounding box center [138, 148] width 131 height 17
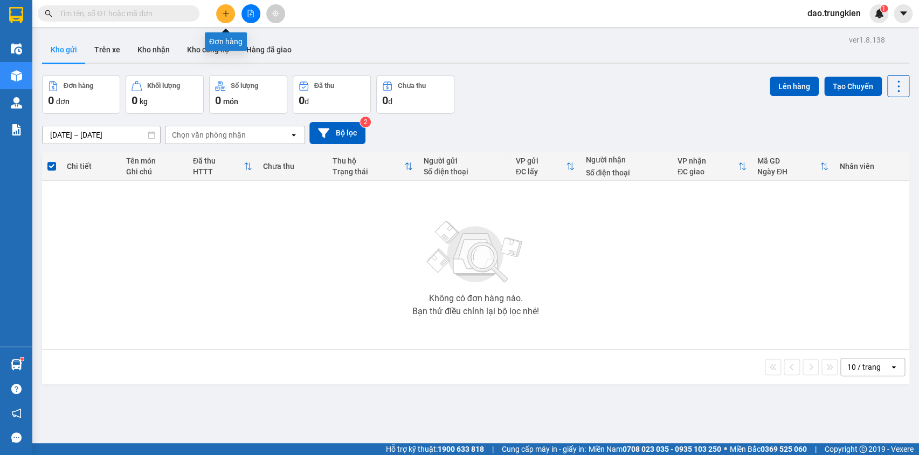
click at [223, 13] on icon "plus" at bounding box center [226, 13] width 6 height 1
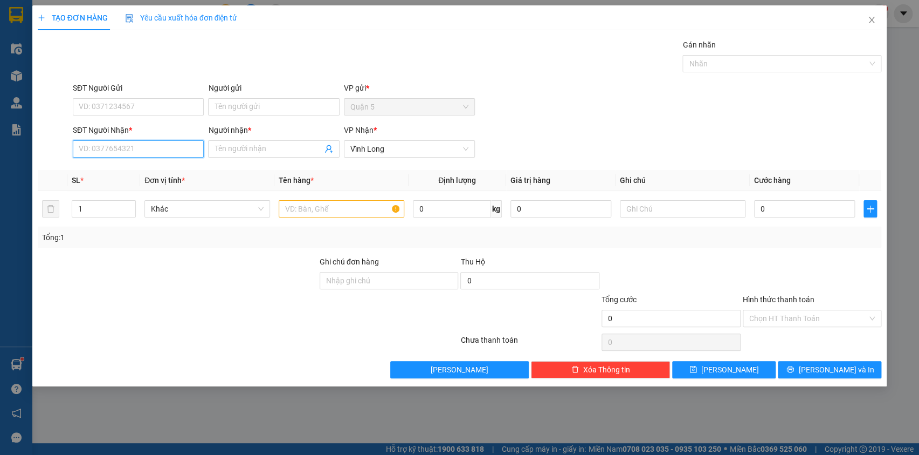
click at [100, 151] on input "SĐT Người Nhận *" at bounding box center [138, 148] width 131 height 17
type input "424"
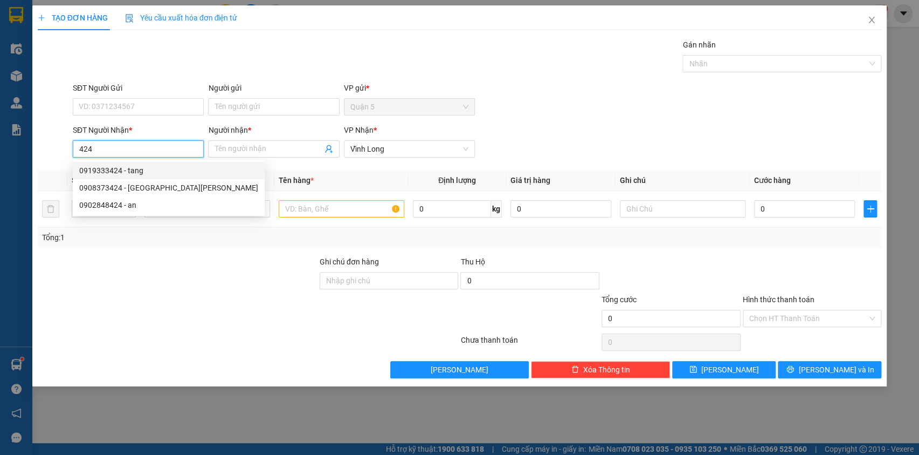
click at [119, 167] on div "0919333424 - tang" at bounding box center [168, 170] width 179 height 12
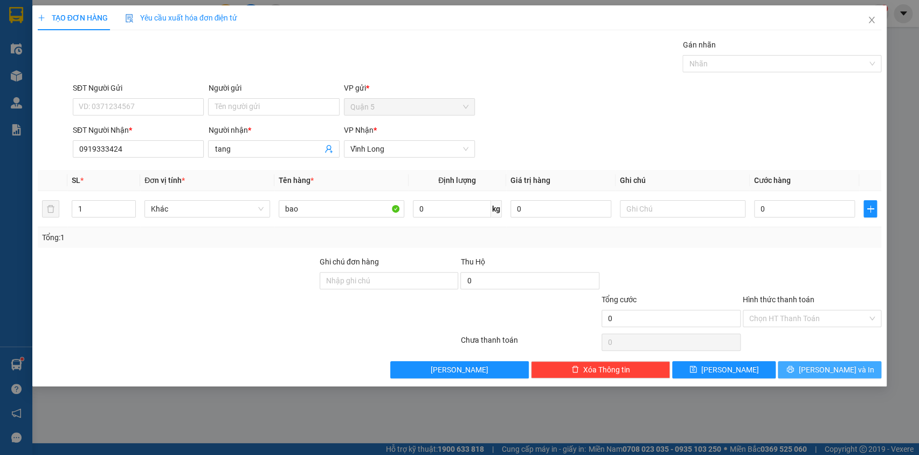
click at [816, 365] on button "[PERSON_NAME] và In" at bounding box center [830, 369] width 104 height 17
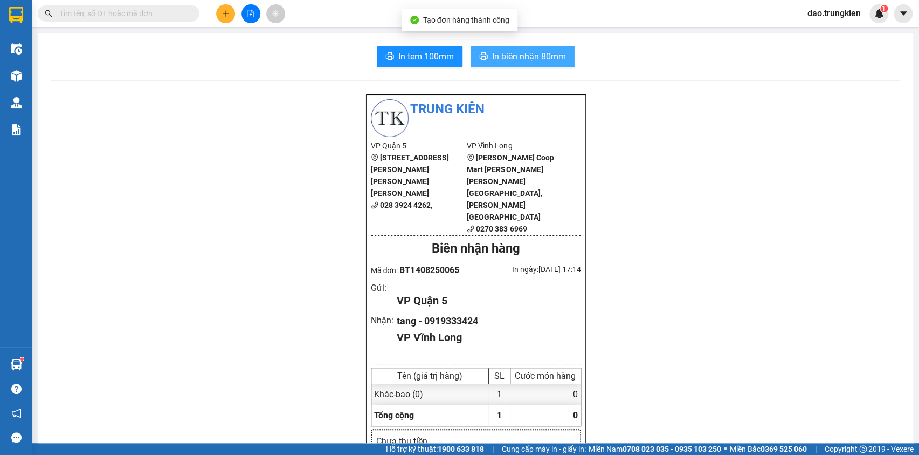
drag, startPoint x: 497, startPoint y: 55, endPoint x: 483, endPoint y: 70, distance: 19.8
click at [497, 56] on span "In biên nhận 80mm" at bounding box center [529, 56] width 74 height 13
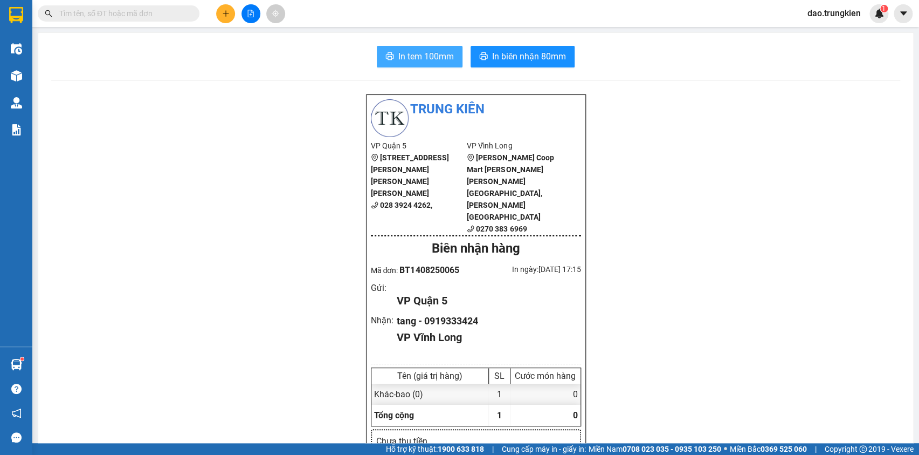
click at [420, 52] on span "In tem 100mm" at bounding box center [427, 56] width 56 height 13
click at [228, 14] on icon "plus" at bounding box center [226, 14] width 8 height 8
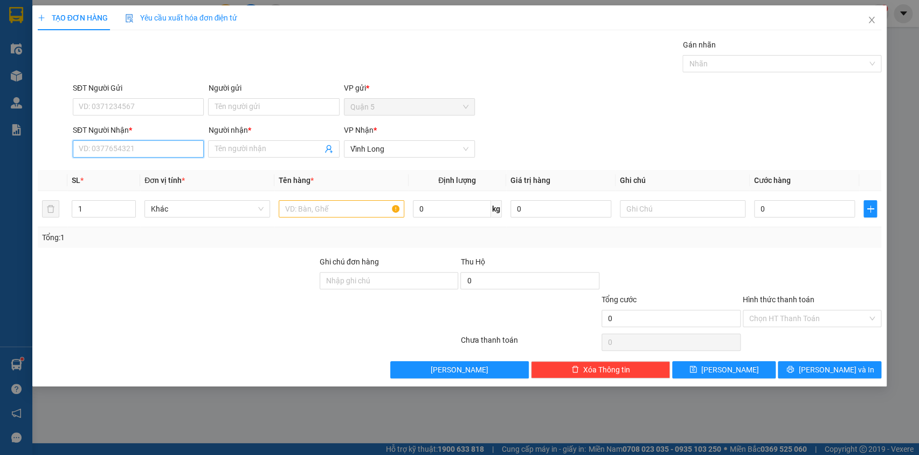
click at [106, 144] on input "SĐT Người Nhận *" at bounding box center [138, 148] width 131 height 17
type input "0971515349"
click at [226, 149] on input "Người nhận *" at bounding box center [268, 149] width 107 height 12
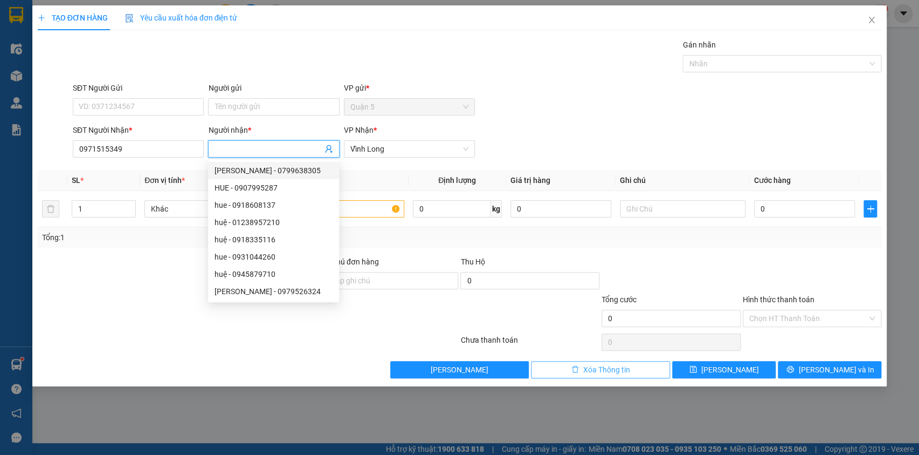
drag, startPoint x: 590, startPoint y: 361, endPoint x: 587, endPoint y: 369, distance: 8.5
click at [589, 363] on button "Xóa Thông tin" at bounding box center [600, 369] width 139 height 17
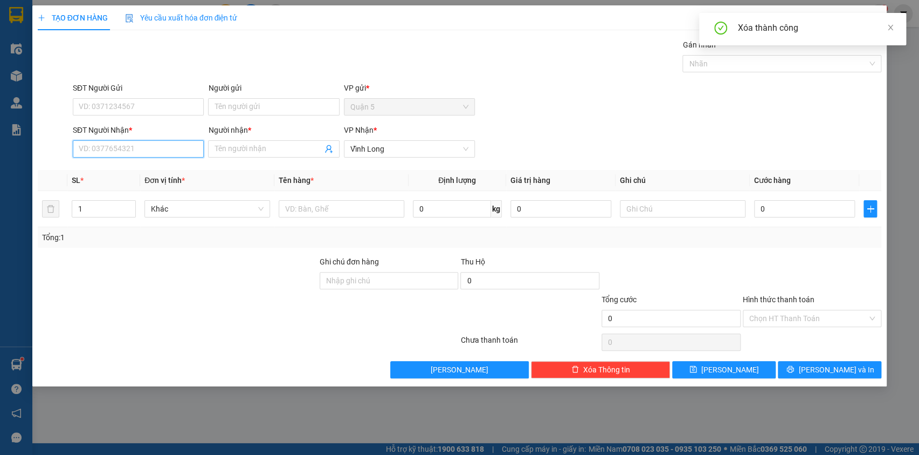
click at [97, 149] on input "SĐT Người Nhận *" at bounding box center [138, 148] width 131 height 17
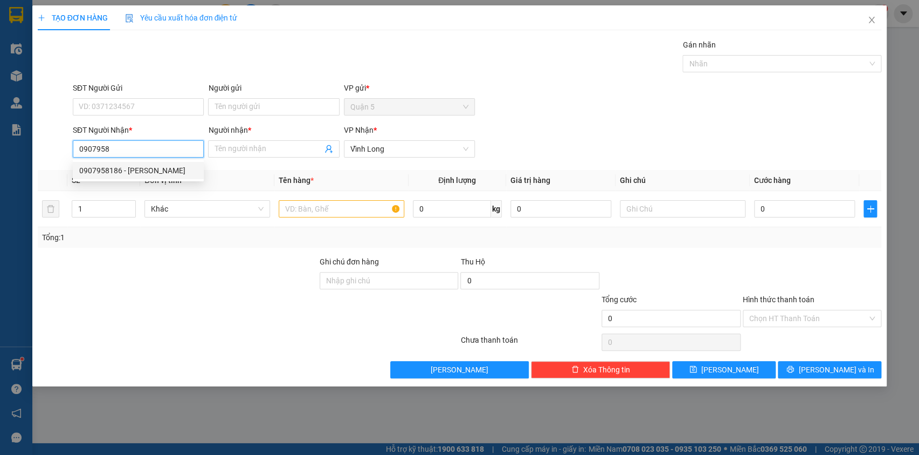
click at [101, 163] on div "0907958186 - [PERSON_NAME]" at bounding box center [138, 170] width 131 height 17
type input "0907958186"
type input "nghi"
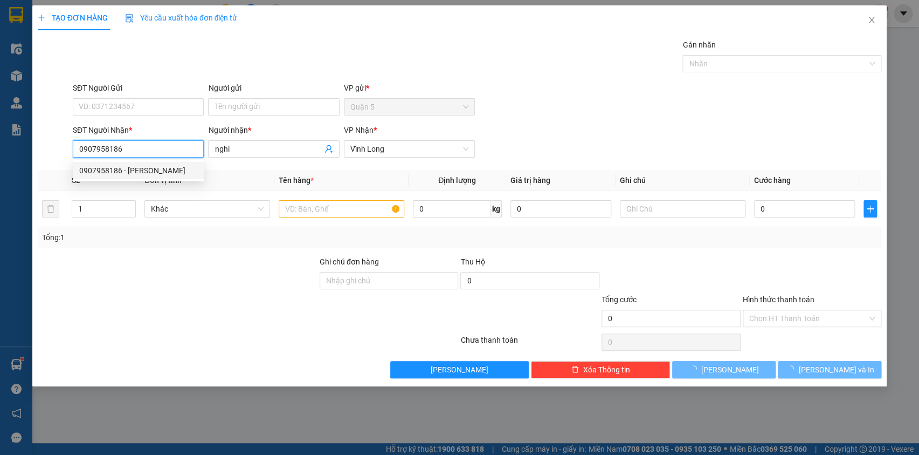
type input "20.000"
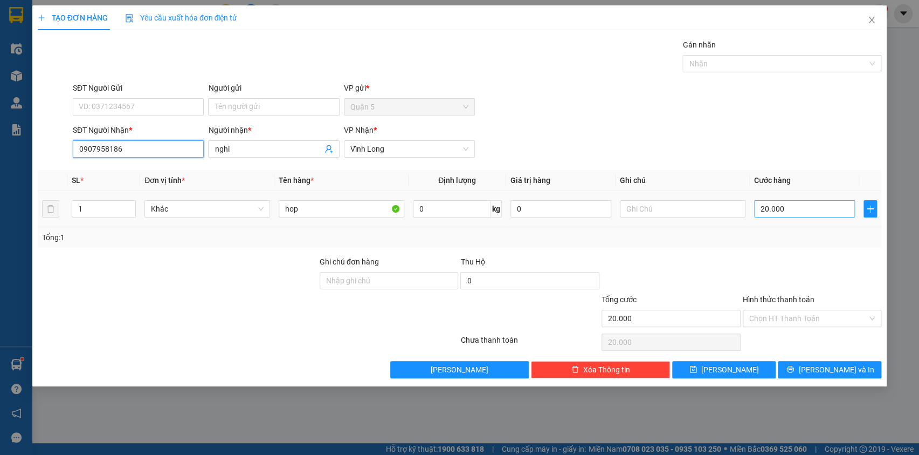
type input "0907958186"
click at [805, 205] on input "20.000" at bounding box center [804, 208] width 101 height 17
click at [793, 314] on input "Hình thức thanh toán" at bounding box center [809, 318] width 119 height 16
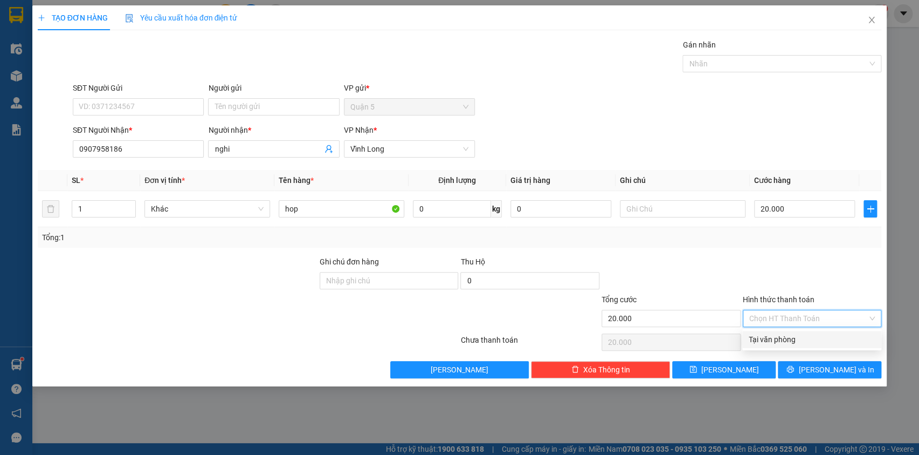
click at [795, 334] on div "Tại văn phòng" at bounding box center [812, 339] width 126 height 12
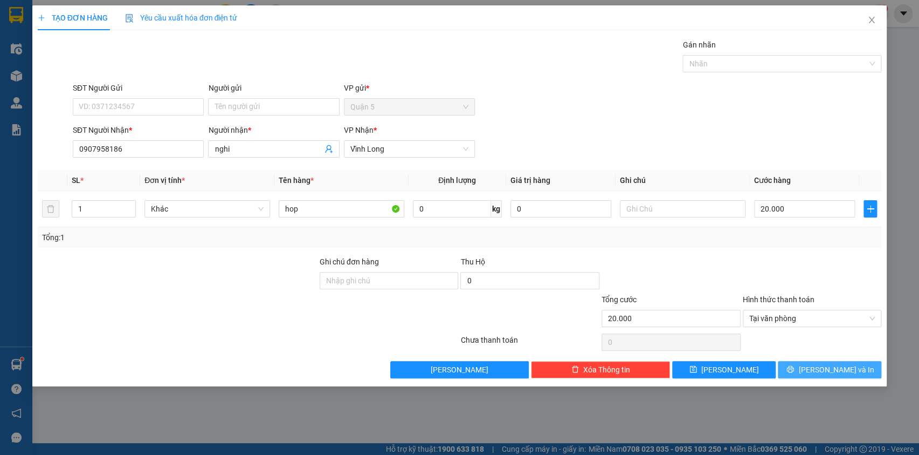
click at [821, 364] on span "[PERSON_NAME] và In" at bounding box center [836, 369] width 75 height 12
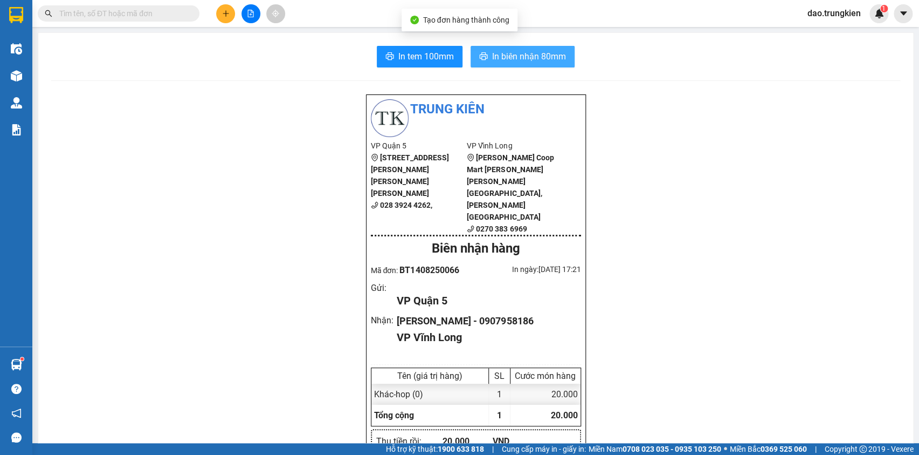
click at [508, 59] on span "In biên nhận 80mm" at bounding box center [529, 56] width 74 height 13
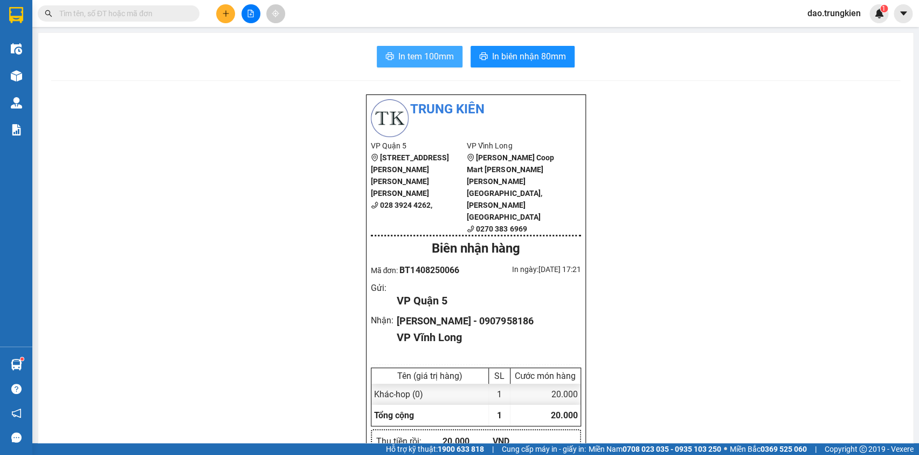
click at [413, 53] on span "In tem 100mm" at bounding box center [427, 56] width 56 height 13
click at [221, 18] on button at bounding box center [225, 13] width 19 height 19
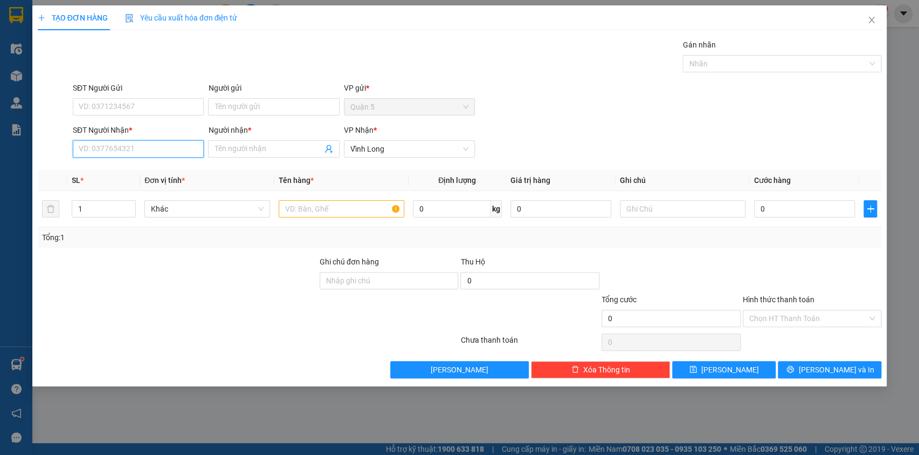
click at [123, 143] on input "SĐT Người Nhận *" at bounding box center [138, 148] width 131 height 17
click at [122, 172] on div "0906644797 - [PERSON_NAME]" at bounding box center [138, 170] width 118 height 12
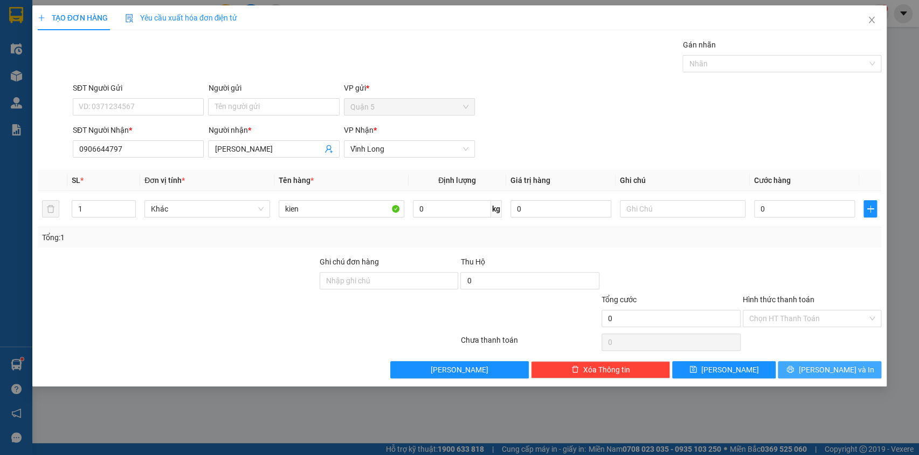
click at [794, 369] on icon "printer" at bounding box center [791, 369] width 8 height 8
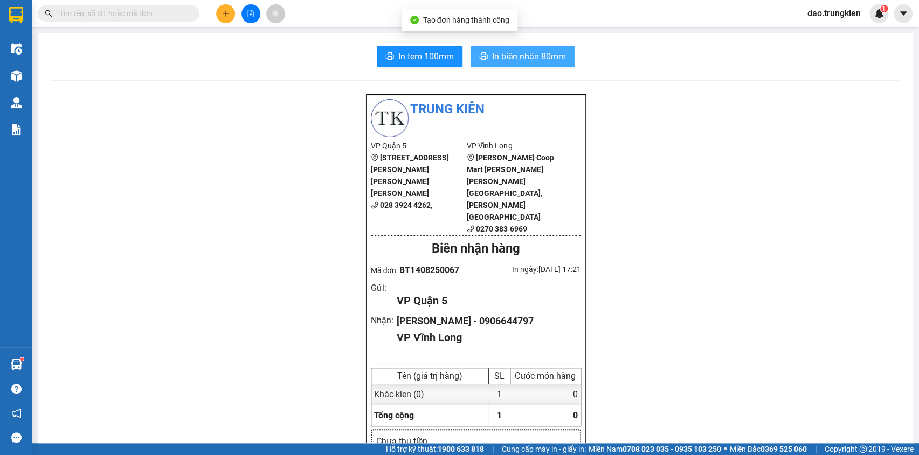
click at [506, 46] on button "In biên nhận 80mm" at bounding box center [523, 57] width 104 height 22
drag, startPoint x: 506, startPoint y: 50, endPoint x: 510, endPoint y: 59, distance: 10.2
click at [506, 51] on span "In biên nhận 80mm" at bounding box center [529, 56] width 74 height 13
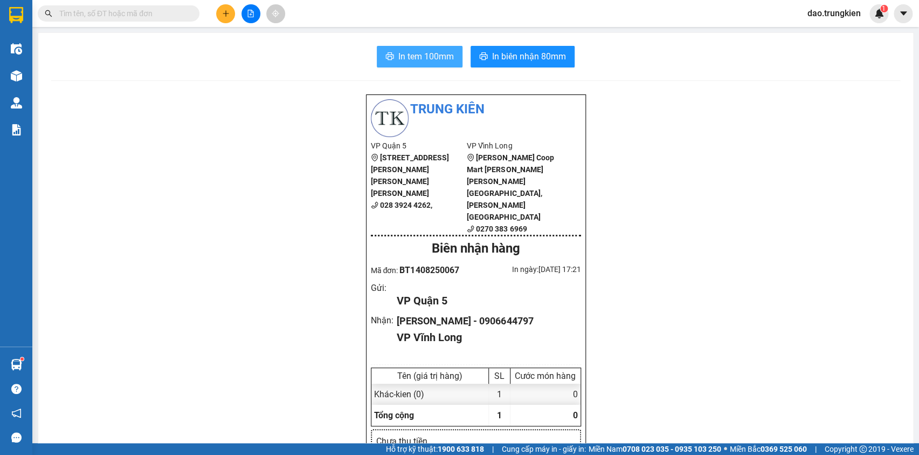
click at [418, 56] on span "In tem 100mm" at bounding box center [427, 56] width 56 height 13
click at [226, 12] on icon "plus" at bounding box center [225, 13] width 1 height 6
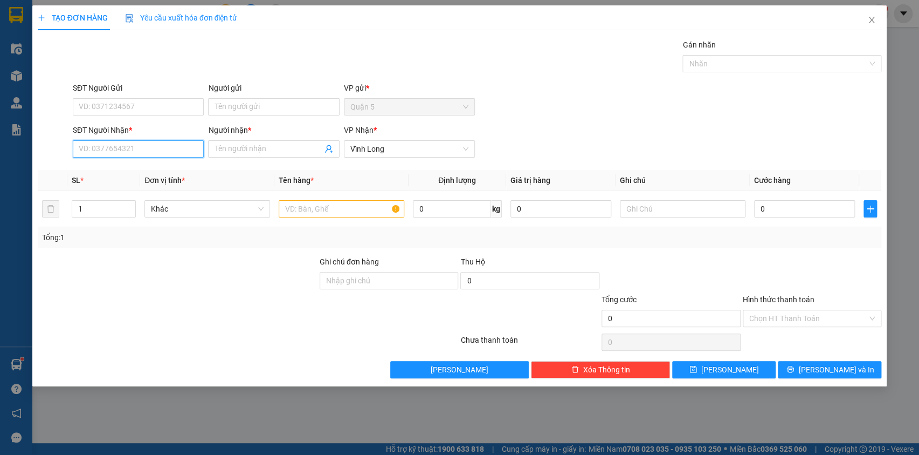
click at [97, 148] on input "SĐT Người Nhận *" at bounding box center [138, 148] width 131 height 17
type input "201"
drag, startPoint x: 108, startPoint y: 168, endPoint x: 123, endPoint y: 168, distance: 14.6
click at [109, 168] on div "0908451201 - diem" at bounding box center [138, 170] width 118 height 12
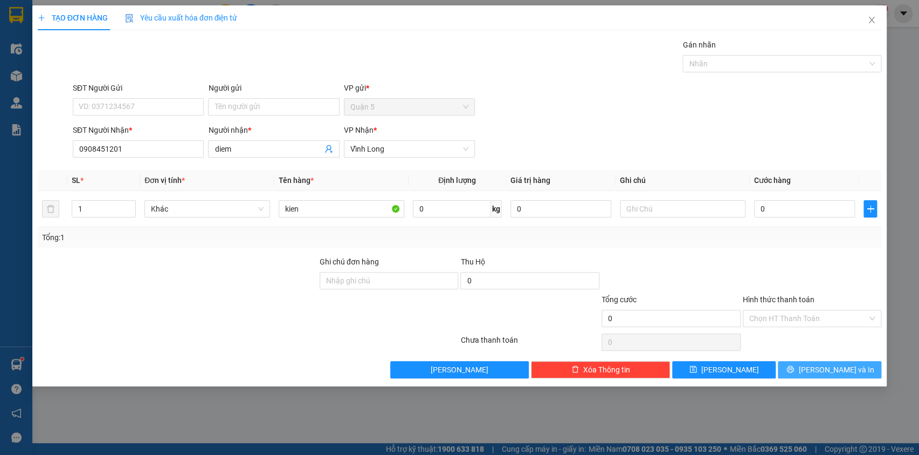
click at [829, 367] on span "[PERSON_NAME] và In" at bounding box center [836, 369] width 75 height 12
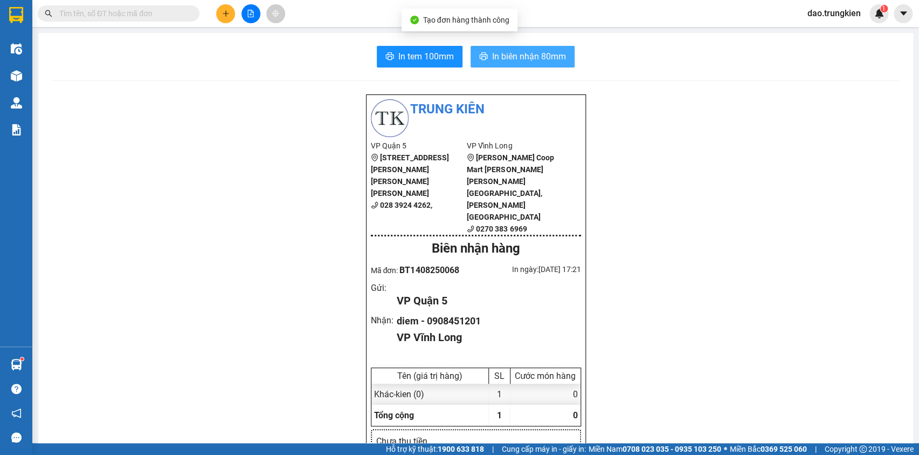
drag, startPoint x: 521, startPoint y: 59, endPoint x: 516, endPoint y: 61, distance: 6.0
click at [520, 58] on span "In biên nhận 80mm" at bounding box center [529, 56] width 74 height 13
click at [429, 50] on span "In tem 100mm" at bounding box center [427, 56] width 56 height 13
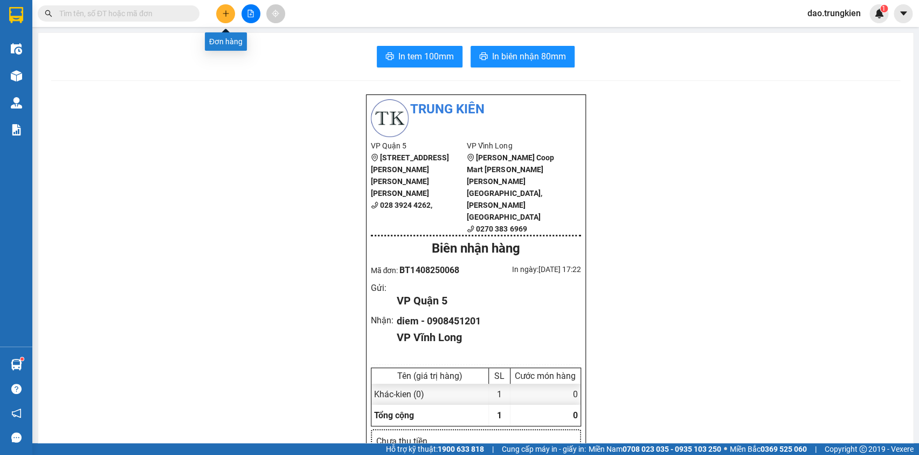
click at [221, 9] on button at bounding box center [225, 13] width 19 height 19
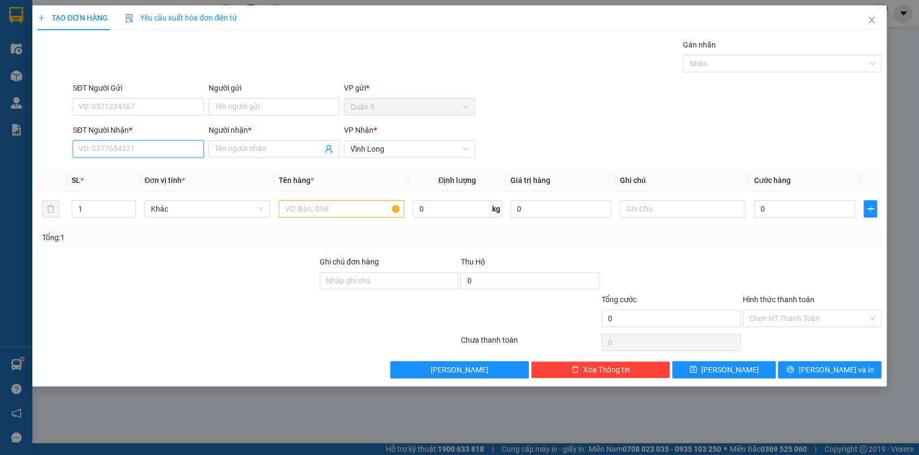
click at [120, 154] on input "SĐT Người Nhận *" at bounding box center [138, 148] width 131 height 17
click at [112, 191] on div "0978336690 - [PERSON_NAME]" at bounding box center [138, 188] width 118 height 12
type input "0978336690"
type input "toan"
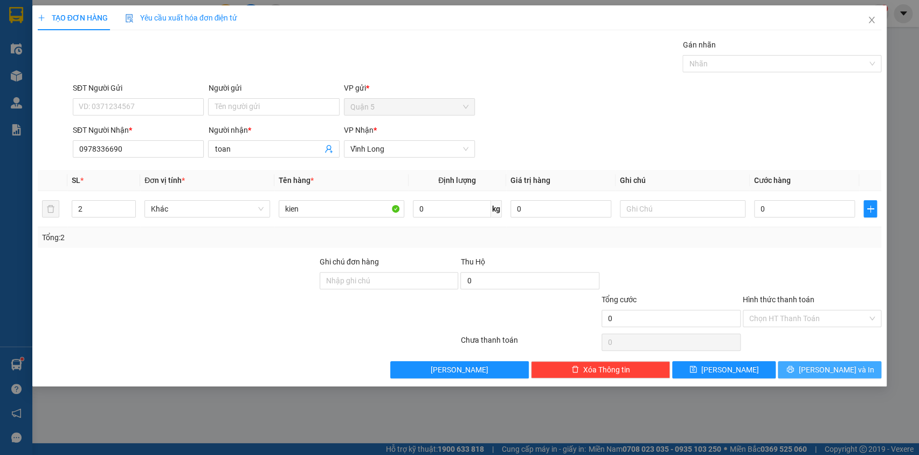
click at [805, 367] on button "[PERSON_NAME] và In" at bounding box center [830, 369] width 104 height 17
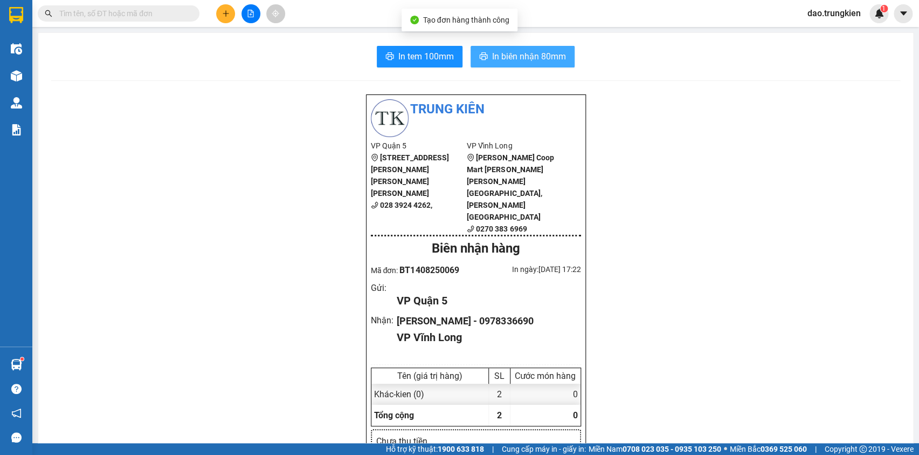
drag, startPoint x: 506, startPoint y: 54, endPoint x: 474, endPoint y: 94, distance: 51.5
click at [505, 59] on span "In biên nhận 80mm" at bounding box center [529, 56] width 74 height 13
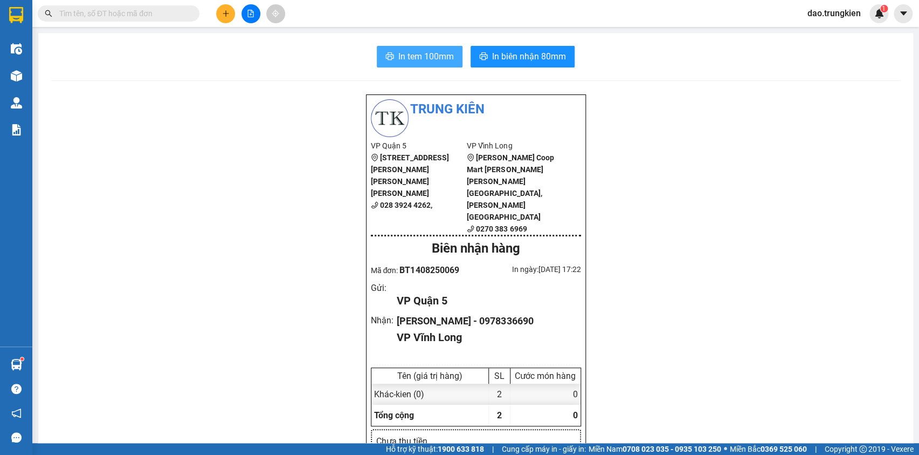
click at [408, 53] on span "In tem 100mm" at bounding box center [427, 56] width 56 height 13
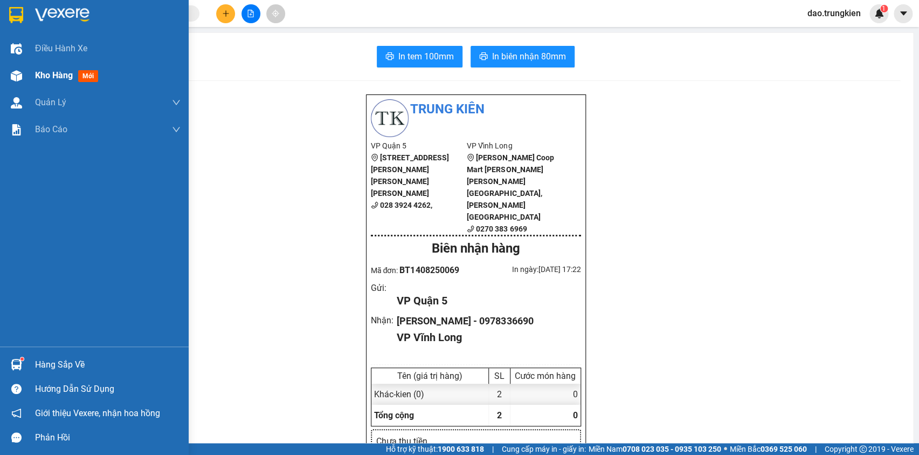
drag, startPoint x: 79, startPoint y: 80, endPoint x: 97, endPoint y: 70, distance: 19.8
click at [80, 77] on span "mới" at bounding box center [88, 76] width 20 height 12
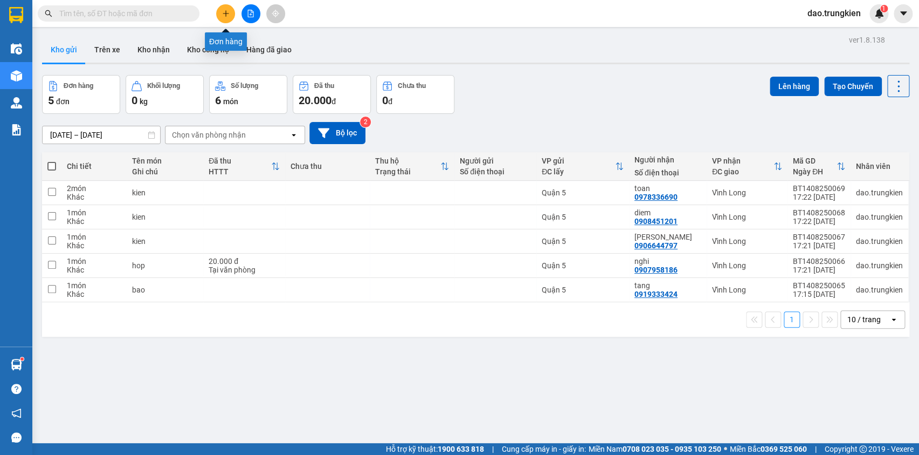
click at [225, 12] on icon "plus" at bounding box center [226, 14] width 8 height 8
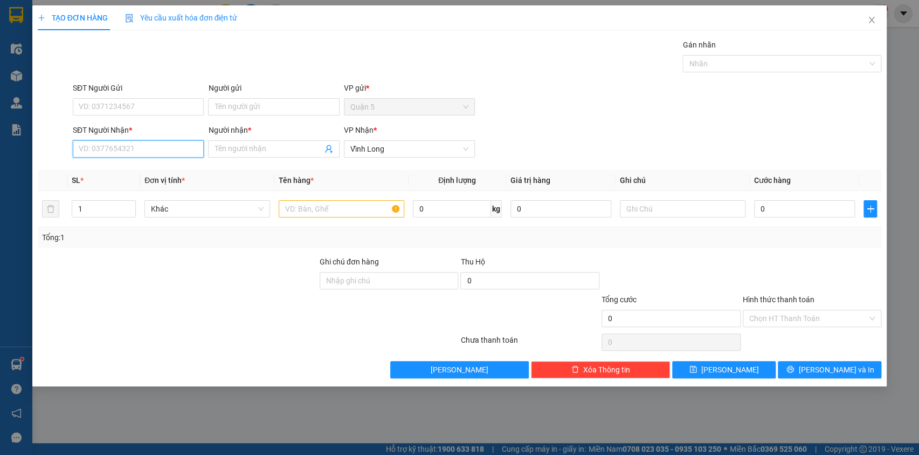
click at [98, 151] on input "SĐT Người Nhận *" at bounding box center [138, 148] width 131 height 17
click at [101, 171] on div "0908366754 - [PERSON_NAME]" at bounding box center [138, 170] width 118 height 12
type input "0908366754"
type input "PHƯỢNG"
type input "0908366754"
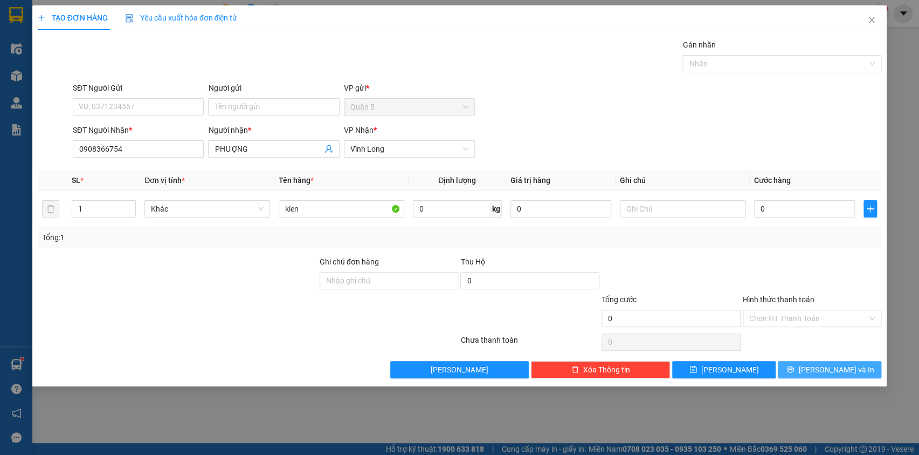
click at [818, 366] on button "[PERSON_NAME] và In" at bounding box center [830, 369] width 104 height 17
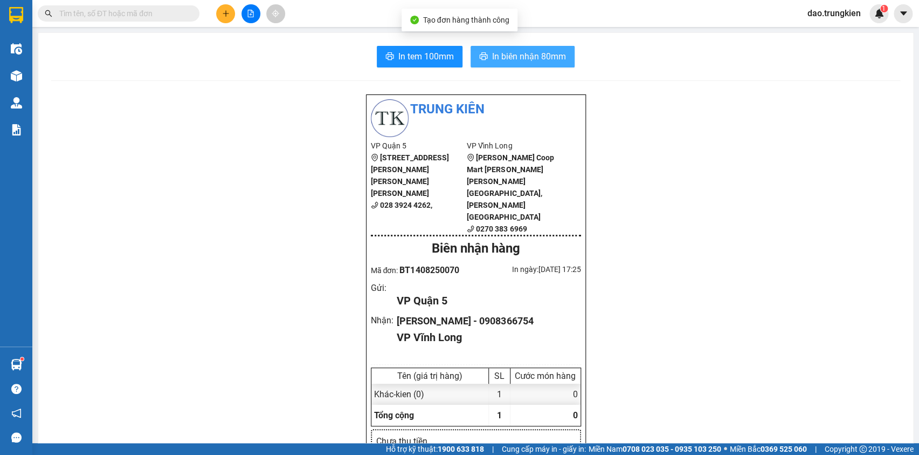
click at [518, 57] on span "In biên nhận 80mm" at bounding box center [529, 56] width 74 height 13
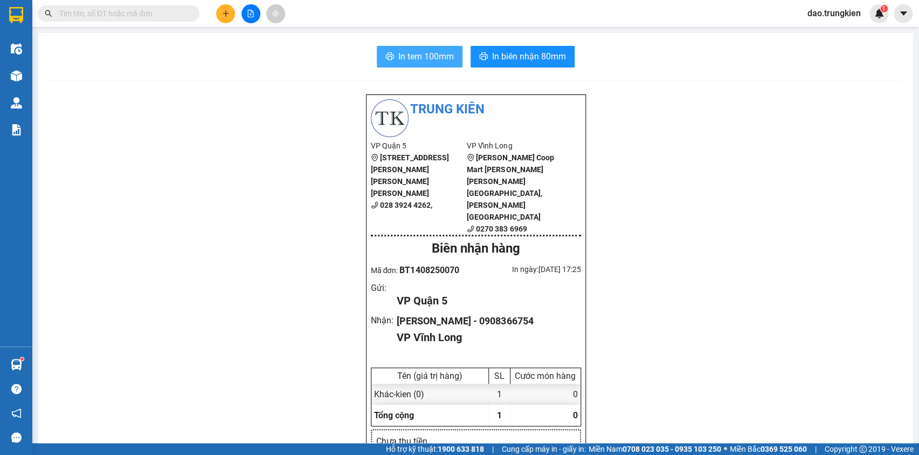
click at [421, 56] on span "In tem 100mm" at bounding box center [427, 56] width 56 height 13
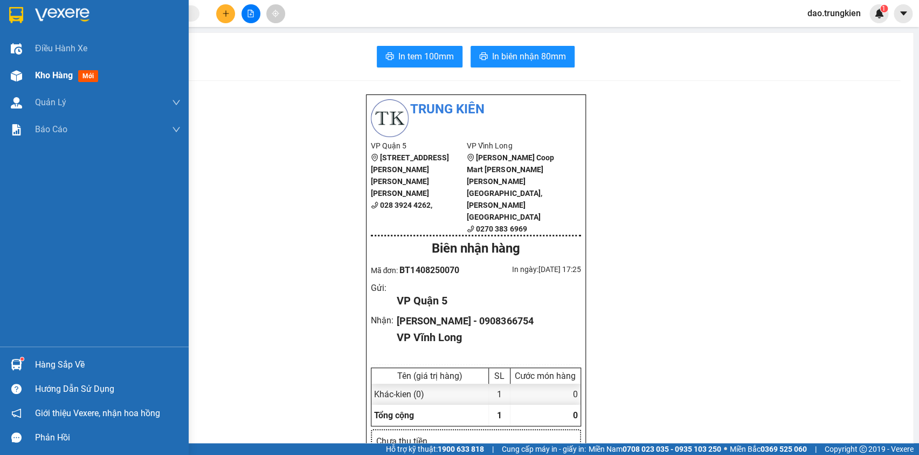
click at [88, 78] on span "mới" at bounding box center [88, 76] width 20 height 12
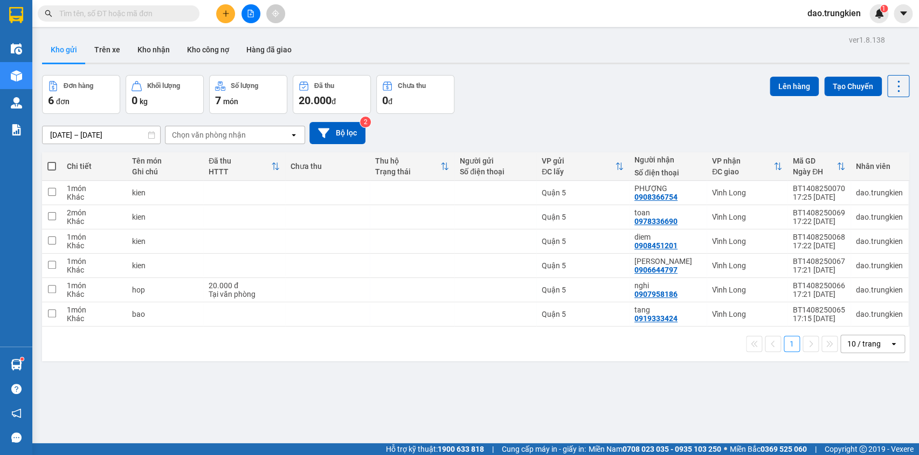
click at [51, 168] on span at bounding box center [51, 166] width 9 height 9
click at [52, 161] on input "checkbox" at bounding box center [52, 161] width 0 height 0
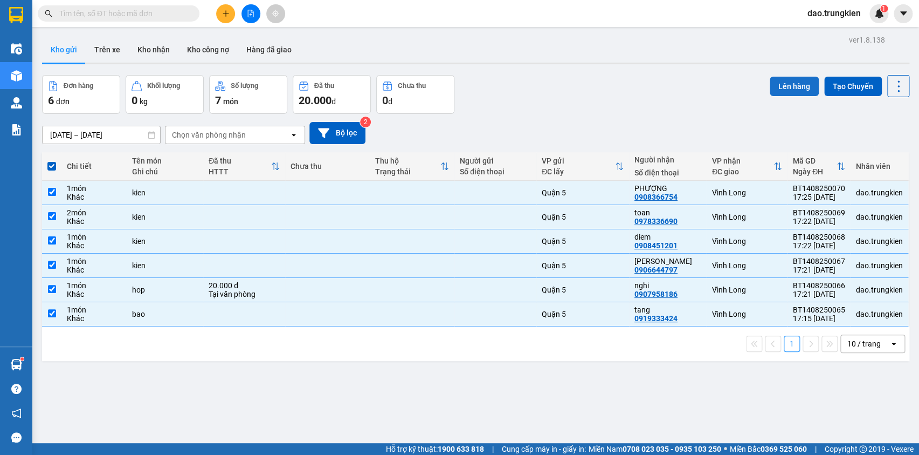
click at [784, 87] on button "Lên hàng" at bounding box center [794, 86] width 49 height 19
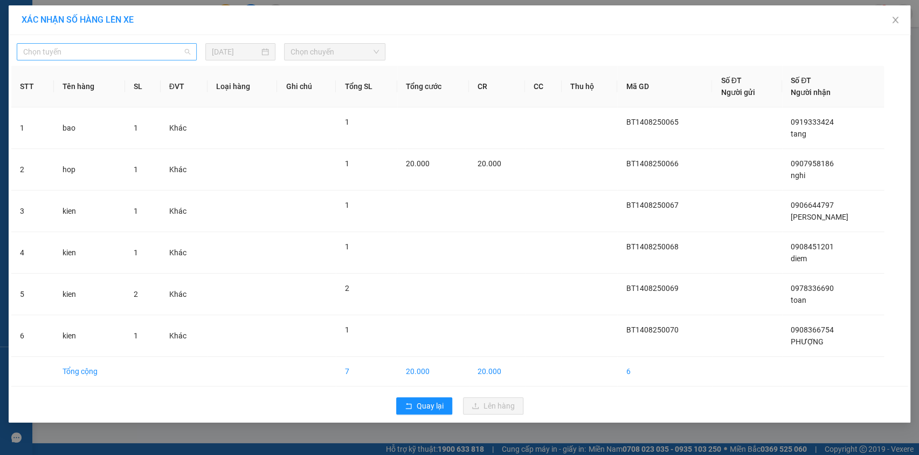
drag, startPoint x: 180, startPoint y: 50, endPoint x: 174, endPoint y: 108, distance: 59.1
click at [180, 54] on span "Chọn tuyến" at bounding box center [106, 52] width 167 height 16
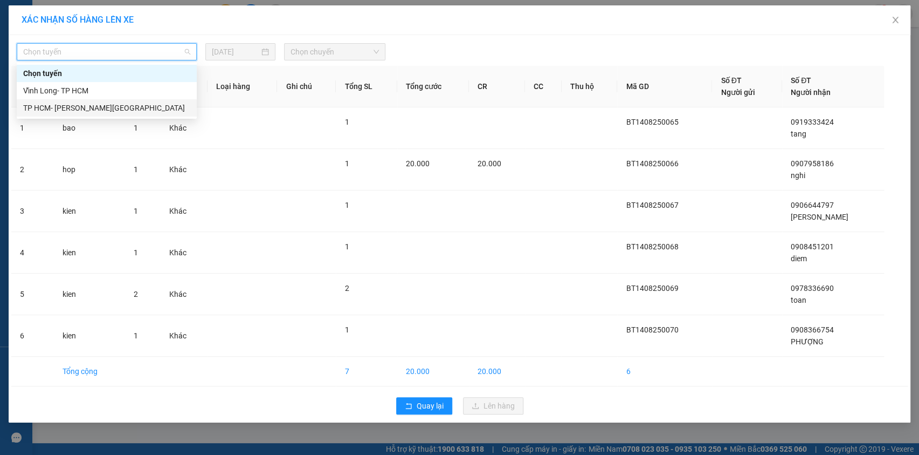
click at [172, 108] on div "TP HCM- [PERSON_NAME][GEOGRAPHIC_DATA]" at bounding box center [106, 108] width 167 height 12
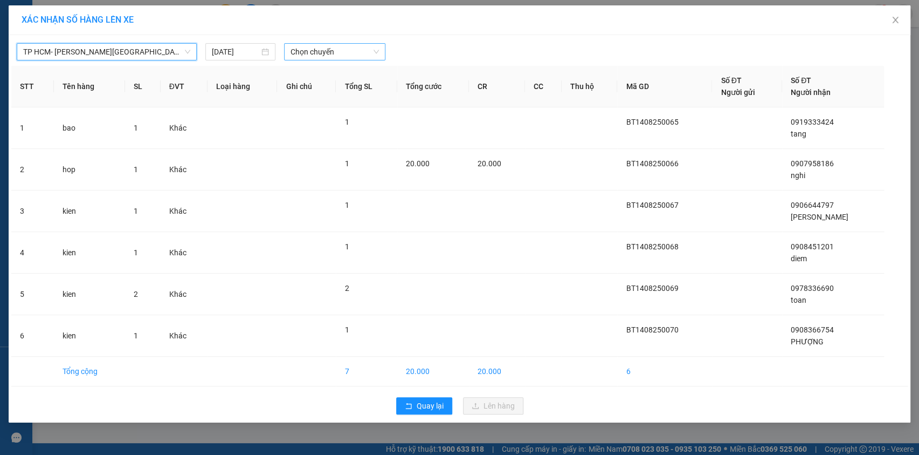
click at [313, 51] on span "Chọn chuyến" at bounding box center [335, 52] width 88 height 16
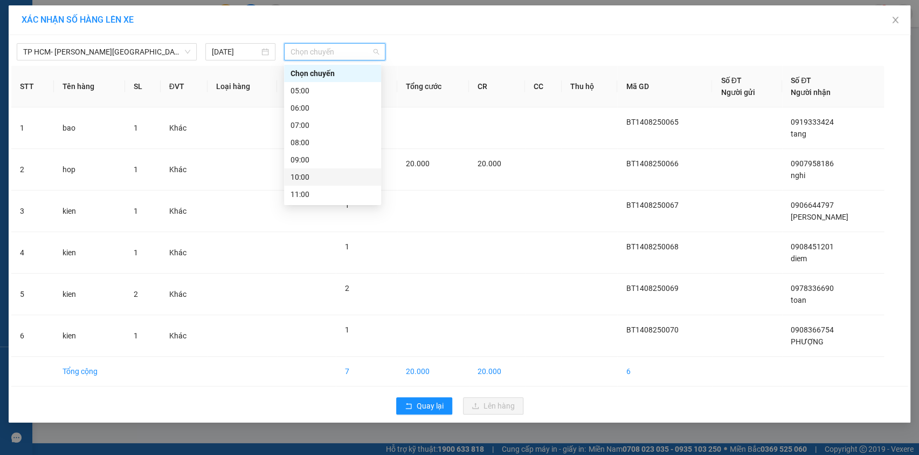
click at [333, 309] on div "18:00" at bounding box center [333, 315] width 84 height 12
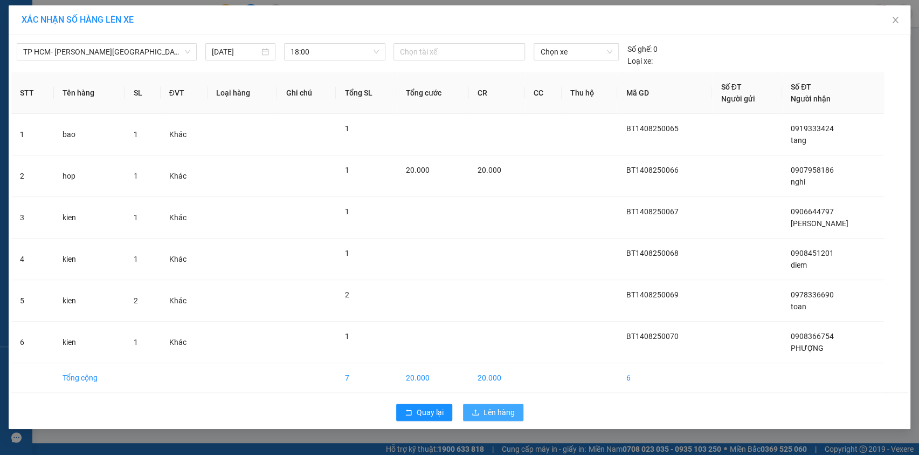
click at [483, 414] on button "Lên hàng" at bounding box center [493, 411] width 60 height 17
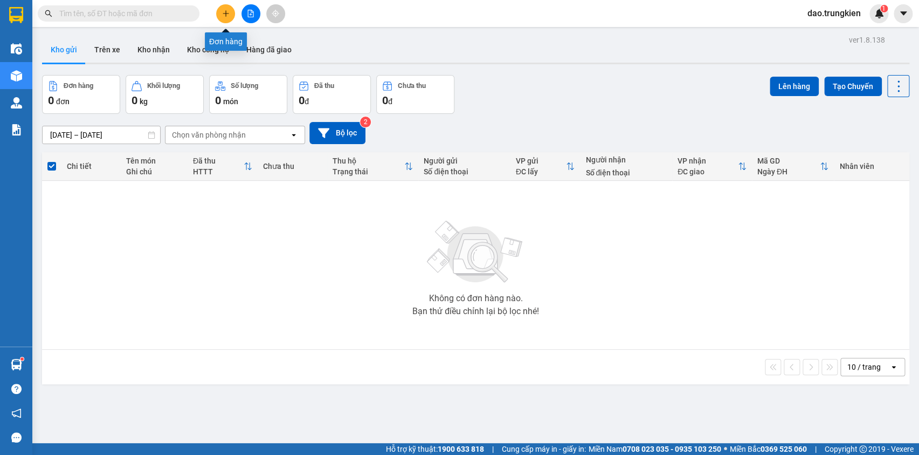
click at [226, 11] on icon "plus" at bounding box center [225, 13] width 1 height 6
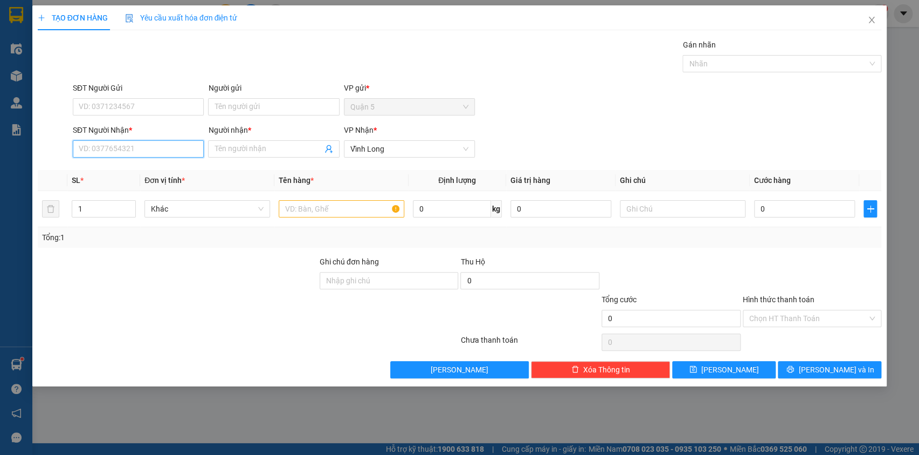
click at [114, 156] on input "SĐT Người Nhận *" at bounding box center [138, 148] width 131 height 17
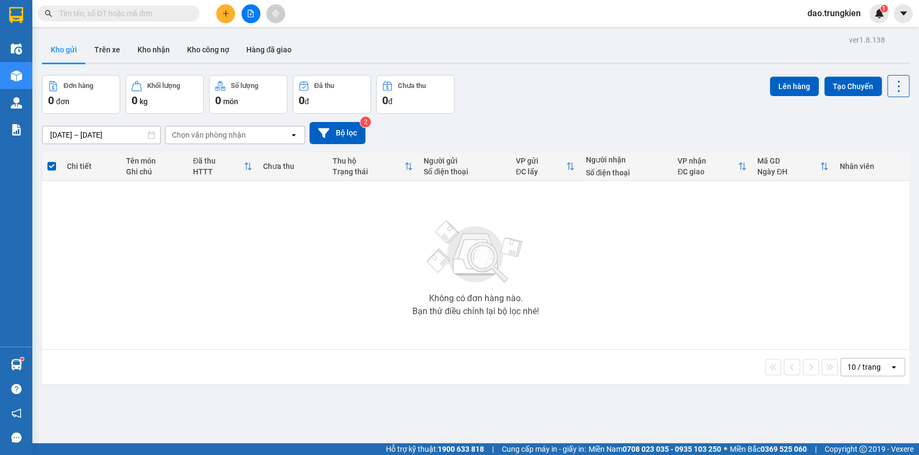
click at [102, 19] on span at bounding box center [119, 13] width 162 height 16
click at [104, 18] on input "text" at bounding box center [122, 14] width 127 height 12
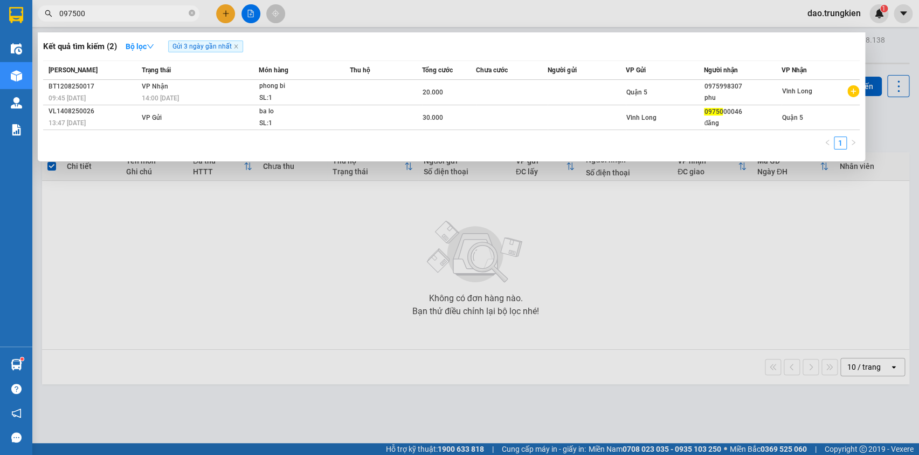
type input "0975000"
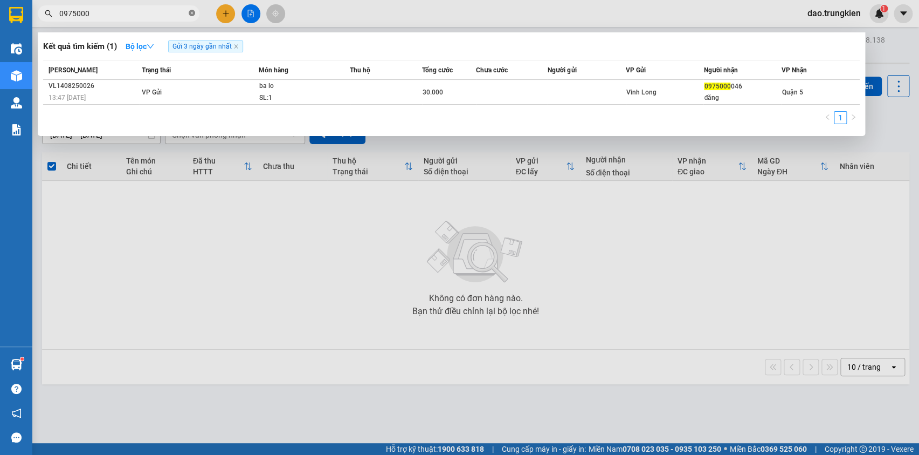
click at [191, 13] on icon "close-circle" at bounding box center [192, 13] width 6 height 6
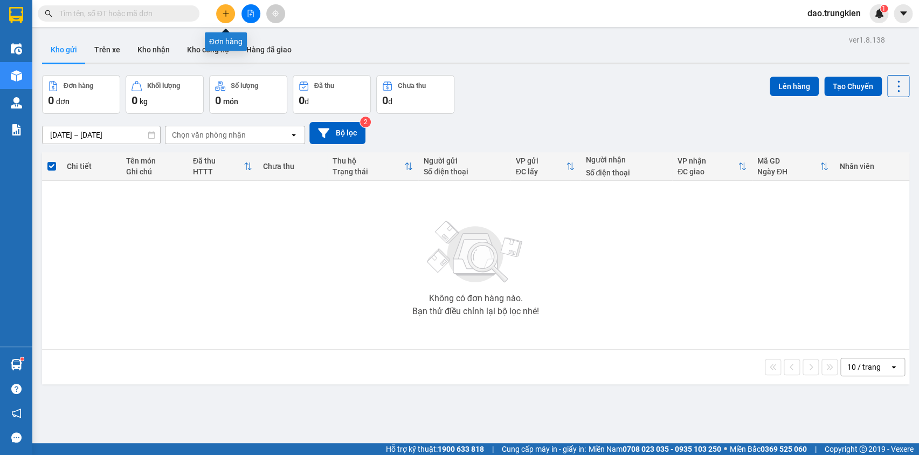
click at [225, 11] on icon "plus" at bounding box center [225, 13] width 1 height 6
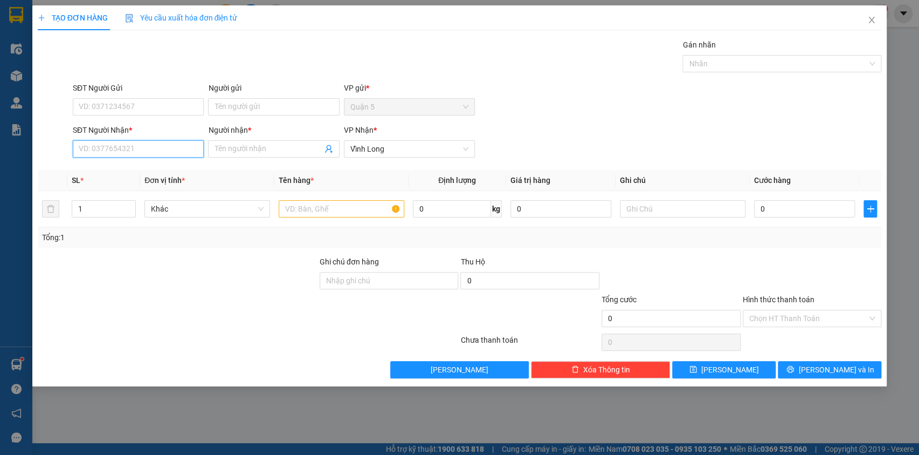
click at [104, 152] on input "SĐT Người Nhận *" at bounding box center [138, 148] width 131 height 17
click at [118, 171] on div "0906009560 - [PERSON_NAME]" at bounding box center [138, 170] width 118 height 12
type input "0906009560"
type input "[PERSON_NAME]"
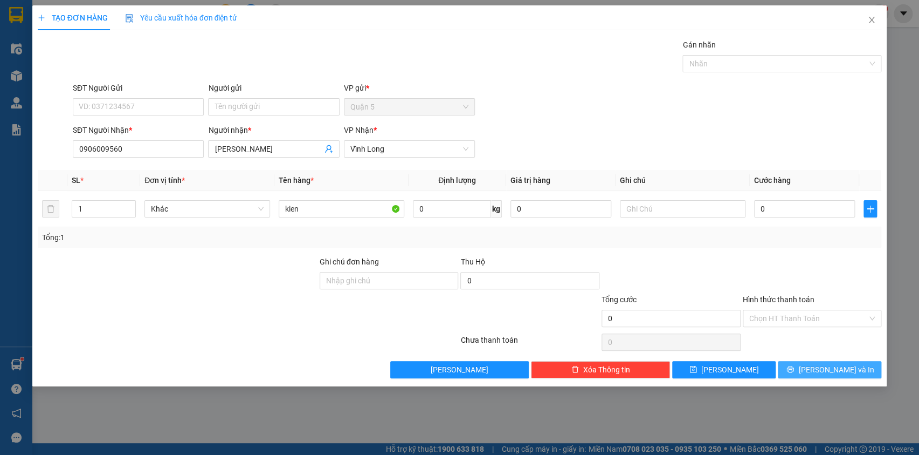
click at [820, 364] on button "[PERSON_NAME] và In" at bounding box center [830, 369] width 104 height 17
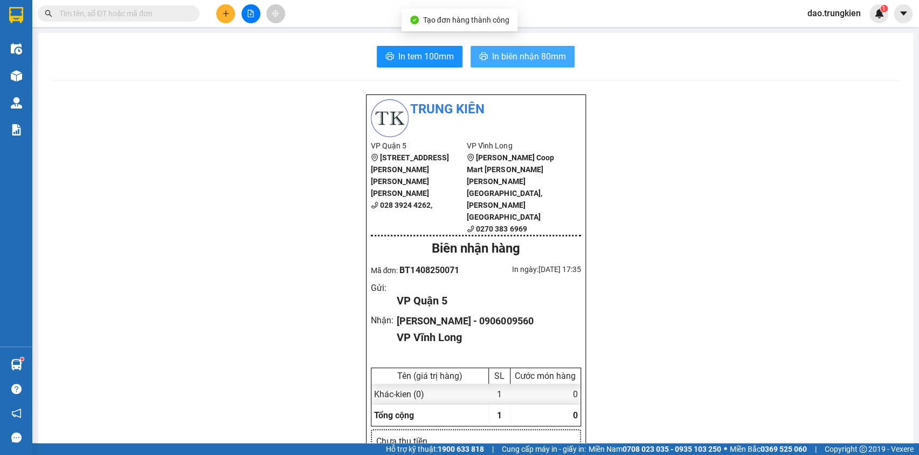
click at [503, 48] on button "In biên nhận 80mm" at bounding box center [523, 57] width 104 height 22
click at [400, 56] on span "In tem 100mm" at bounding box center [427, 56] width 56 height 13
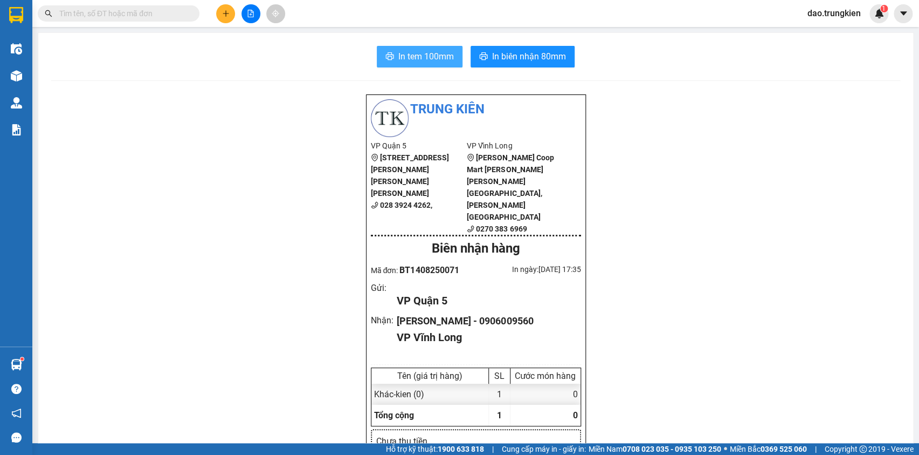
click at [411, 56] on span "In tem 100mm" at bounding box center [427, 56] width 56 height 13
click at [226, 10] on button at bounding box center [225, 13] width 19 height 19
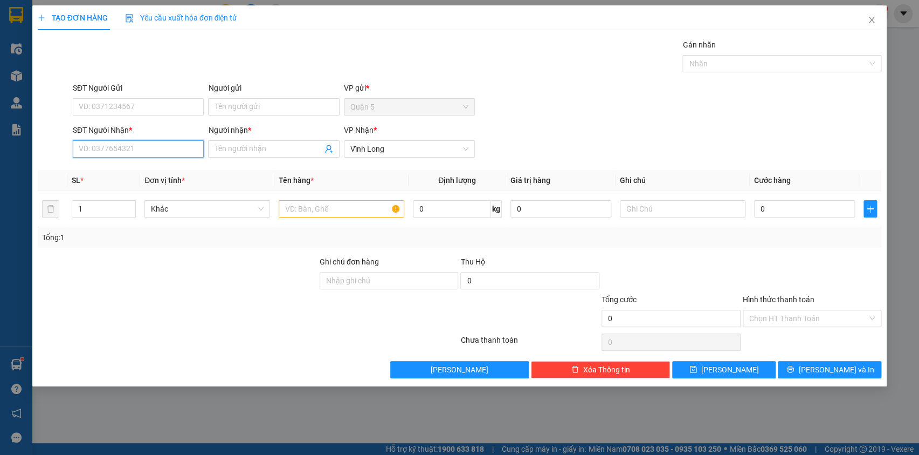
click at [123, 142] on input "SĐT Người Nhận *" at bounding box center [138, 148] width 131 height 17
type input "631"
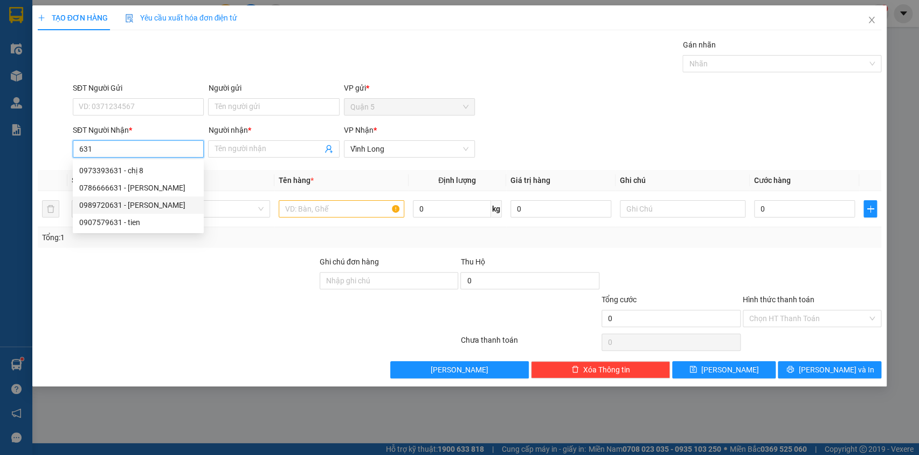
click at [113, 208] on div "0989720631 - [PERSON_NAME]" at bounding box center [138, 205] width 118 height 12
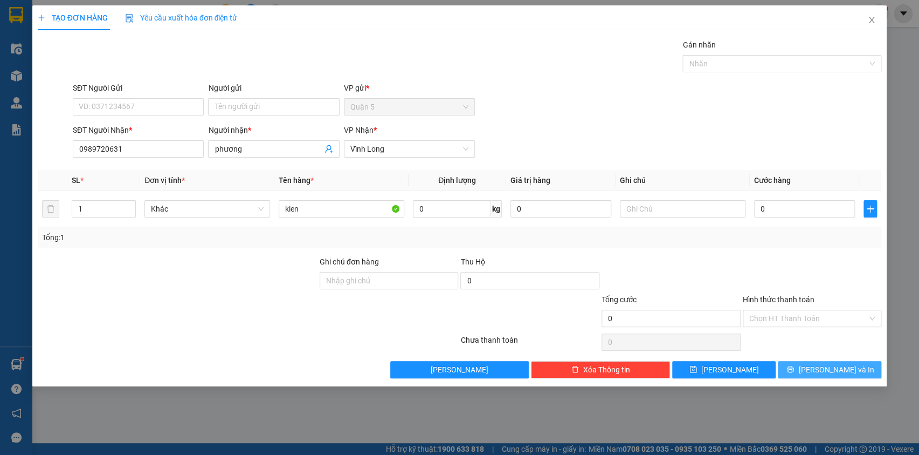
click at [821, 365] on span "[PERSON_NAME] và In" at bounding box center [836, 369] width 75 height 12
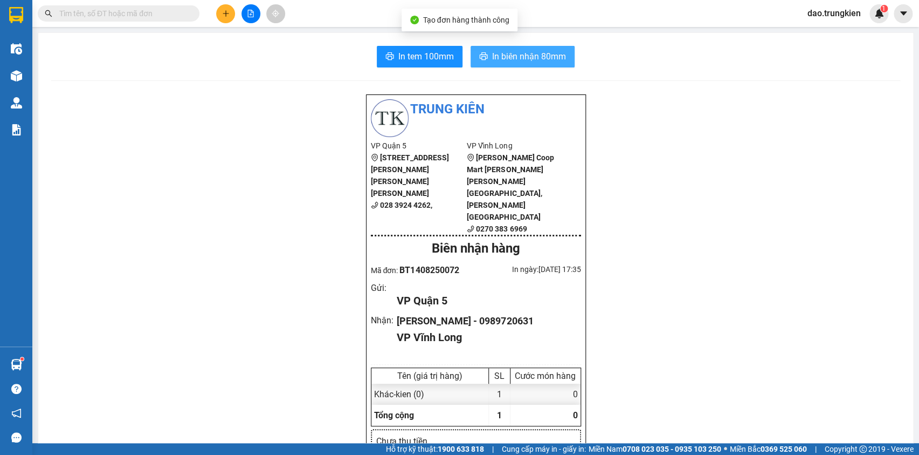
drag, startPoint x: 516, startPoint y: 50, endPoint x: 506, endPoint y: 69, distance: 21.7
click at [514, 52] on span "In biên nhận 80mm" at bounding box center [529, 56] width 74 height 13
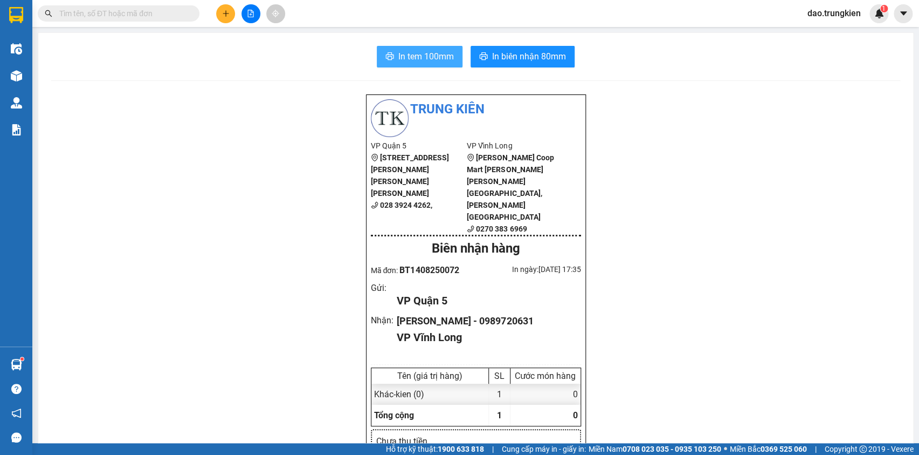
click at [417, 49] on button "In tem 100mm" at bounding box center [420, 57] width 86 height 22
click at [228, 12] on icon "plus" at bounding box center [226, 14] width 8 height 8
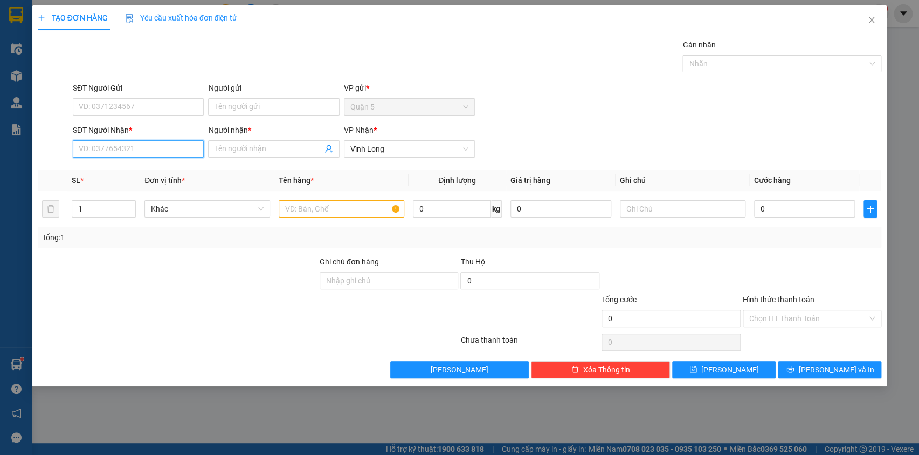
click at [126, 150] on input "SĐT Người Nhận *" at bounding box center [138, 148] width 131 height 17
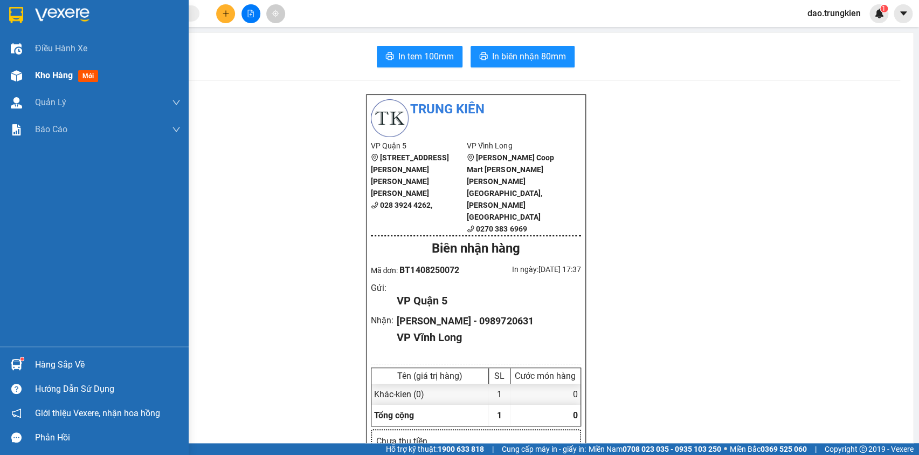
click at [83, 78] on span "mới" at bounding box center [88, 76] width 20 height 12
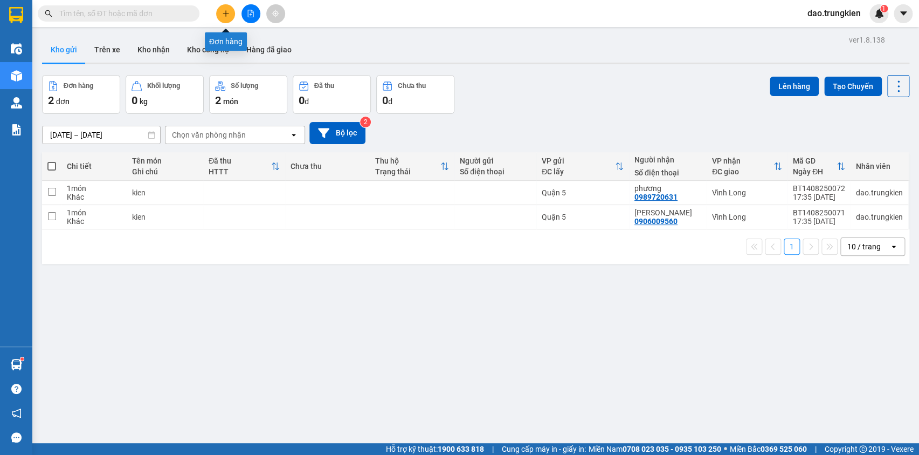
click at [222, 12] on icon "plus" at bounding box center [226, 14] width 8 height 8
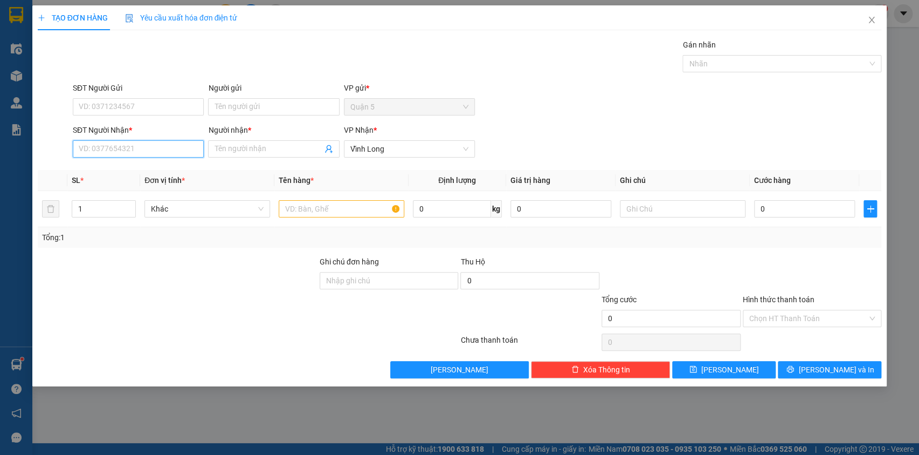
click at [109, 142] on input "SĐT Người Nhận *" at bounding box center [138, 148] width 131 height 17
click at [107, 167] on div "0977424767 - [PERSON_NAME]" at bounding box center [138, 170] width 118 height 12
type input "0977424767"
type input "[PERSON_NAME]"
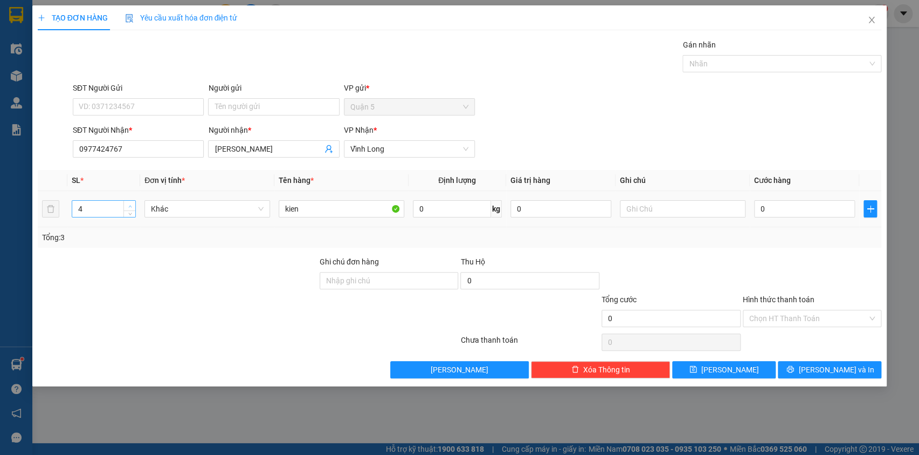
click at [130, 205] on icon "up" at bounding box center [130, 206] width 4 height 4
drag, startPoint x: 130, startPoint y: 205, endPoint x: 153, endPoint y: 202, distance: 22.3
click at [131, 205] on icon "up" at bounding box center [130, 205] width 4 height 4
click at [828, 372] on span "[PERSON_NAME] và In" at bounding box center [836, 369] width 75 height 12
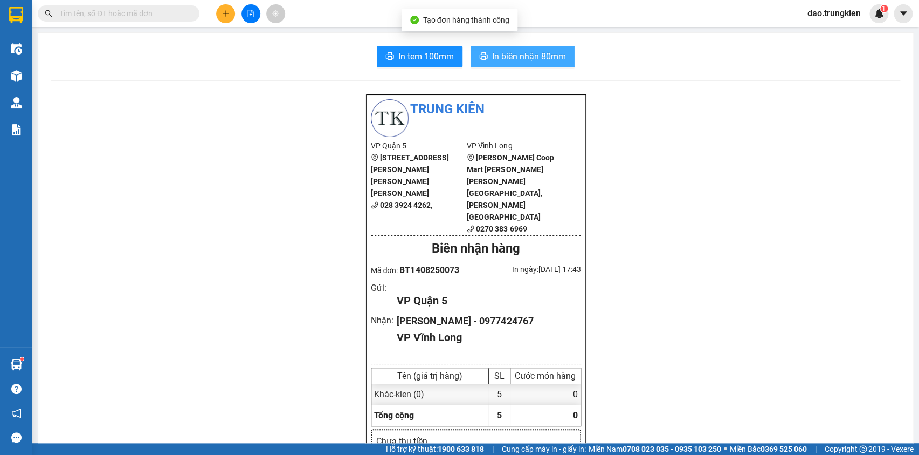
click at [524, 54] on span "In biên nhận 80mm" at bounding box center [529, 56] width 74 height 13
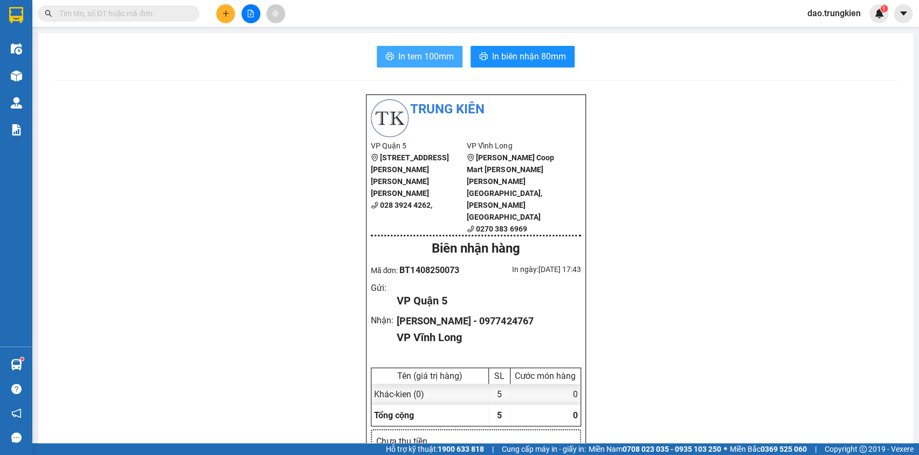
click at [404, 54] on span "In tem 100mm" at bounding box center [427, 56] width 56 height 13
click at [223, 6] on button at bounding box center [225, 13] width 19 height 19
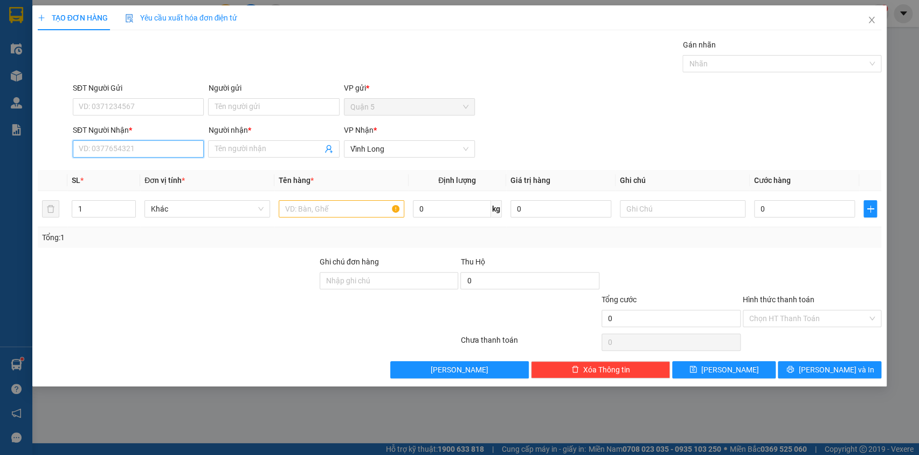
click at [138, 150] on input "SĐT Người Nhận *" at bounding box center [138, 148] width 131 height 17
click at [111, 169] on div "0399997997 - nhu anh" at bounding box center [138, 170] width 118 height 12
type input "0399997997"
type input "nhu anh"
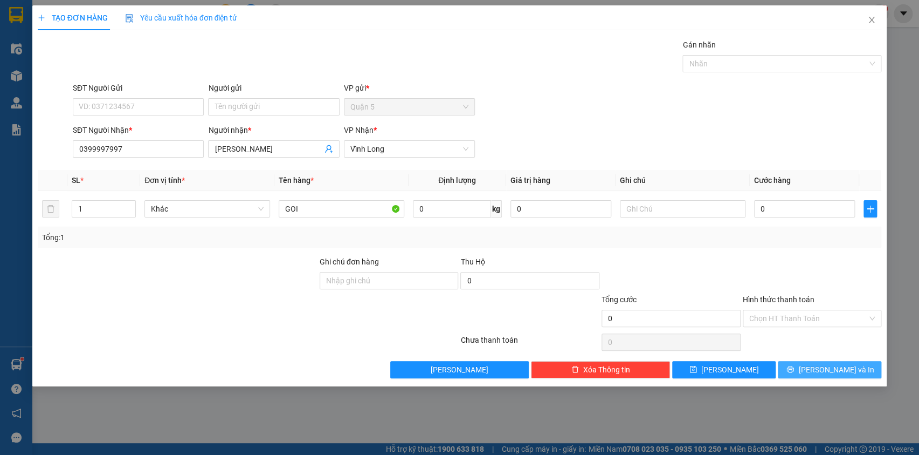
click at [829, 373] on span "[PERSON_NAME] và In" at bounding box center [836, 369] width 75 height 12
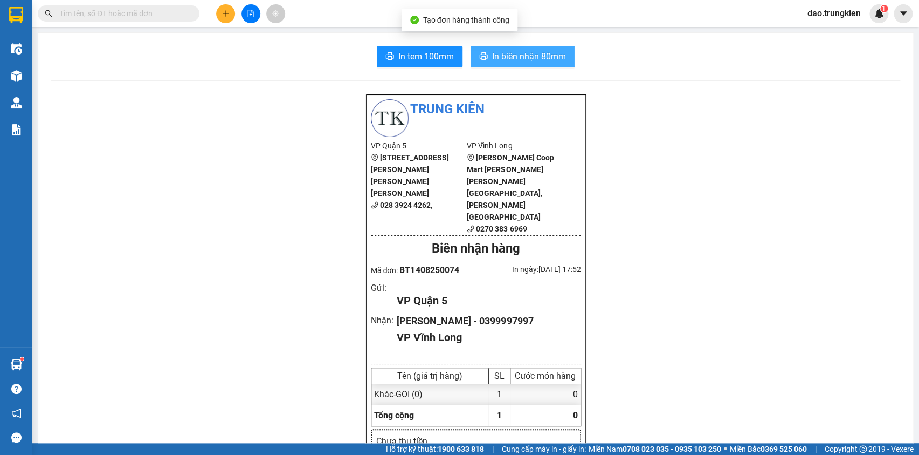
click at [504, 54] on span "In biên nhận 80mm" at bounding box center [529, 56] width 74 height 13
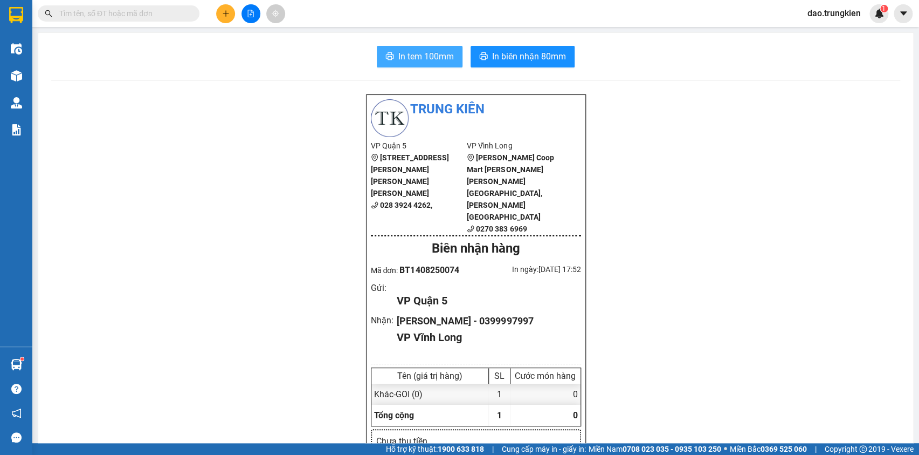
drag, startPoint x: 408, startPoint y: 57, endPoint x: 410, endPoint y: 64, distance: 7.2
click at [409, 58] on span "In tem 100mm" at bounding box center [427, 56] width 56 height 13
click at [113, 13] on input "text" at bounding box center [122, 14] width 127 height 12
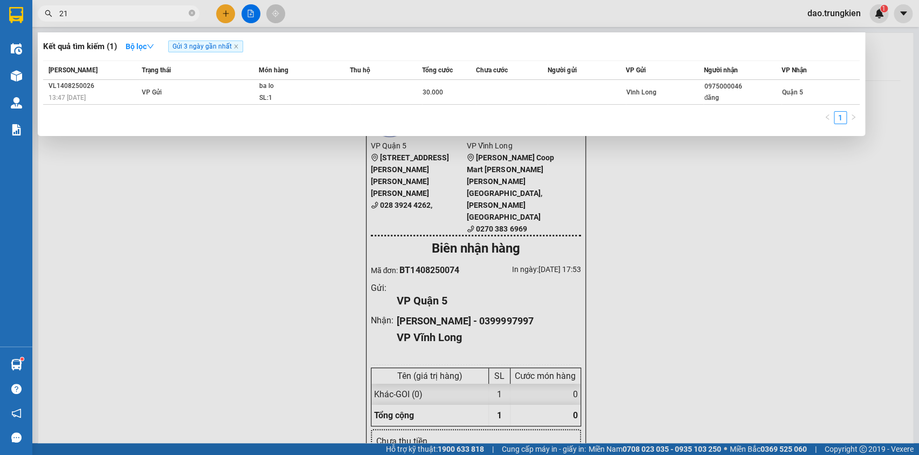
type input "213"
click at [191, 12] on icon "close-circle" at bounding box center [192, 13] width 6 height 6
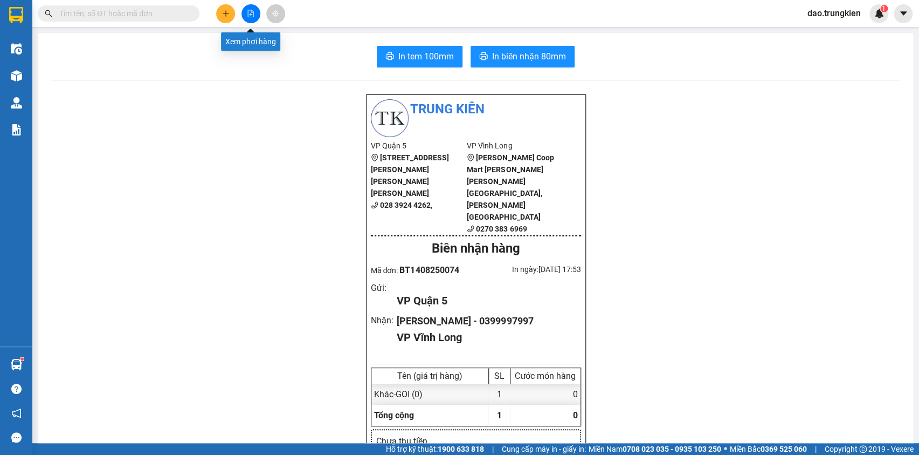
click at [251, 17] on icon "file-add" at bounding box center [251, 14] width 6 height 8
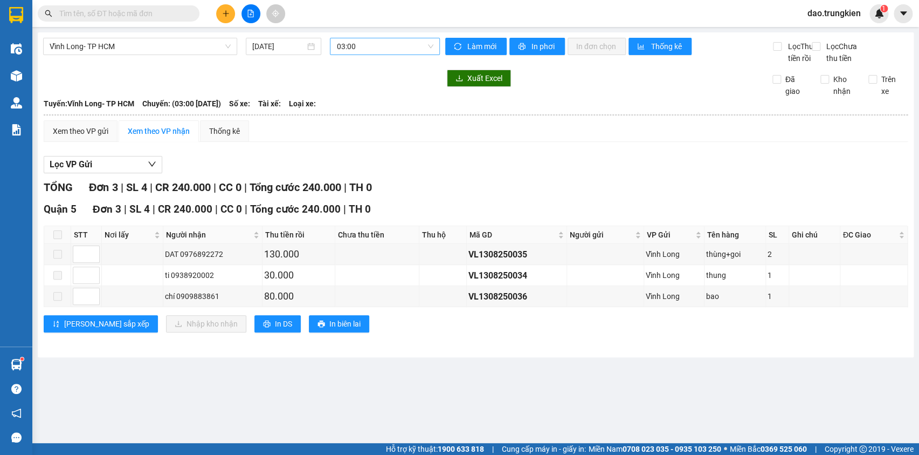
drag, startPoint x: 360, startPoint y: 49, endPoint x: 368, endPoint y: 45, distance: 8.2
click at [361, 49] on span "03:00" at bounding box center [384, 46] width 97 height 16
click at [370, 252] on div "13:00" at bounding box center [378, 258] width 84 height 12
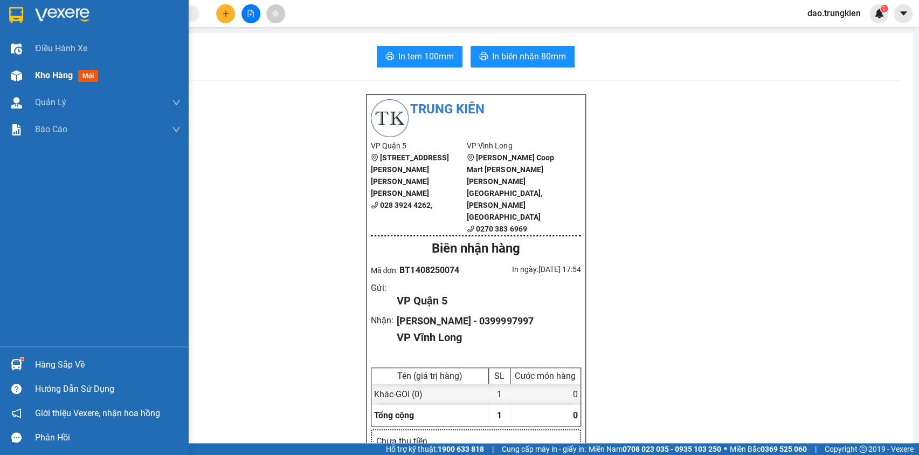
click at [90, 72] on span "mới" at bounding box center [88, 76] width 20 height 12
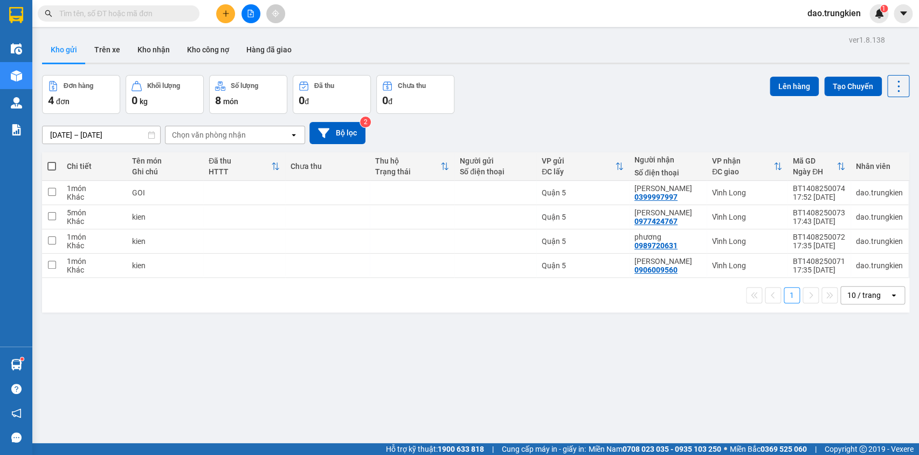
click at [51, 165] on span at bounding box center [51, 166] width 9 height 9
click at [52, 161] on input "checkbox" at bounding box center [52, 161] width 0 height 0
click at [51, 165] on span at bounding box center [51, 166] width 9 height 9
click at [52, 161] on input "checkbox" at bounding box center [52, 161] width 0 height 0
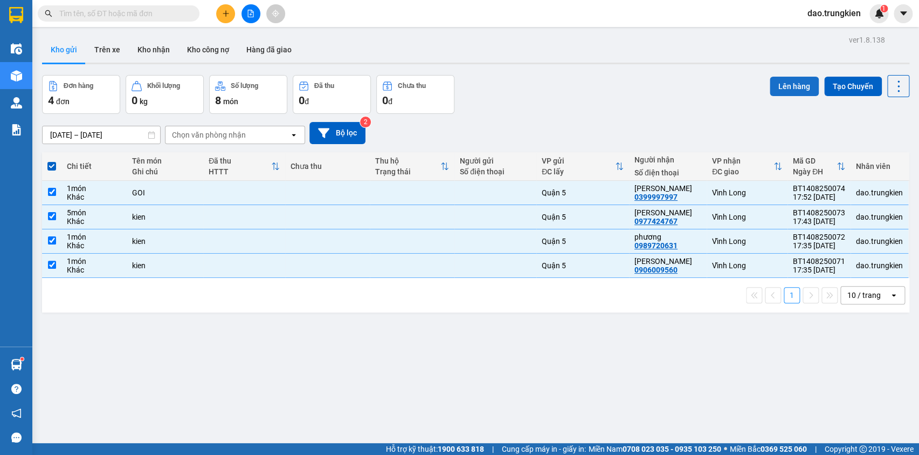
drag, startPoint x: 796, startPoint y: 88, endPoint x: 791, endPoint y: 86, distance: 6.3
click at [795, 87] on button "Lên hàng" at bounding box center [794, 86] width 49 height 19
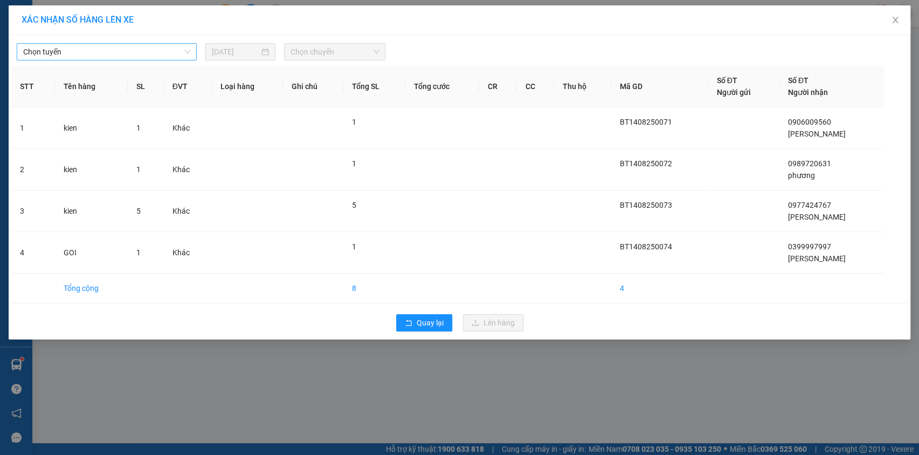
drag, startPoint x: 183, startPoint y: 53, endPoint x: 186, endPoint y: 60, distance: 7.0
click at [183, 53] on span "Chọn tuyến" at bounding box center [106, 52] width 167 height 16
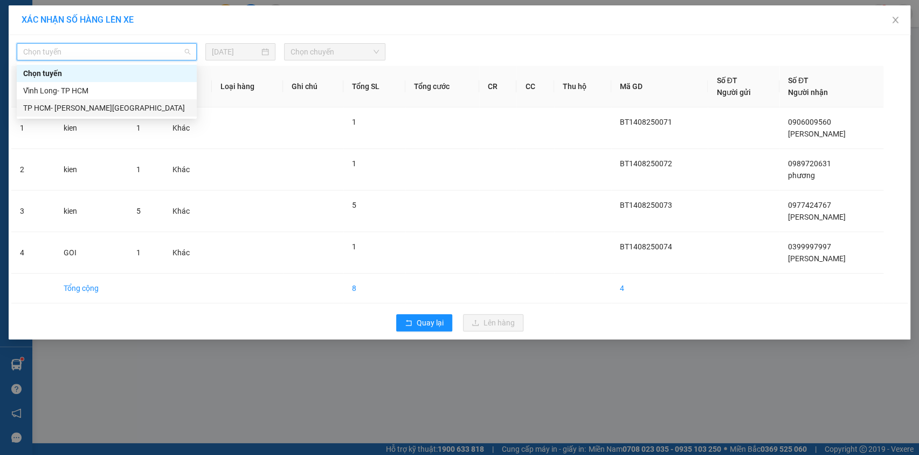
drag, startPoint x: 164, startPoint y: 112, endPoint x: 168, endPoint y: 105, distance: 8.4
click at [164, 112] on div "TP HCM- [GEOGRAPHIC_DATA]" at bounding box center [106, 108] width 167 height 12
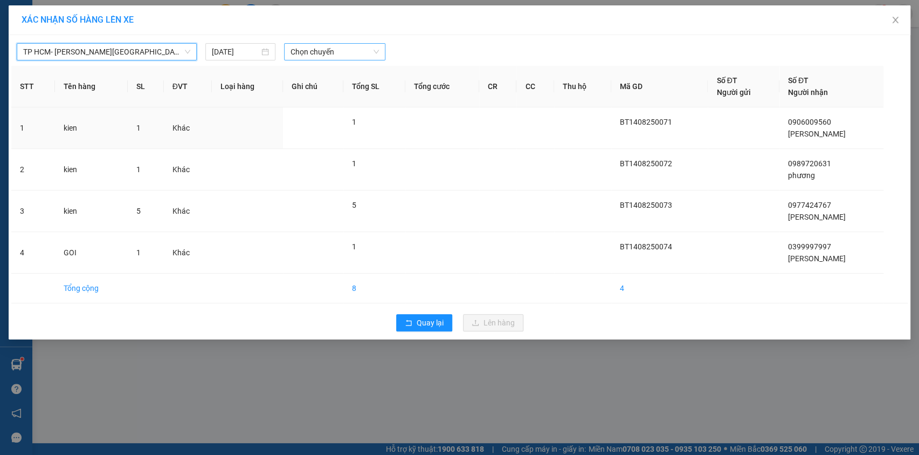
click at [337, 56] on span "Chọn chuyến" at bounding box center [335, 52] width 88 height 16
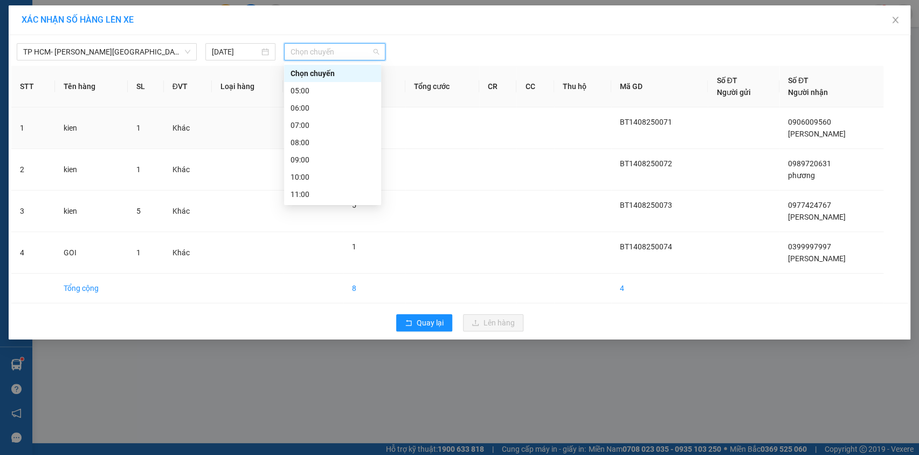
click at [335, 326] on div "19:00" at bounding box center [333, 332] width 84 height 12
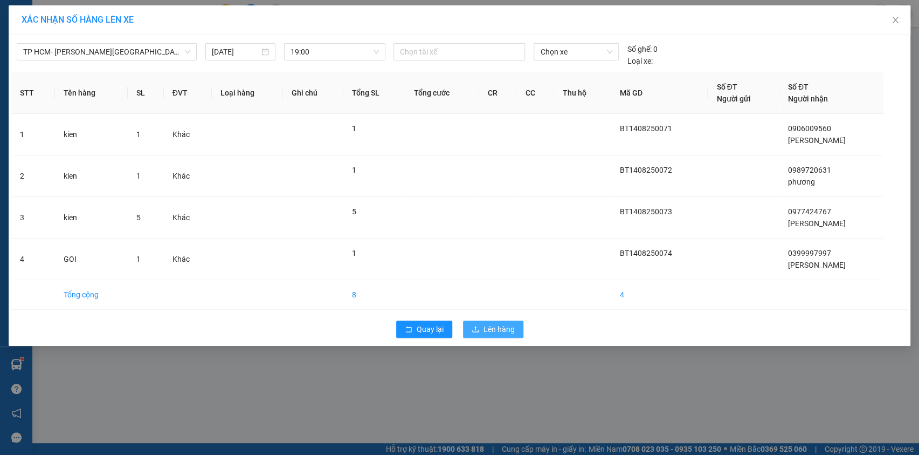
click at [491, 328] on span "Lên hàng" at bounding box center [499, 329] width 31 height 12
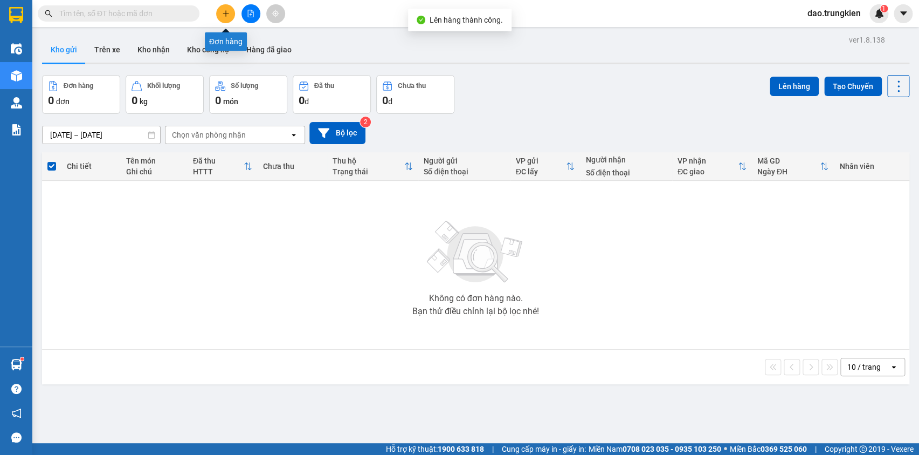
click at [229, 10] on icon "plus" at bounding box center [226, 14] width 8 height 8
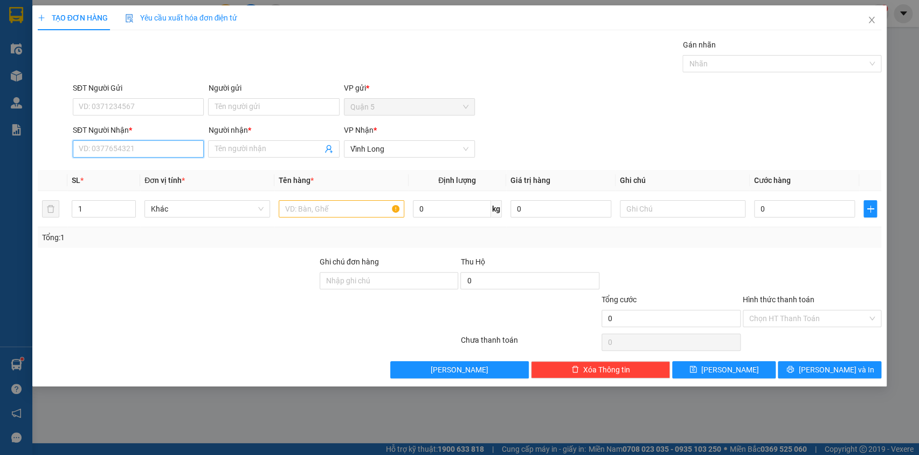
click at [107, 150] on input "SĐT Người Nhận *" at bounding box center [138, 148] width 131 height 17
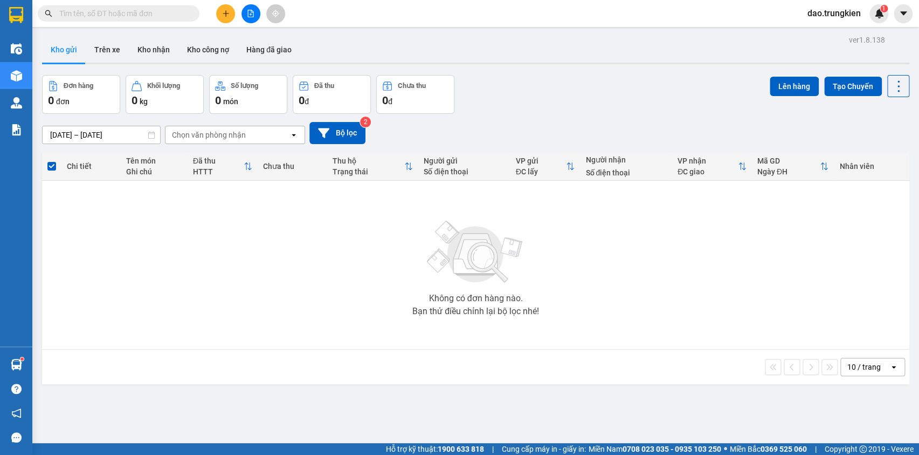
click at [101, 8] on input "text" at bounding box center [122, 14] width 127 height 12
click at [229, 12] on icon "plus" at bounding box center [226, 14] width 8 height 8
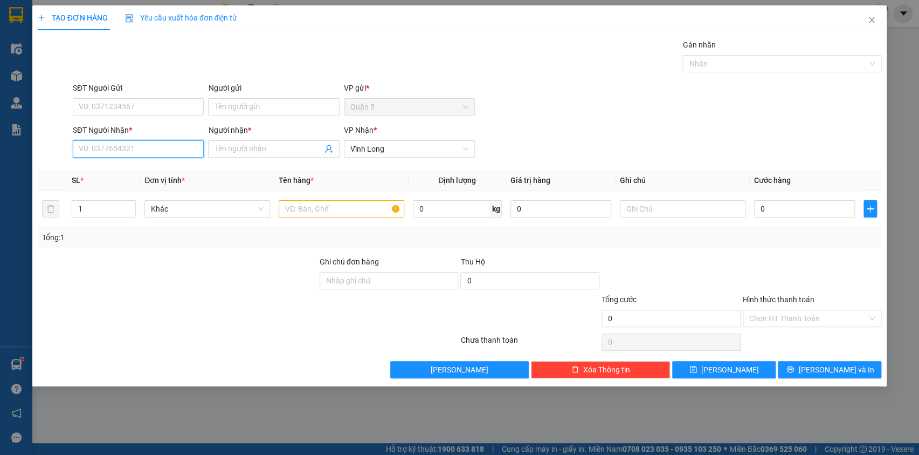
click at [87, 148] on input "SĐT Người Nhận *" at bounding box center [138, 148] width 131 height 17
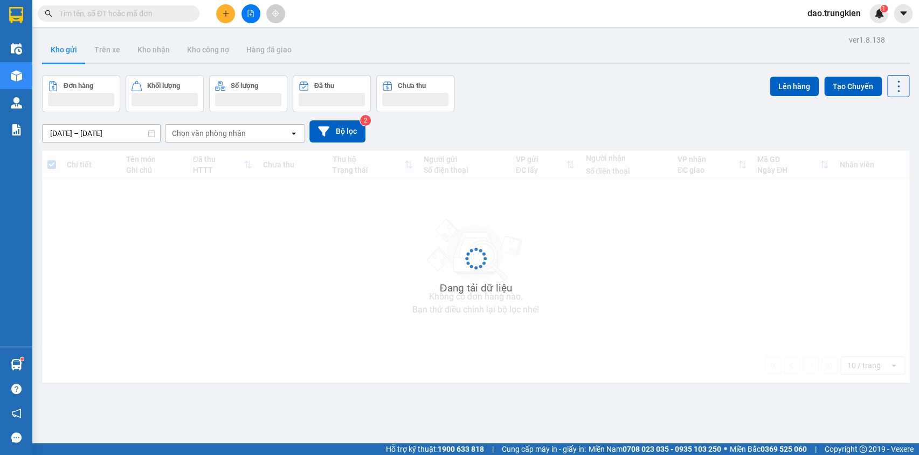
click at [81, 9] on input "text" at bounding box center [122, 14] width 127 height 12
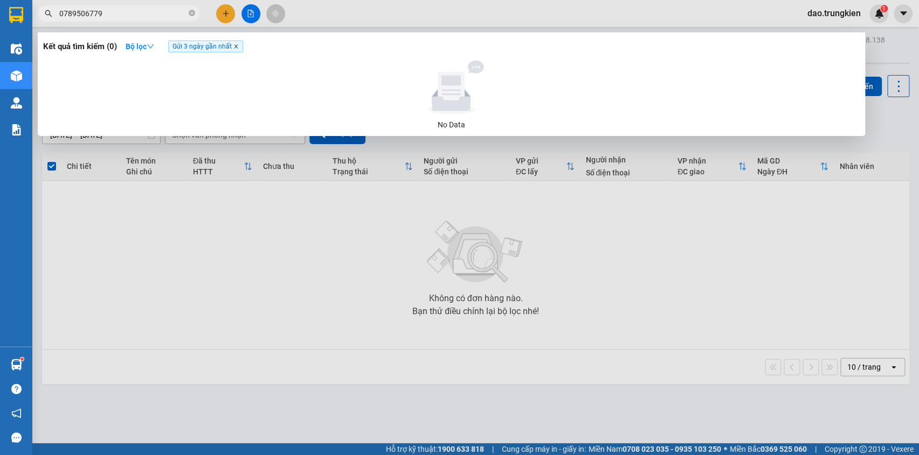
type input "0789506779"
click at [239, 45] on icon "close" at bounding box center [235, 46] width 5 height 5
radio input "true"
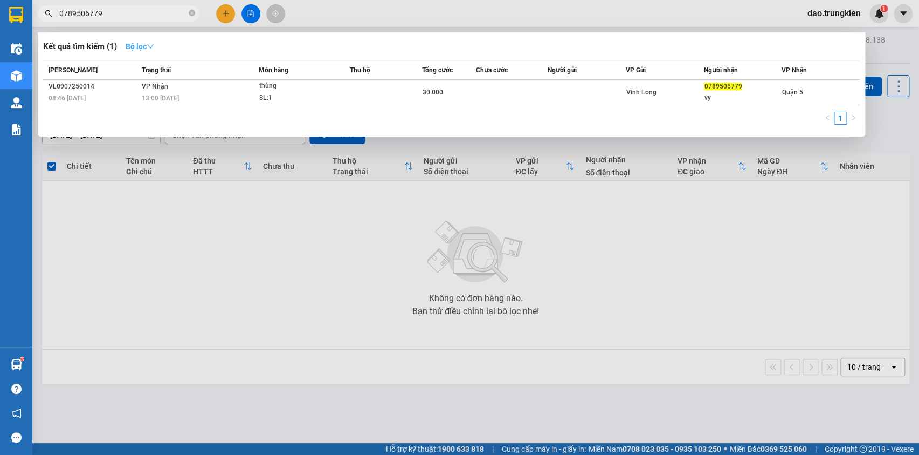
click at [152, 45] on icon "down" at bounding box center [150, 46] width 6 height 4
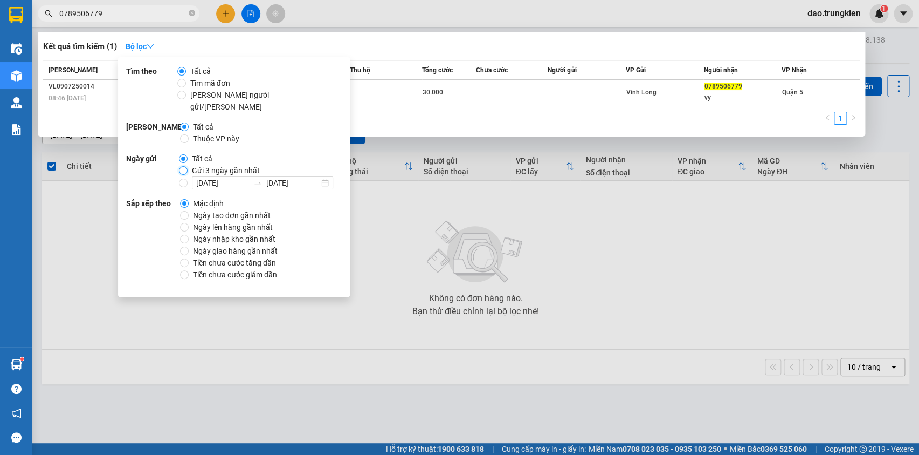
click at [183, 166] on input "Gửi 3 ngày gần nhất" at bounding box center [183, 170] width 9 height 9
radio input "true"
radio input "false"
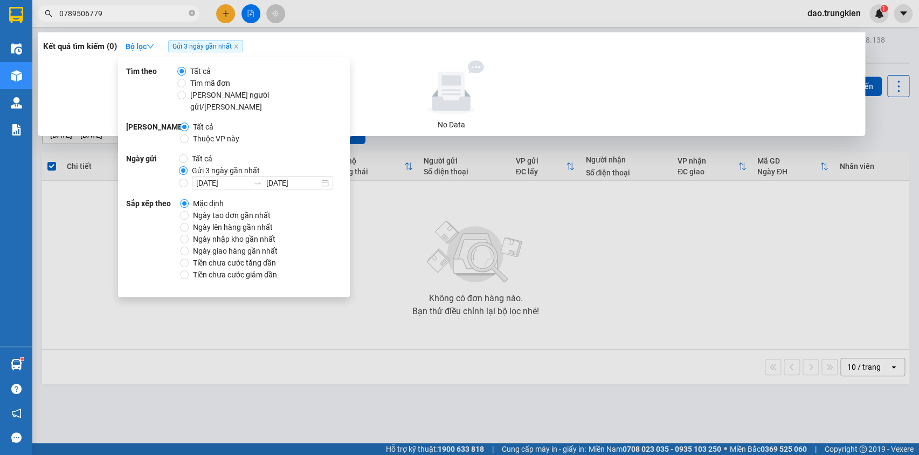
click at [193, 12] on icon "close-circle" at bounding box center [192, 13] width 6 height 6
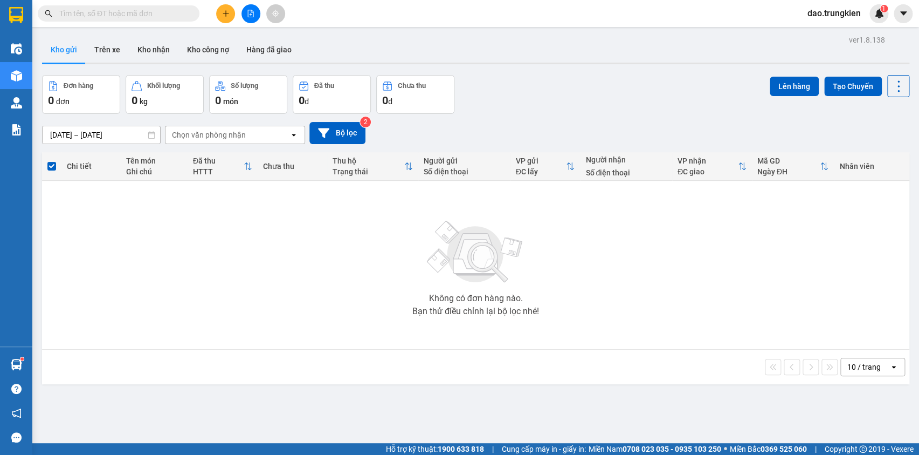
click at [180, 13] on input "text" at bounding box center [122, 14] width 127 height 12
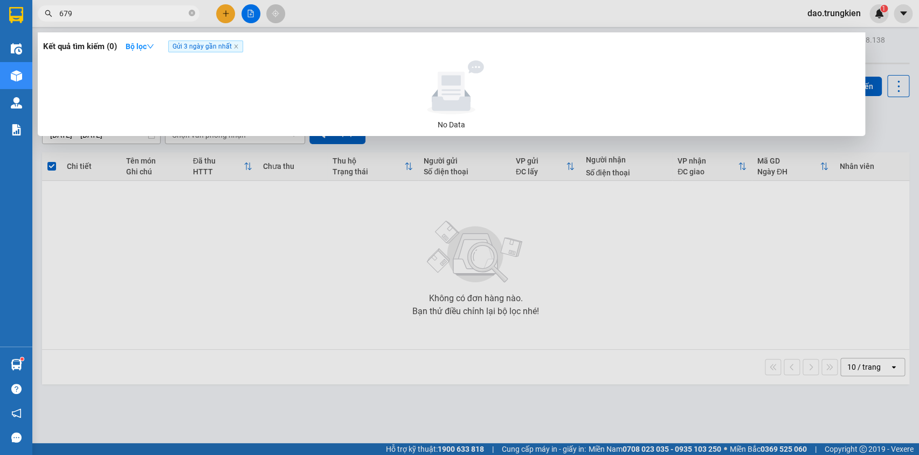
type input "6797"
click at [194, 12] on icon "close-circle" at bounding box center [192, 13] width 6 height 6
type input "399"
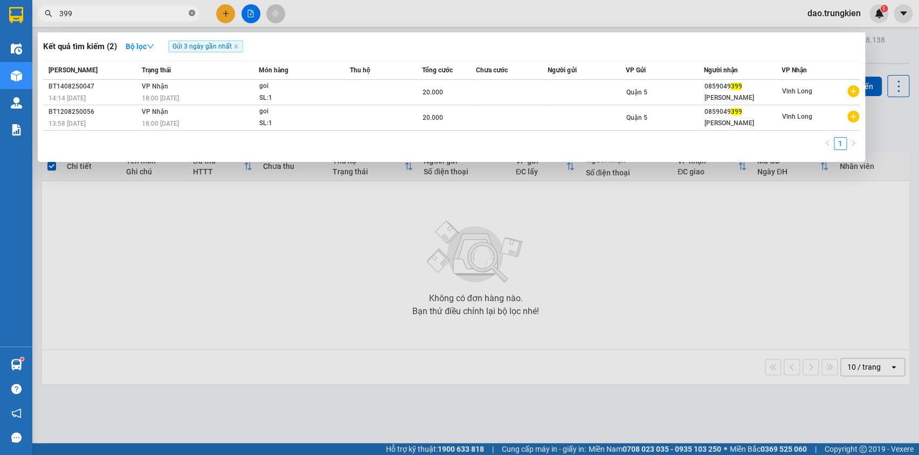
click at [194, 13] on icon "close-circle" at bounding box center [192, 13] width 6 height 6
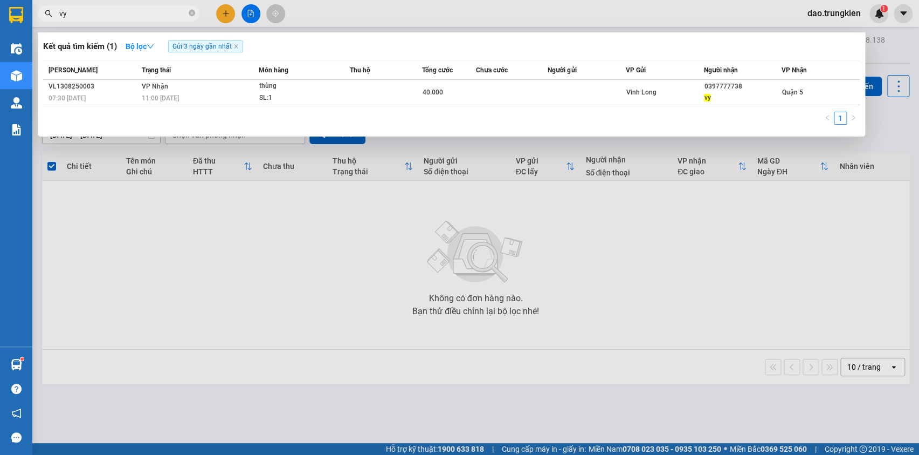
type input "v"
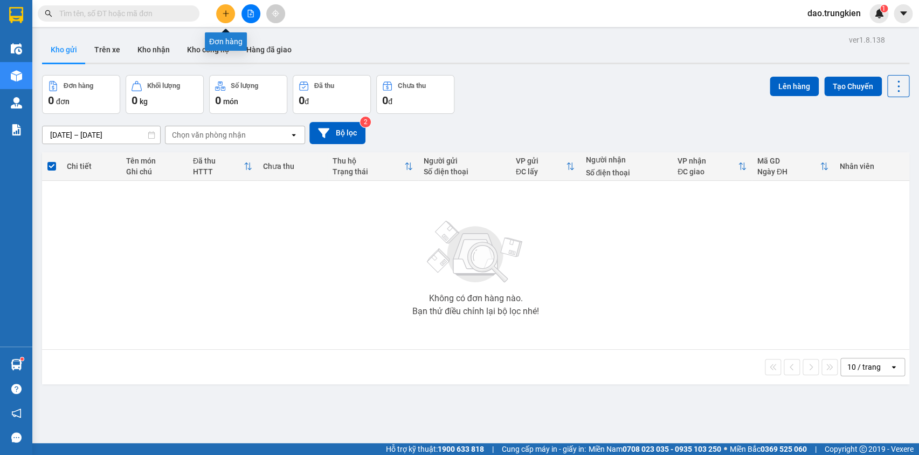
click at [225, 17] on icon "plus" at bounding box center [226, 14] width 8 height 8
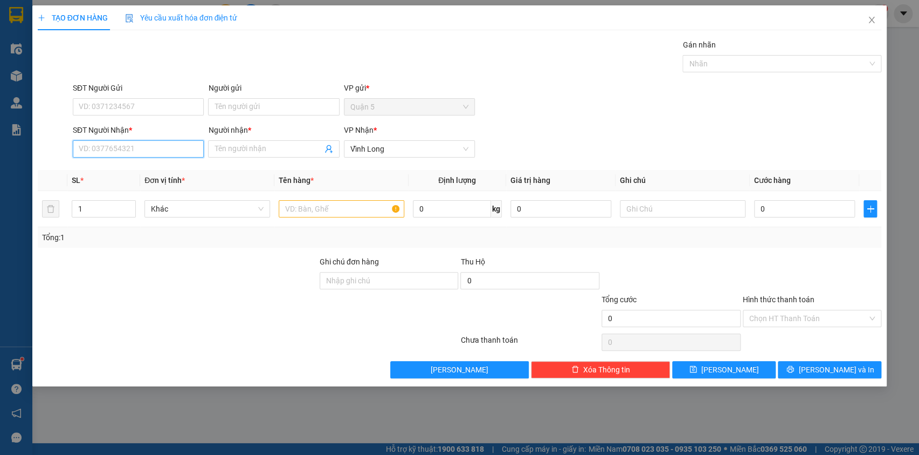
click at [113, 149] on input "SĐT Người Nhận *" at bounding box center [138, 148] width 131 height 17
type input "9"
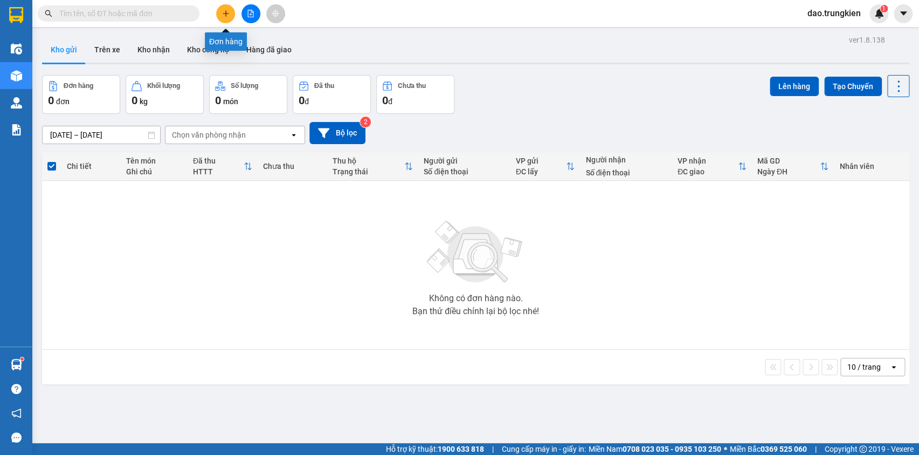
click at [219, 10] on button at bounding box center [225, 13] width 19 height 19
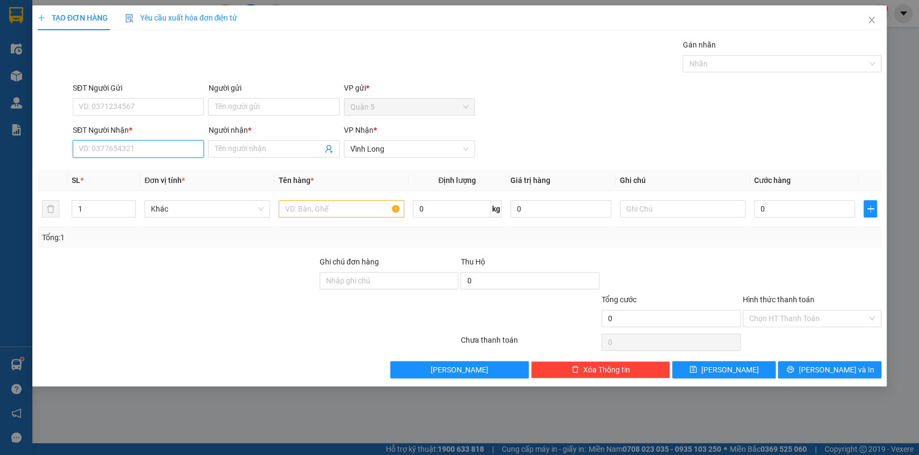
click at [111, 141] on input "SĐT Người Nhận *" at bounding box center [138, 148] width 131 height 17
click at [134, 168] on div "0977424767 - PHUONG THAO" at bounding box center [138, 170] width 118 height 12
type input "0977424767"
type input "[PERSON_NAME]"
type input "0977424767"
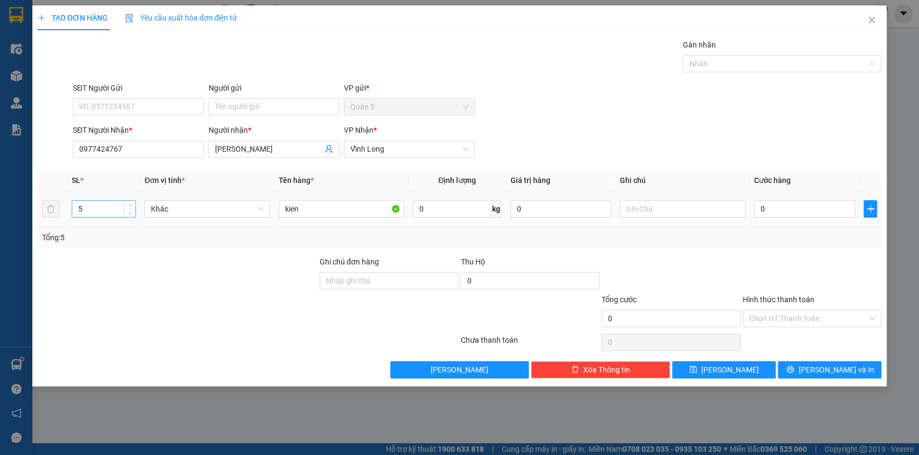
click at [105, 207] on input "5" at bounding box center [104, 209] width 64 height 16
type input "7"
click at [825, 374] on span "[PERSON_NAME] và In" at bounding box center [836, 369] width 75 height 12
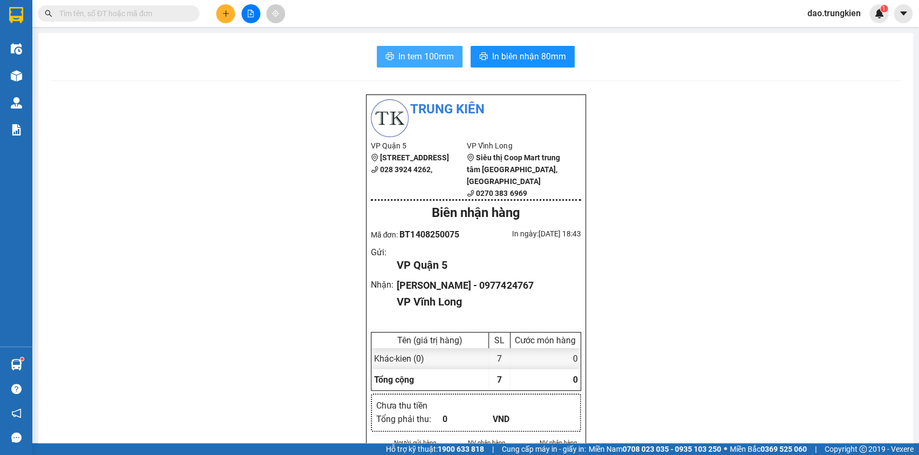
drag, startPoint x: 393, startPoint y: 47, endPoint x: 397, endPoint y: 56, distance: 9.9
click at [393, 47] on button "In tem 100mm" at bounding box center [420, 57] width 86 height 22
click at [222, 10] on icon "plus" at bounding box center [226, 14] width 8 height 8
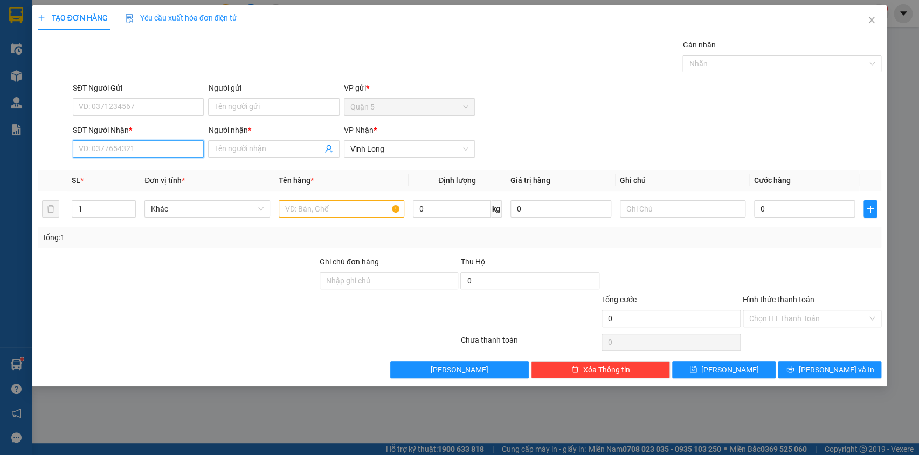
click at [92, 150] on input "SĐT Người Nhận *" at bounding box center [138, 148] width 131 height 17
drag, startPoint x: 110, startPoint y: 169, endPoint x: 121, endPoint y: 170, distance: 11.4
click at [111, 169] on div "0906644797 - [GEOGRAPHIC_DATA]" at bounding box center [139, 170] width 121 height 12
type input "0906644797"
type input "[PERSON_NAME]"
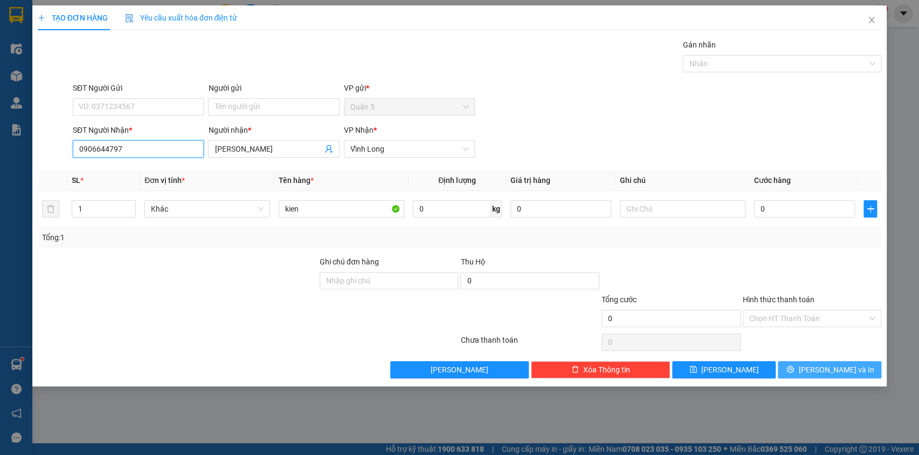
type input "0906644797"
click at [794, 368] on icon "printer" at bounding box center [791, 369] width 8 height 8
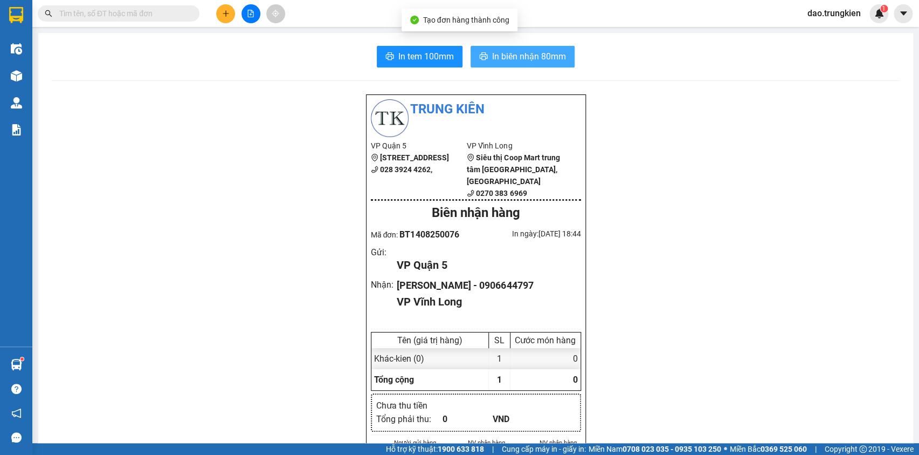
click at [503, 56] on span "In biên nhận 80mm" at bounding box center [529, 56] width 74 height 13
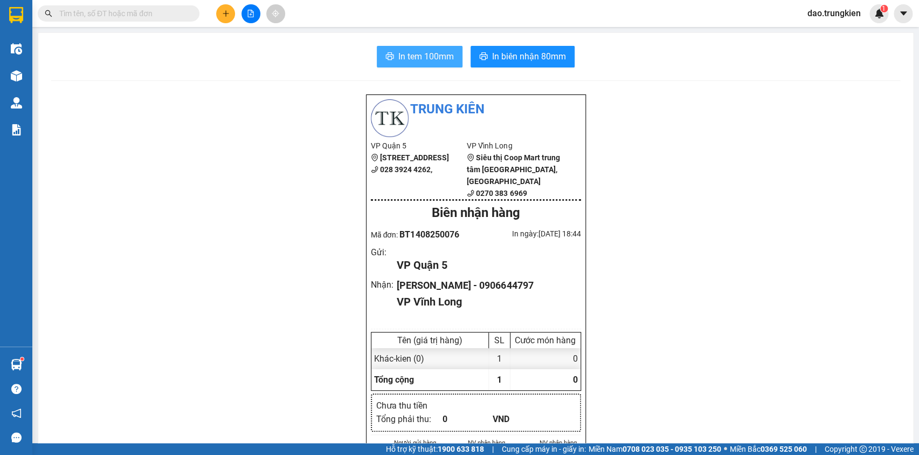
click at [401, 61] on span "In tem 100mm" at bounding box center [427, 56] width 56 height 13
click at [225, 10] on icon "plus" at bounding box center [226, 14] width 8 height 8
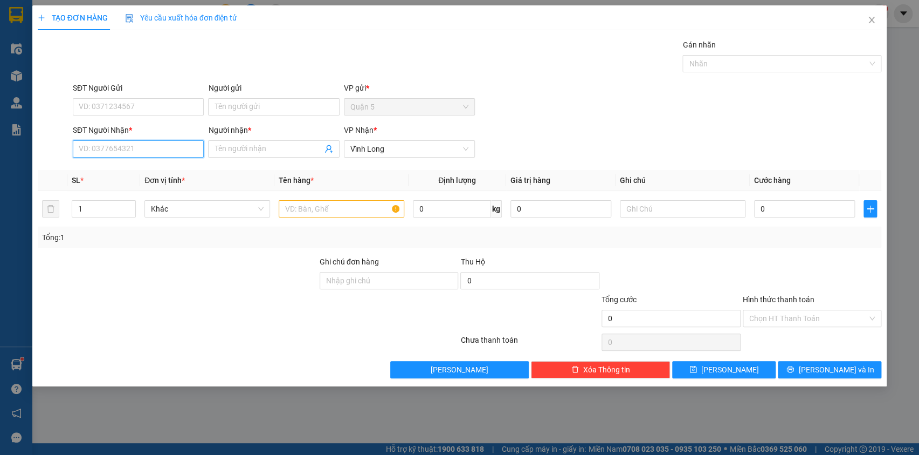
click at [86, 146] on input "SĐT Người Nhận *" at bounding box center [138, 148] width 131 height 17
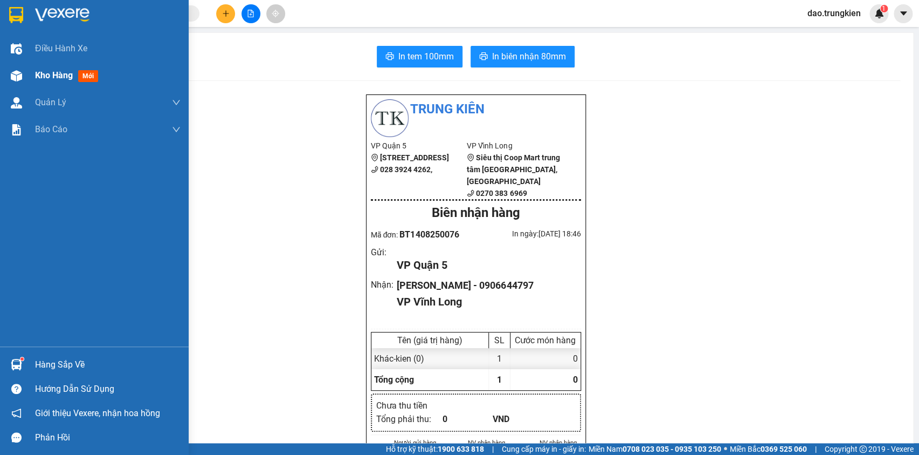
click at [87, 78] on span "mới" at bounding box center [88, 76] width 20 height 12
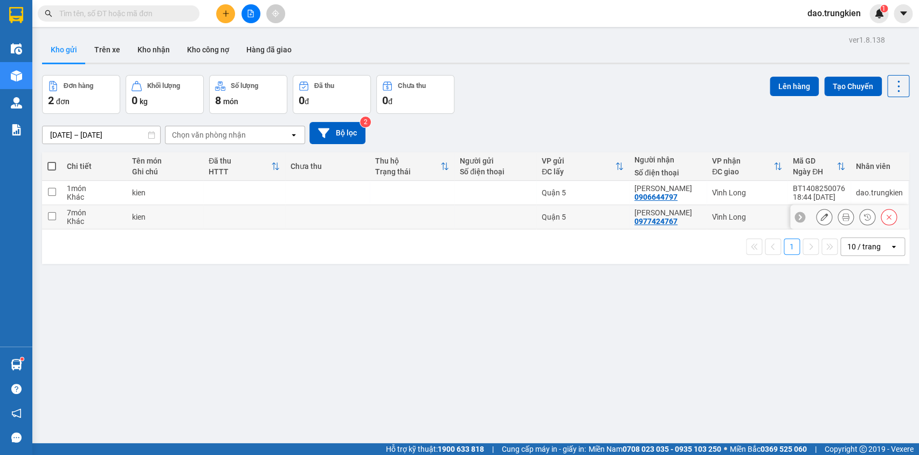
drag, startPoint x: 434, startPoint y: 218, endPoint x: 445, endPoint y: 212, distance: 12.5
click at [434, 218] on td at bounding box center [412, 217] width 85 height 24
checkbox input "true"
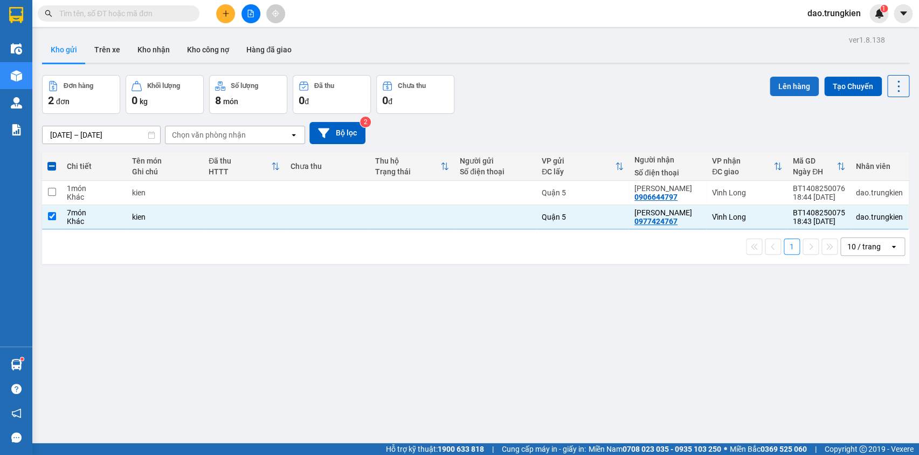
click at [790, 83] on button "Lên hàng" at bounding box center [794, 86] width 49 height 19
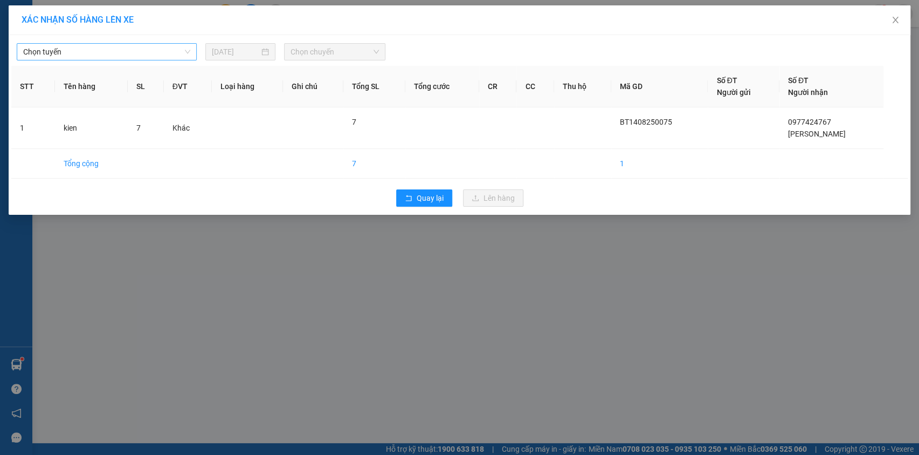
drag, startPoint x: 173, startPoint y: 54, endPoint x: 173, endPoint y: 59, distance: 5.4
click at [173, 55] on span "Chọn tuyến" at bounding box center [106, 52] width 167 height 16
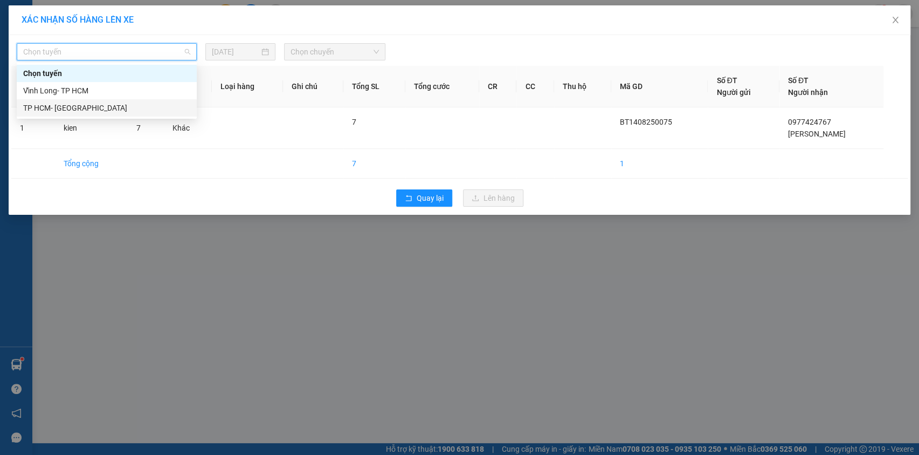
click at [162, 107] on div "TP HCM- [GEOGRAPHIC_DATA]" at bounding box center [106, 108] width 167 height 12
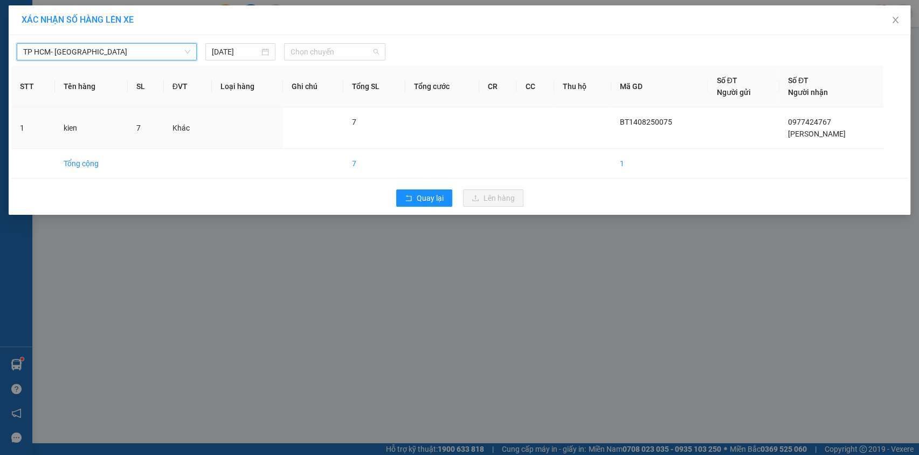
drag, startPoint x: 319, startPoint y: 56, endPoint x: 328, endPoint y: 80, distance: 25.9
click at [320, 57] on span "Chọn chuyến" at bounding box center [335, 52] width 88 height 16
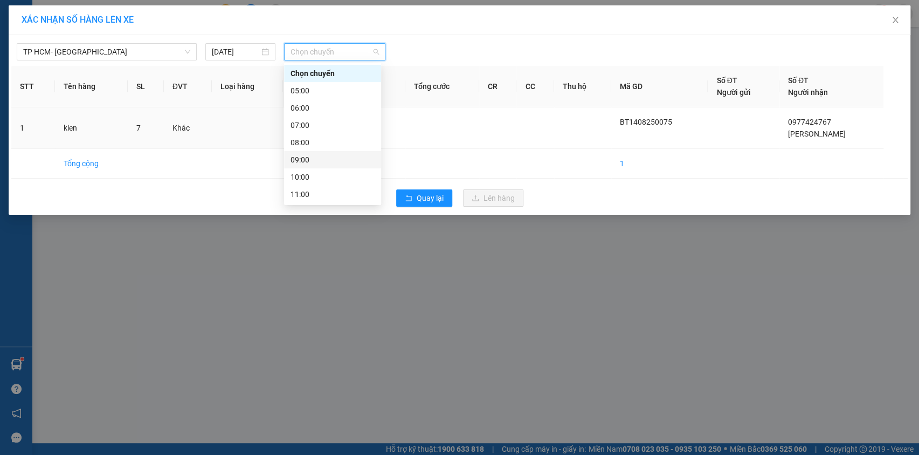
scroll to position [138, 0]
drag, startPoint x: 344, startPoint y: 191, endPoint x: 423, endPoint y: 194, distance: 79.3
click at [345, 192] on div "19:00" at bounding box center [333, 195] width 84 height 12
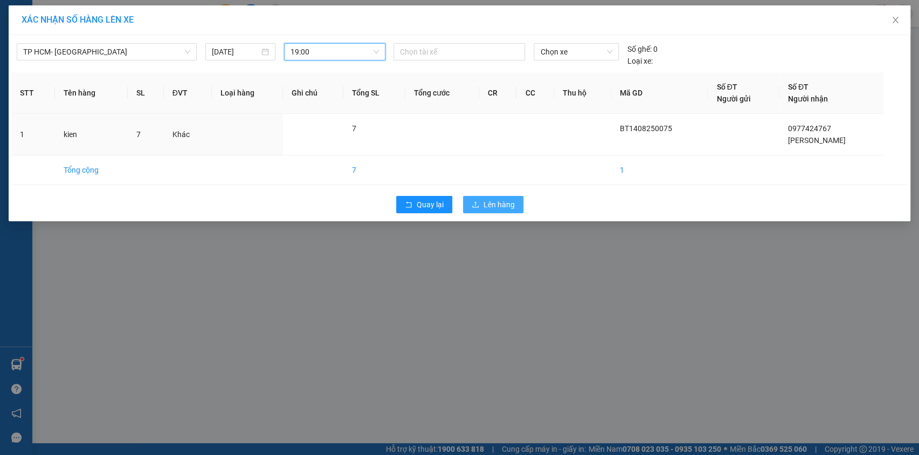
click at [491, 198] on span "Lên hàng" at bounding box center [499, 204] width 31 height 12
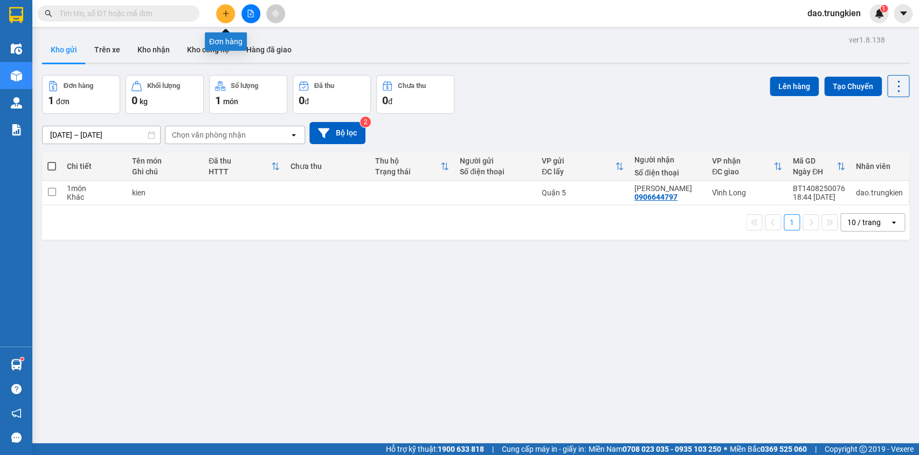
click at [223, 11] on icon "plus" at bounding box center [226, 14] width 8 height 8
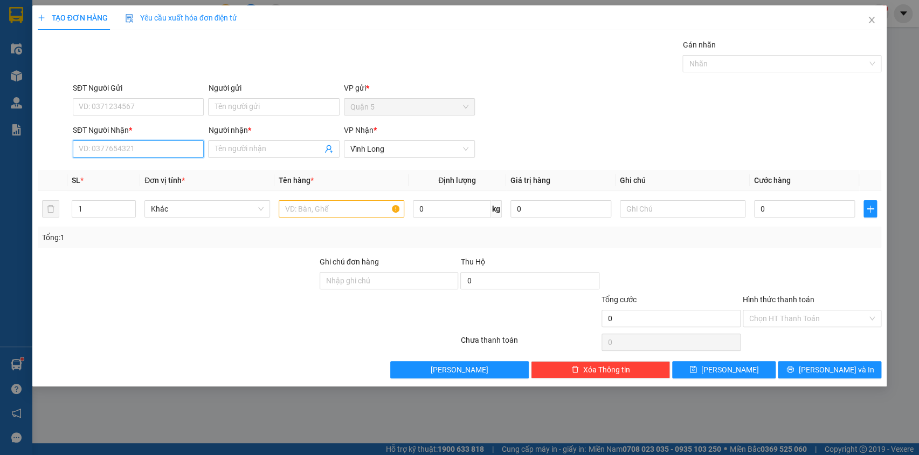
click at [99, 140] on input "SĐT Người Nhận *" at bounding box center [138, 148] width 131 height 17
